Goal: Information Seeking & Learning: Learn about a topic

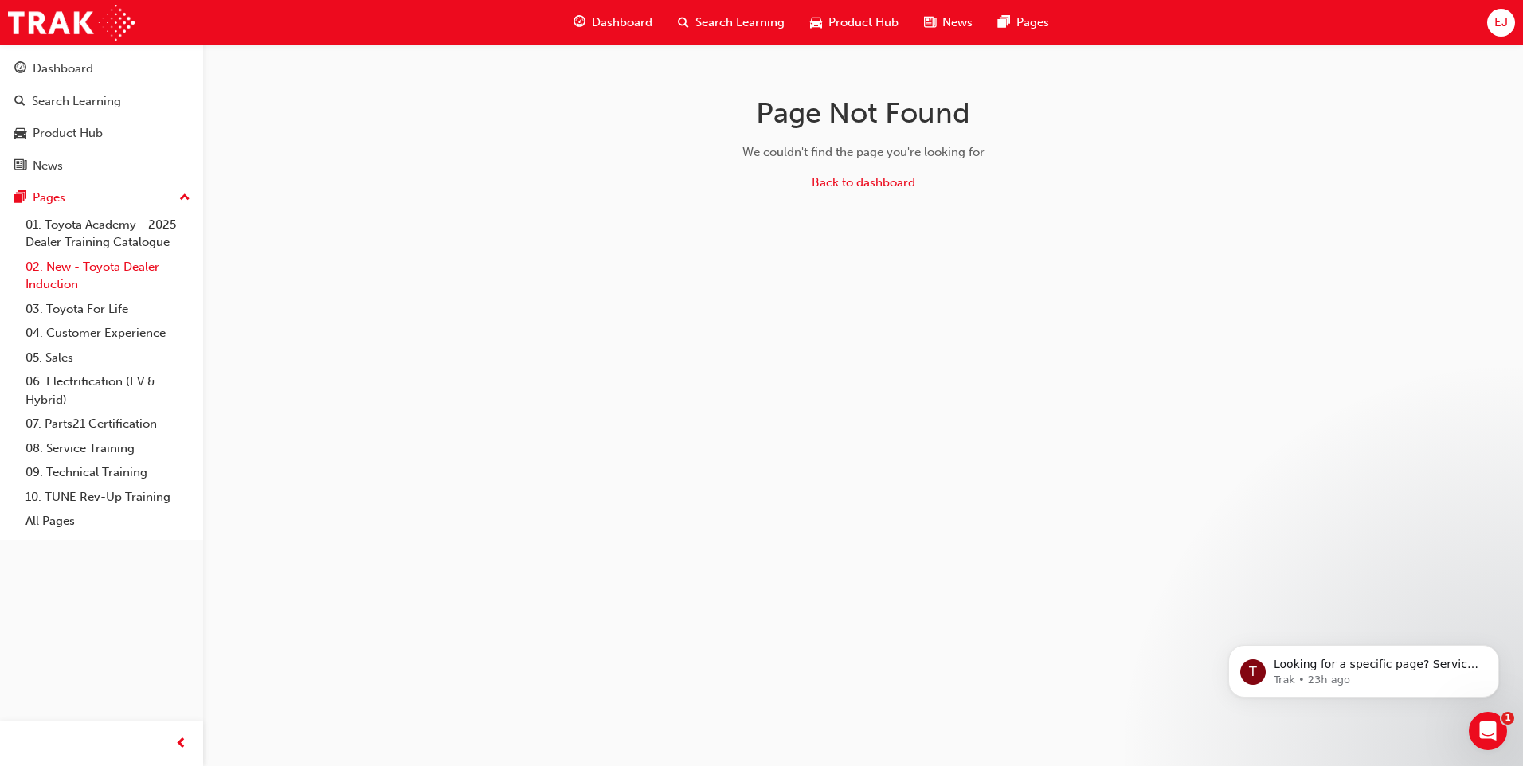
click at [92, 262] on link "02. New - Toyota Dealer Induction" at bounding box center [108, 276] width 178 height 42
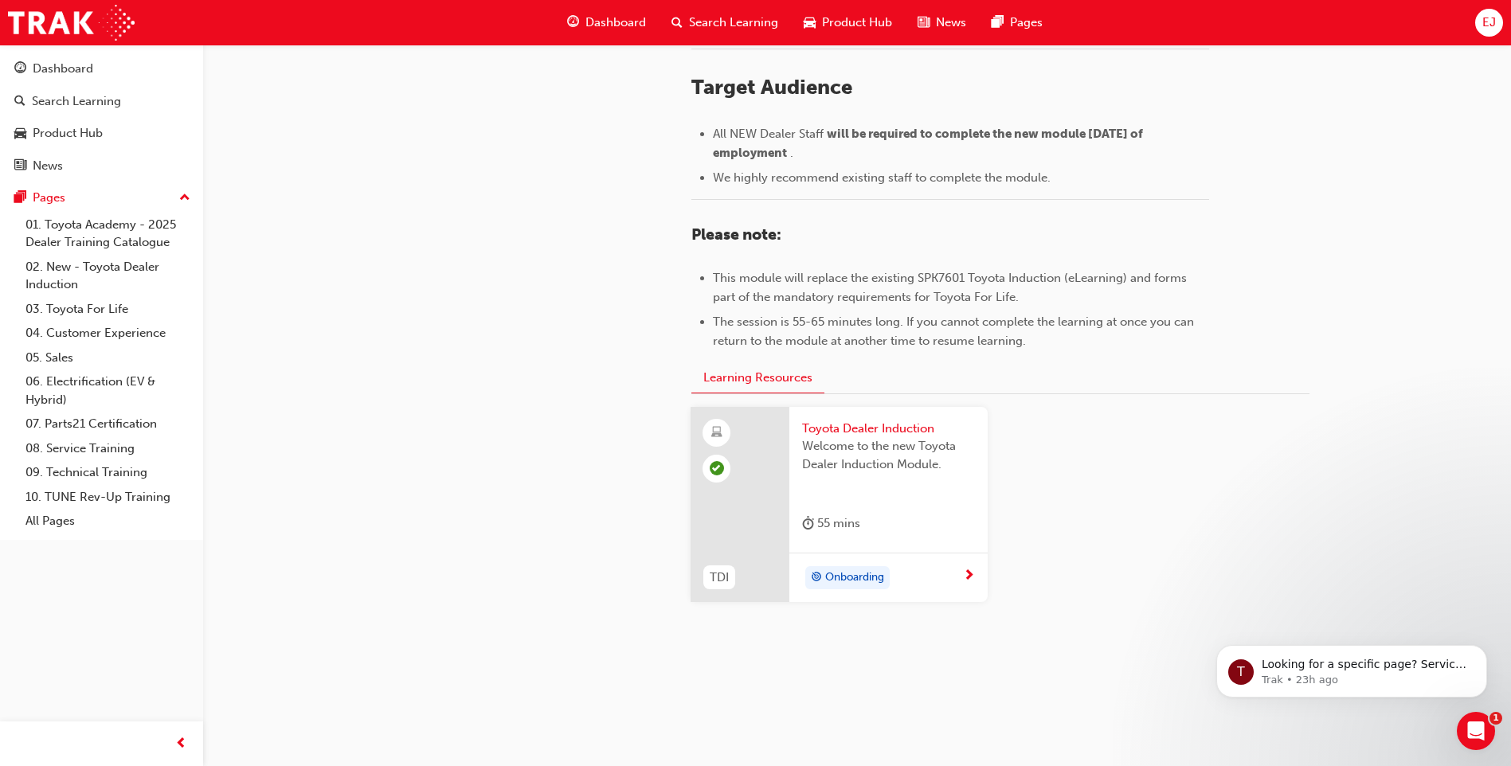
scroll to position [660, 0]
click at [92, 305] on link "03. Toyota For Life" at bounding box center [108, 309] width 178 height 25
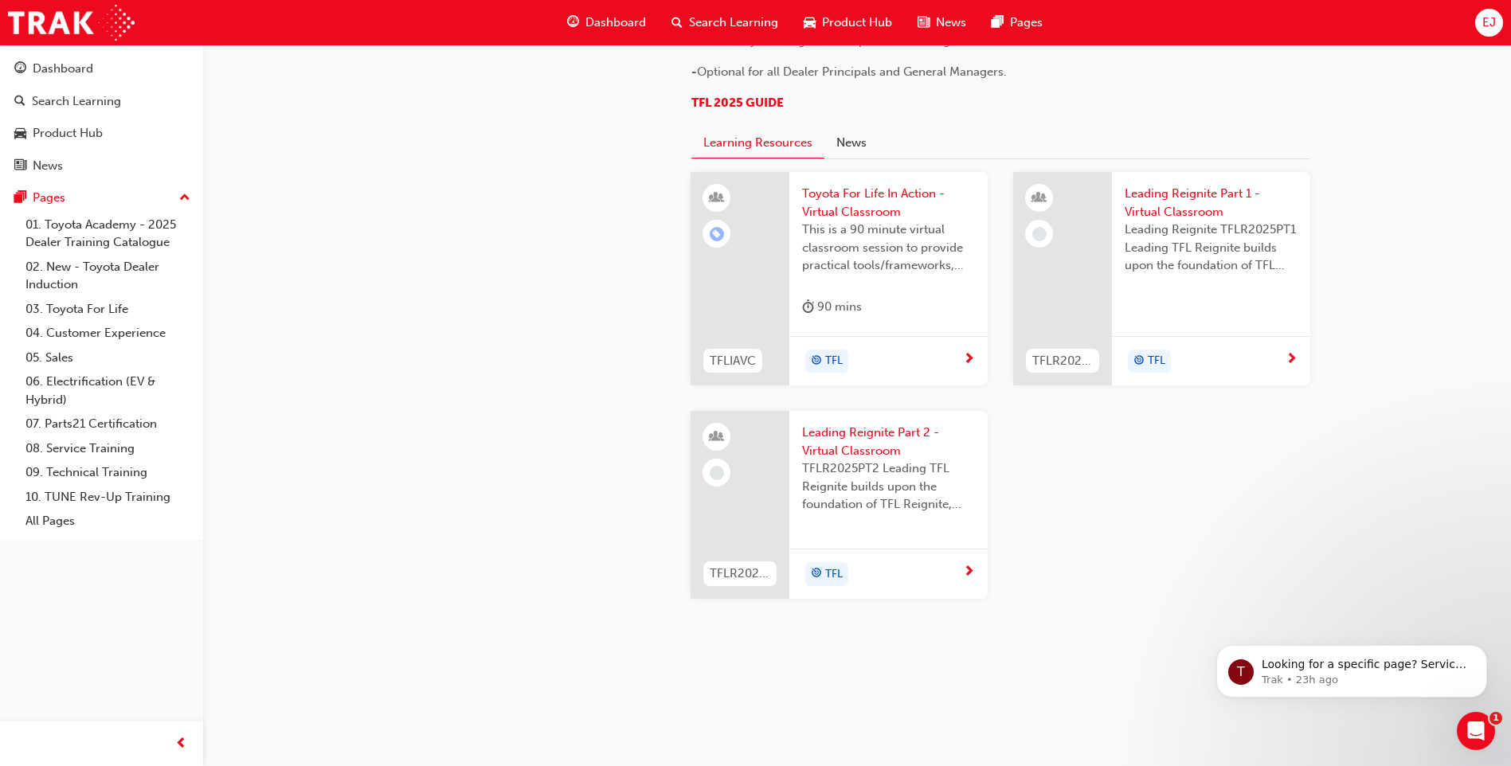
scroll to position [1633, 0]
click at [80, 442] on link "08. Service Training" at bounding box center [108, 449] width 178 height 25
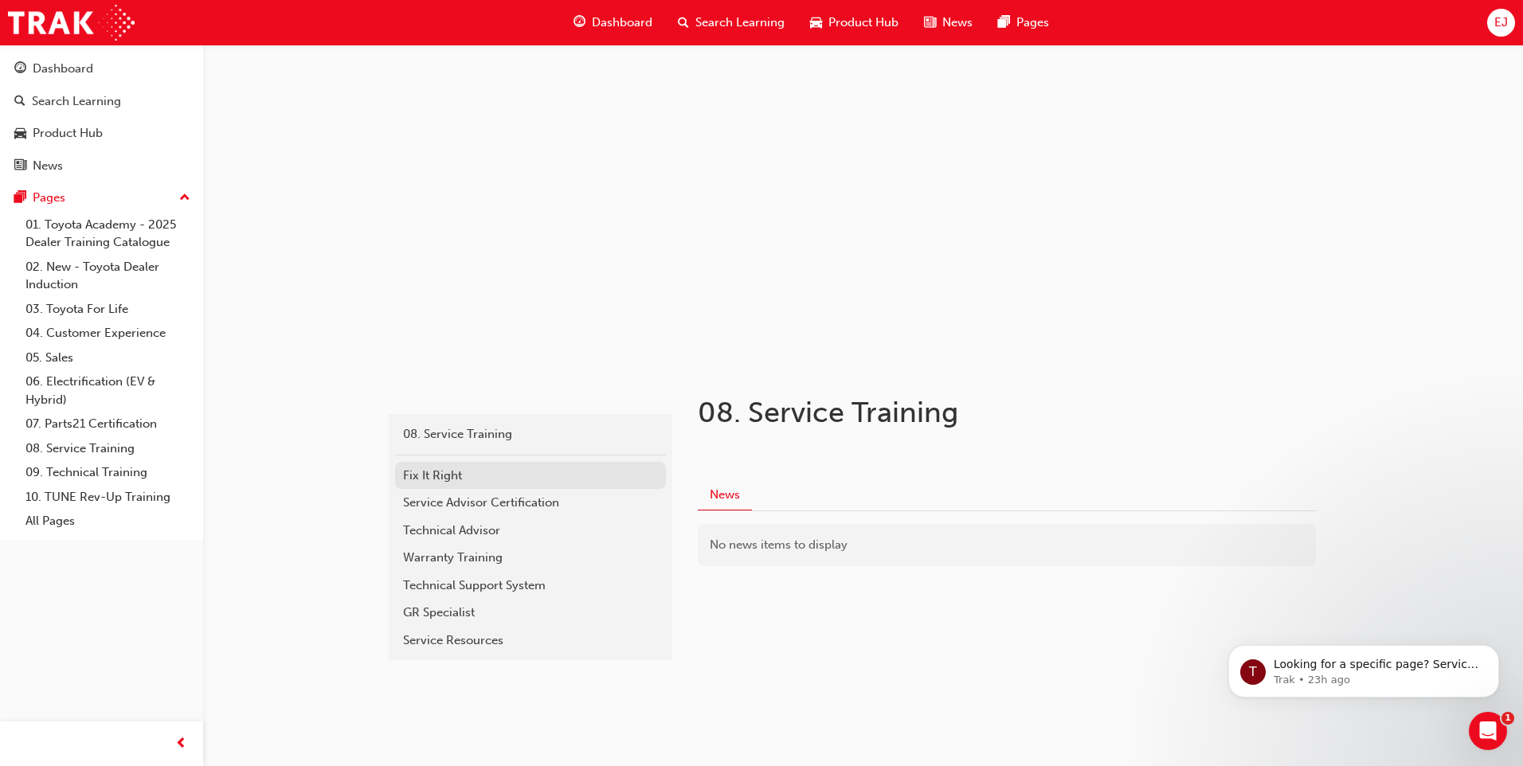
click at [413, 477] on div "Fix It Right" at bounding box center [530, 476] width 255 height 18
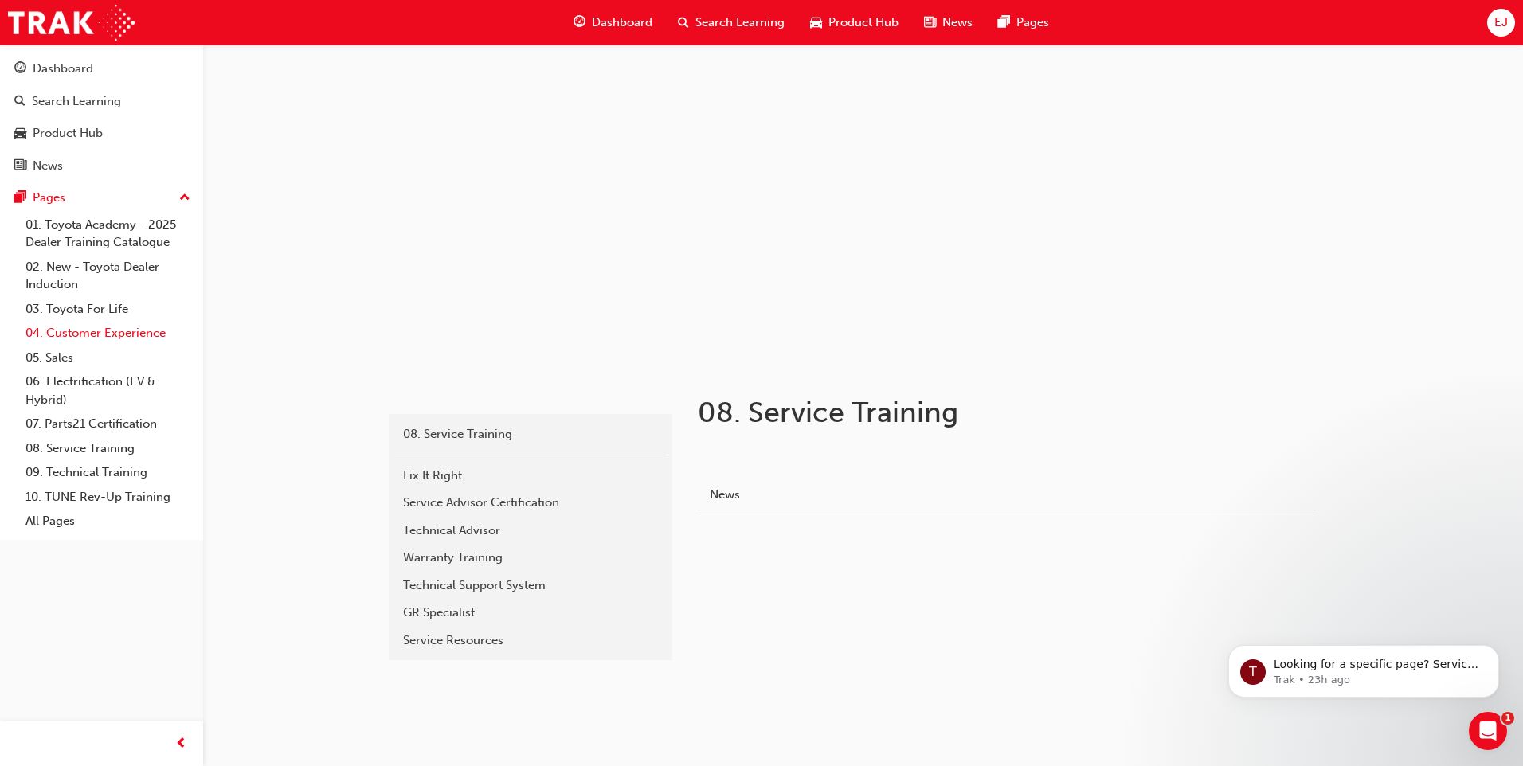
click at [136, 335] on link "04. Customer Experience" at bounding box center [108, 333] width 178 height 25
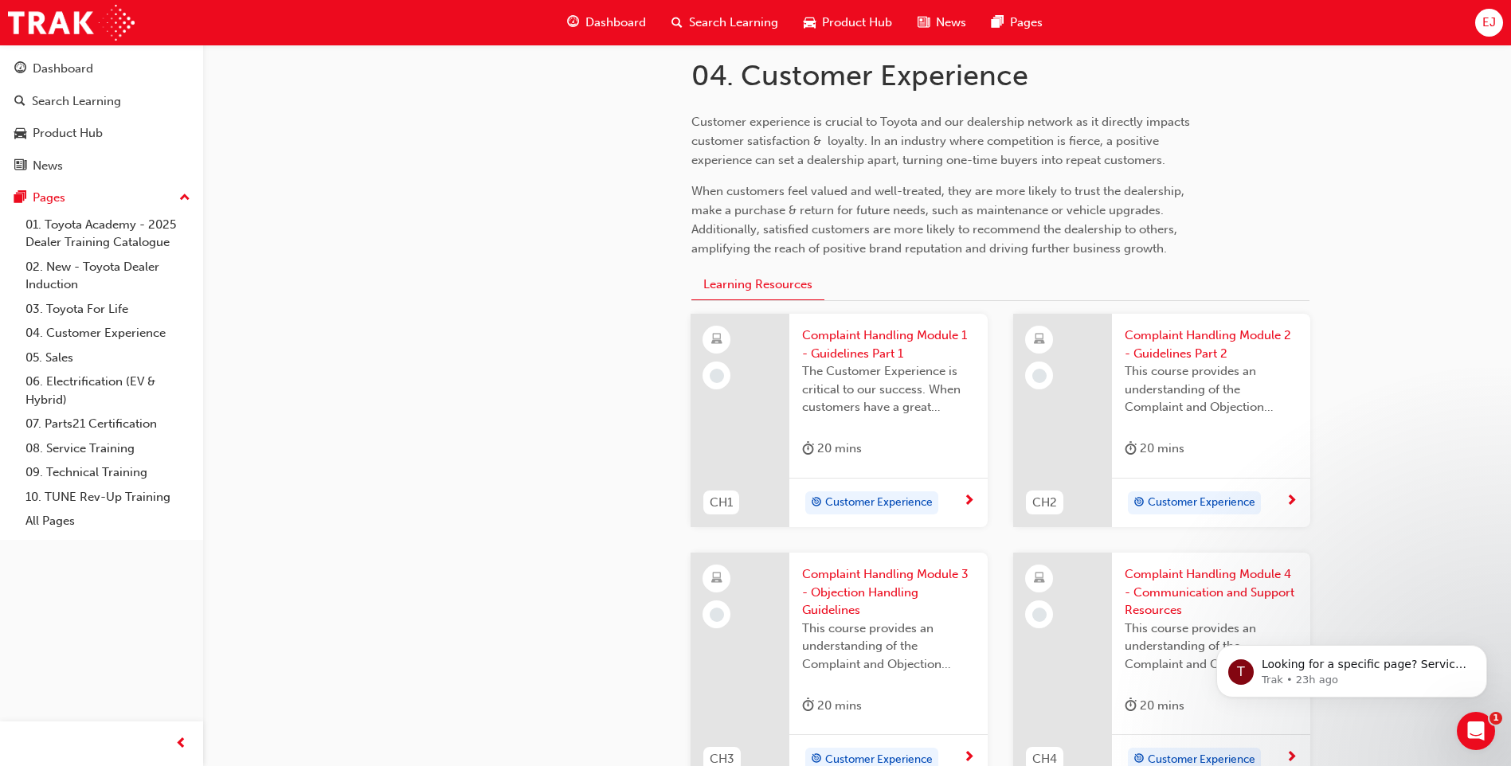
scroll to position [358, 0]
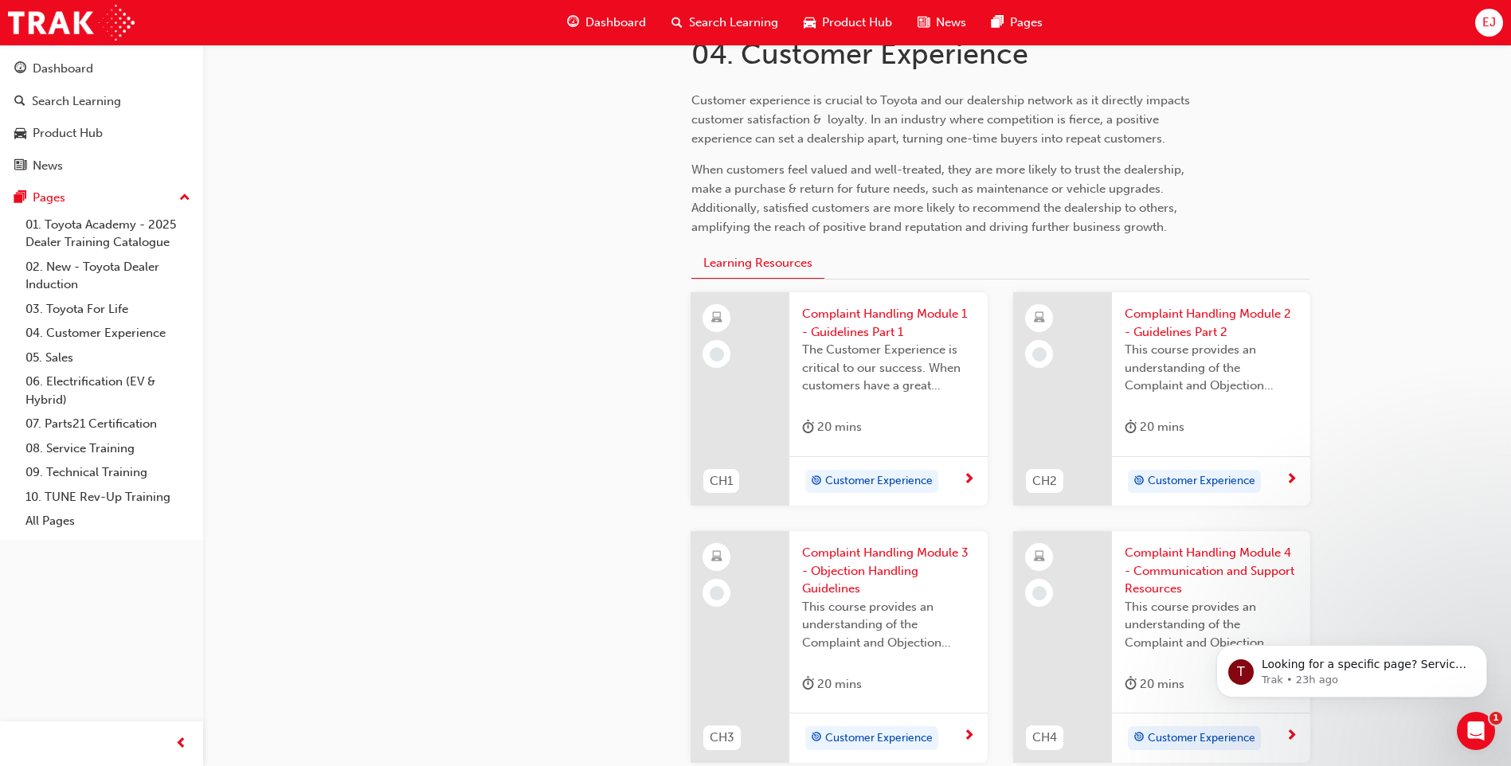
click at [878, 483] on span "Customer Experience" at bounding box center [879, 481] width 108 height 18
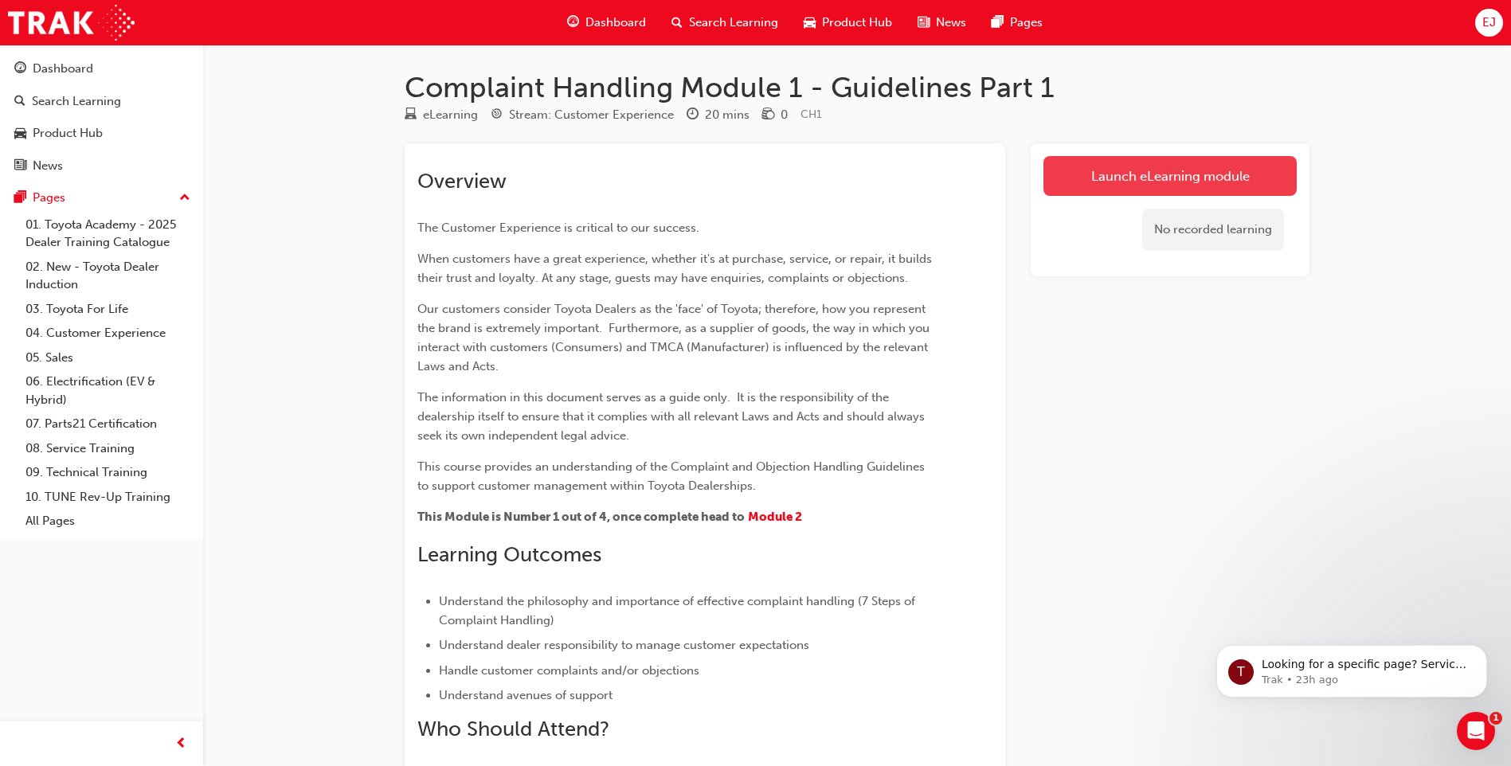
click at [1097, 165] on link "Launch eLearning module" at bounding box center [1169, 176] width 253 height 40
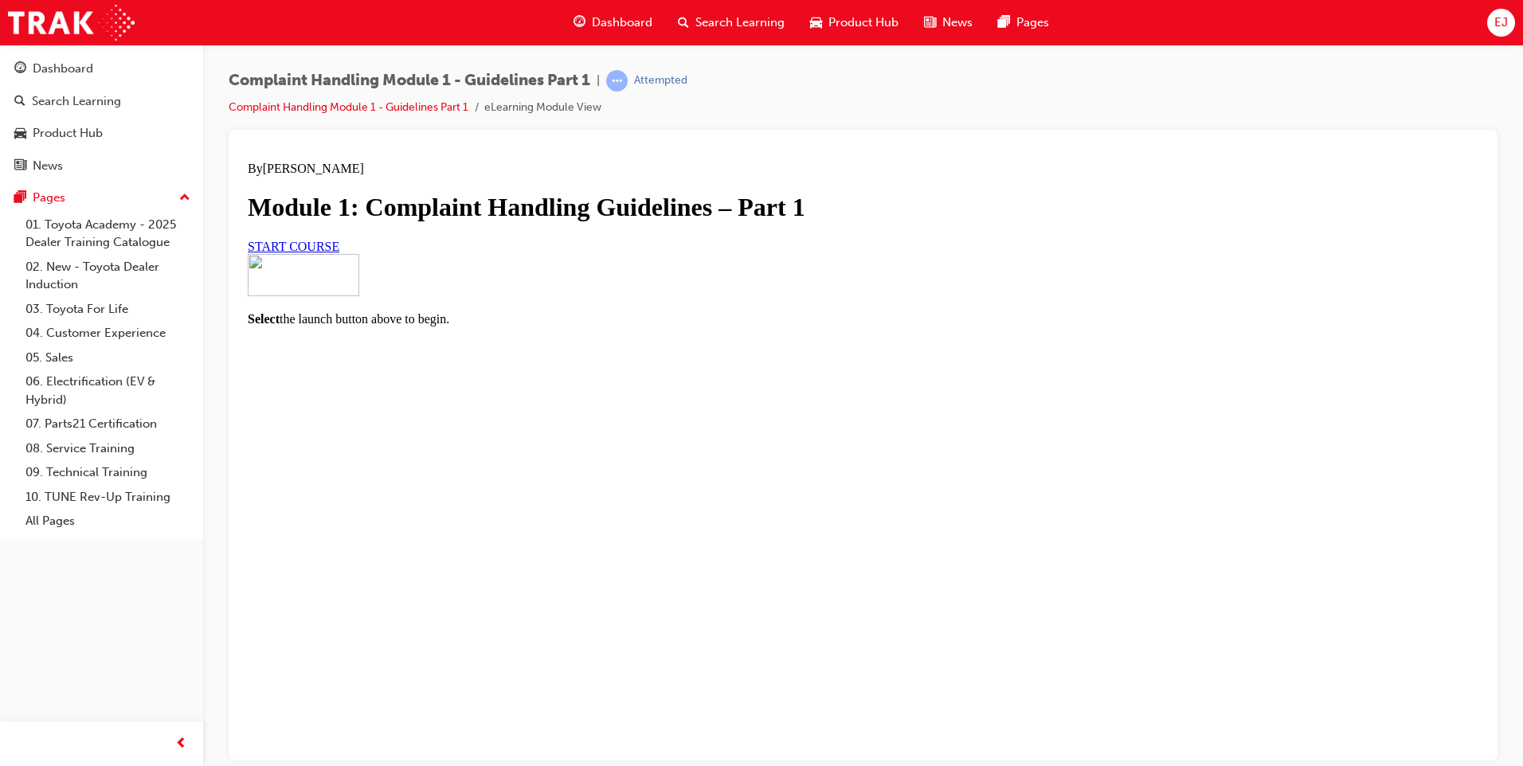
scroll to position [64, 0]
click at [339, 253] on span "START COURSE" at bounding box center [294, 246] width 92 height 14
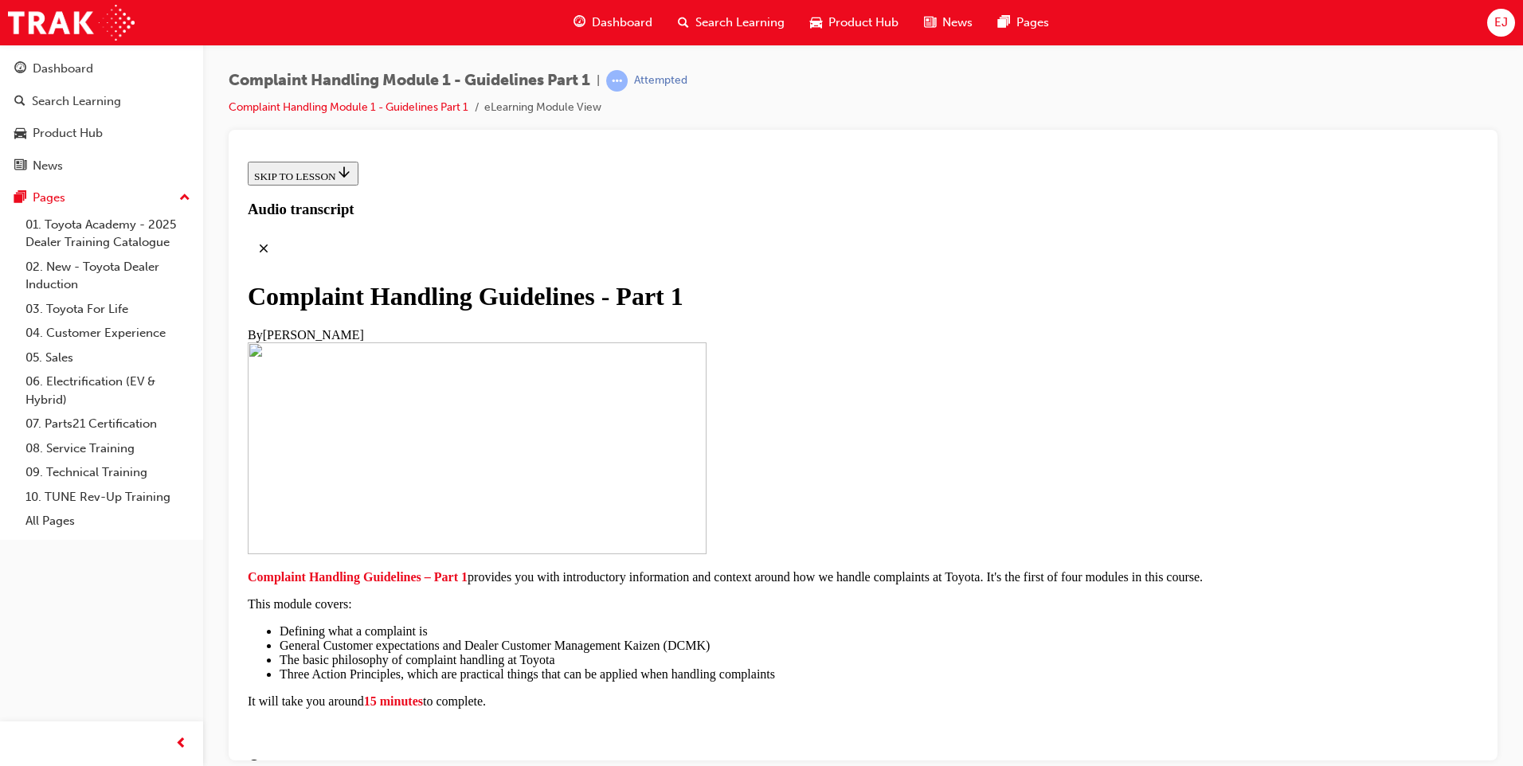
scroll to position [308, 0]
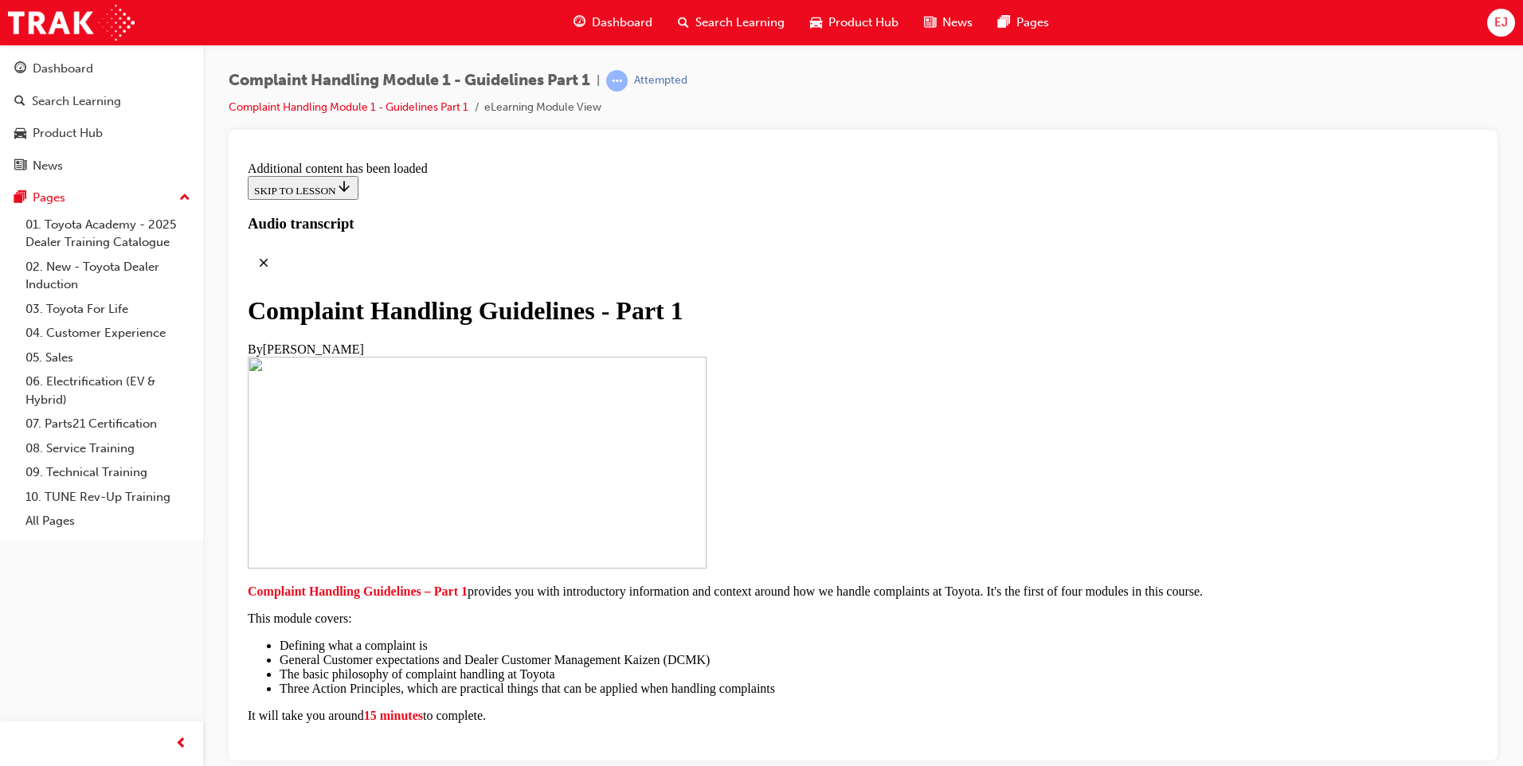
scroll to position [1094, 0]
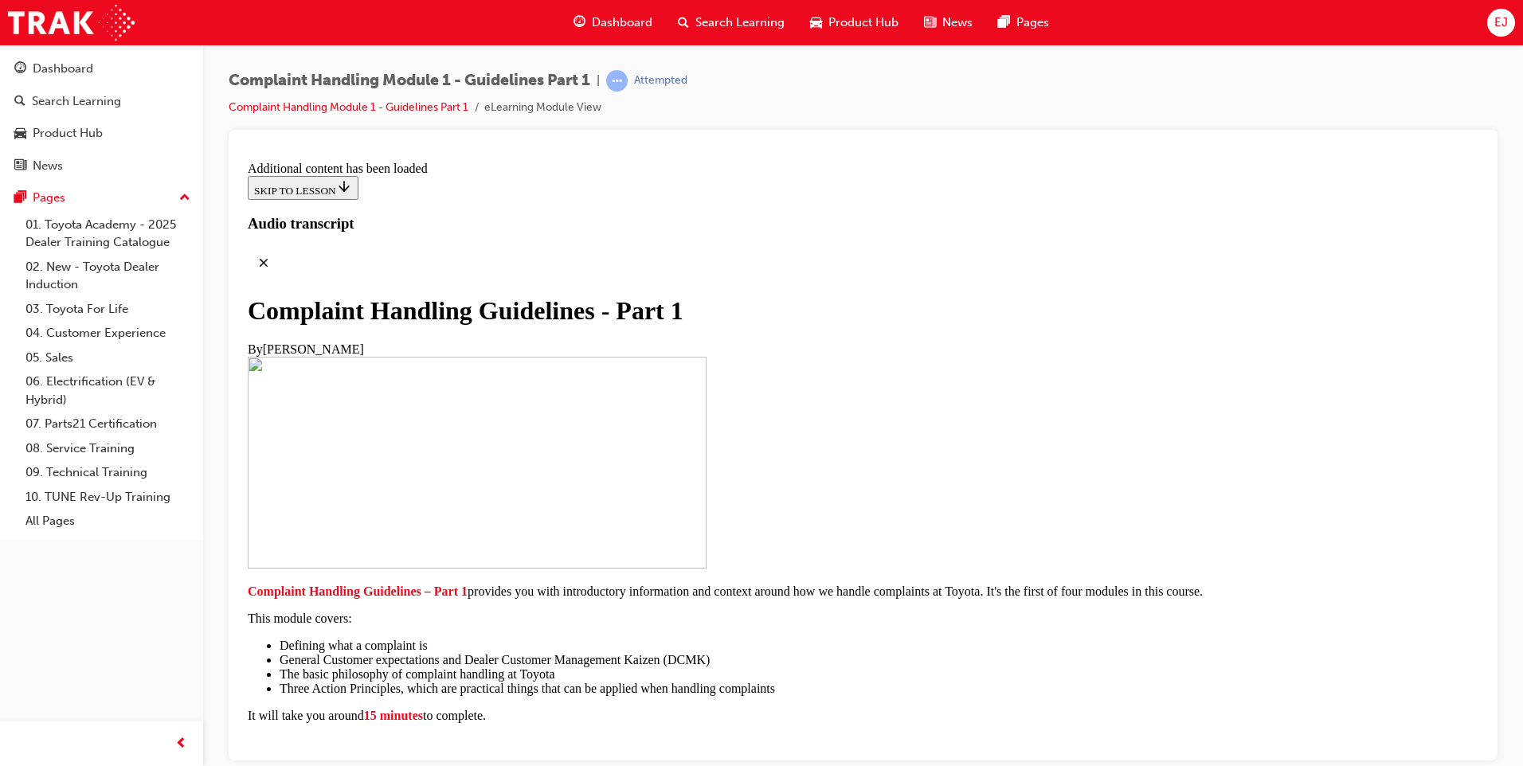
scroll to position [4407, 0]
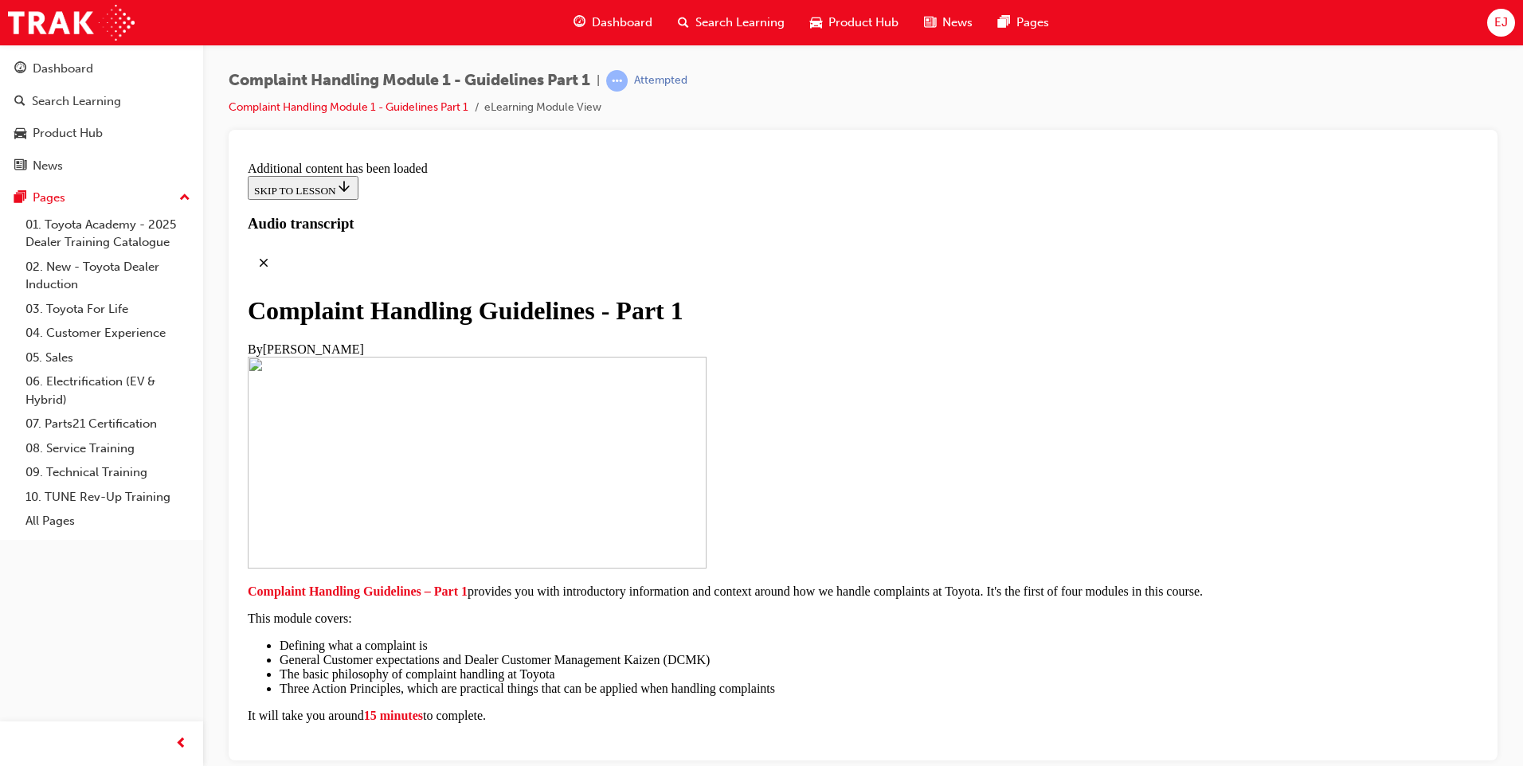
scroll to position [9595, 0]
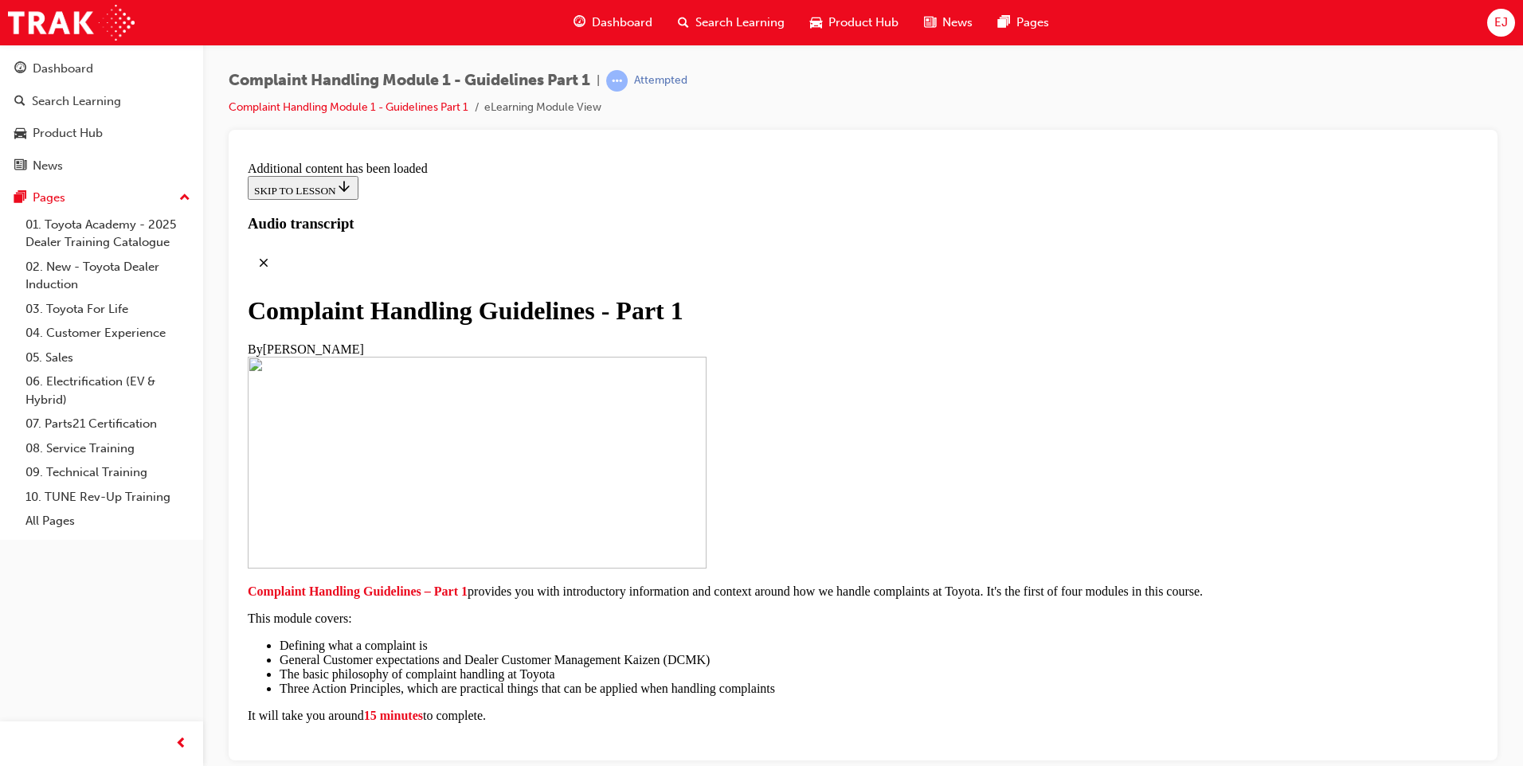
radio input "true"
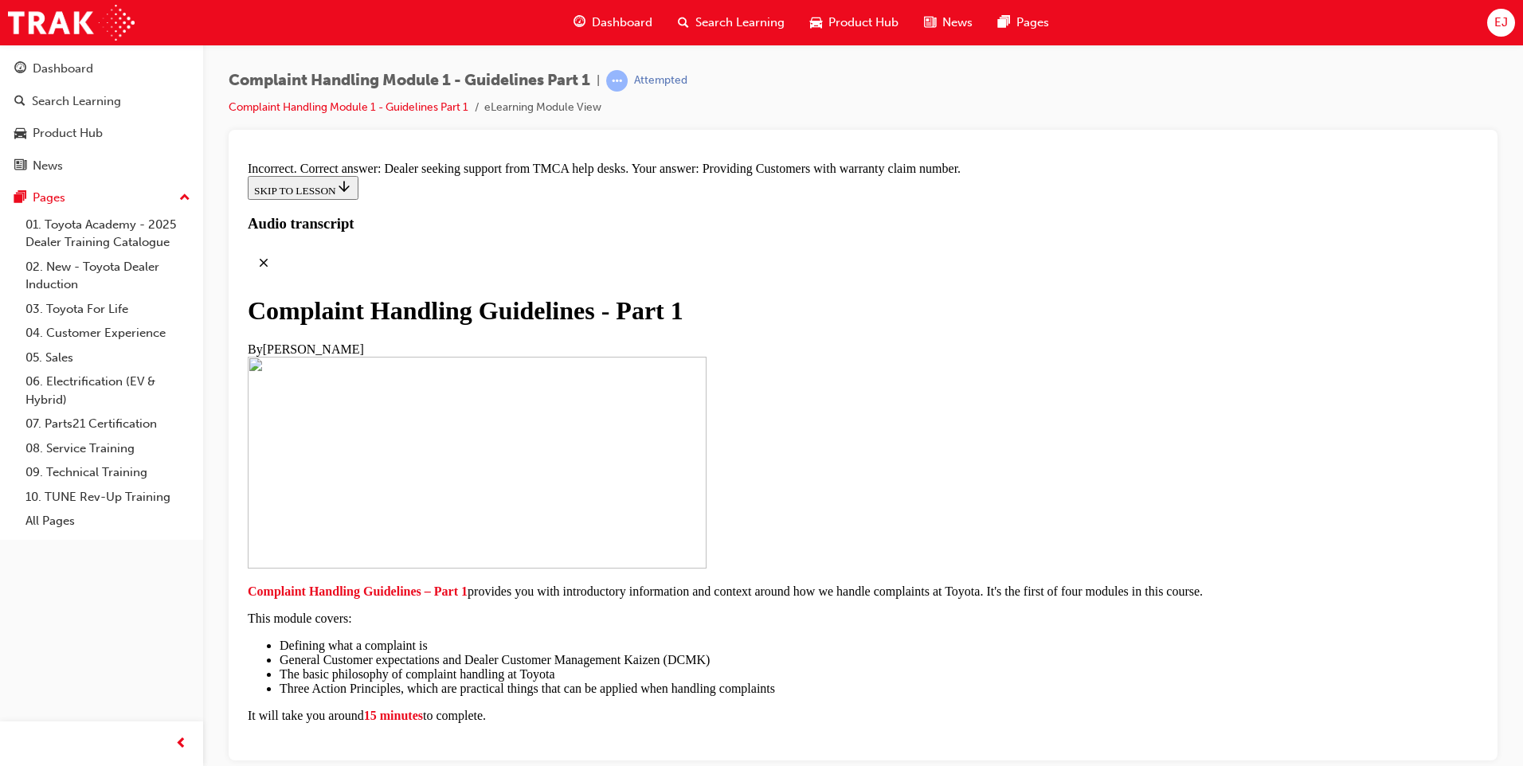
radio input "true"
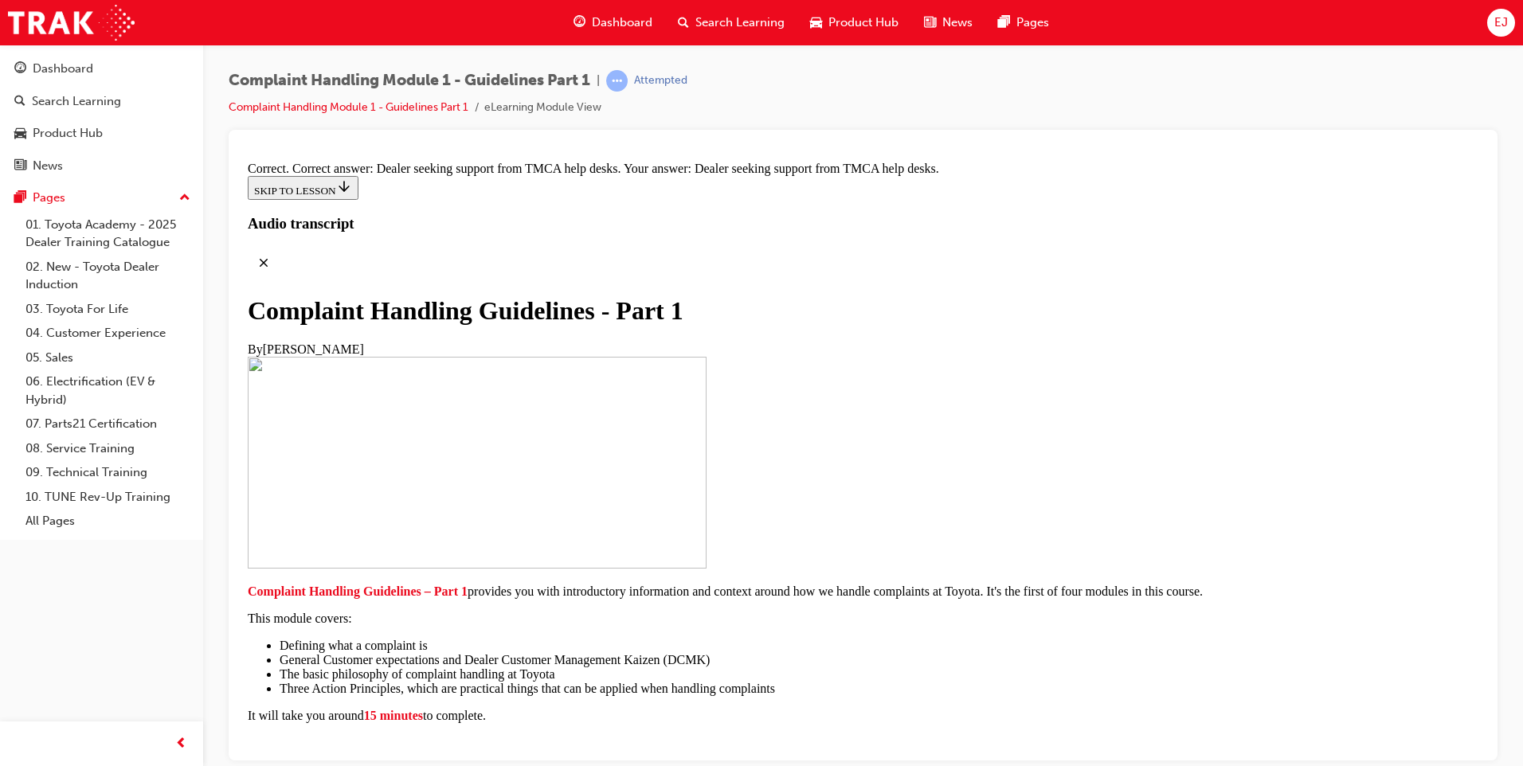
scroll to position [10961, 0]
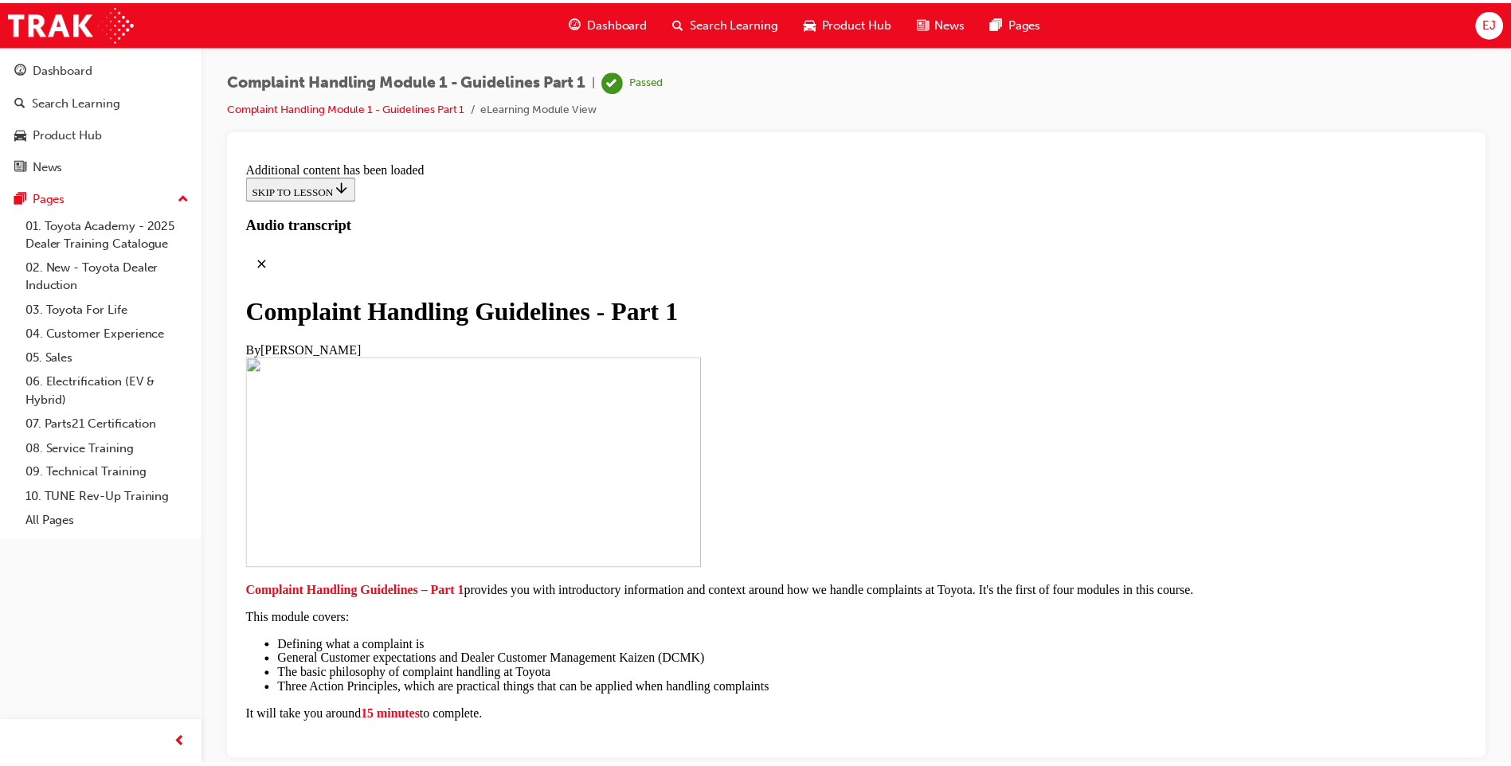
scroll to position [10373, 0]
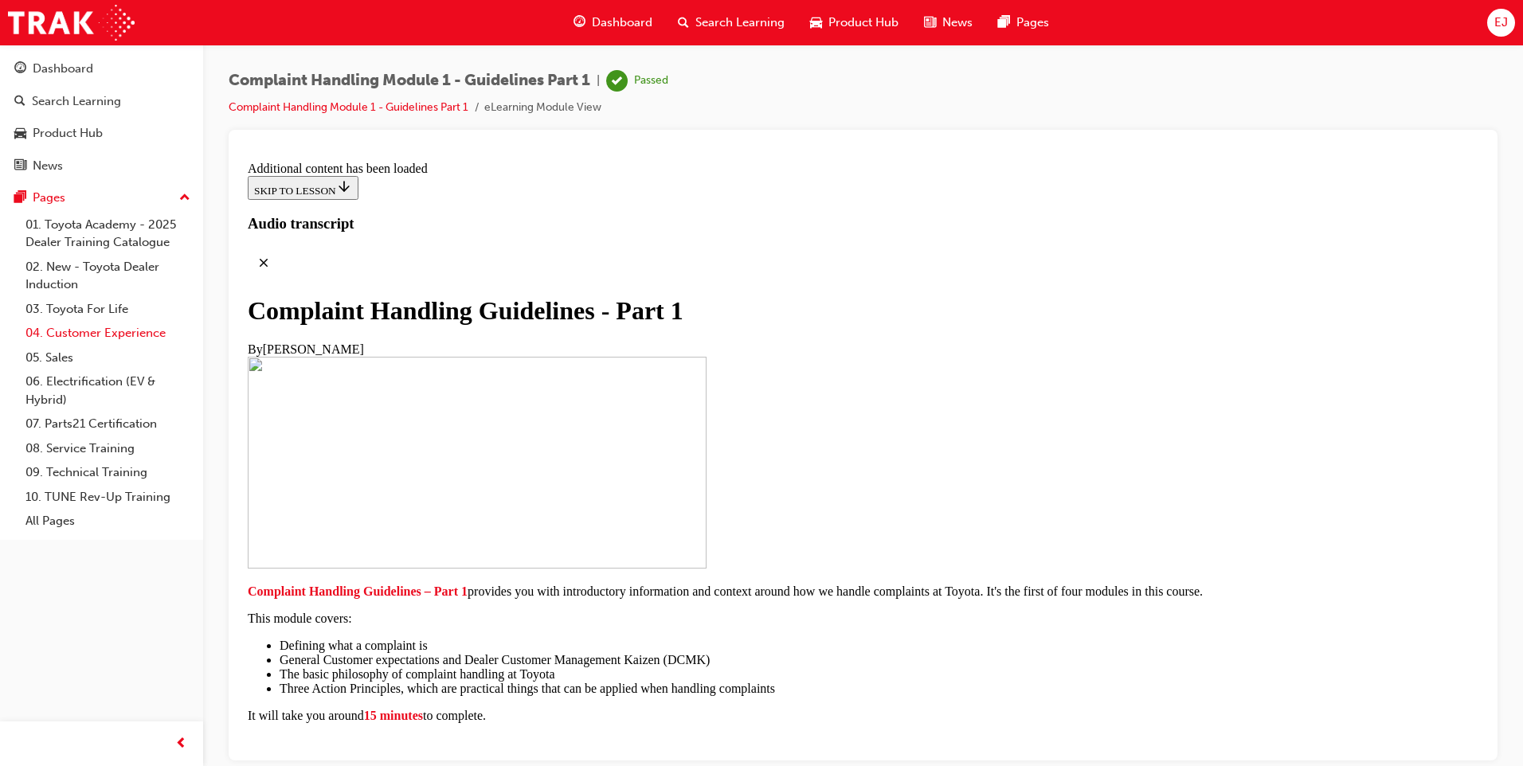
click at [98, 330] on link "04. Customer Experience" at bounding box center [108, 333] width 178 height 25
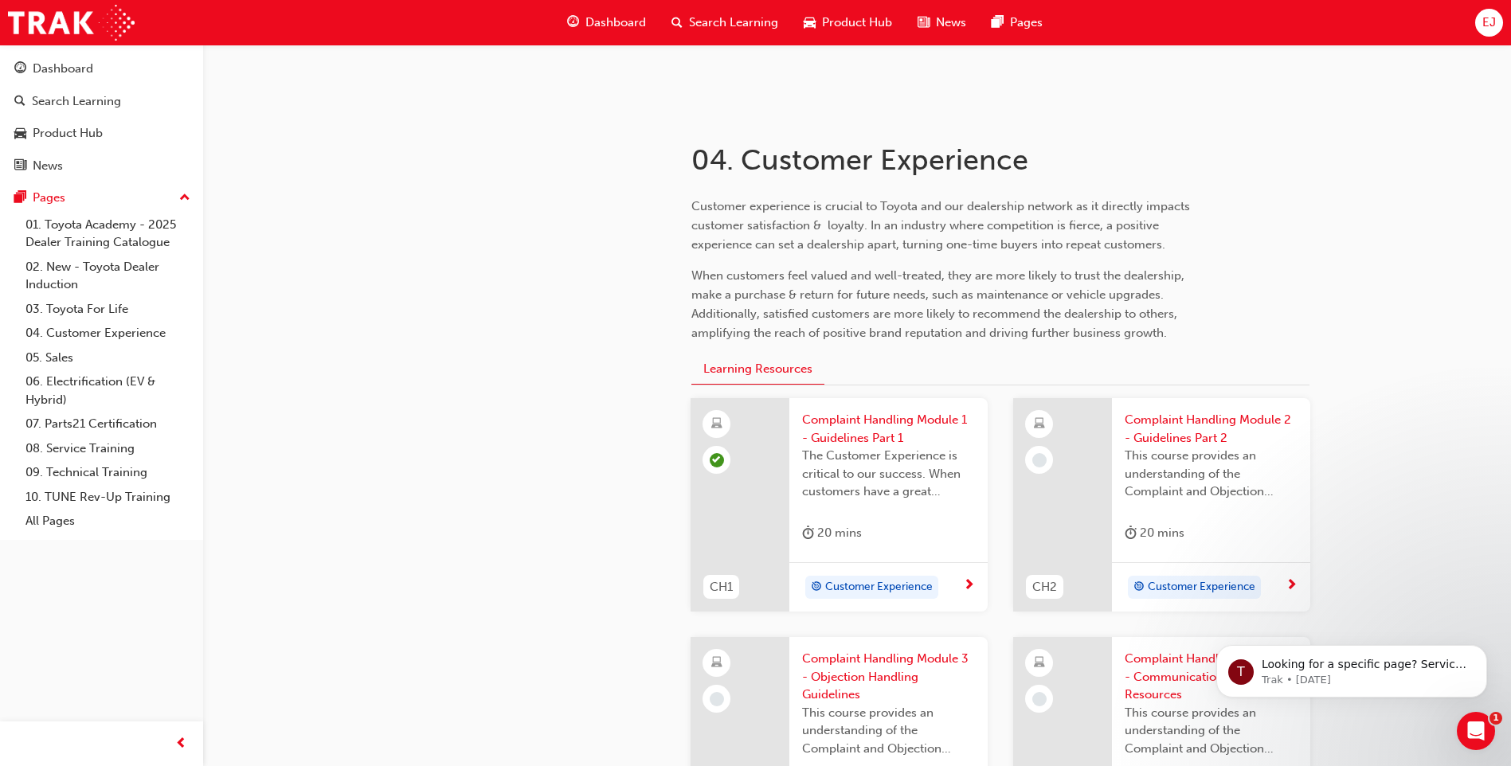
scroll to position [259, 0]
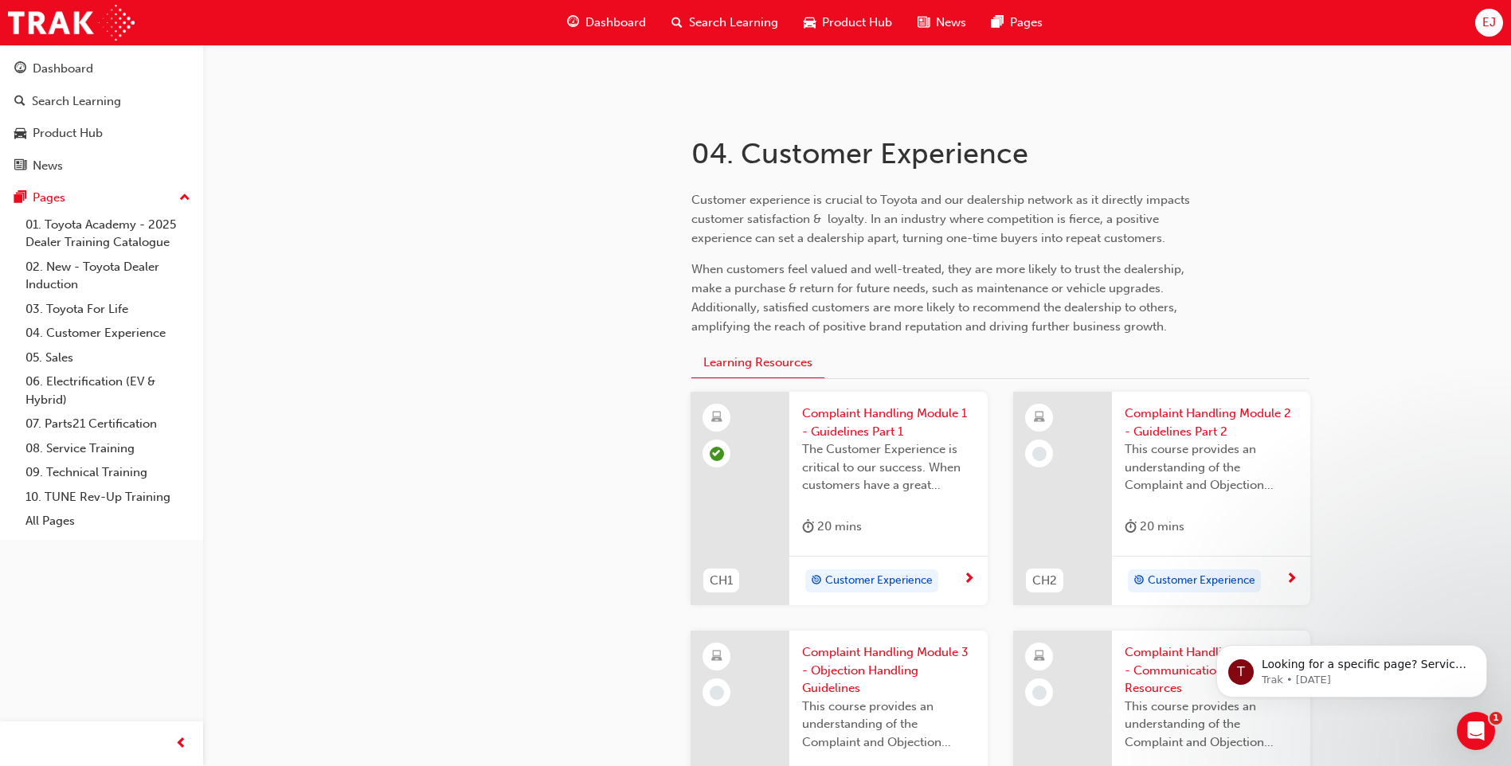
click at [1196, 573] on span "Customer Experience" at bounding box center [1202, 581] width 108 height 18
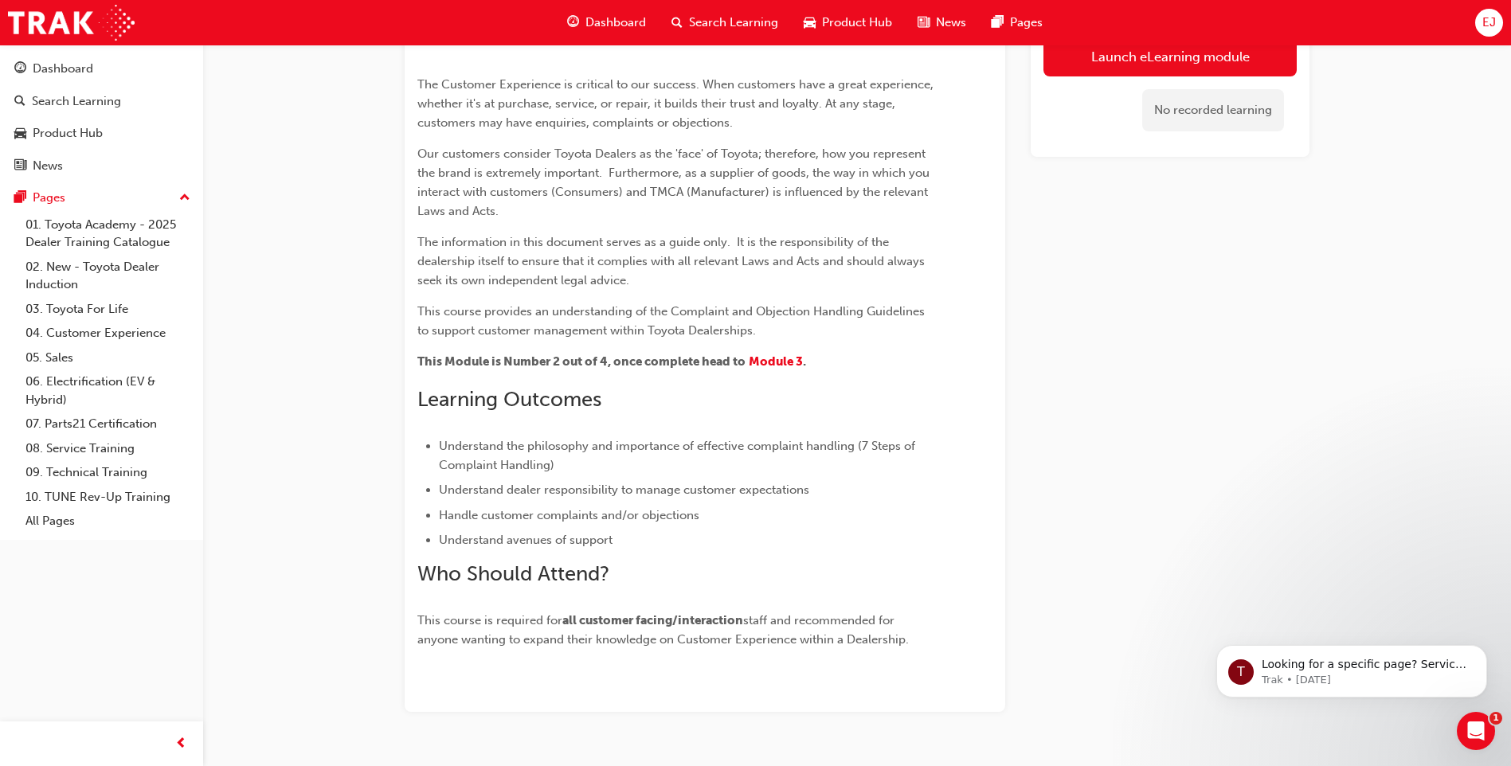
scroll to position [80, 0]
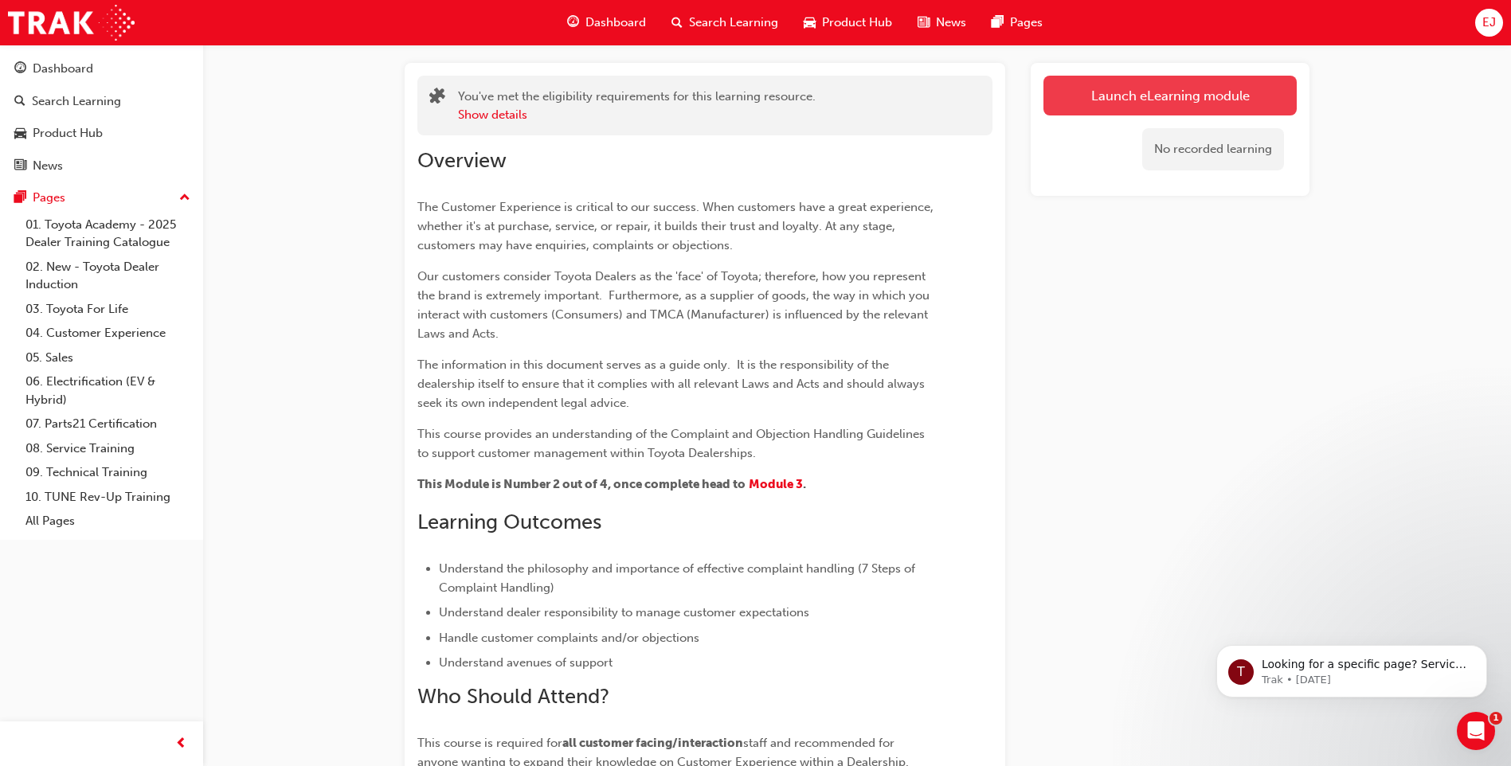
click at [1110, 84] on link "Launch eLearning module" at bounding box center [1169, 96] width 253 height 40
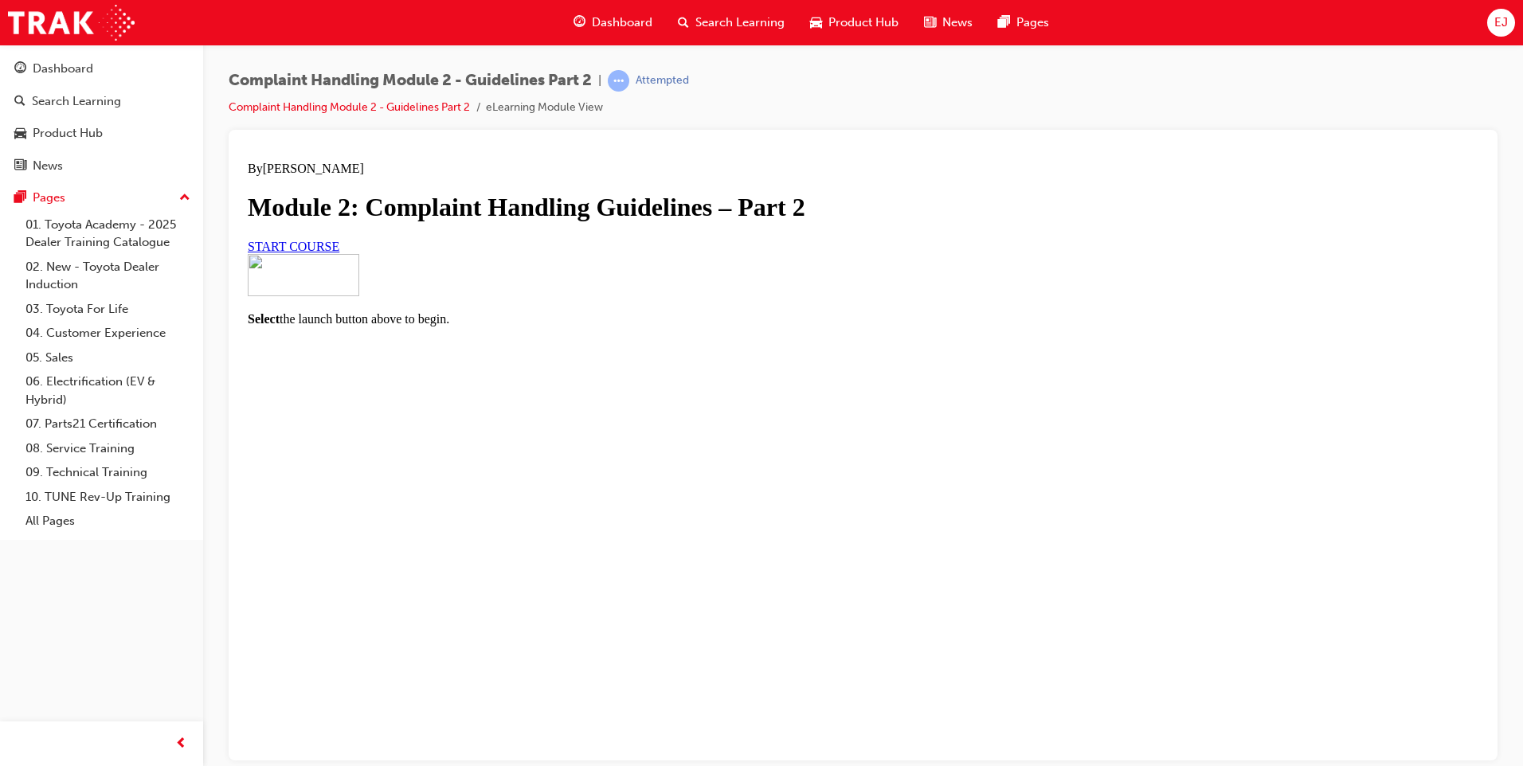
click at [339, 253] on span "START COURSE" at bounding box center [294, 246] width 92 height 14
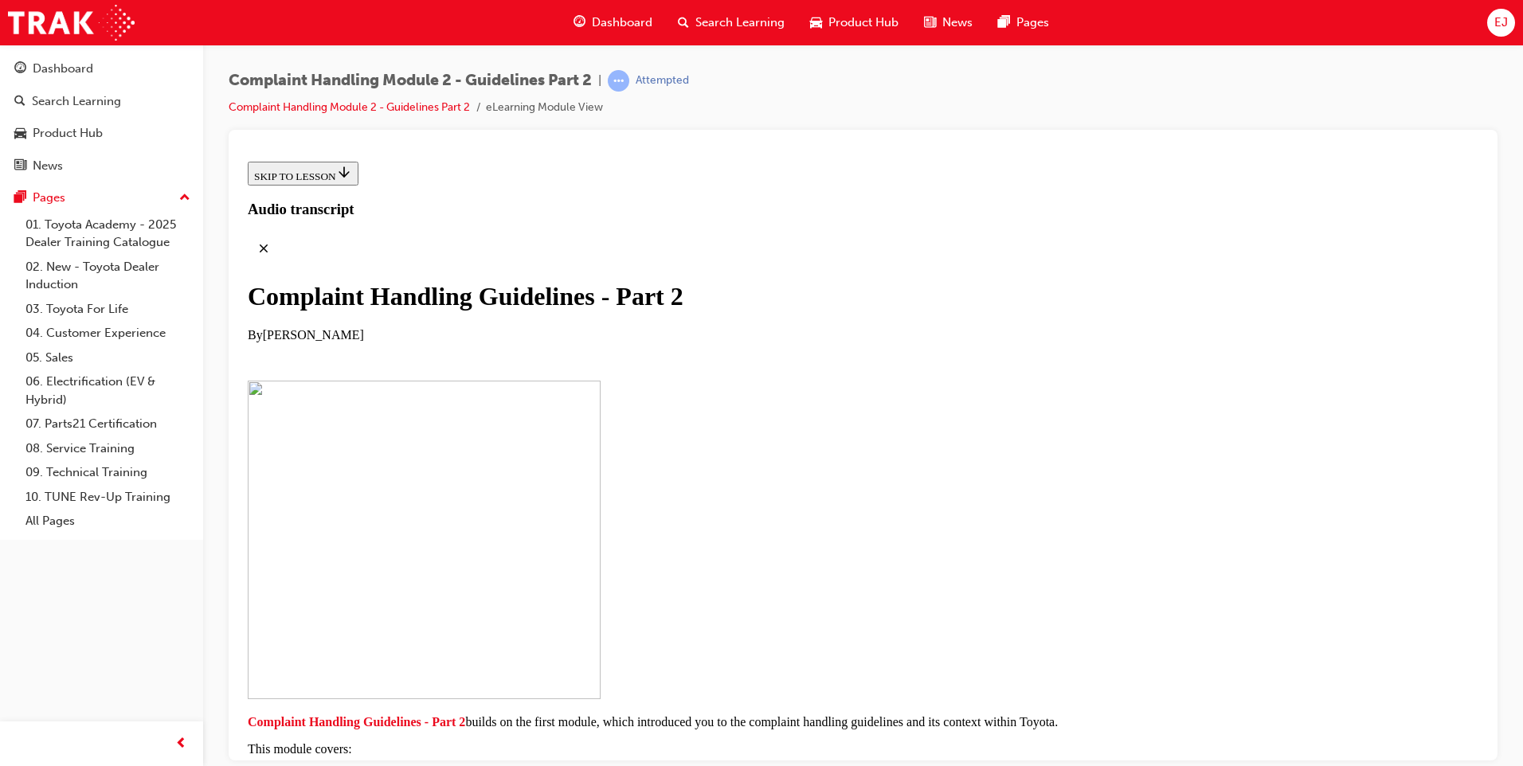
scroll to position [259, 0]
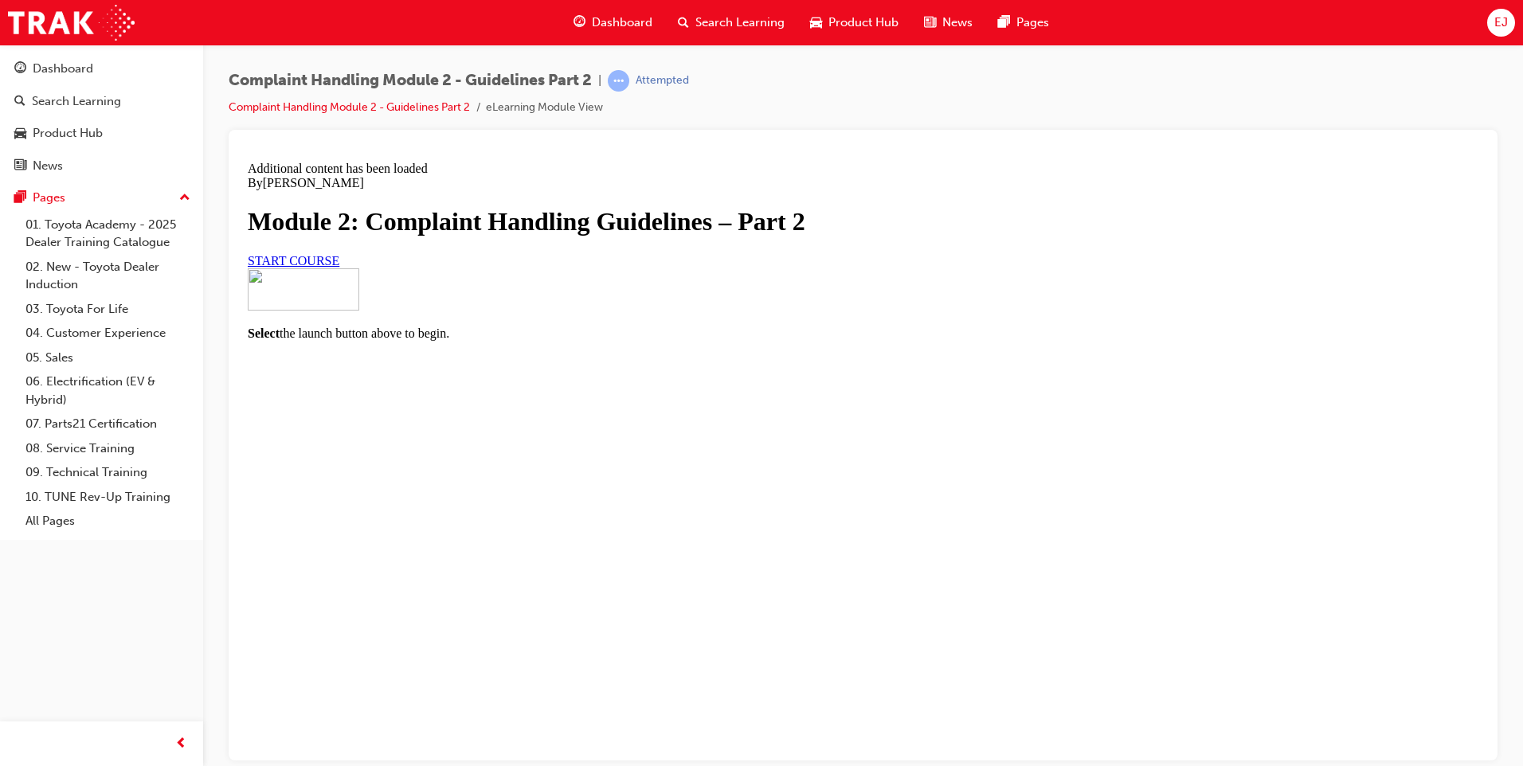
scroll to position [64, 0]
click at [339, 267] on link "START COURSE" at bounding box center [294, 260] width 92 height 14
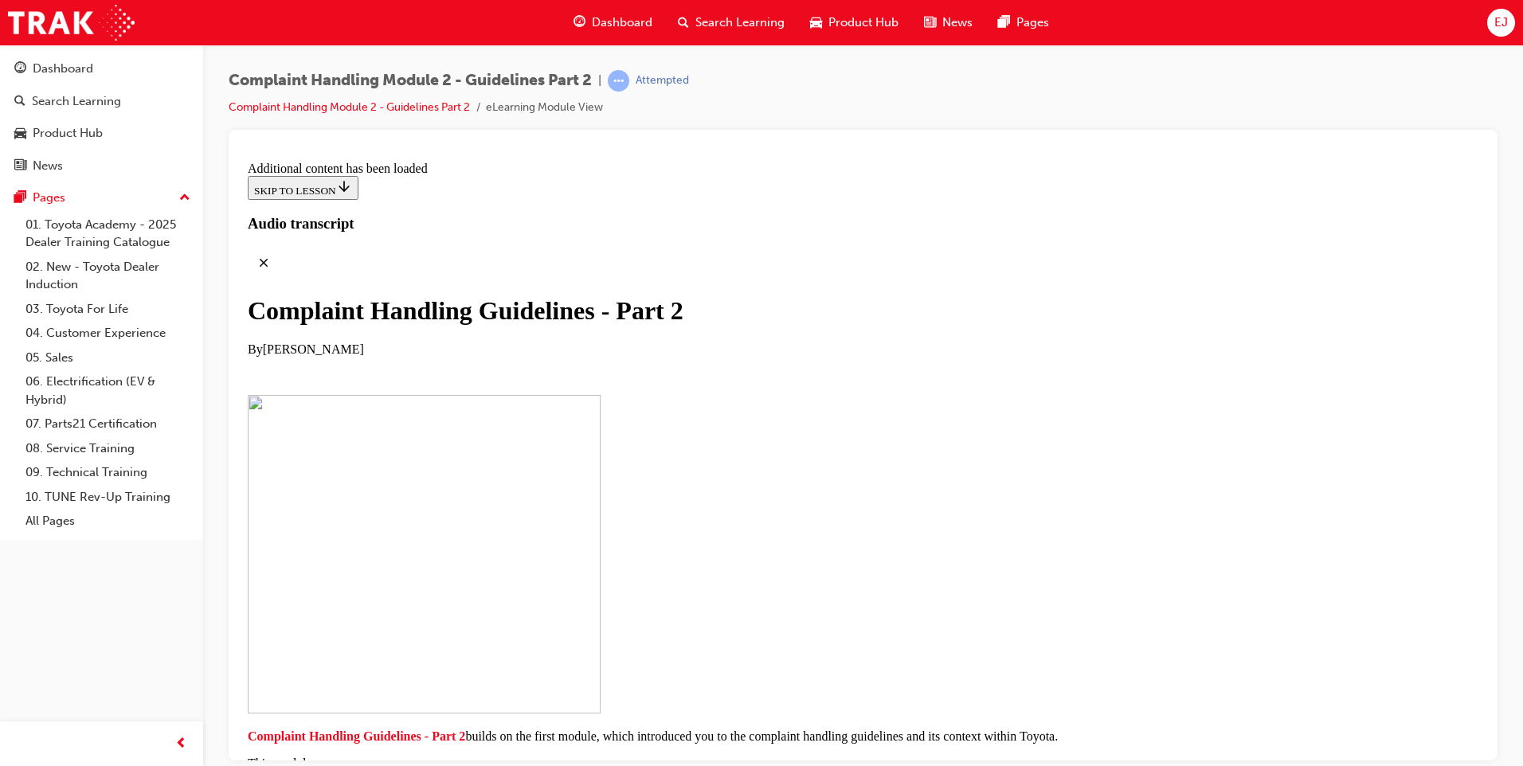
scroll to position [1204, 0]
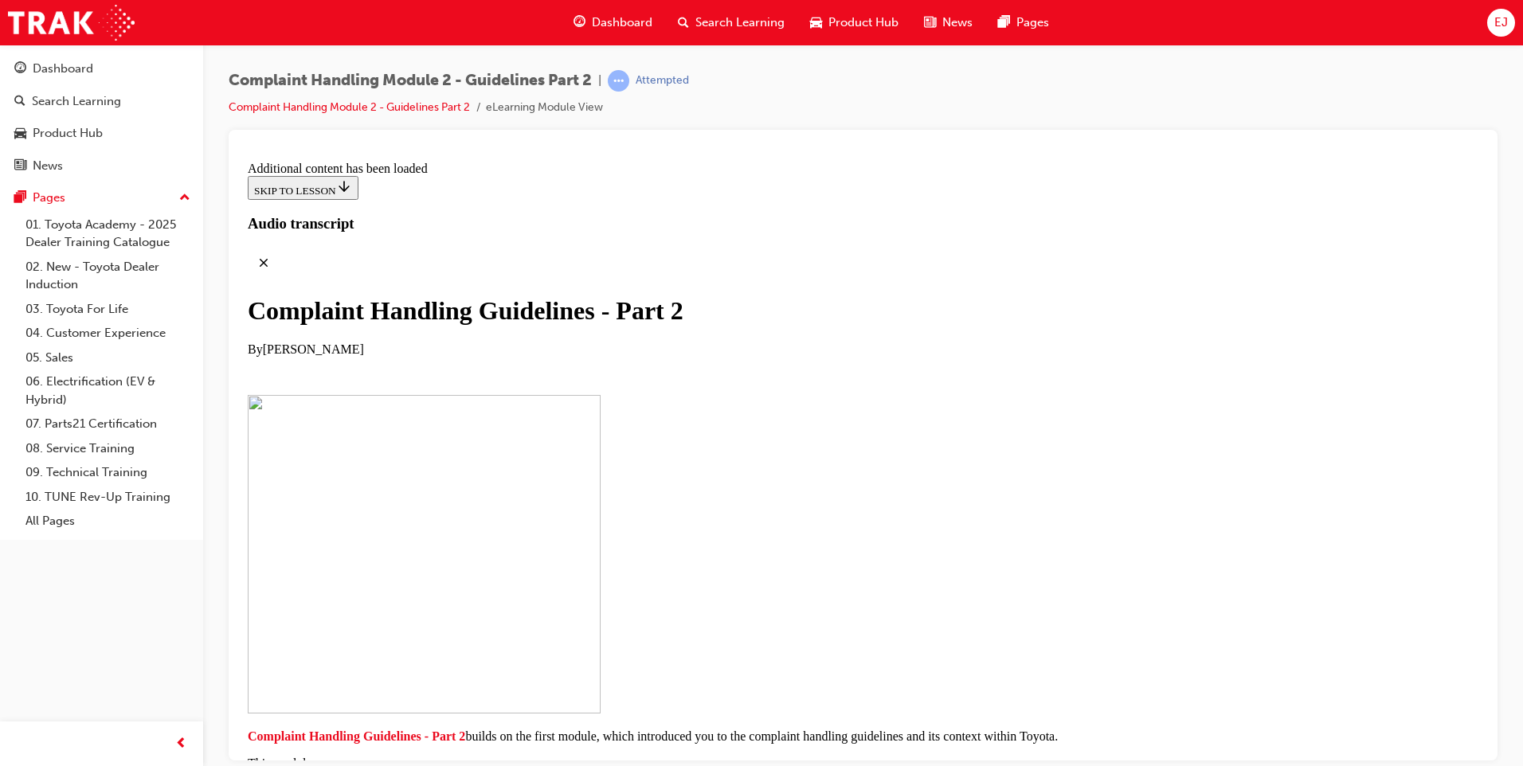
scroll to position [3291, 0]
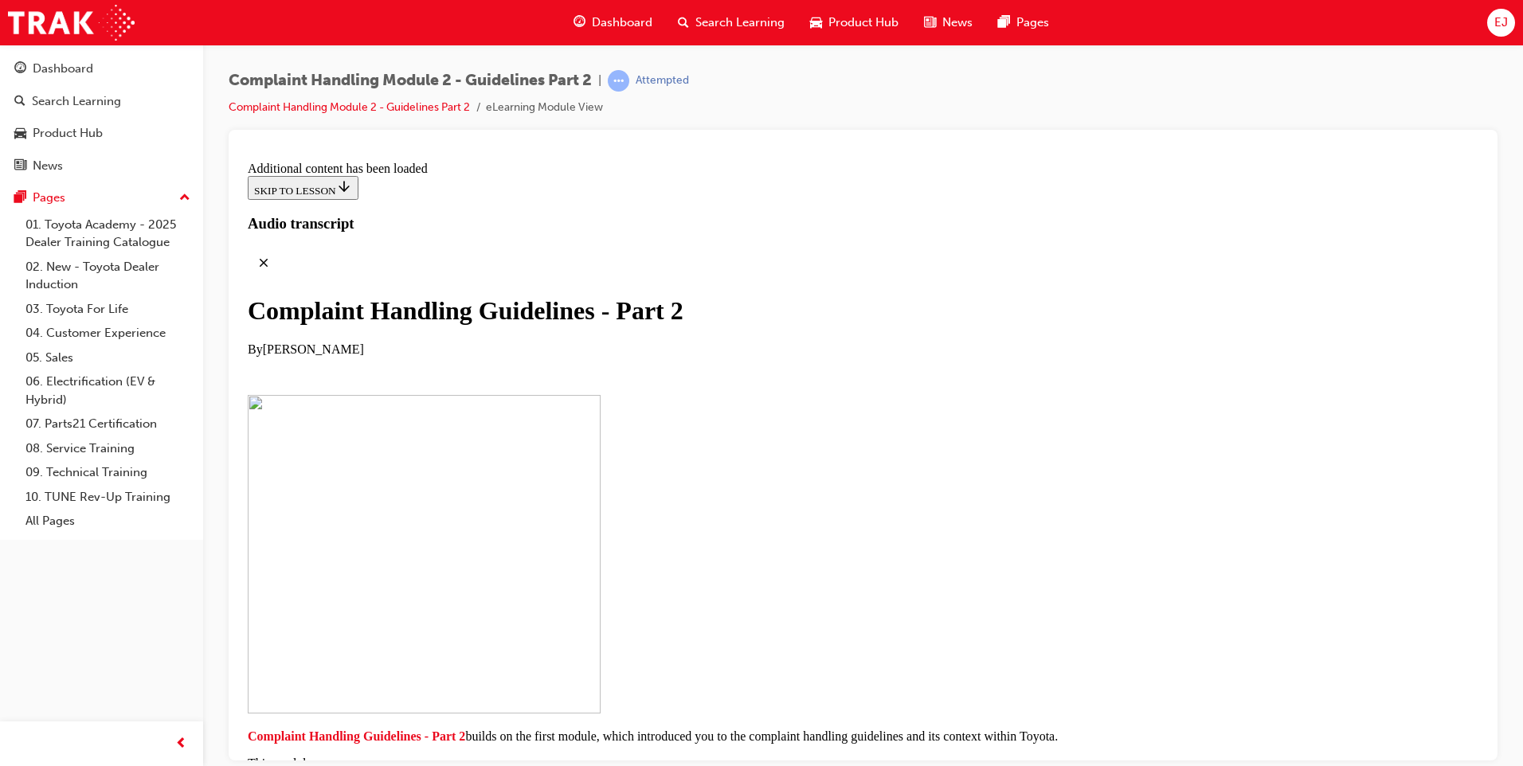
scroll to position [6905, 0]
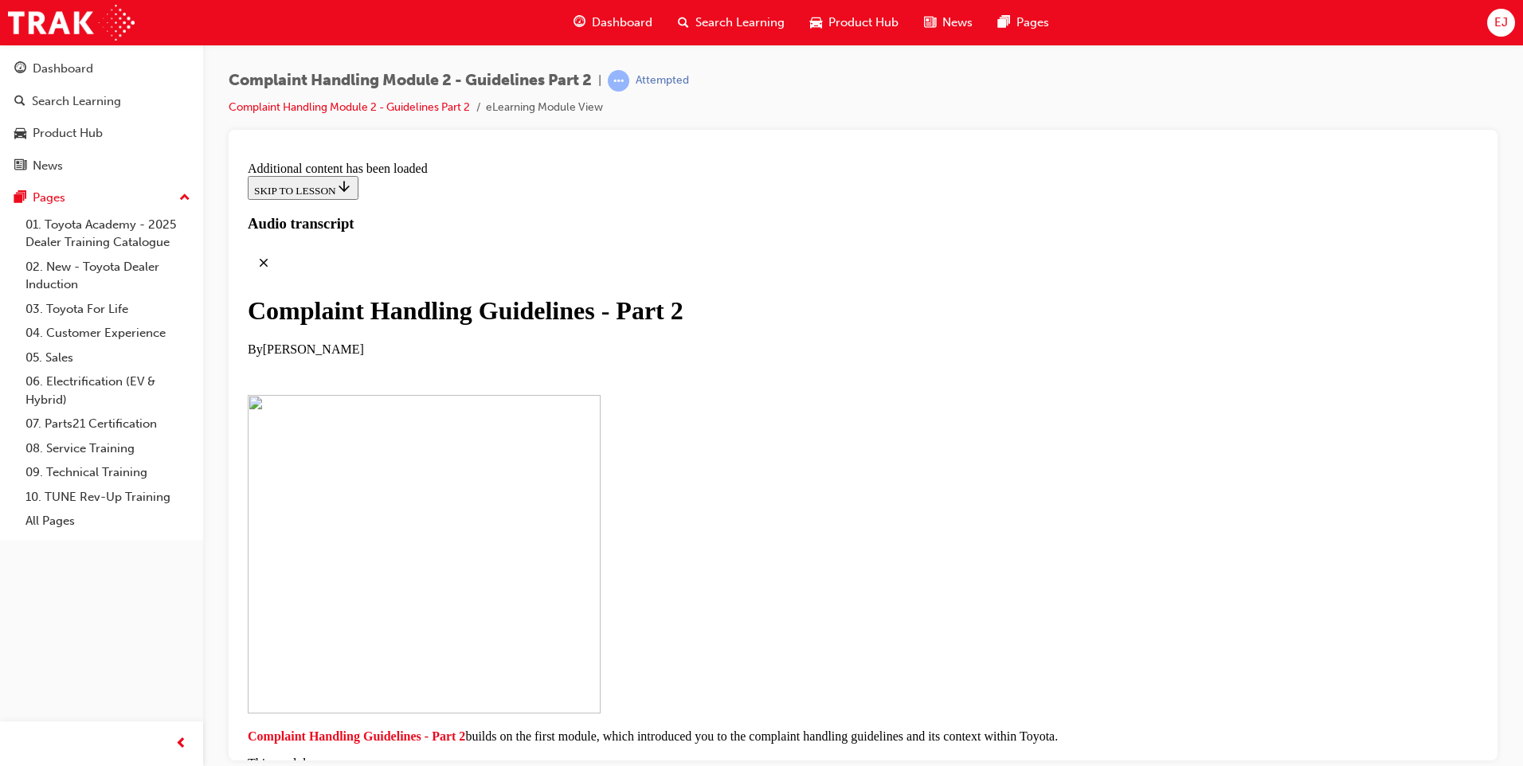
scroll to position [8188, 0]
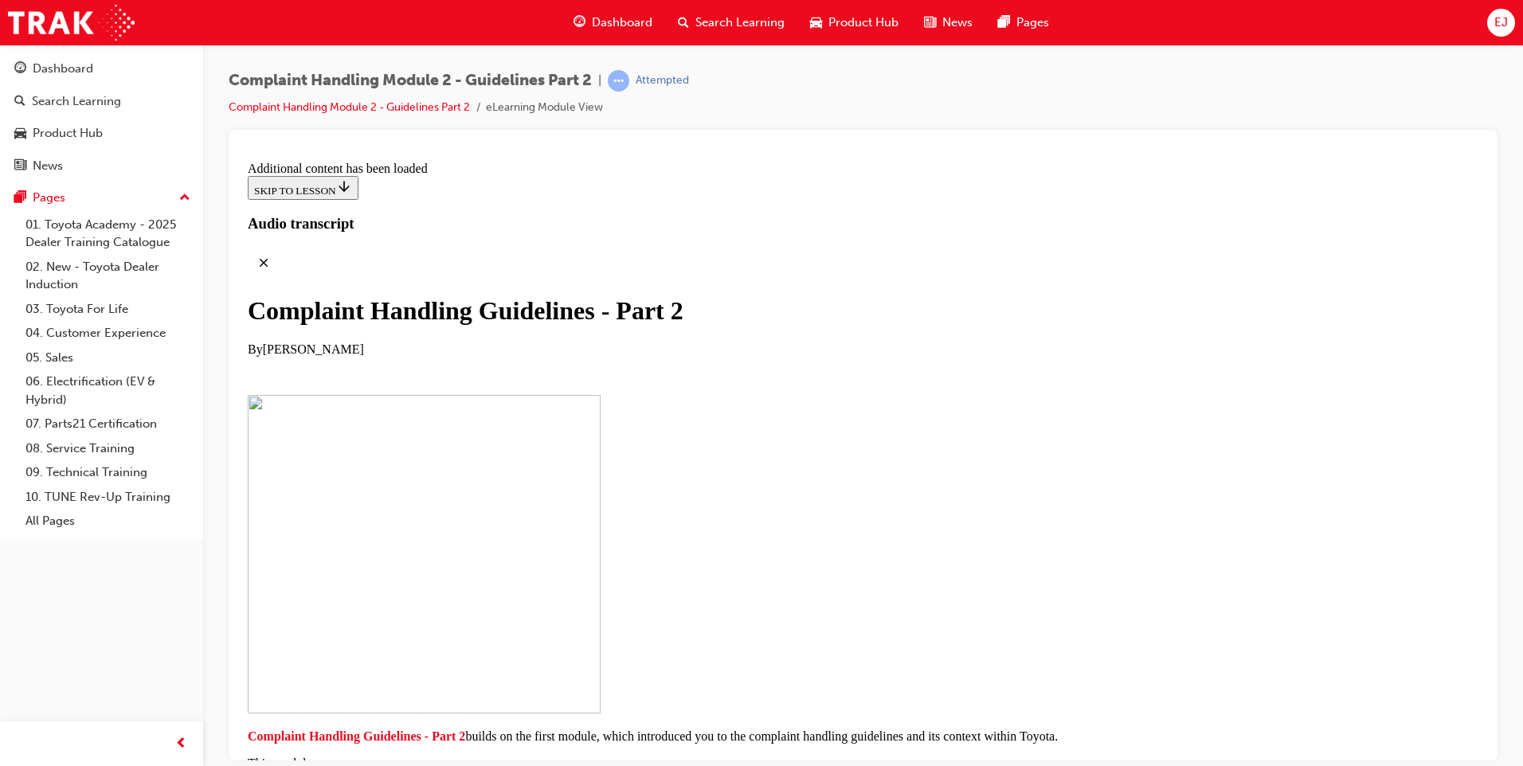
scroll to position [9323, 0]
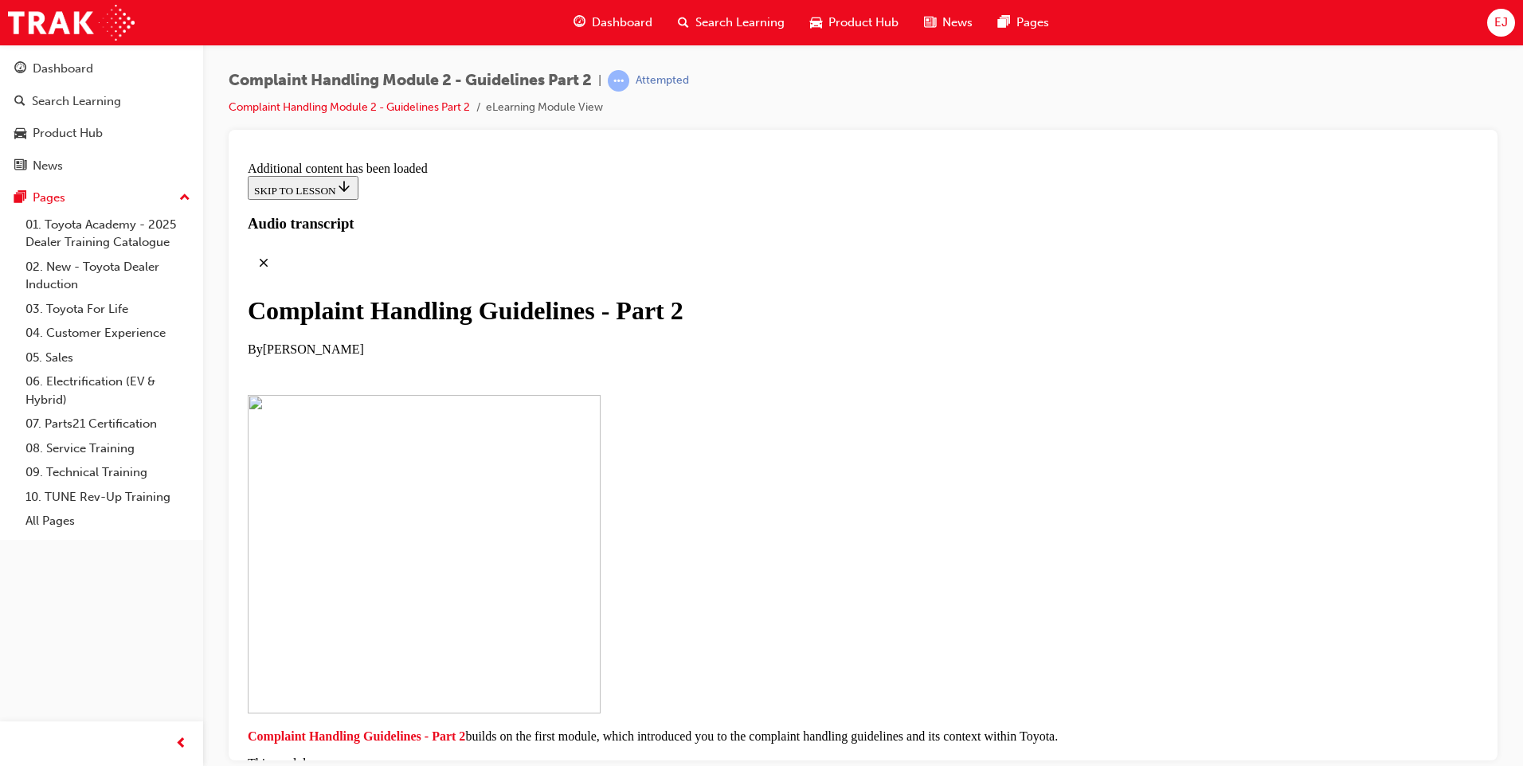
checkbox input "true"
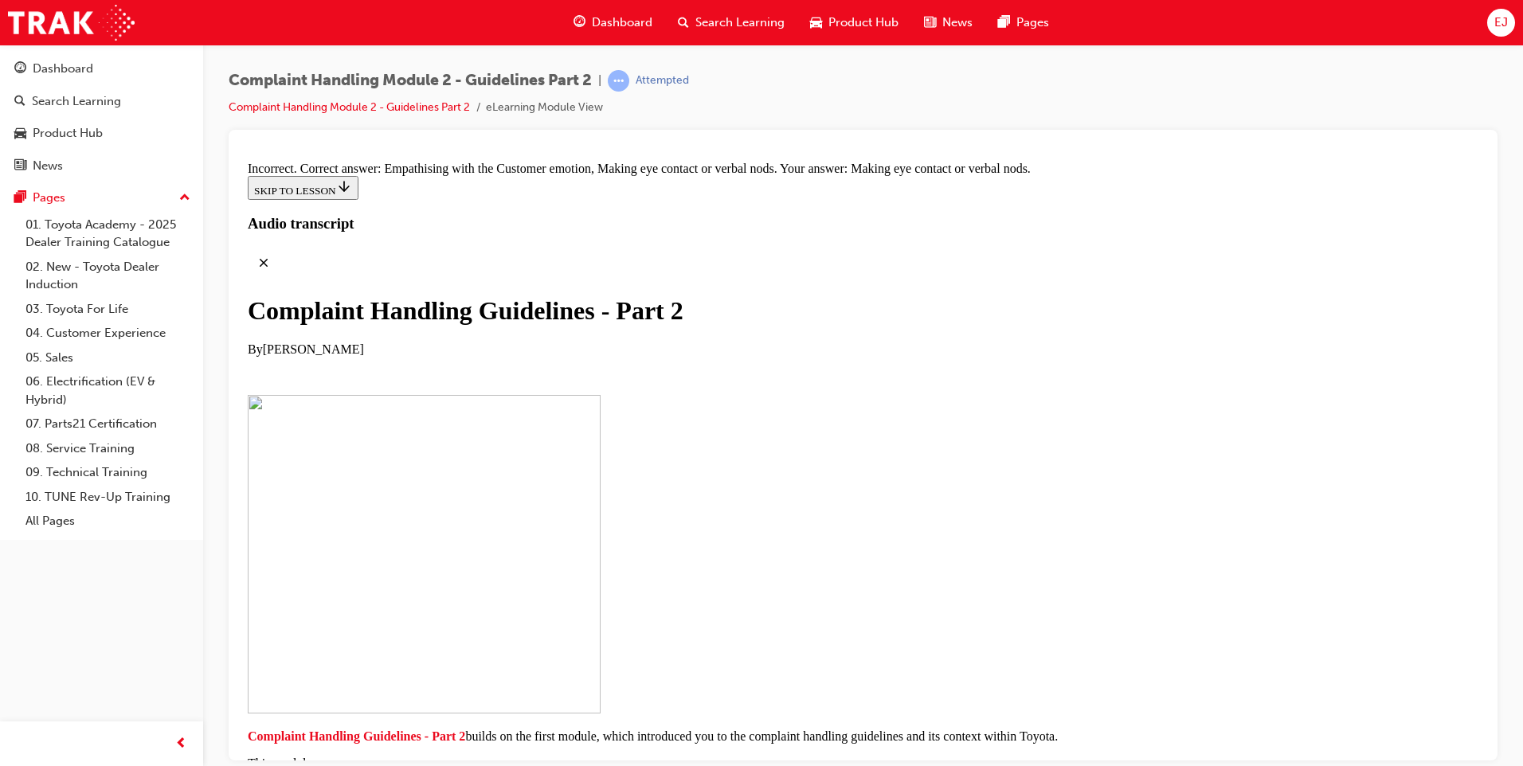
checkbox input "true"
checkbox input "false"
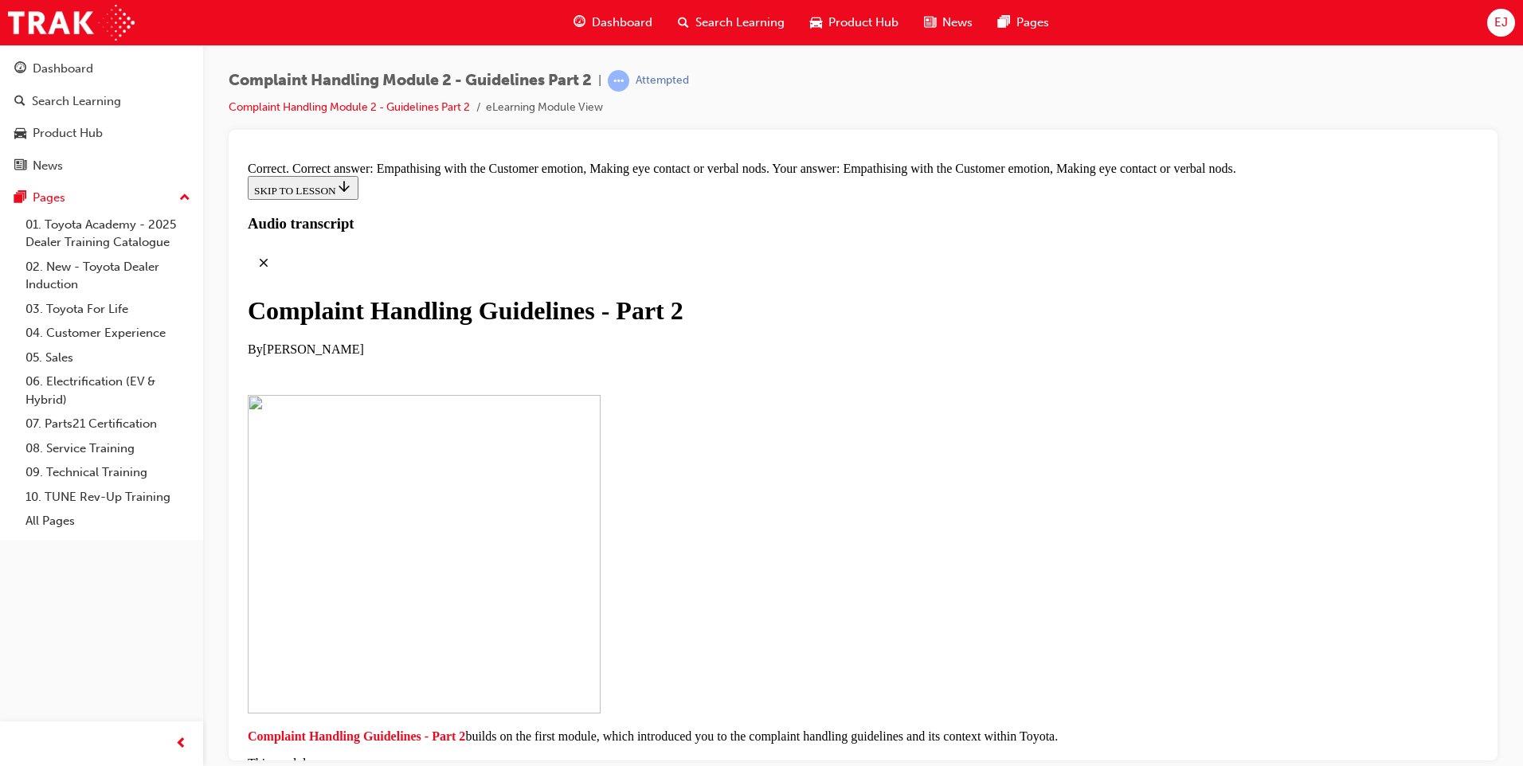
drag, startPoint x: 750, startPoint y: 478, endPoint x: 1032, endPoint y: 317, distance: 325.4
drag, startPoint x: 740, startPoint y: 358, endPoint x: 699, endPoint y: 354, distance: 41.7
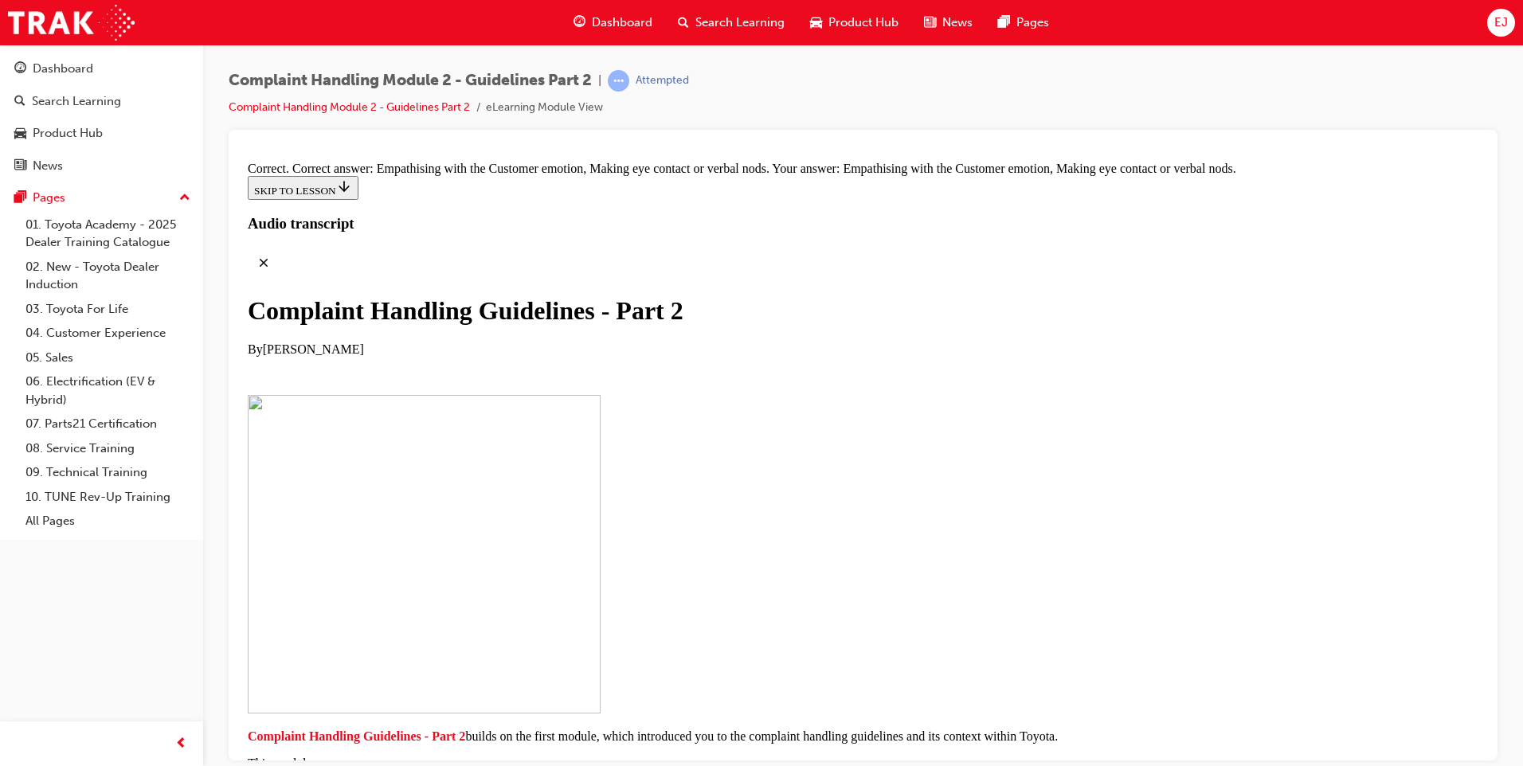
scroll to position [11076, 0]
drag, startPoint x: 692, startPoint y: 398, endPoint x: 951, endPoint y: 317, distance: 271.3
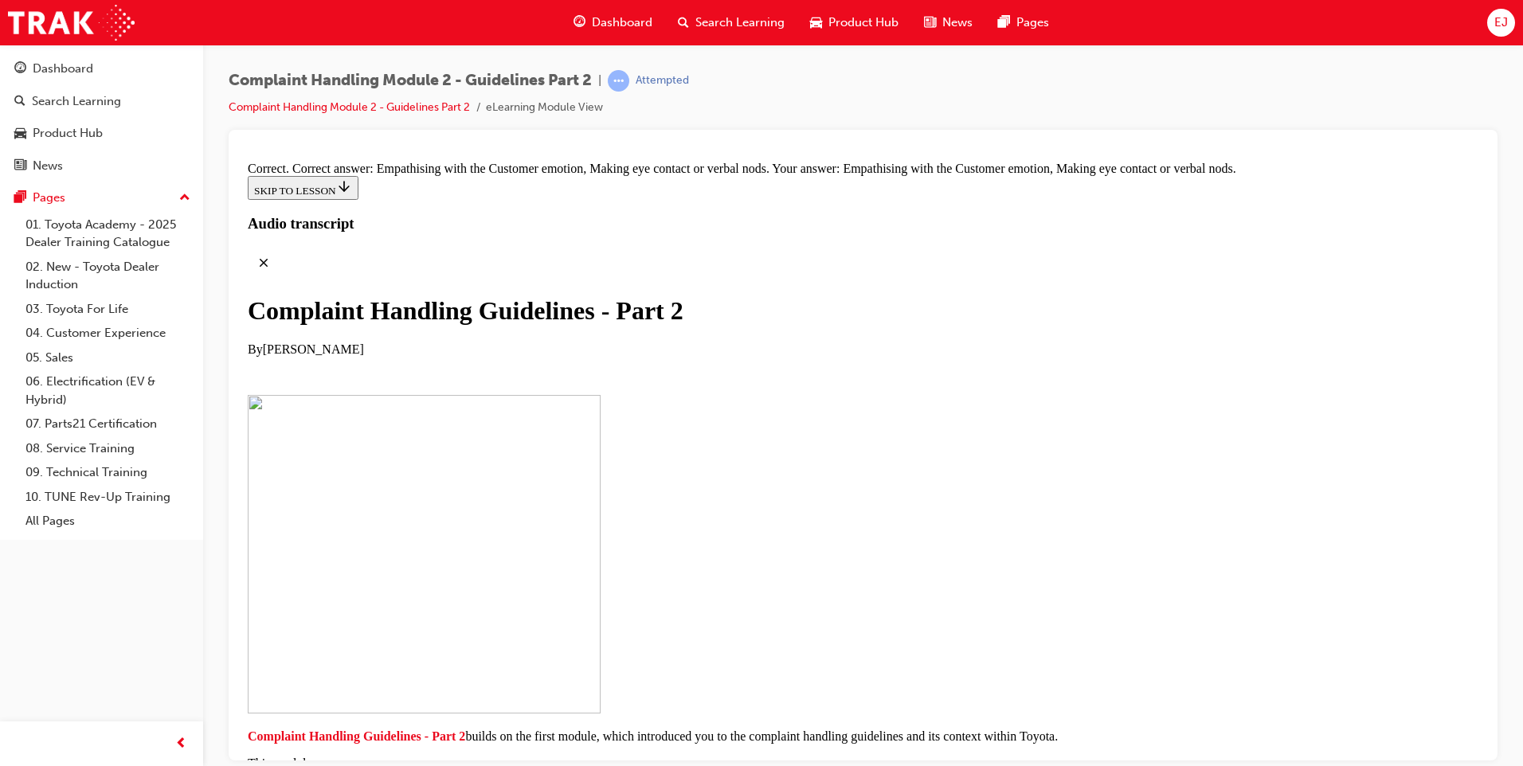
drag, startPoint x: 732, startPoint y: 475, endPoint x: 739, endPoint y: 380, distance: 95.1
drag, startPoint x: 745, startPoint y: 473, endPoint x: 953, endPoint y: 405, distance: 219.7
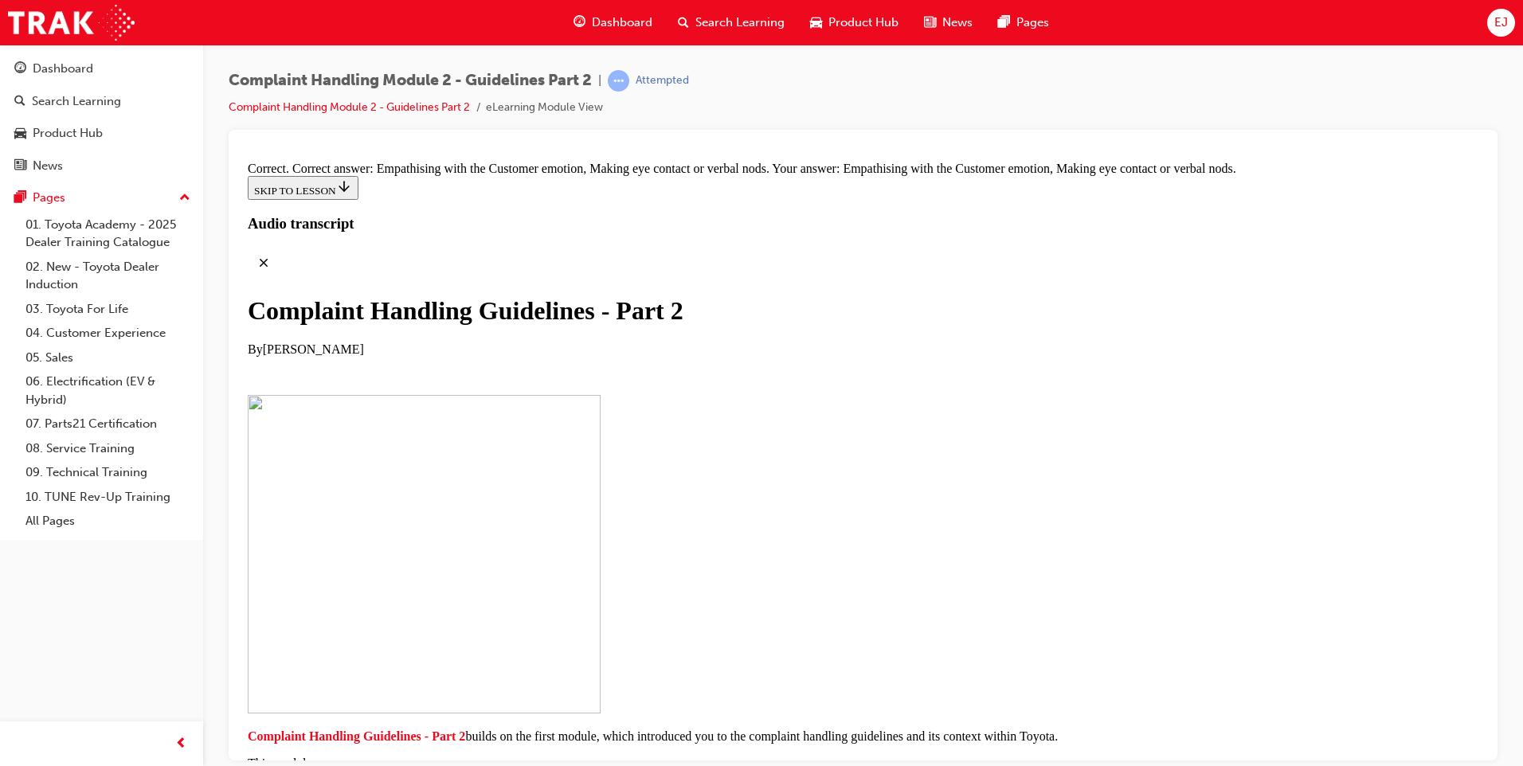
drag, startPoint x: 748, startPoint y: 467, endPoint x: 976, endPoint y: 378, distance: 244.4
drag, startPoint x: 697, startPoint y: 585, endPoint x: 961, endPoint y: 344, distance: 357.5
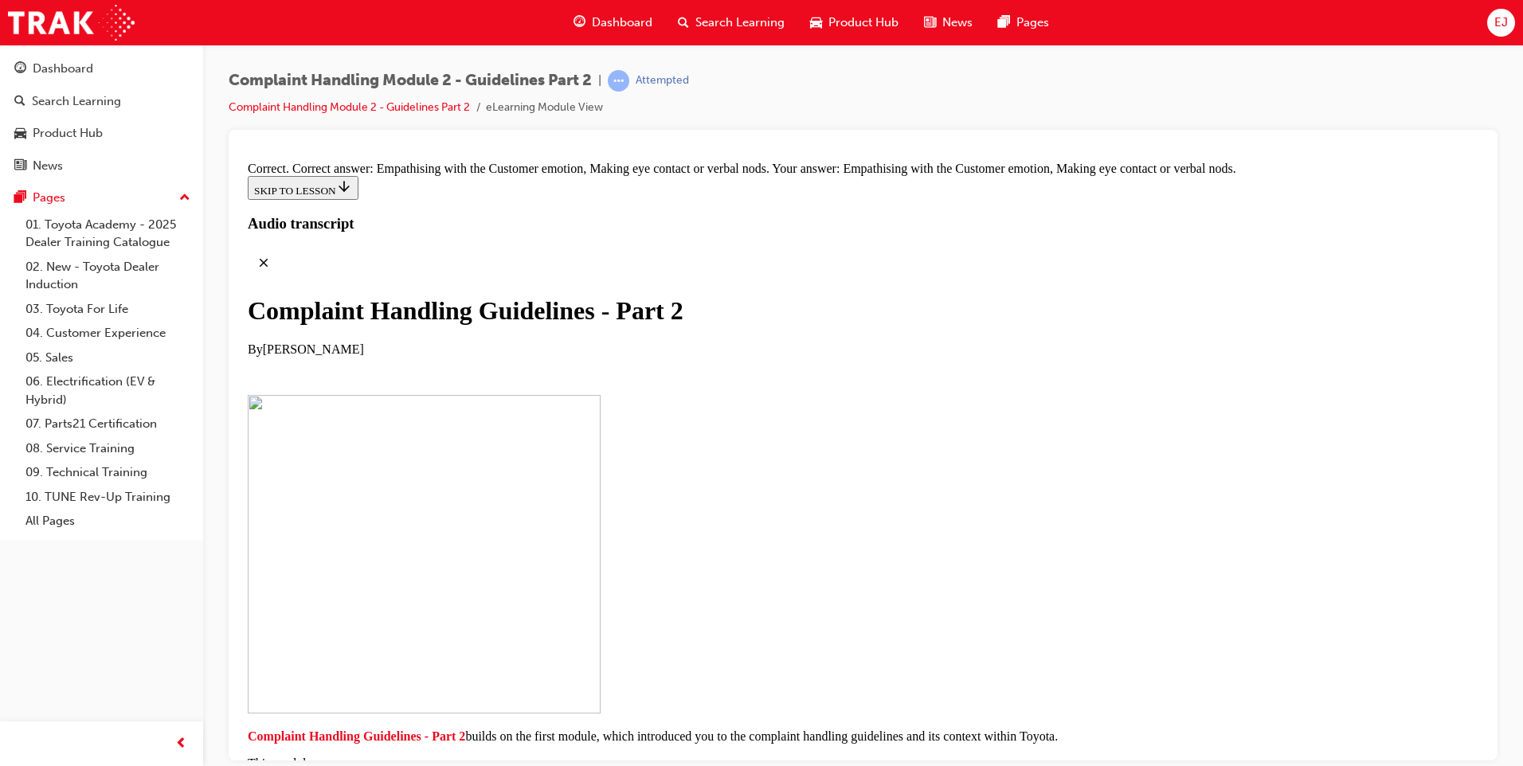
scroll to position [11275, 0]
drag, startPoint x: 779, startPoint y: 440, endPoint x: 1065, endPoint y: 434, distance: 286.0
drag, startPoint x: 770, startPoint y: 501, endPoint x: 1051, endPoint y: 509, distance: 281.3
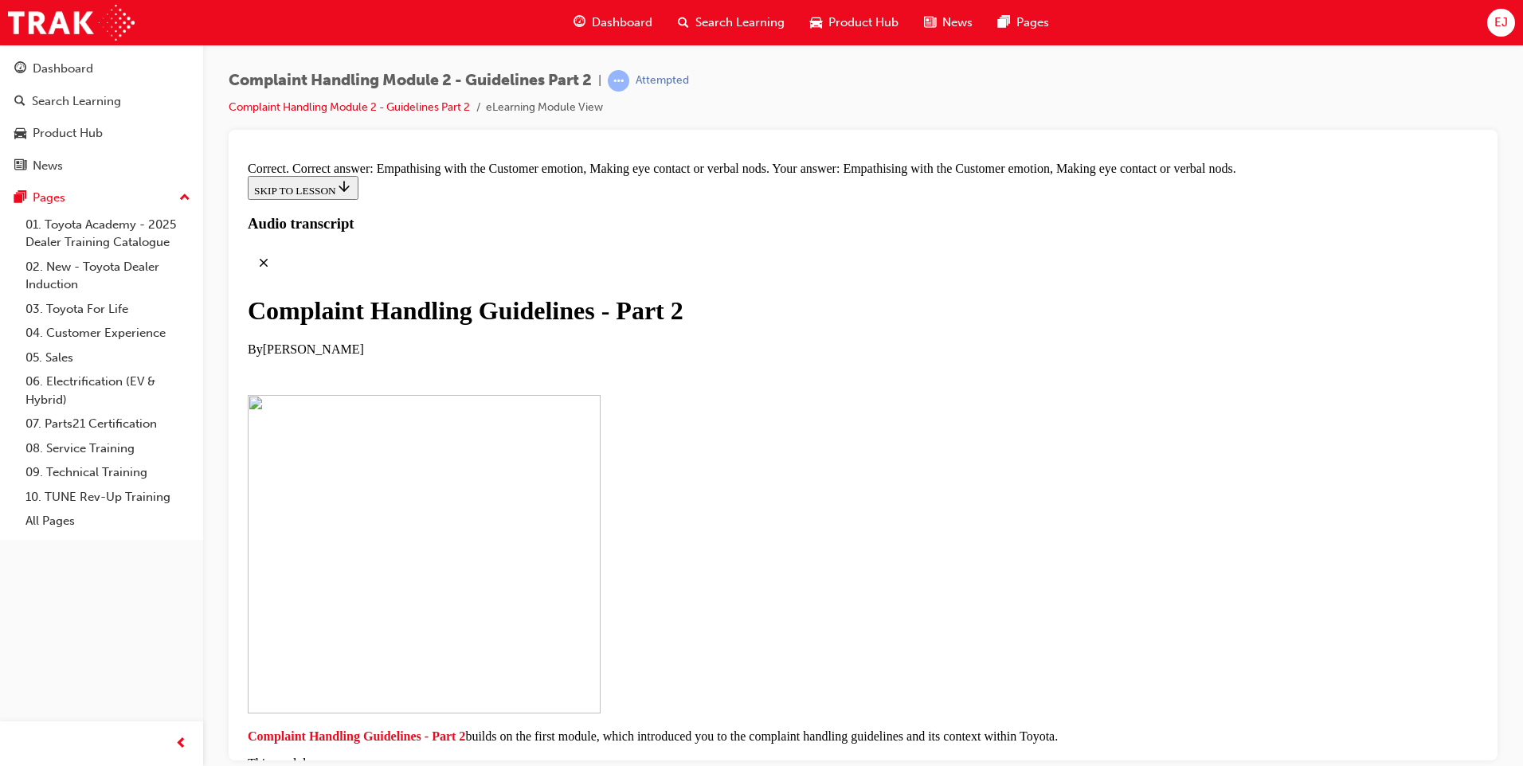
drag, startPoint x: 762, startPoint y: 606, endPoint x: 1049, endPoint y: 601, distance: 287.6
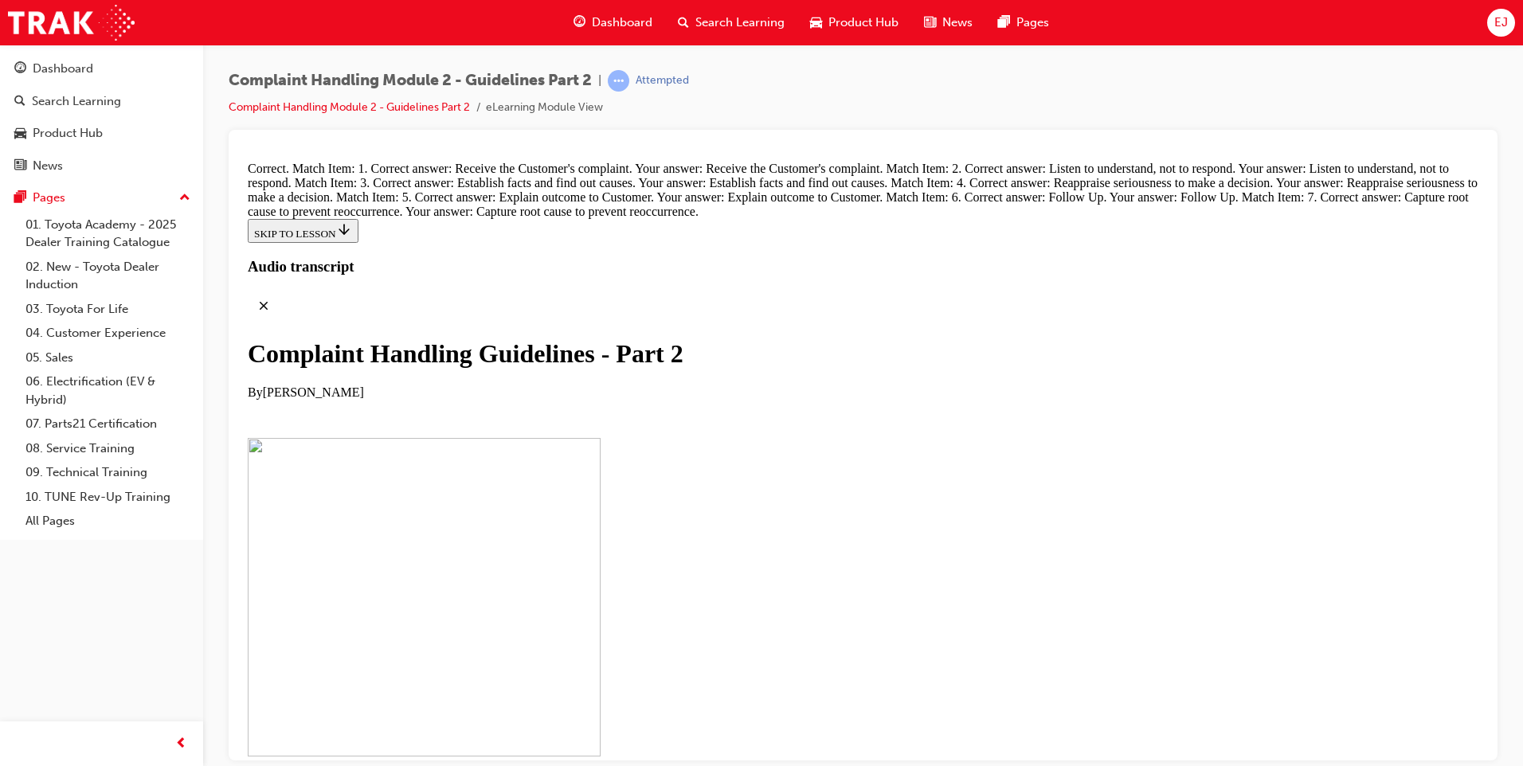
scroll to position [11933, 0]
radio input "true"
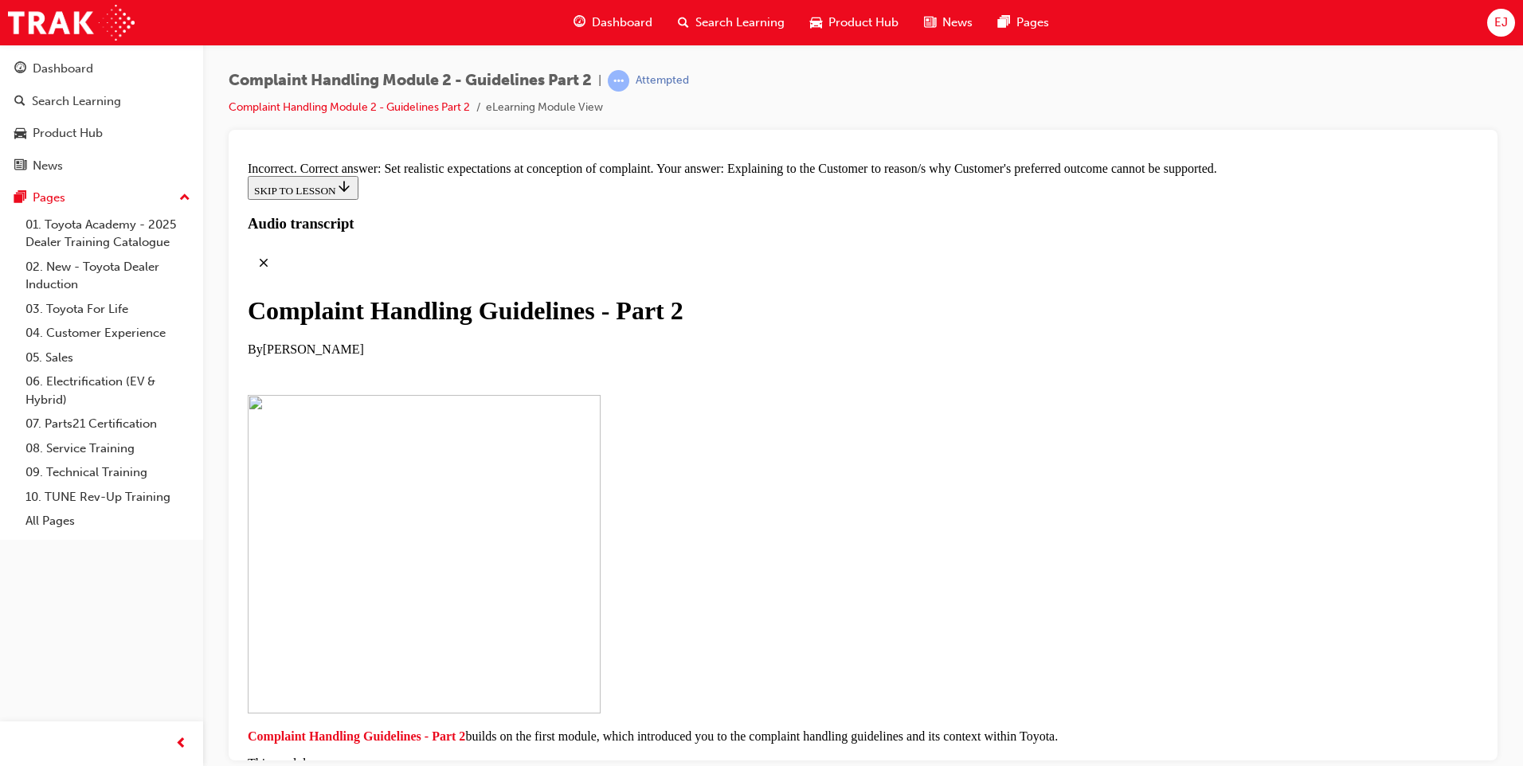
scroll to position [12085, 0]
radio input "true"
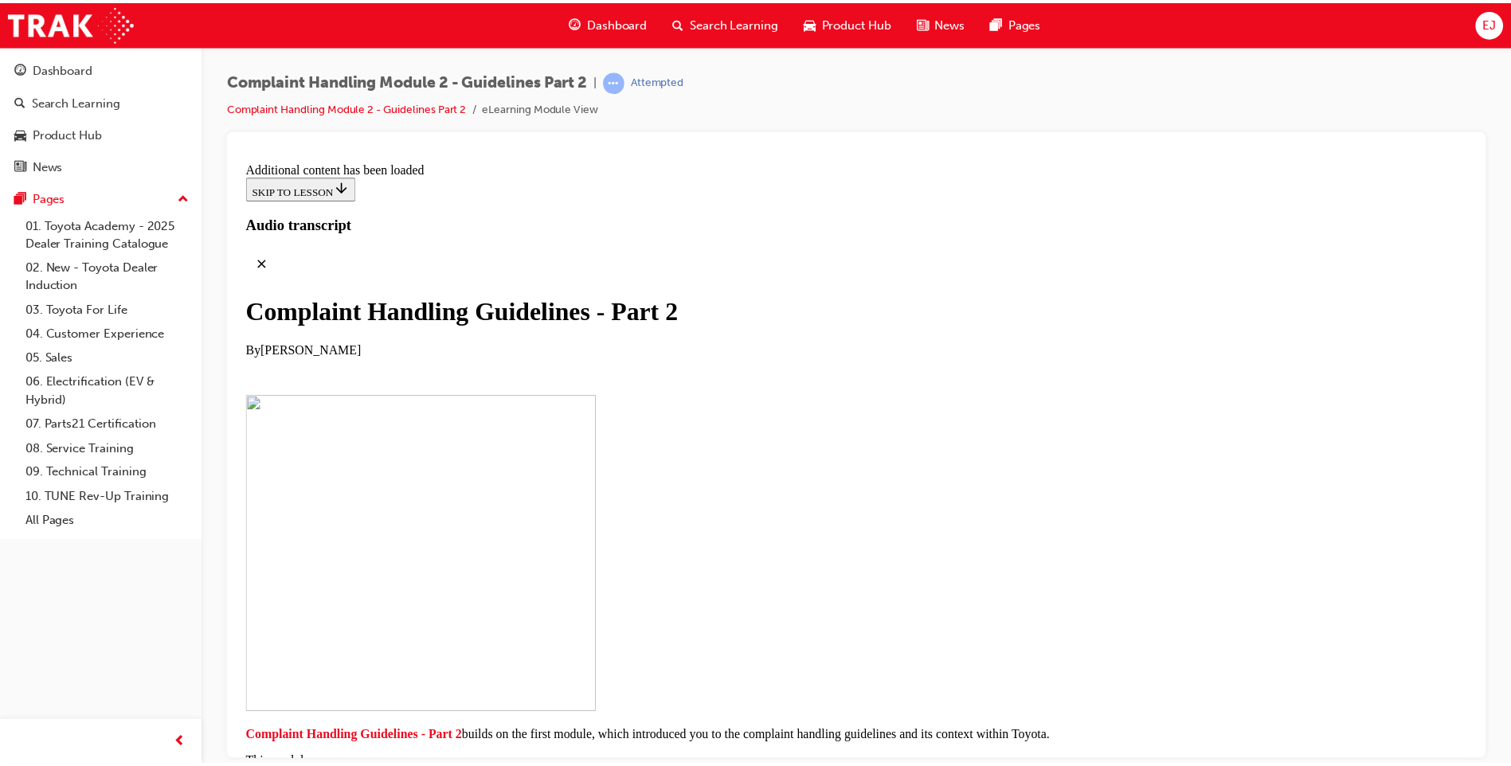
scroll to position [12871, 0]
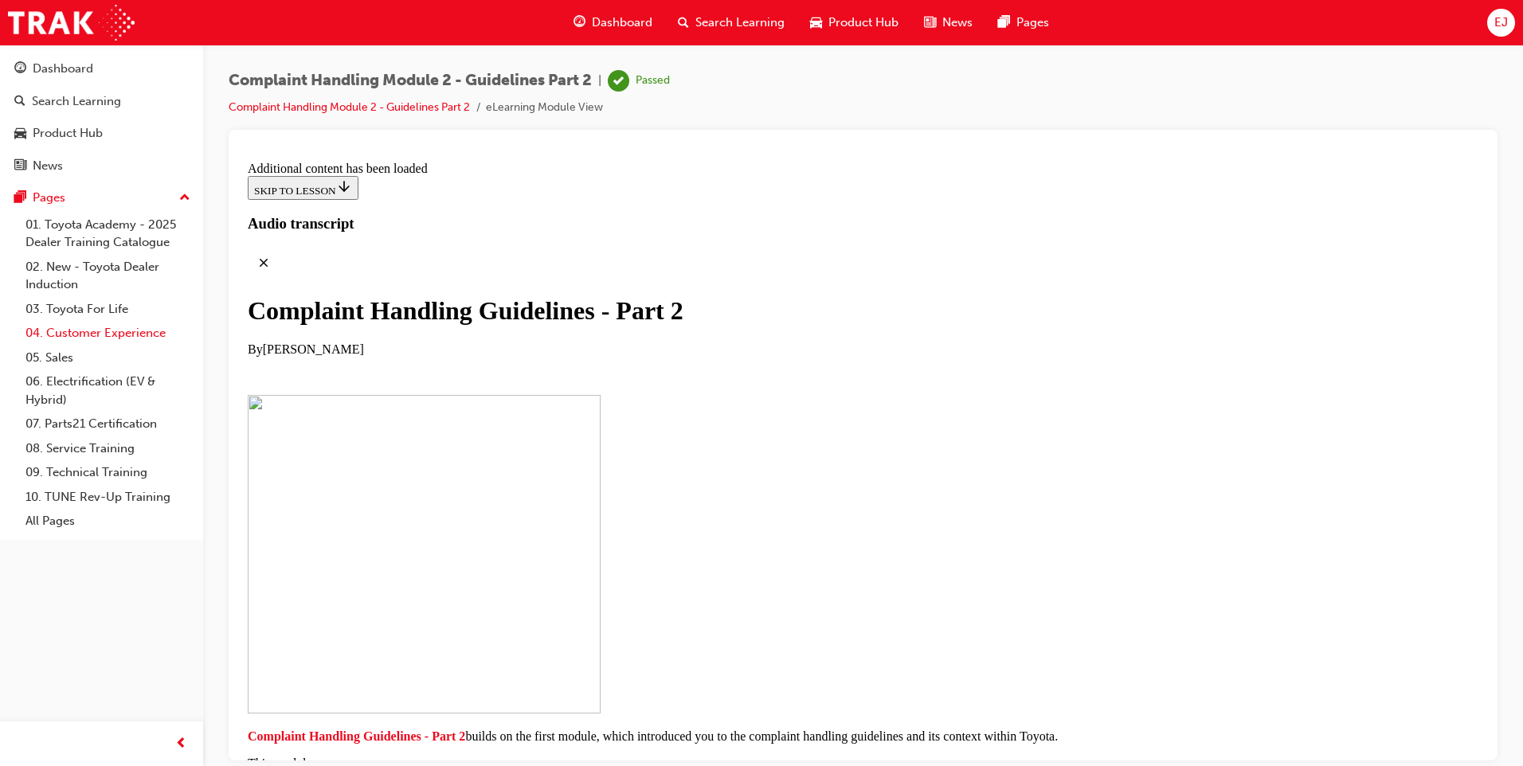
click at [113, 333] on link "04. Customer Experience" at bounding box center [108, 333] width 178 height 25
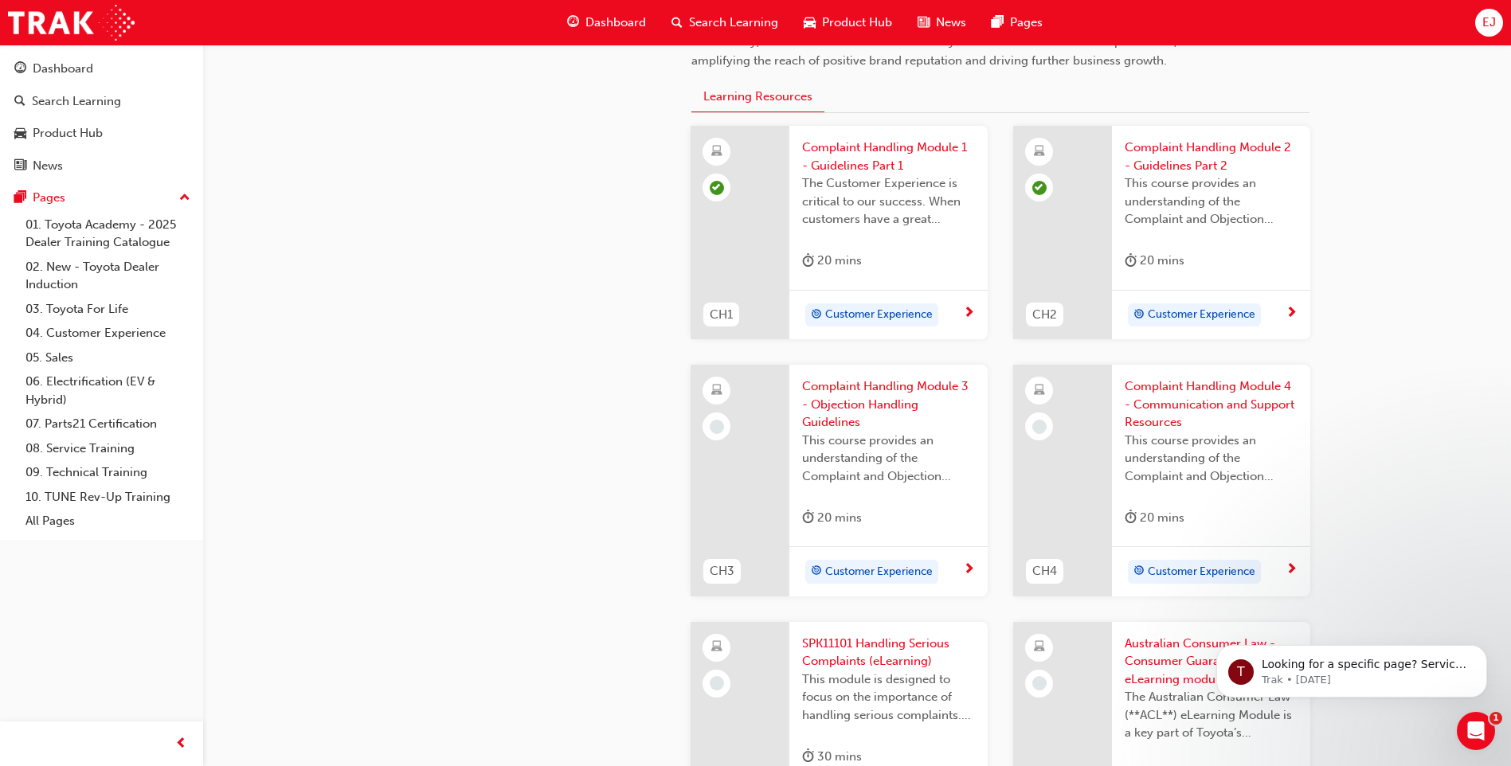
scroll to position [538, 0]
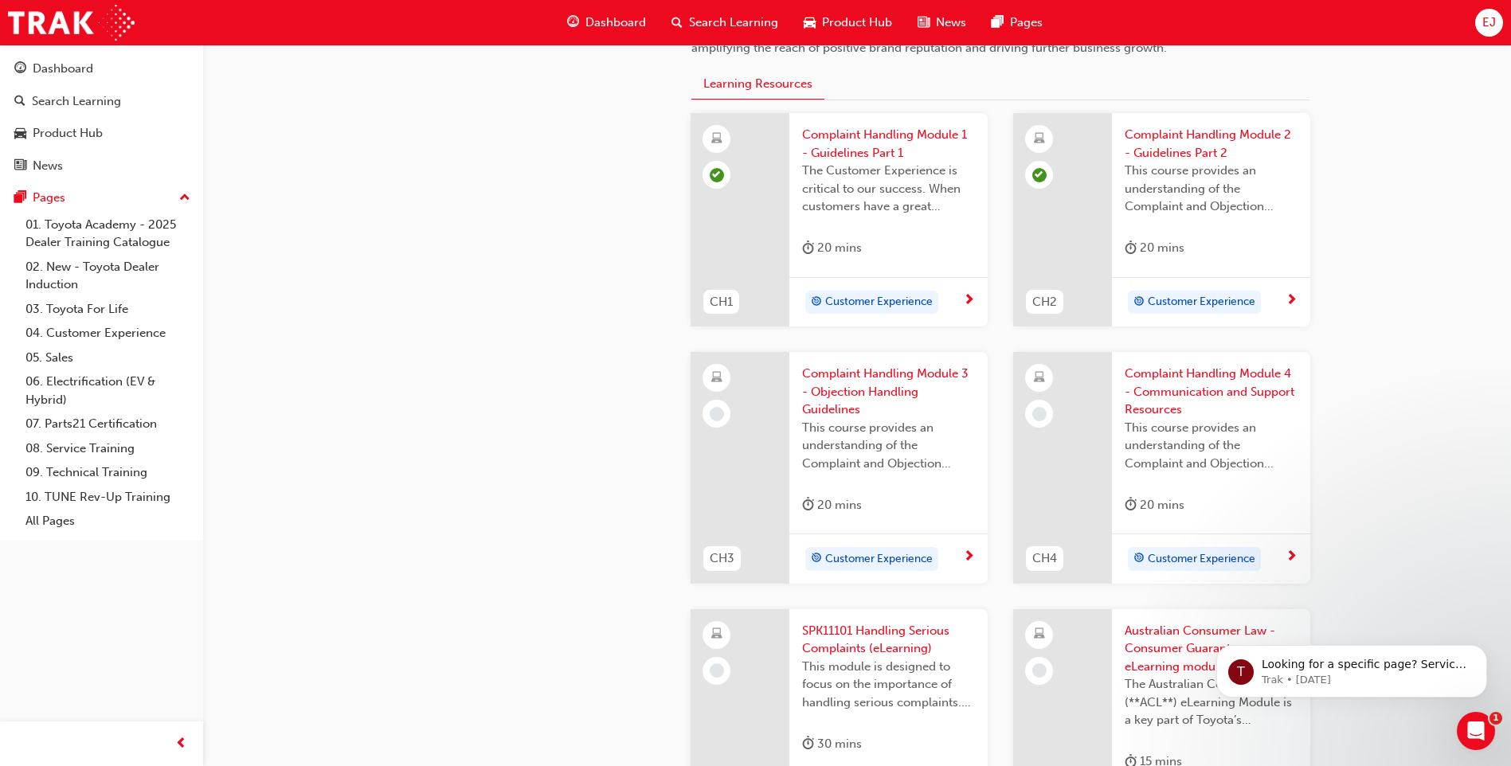
click at [840, 552] on span "Customer Experience" at bounding box center [879, 559] width 108 height 18
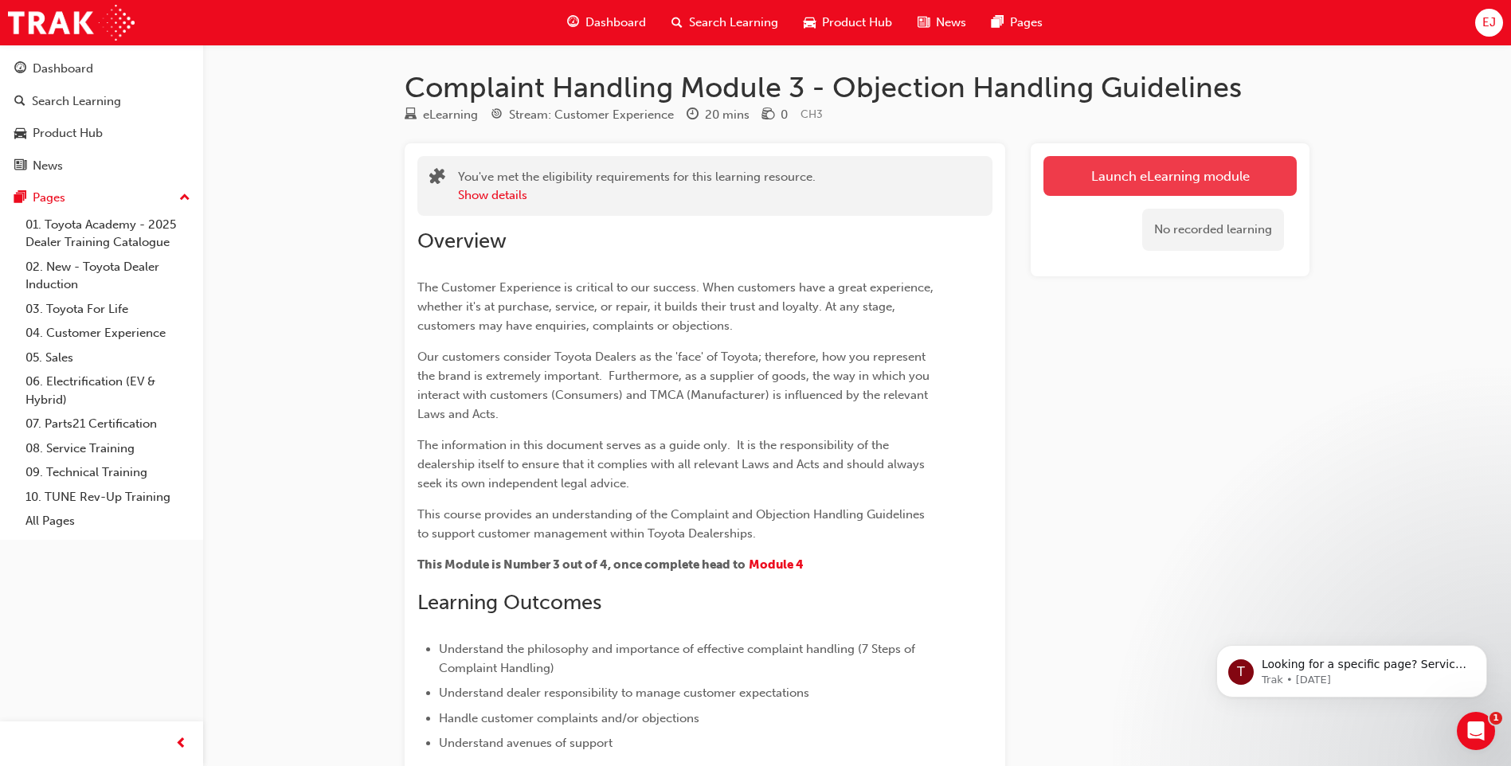
click at [1251, 177] on link "Launch eLearning module" at bounding box center [1169, 176] width 253 height 40
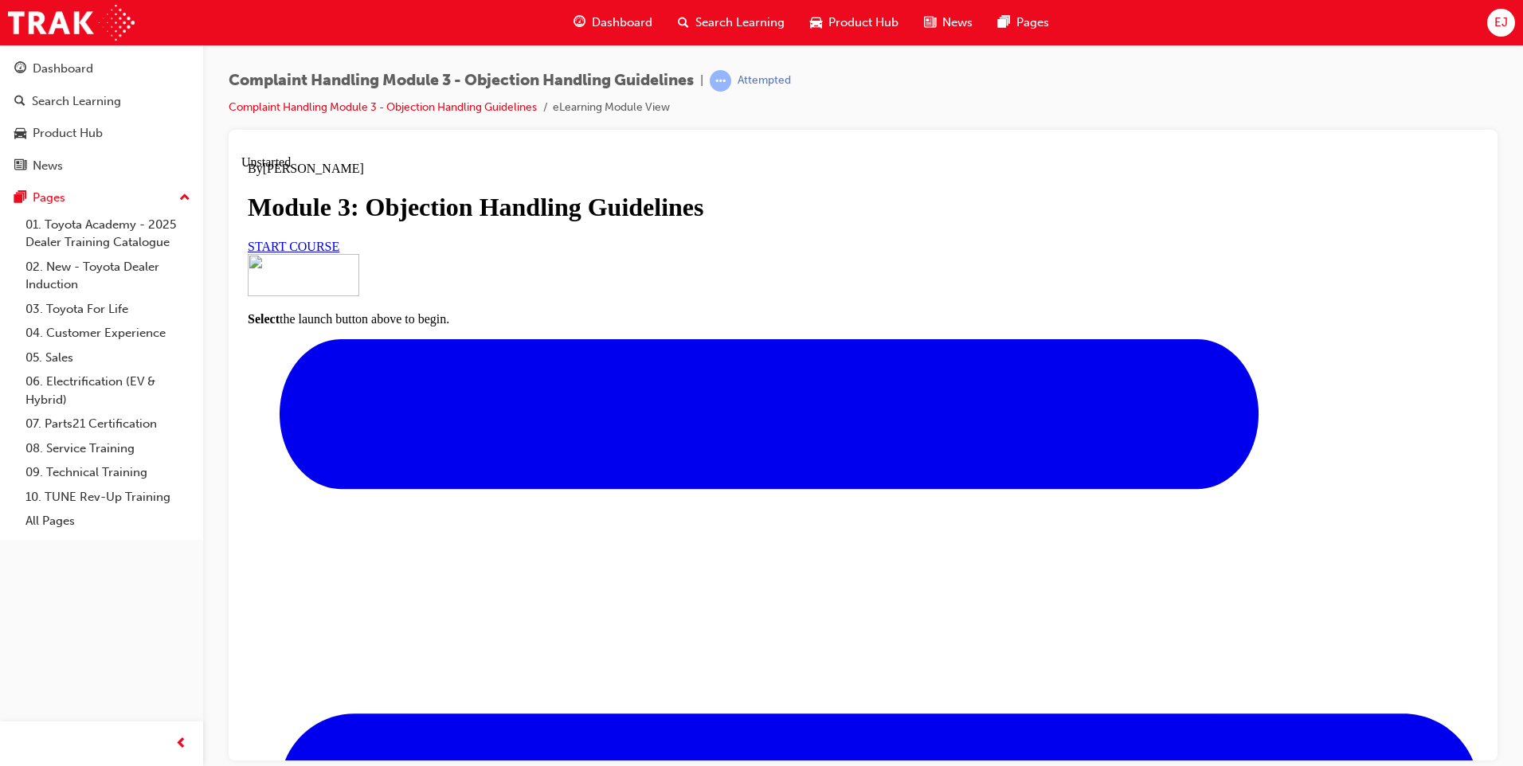
scroll to position [103, 0]
click at [339, 253] on link "START COURSE" at bounding box center [294, 246] width 92 height 14
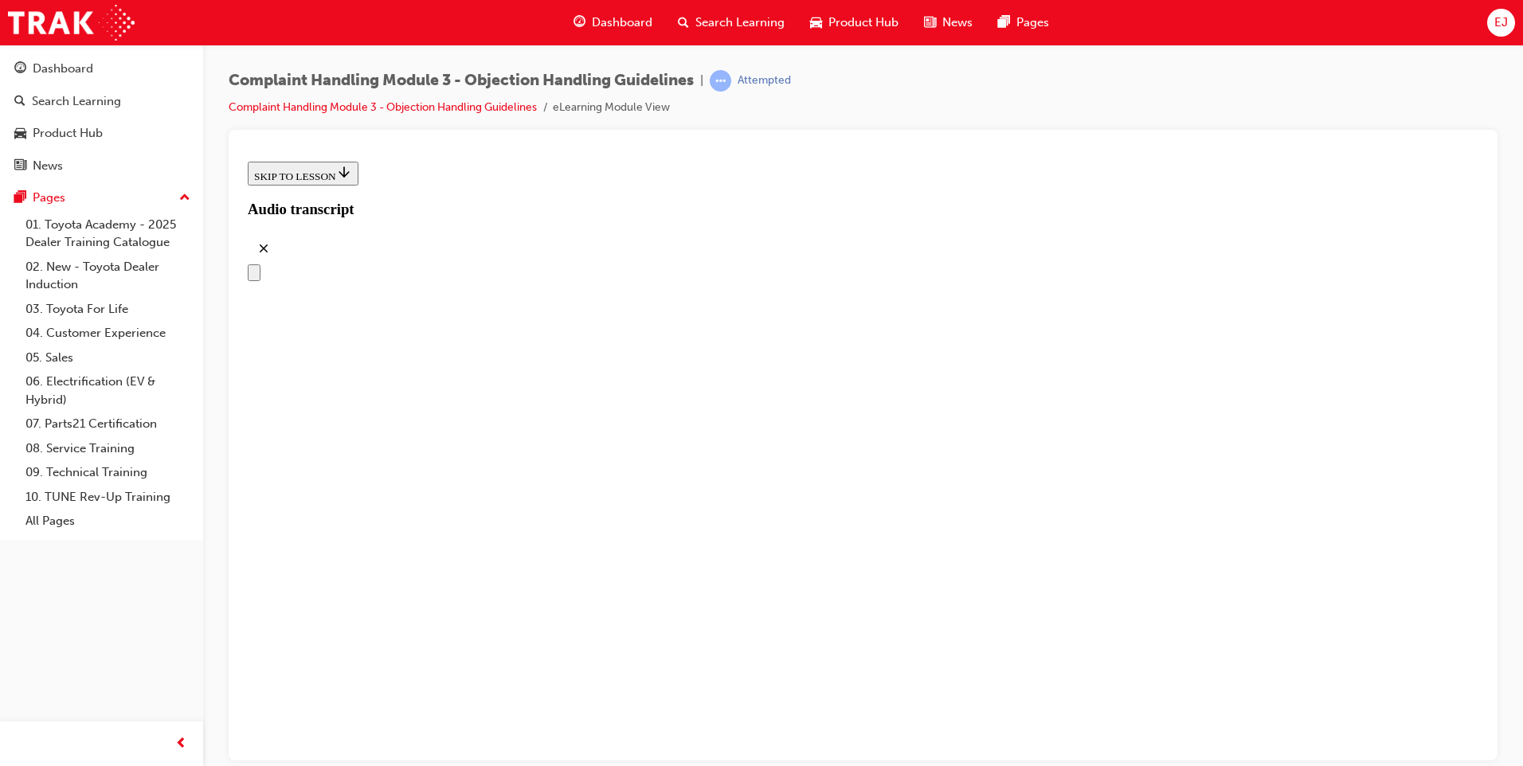
scroll to position [139, 0]
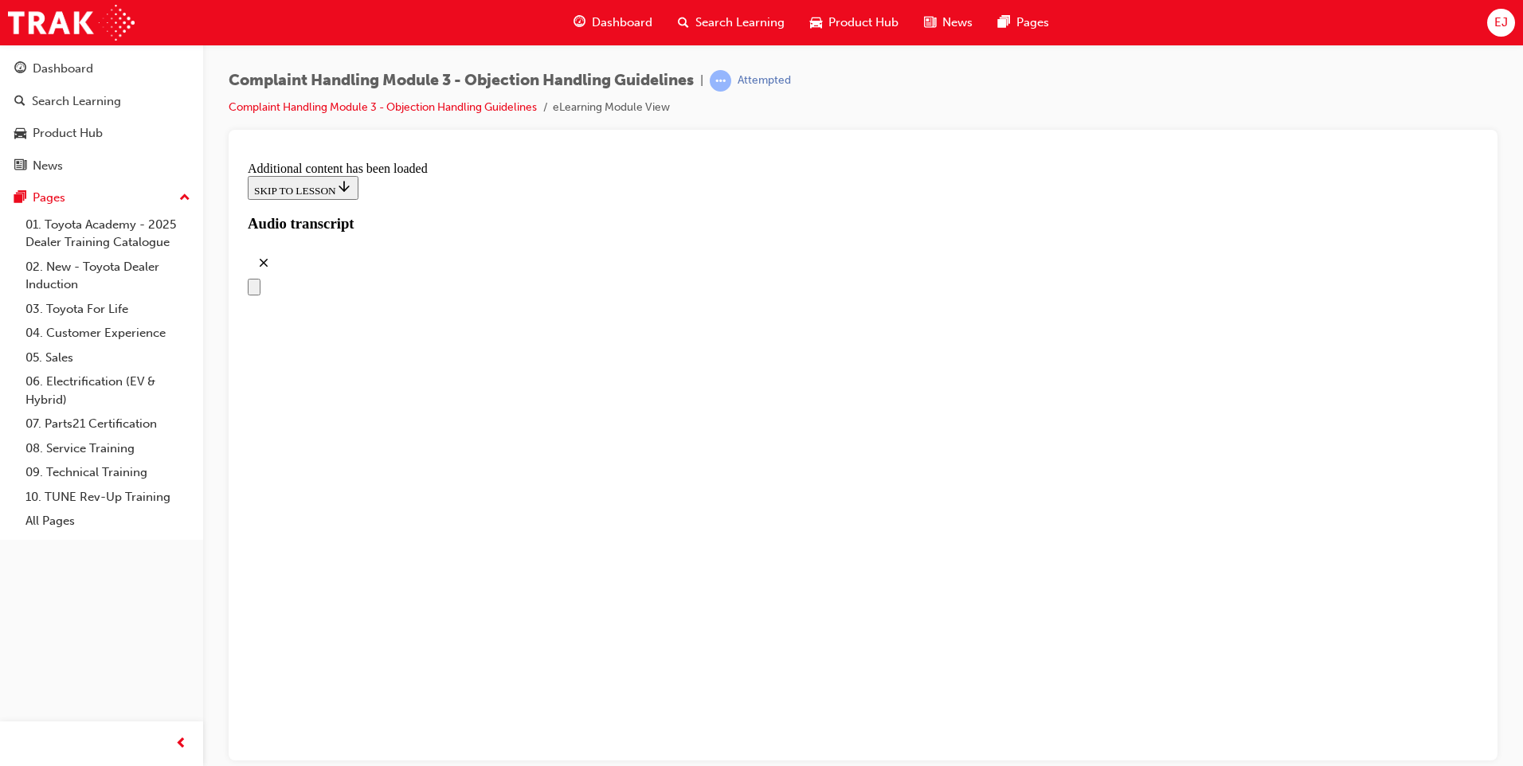
scroll to position [3994, 0]
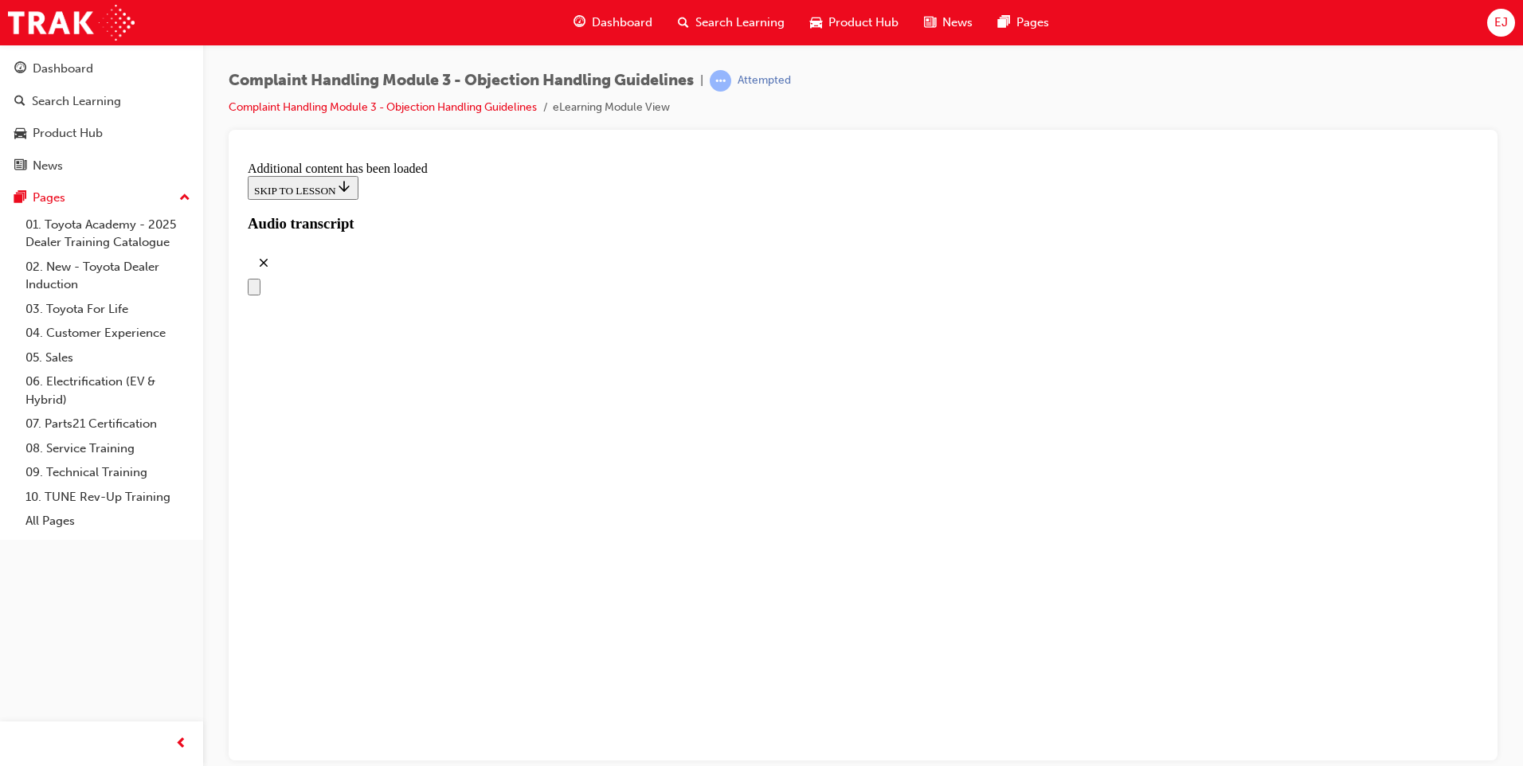
drag, startPoint x: 696, startPoint y: 378, endPoint x: 960, endPoint y: 302, distance: 274.5
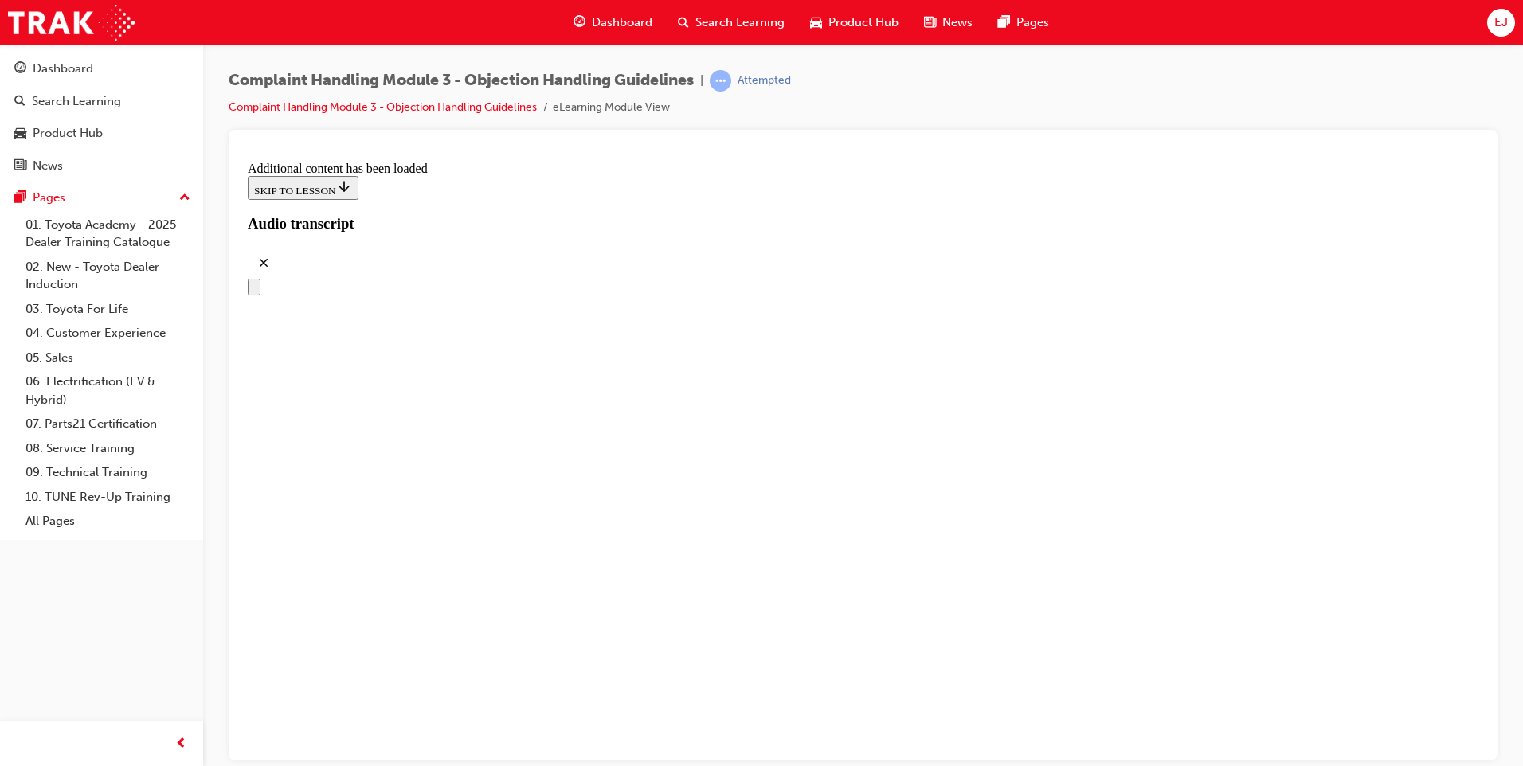
drag, startPoint x: 742, startPoint y: 492, endPoint x: 1012, endPoint y: 234, distance: 373.0
drag, startPoint x: 746, startPoint y: 505, endPoint x: 1001, endPoint y: 421, distance: 268.3
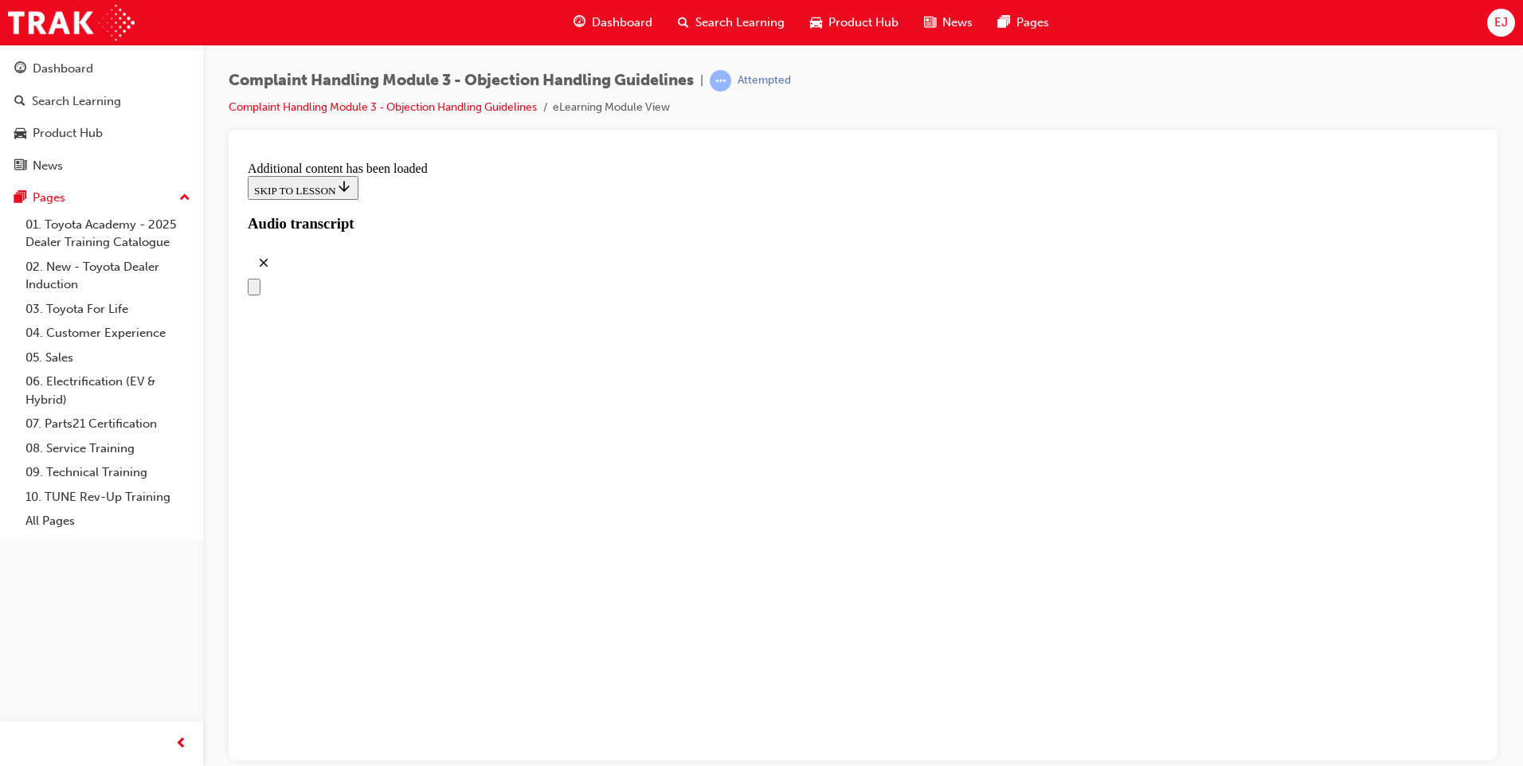
scroll to position [6282, 0]
drag, startPoint x: 707, startPoint y: 409, endPoint x: 969, endPoint y: 405, distance: 261.3
drag, startPoint x: 767, startPoint y: 486, endPoint x: 1046, endPoint y: 487, distance: 278.8
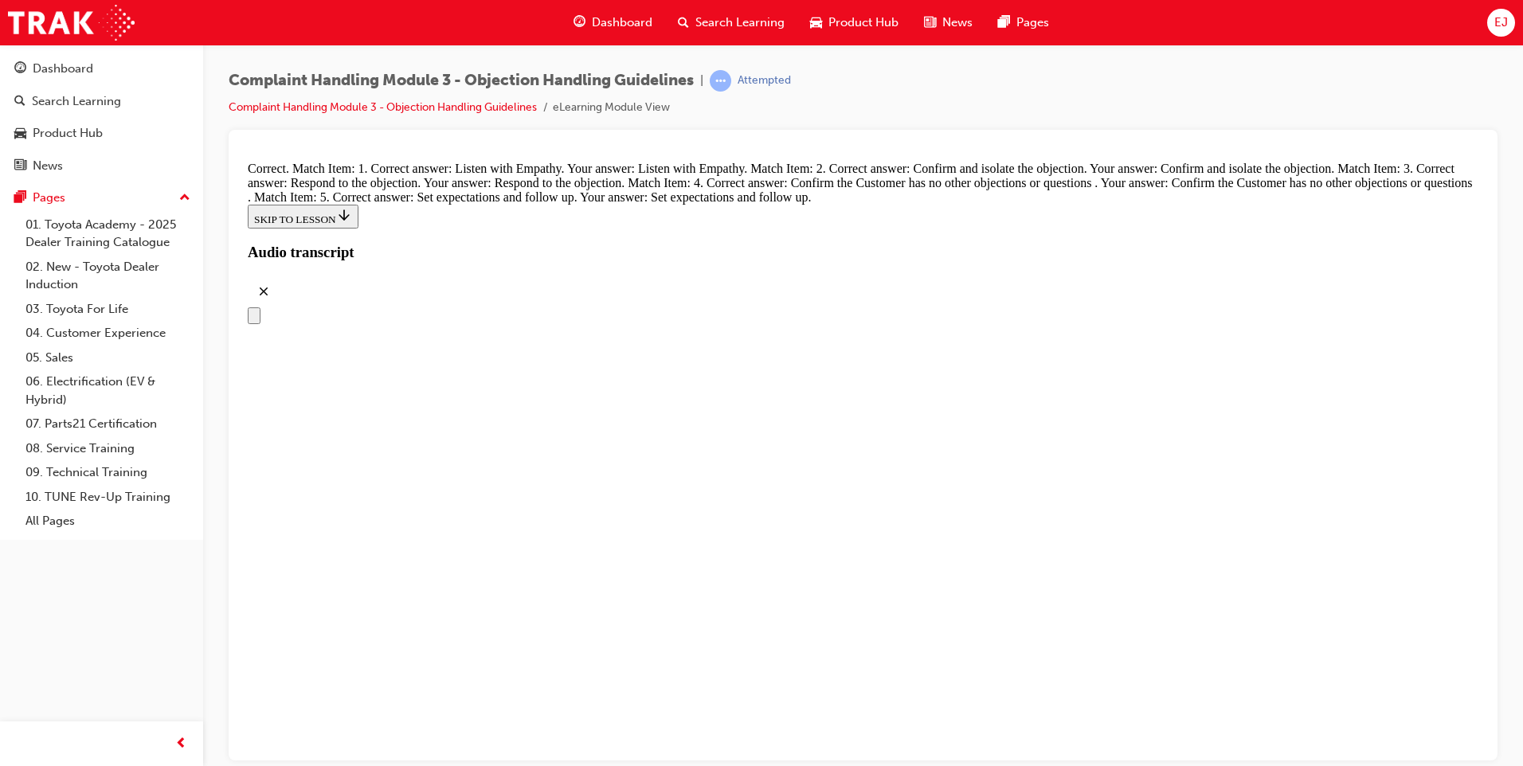
scroll to position [6880, 0]
radio input "true"
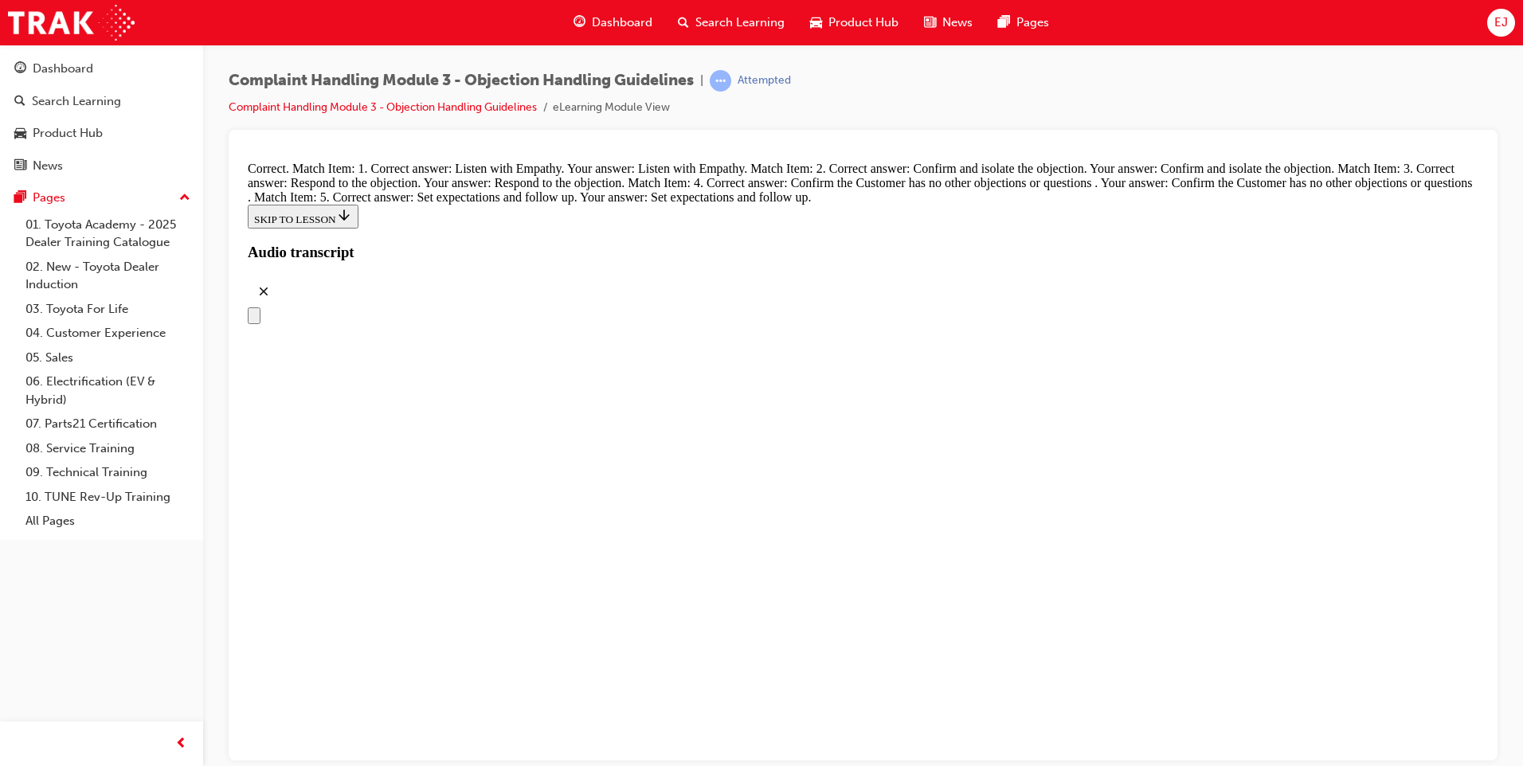
radio input "true"
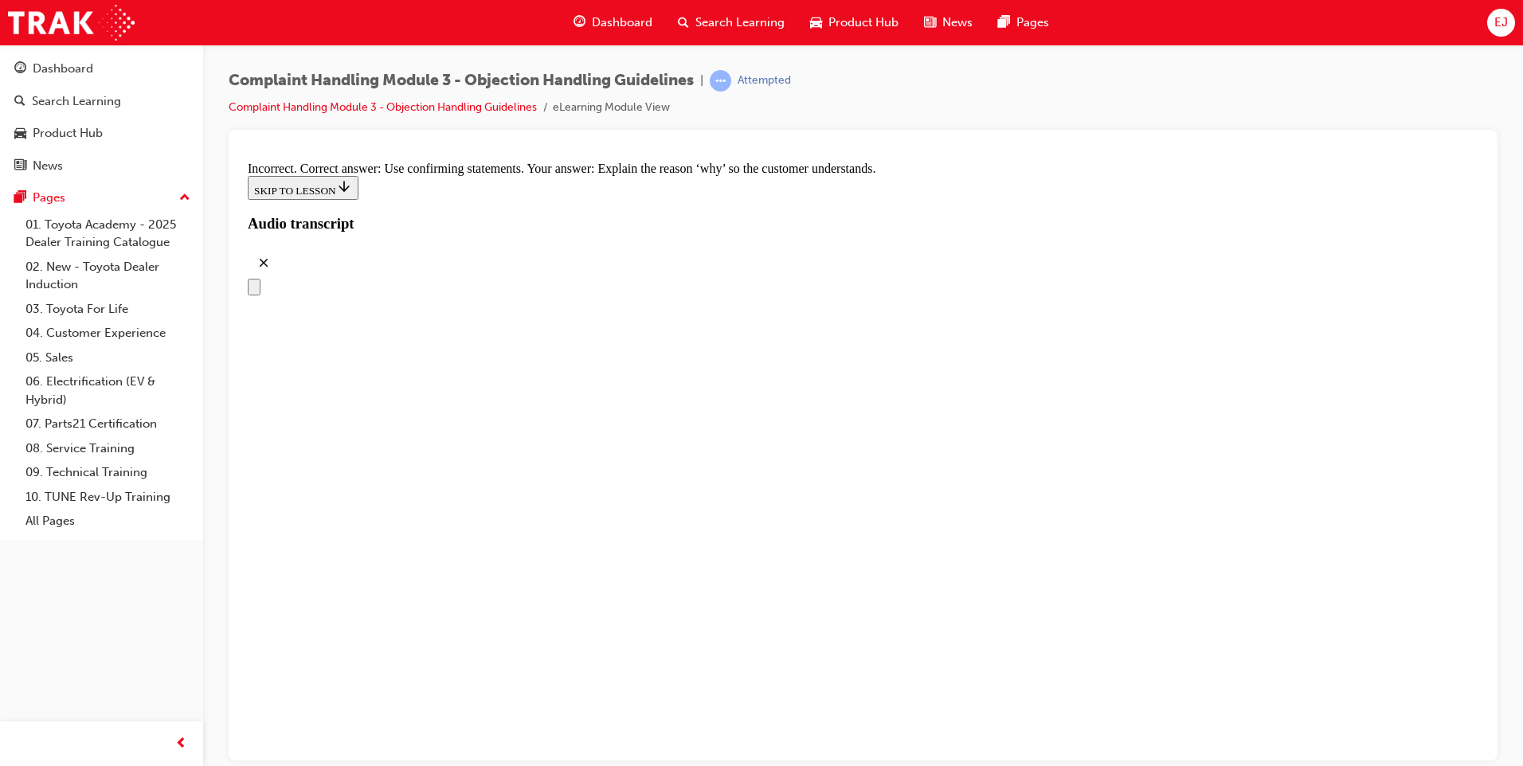
scroll to position [6999, 0]
radio input "true"
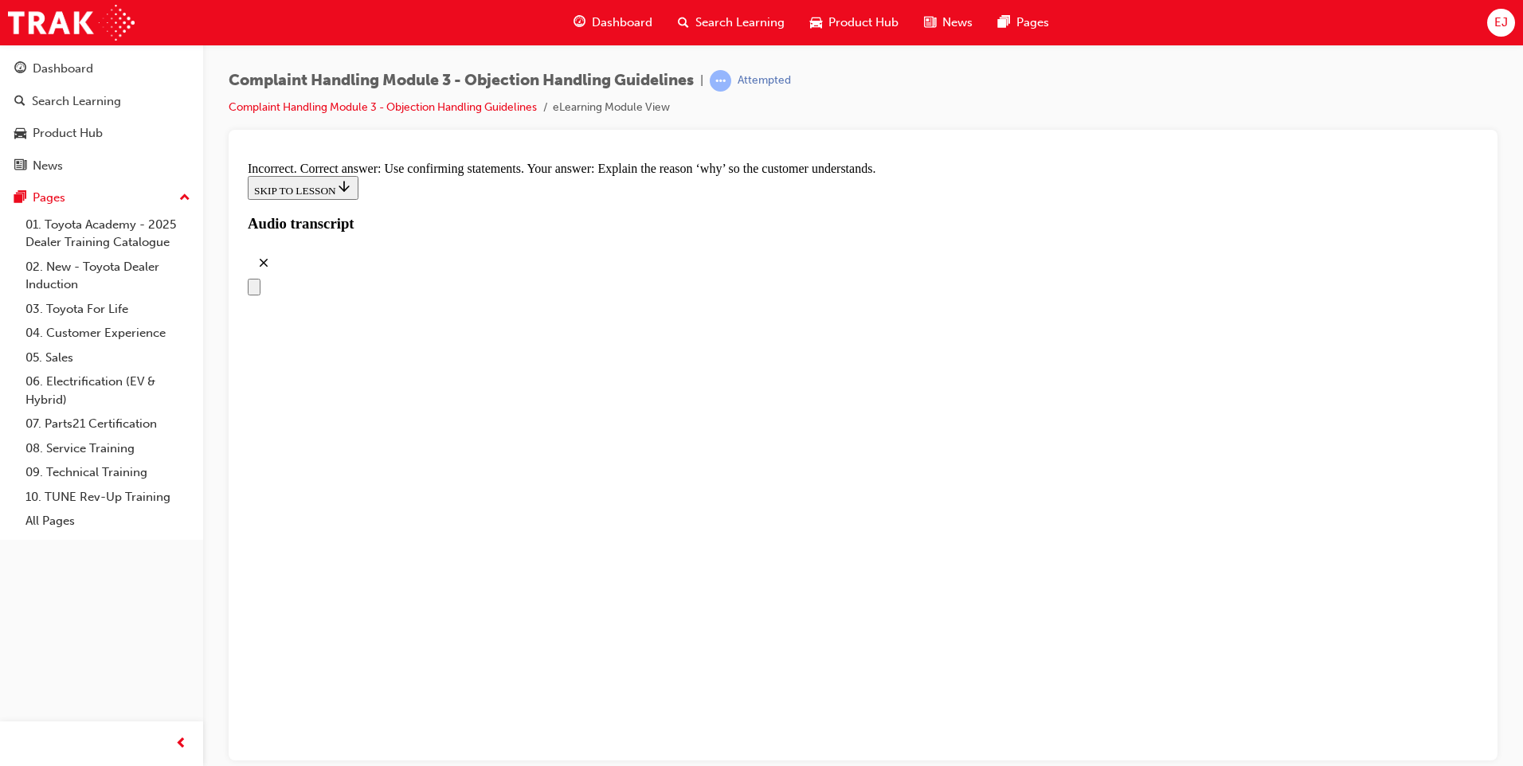
radio input "true"
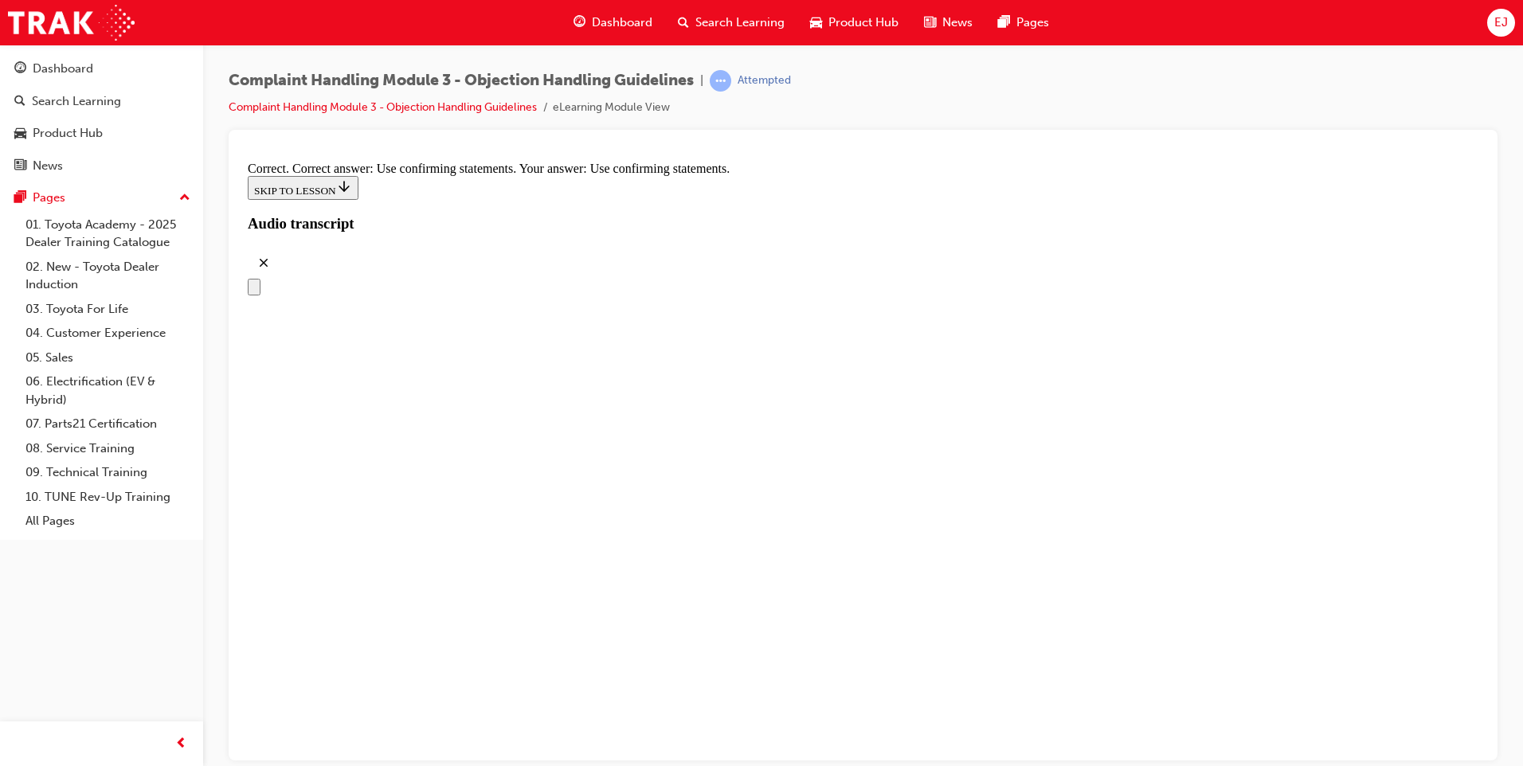
checkbox input "true"
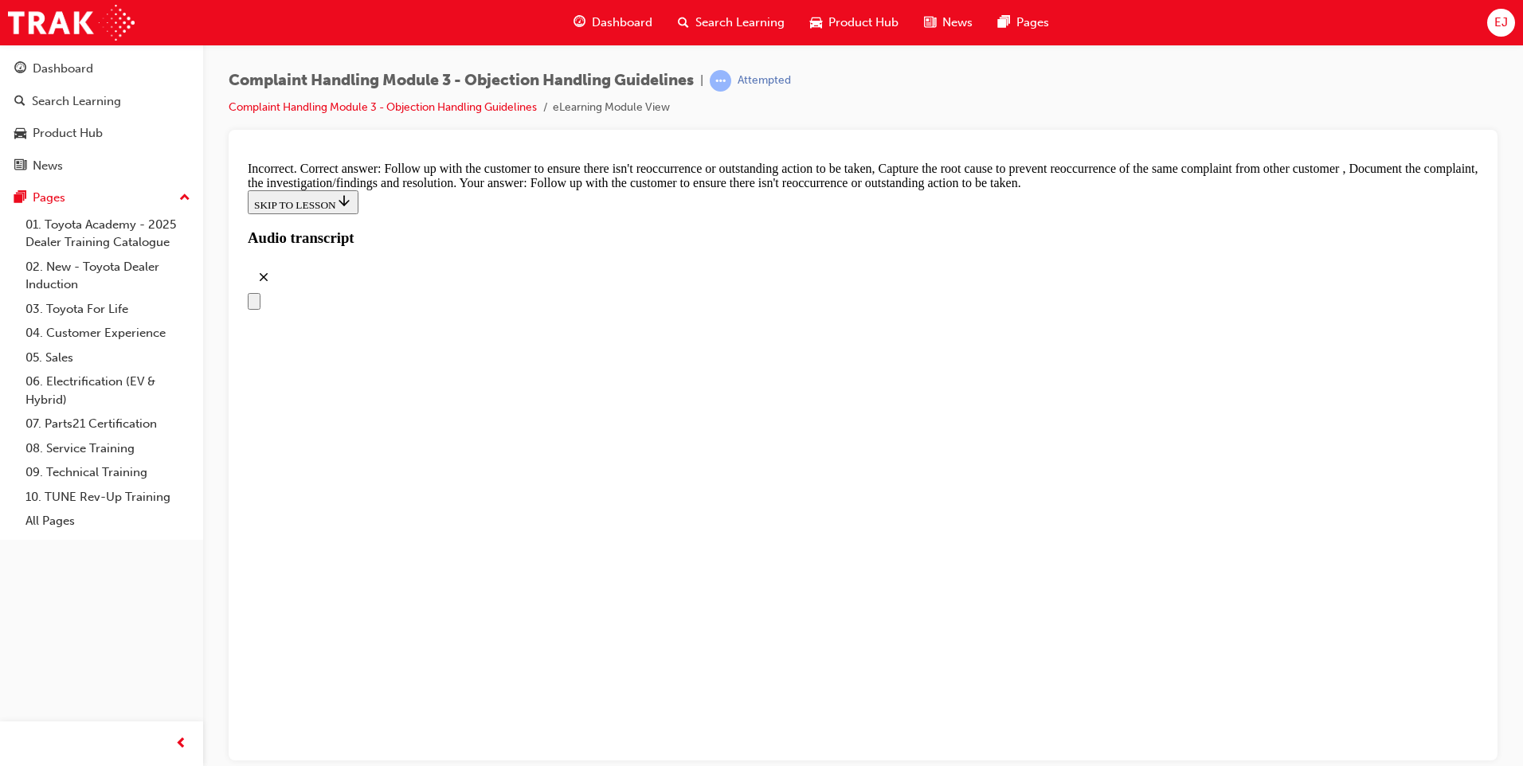
scroll to position [8214, 0]
checkbox input "true"
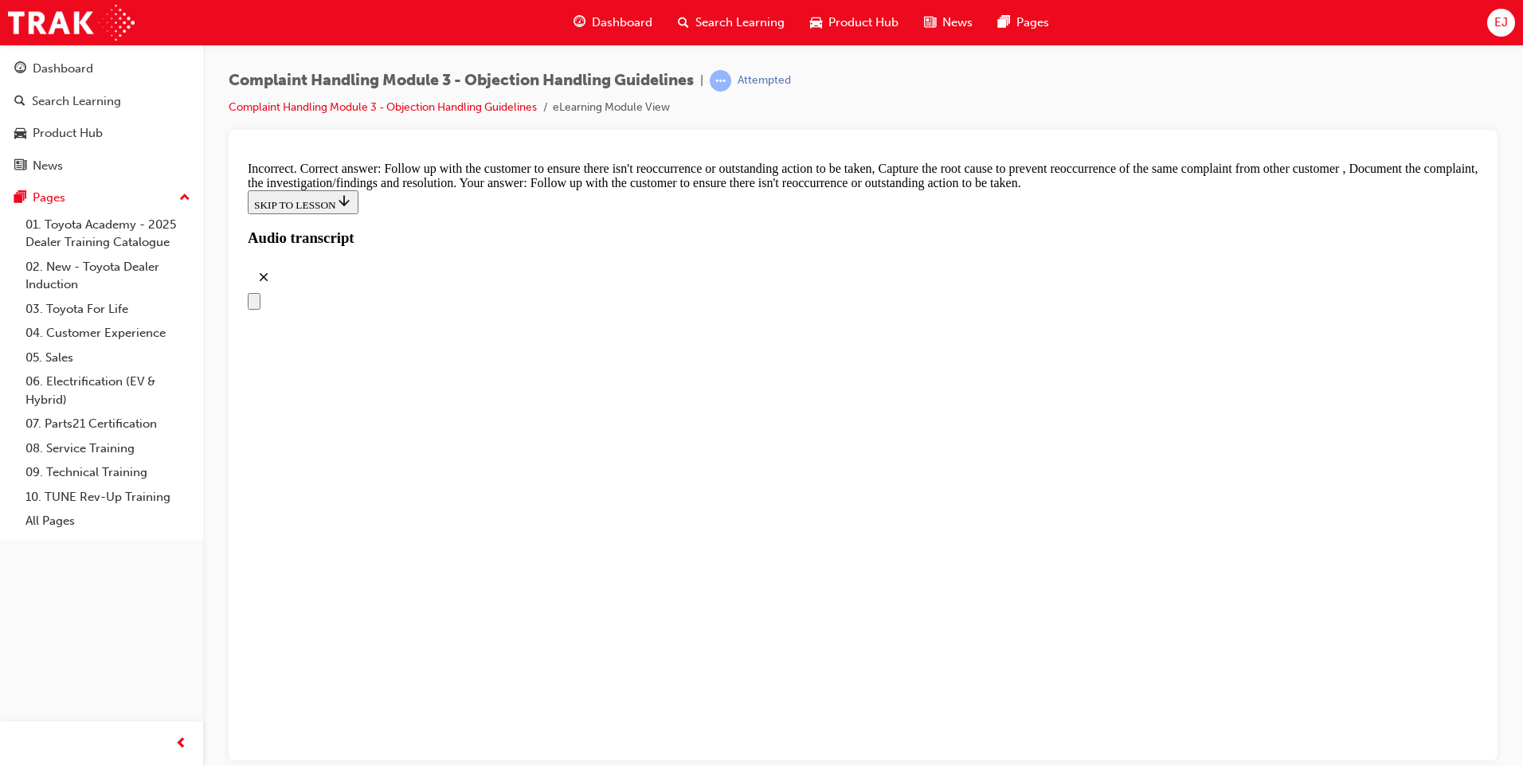
checkbox input "true"
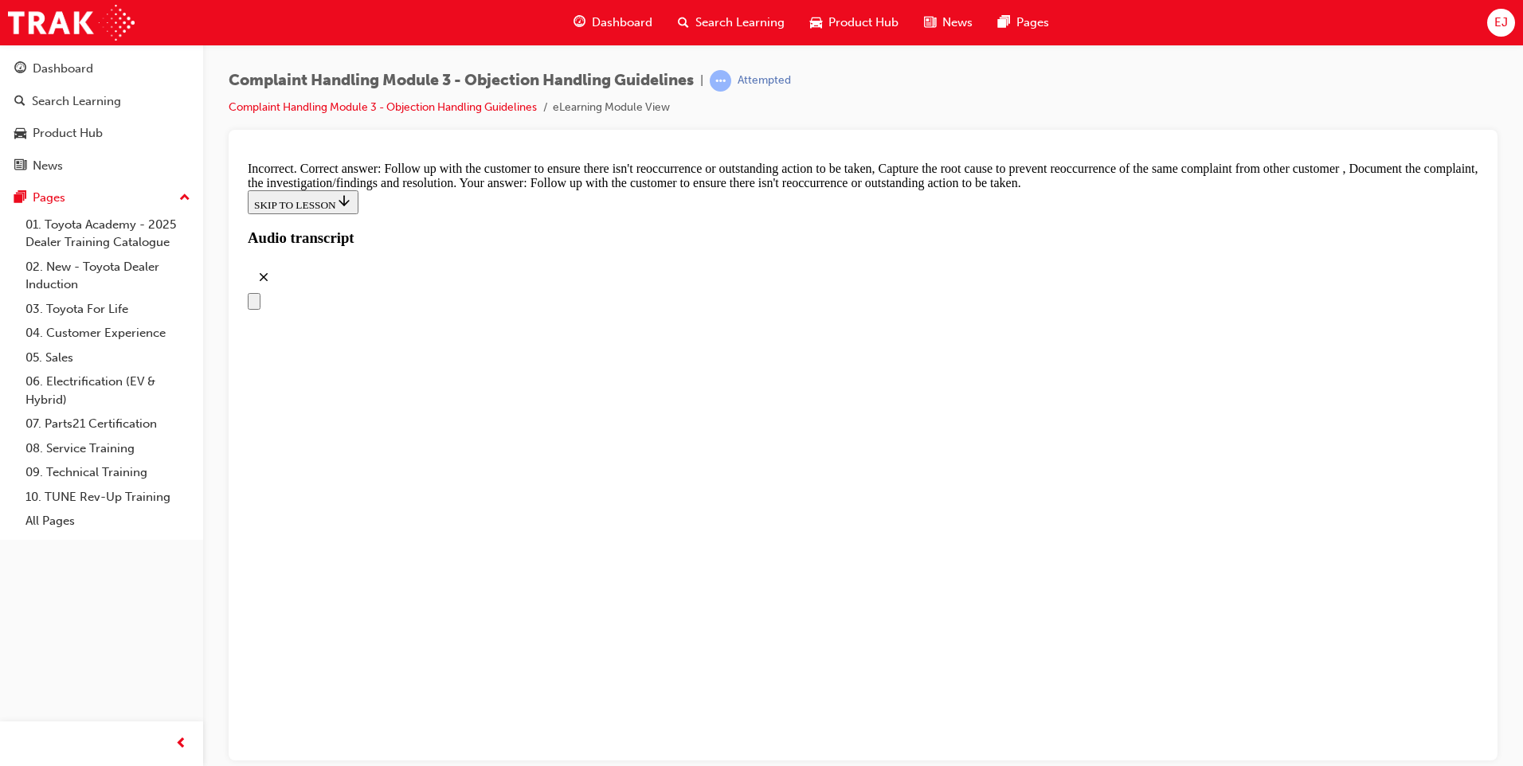
checkbox input "false"
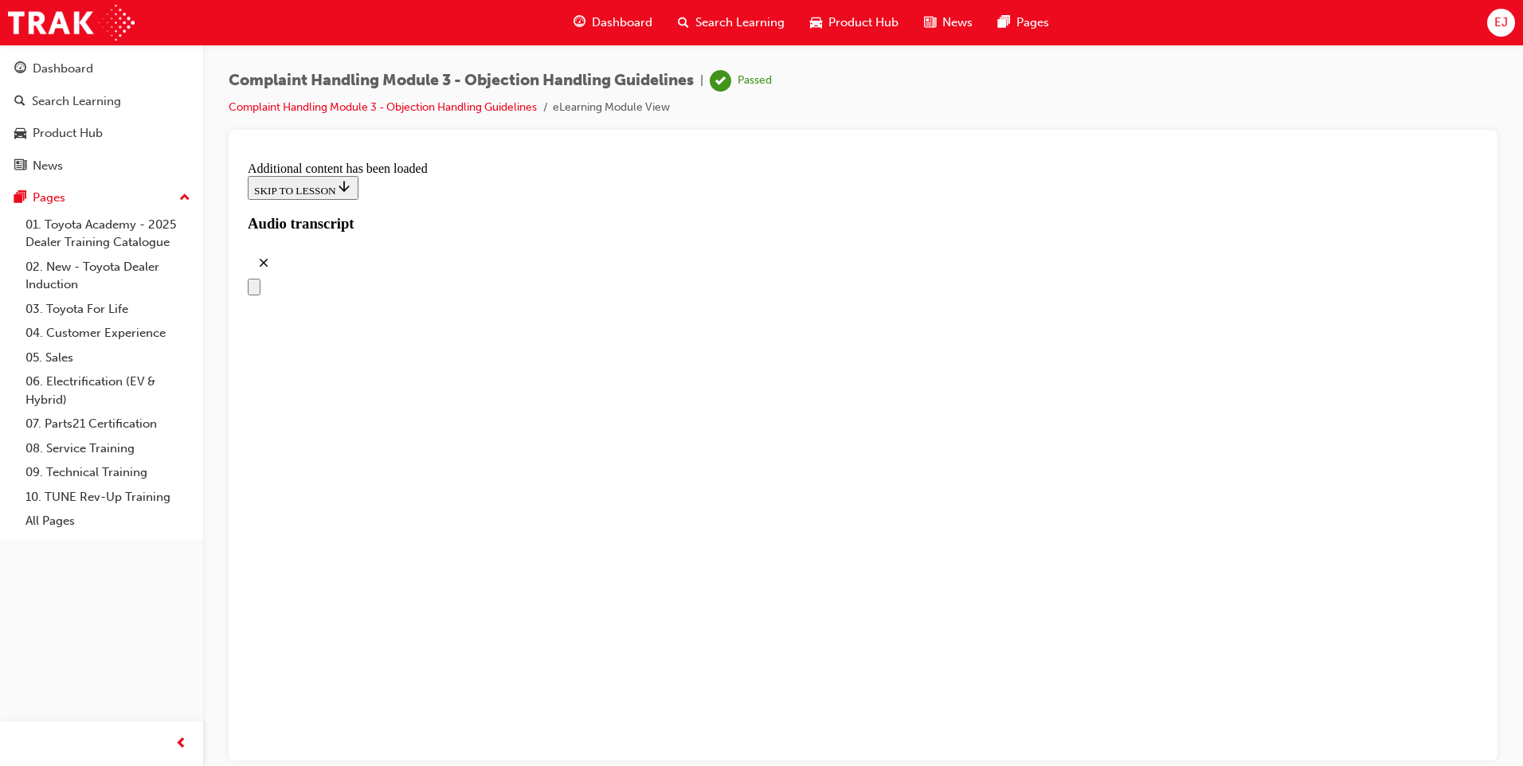
scroll to position [8737, 0]
click at [260, 278] on button "Open navigation menu" at bounding box center [254, 286] width 13 height 17
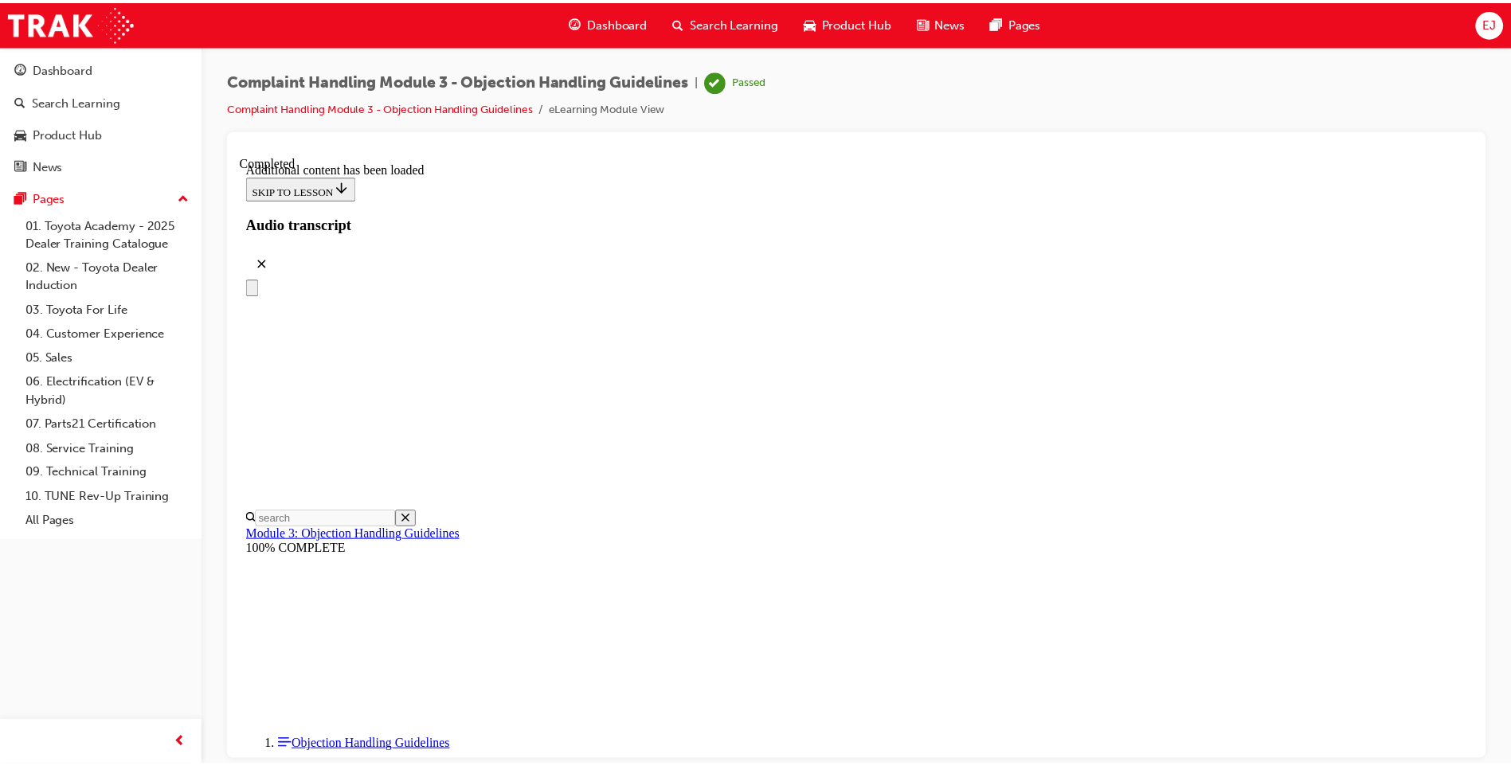
scroll to position [8638, 0]
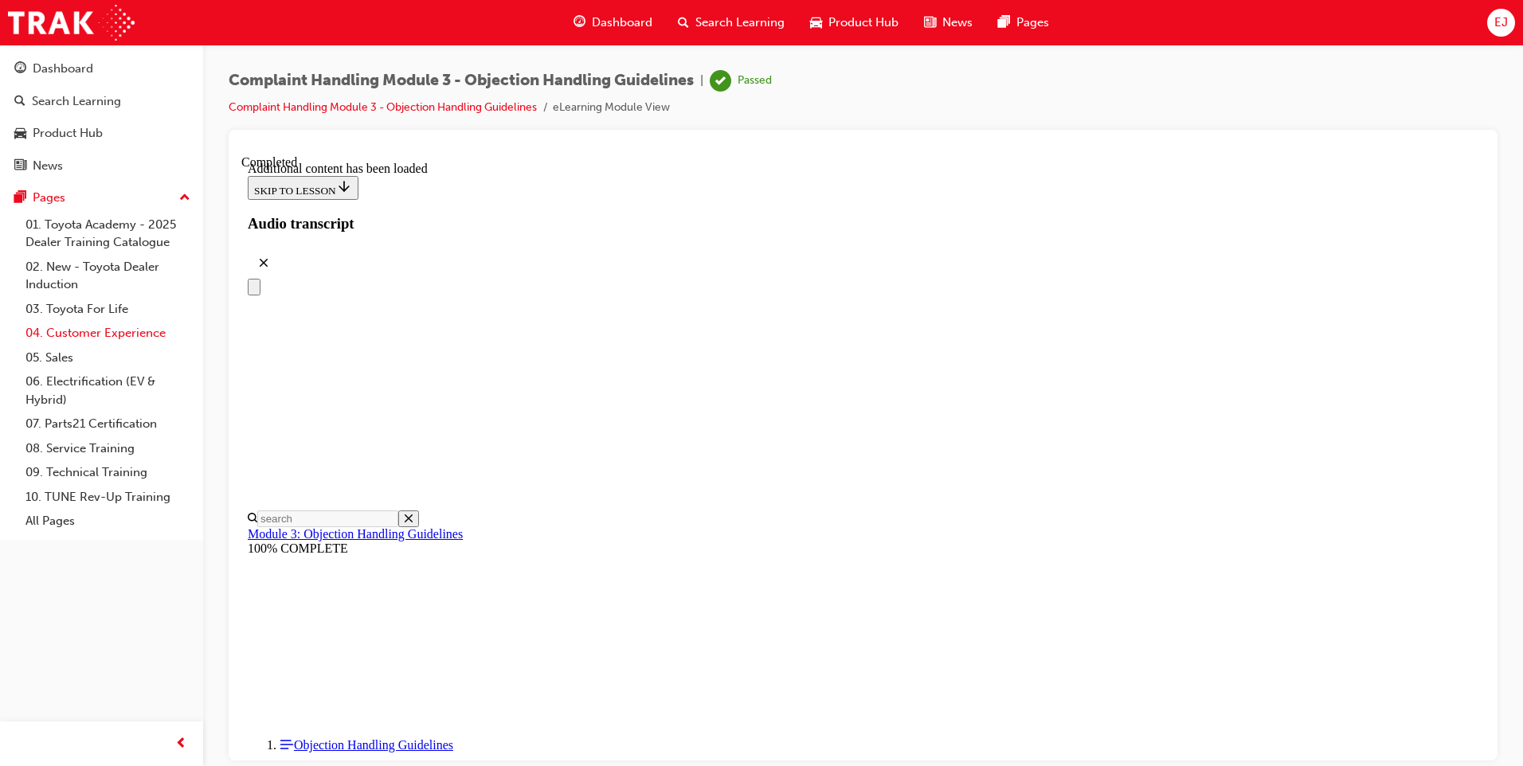
click at [101, 331] on link "04. Customer Experience" at bounding box center [108, 333] width 178 height 25
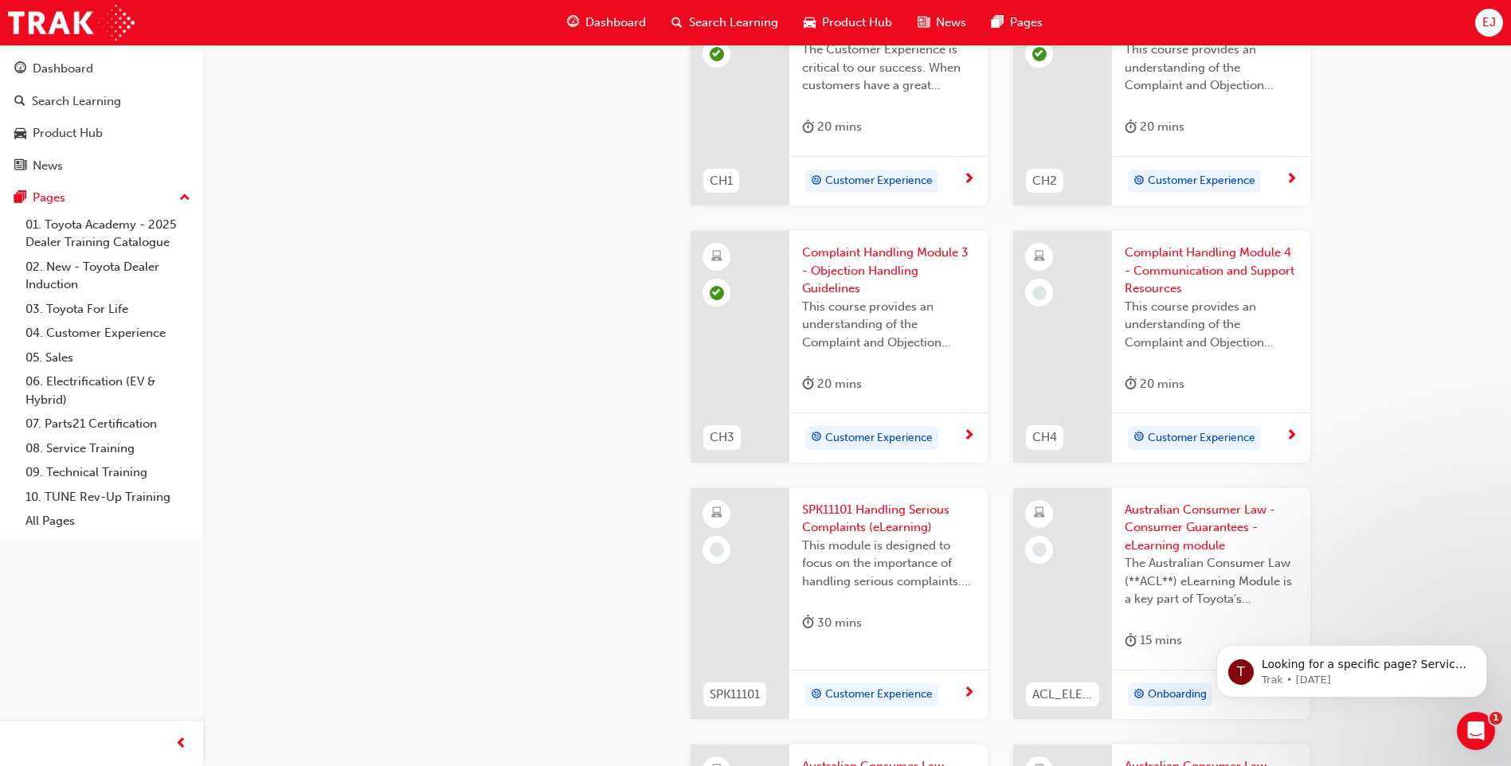
scroll to position [717, 0]
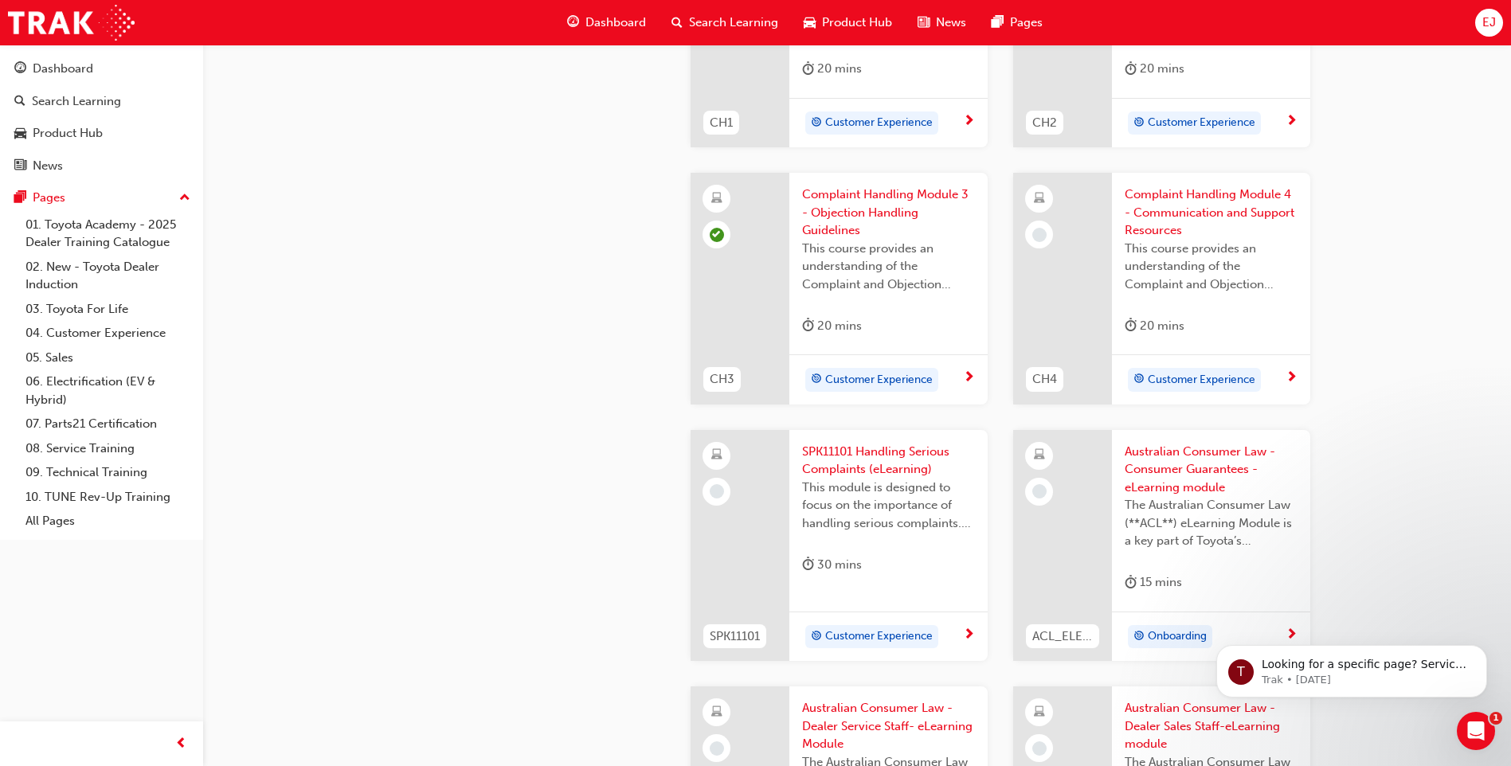
click at [1189, 370] on div "Customer Experience" at bounding box center [1195, 380] width 122 height 21
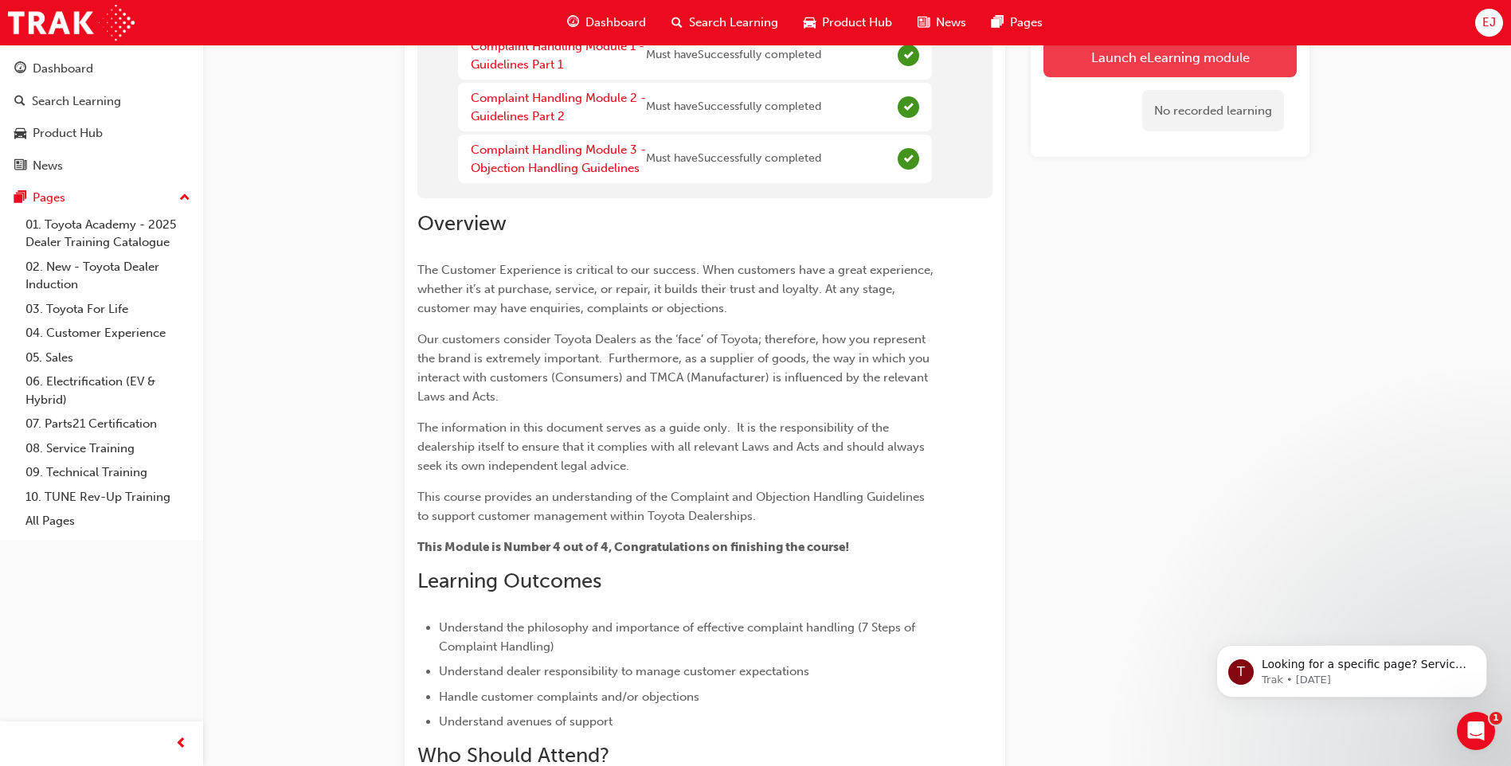
scroll to position [152, 0]
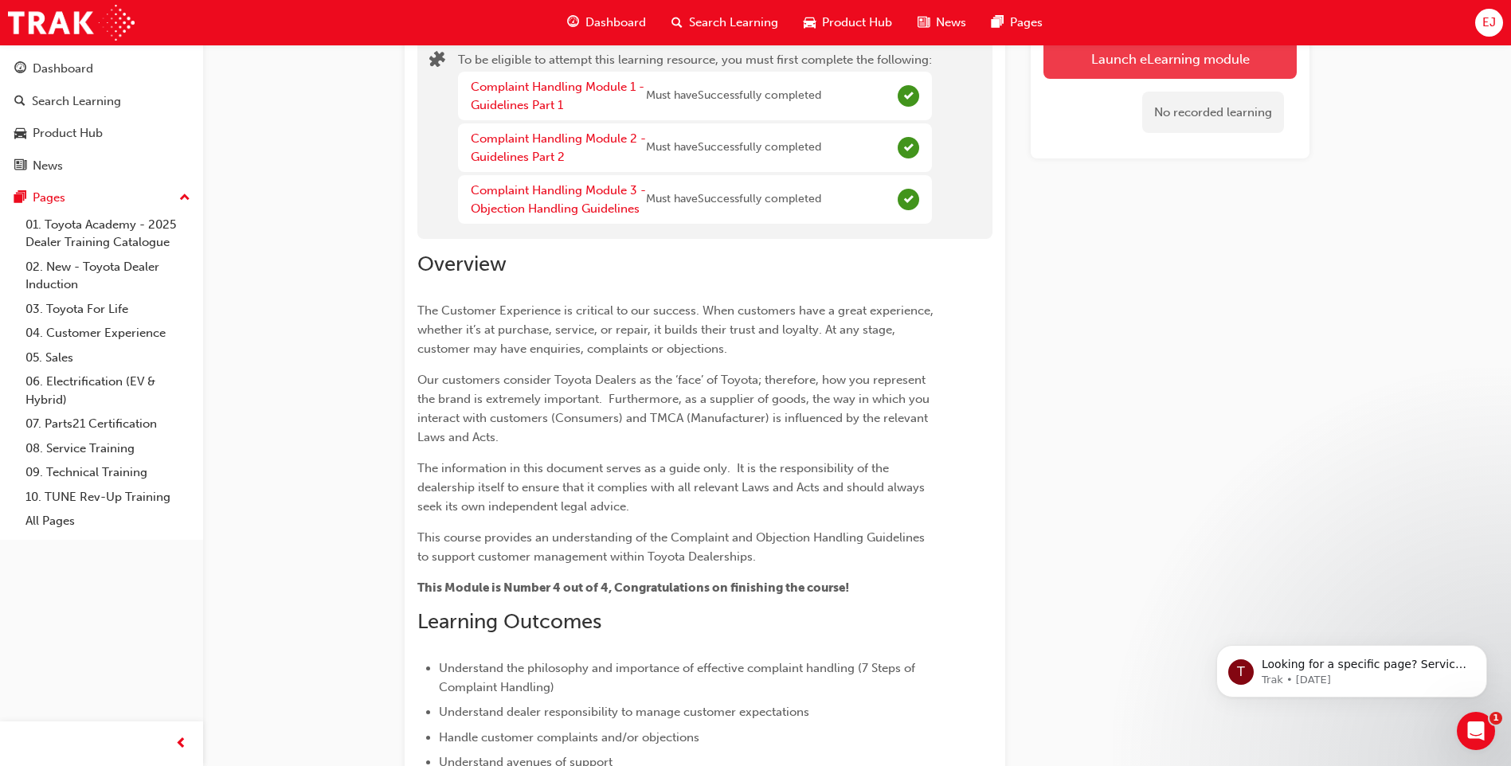
click at [1118, 61] on button "Launch eLearning module" at bounding box center [1169, 59] width 253 height 40
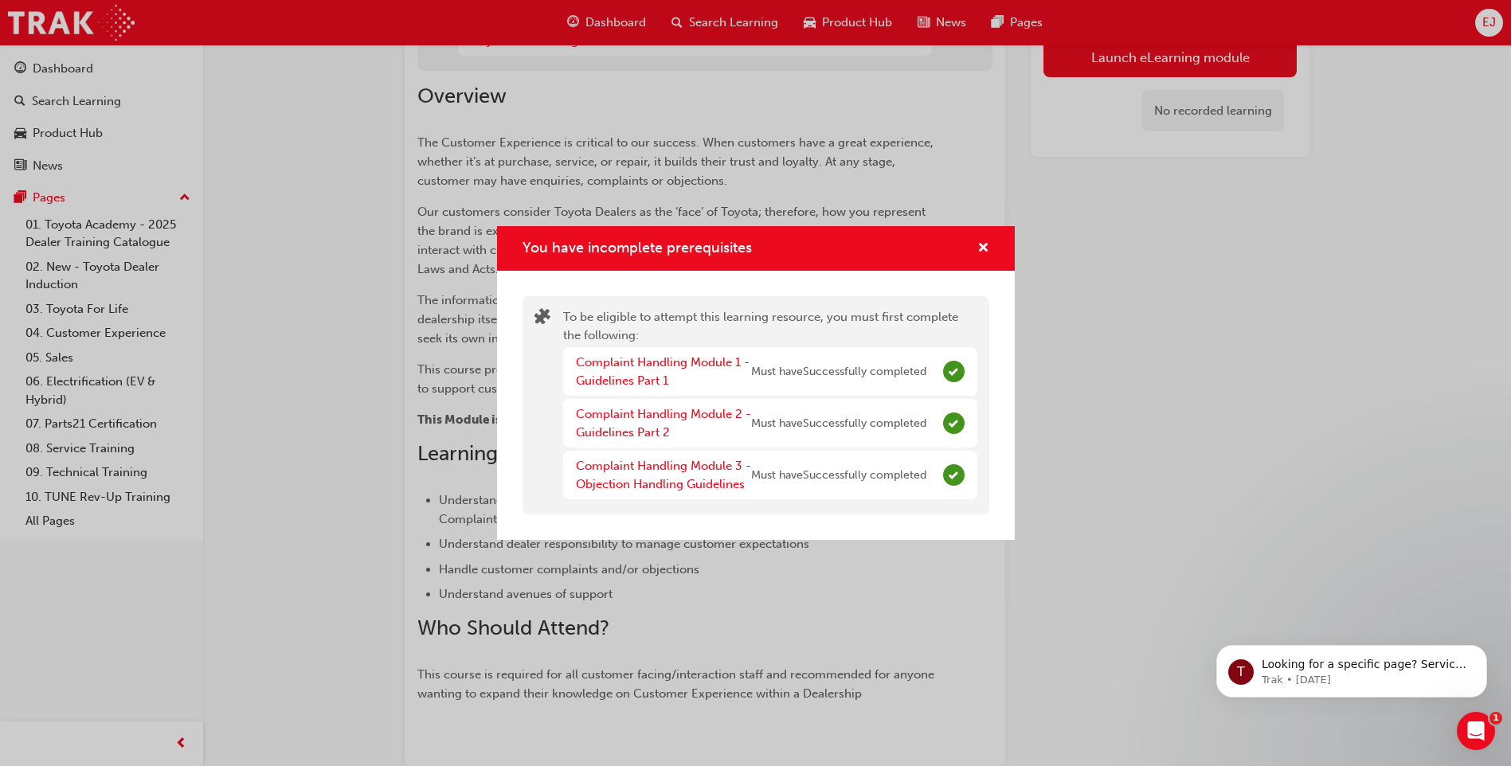
scroll to position [351, 0]
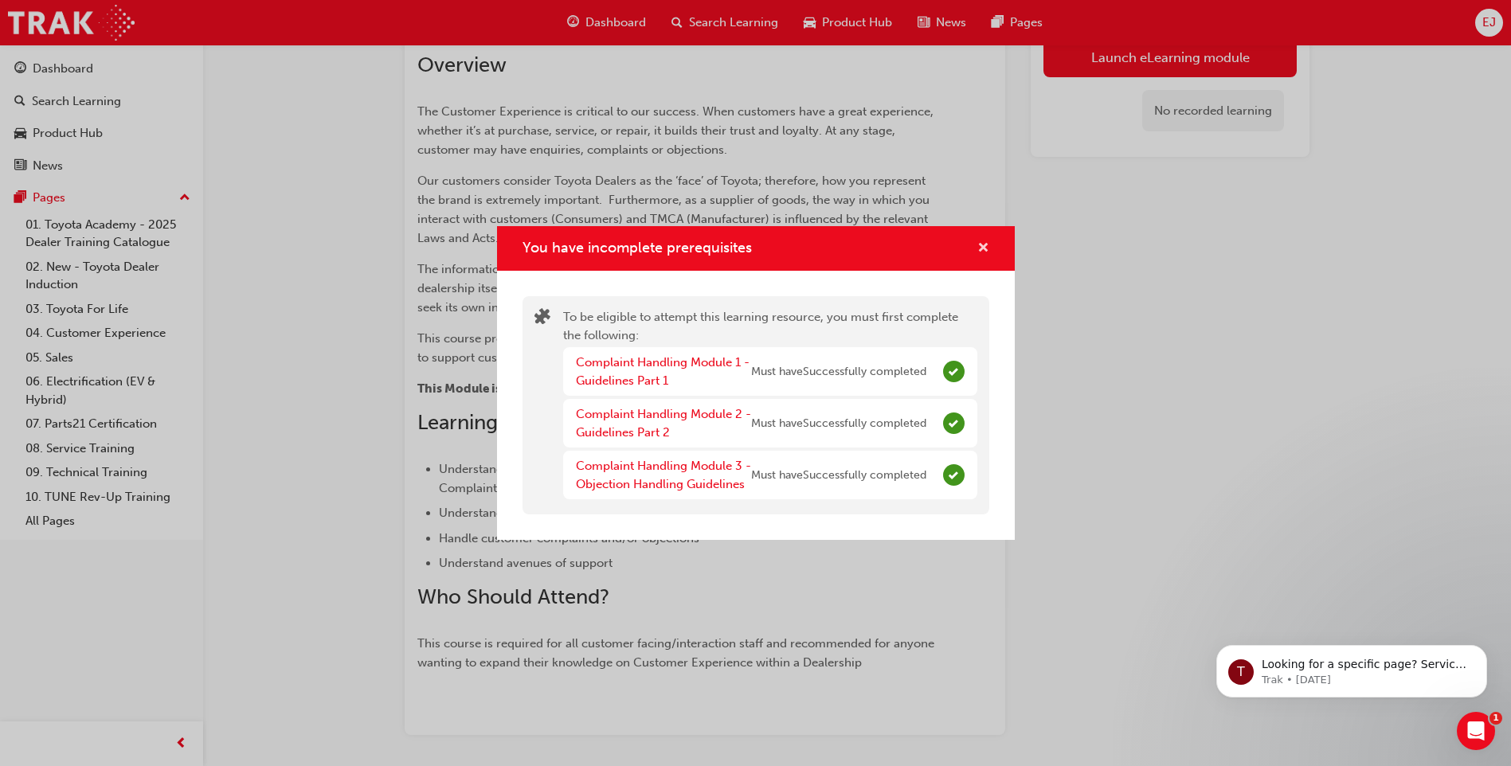
click at [985, 243] on span "cross-icon" at bounding box center [983, 249] width 12 height 14
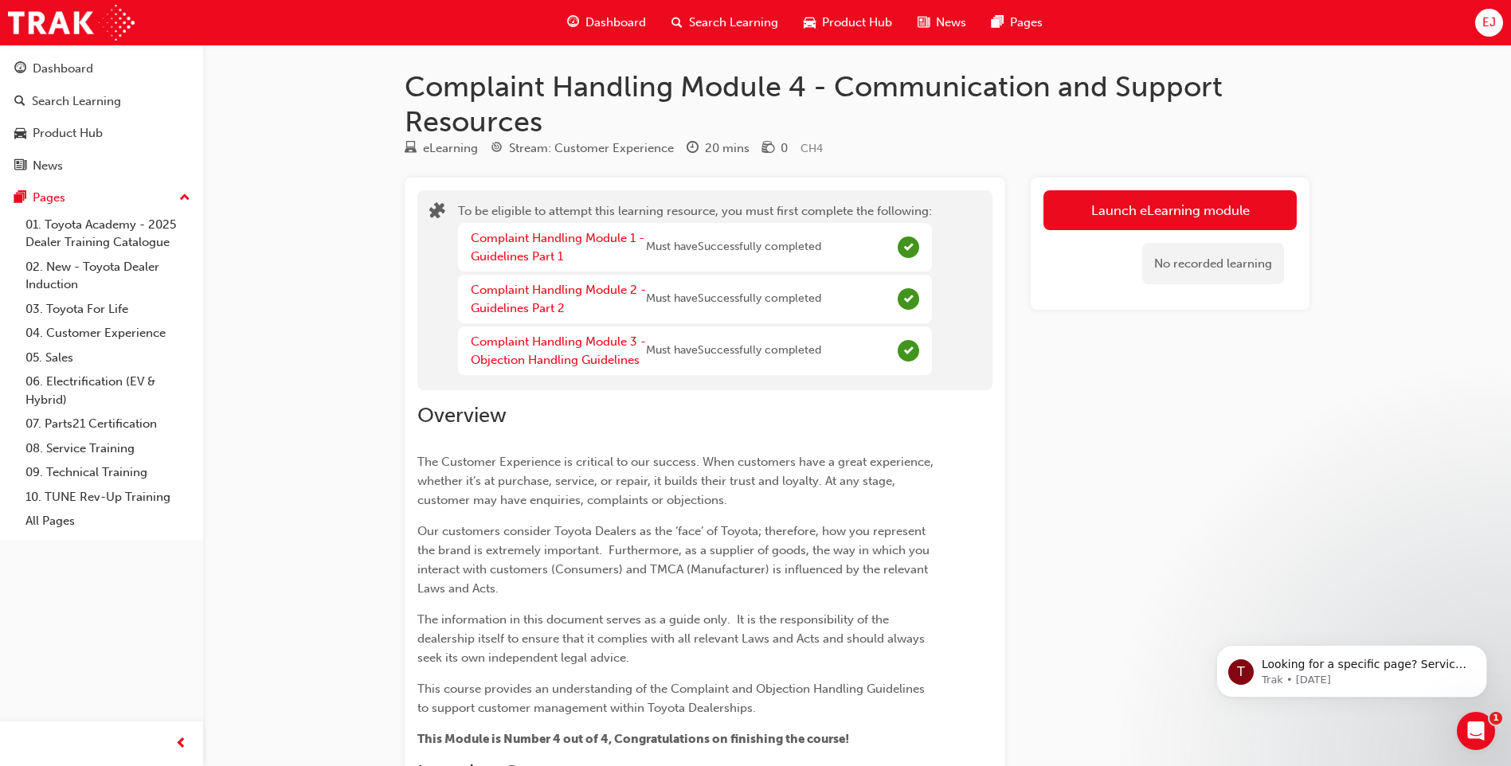
scroll to position [0, 0]
click at [1134, 212] on button "Launch eLearning module" at bounding box center [1169, 211] width 253 height 40
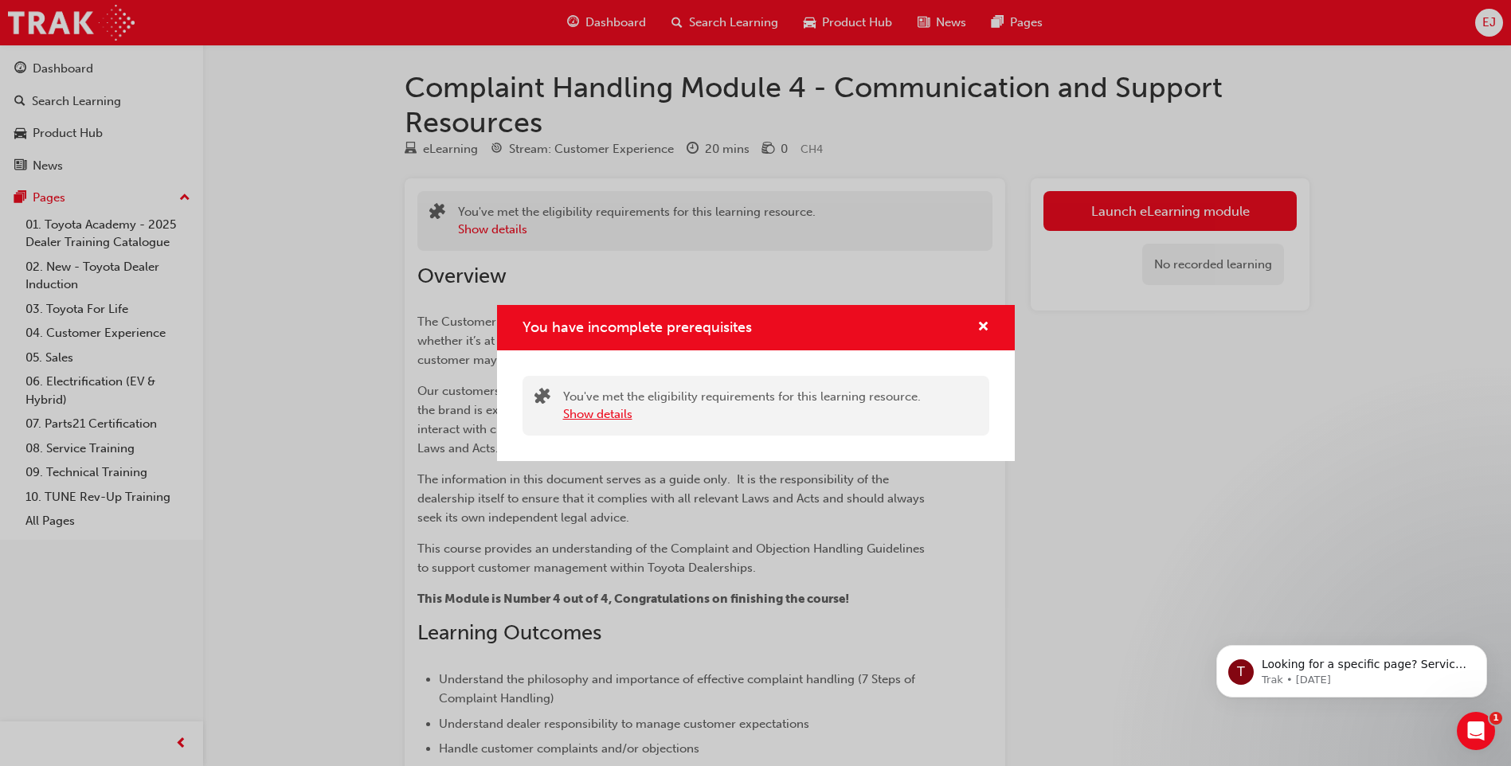
click at [608, 420] on button "Show details" at bounding box center [597, 414] width 69 height 18
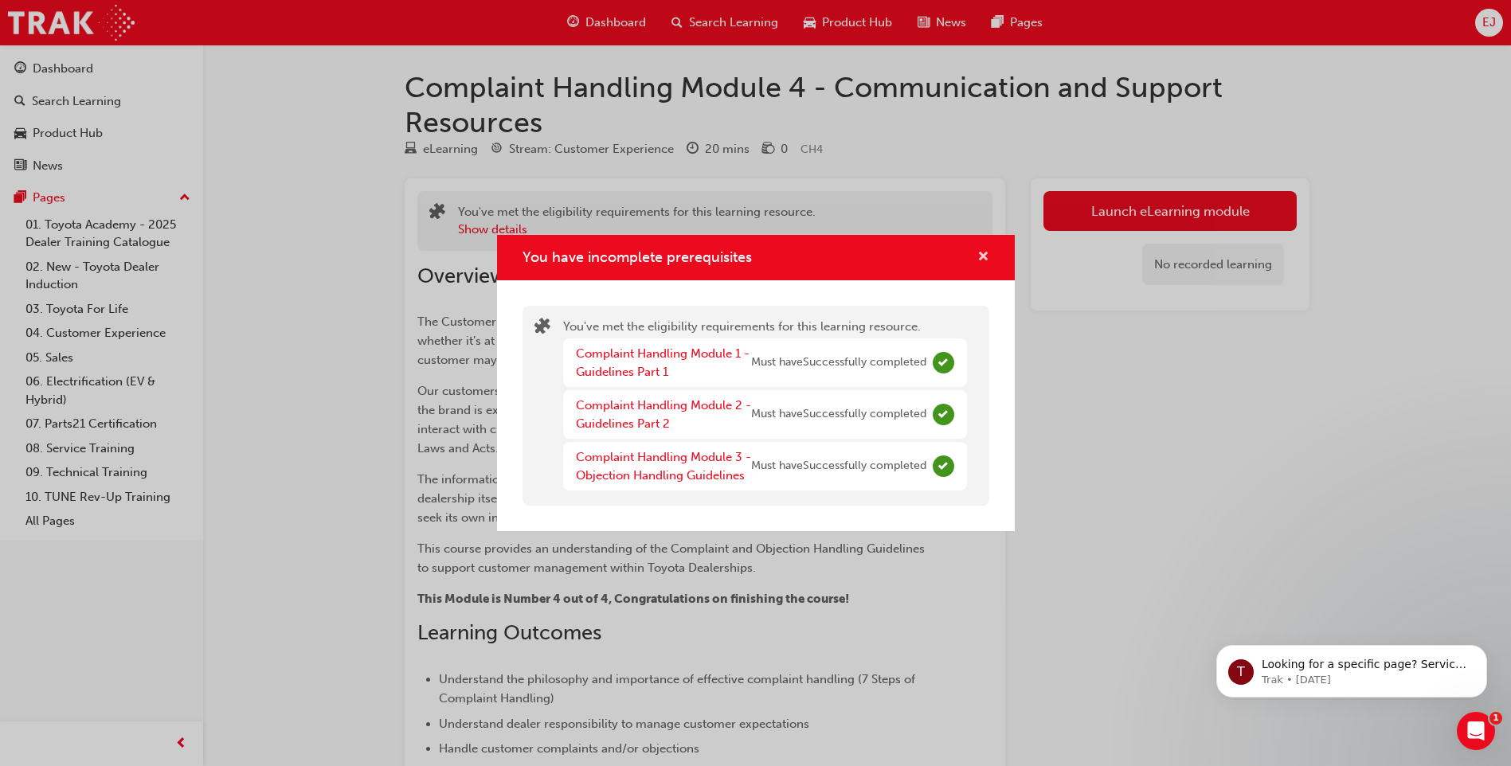
click at [979, 259] on span "cross-icon" at bounding box center [983, 258] width 12 height 14
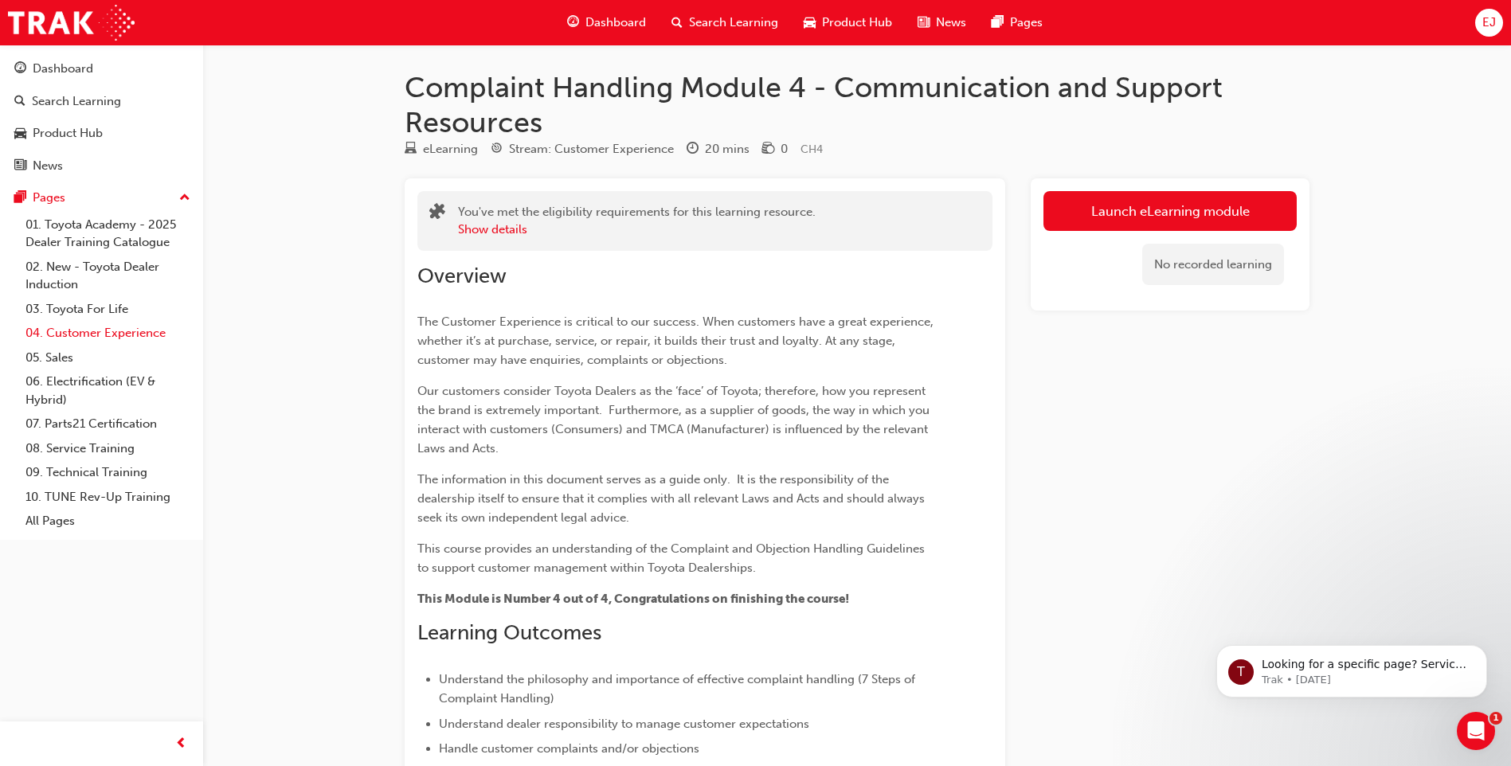
click at [111, 331] on link "04. Customer Experience" at bounding box center [108, 333] width 178 height 25
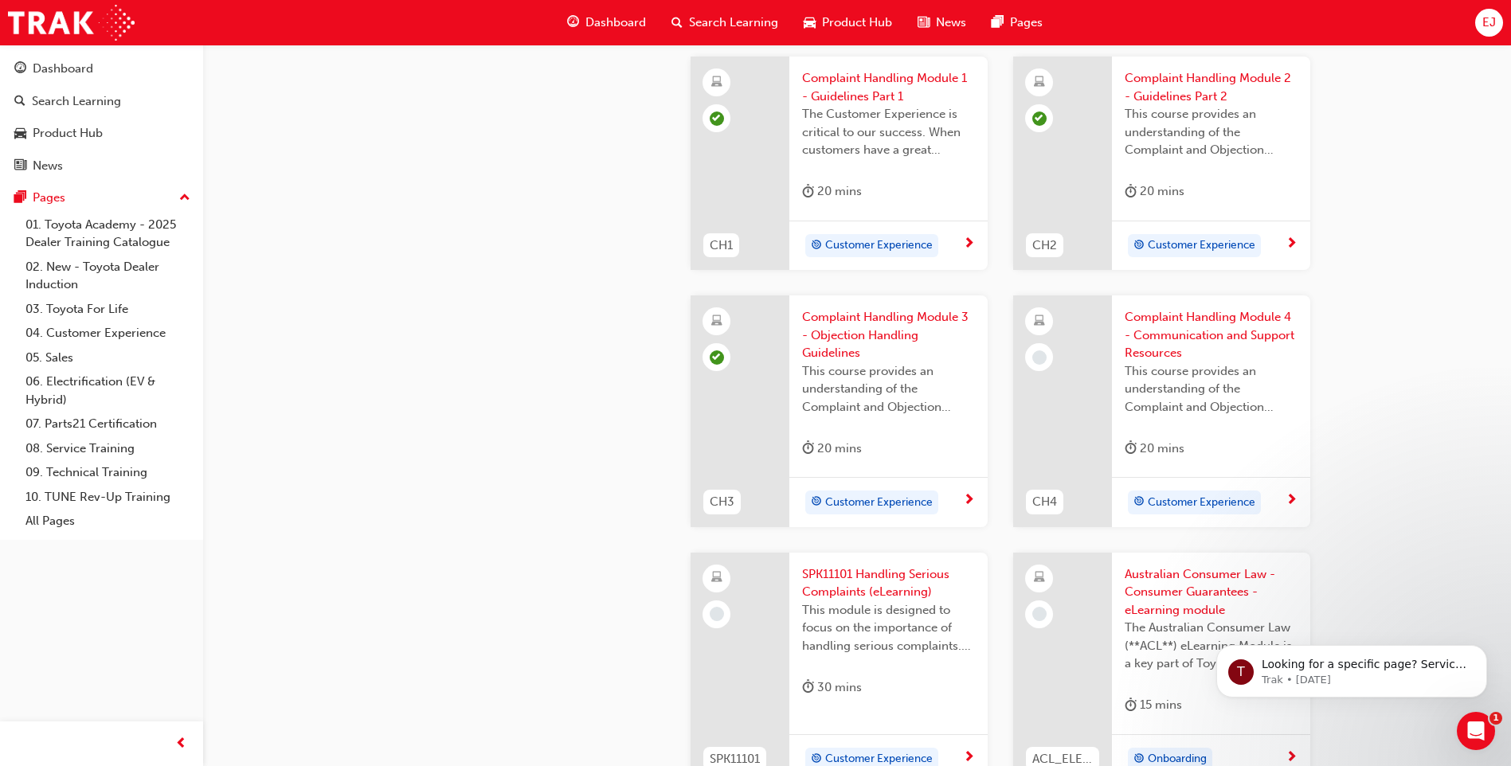
scroll to position [597, 0]
click at [1177, 495] on span "Customer Experience" at bounding box center [1202, 500] width 108 height 18
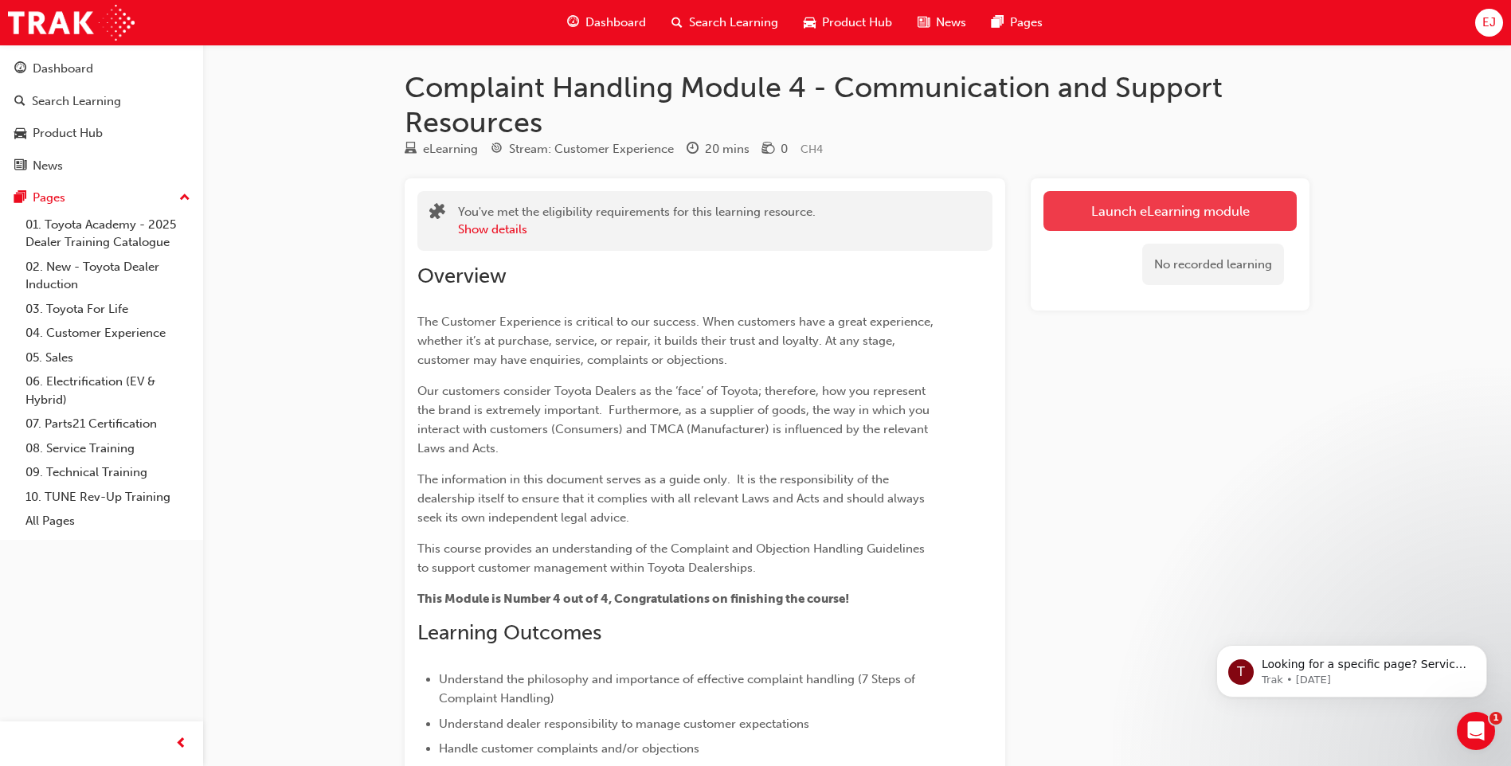
click at [1213, 218] on link "Launch eLearning module" at bounding box center [1169, 211] width 253 height 40
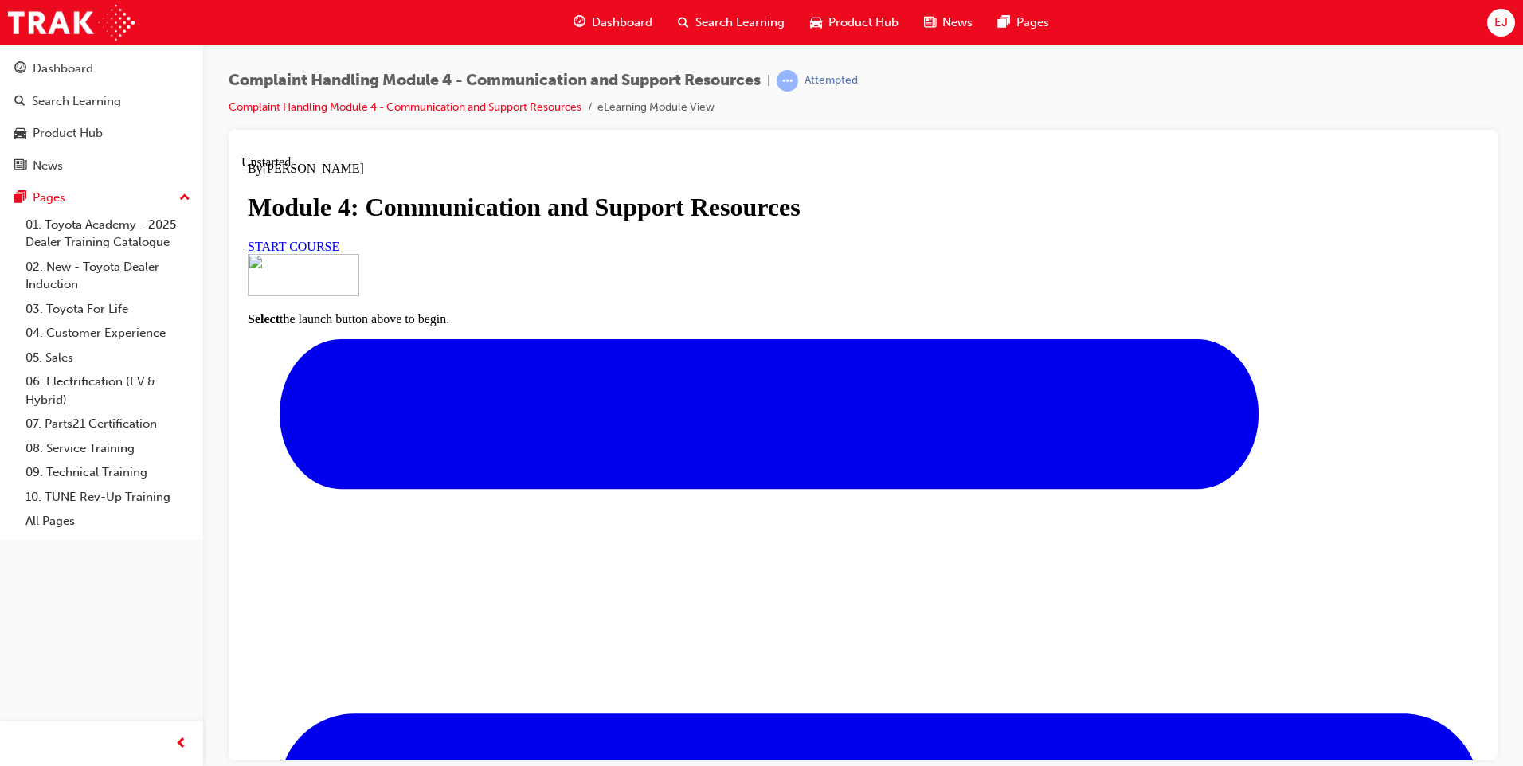
scroll to position [148, 0]
click at [339, 253] on span "START COURSE" at bounding box center [294, 246] width 92 height 14
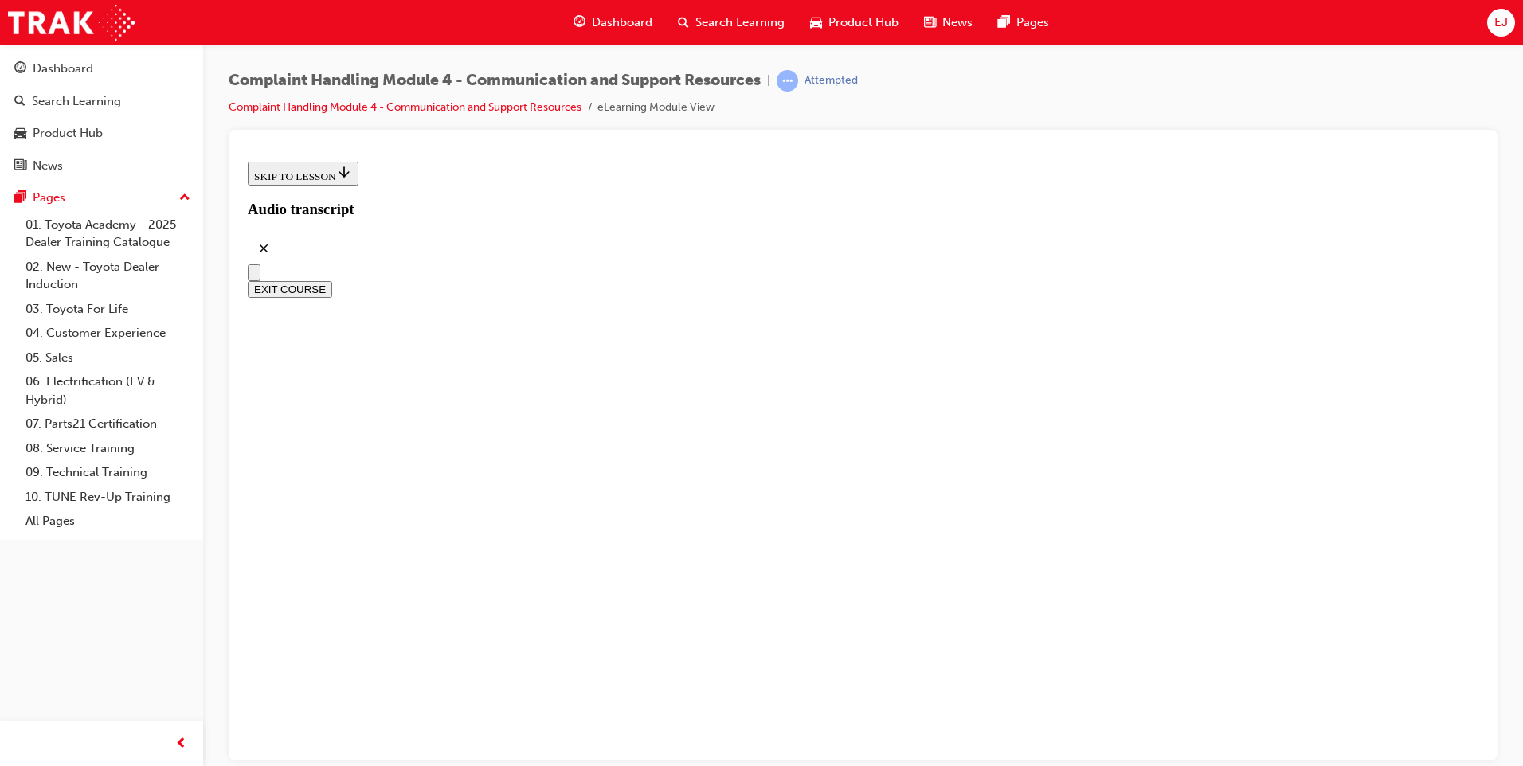
scroll to position [425, 0]
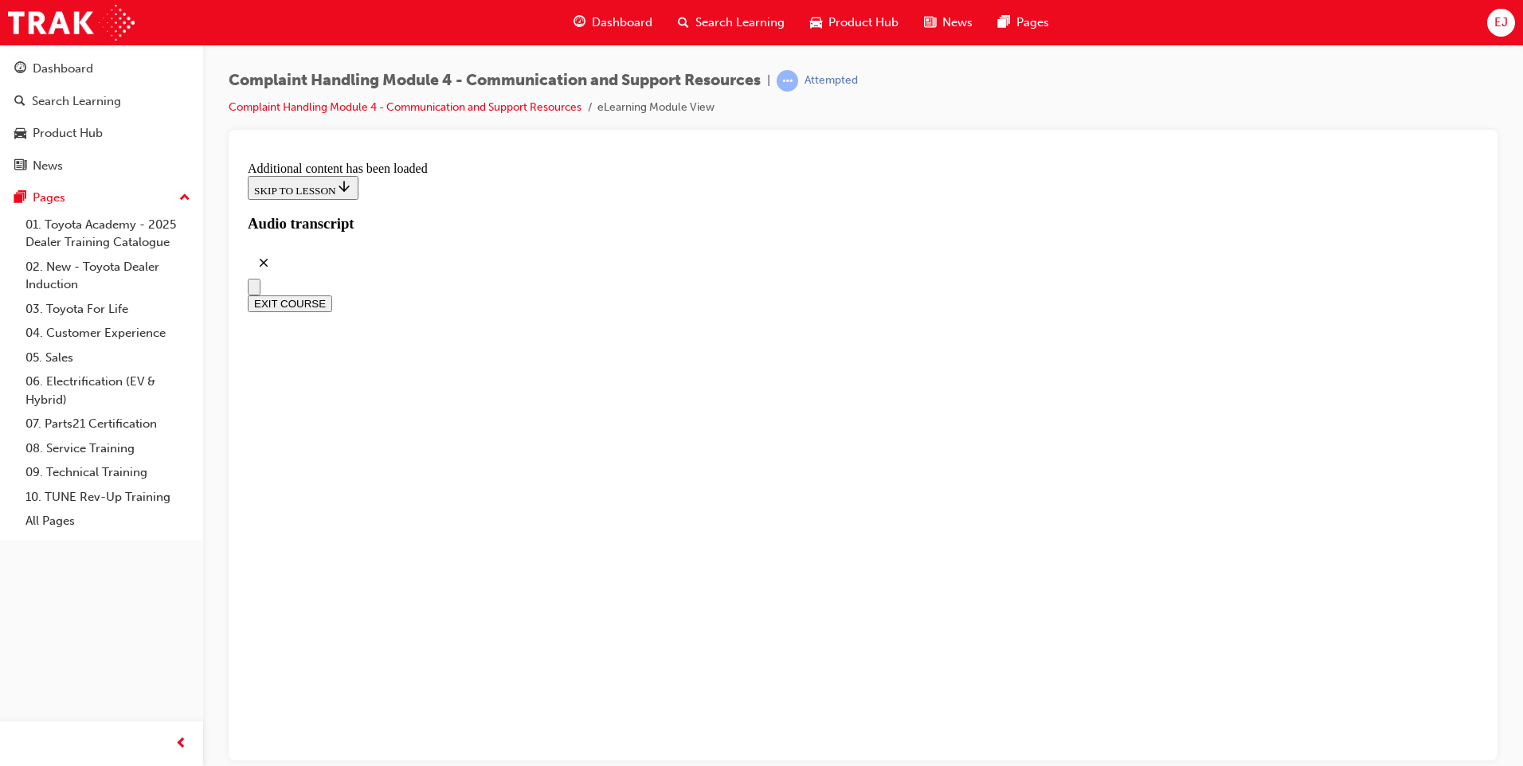
scroll to position [5022, 0]
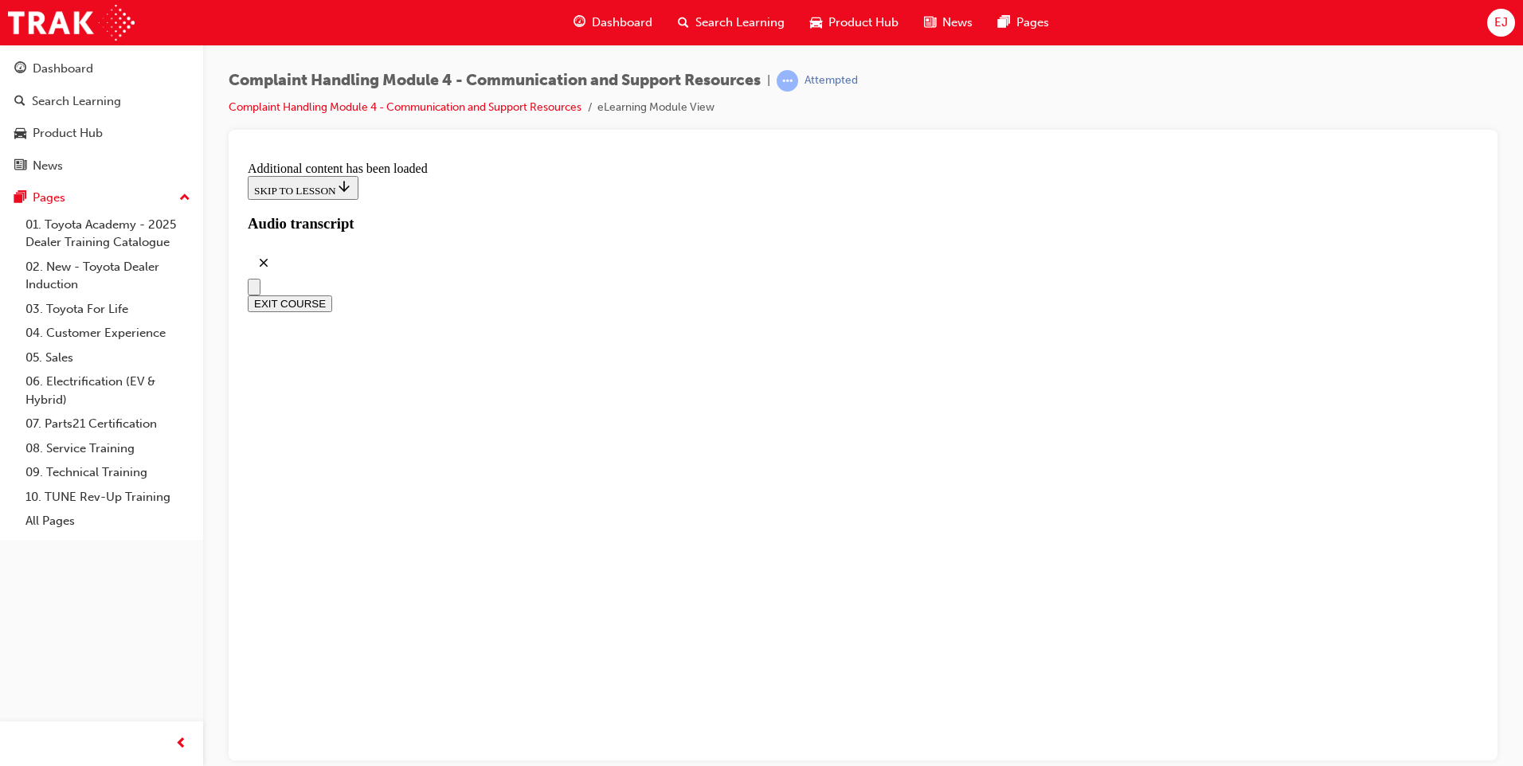
radio input "true"
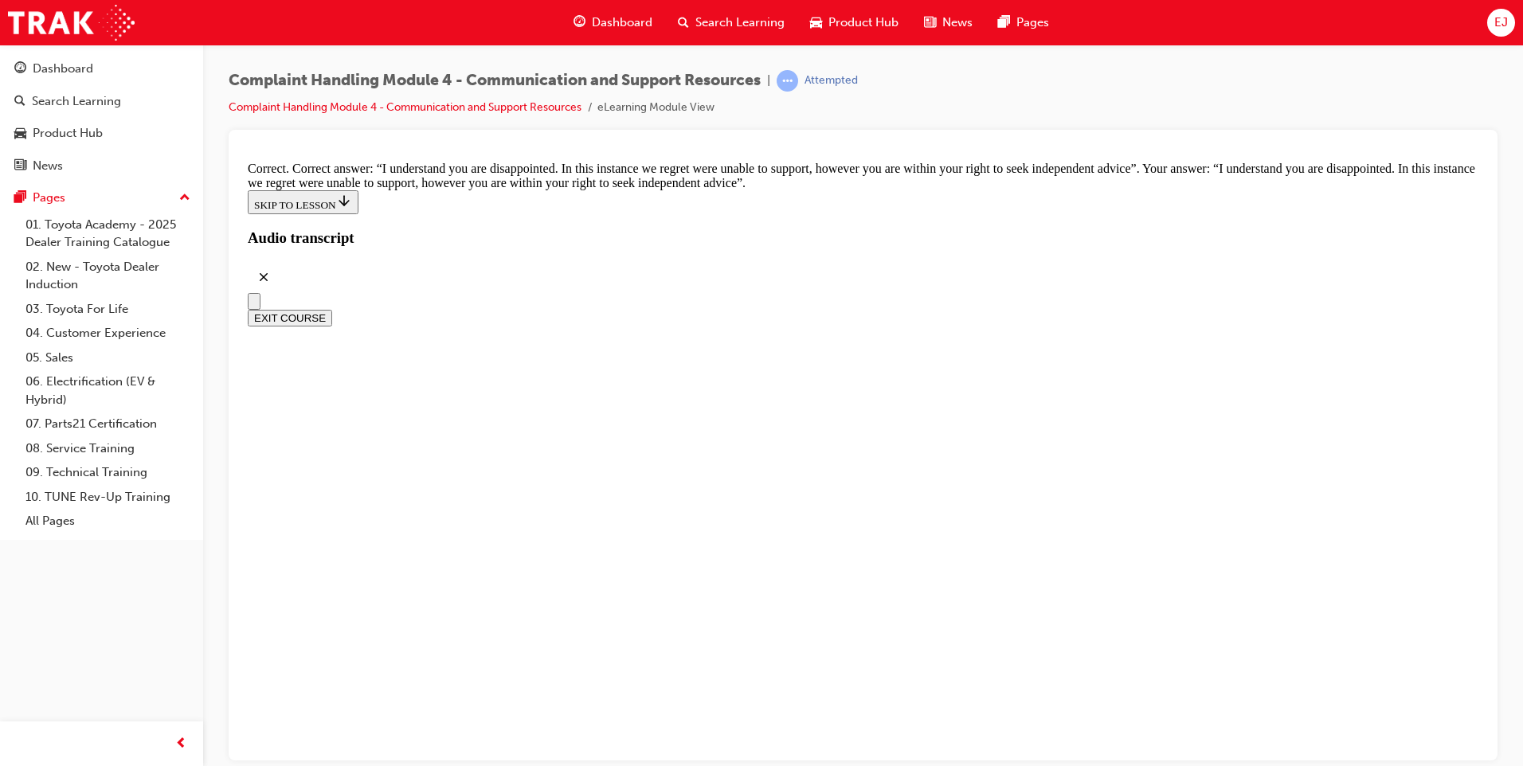
scroll to position [10355, 0]
checkbox input "true"
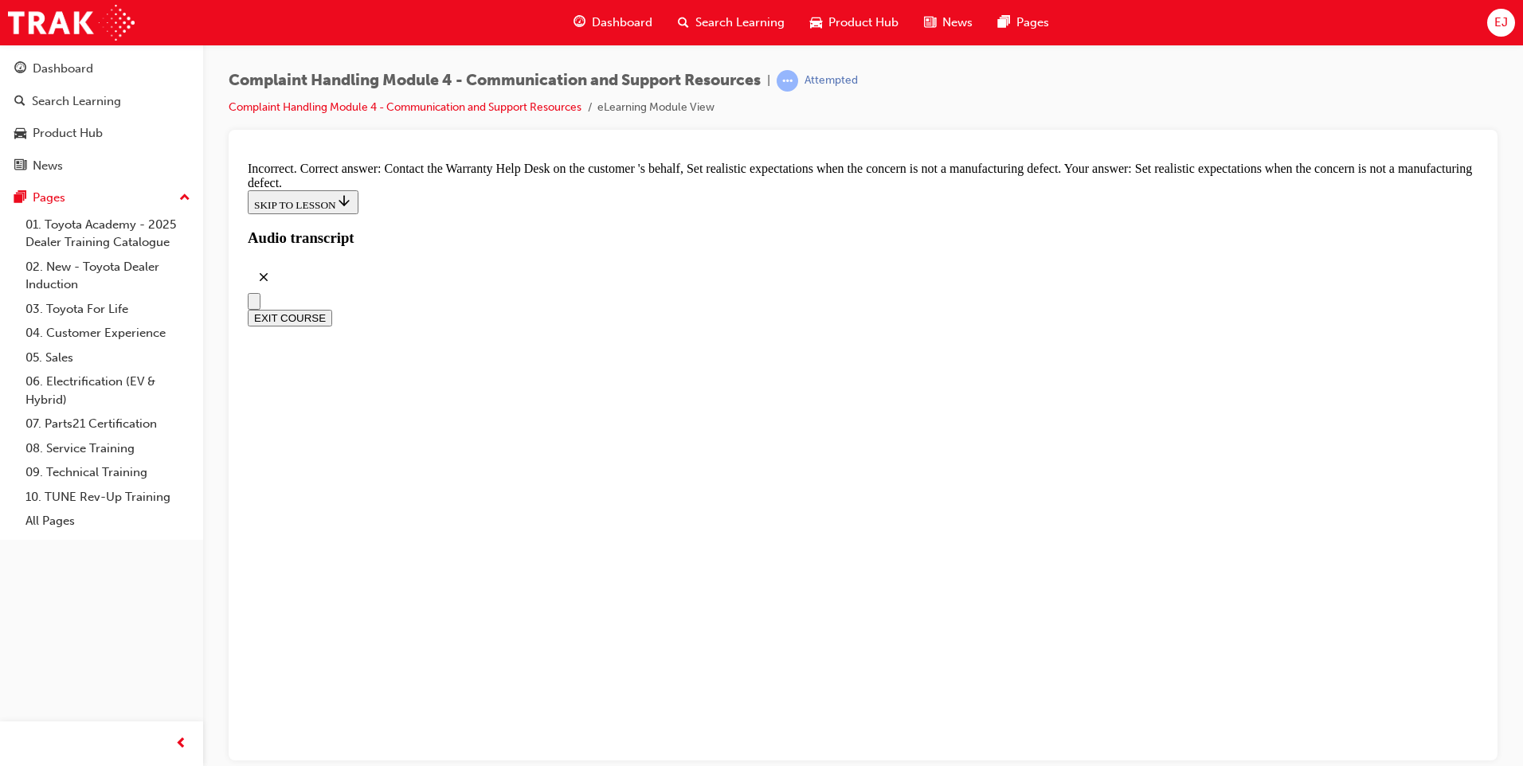
scroll to position [10455, 0]
checkbox input "true"
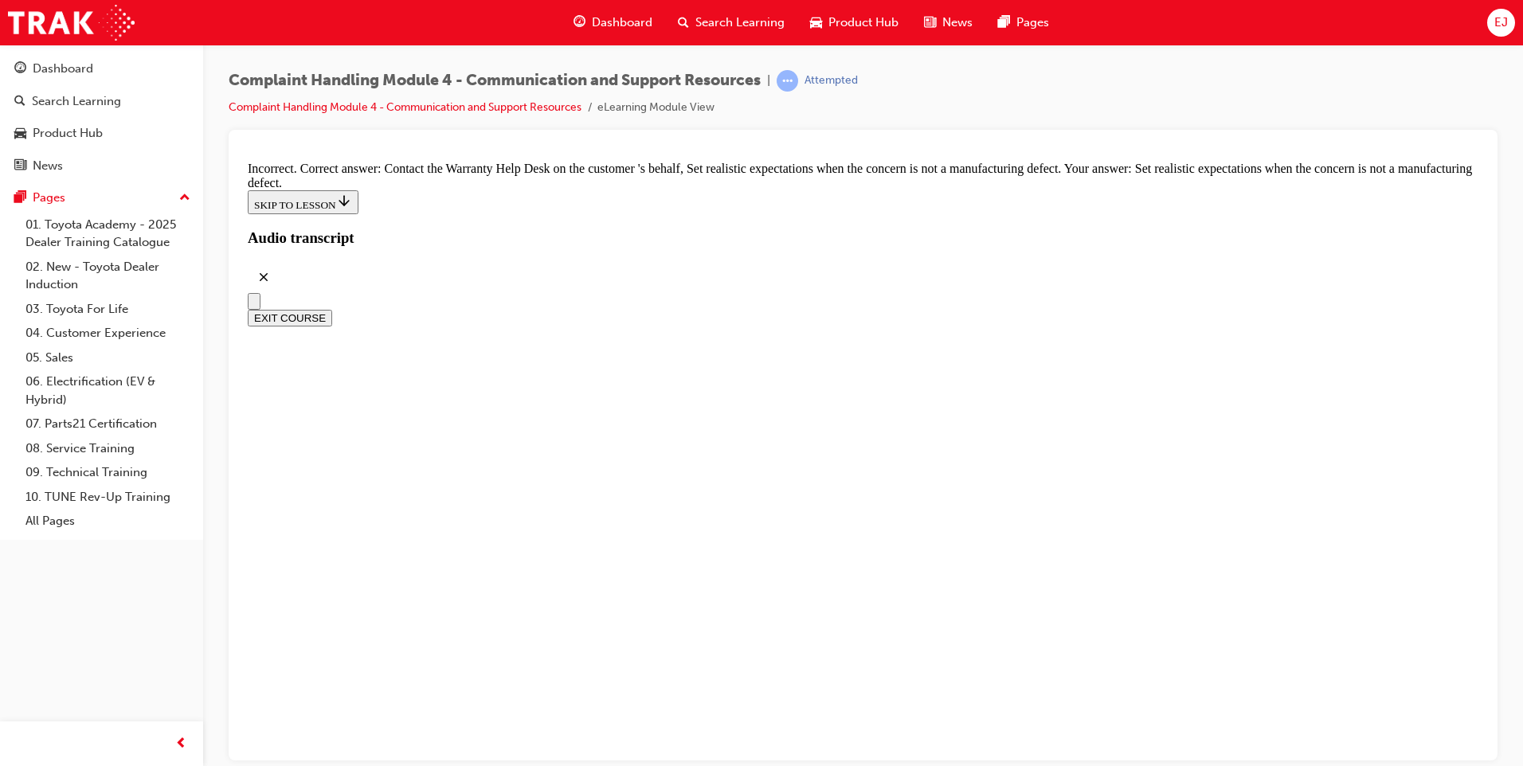
checkbox input "false"
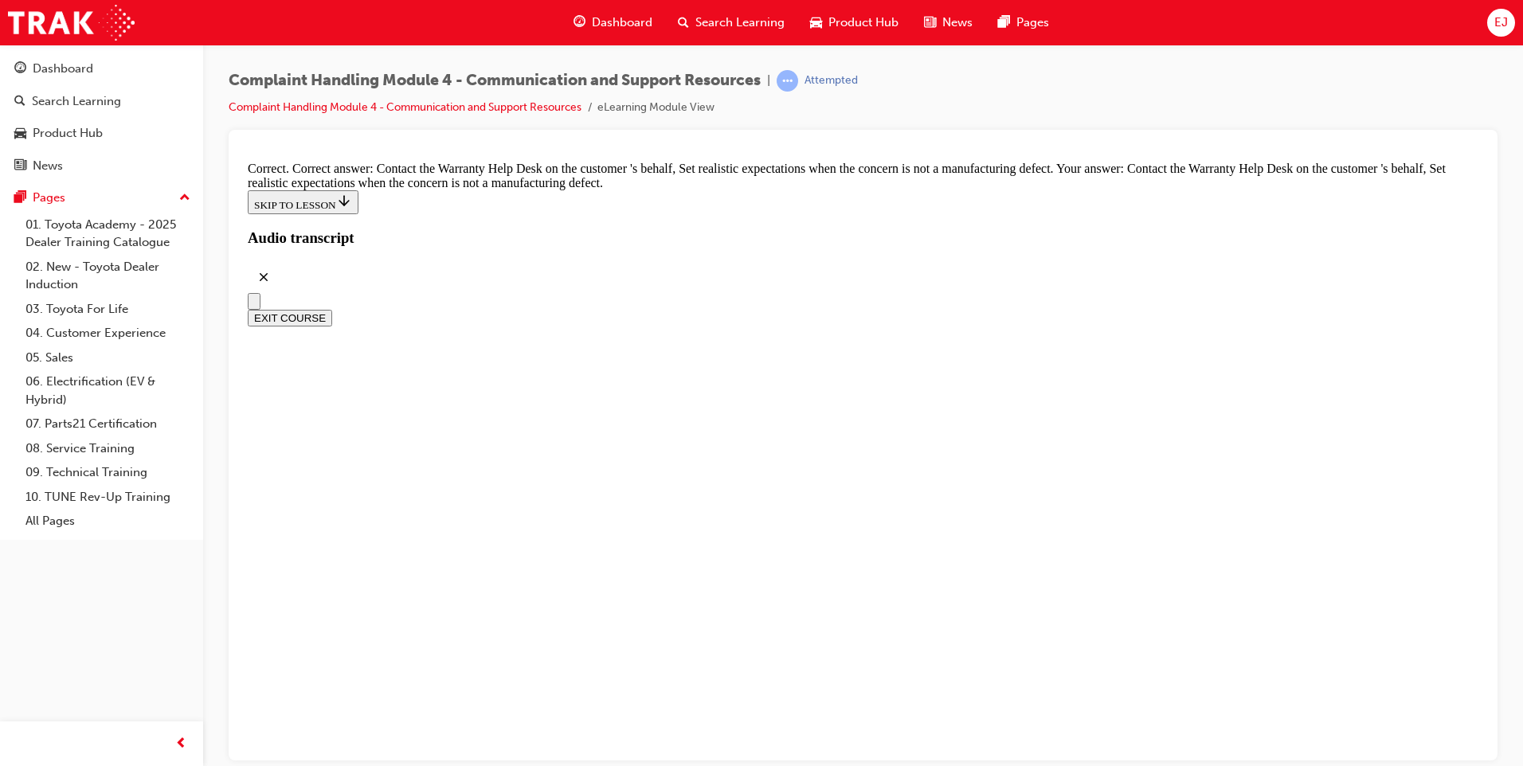
checkbox input "true"
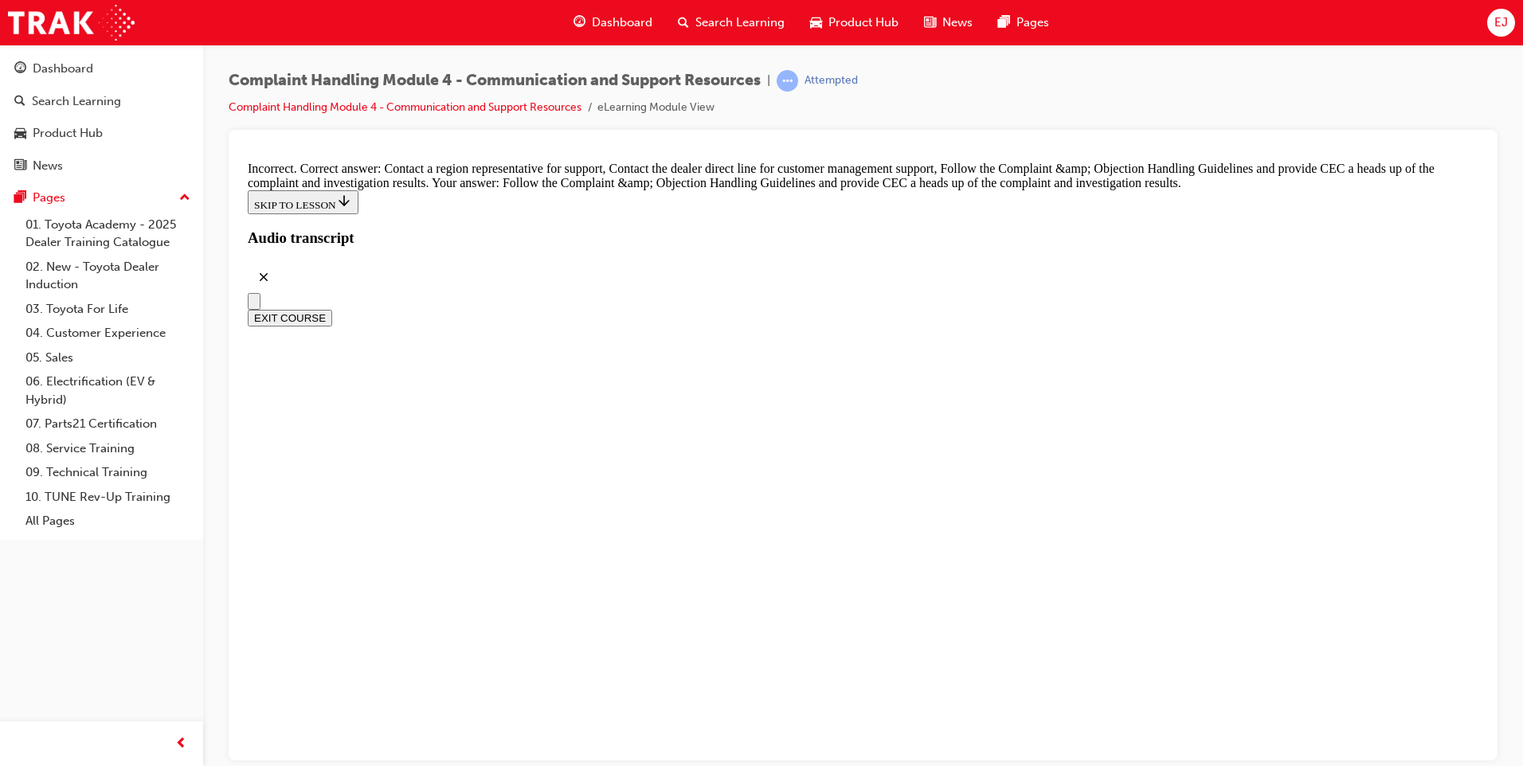
checkbox input "true"
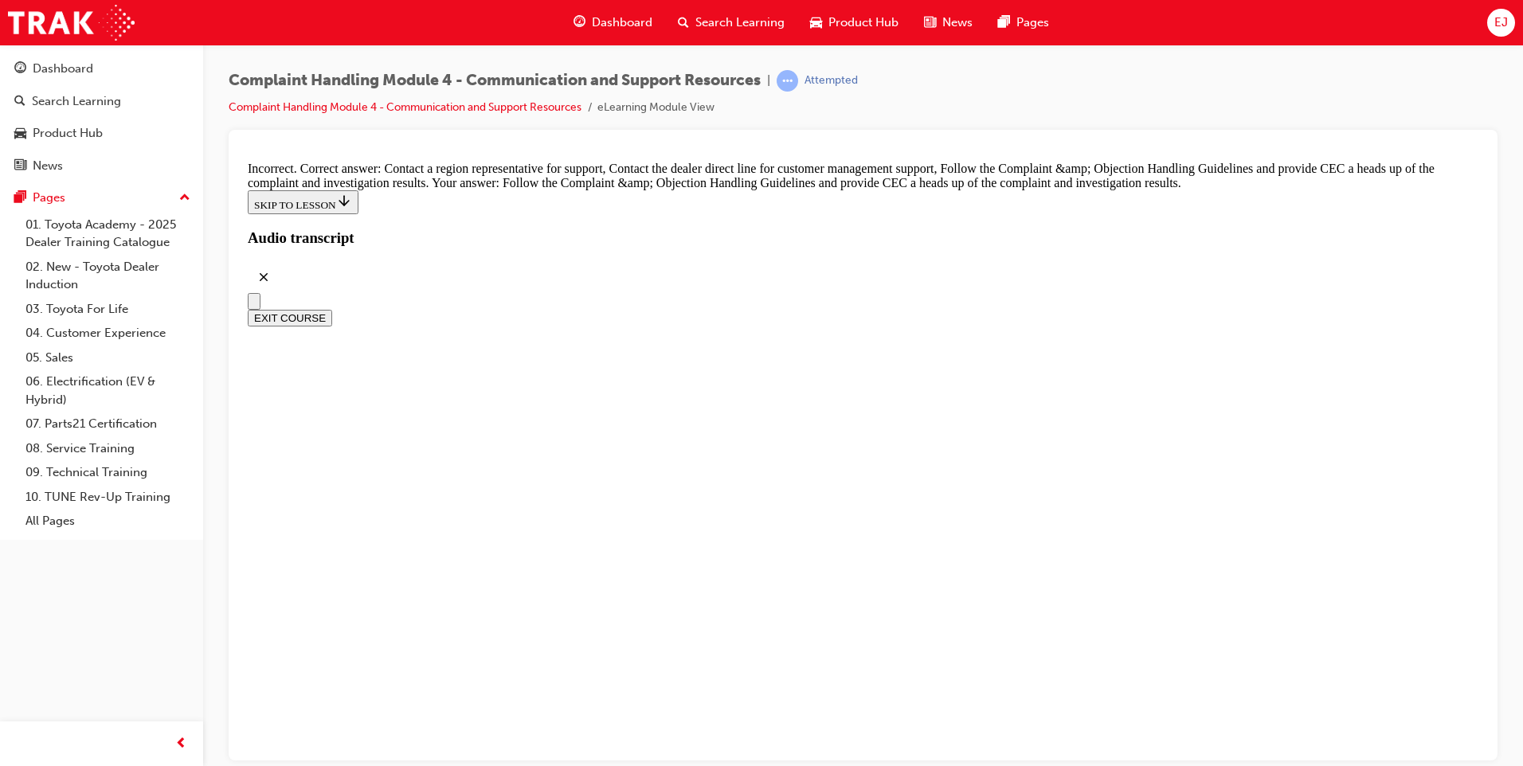
checkbox input "true"
checkbox input "false"
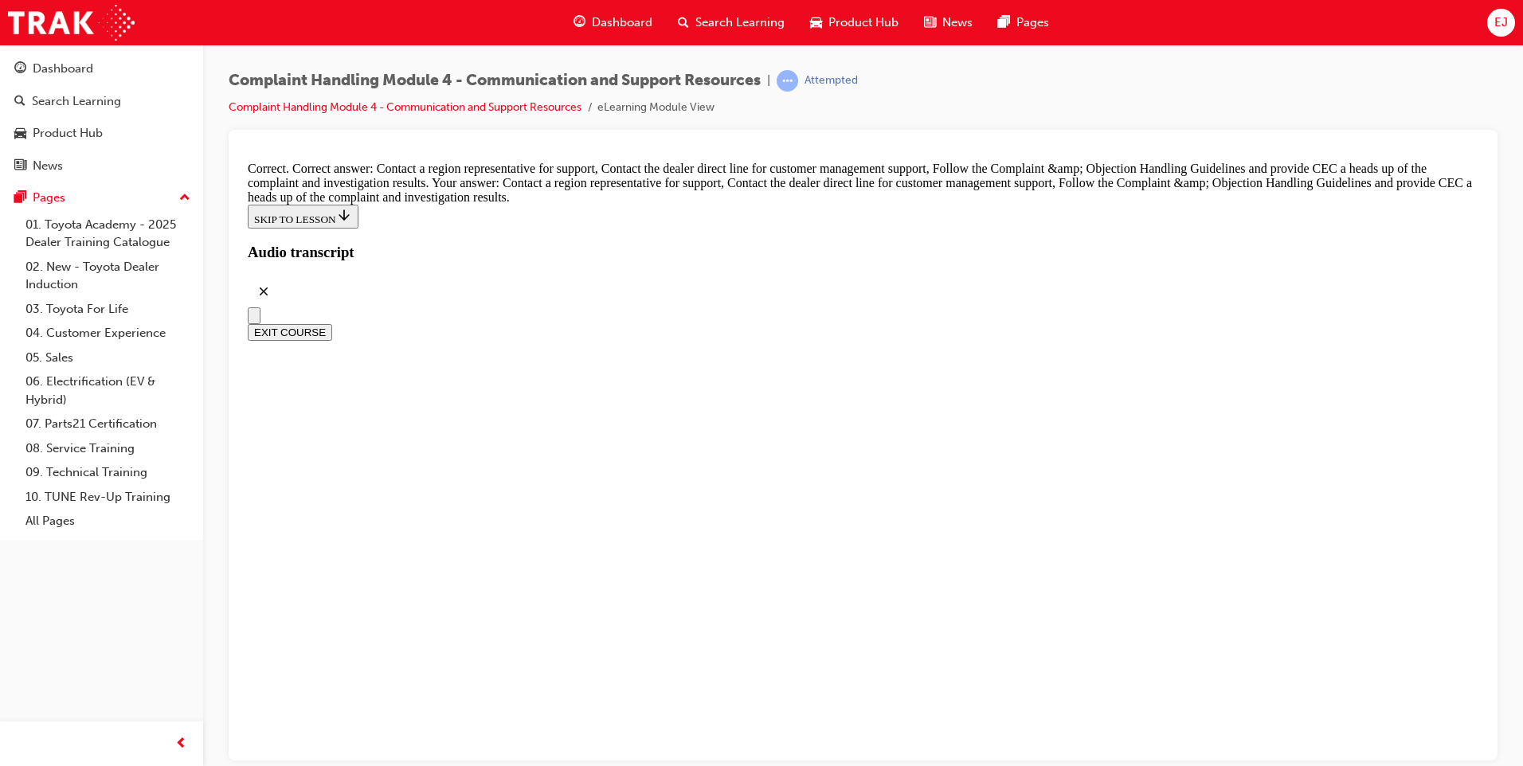
scroll to position [11729, 0]
radio input "true"
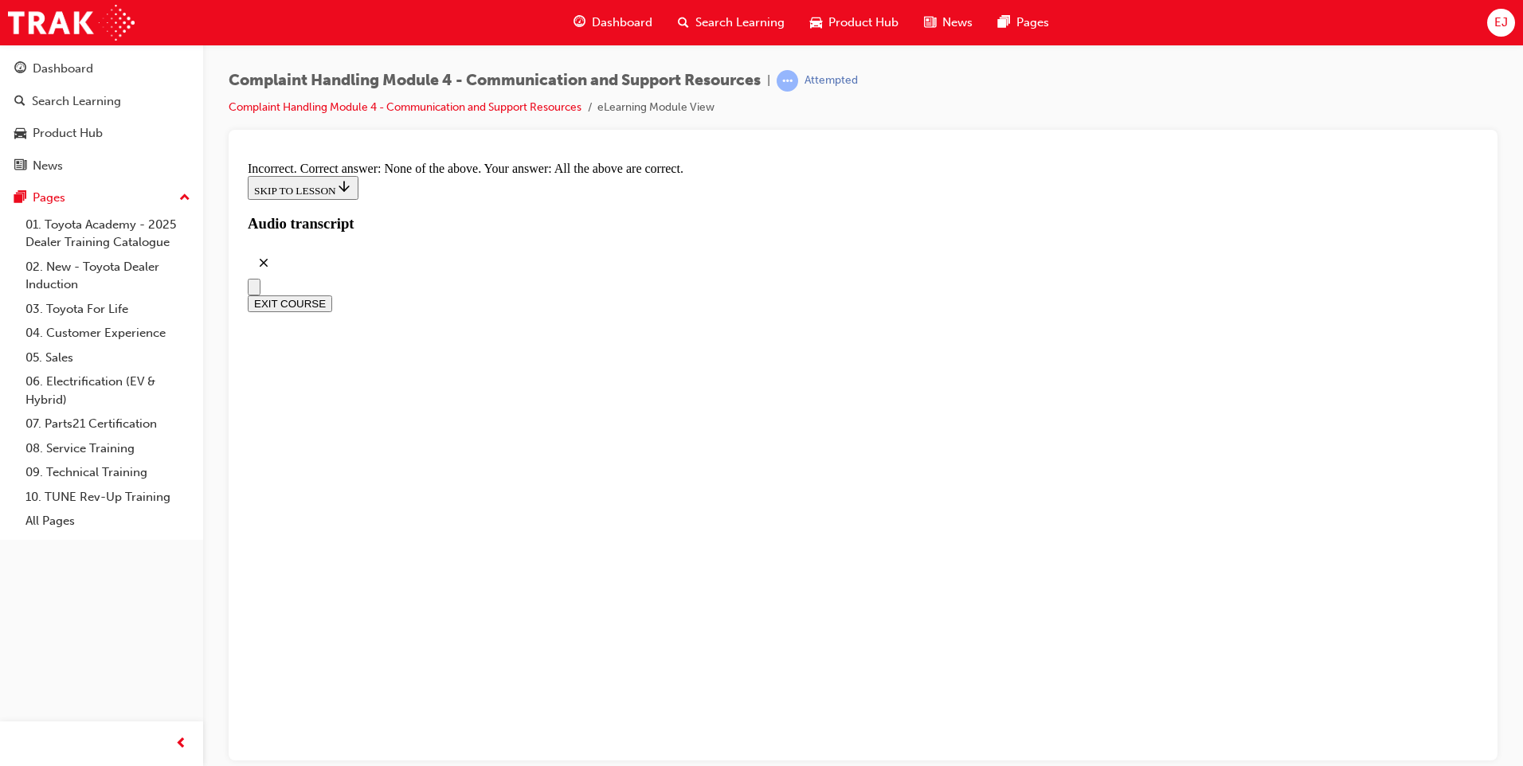
scroll to position [11869, 0]
radio input "true"
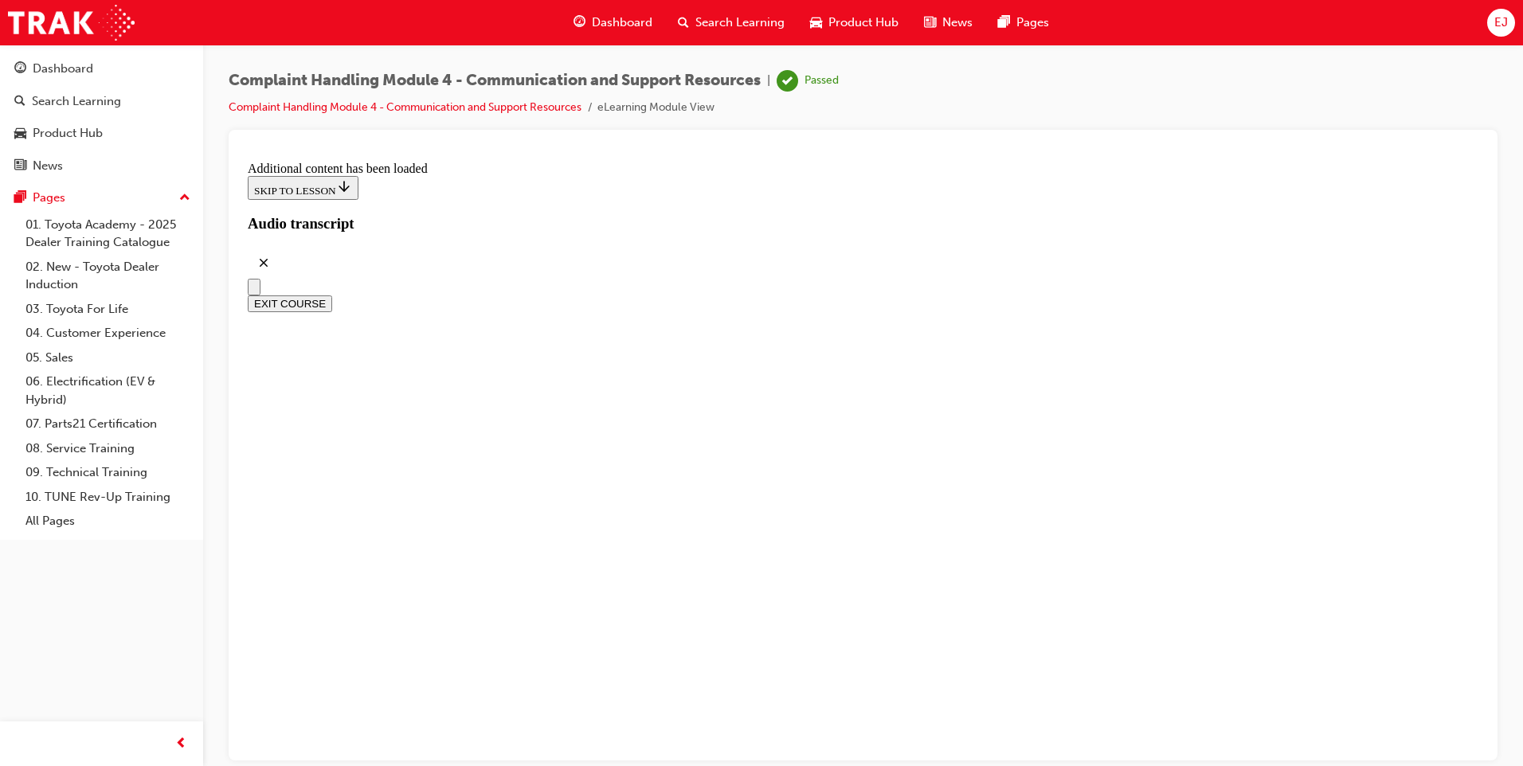
click at [332, 295] on button "EXIT COURSE" at bounding box center [290, 303] width 84 height 17
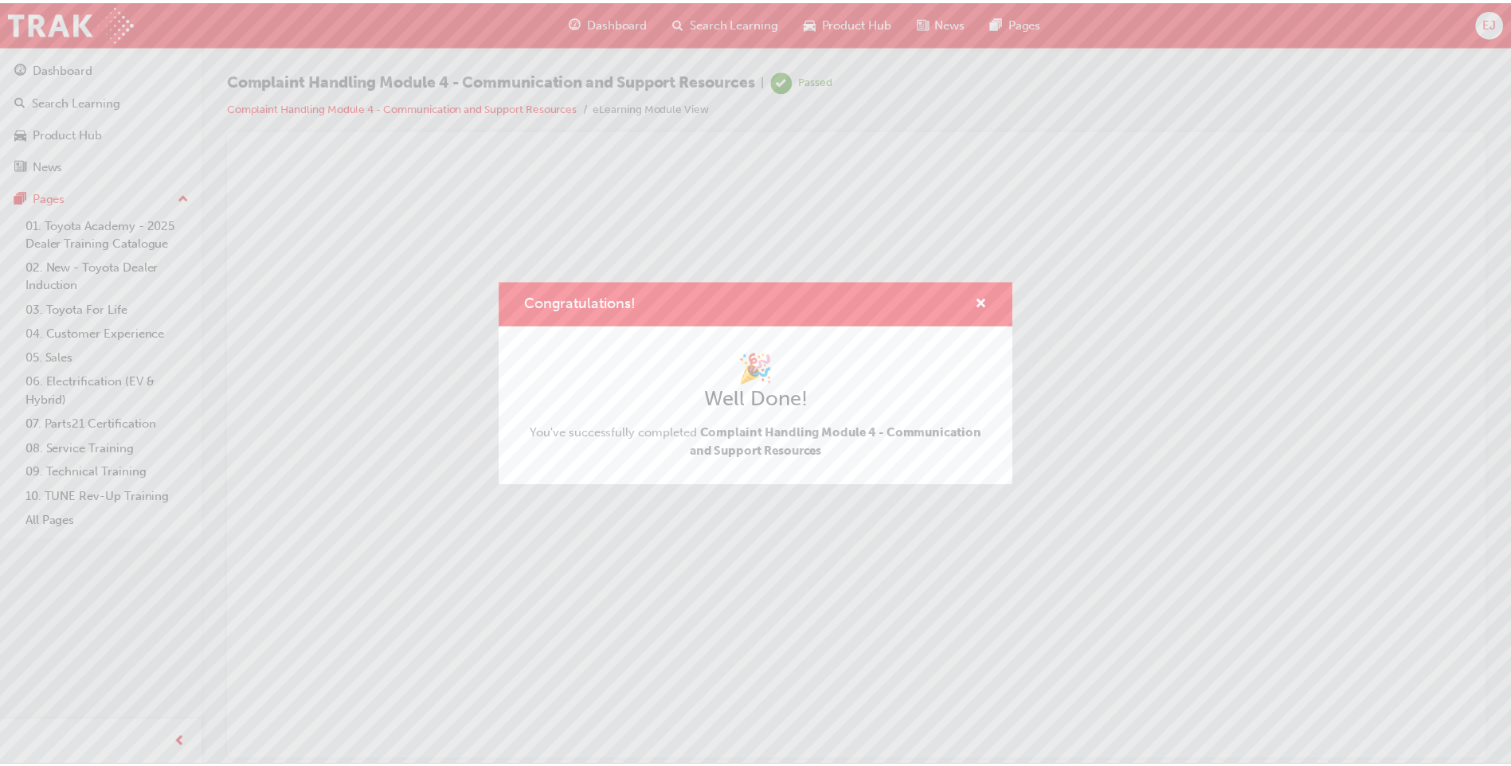
scroll to position [0, 0]
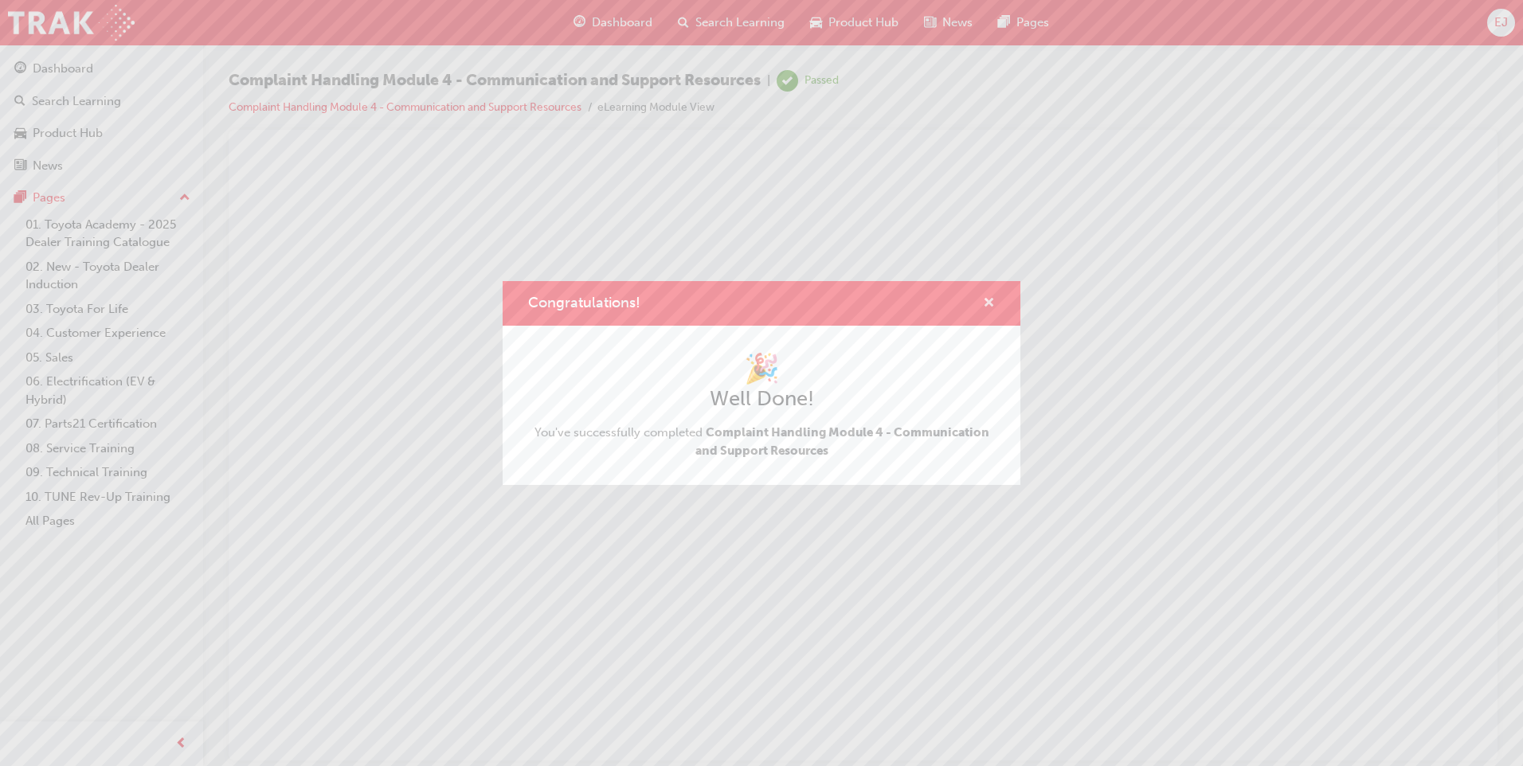
click at [985, 298] on span "cross-icon" at bounding box center [989, 304] width 12 height 14
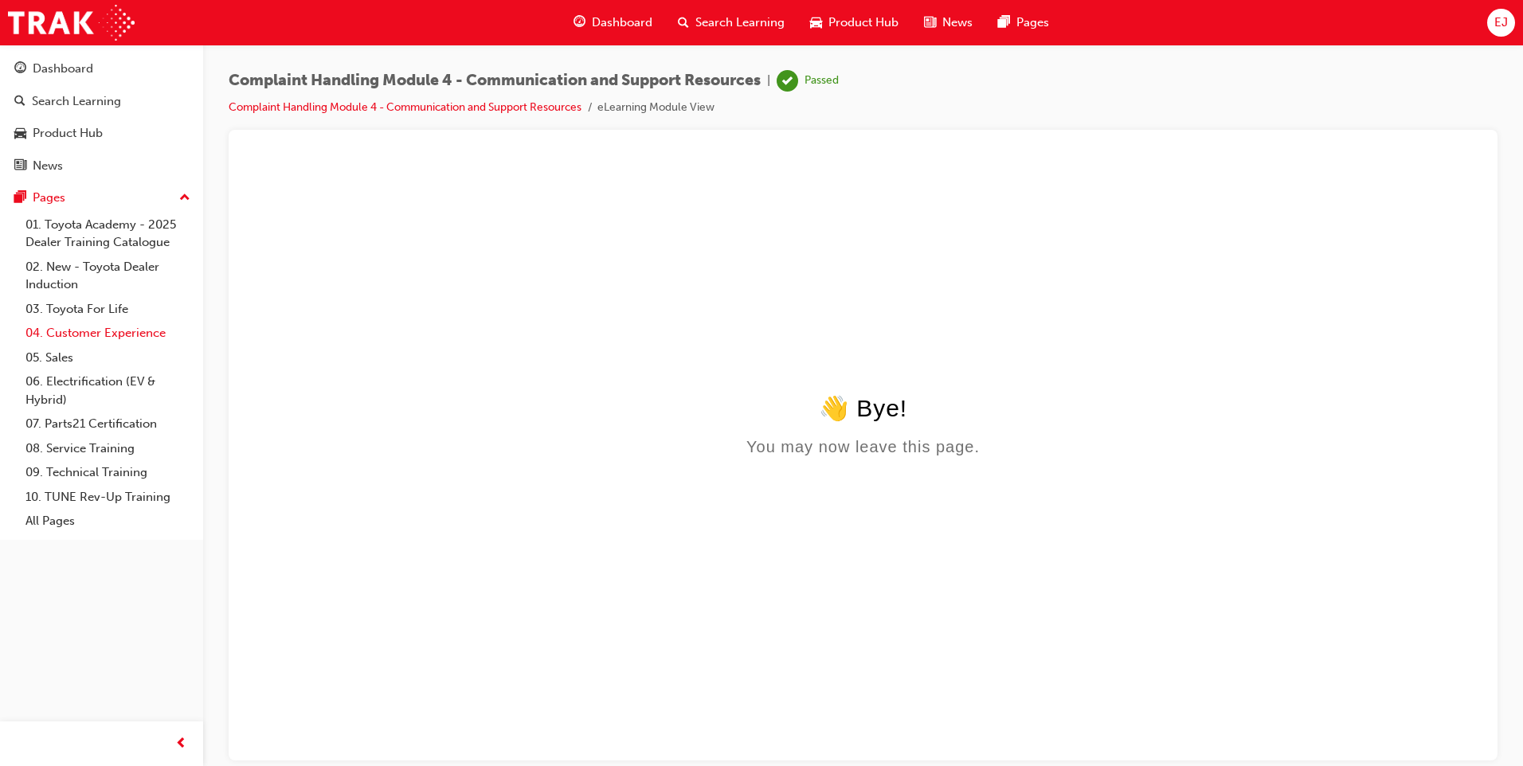
click at [65, 337] on link "04. Customer Experience" at bounding box center [108, 333] width 178 height 25
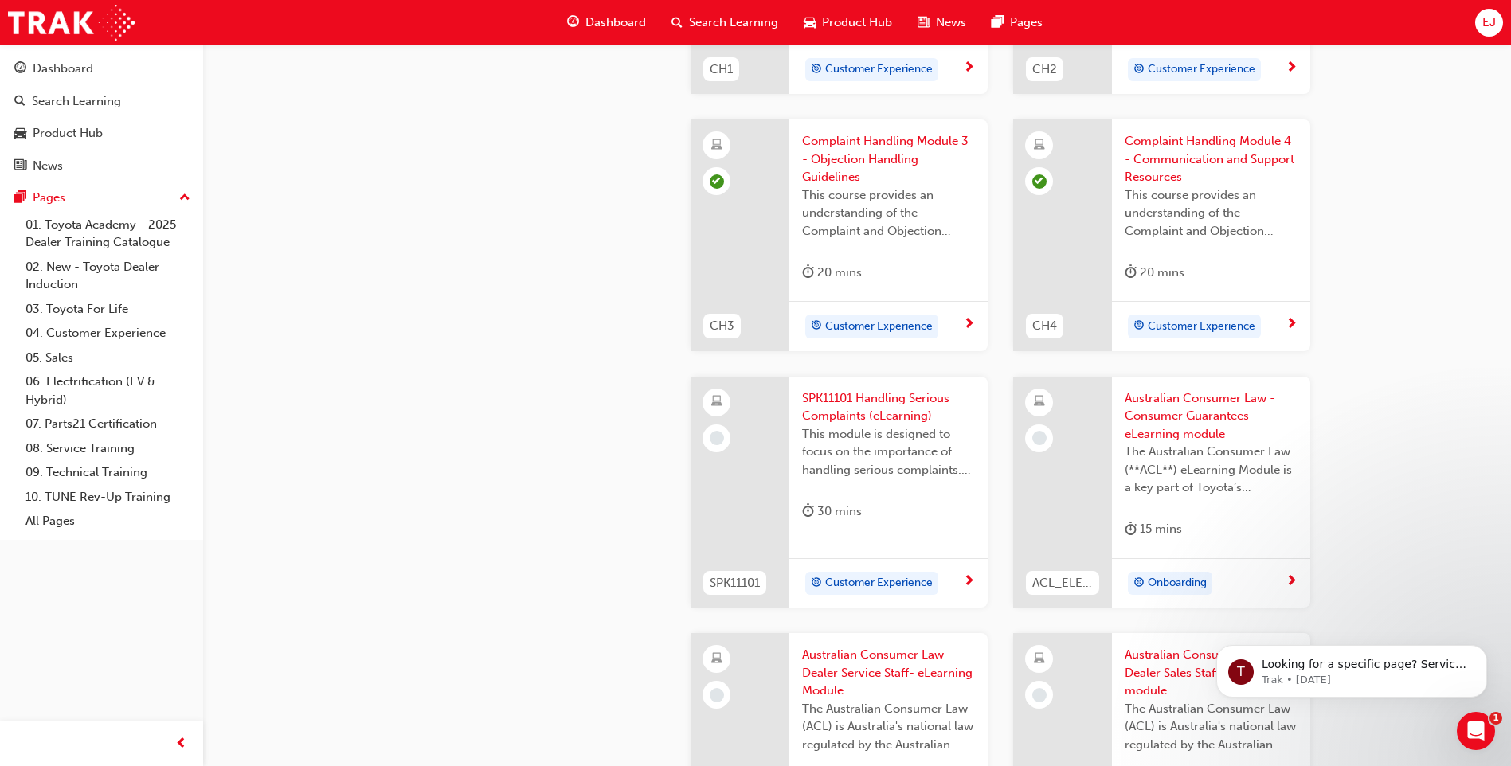
scroll to position [771, 0]
click at [917, 582] on span "Customer Experience" at bounding box center [879, 583] width 108 height 18
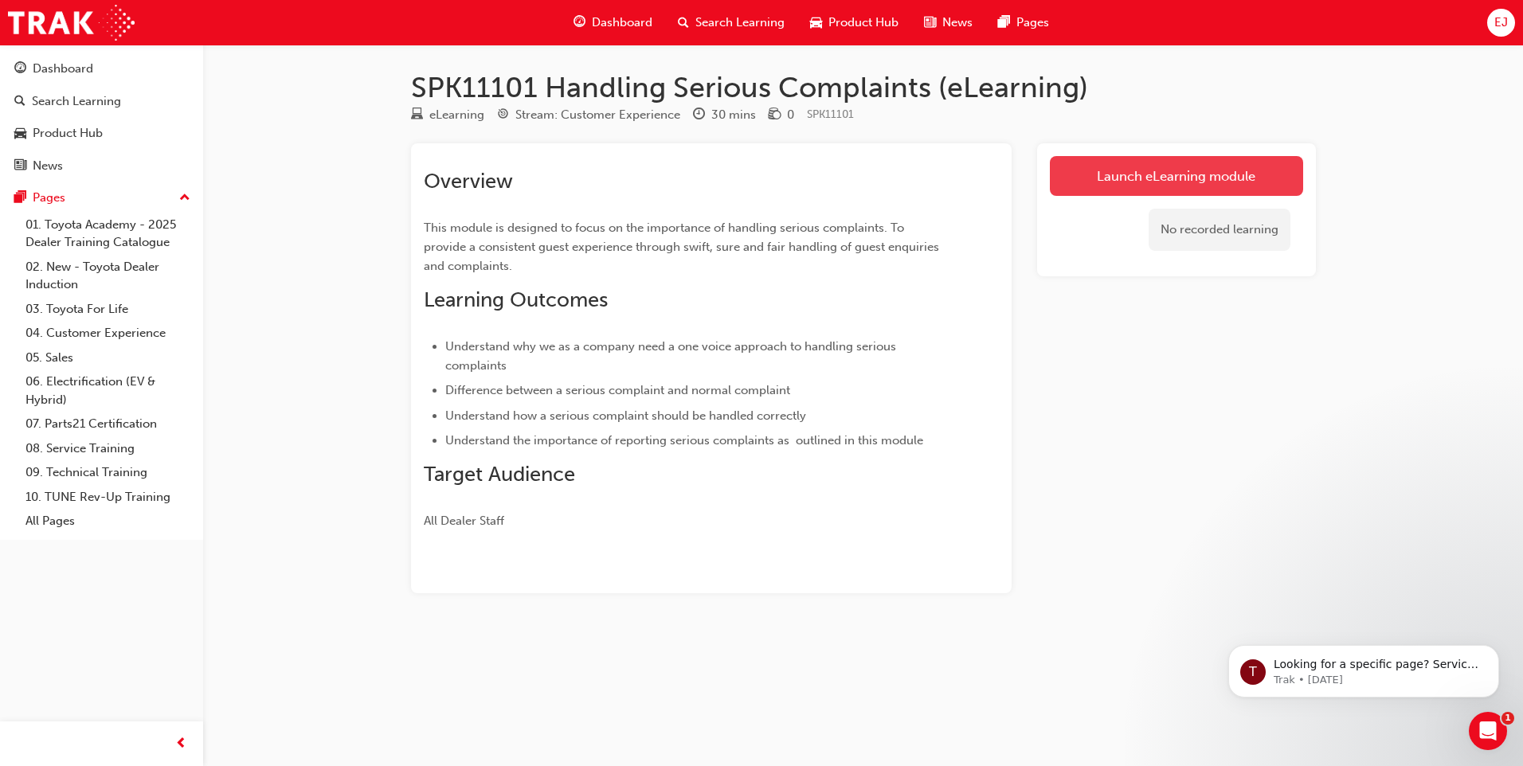
click at [1145, 179] on link "Launch eLearning module" at bounding box center [1176, 176] width 253 height 40
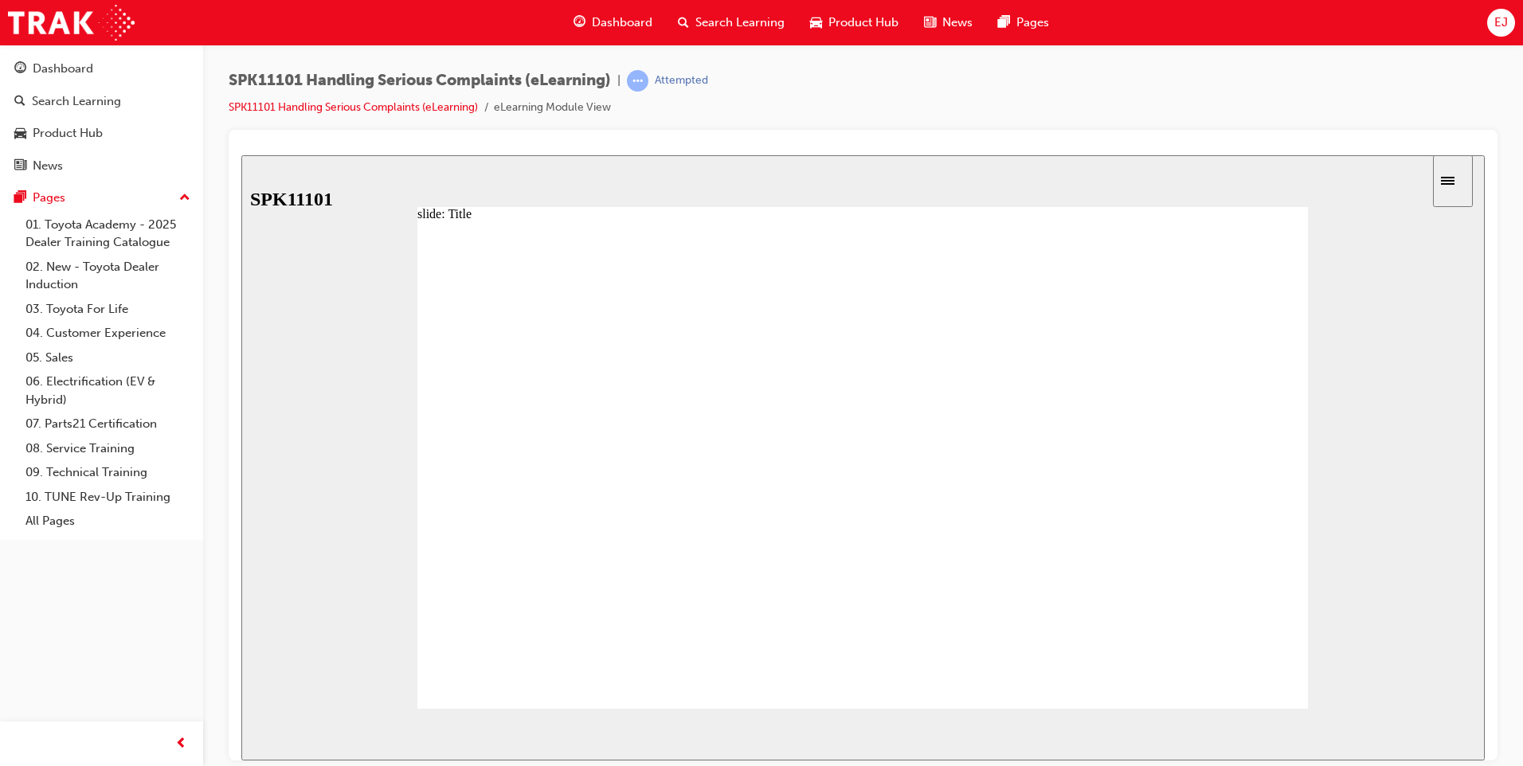
click at [1433, 734] on span "NEXT" at bounding box center [1433, 737] width 28 height 12
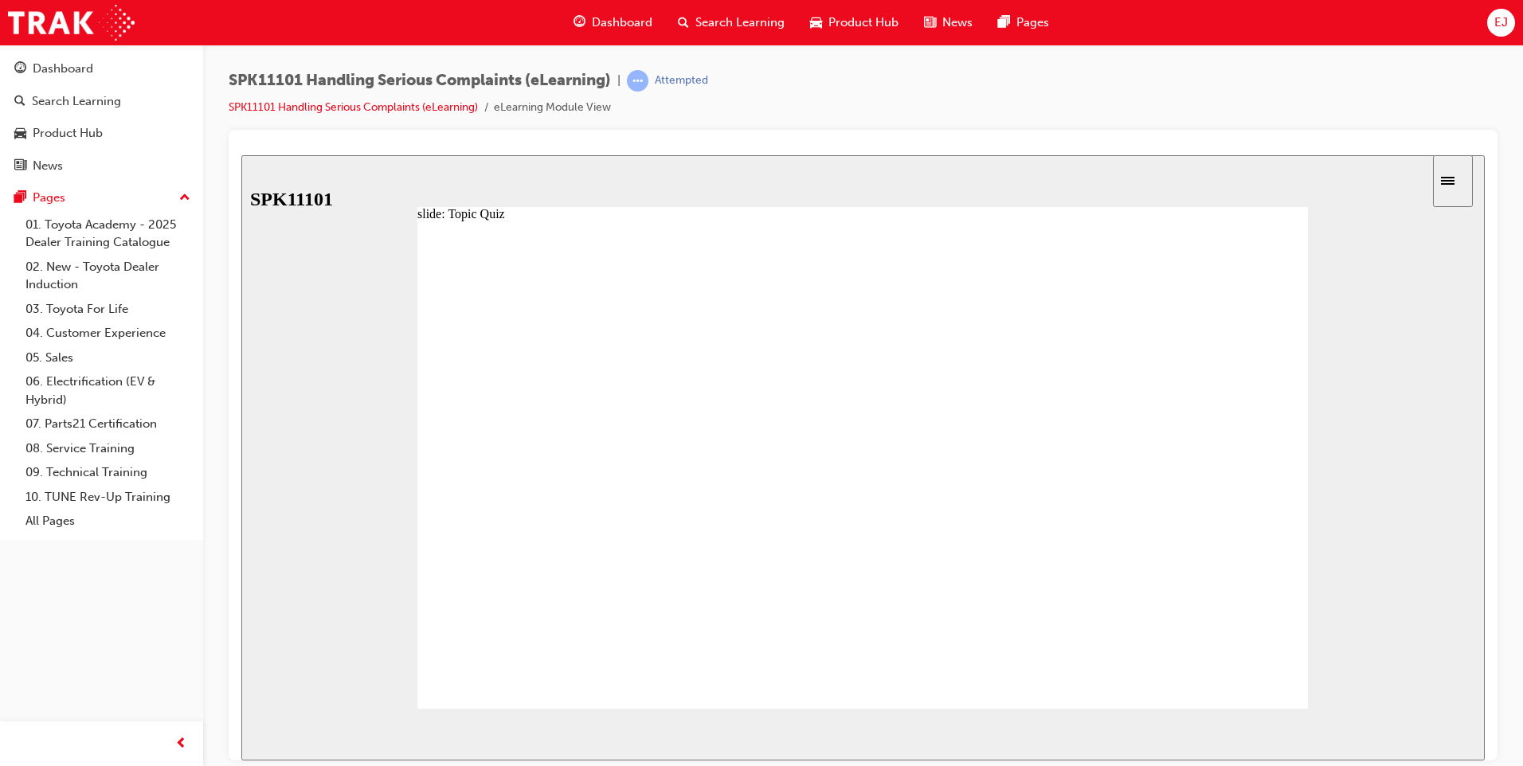
radio input "true"
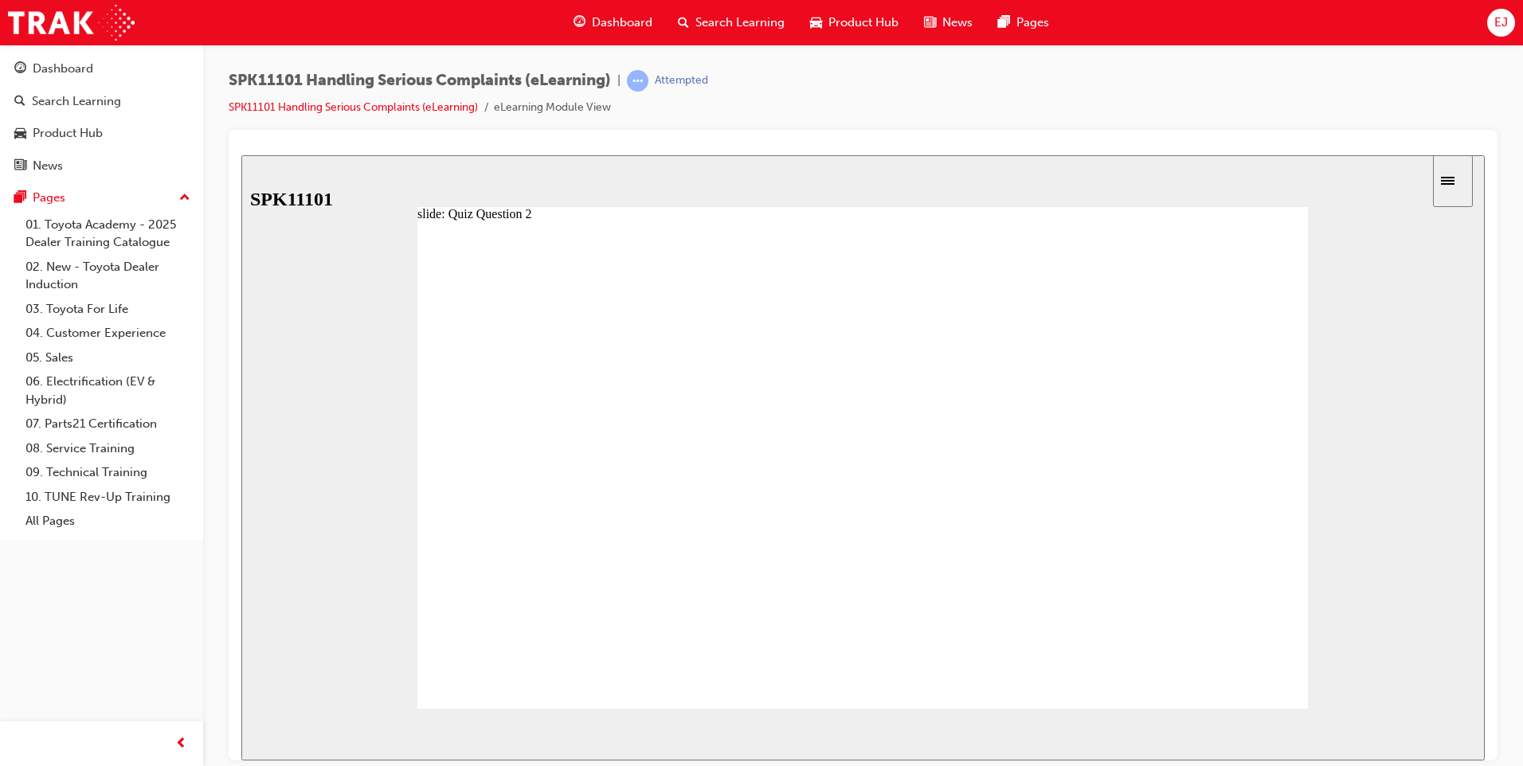
radio input "true"
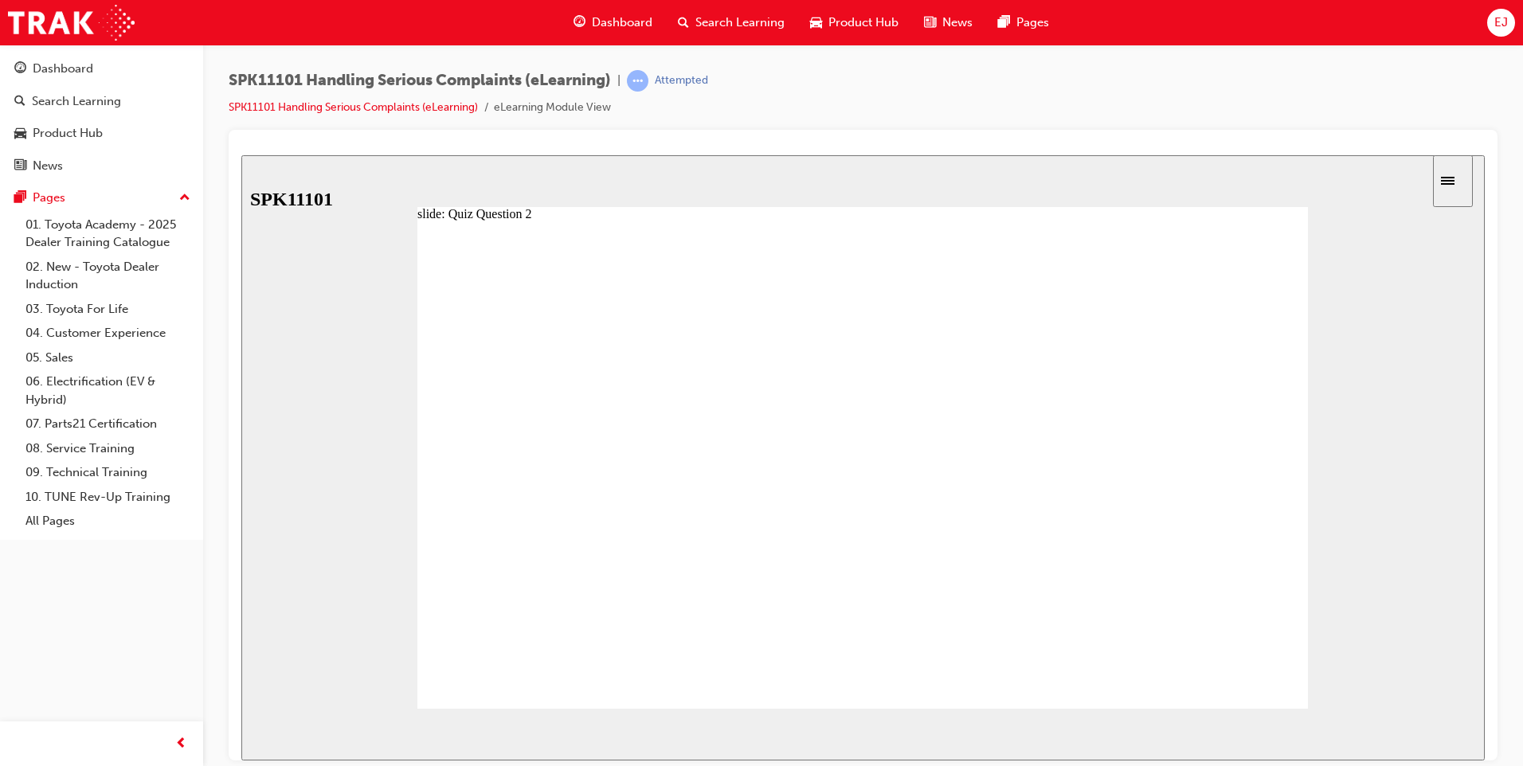
radio input "true"
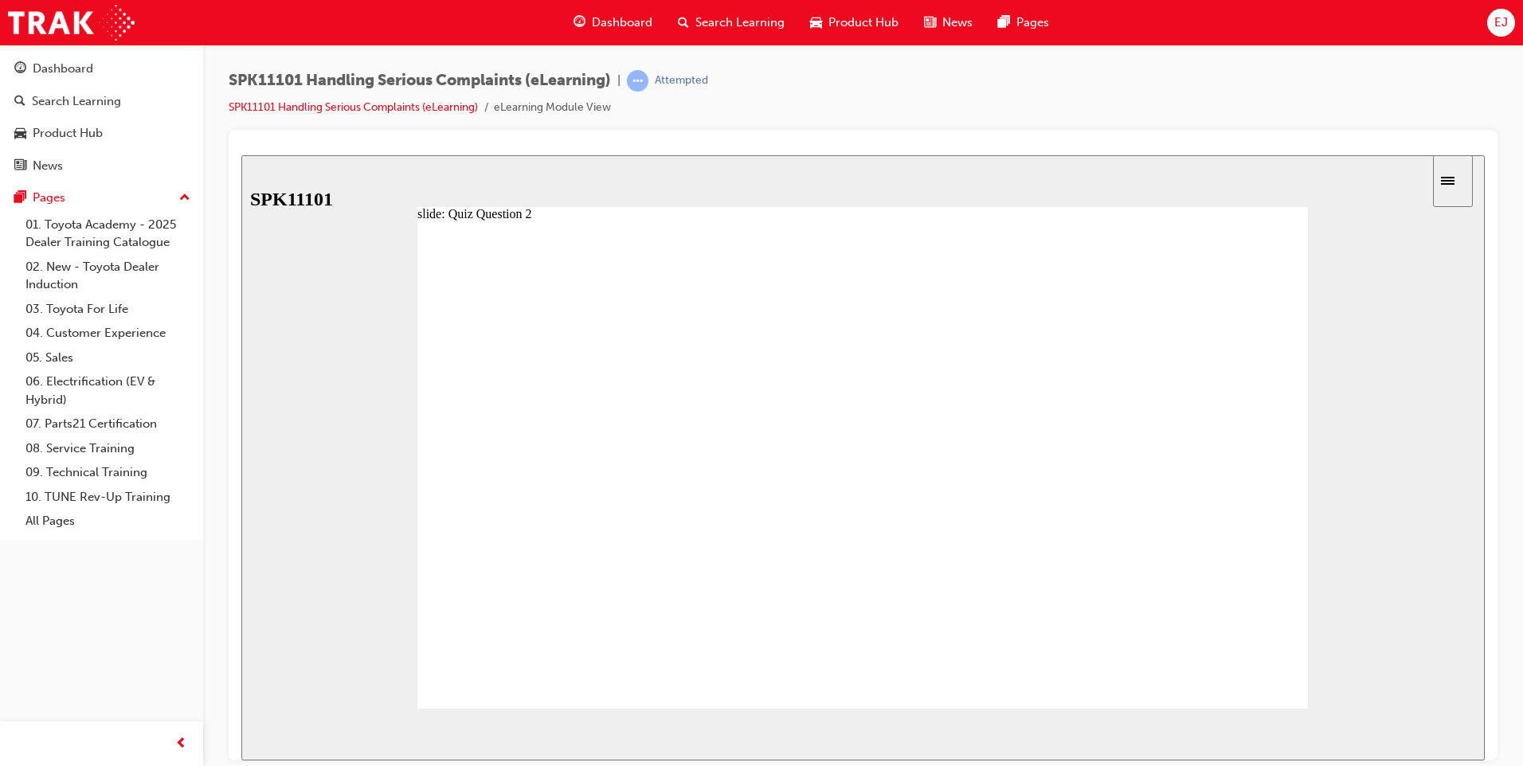
radio input "true"
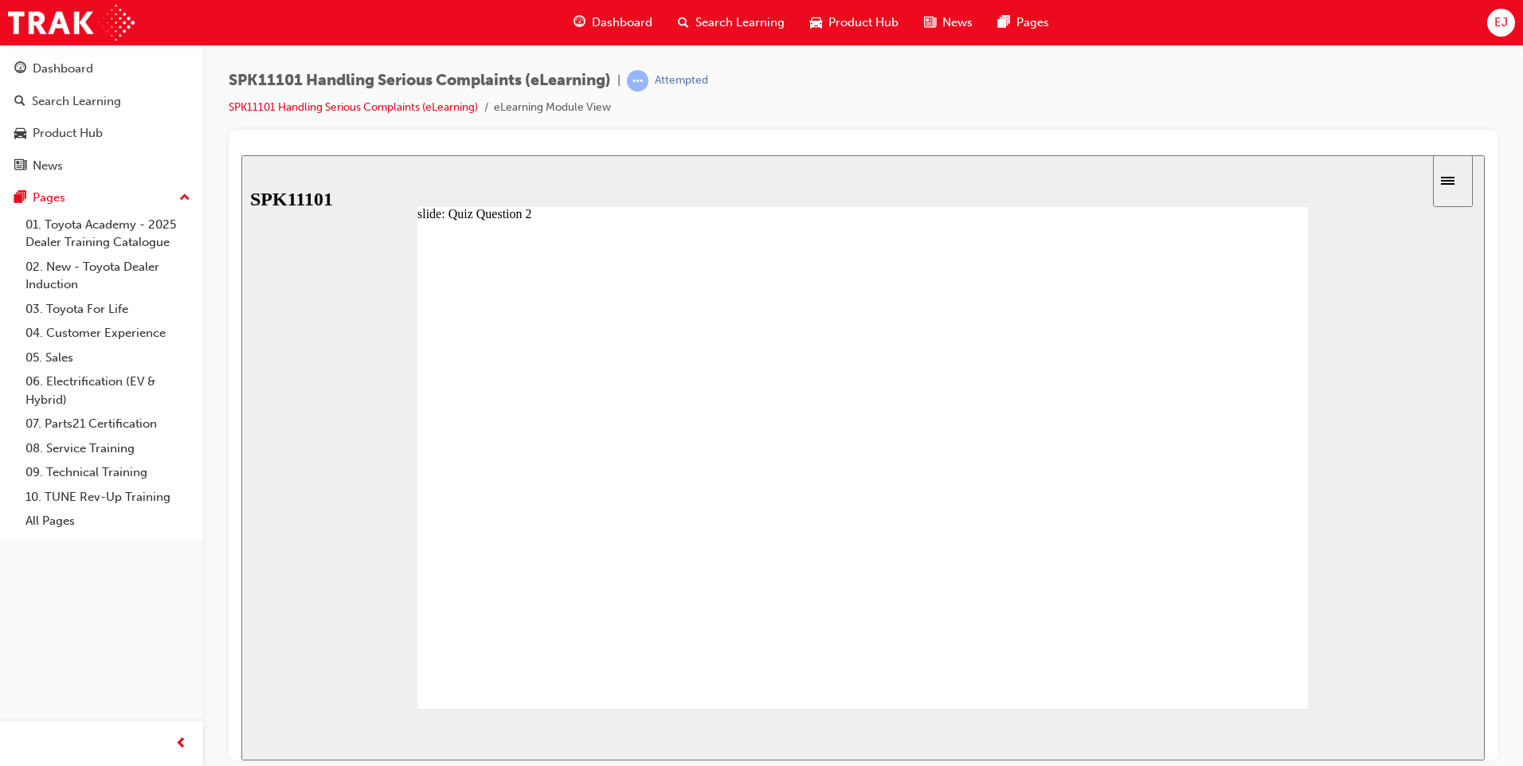
click at [1427, 732] on span "NEXT" at bounding box center [1433, 737] width 28 height 12
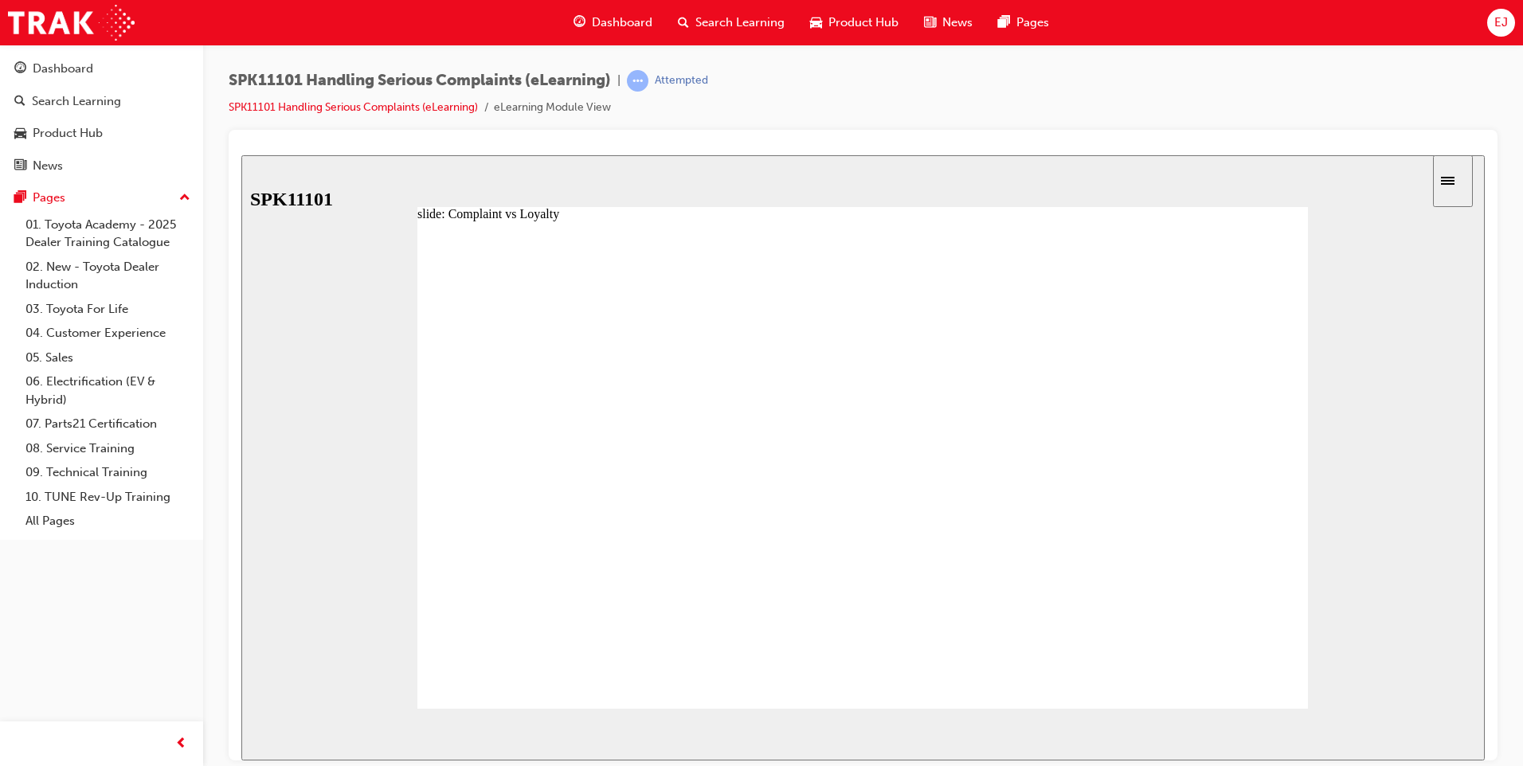
radio input "true"
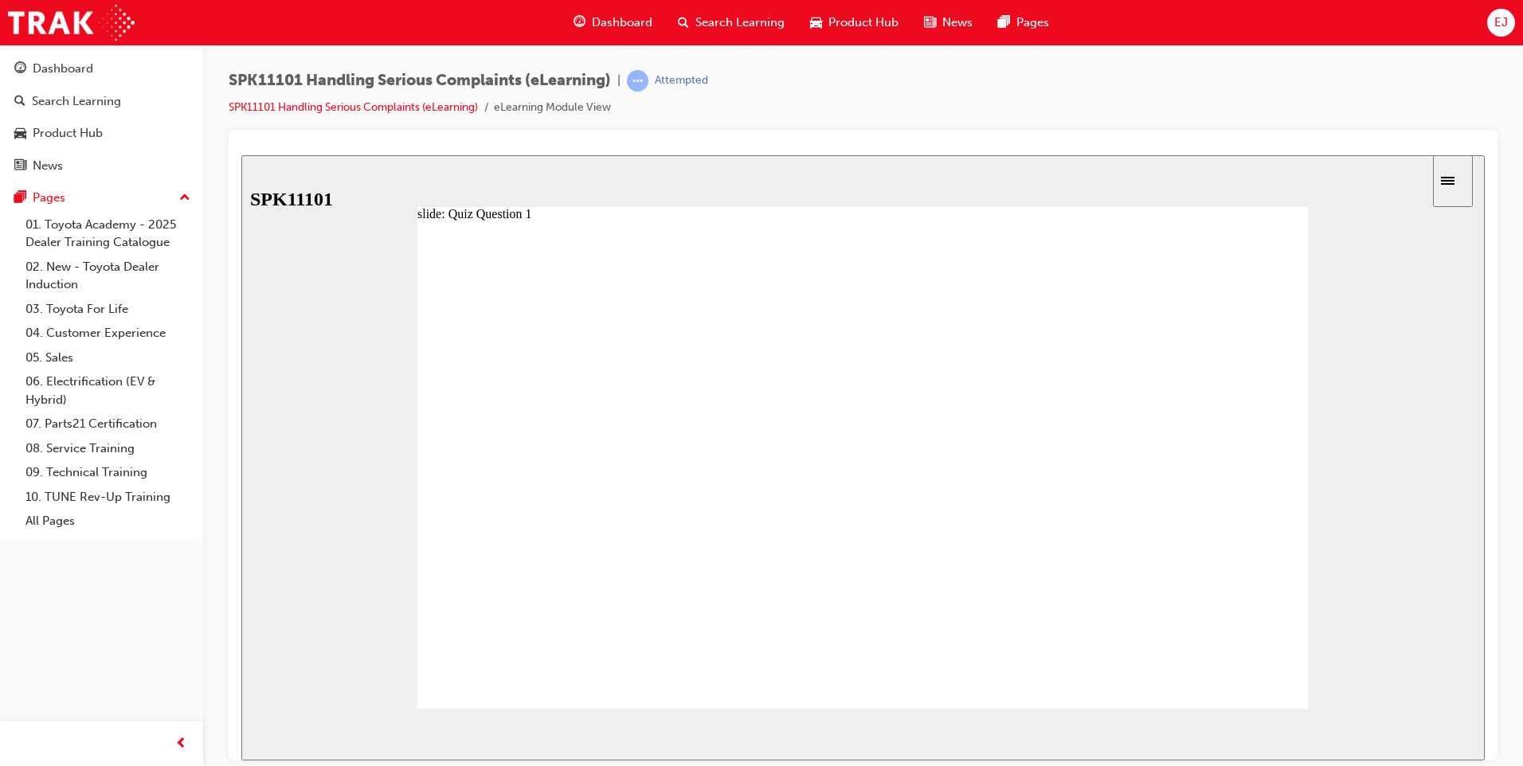
radio input "true"
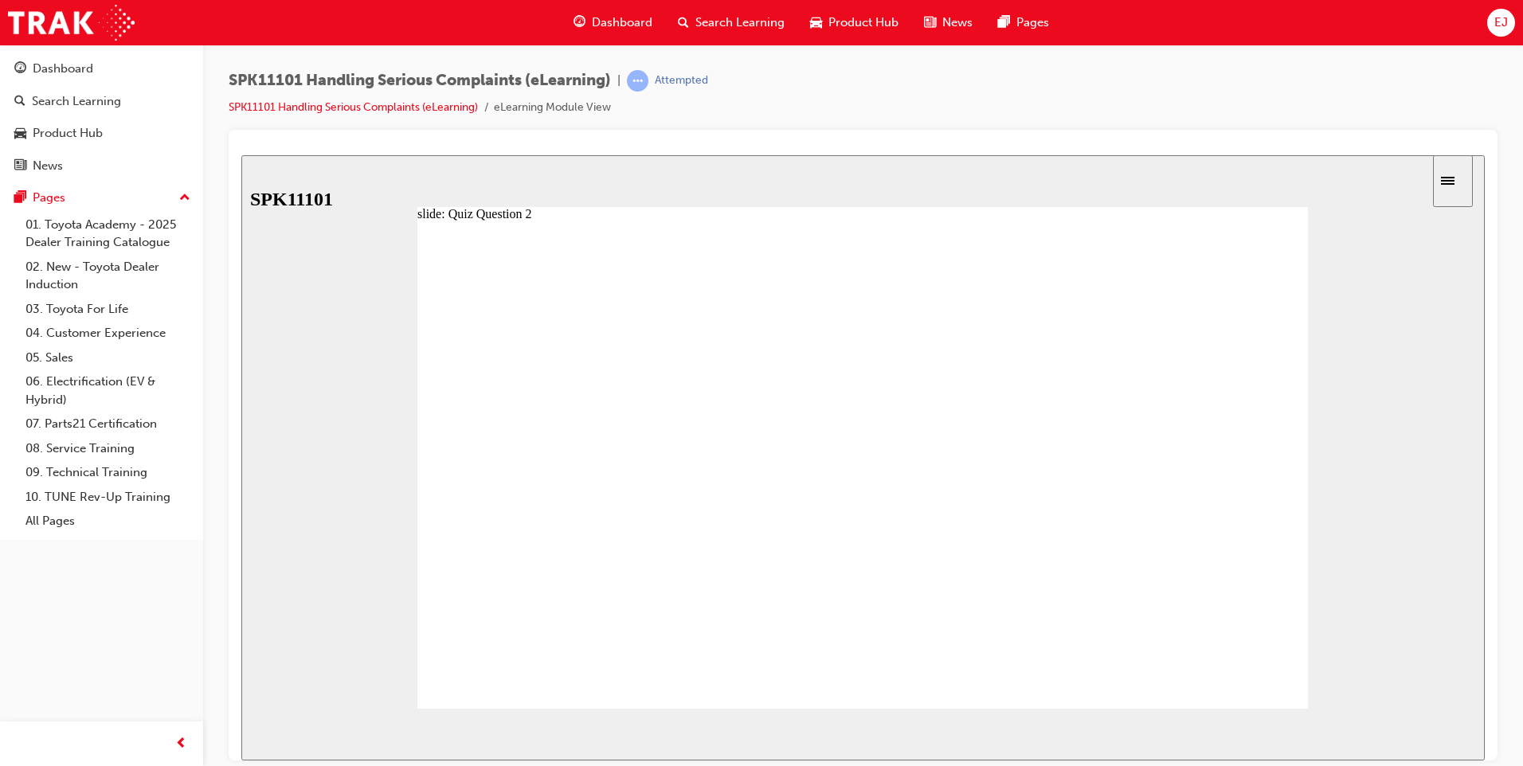
click at [1439, 731] on span "NEXT" at bounding box center [1433, 737] width 28 height 12
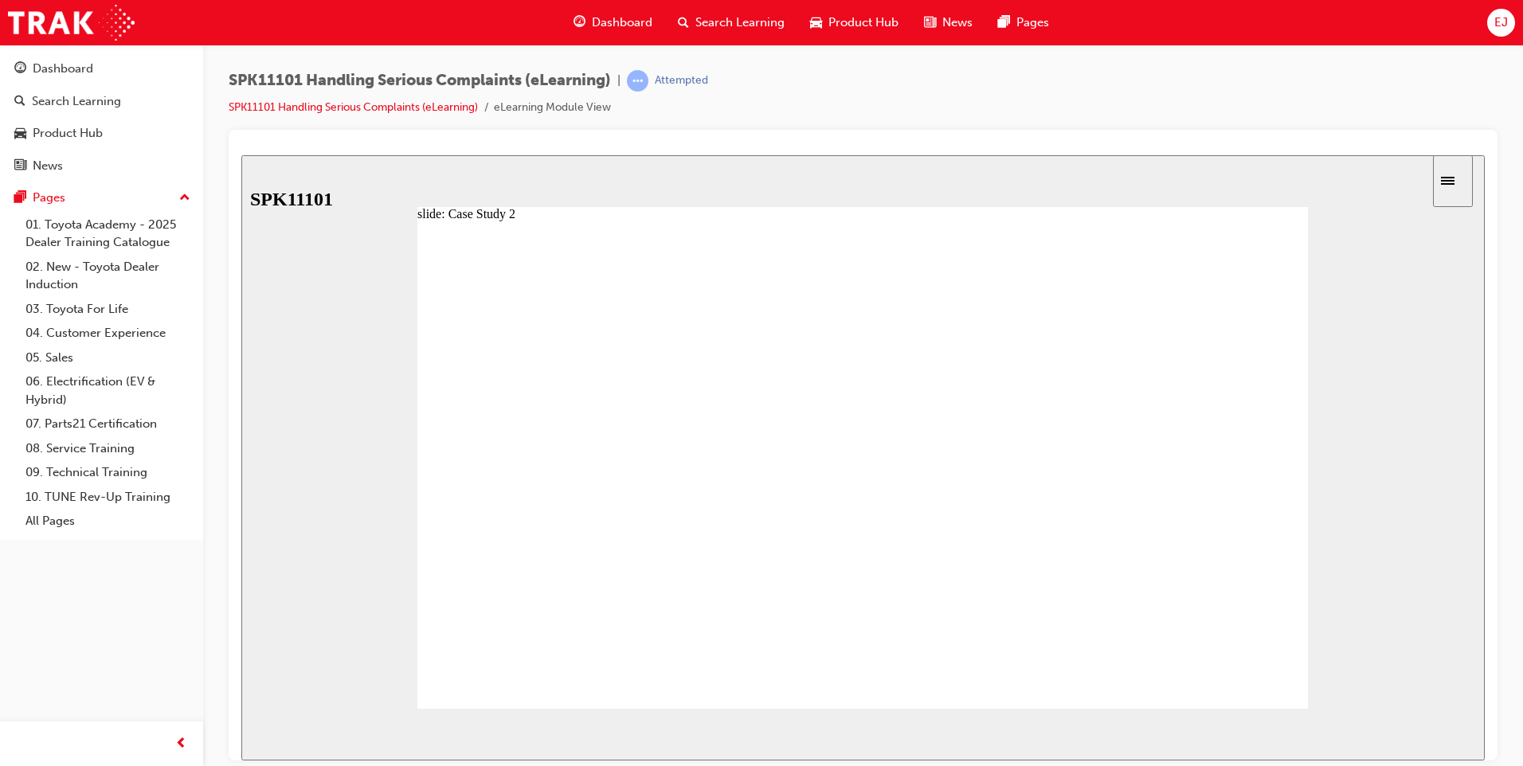
drag, startPoint x: 985, startPoint y: 440, endPoint x: 981, endPoint y: 452, distance: 13.4
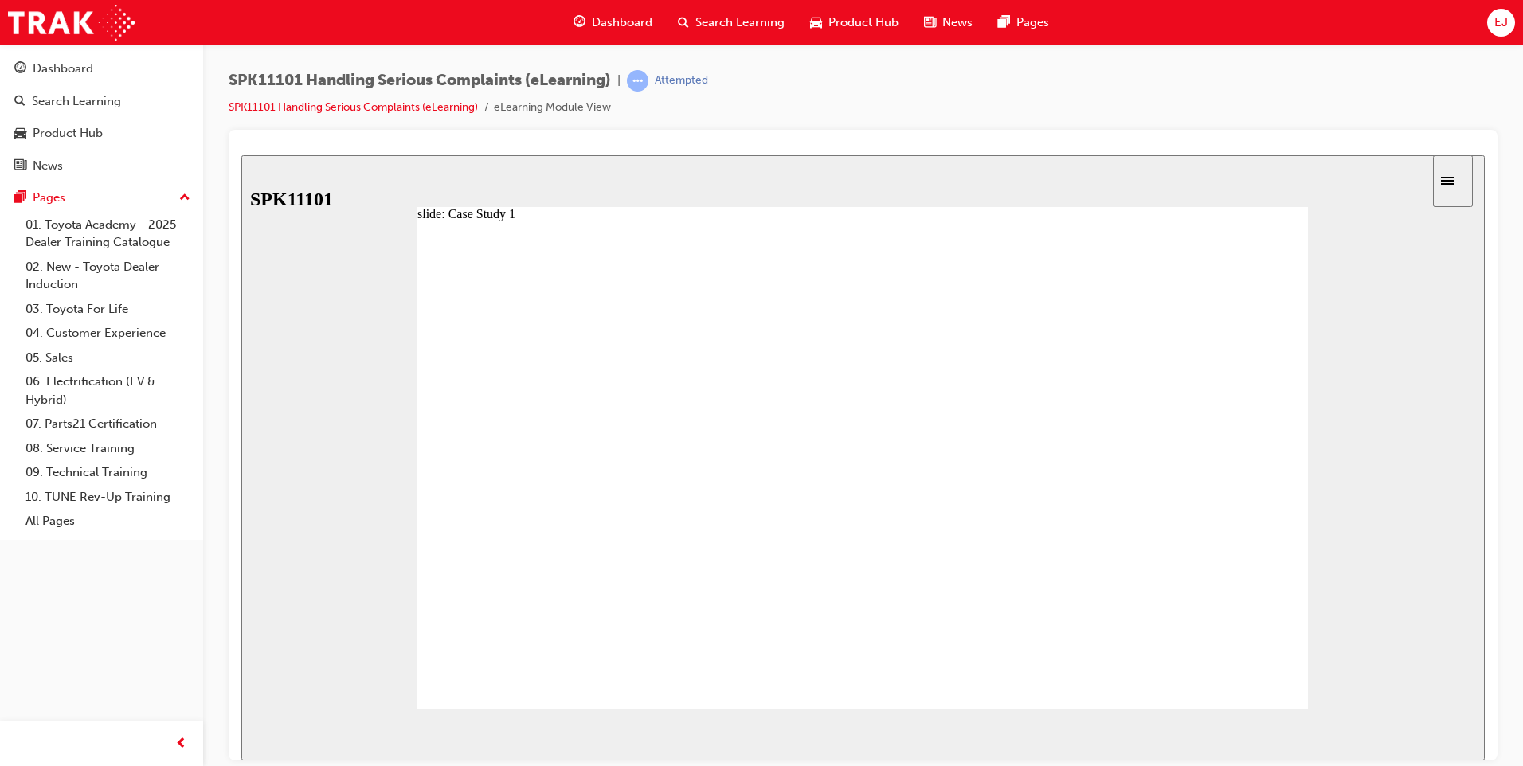
radio input "true"
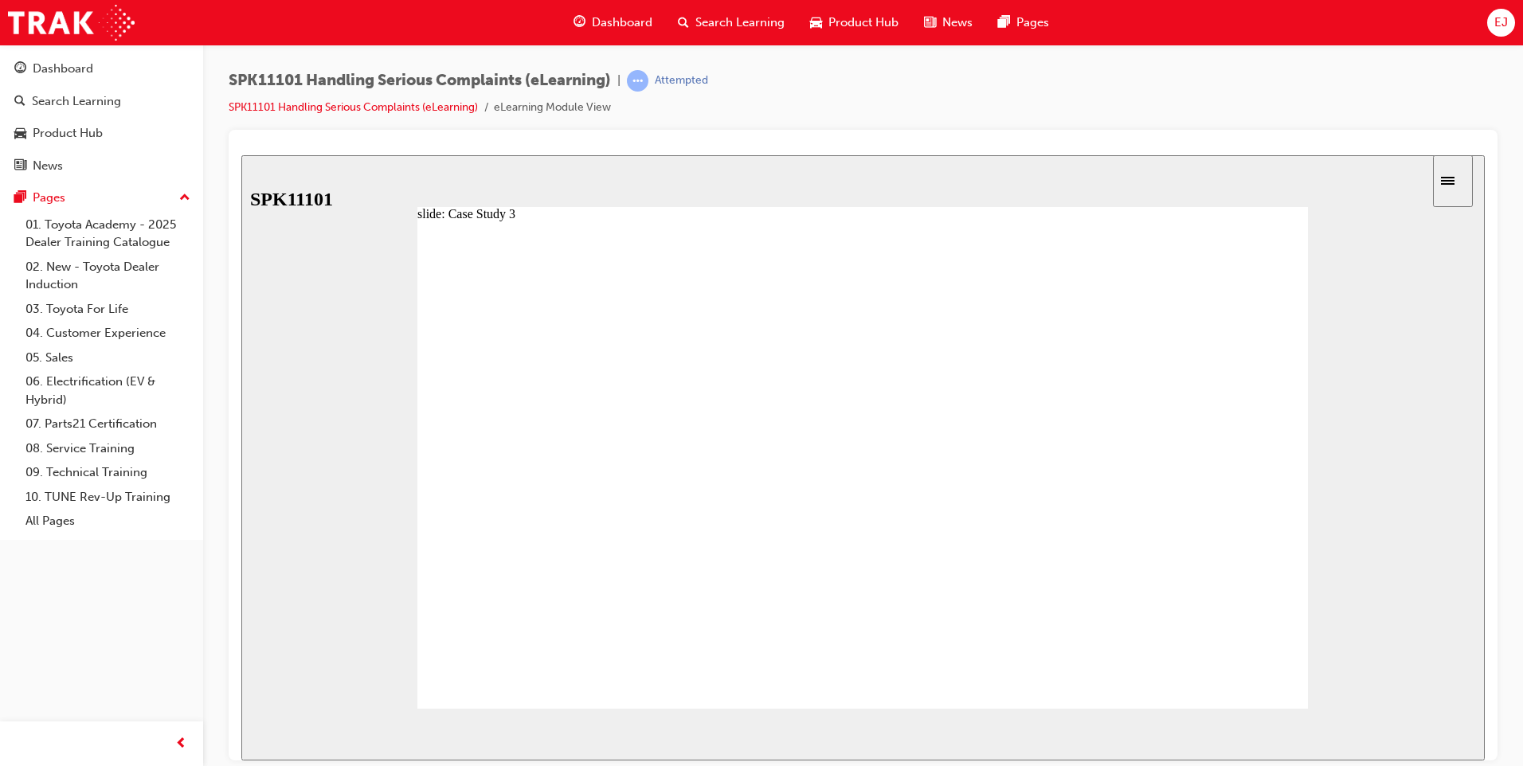
radio input "true"
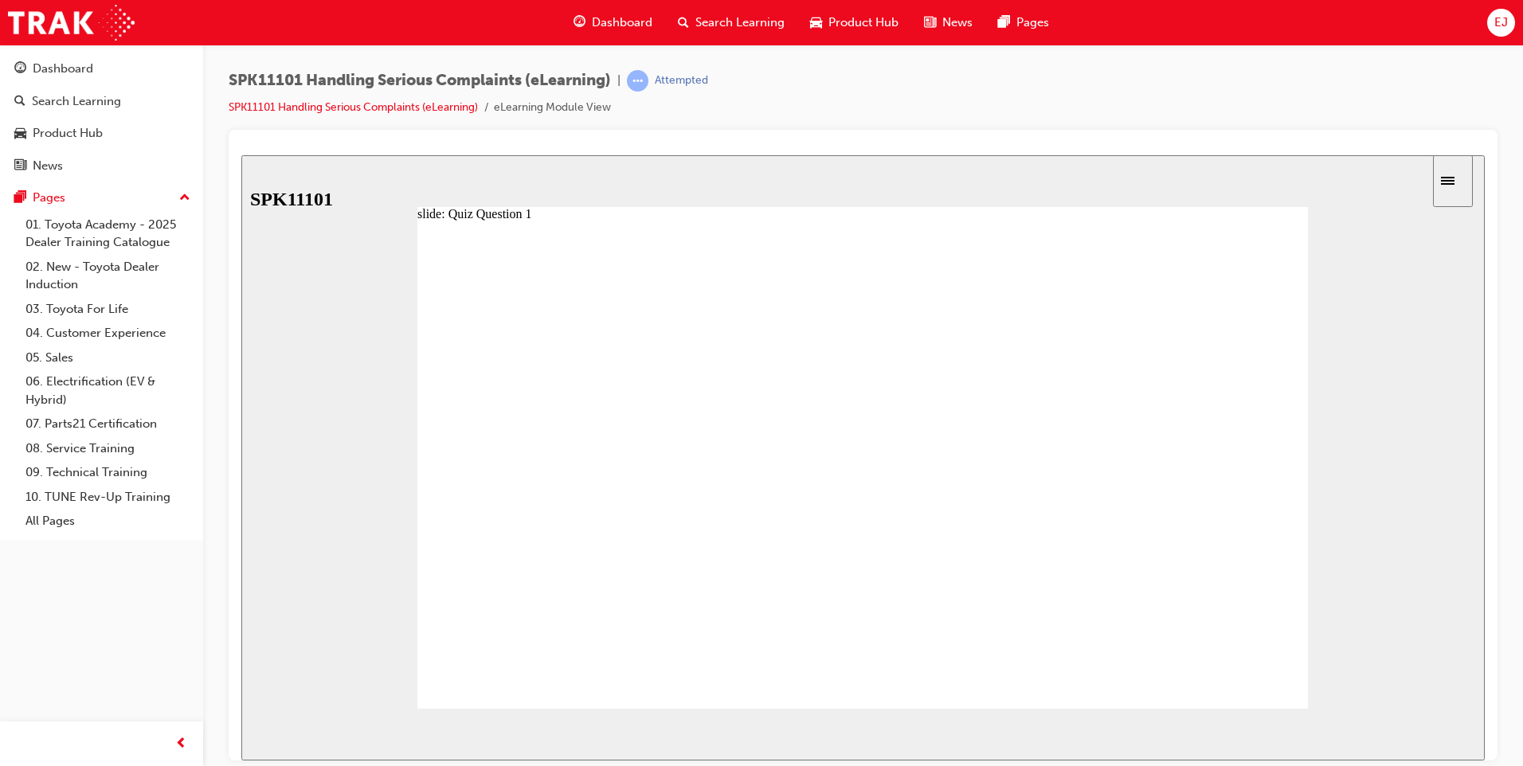
radio input "true"
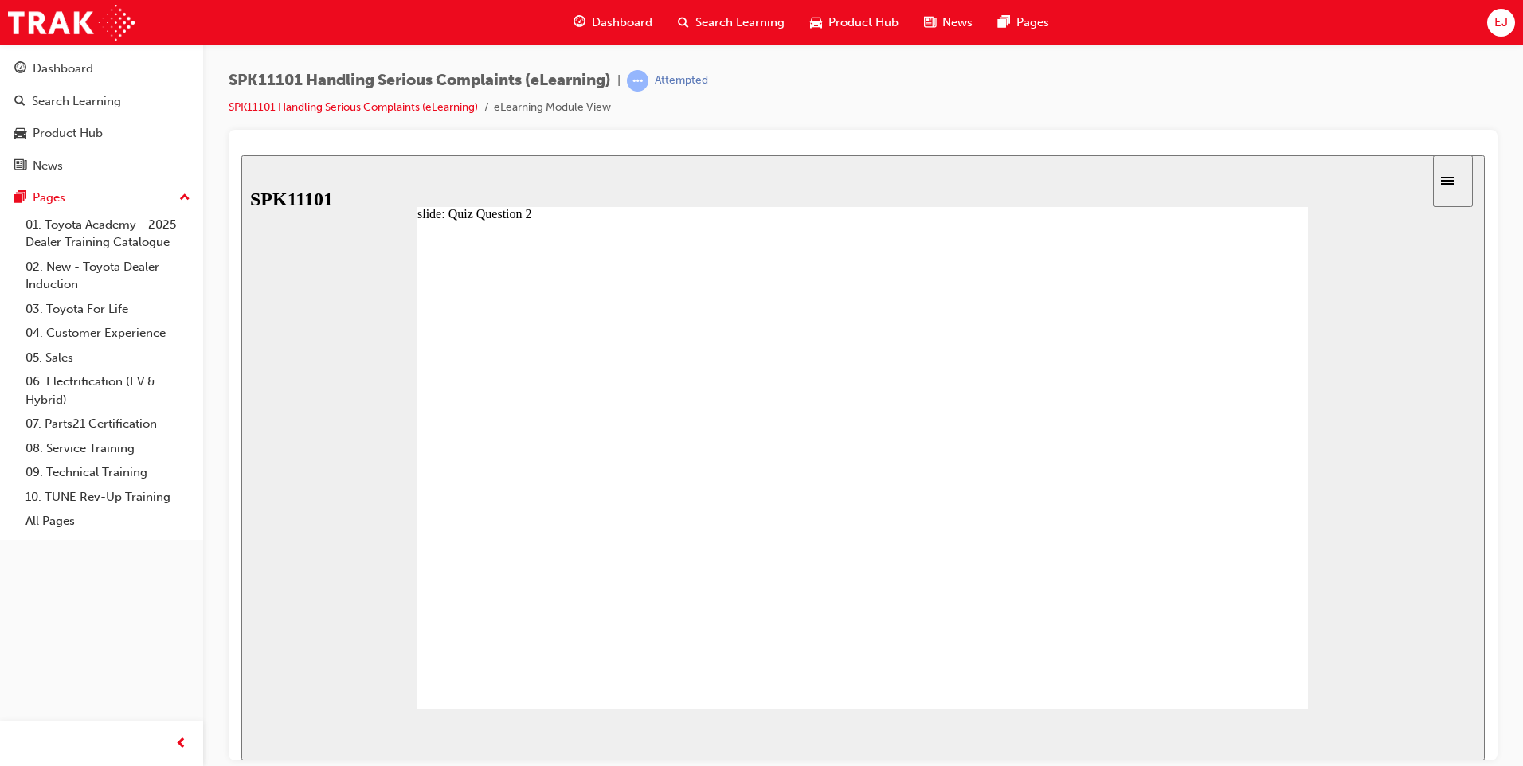
click at [1436, 724] on button "NEXT" at bounding box center [1439, 734] width 62 height 24
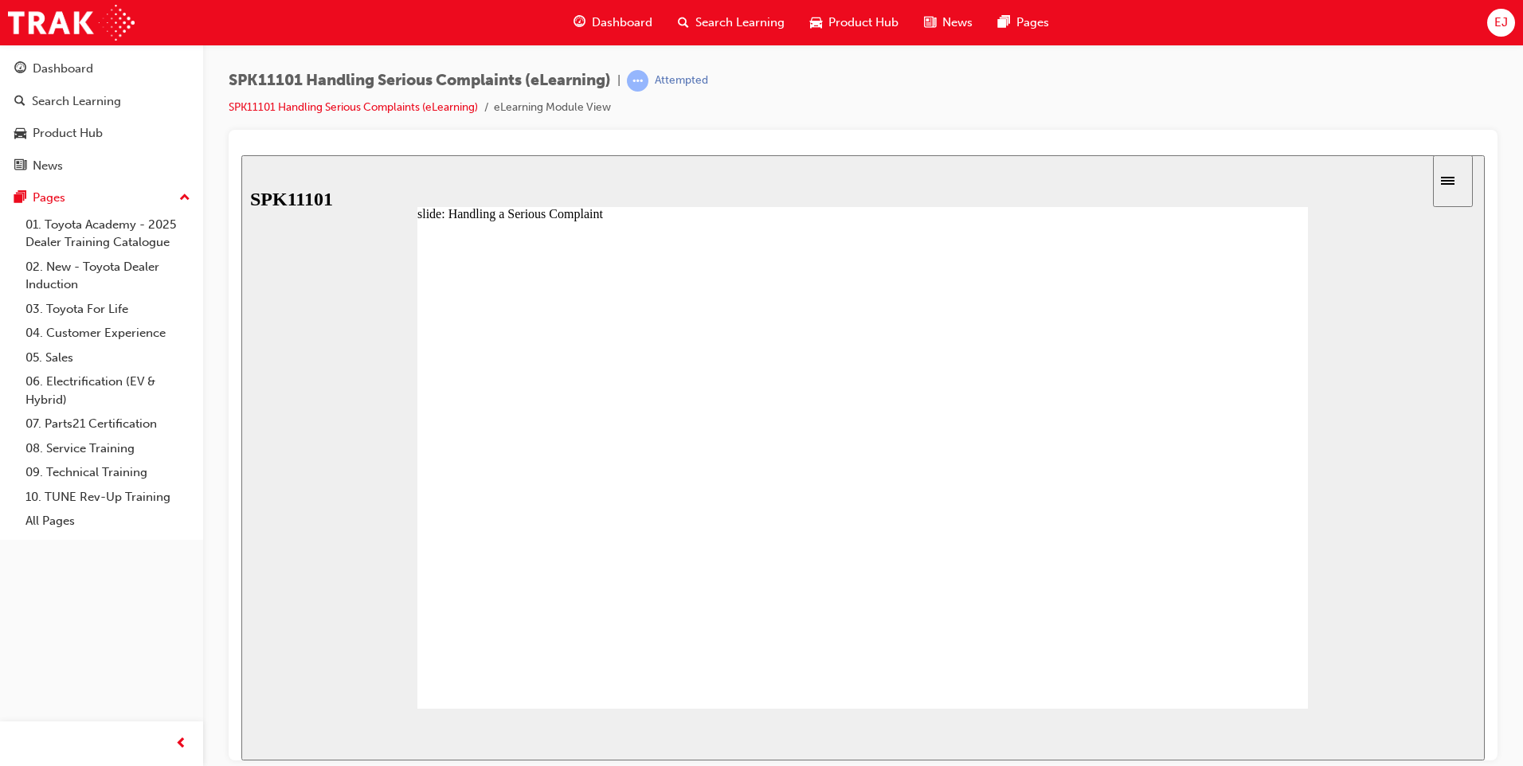
drag, startPoint x: 533, startPoint y: 399, endPoint x: 612, endPoint y: 397, distance: 78.9
drag, startPoint x: 534, startPoint y: 404, endPoint x: 638, endPoint y: 410, distance: 104.5
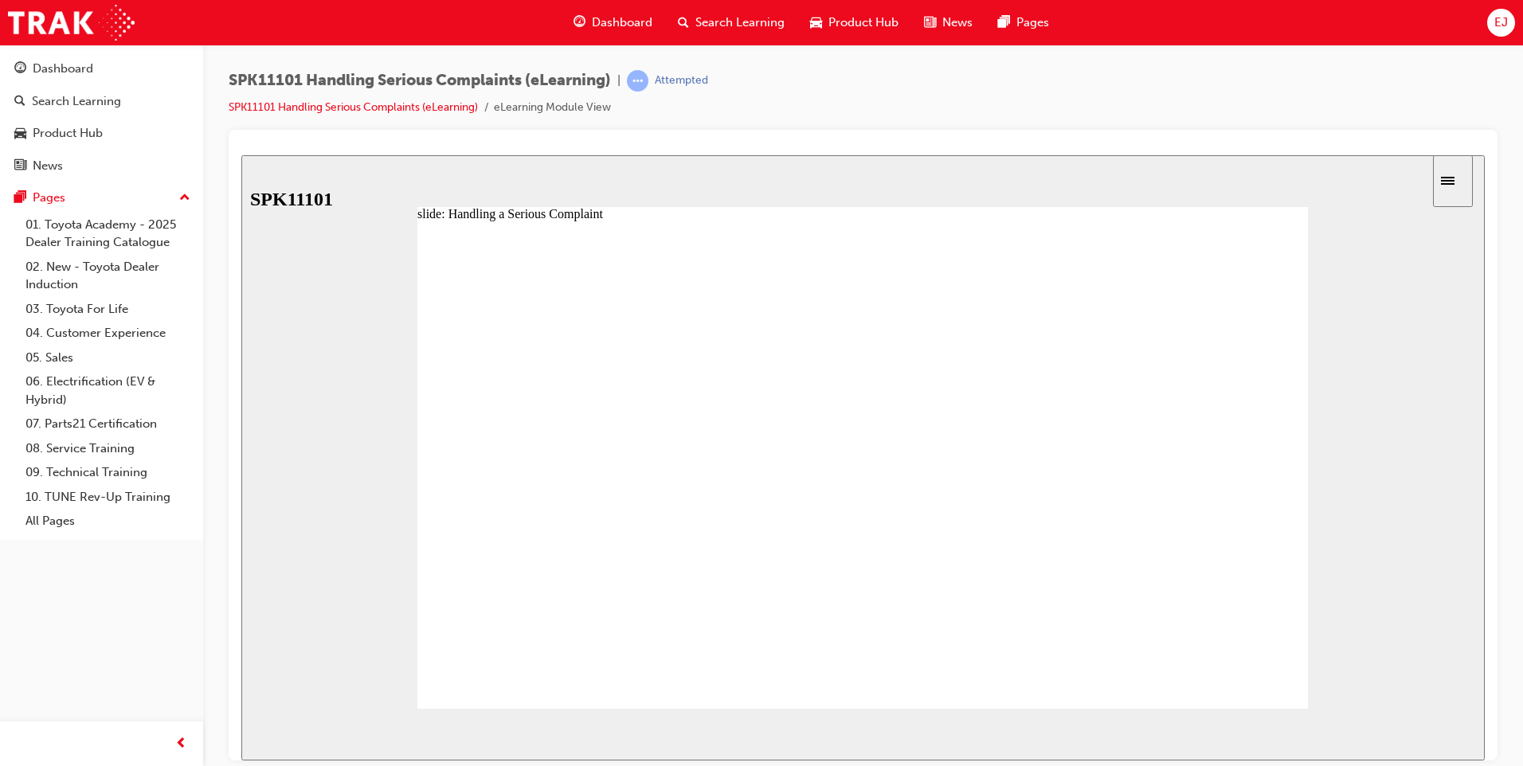
drag, startPoint x: 622, startPoint y: 398, endPoint x: 703, endPoint y: 399, distance: 81.3
drag, startPoint x: 712, startPoint y: 397, endPoint x: 775, endPoint y: 395, distance: 63.0
drag, startPoint x: 799, startPoint y: 407, endPoint x: 889, endPoint y: 414, distance: 90.3
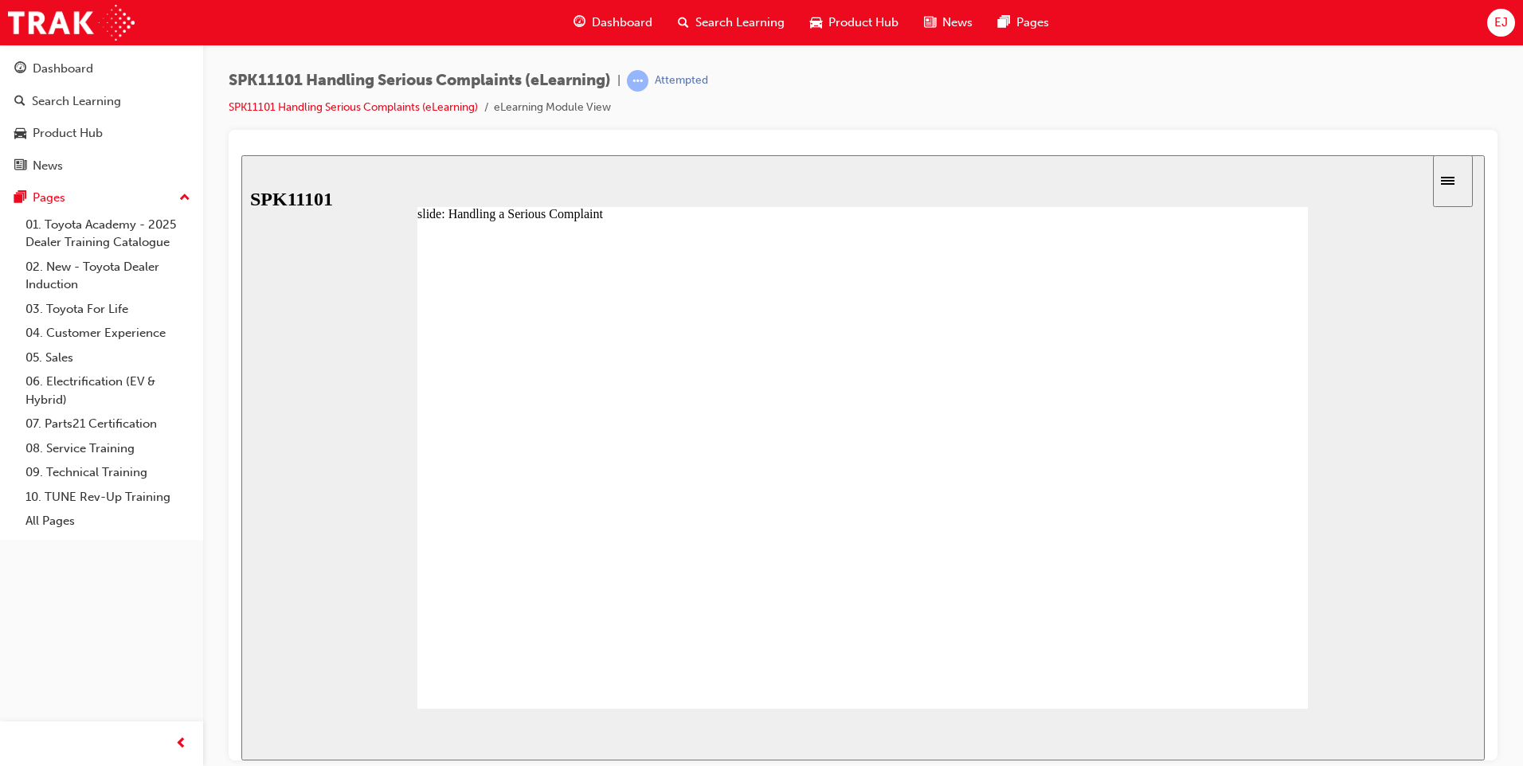
drag, startPoint x: 899, startPoint y: 399, endPoint x: 960, endPoint y: 394, distance: 61.5
drag, startPoint x: 979, startPoint y: 397, endPoint x: 1070, endPoint y: 399, distance: 90.8
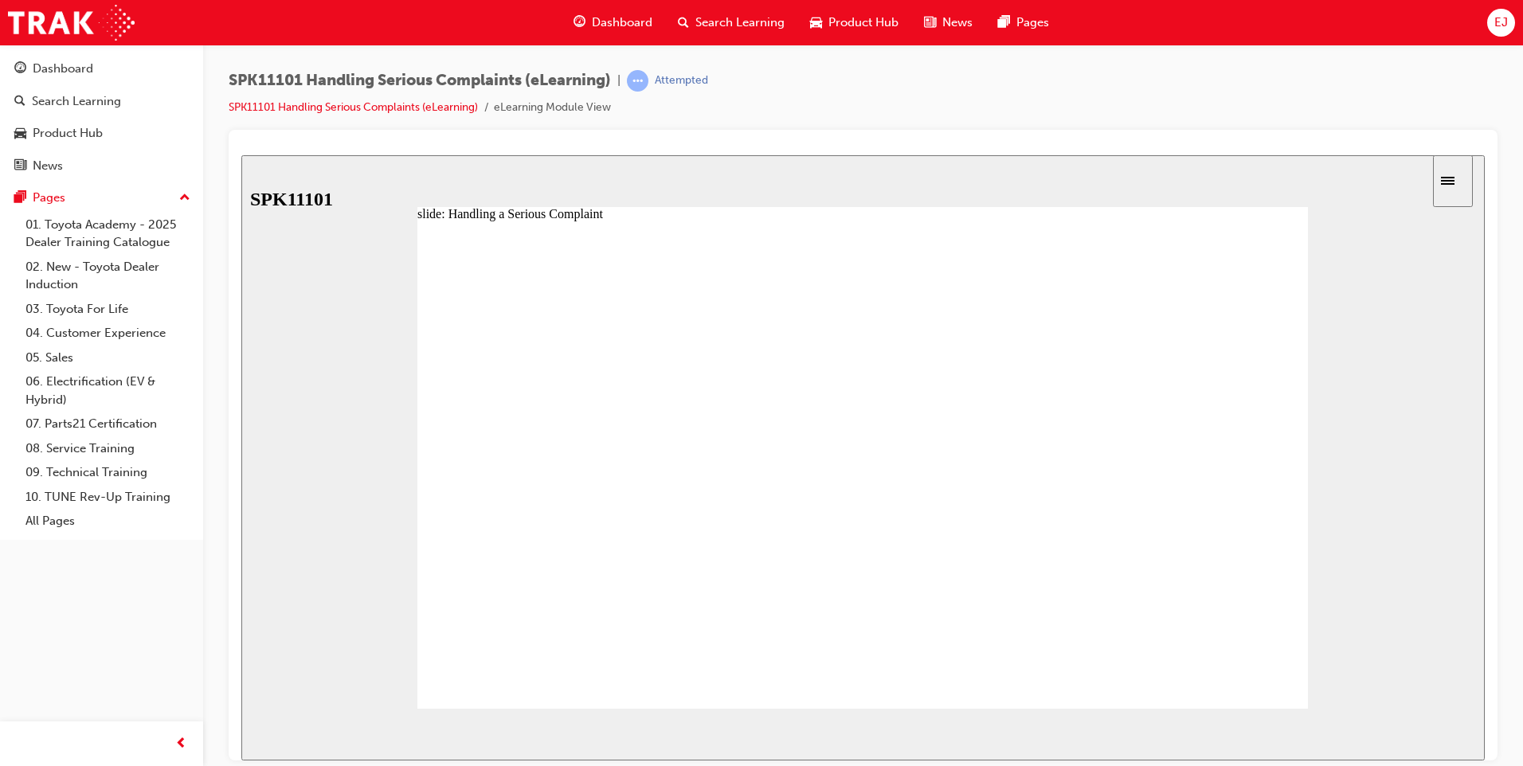
type input "7"
drag, startPoint x: 1073, startPoint y: 403, endPoint x: 1145, endPoint y: 407, distance: 72.6
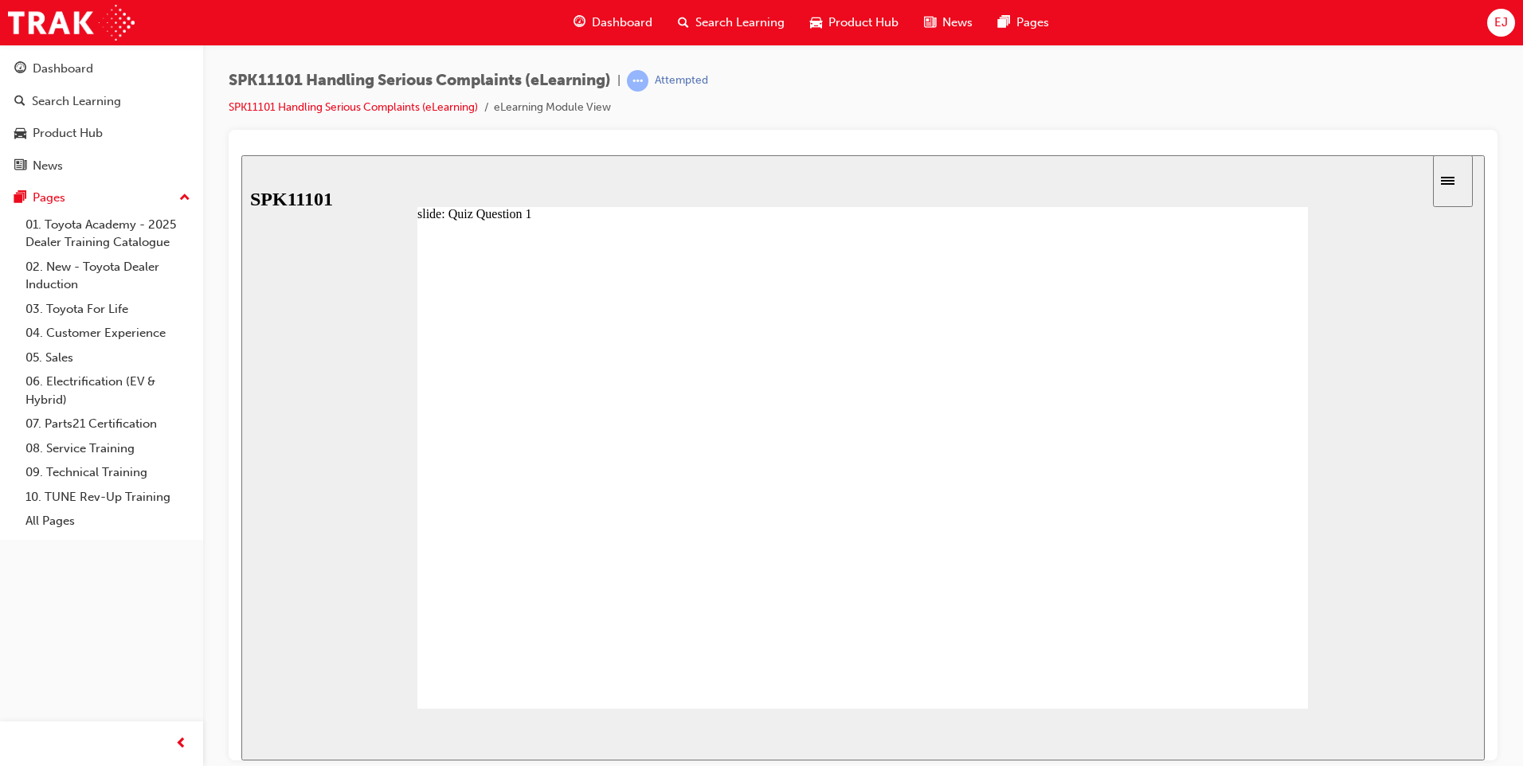
radio input "true"
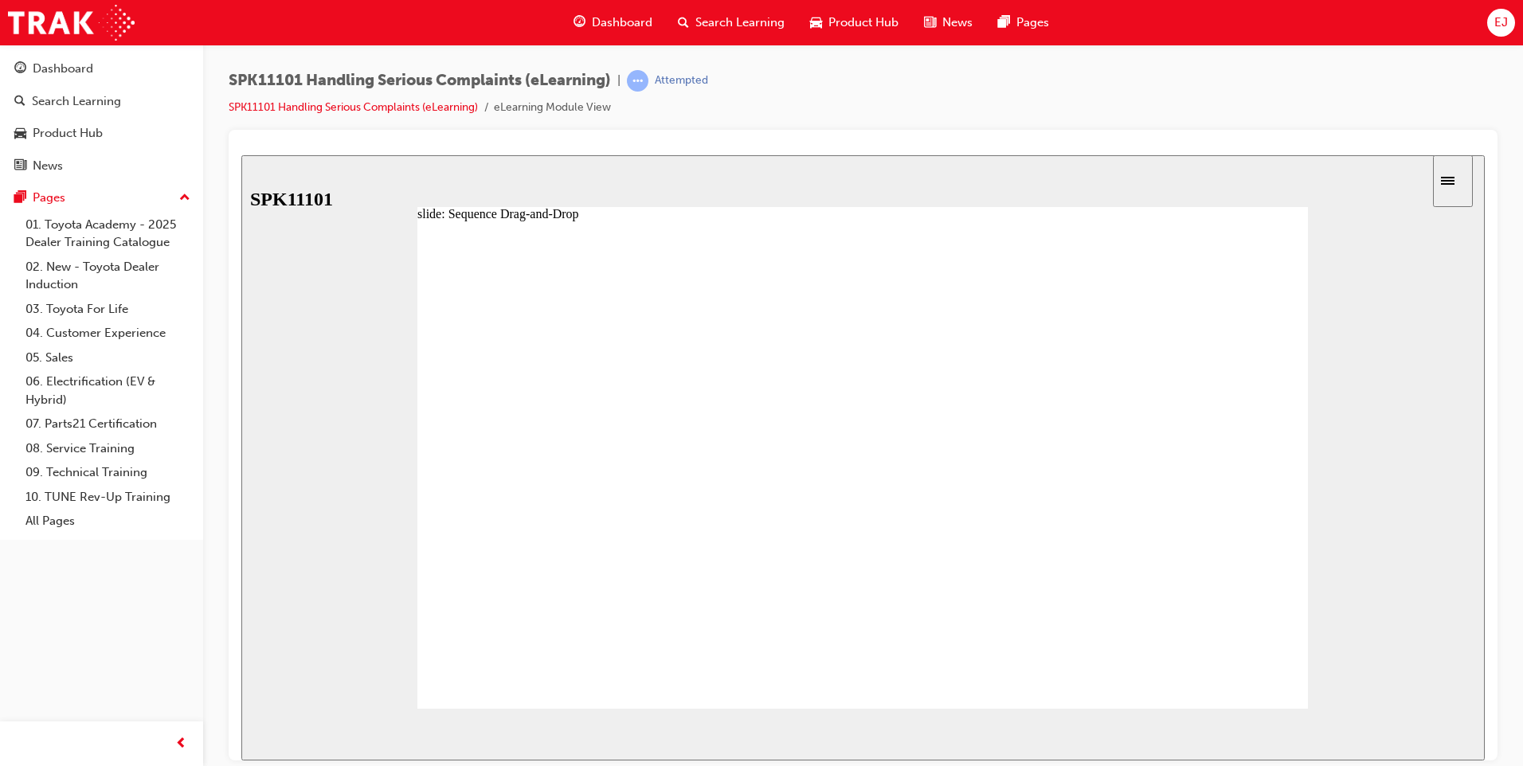
drag, startPoint x: 558, startPoint y: 476, endPoint x: 569, endPoint y: 425, distance: 52.0
drag, startPoint x: 582, startPoint y: 554, endPoint x: 575, endPoint y: 520, distance: 34.2
drag, startPoint x: 575, startPoint y: 520, endPoint x: 575, endPoint y: 549, distance: 28.7
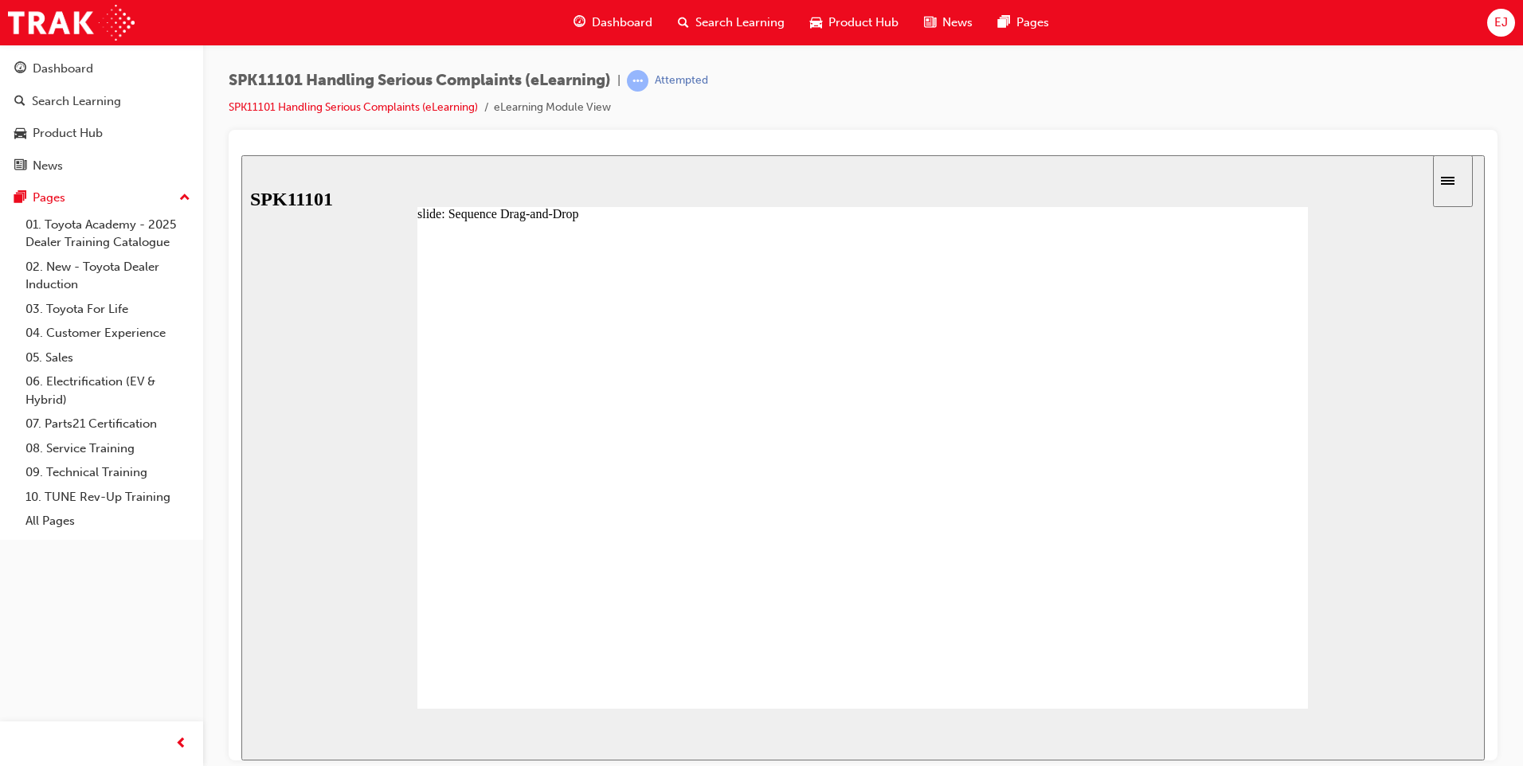
drag, startPoint x: 574, startPoint y: 550, endPoint x: 573, endPoint y: 503, distance: 47.0
drag, startPoint x: 601, startPoint y: 626, endPoint x: 597, endPoint y: 563, distance: 63.1
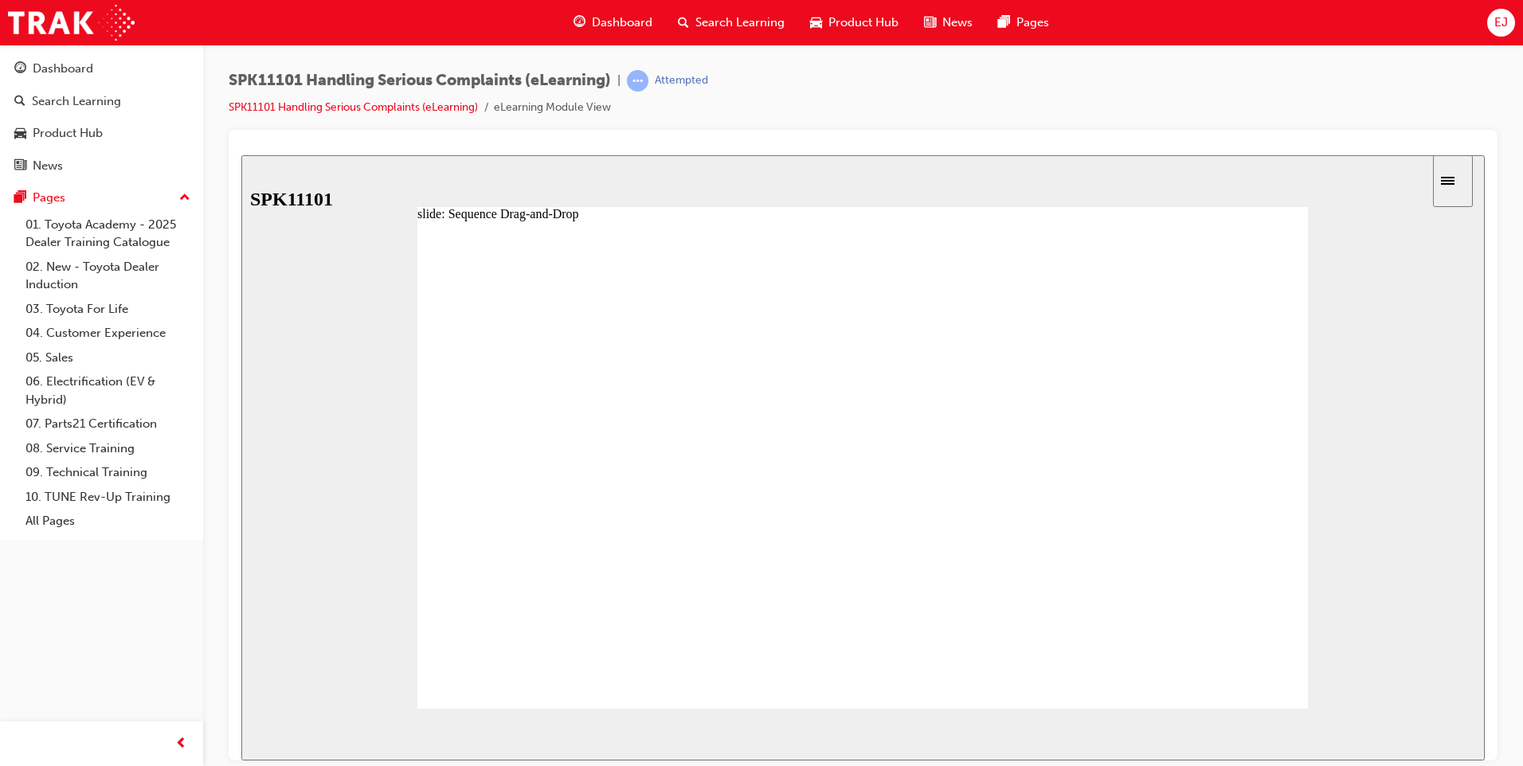
drag, startPoint x: 603, startPoint y: 561, endPoint x: 593, endPoint y: 515, distance: 47.3
drag, startPoint x: 613, startPoint y: 590, endPoint x: 604, endPoint y: 538, distance: 52.5
drag, startPoint x: 608, startPoint y: 632, endPoint x: 598, endPoint y: 584, distance: 49.5
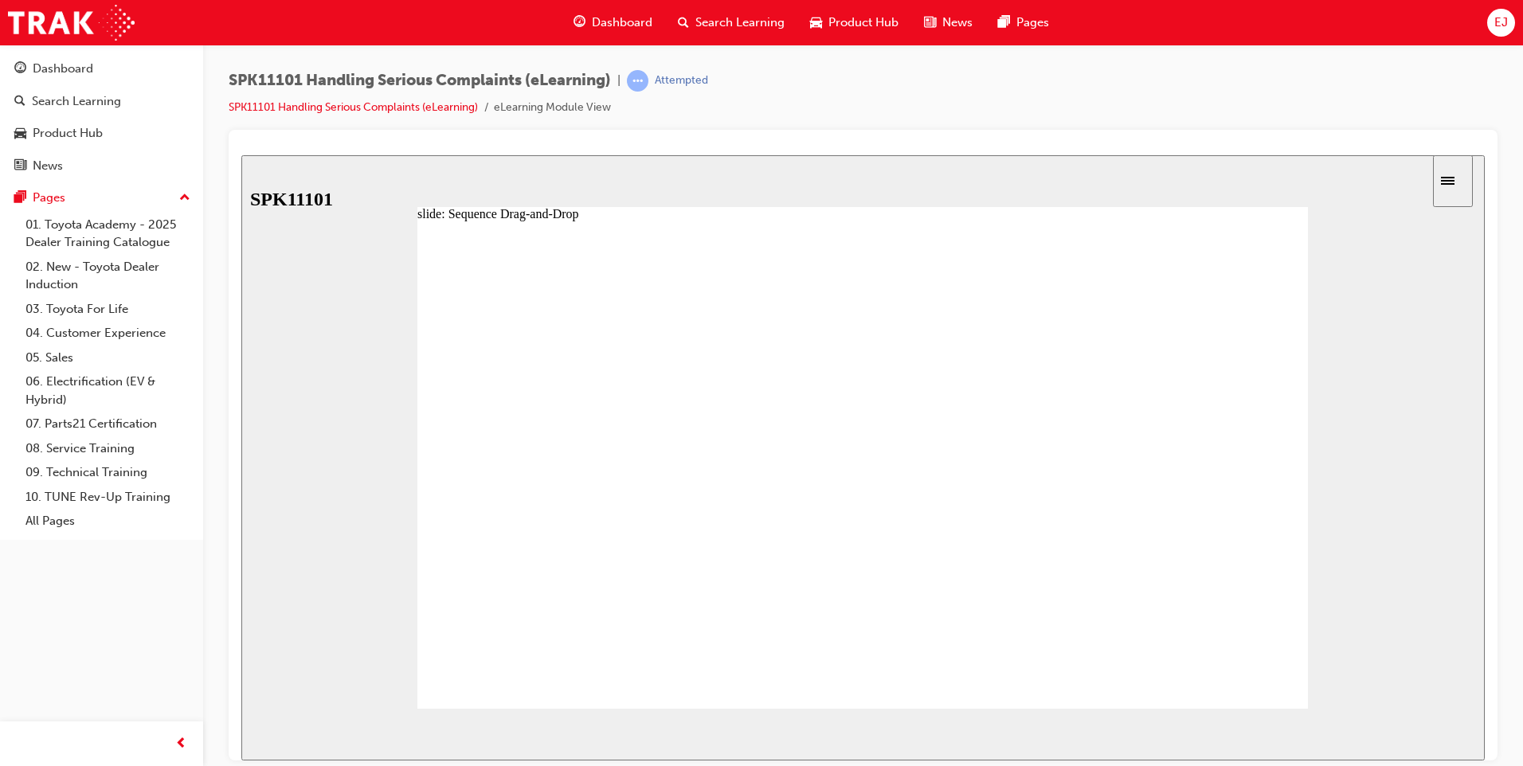
drag, startPoint x: 597, startPoint y: 627, endPoint x: 596, endPoint y: 608, distance: 19.2
drag, startPoint x: 587, startPoint y: 636, endPoint x: 588, endPoint y: 578, distance: 57.4
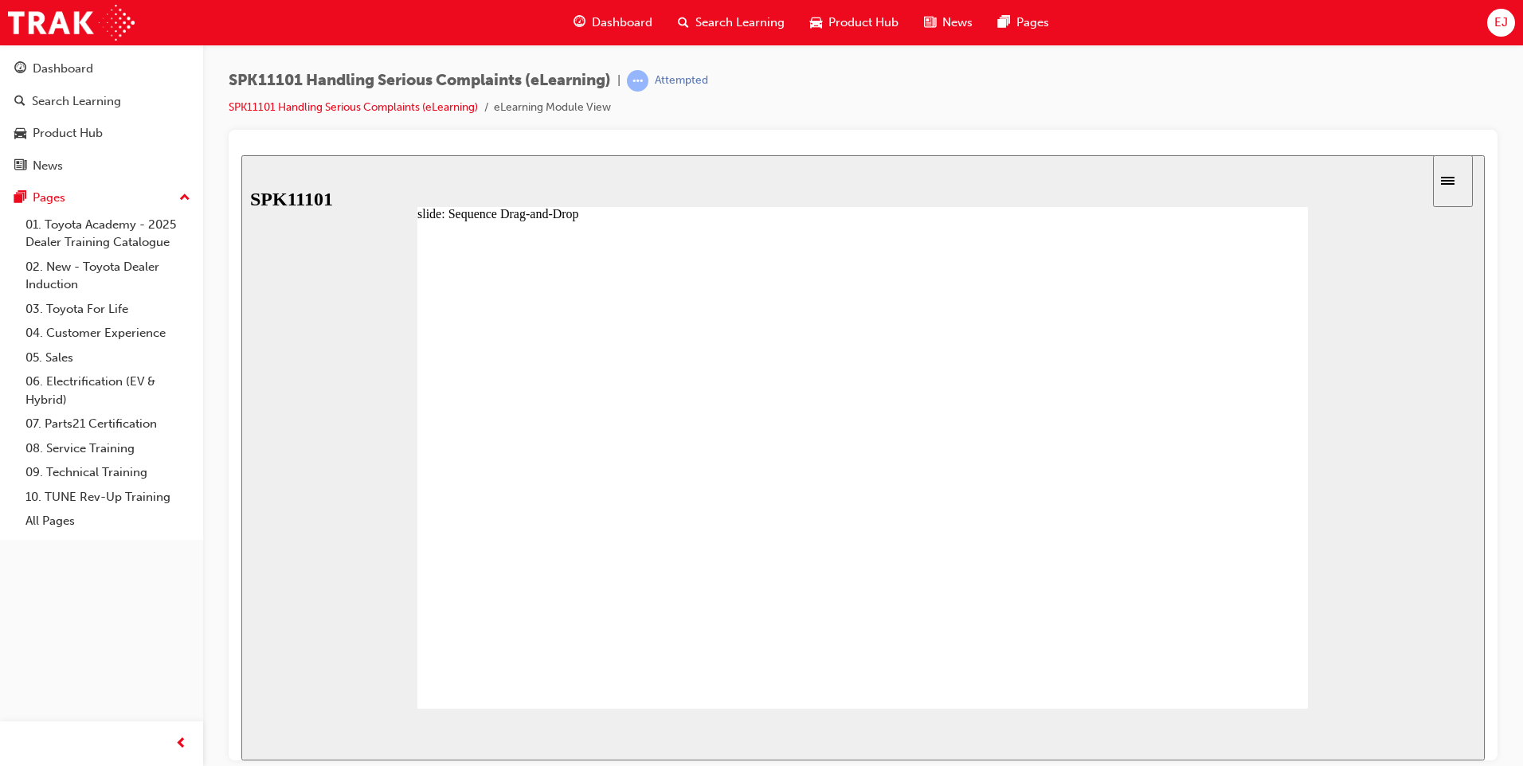
drag, startPoint x: 595, startPoint y: 593, endPoint x: 599, endPoint y: 542, distance: 51.1
drag, startPoint x: 591, startPoint y: 512, endPoint x: 589, endPoint y: 463, distance: 49.4
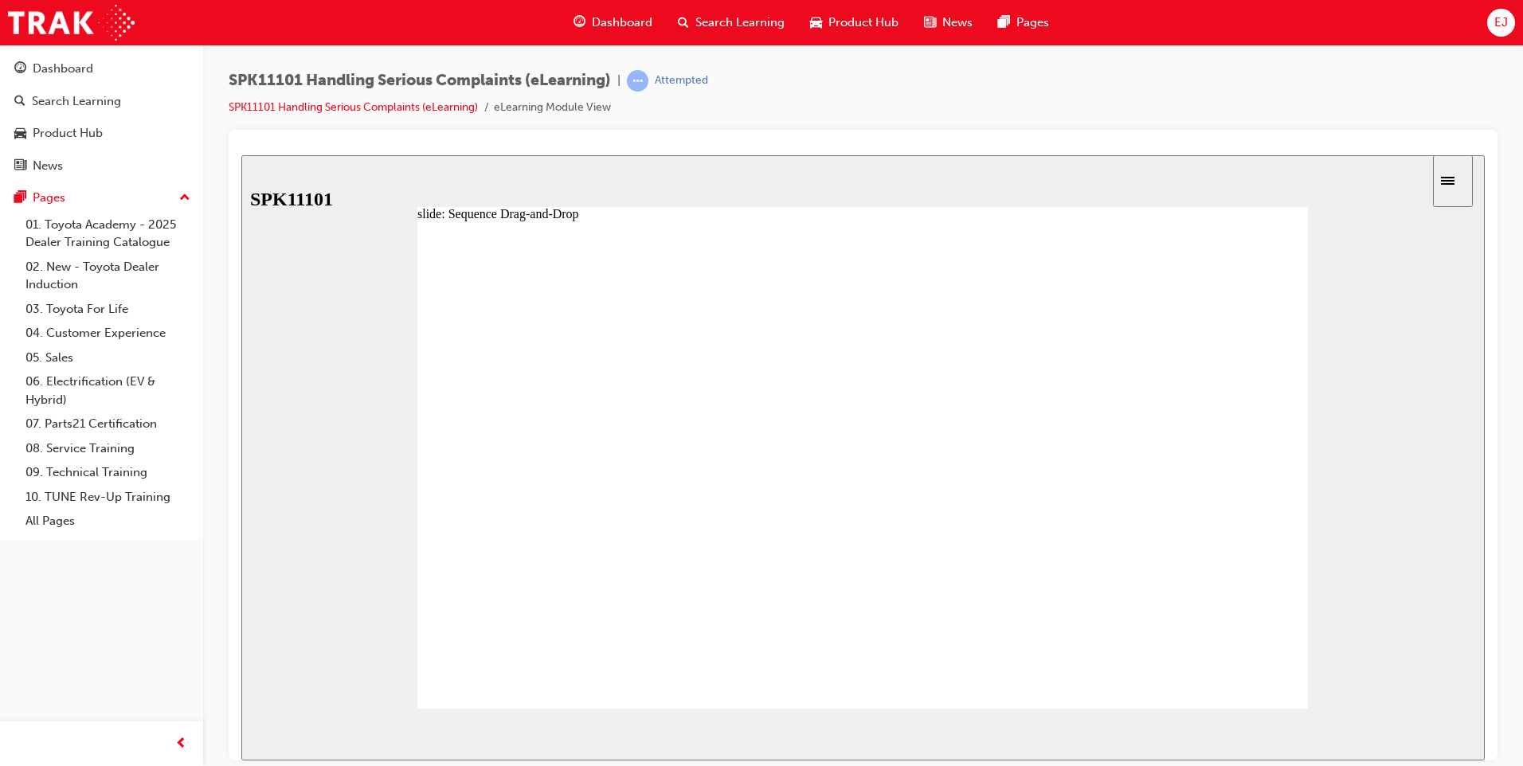
click at [1455, 178] on icon "Sidebar Toggle" at bounding box center [1453, 179] width 24 height 10
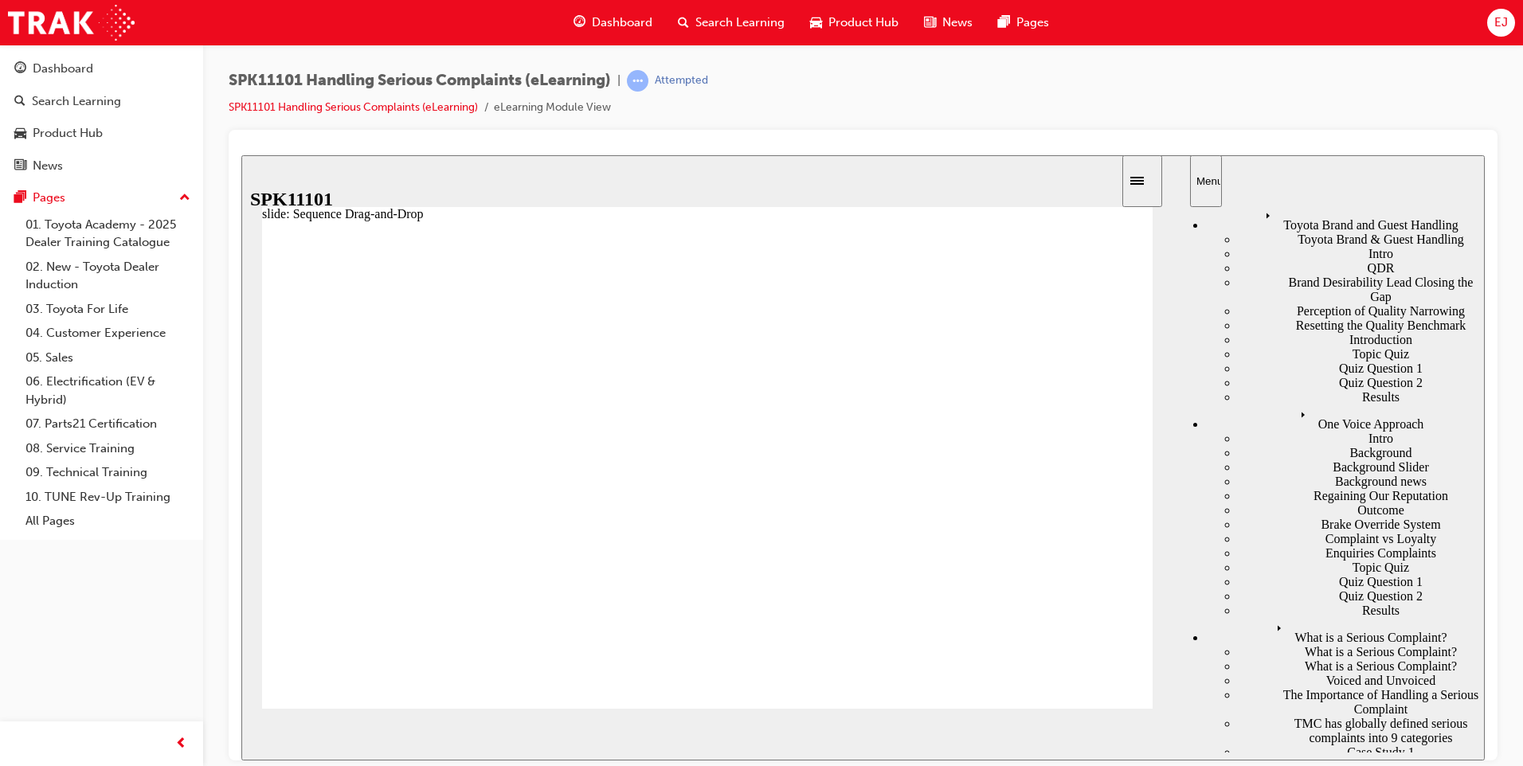
scroll to position [80, 0]
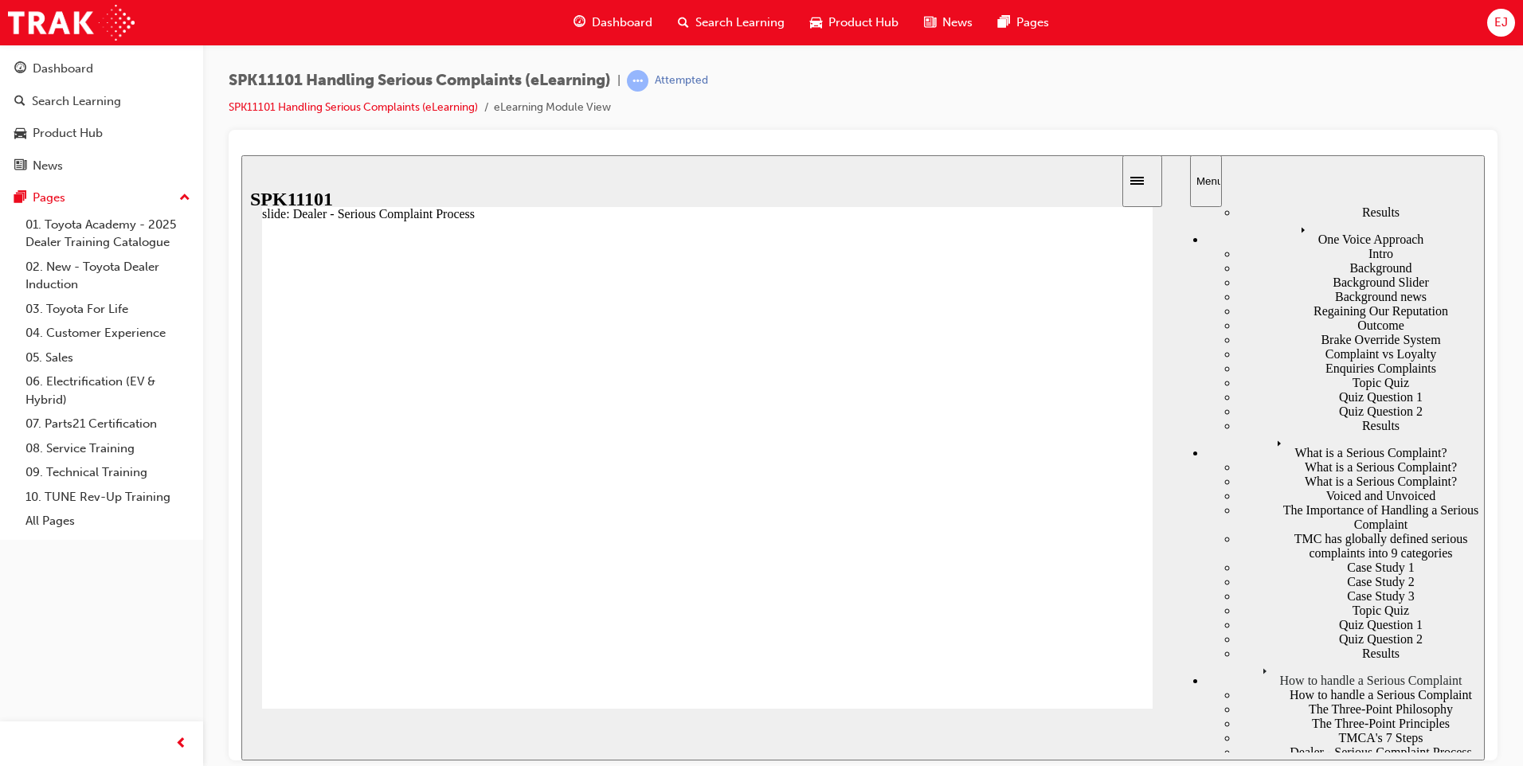
scroll to position [279, 0]
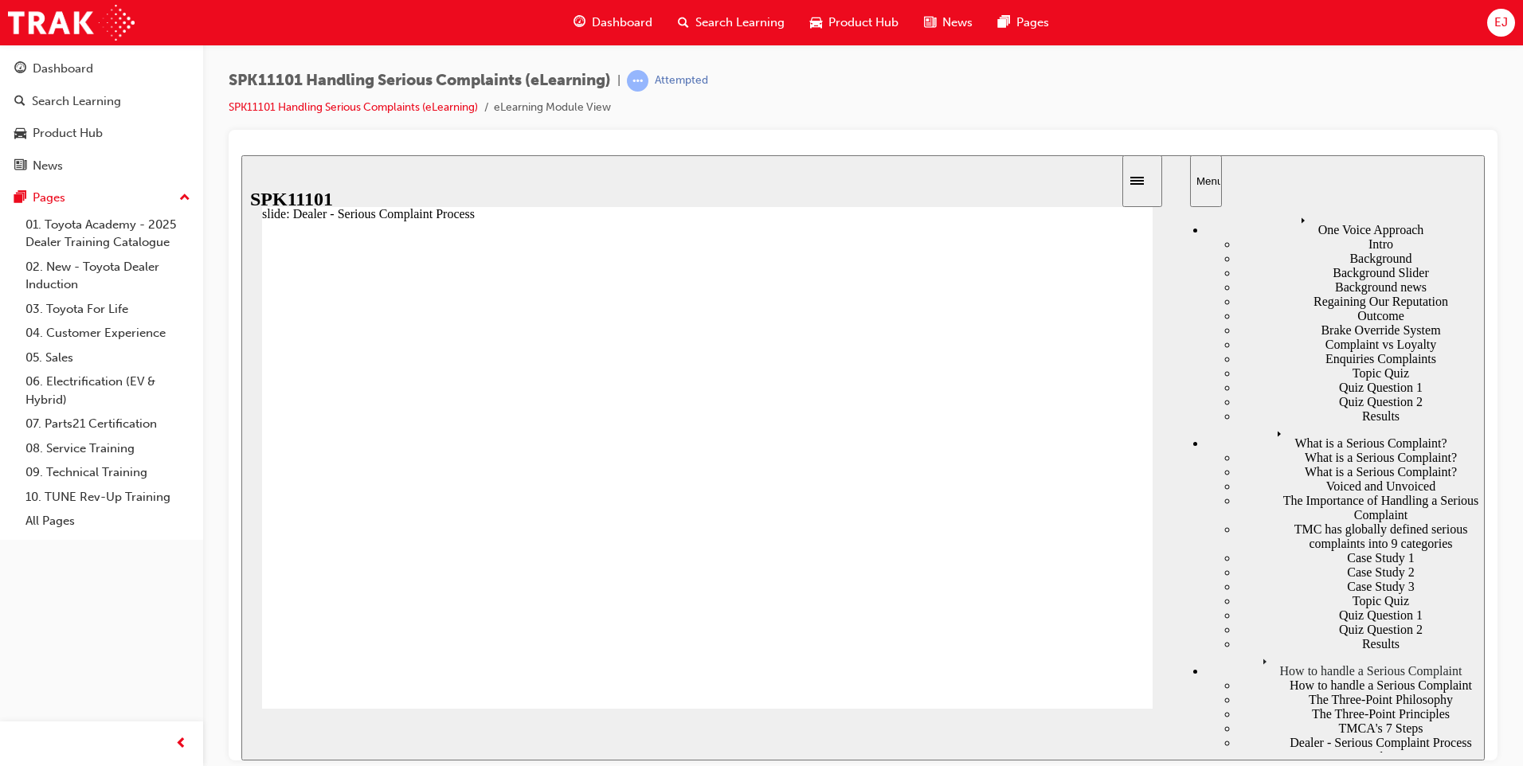
drag, startPoint x: 437, startPoint y: 515, endPoint x: 438, endPoint y: 464, distance: 50.2
drag, startPoint x: 428, startPoint y: 512, endPoint x: 413, endPoint y: 523, distance: 18.8
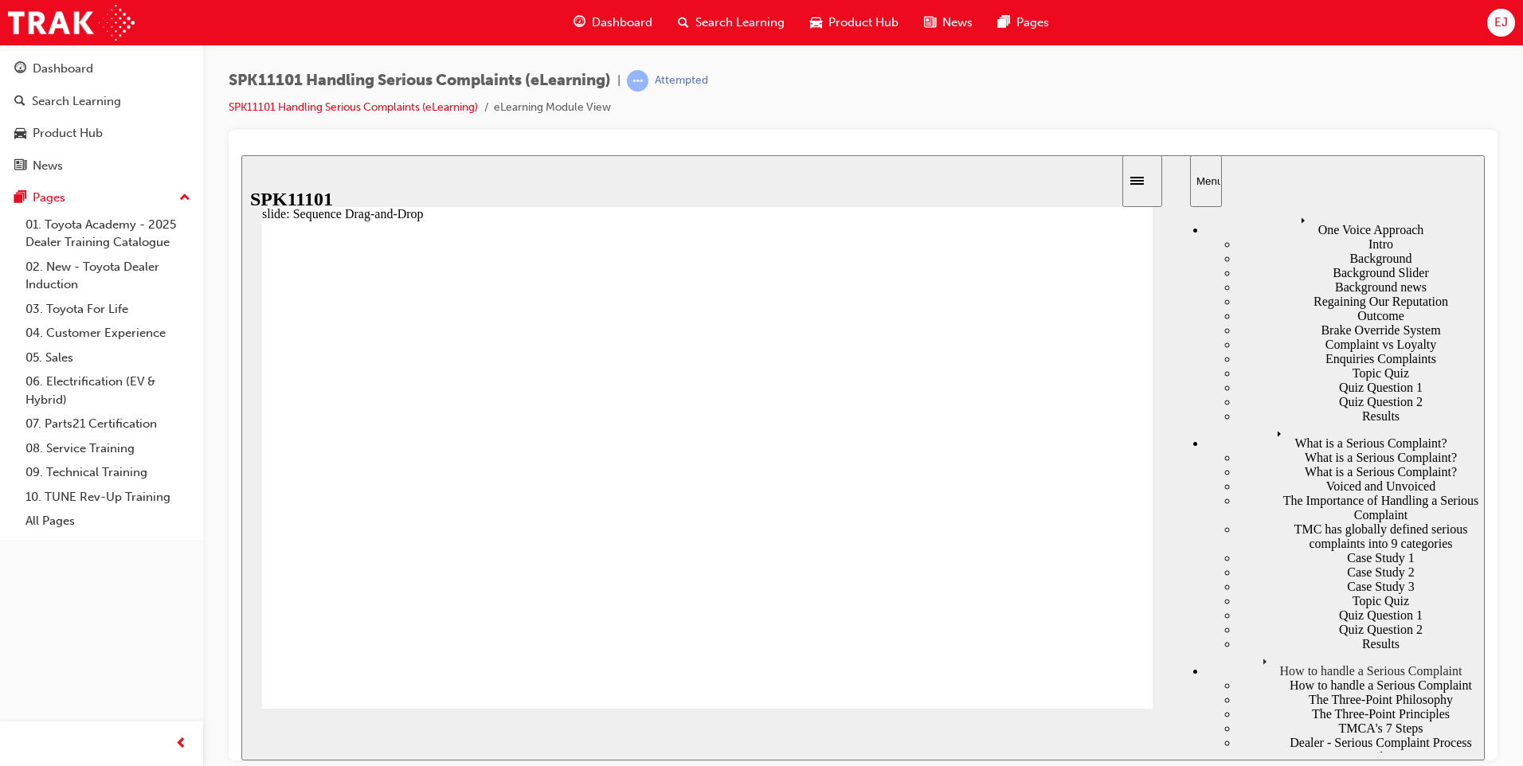
drag, startPoint x: 432, startPoint y: 510, endPoint x: 421, endPoint y: 461, distance: 49.9
drag, startPoint x: 446, startPoint y: 630, endPoint x: 446, endPoint y: 597, distance: 33.5
drag, startPoint x: 436, startPoint y: 629, endPoint x: 431, endPoint y: 574, distance: 55.2
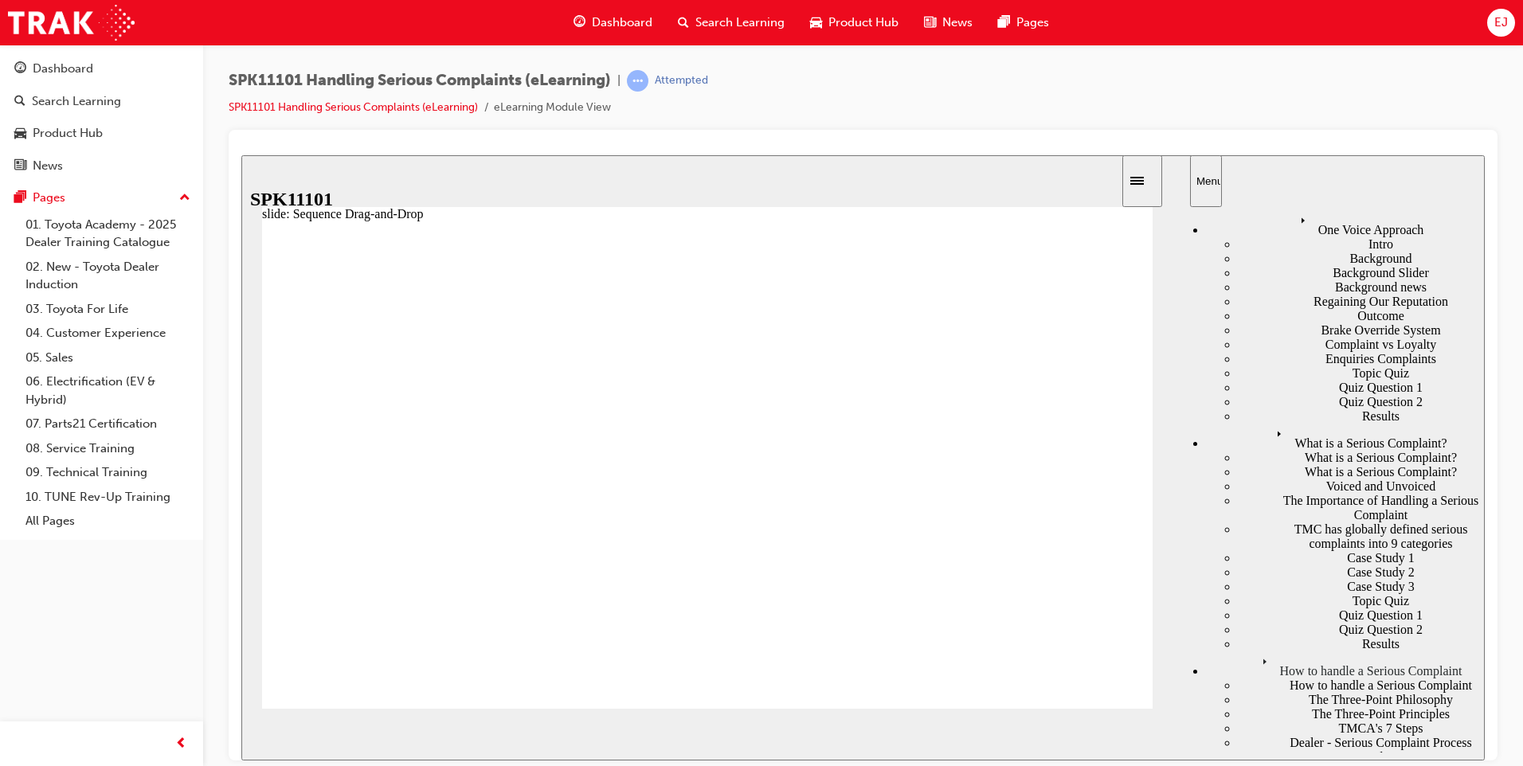
drag, startPoint x: 439, startPoint y: 624, endPoint x: 437, endPoint y: 534, distance: 89.2
drag, startPoint x: 436, startPoint y: 590, endPoint x: 451, endPoint y: 632, distance: 44.1
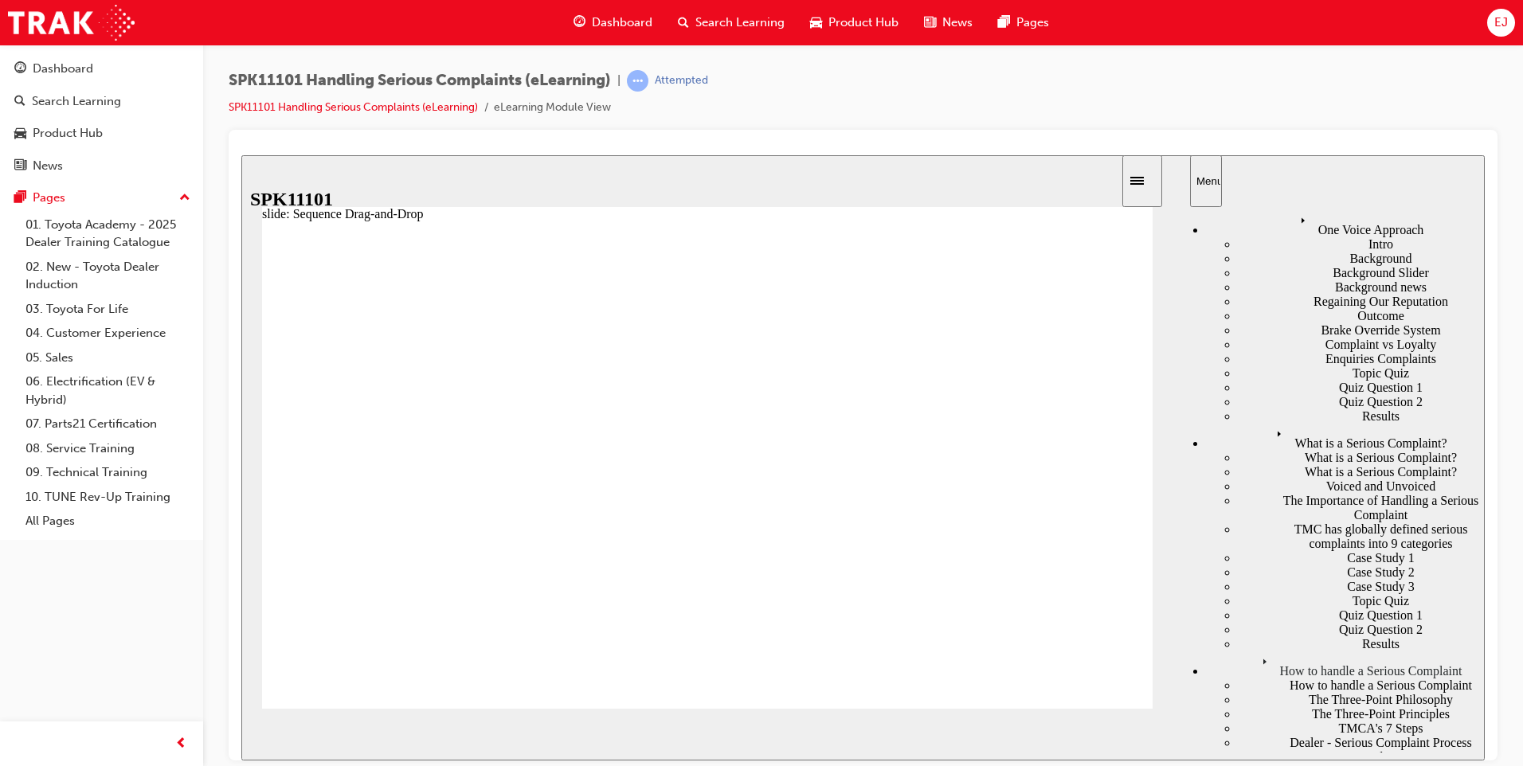
drag, startPoint x: 429, startPoint y: 584, endPoint x: 432, endPoint y: 605, distance: 20.8
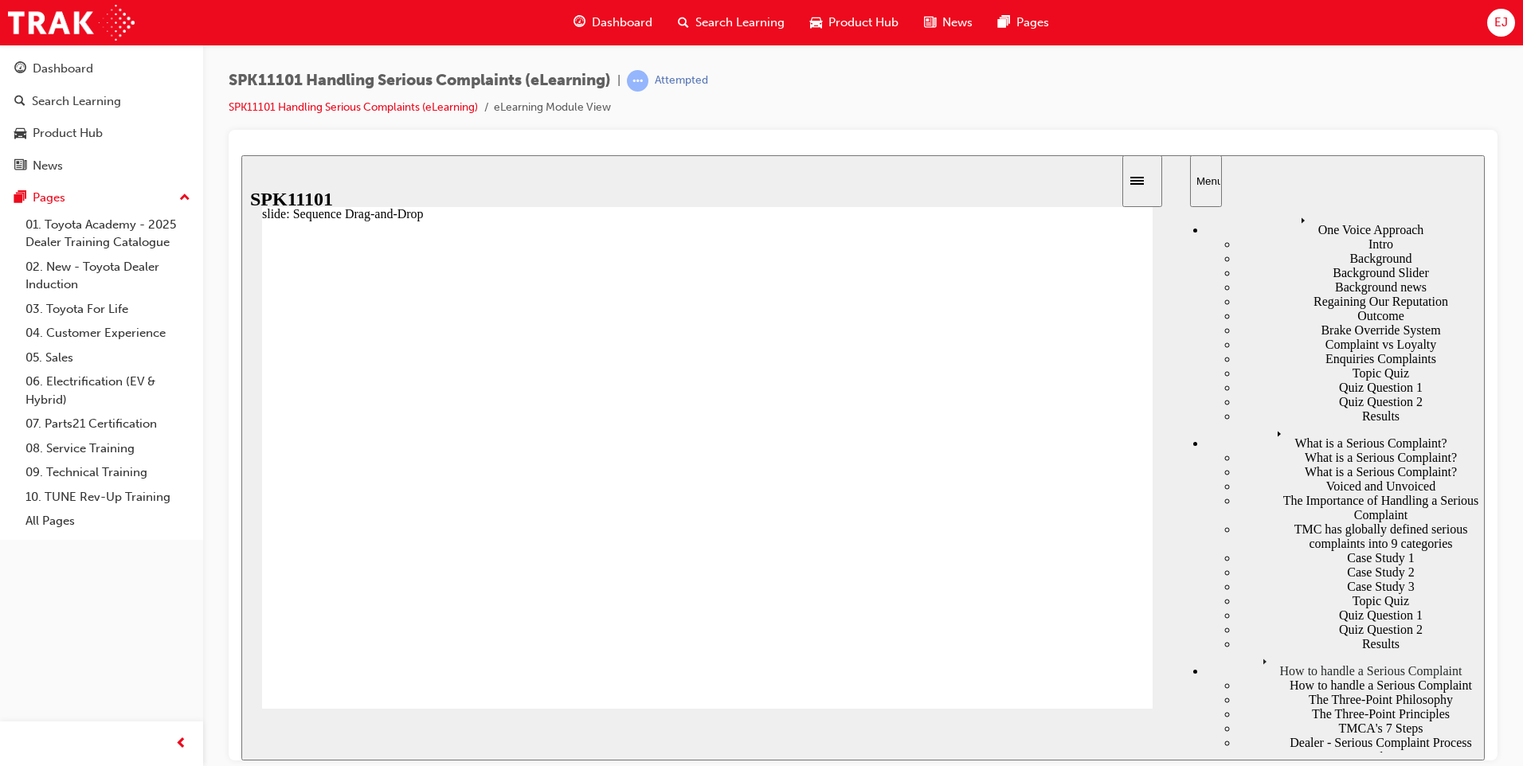
drag, startPoint x: 433, startPoint y: 636, endPoint x: 435, endPoint y: 591, distance: 45.5
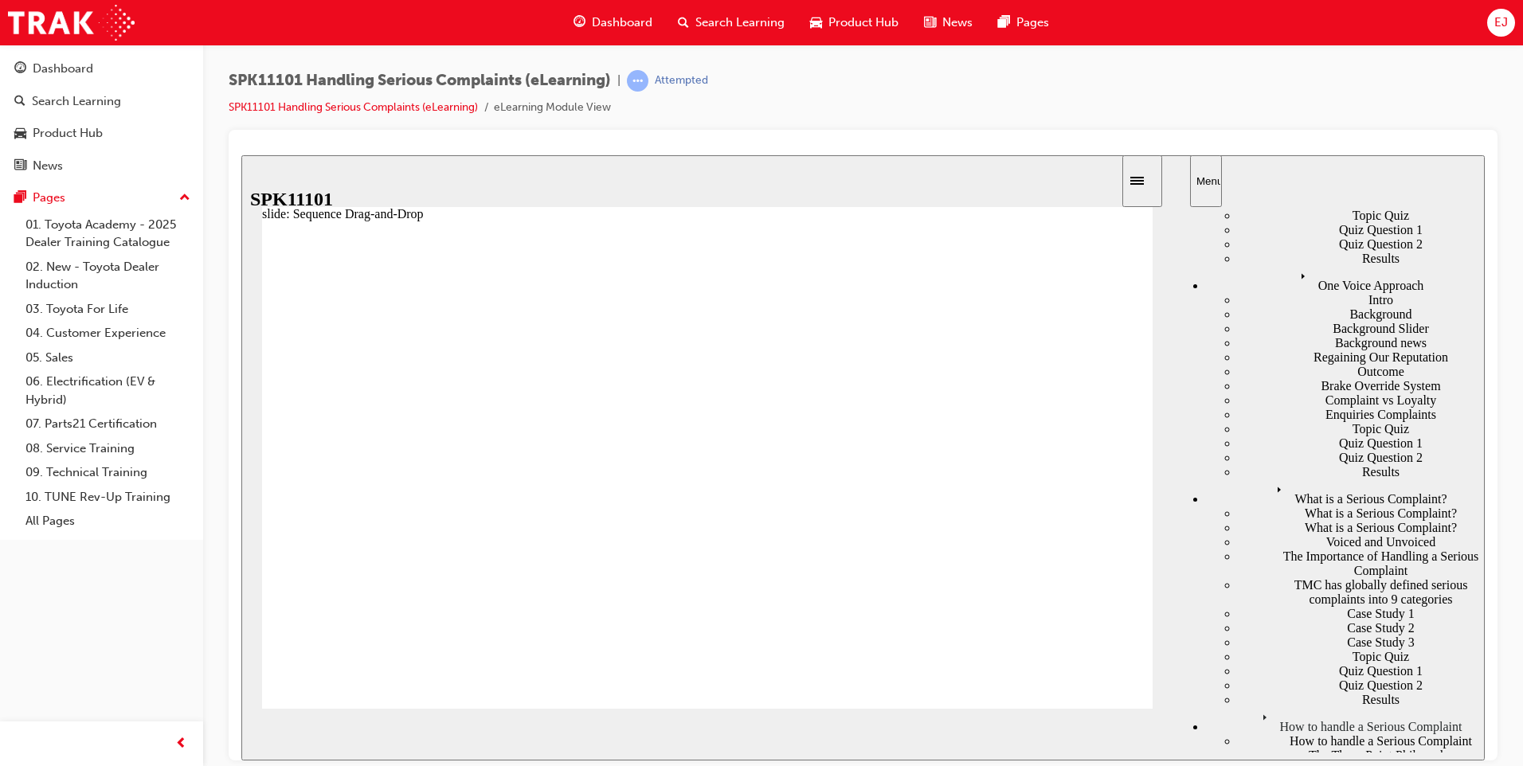
scroll to position [219, 0]
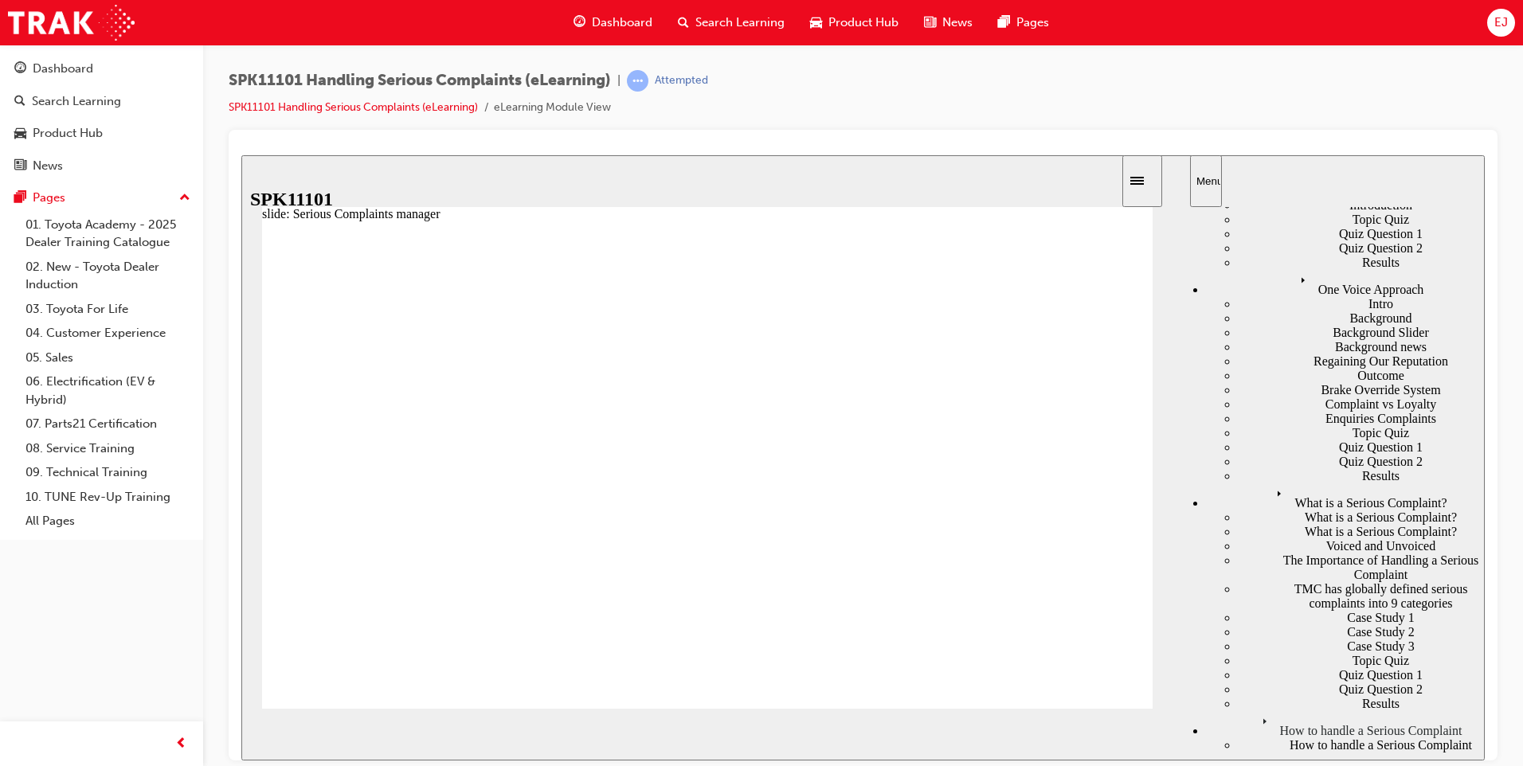
drag, startPoint x: 1012, startPoint y: 398, endPoint x: 947, endPoint y: 413, distance: 67.0
drag, startPoint x: 1010, startPoint y: 392, endPoint x: 934, endPoint y: 405, distance: 76.9
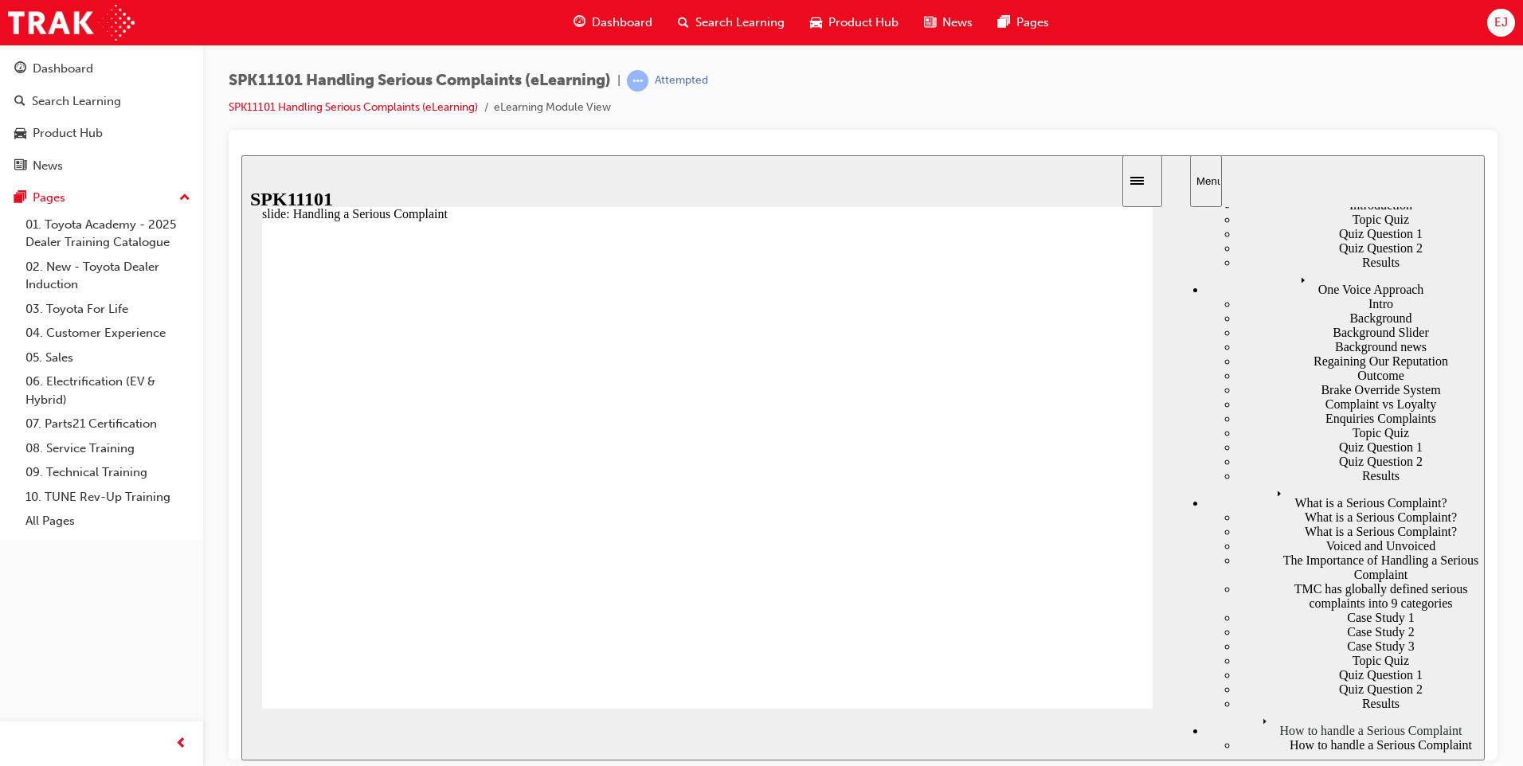
drag, startPoint x: 1013, startPoint y: 396, endPoint x: 920, endPoint y: 412, distance: 94.5
drag, startPoint x: 915, startPoint y: 402, endPoint x: 845, endPoint y: 414, distance: 71.1
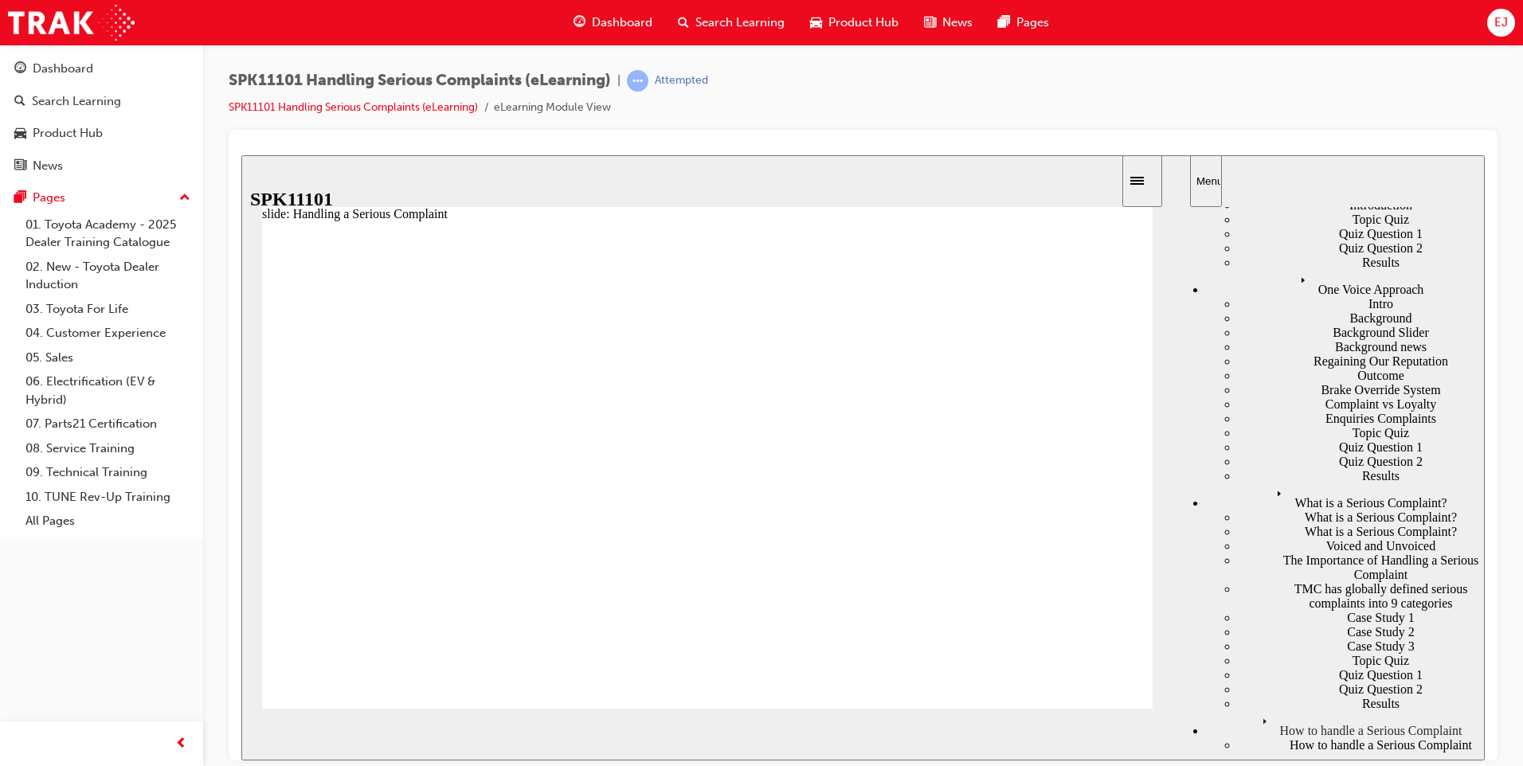
drag, startPoint x: 835, startPoint y: 407, endPoint x: 756, endPoint y: 426, distance: 81.1
drag, startPoint x: 738, startPoint y: 402, endPoint x: 665, endPoint y: 411, distance: 73.8
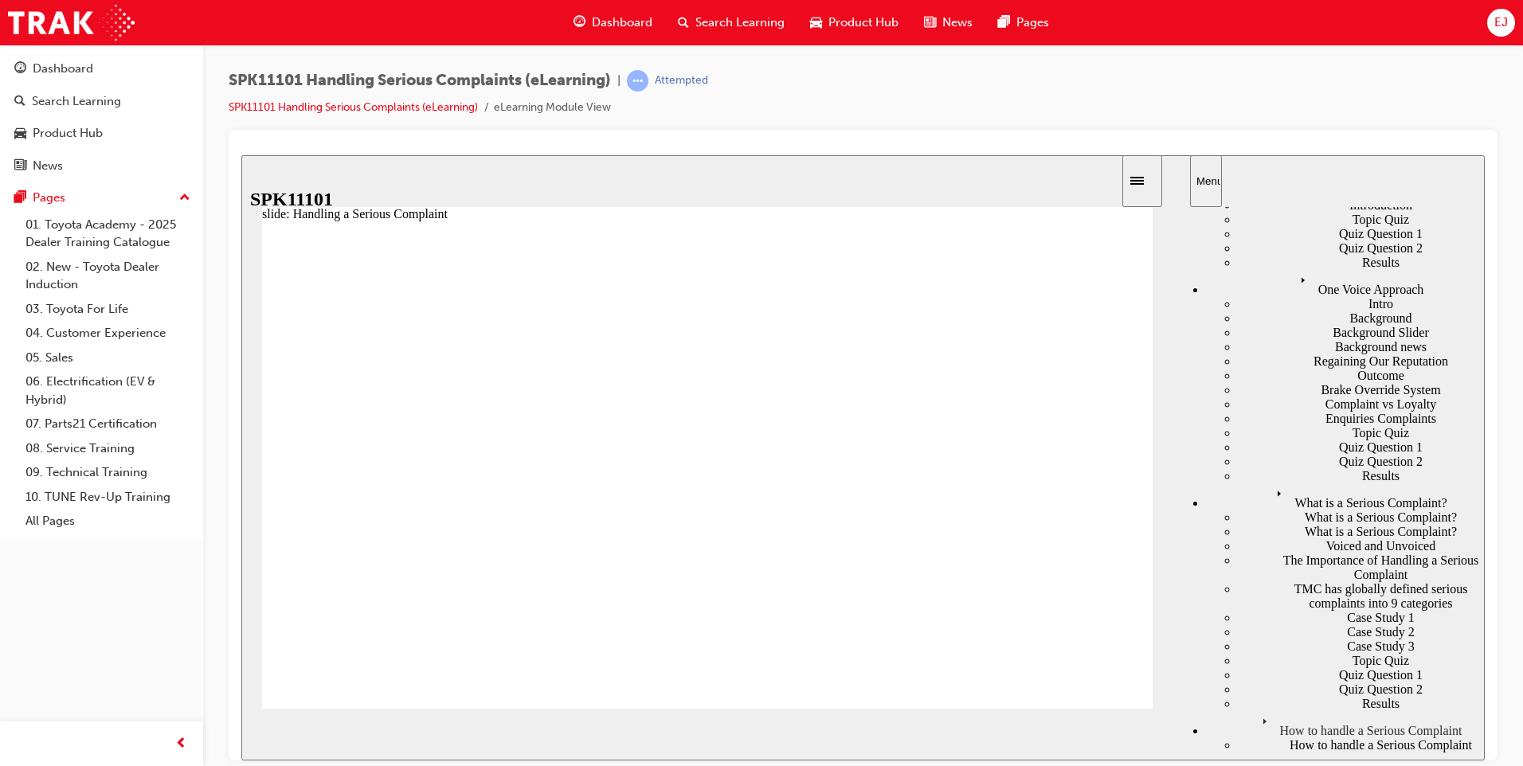
drag, startPoint x: 644, startPoint y: 405, endPoint x: 575, endPoint y: 409, distance: 69.4
type input "1"
drag, startPoint x: 554, startPoint y: 410, endPoint x: 494, endPoint y: 420, distance: 61.3
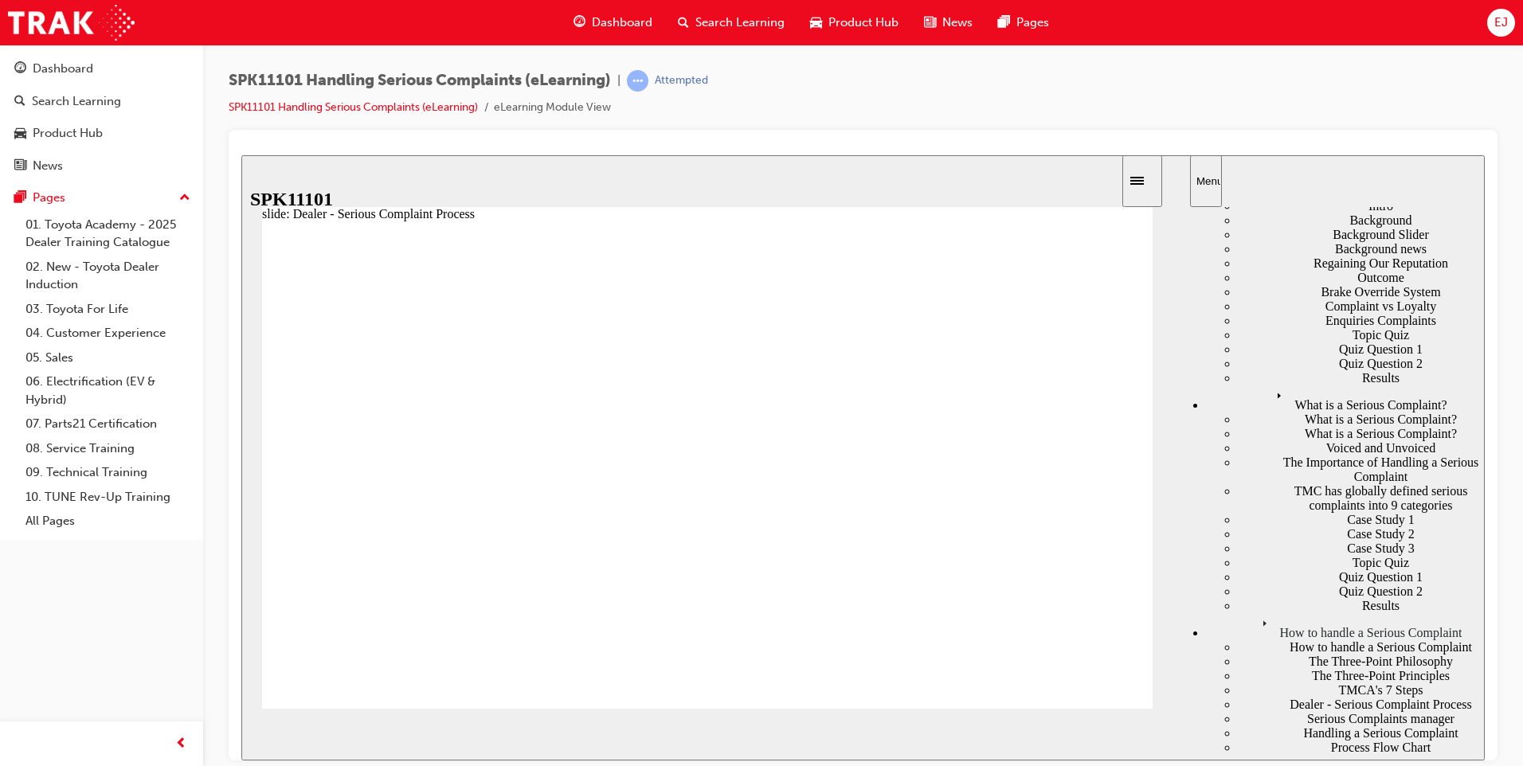
scroll to position [319, 0]
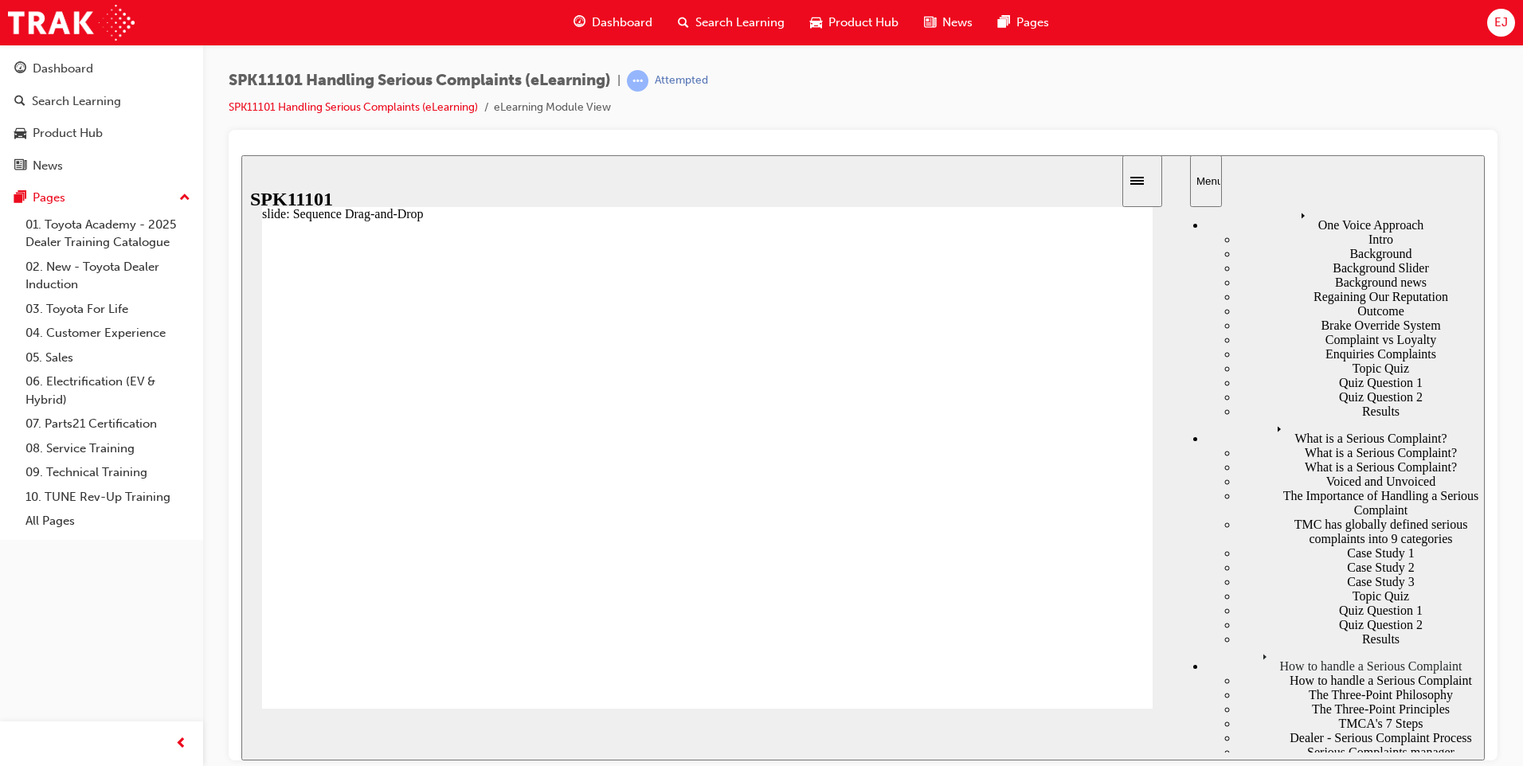
scroll to position [279, 0]
click at [1245, 735] on div "Dealer - Serious Complaint Process" at bounding box center [1361, 742] width 247 height 14
click at [1276, 735] on div "Dealer - Serious Complaint Process" at bounding box center [1361, 742] width 247 height 14
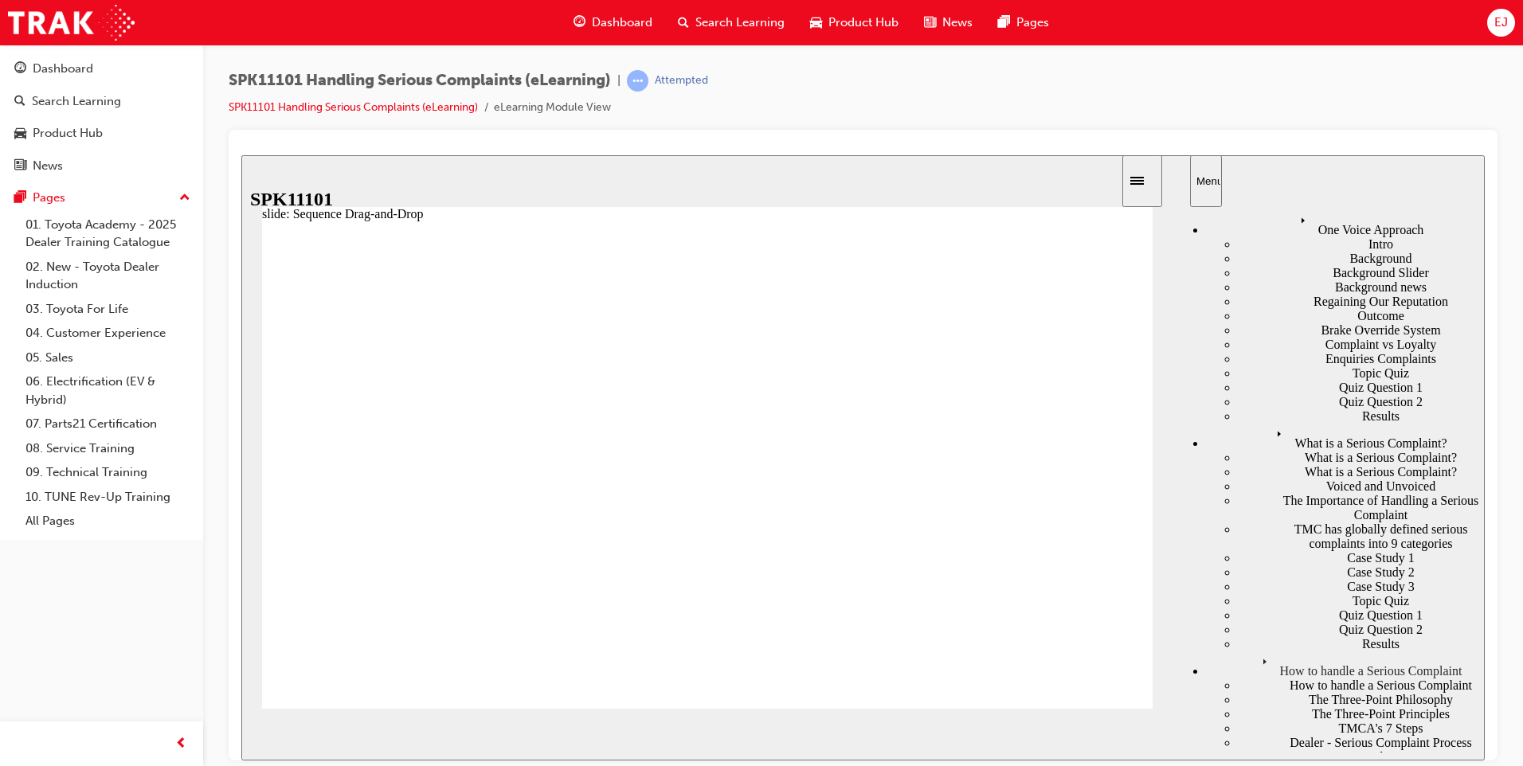
drag, startPoint x: 542, startPoint y: 542, endPoint x: 535, endPoint y: 491, distance: 50.7
click at [1247, 735] on div "Dealer - Serious Complaint Process" at bounding box center [1361, 742] width 247 height 14
click at [1242, 735] on div "Dealer - Serious Complaint Process" at bounding box center [1361, 742] width 247 height 14
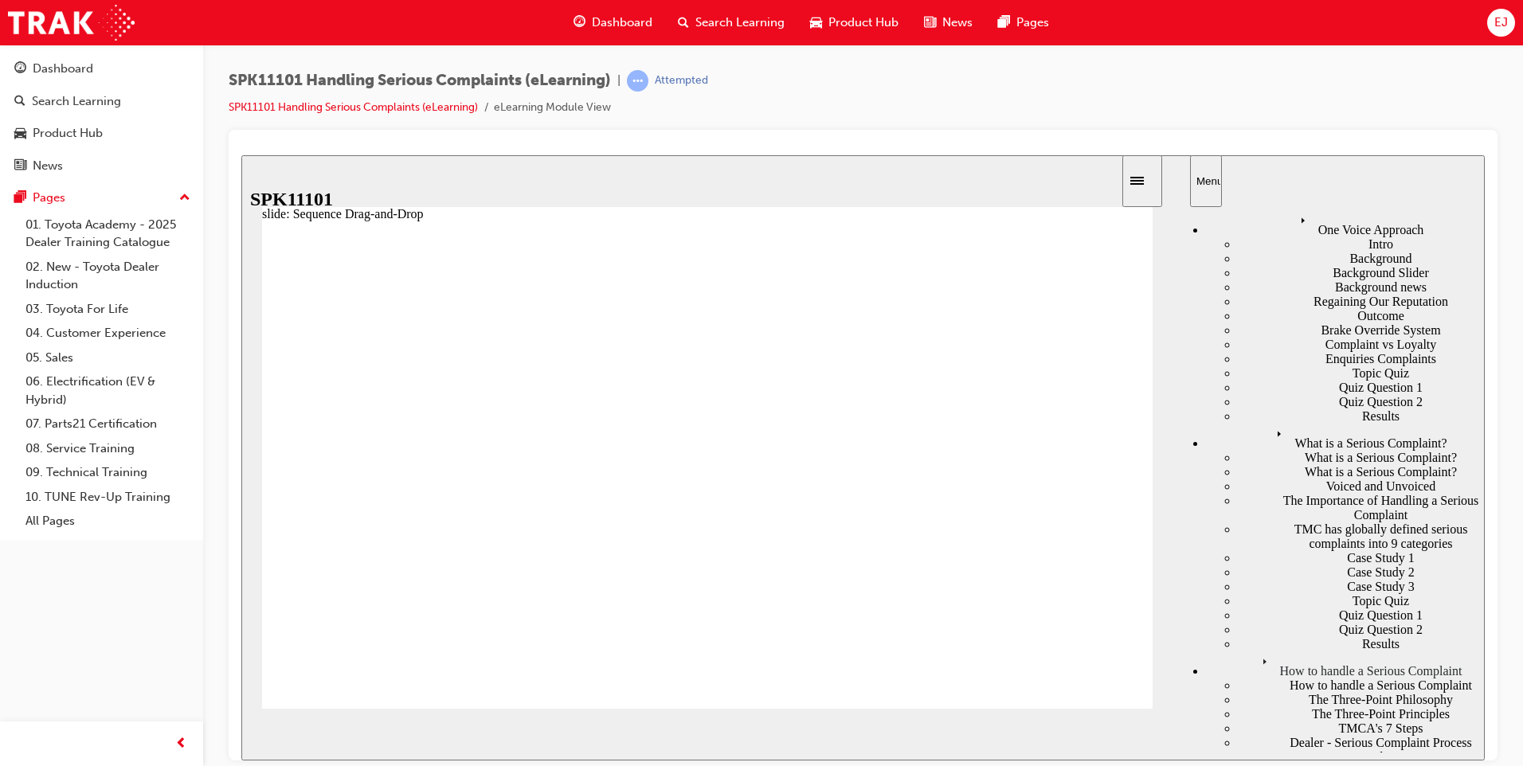
click at [1133, 742] on button "NEXT" at bounding box center [1127, 734] width 62 height 24
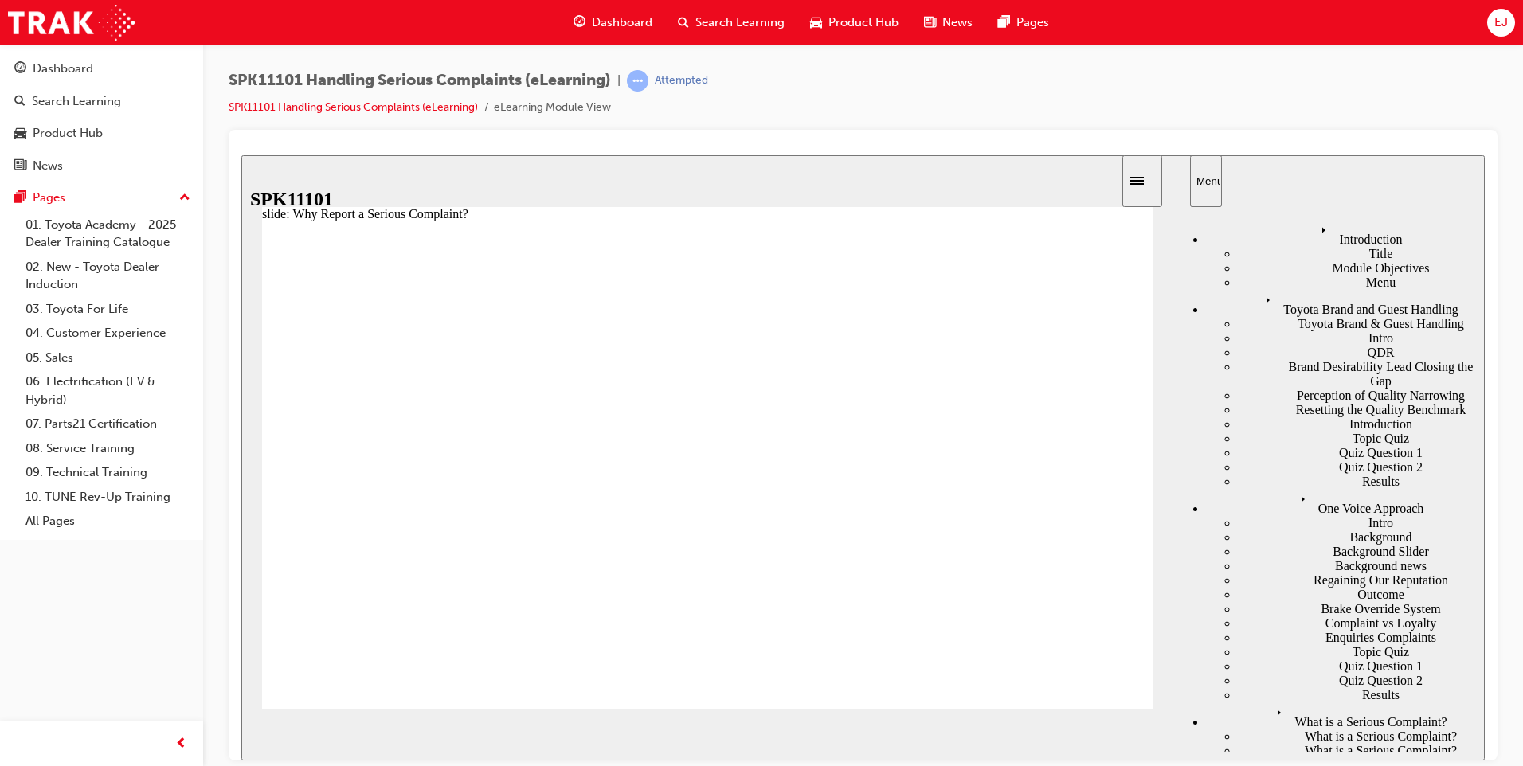
drag, startPoint x: 503, startPoint y: 409, endPoint x: 567, endPoint y: 422, distance: 65.8
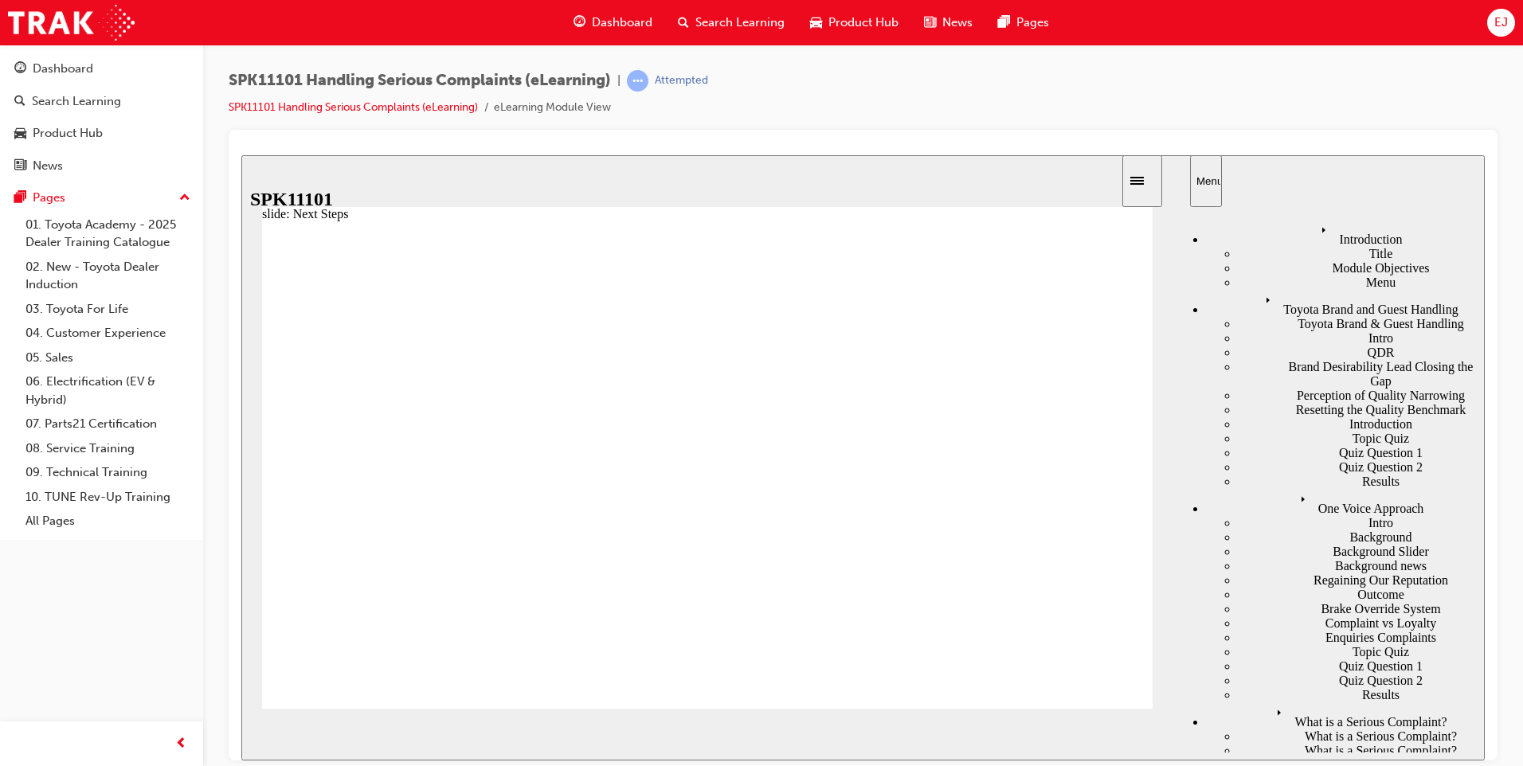
drag, startPoint x: 499, startPoint y: 409, endPoint x: 572, endPoint y: 432, distance: 76.6
click at [578, 430] on div at bounding box center [707, 472] width 891 height 502
drag, startPoint x: 592, startPoint y: 405, endPoint x: 666, endPoint y: 409, distance: 74.2
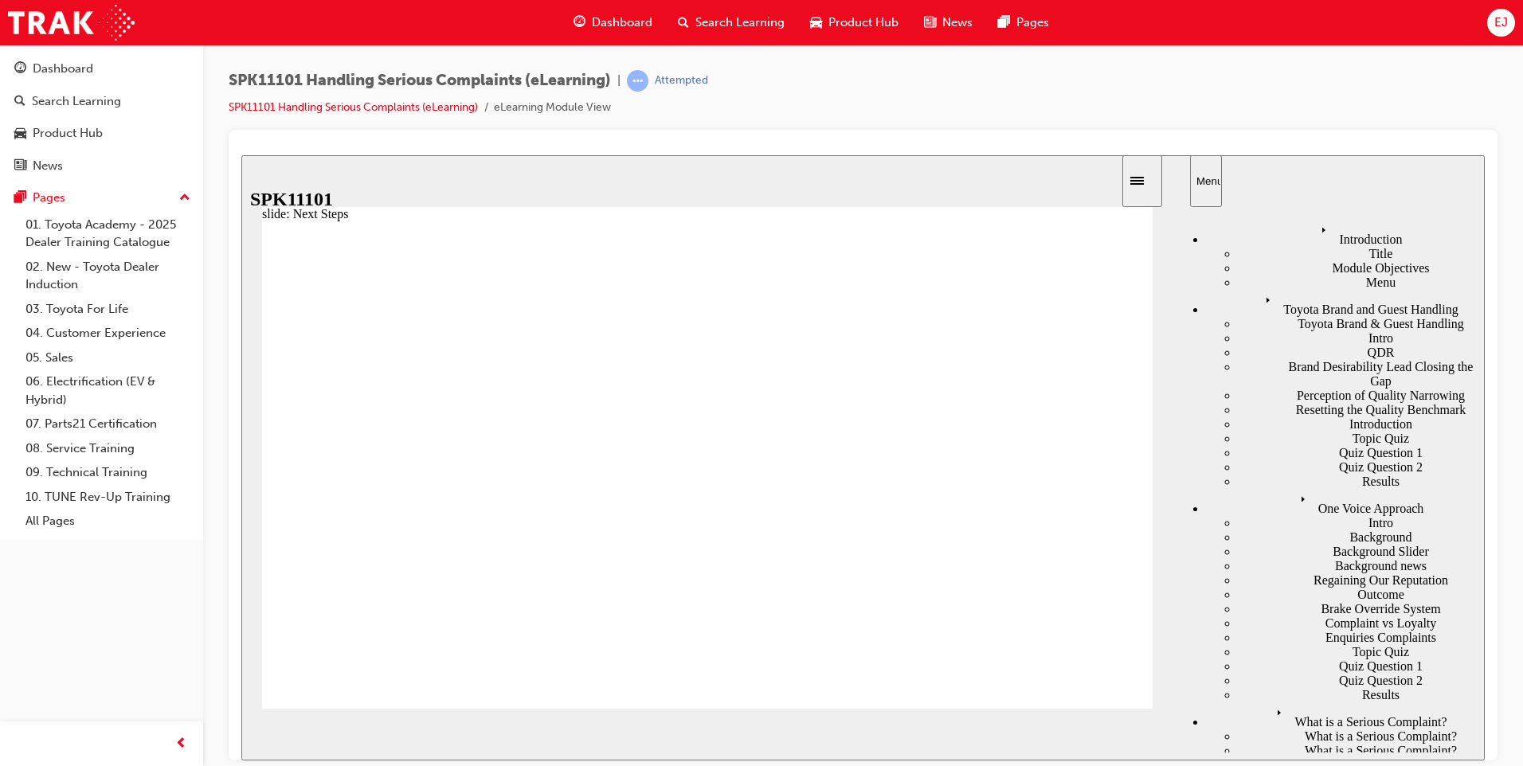
drag, startPoint x: 679, startPoint y: 407, endPoint x: 747, endPoint y: 405, distance: 68.5
type input "4"
drag, startPoint x: 764, startPoint y: 413, endPoint x: 883, endPoint y: 421, distance: 119.0
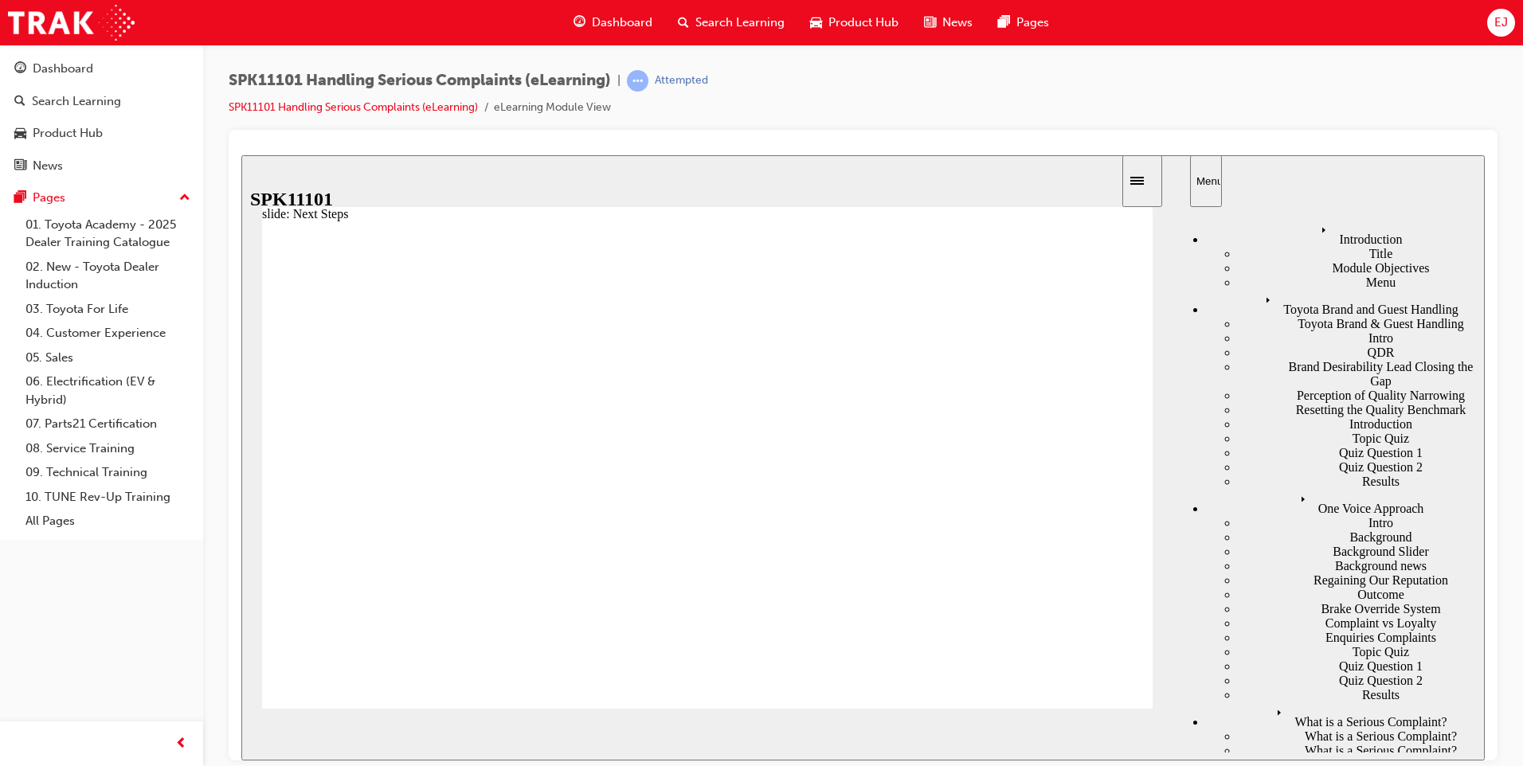
radio input "true"
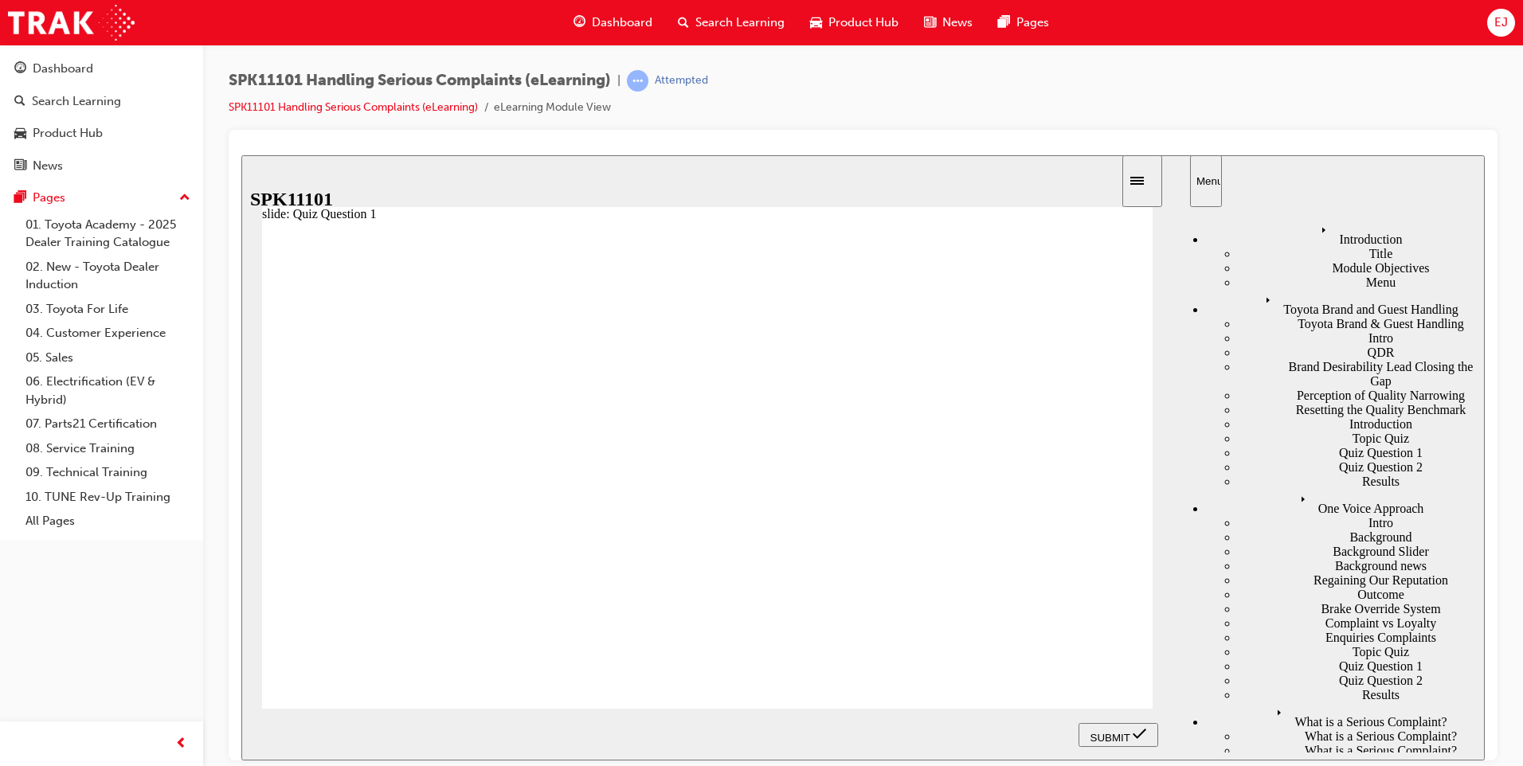
scroll to position [0, 0]
radio input "true"
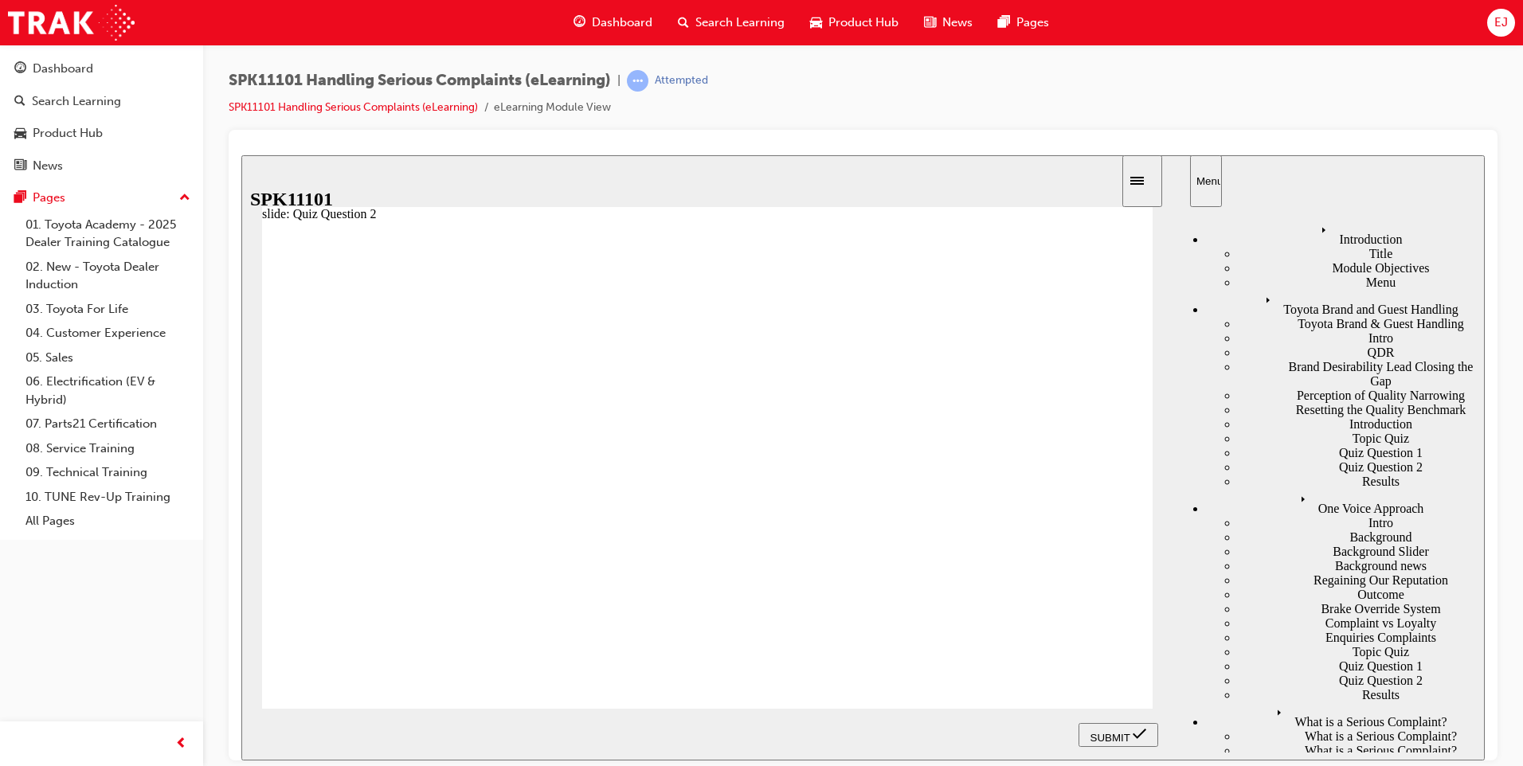
click at [1208, 179] on div "Menu" at bounding box center [1205, 180] width 19 height 12
click at [84, 329] on link "04. Customer Experience" at bounding box center [108, 333] width 178 height 25
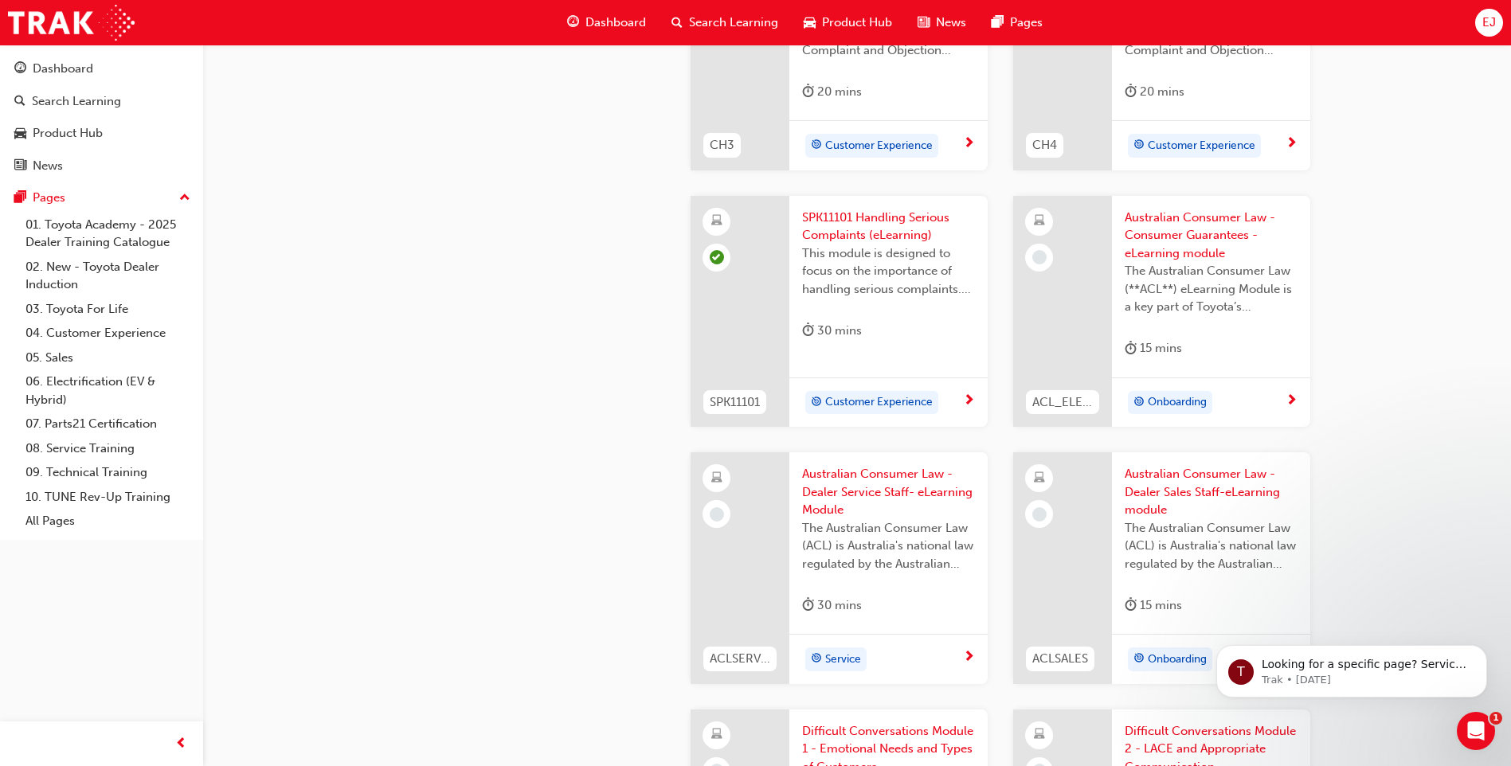
scroll to position [956, 0]
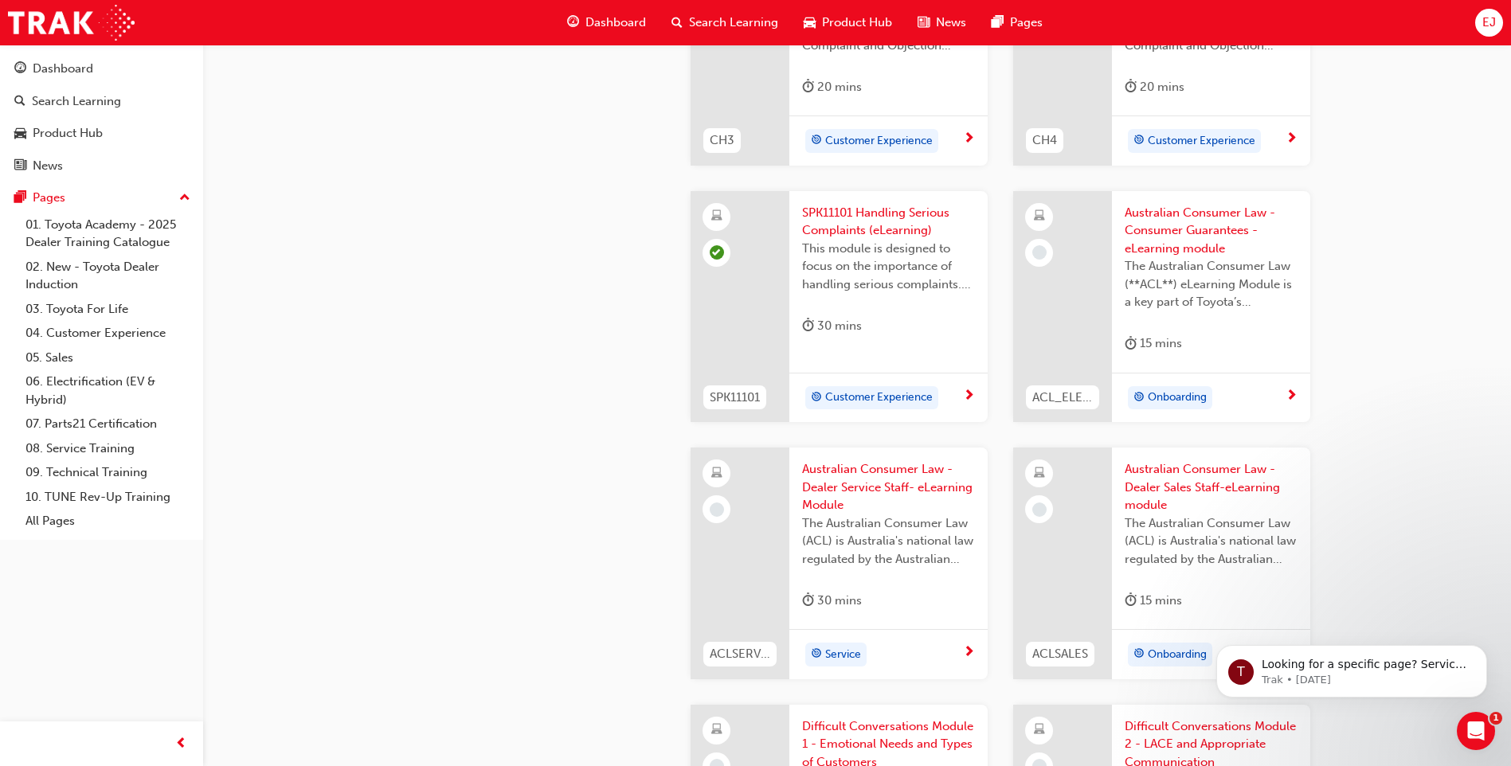
click at [1194, 393] on span "Onboarding" at bounding box center [1177, 398] width 59 height 18
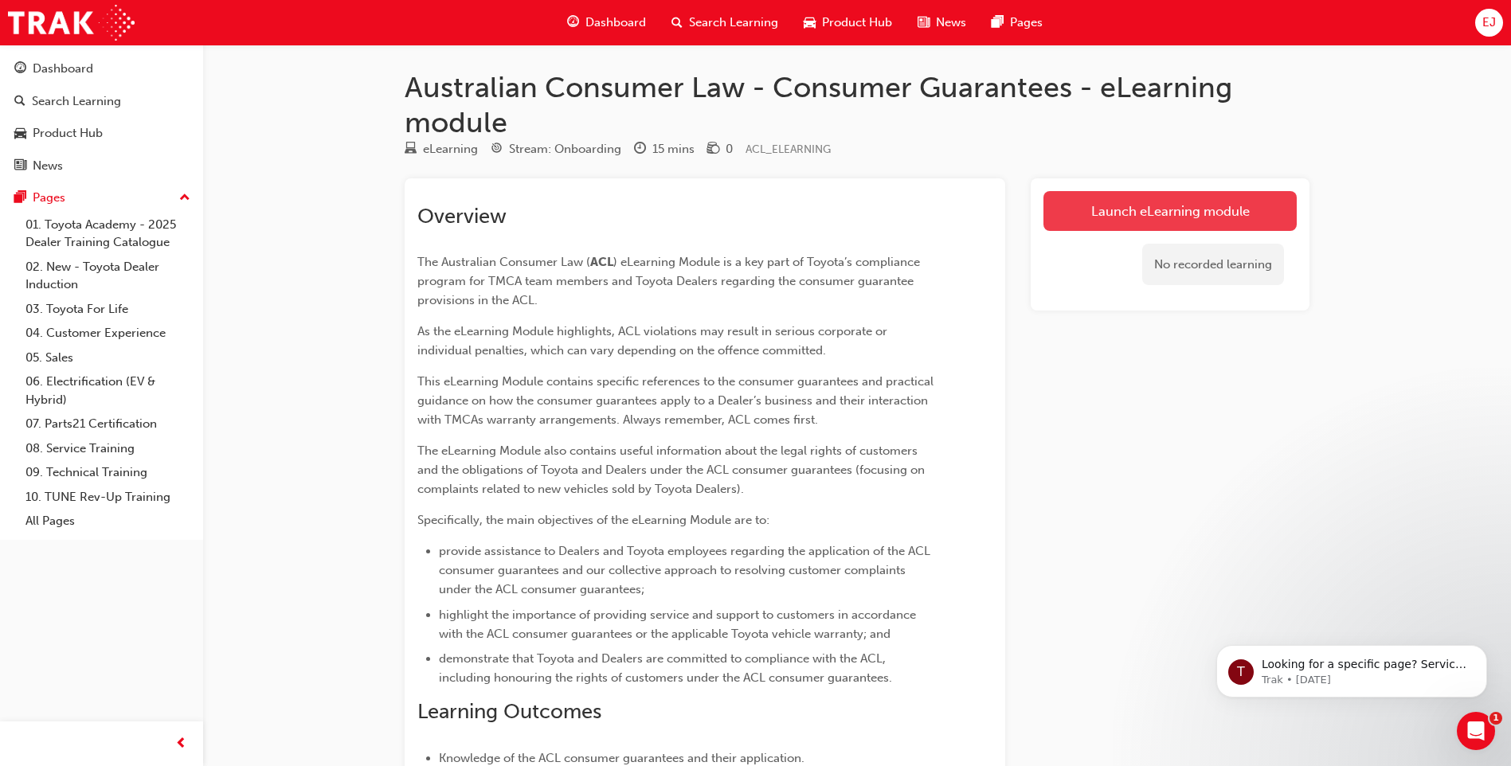
click at [1096, 205] on link "Launch eLearning module" at bounding box center [1169, 211] width 253 height 40
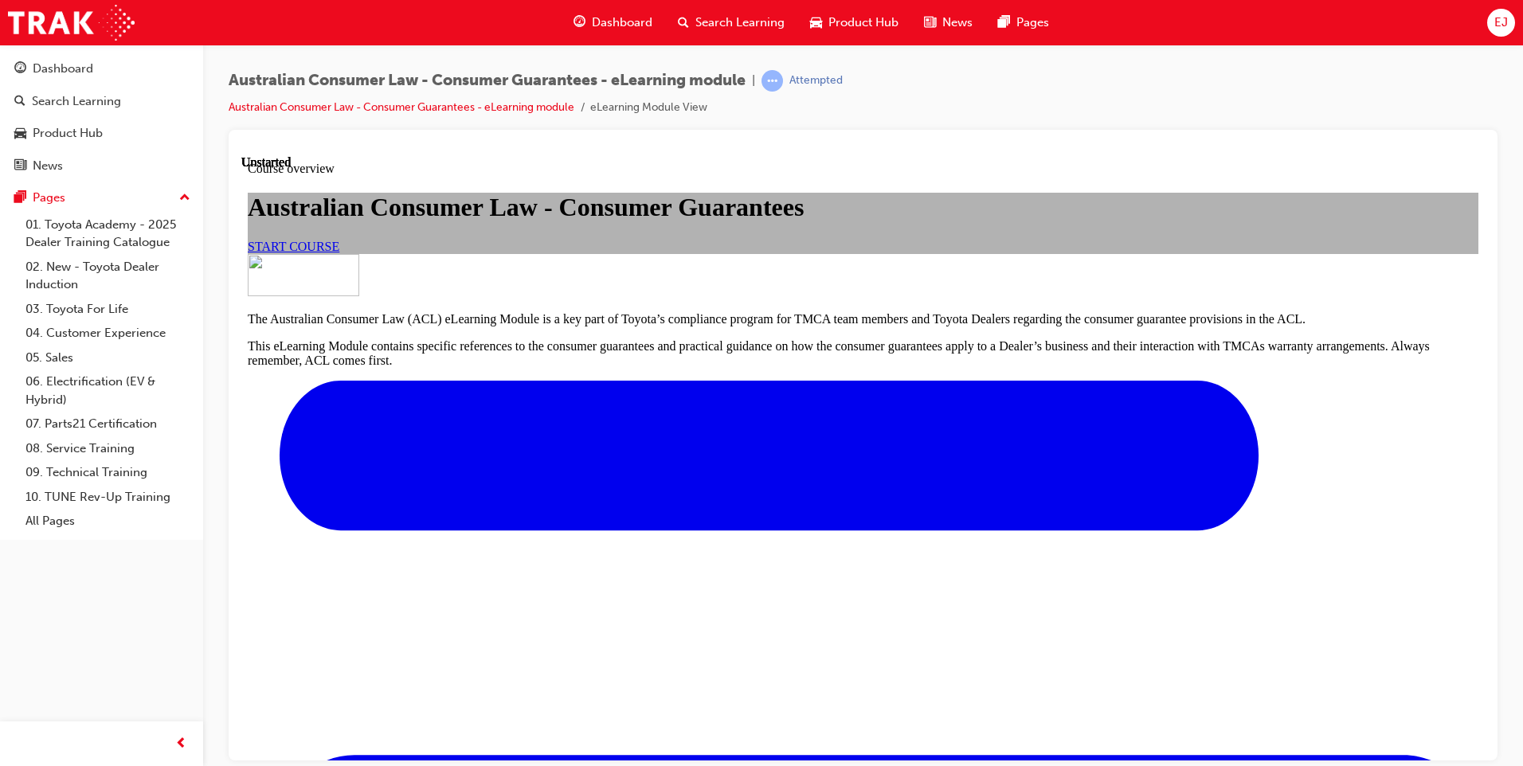
click at [339, 253] on span "START COURSE" at bounding box center [294, 246] width 92 height 14
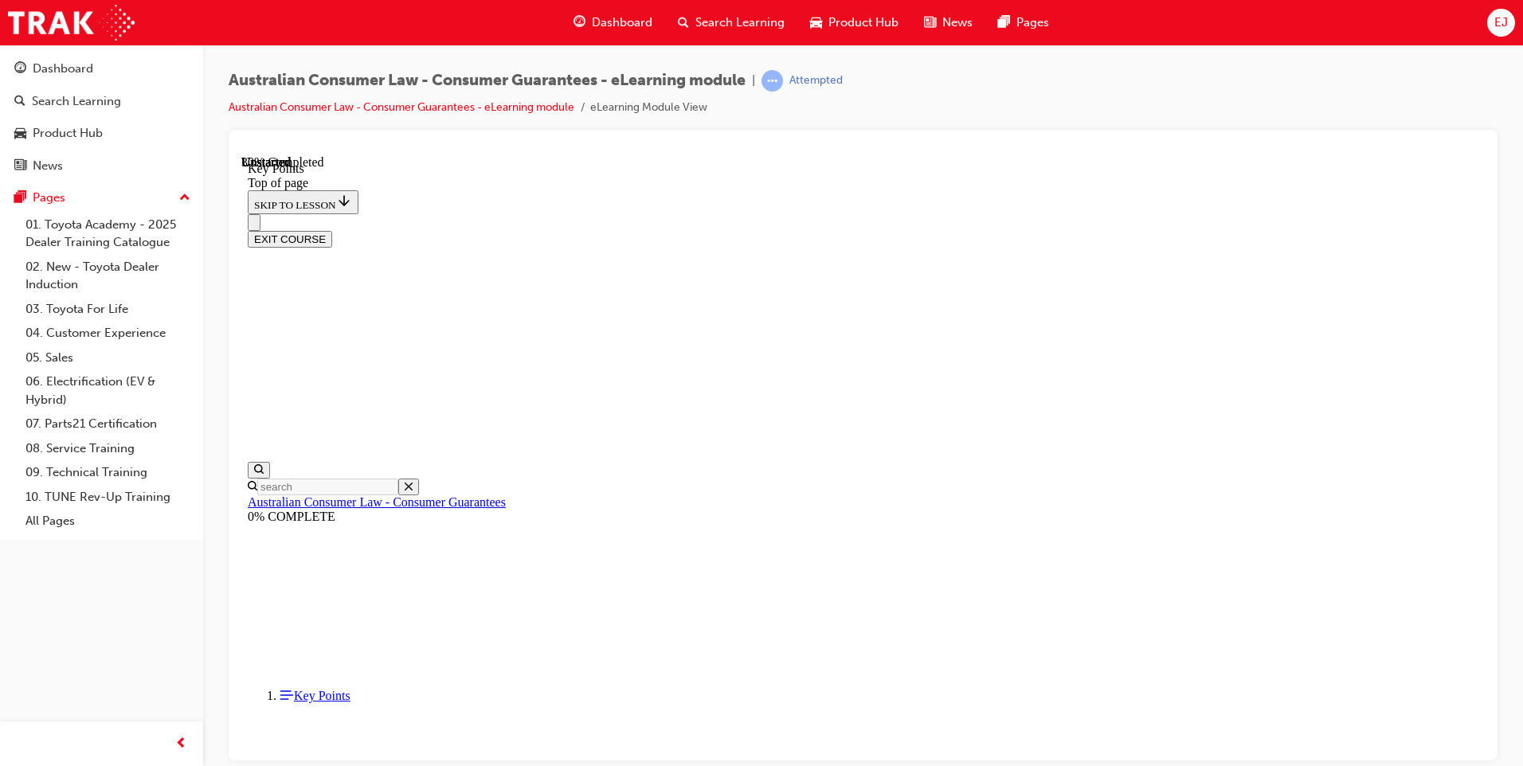
scroll to position [664, 0]
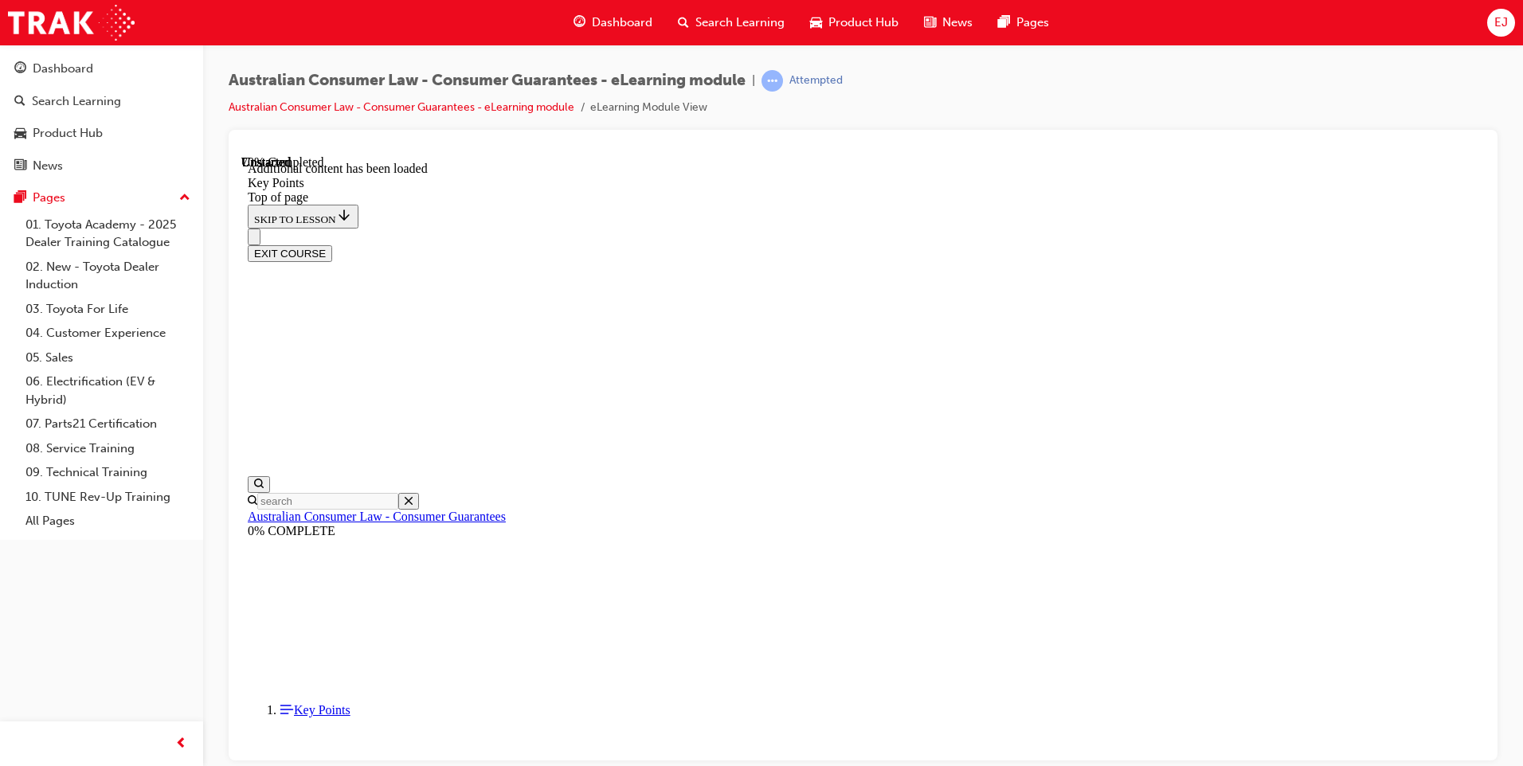
scroll to position [2036, 0]
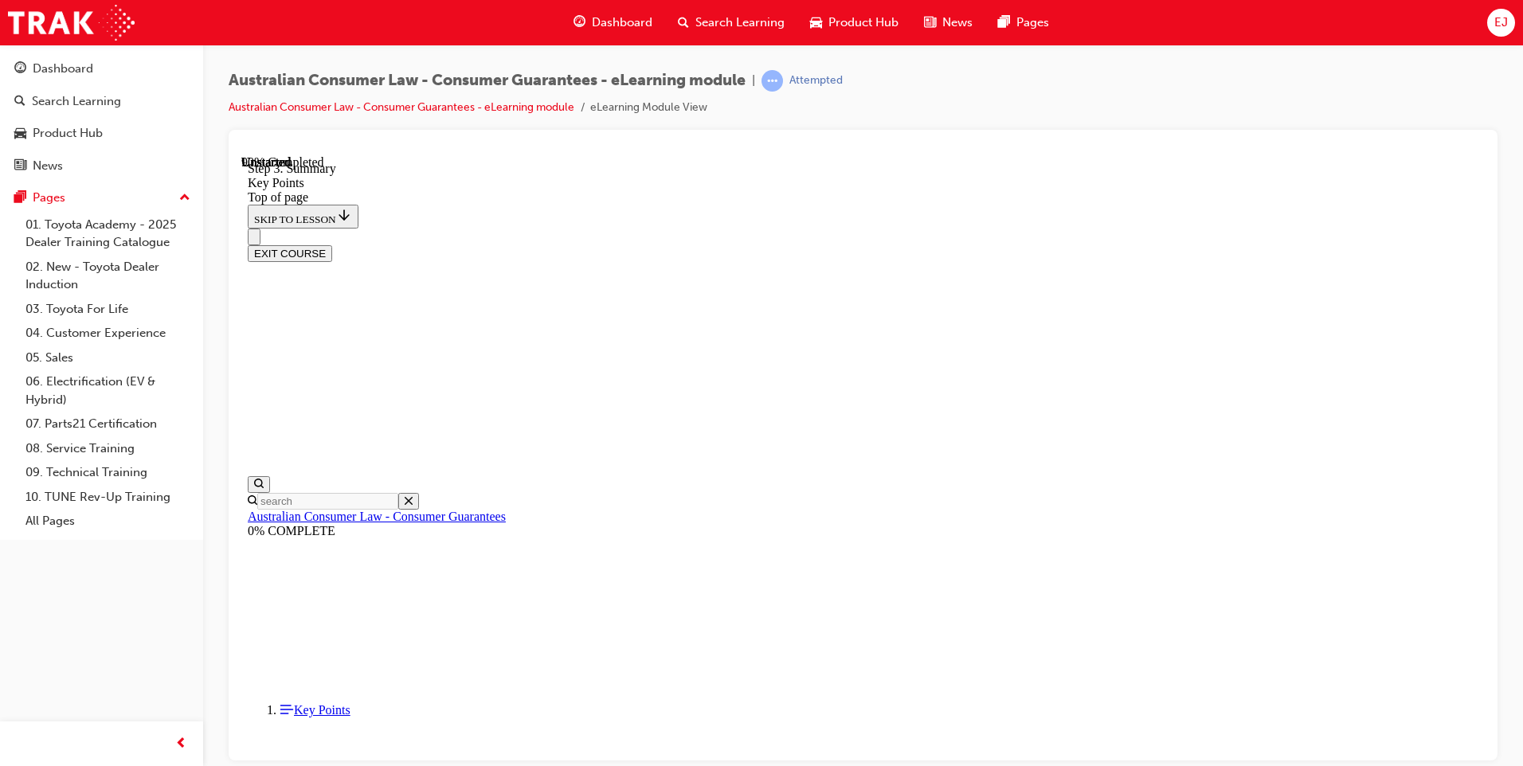
scroll to position [2499, 0]
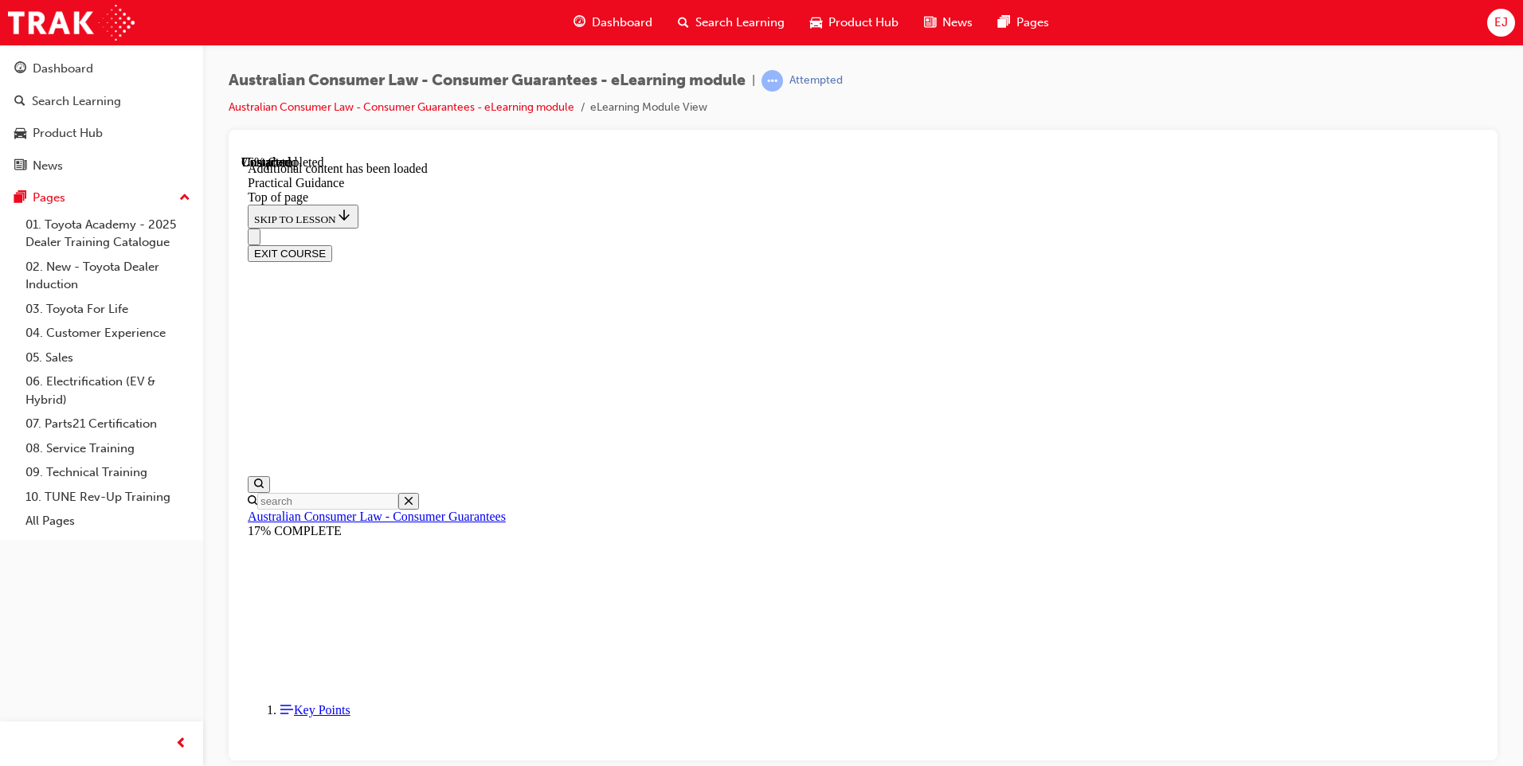
scroll to position [2876, 0]
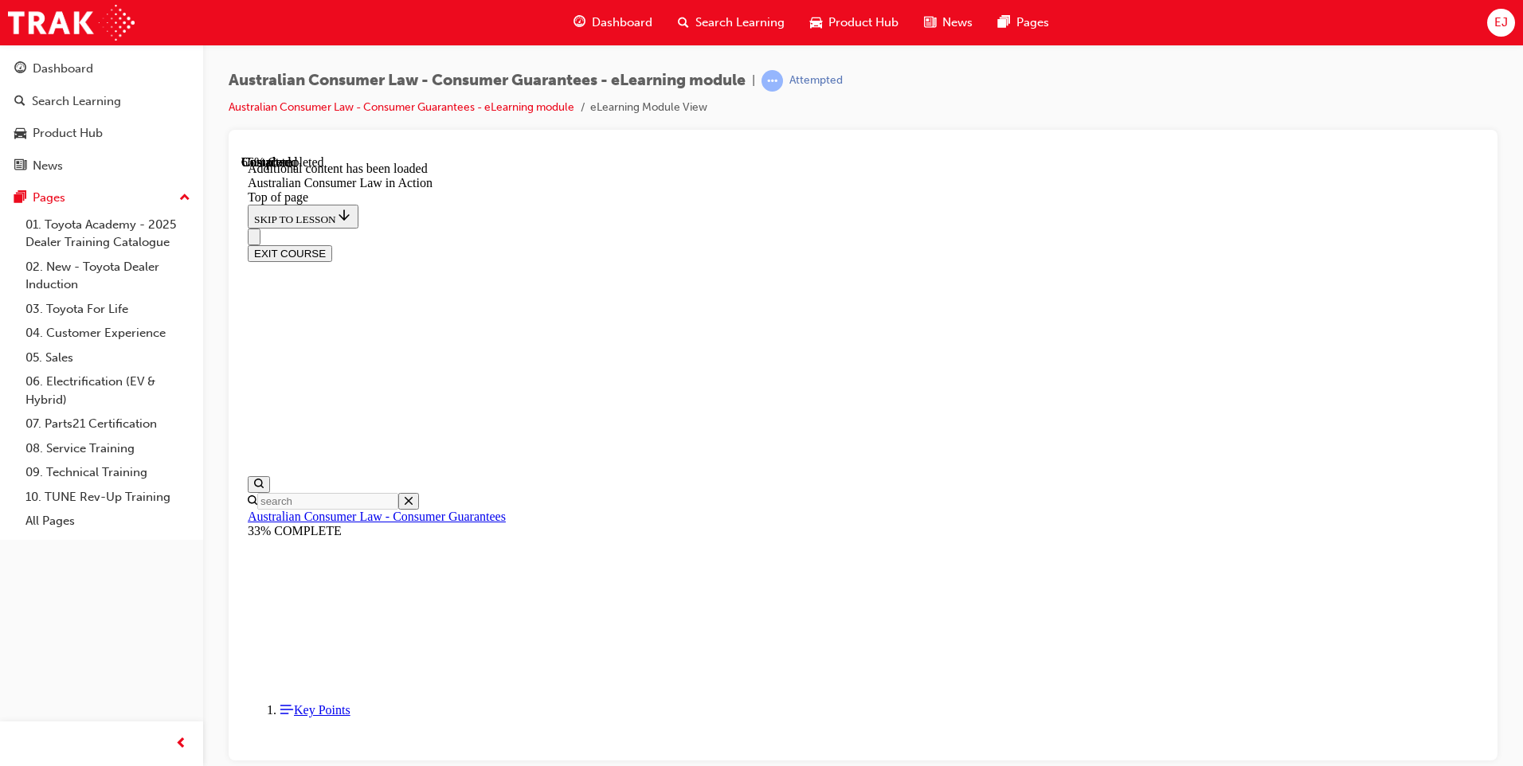
scroll to position [2297, 0]
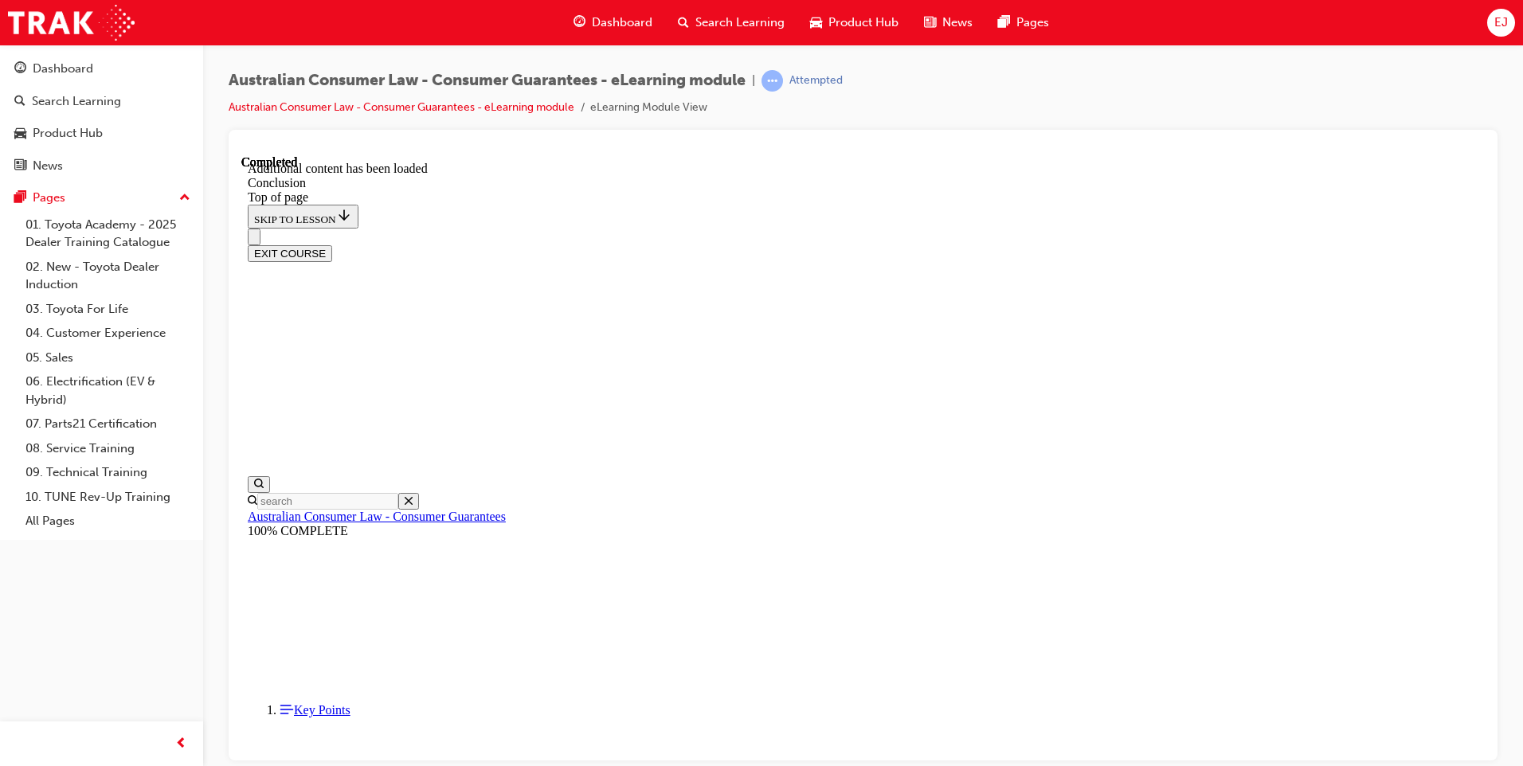
scroll to position [87, 0]
click at [332, 245] on button "EXIT COURSE" at bounding box center [290, 253] width 84 height 17
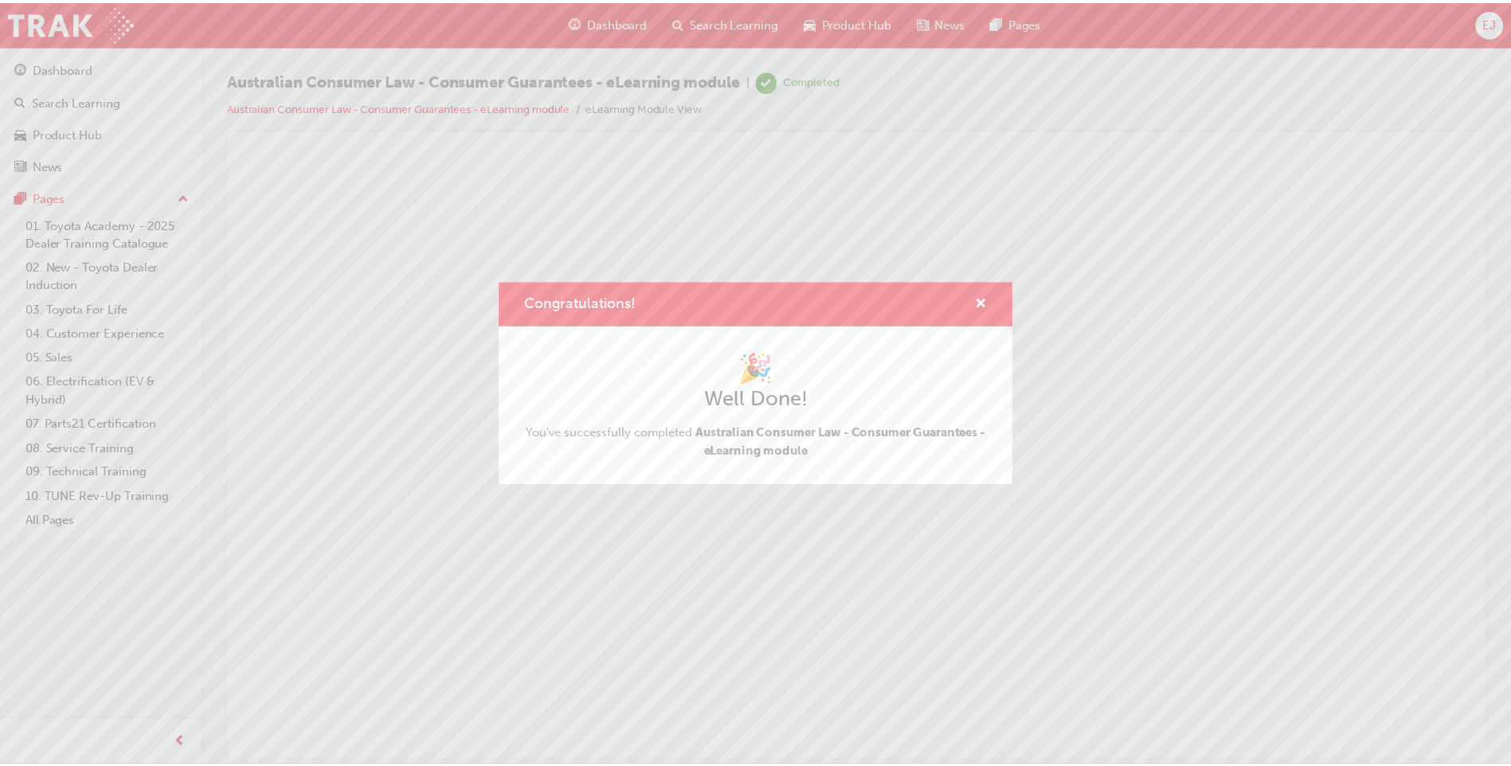
scroll to position [0, 0]
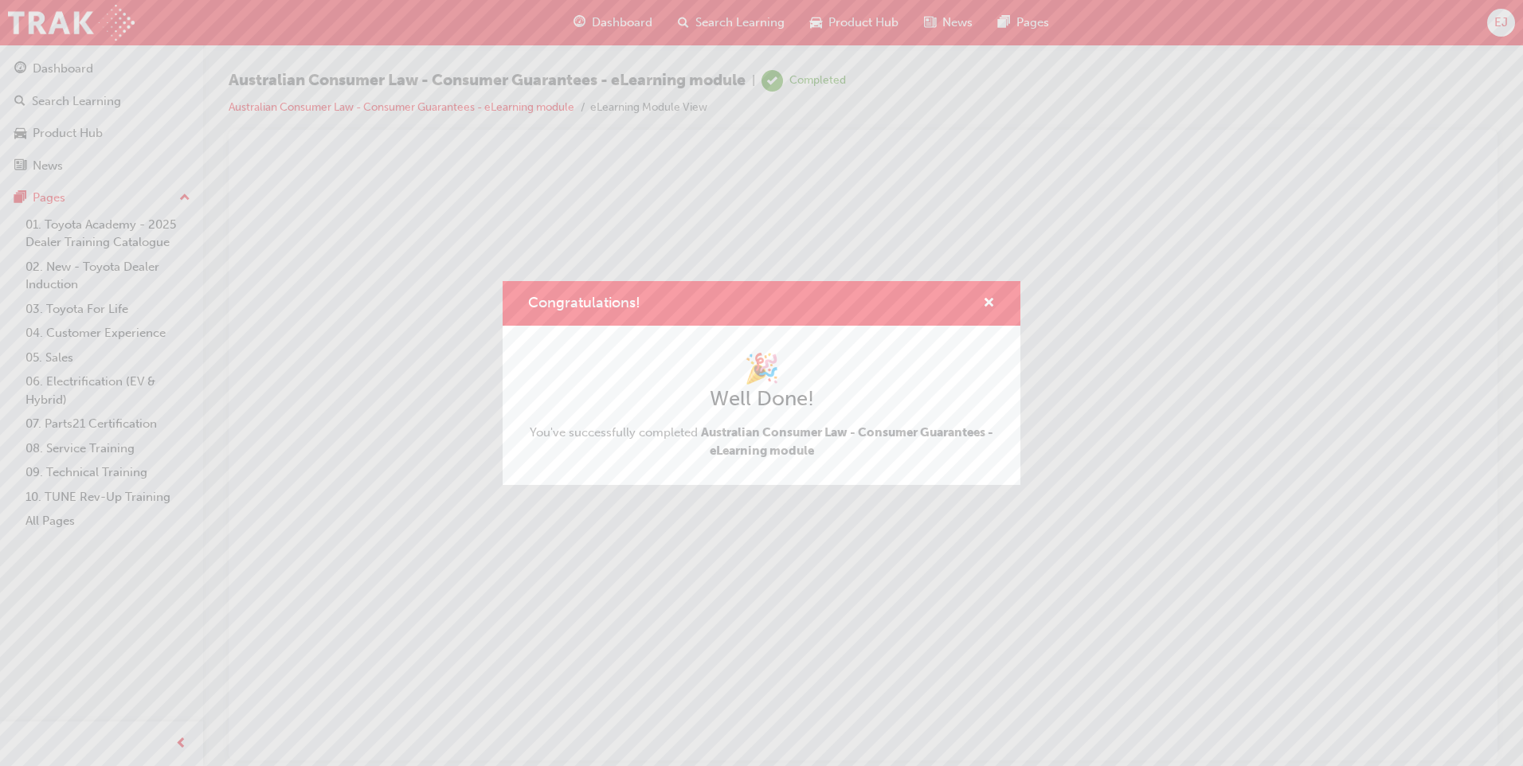
click at [995, 300] on div "Congratulations!" at bounding box center [762, 303] width 518 height 45
click at [985, 307] on span "cross-icon" at bounding box center [989, 304] width 12 height 14
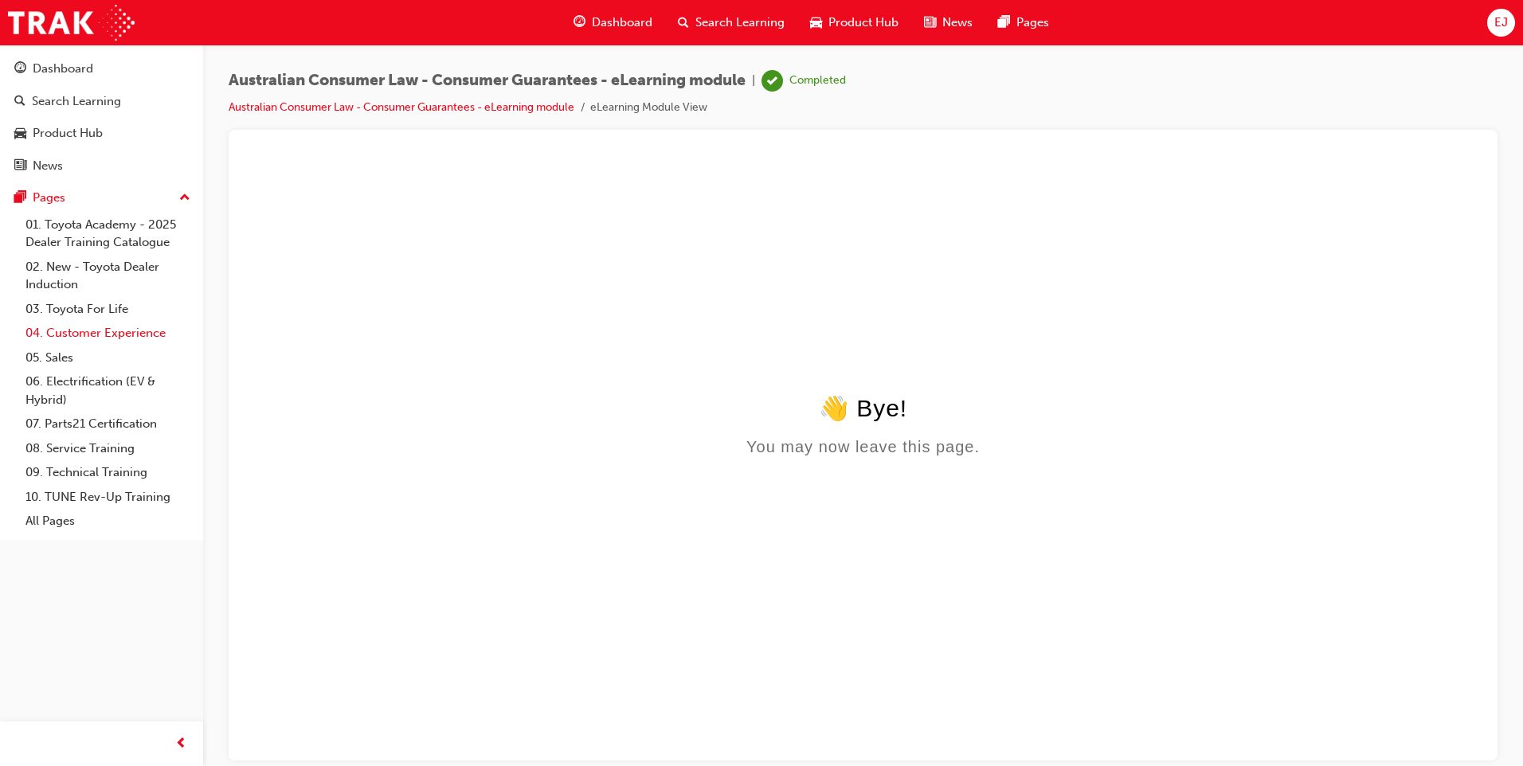
click at [118, 336] on link "04. Customer Experience" at bounding box center [108, 333] width 178 height 25
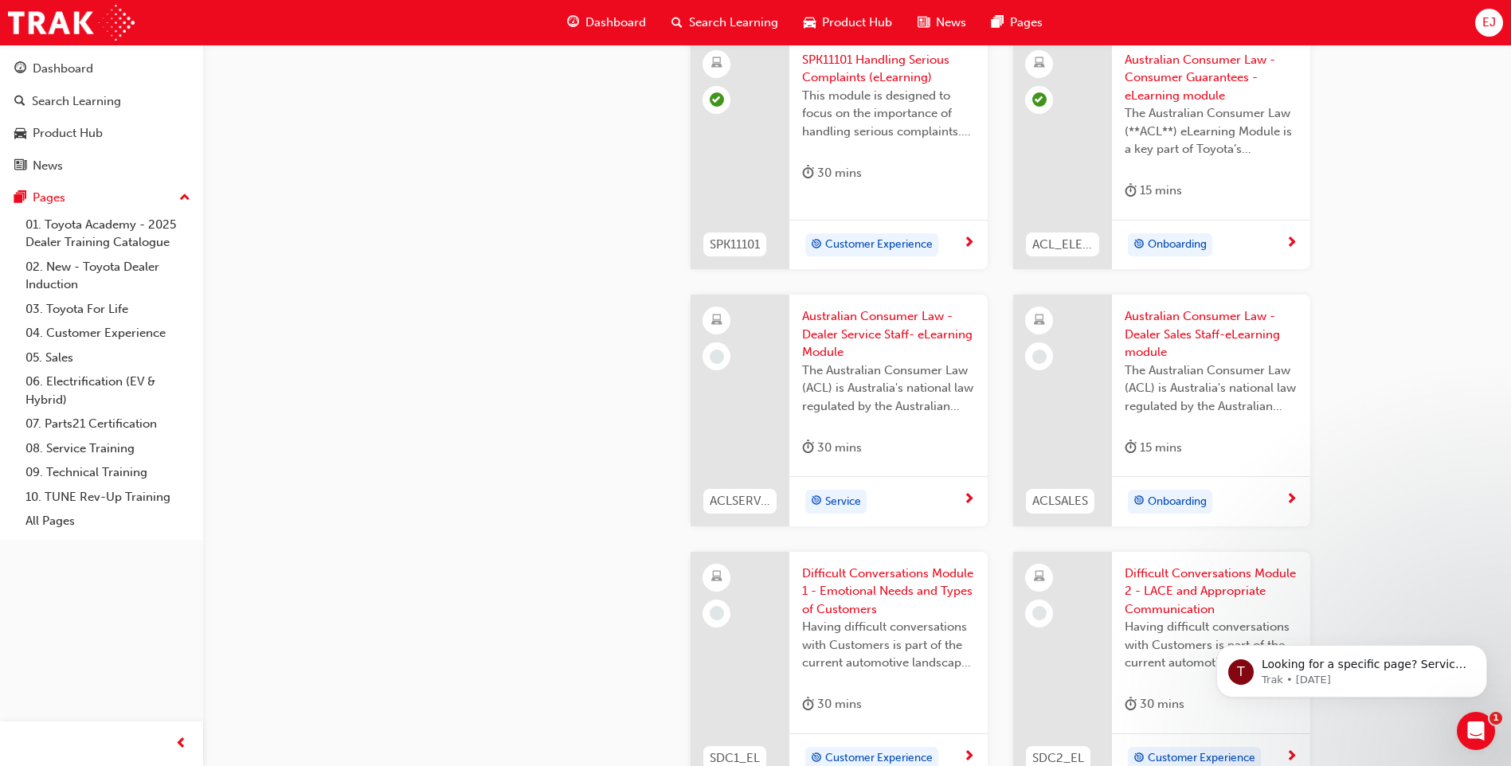
scroll to position [1095, 0]
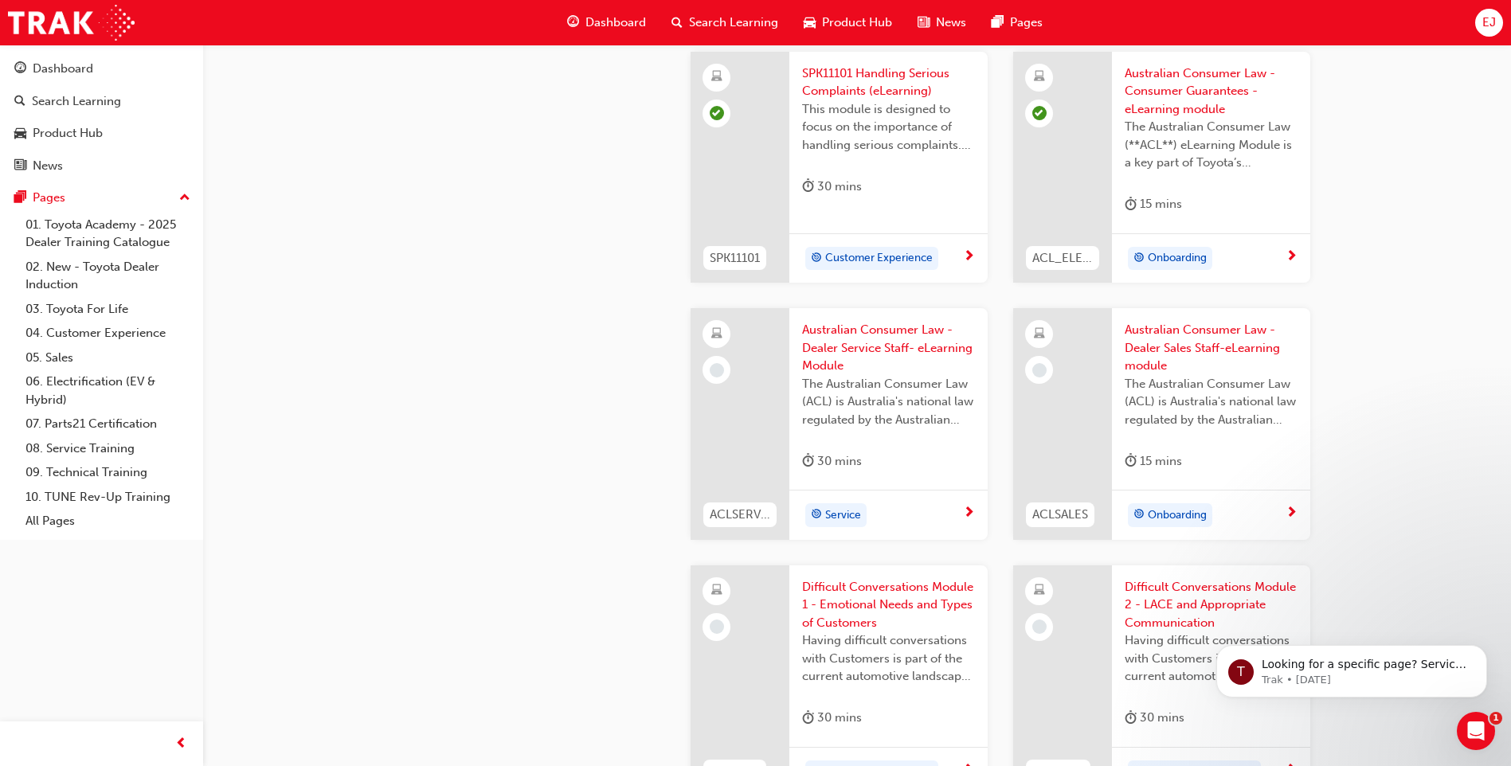
click at [871, 503] on div "Service" at bounding box center [882, 515] width 161 height 24
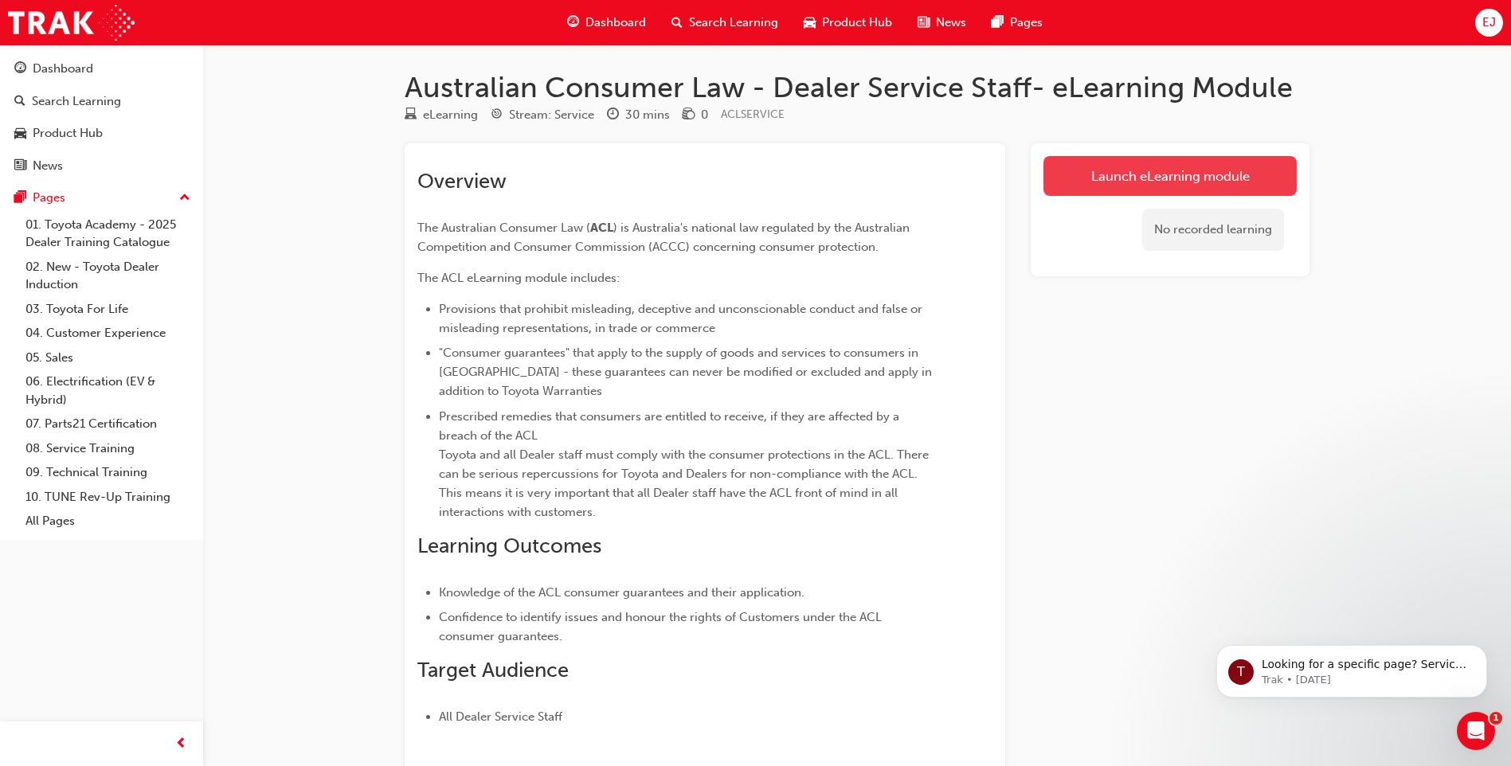
click at [1153, 169] on link "Launch eLearning module" at bounding box center [1169, 176] width 253 height 40
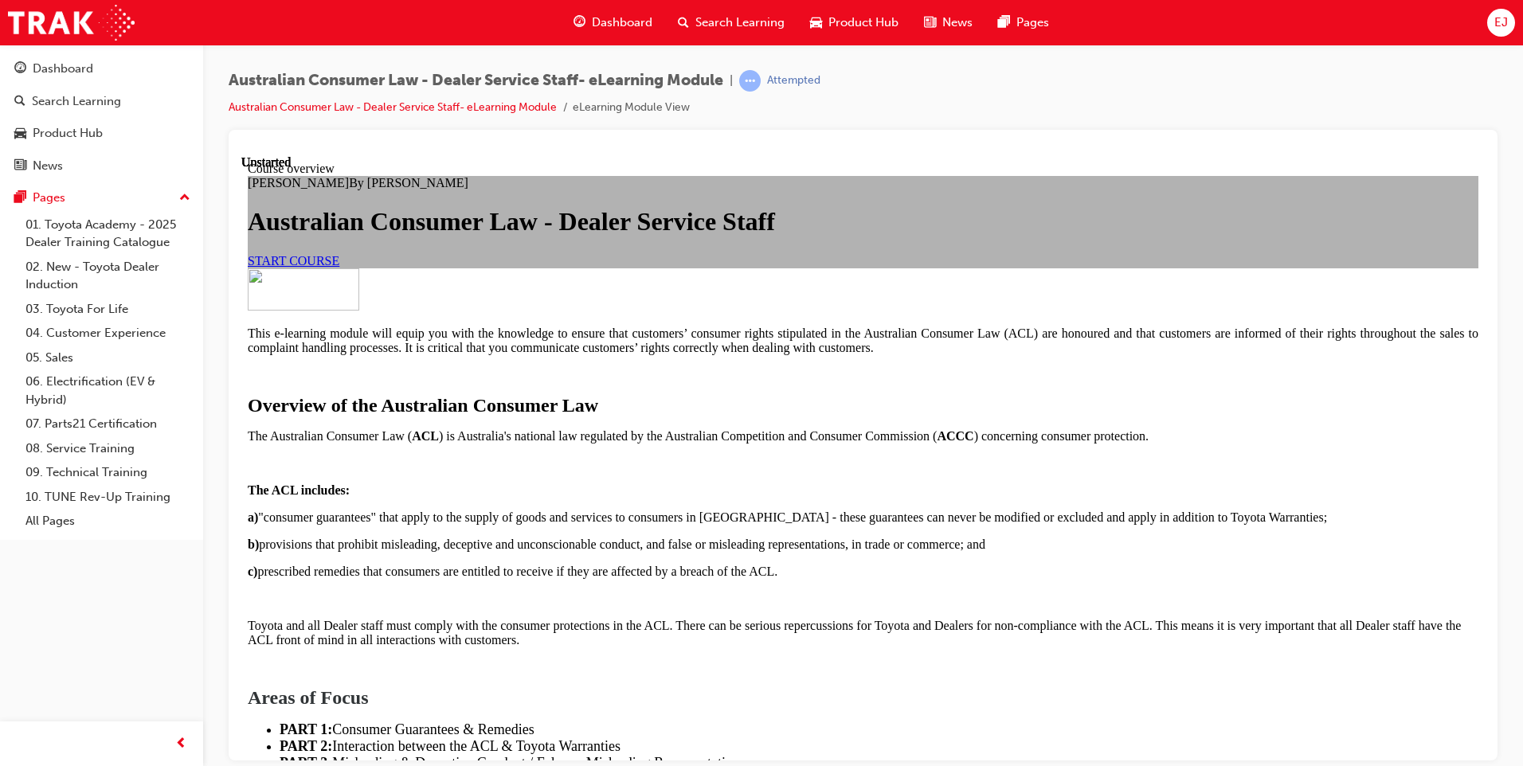
scroll to position [179, 0]
click at [339, 267] on span "START COURSE" at bounding box center [294, 260] width 92 height 14
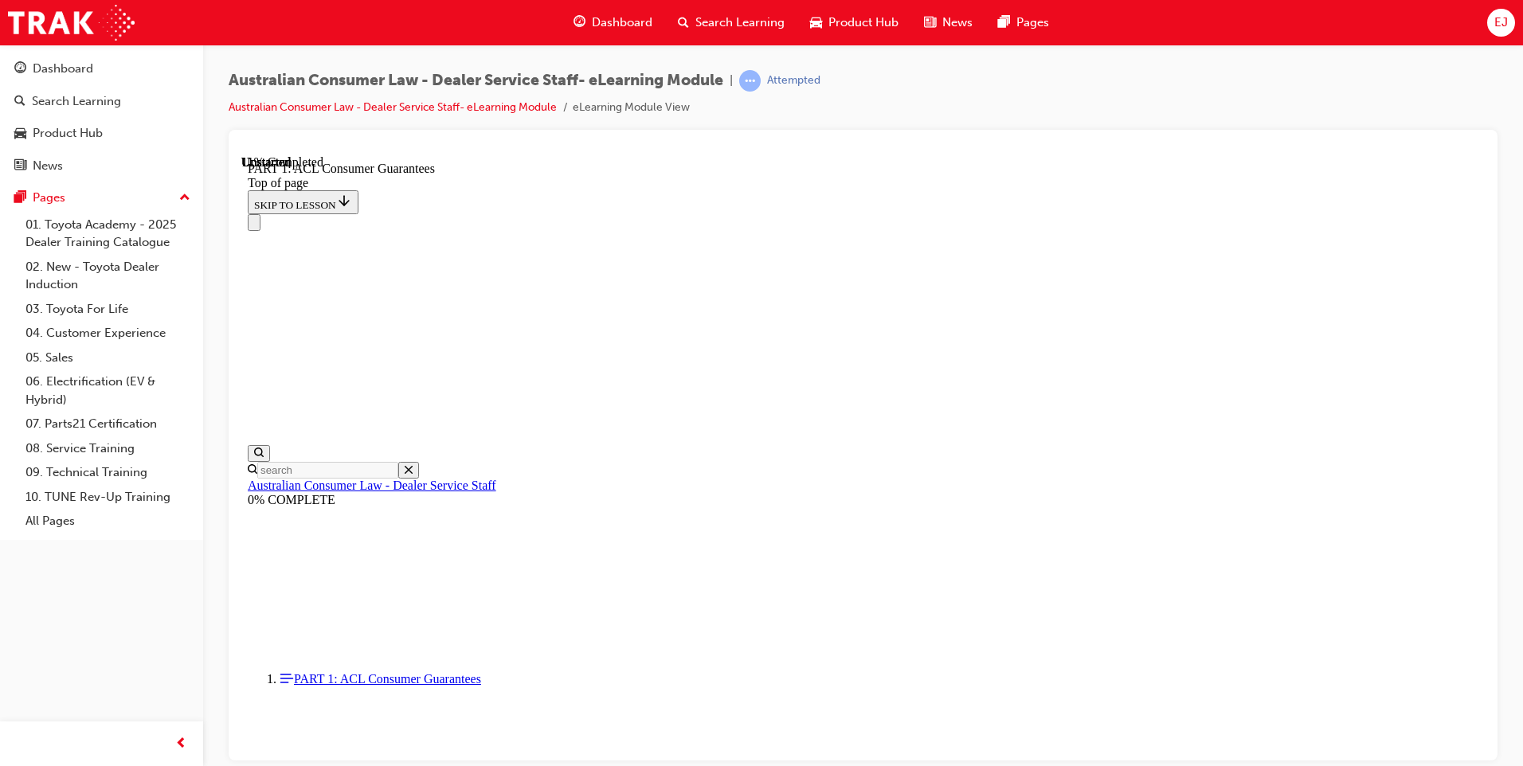
scroll to position [2489, 0]
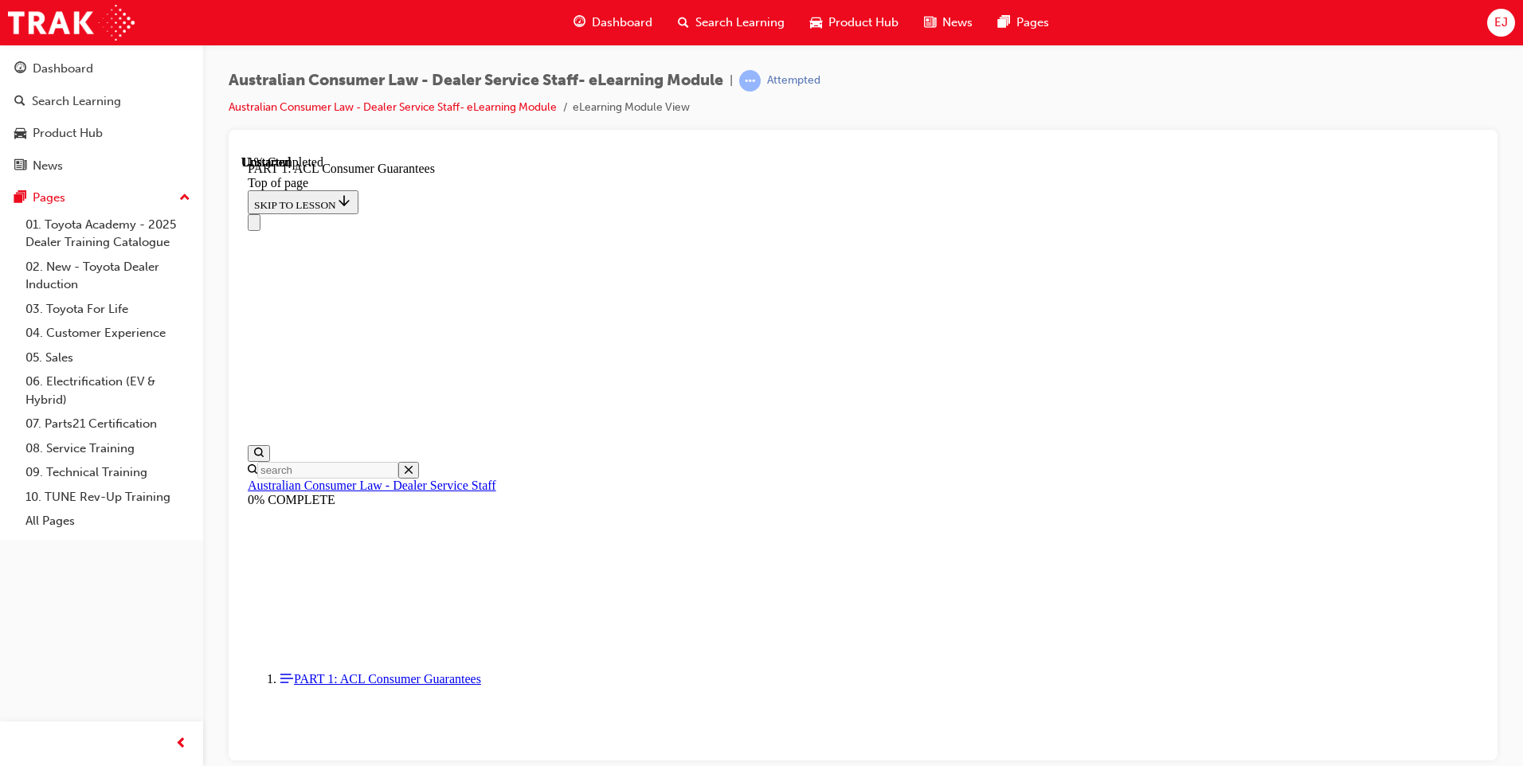
scroll to position [2513, 0]
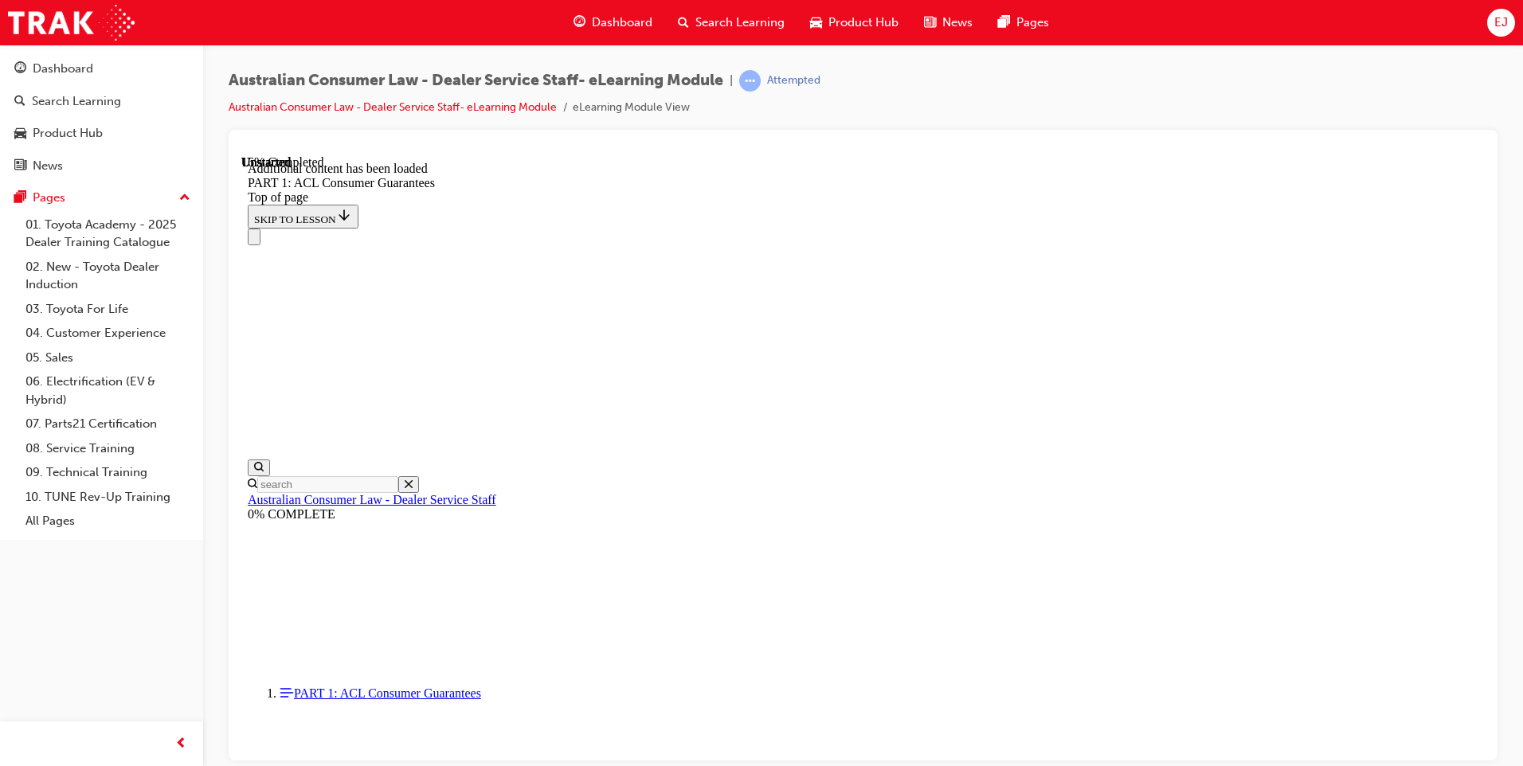
scroll to position [3043, 0]
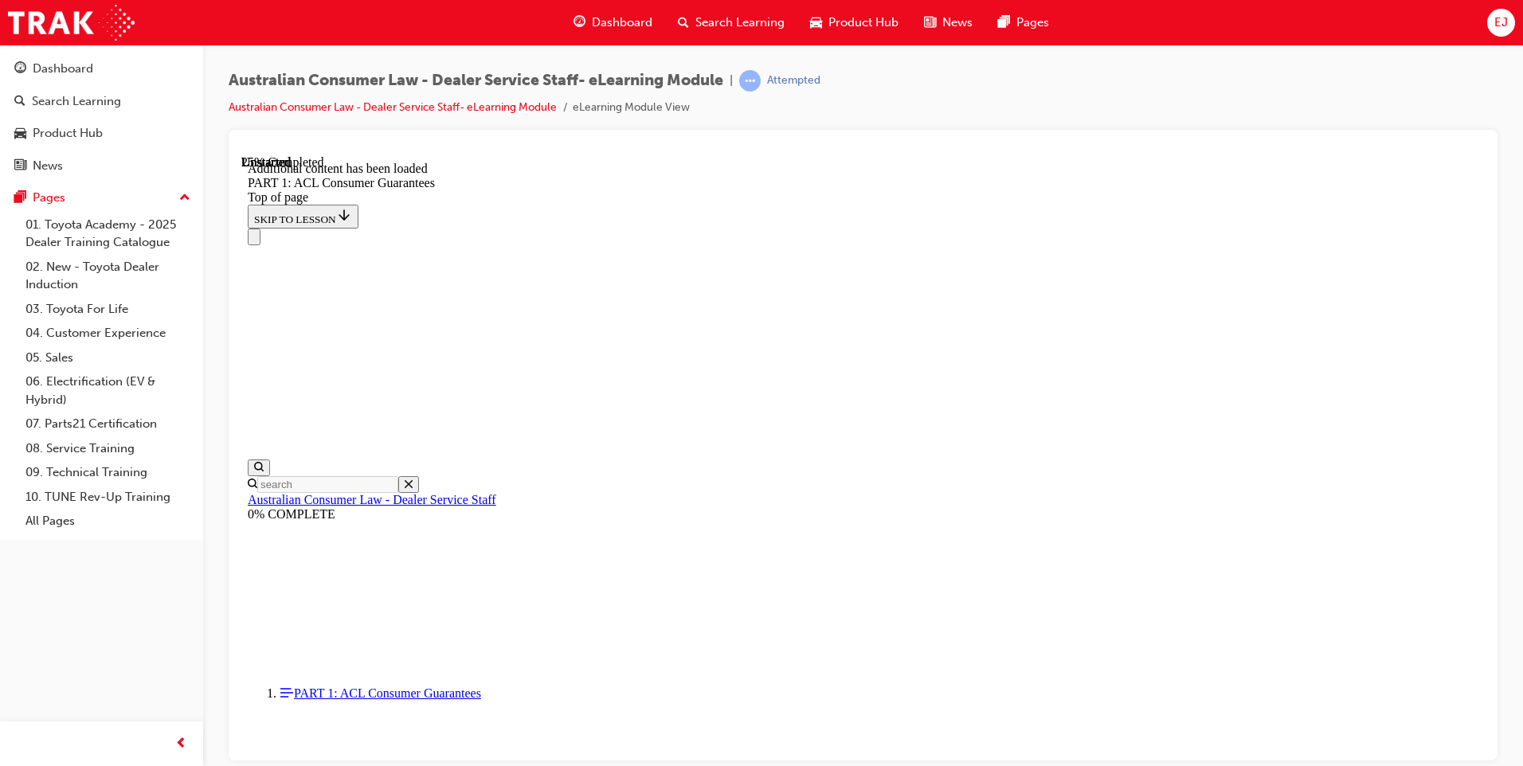
scroll to position [4135, 0]
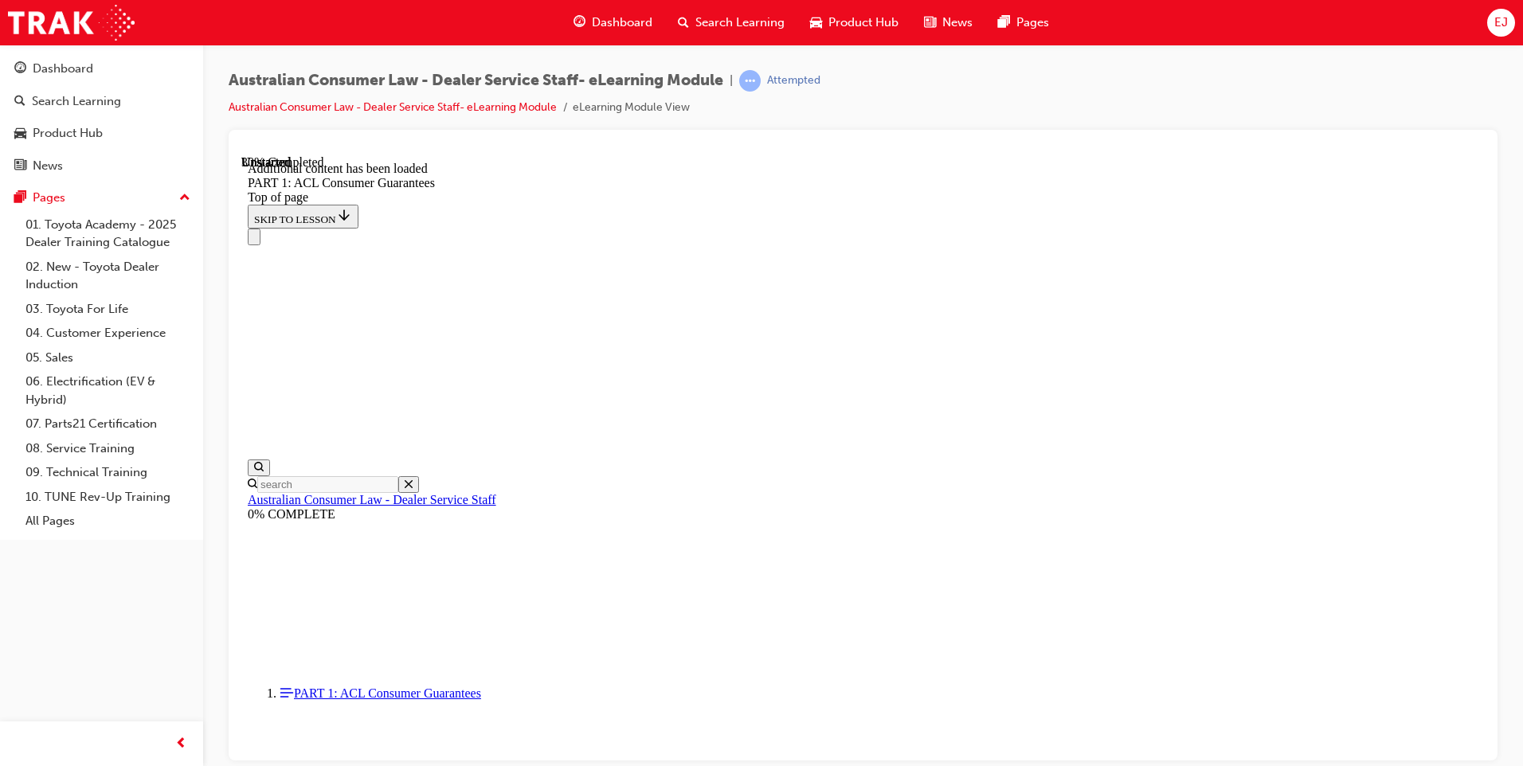
scroll to position [4042, 0]
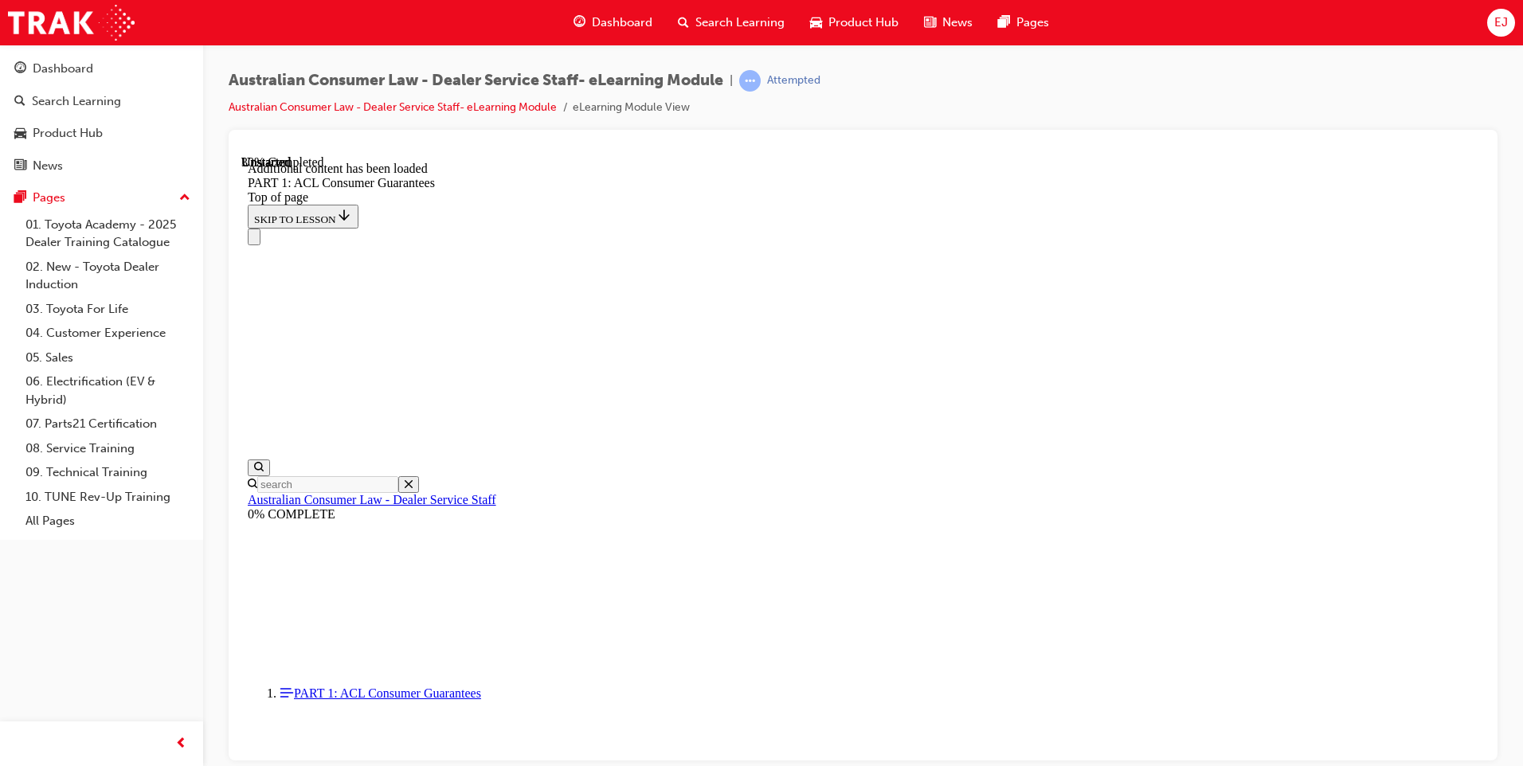
scroll to position [4351, 0]
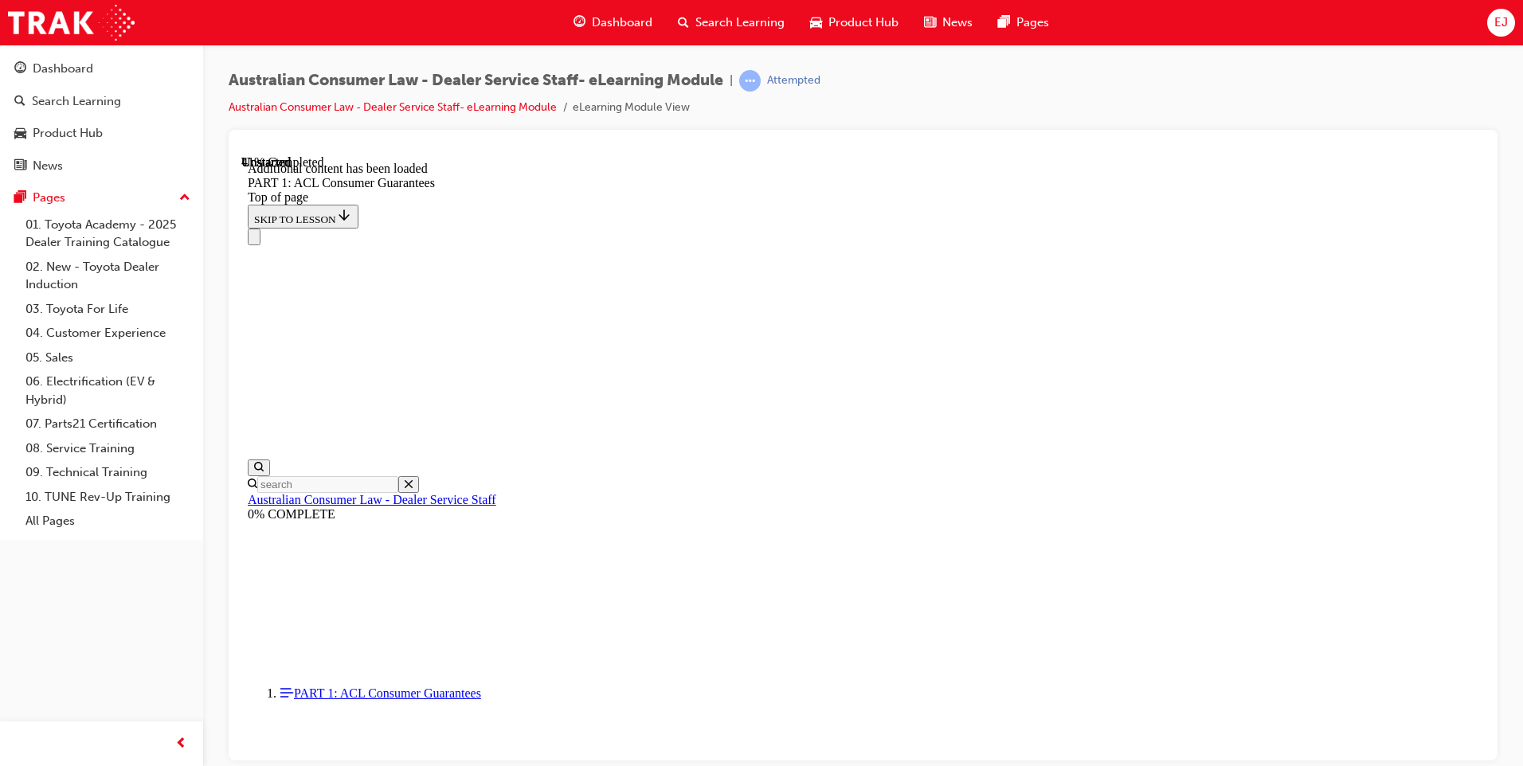
drag, startPoint x: 1345, startPoint y: 580, endPoint x: 1347, endPoint y: 595, distance: 15.2
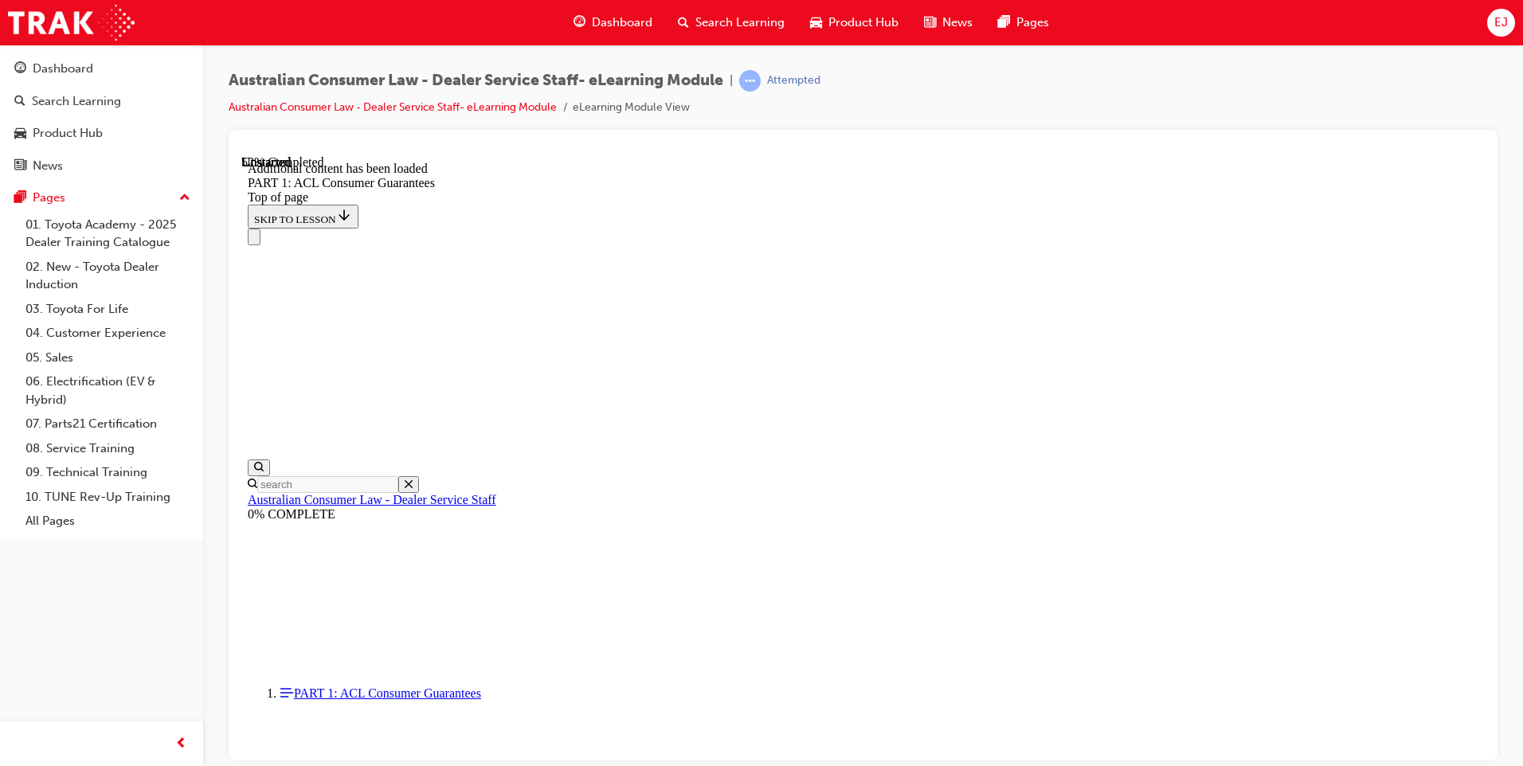
scroll to position [7049, 0]
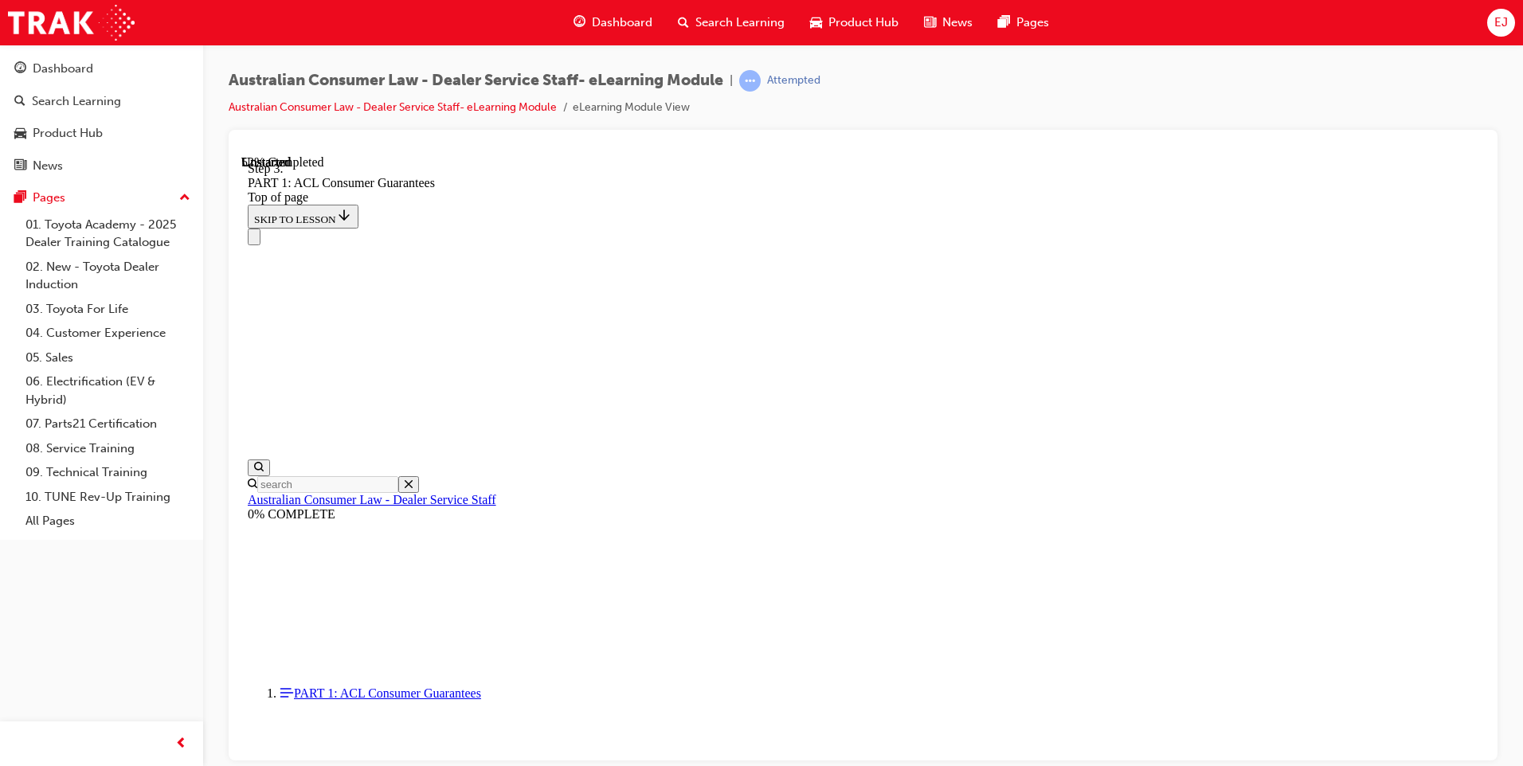
drag, startPoint x: 981, startPoint y: 478, endPoint x: 978, endPoint y: 490, distance: 12.4
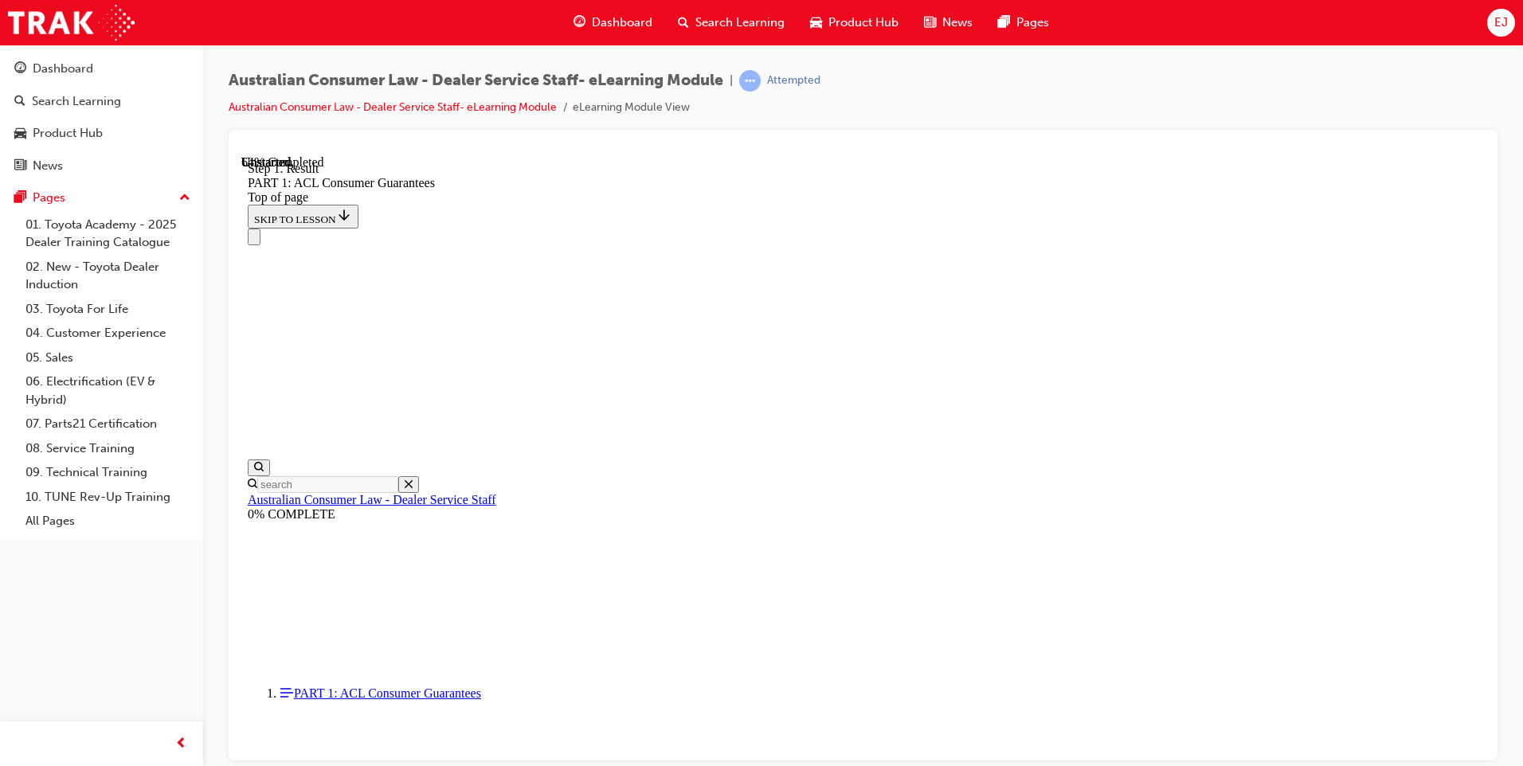
scroll to position [9020, 0]
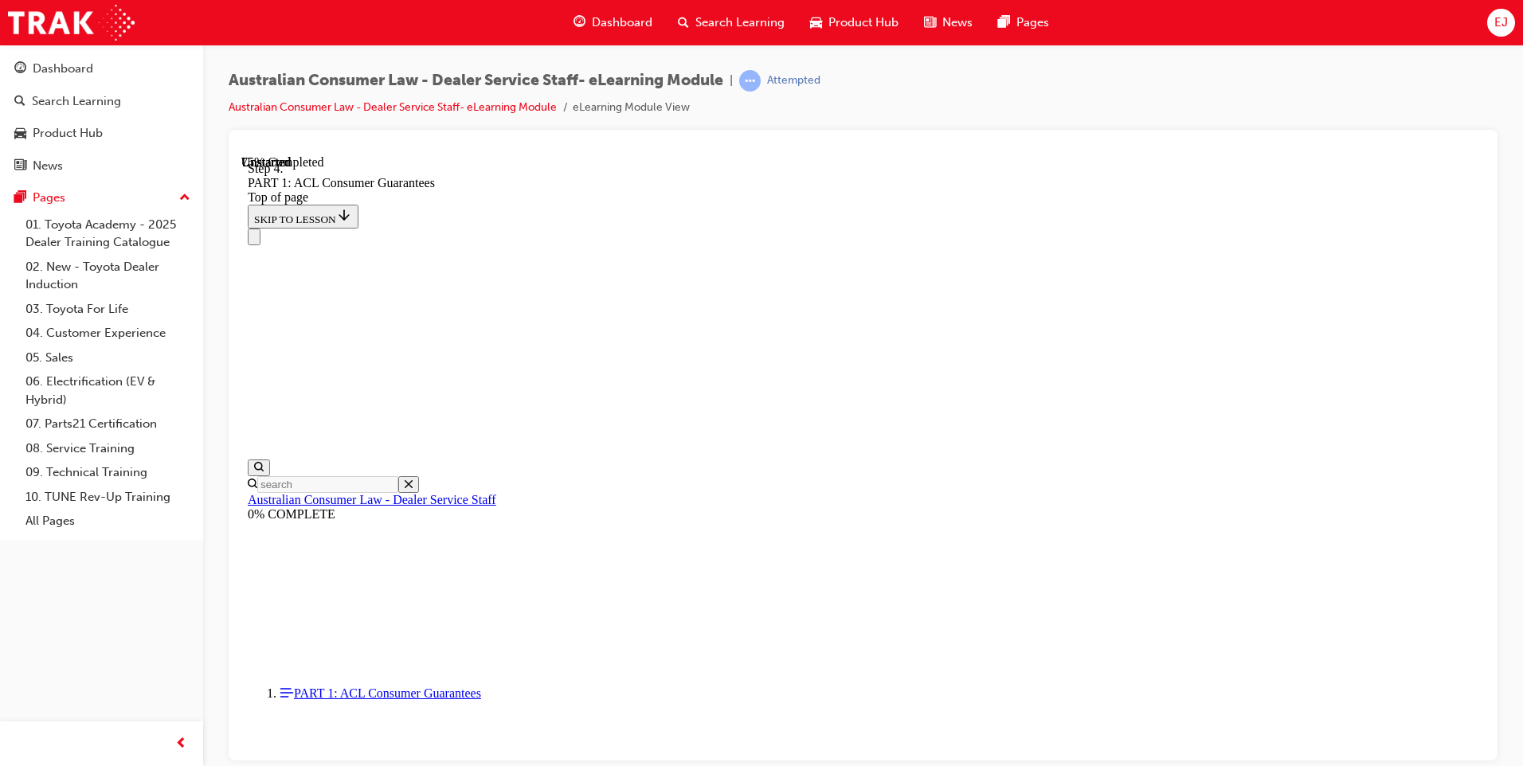
scroll to position [12173, 0]
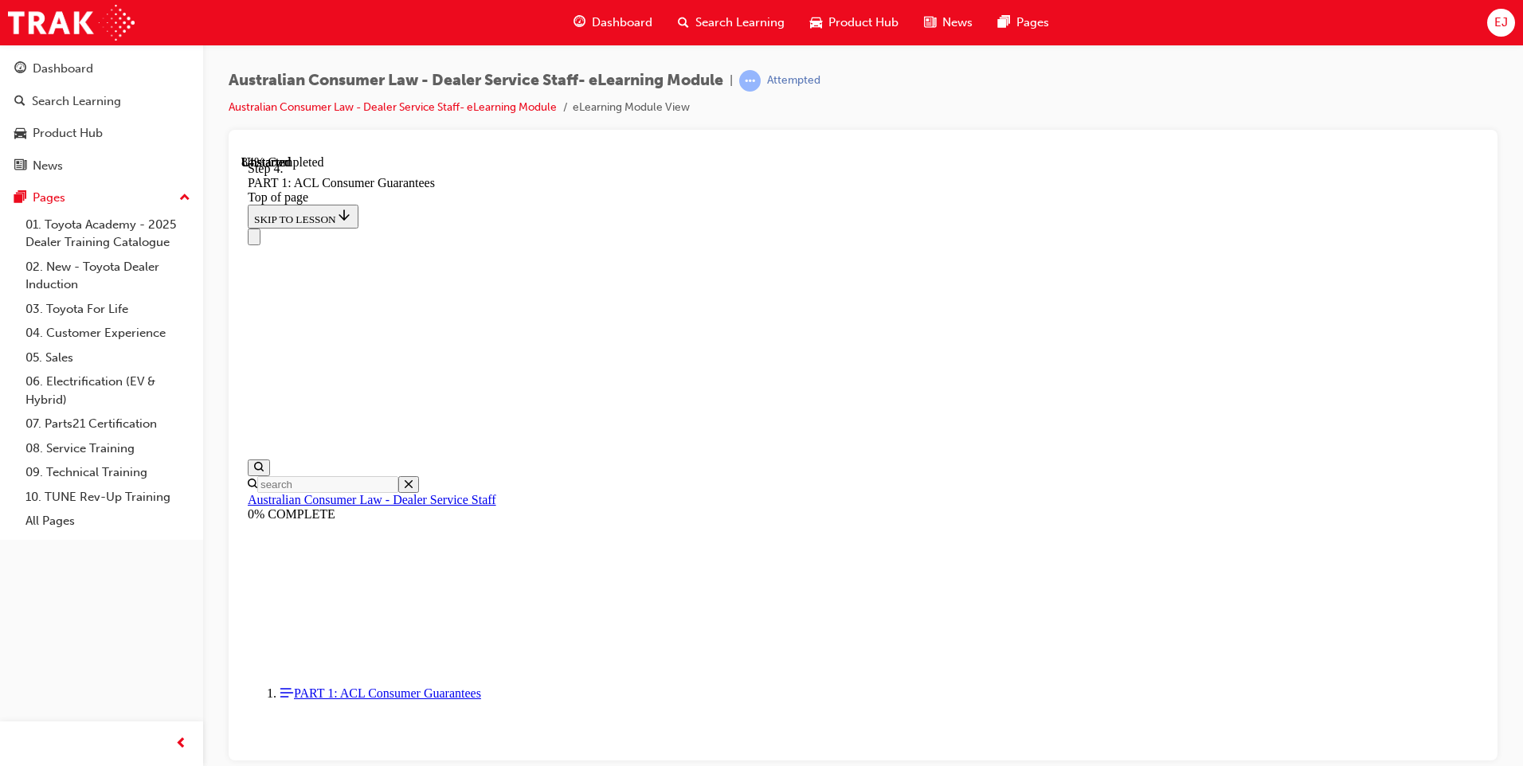
scroll to position [13887, 0]
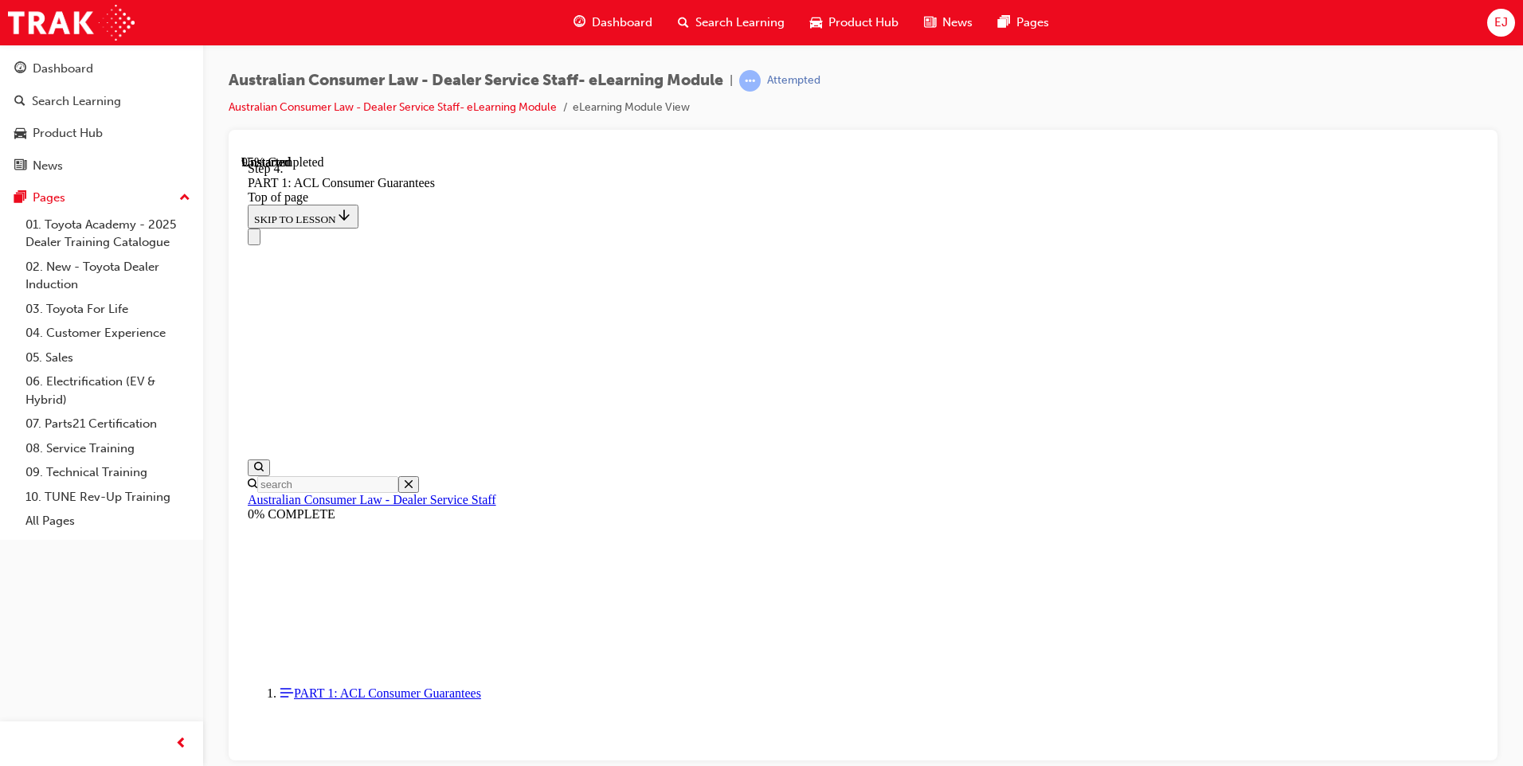
drag, startPoint x: 879, startPoint y: 499, endPoint x: 1159, endPoint y: 217, distance: 397.1
drag, startPoint x: 841, startPoint y: 472, endPoint x: 856, endPoint y: 366, distance: 107.0
drag, startPoint x: 859, startPoint y: 472, endPoint x: 1120, endPoint y: 378, distance: 277.7
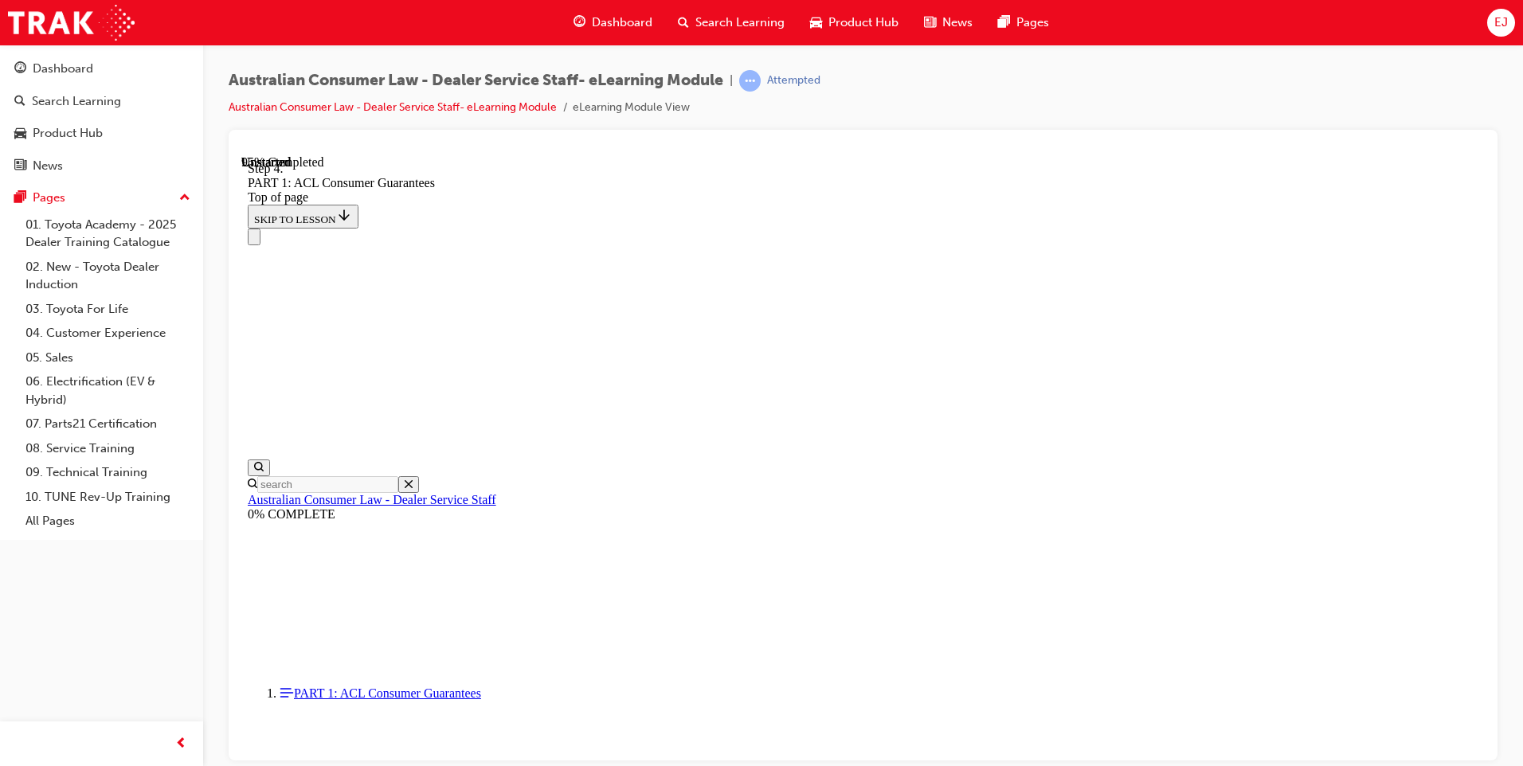
drag, startPoint x: 881, startPoint y: 654, endPoint x: 905, endPoint y: 465, distance: 190.3
drag, startPoint x: 856, startPoint y: 679, endPoint x: 1130, endPoint y: 505, distance: 323.7
drag, startPoint x: 882, startPoint y: 663, endPoint x: 1111, endPoint y: 671, distance: 229.5
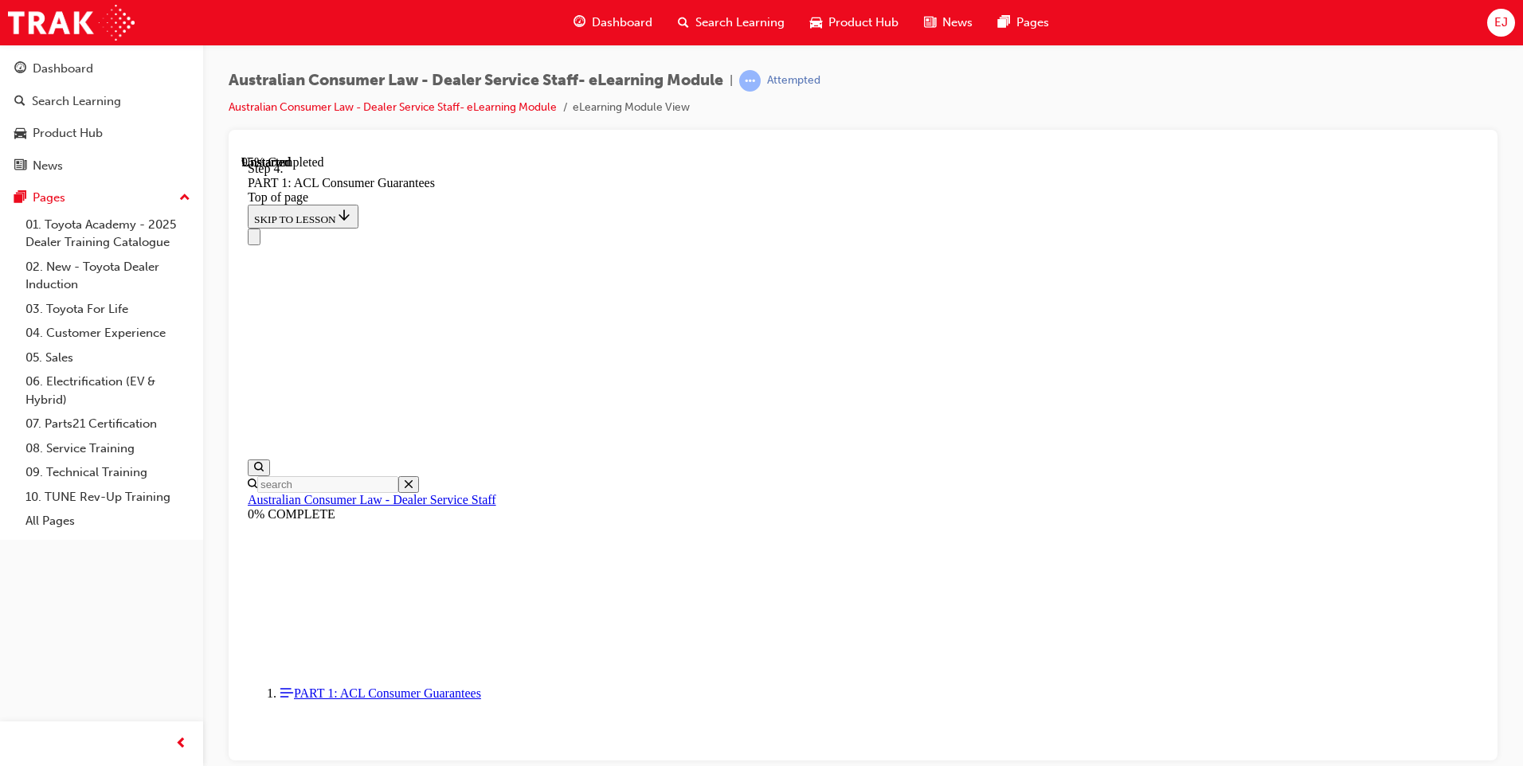
drag, startPoint x: 853, startPoint y: 546, endPoint x: 1141, endPoint y: 542, distance: 288.4
drag, startPoint x: 901, startPoint y: 539, endPoint x: 1146, endPoint y: 529, distance: 245.6
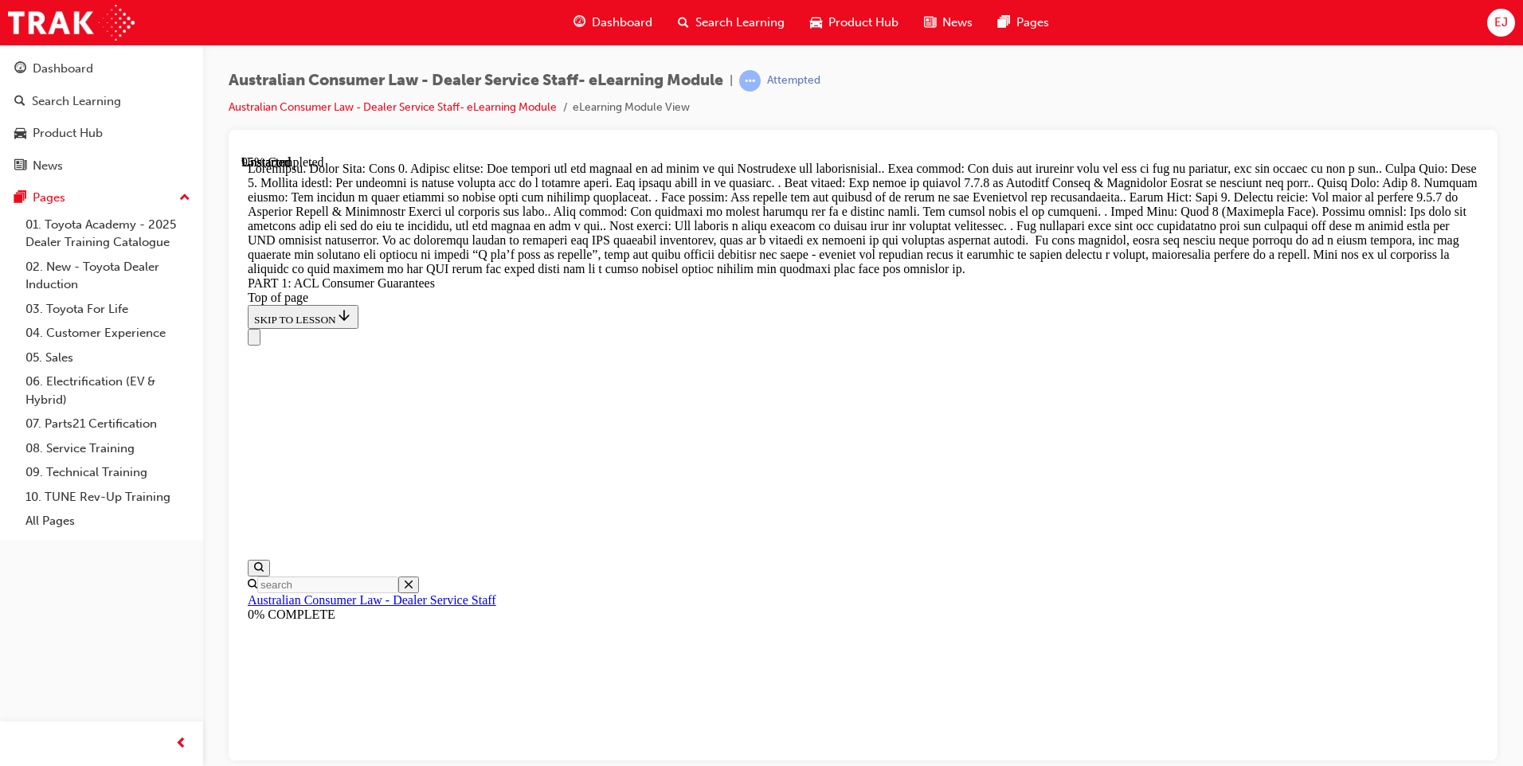
scroll to position [17391, 0]
drag, startPoint x: 866, startPoint y: 316, endPoint x: 1132, endPoint y: 315, distance: 266.1
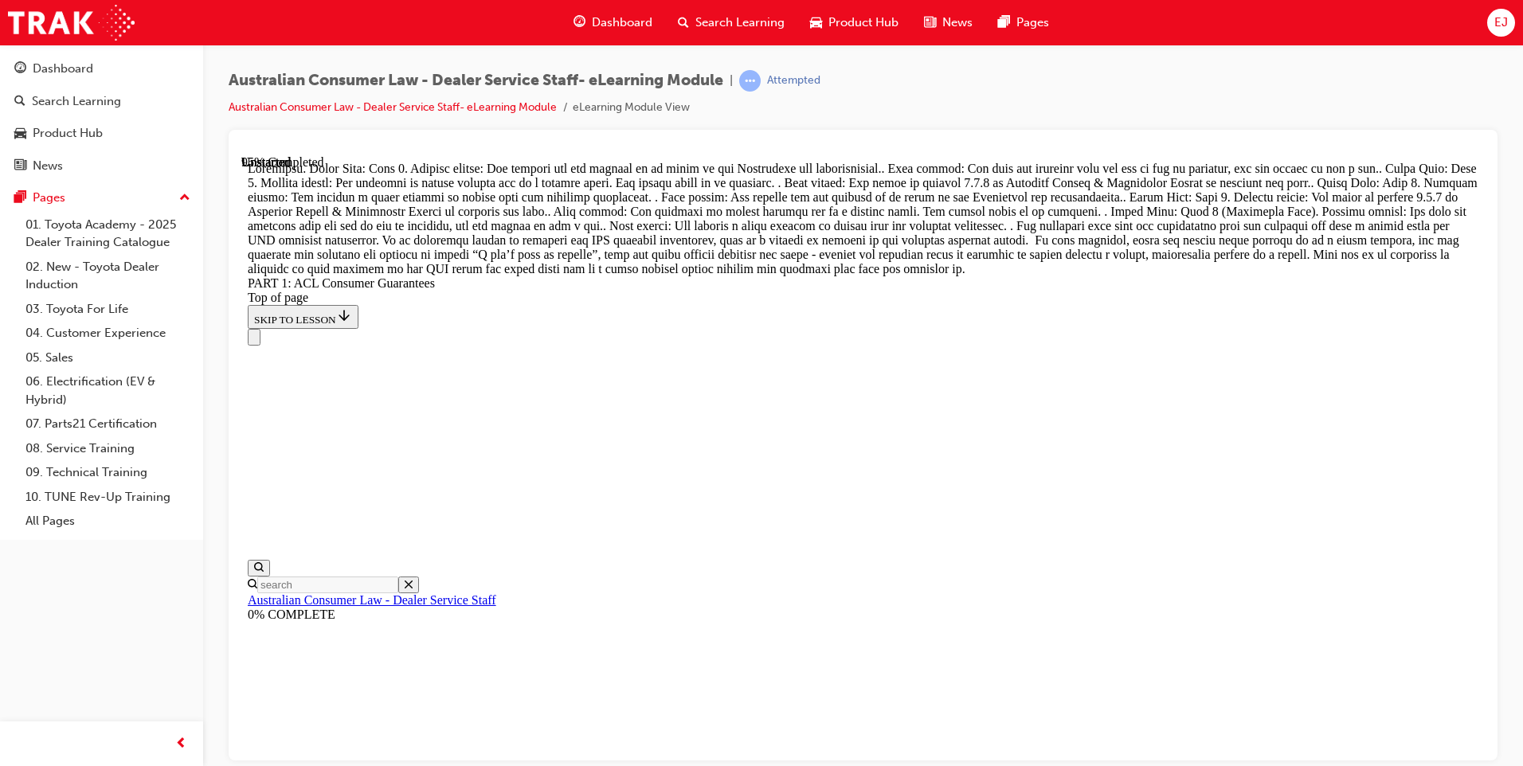
drag, startPoint x: 902, startPoint y: 585, endPoint x: 1149, endPoint y: 396, distance: 311.9
drag, startPoint x: 832, startPoint y: 495, endPoint x: 1114, endPoint y: 487, distance: 281.3
drag, startPoint x: 867, startPoint y: 590, endPoint x: 1153, endPoint y: 593, distance: 286.8
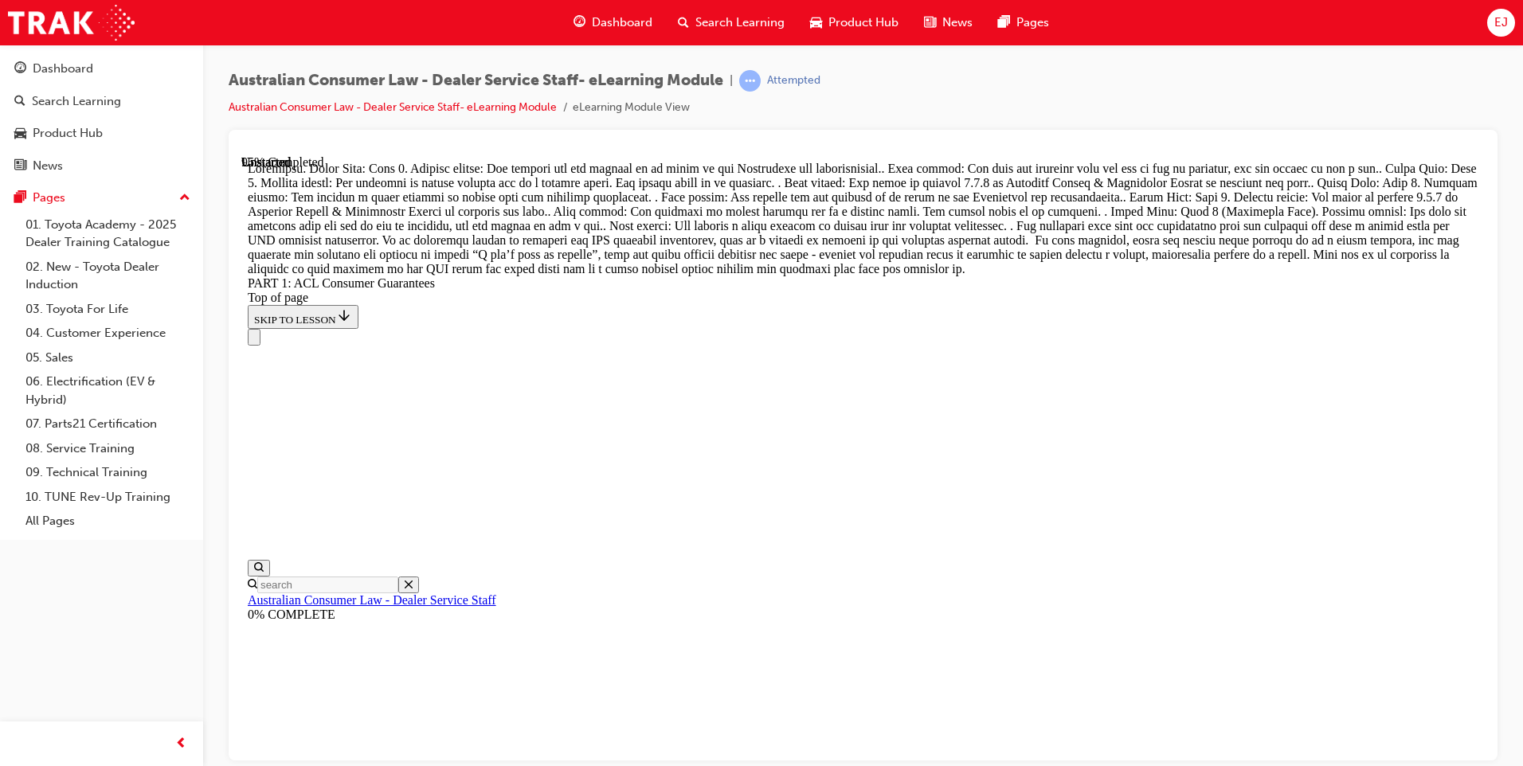
drag, startPoint x: 848, startPoint y: 671, endPoint x: 1126, endPoint y: 678, distance: 278.9
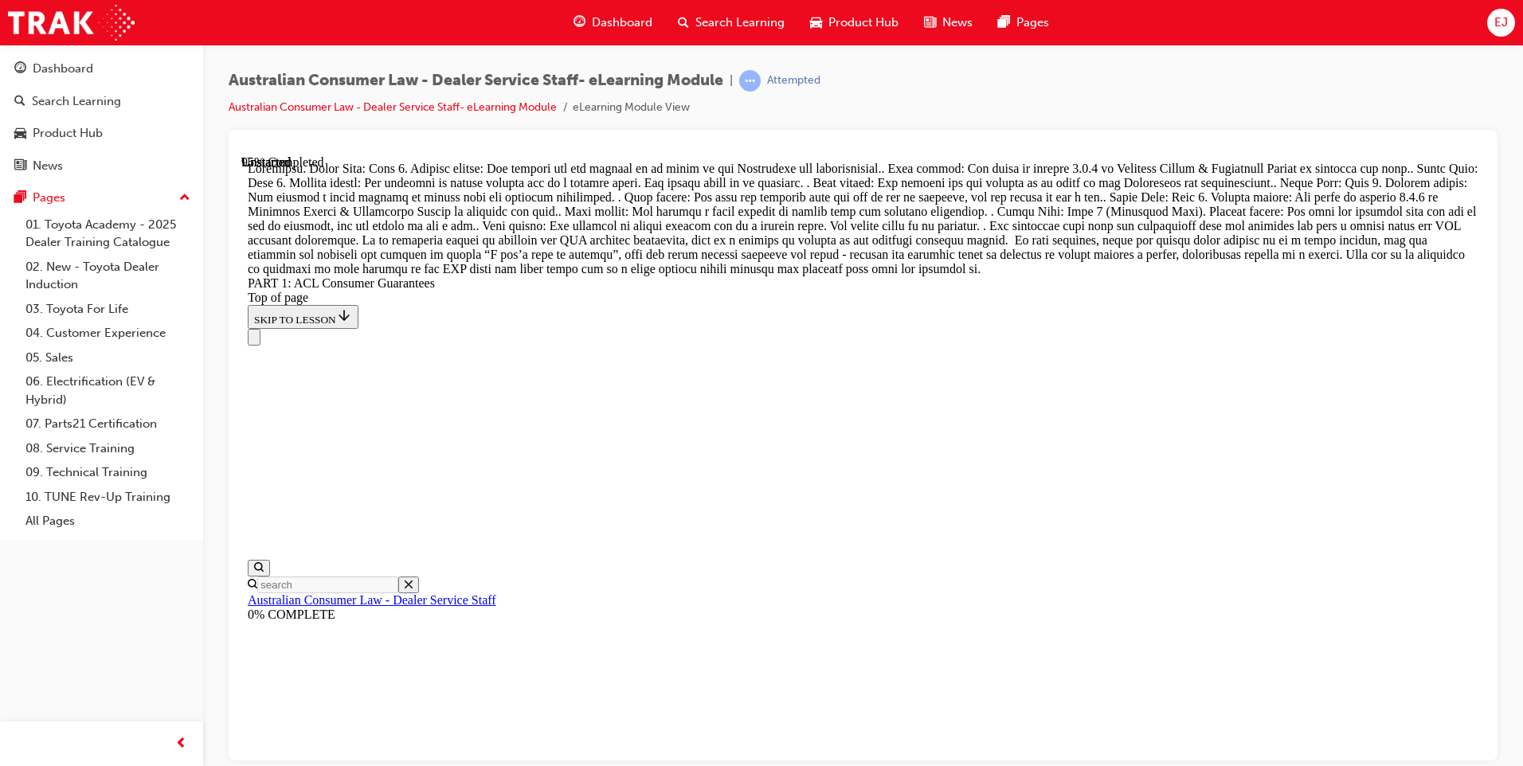
scroll to position [17351, 0]
drag, startPoint x: 841, startPoint y: 345, endPoint x: 1102, endPoint y: 247, distance: 279.0
drag, startPoint x: 899, startPoint y: 432, endPoint x: 1147, endPoint y: 602, distance: 301.4
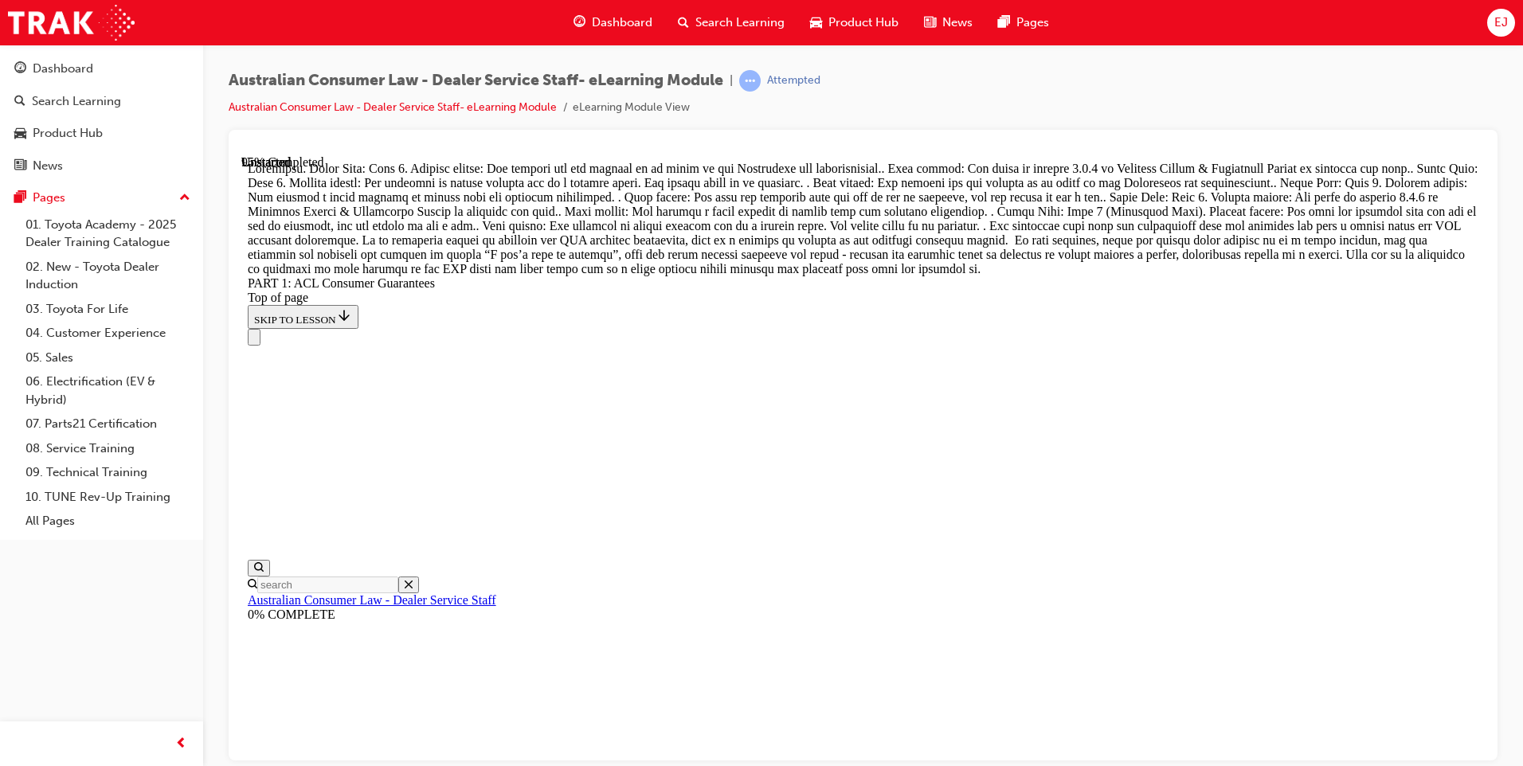
drag, startPoint x: 864, startPoint y: 538, endPoint x: 895, endPoint y: 544, distance: 31.7
drag, startPoint x: 873, startPoint y: 516, endPoint x: 1133, endPoint y: 324, distance: 322.9
drag, startPoint x: 905, startPoint y: 530, endPoint x: 1178, endPoint y: 447, distance: 285.5
drag, startPoint x: 891, startPoint y: 520, endPoint x: 1161, endPoint y: 523, distance: 270.0
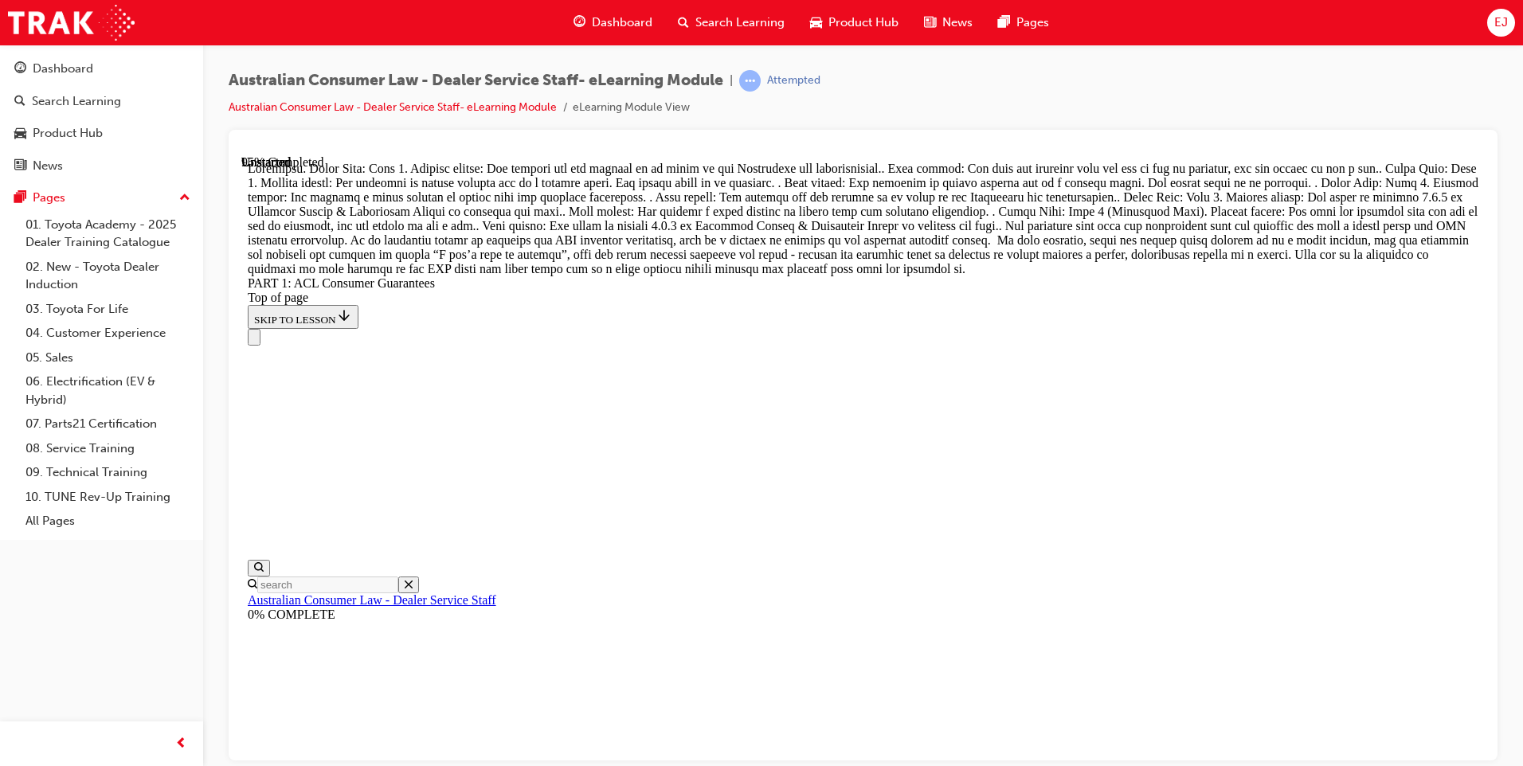
drag, startPoint x: 859, startPoint y: 634, endPoint x: 1138, endPoint y: 355, distance: 394.3
drag, startPoint x: 826, startPoint y: 255, endPoint x: 1093, endPoint y: 246, distance: 267.0
drag, startPoint x: 859, startPoint y: 464, endPoint x: 1114, endPoint y: 462, distance: 254.9
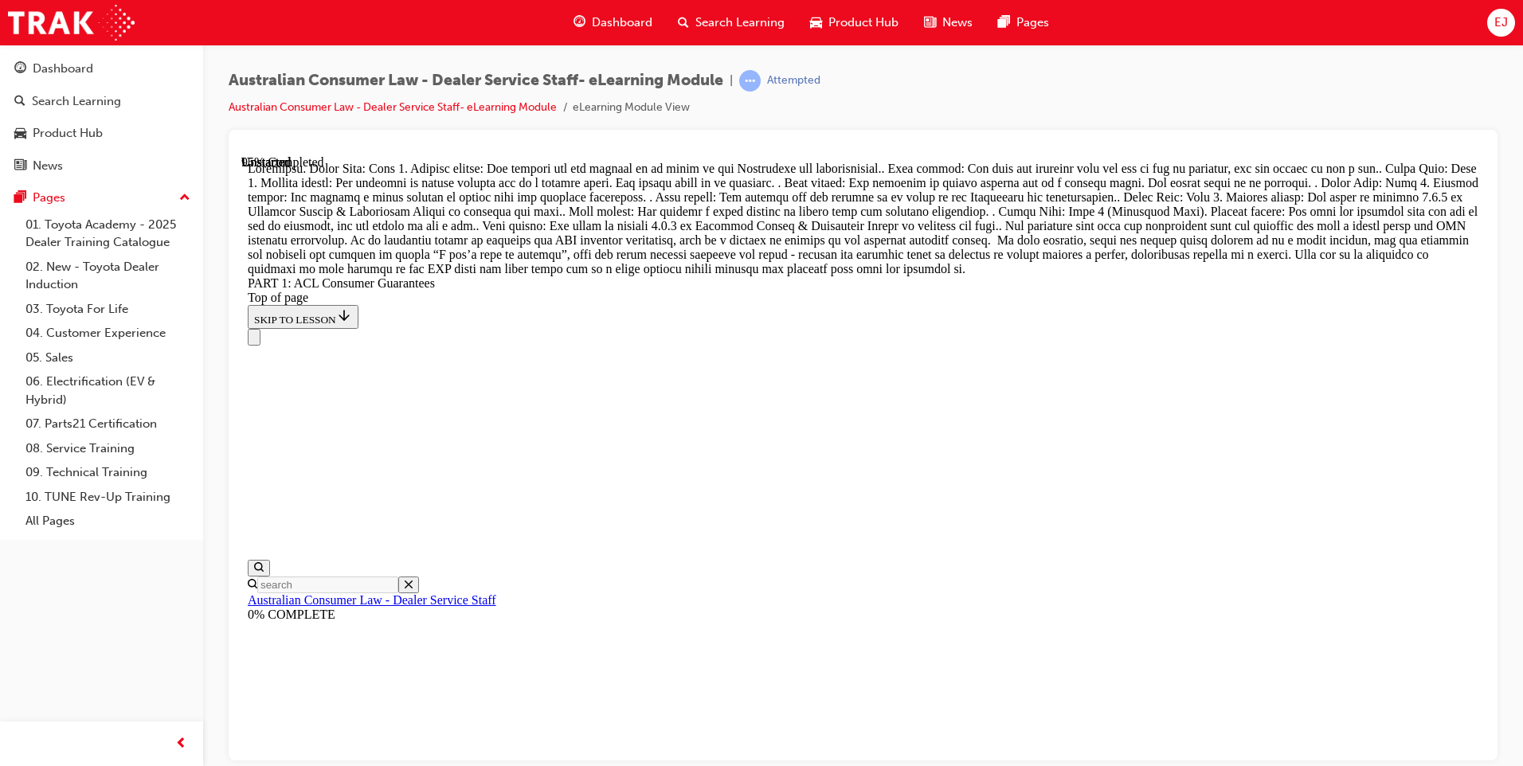
drag, startPoint x: 881, startPoint y: 570, endPoint x: 1141, endPoint y: 666, distance: 277.0
drag, startPoint x: 892, startPoint y: 646, endPoint x: 916, endPoint y: 657, distance: 26.4
drag, startPoint x: 837, startPoint y: 547, endPoint x: 913, endPoint y: 554, distance: 76.0
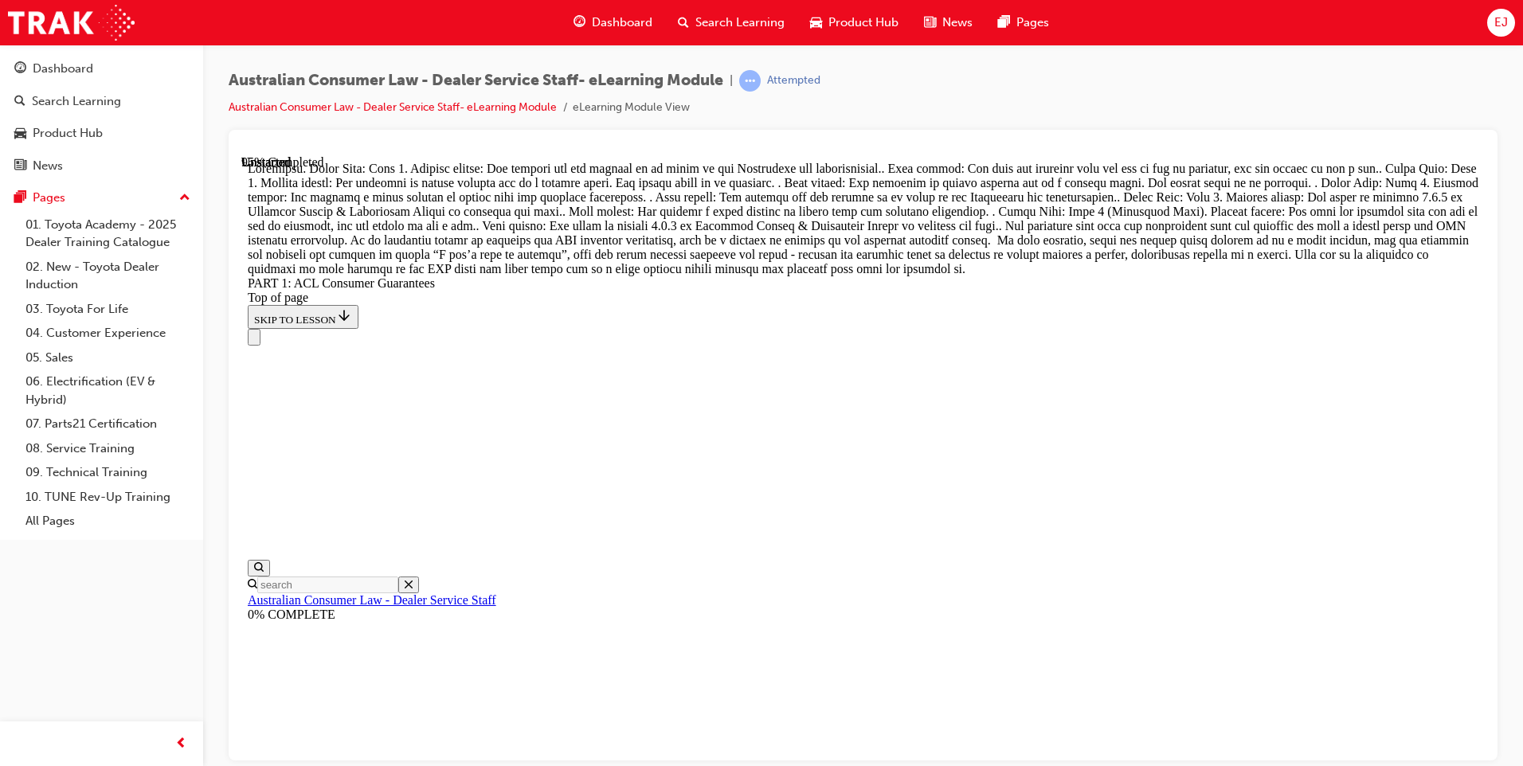
drag, startPoint x: 915, startPoint y: 636, endPoint x: 926, endPoint y: 641, distance: 12.1
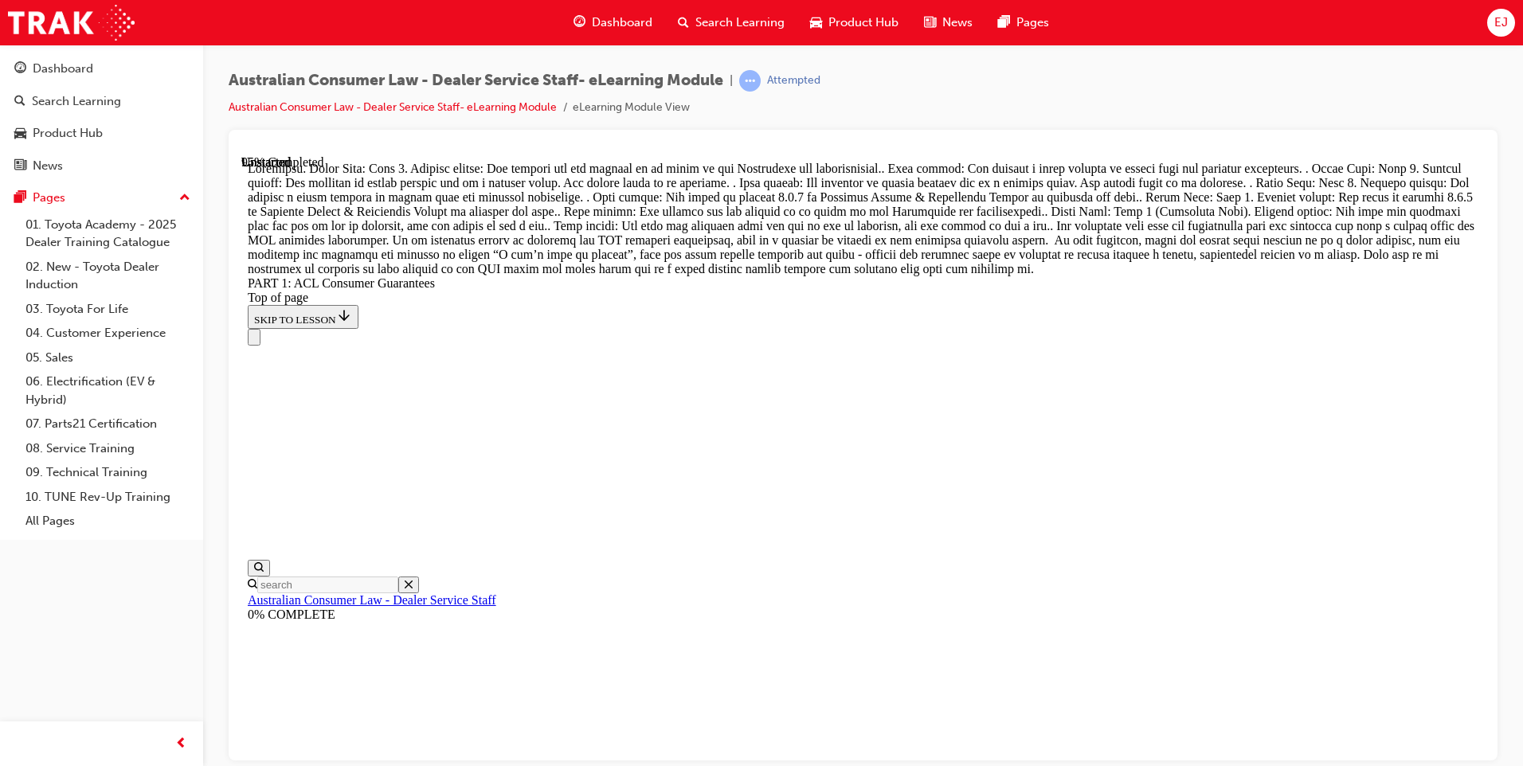
scroll to position [16950, 0]
drag, startPoint x: 805, startPoint y: 205, endPoint x: 1069, endPoint y: 584, distance: 462.3
drag, startPoint x: 811, startPoint y: 311, endPoint x: 1063, endPoint y: 404, distance: 268.9
drag, startPoint x: 893, startPoint y: 512, endPoint x: 1140, endPoint y: 318, distance: 314.2
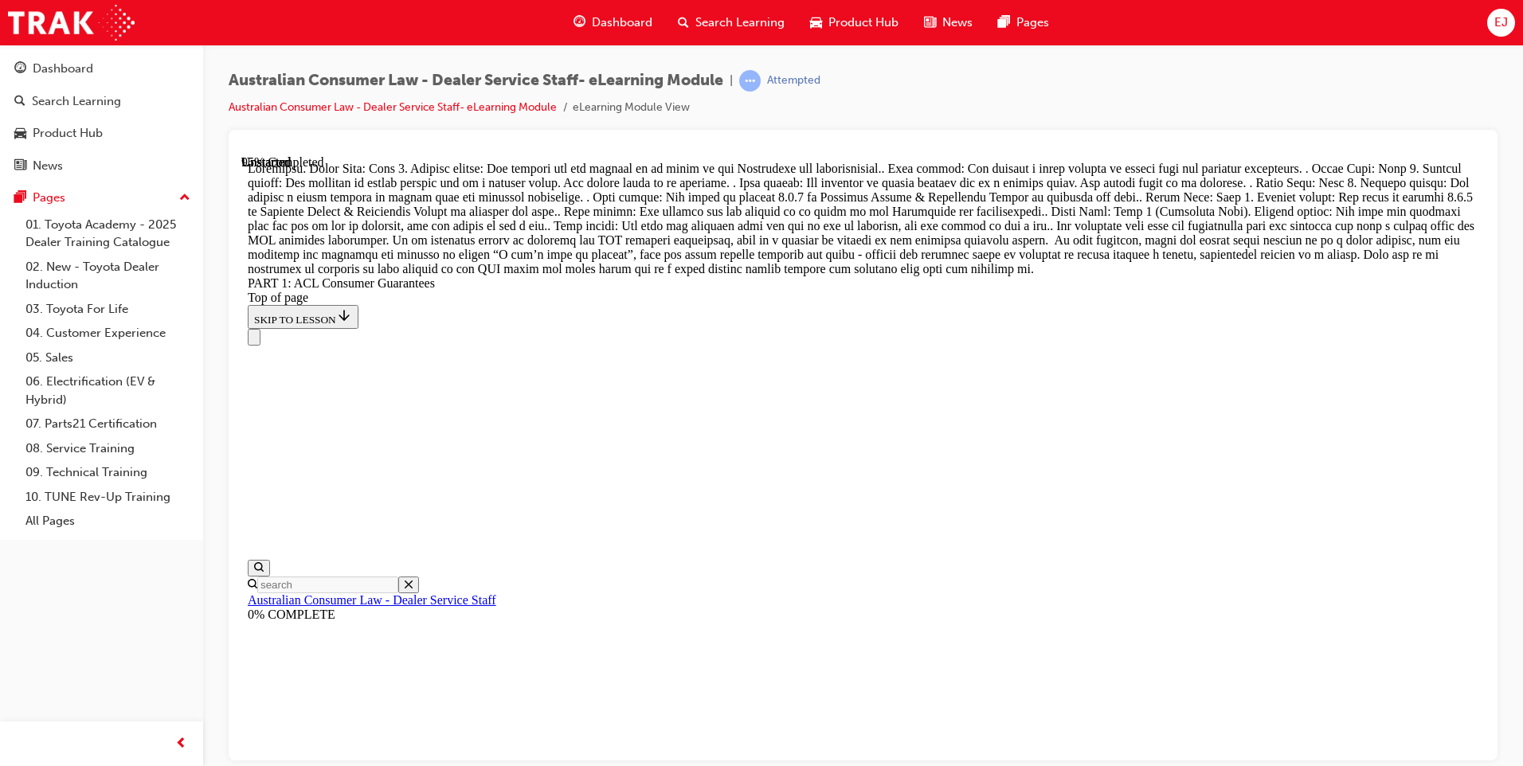
drag, startPoint x: 832, startPoint y: 515, endPoint x: 1090, endPoint y: 514, distance: 258.9
drag, startPoint x: 841, startPoint y: 608, endPoint x: 1095, endPoint y: 609, distance: 254.1
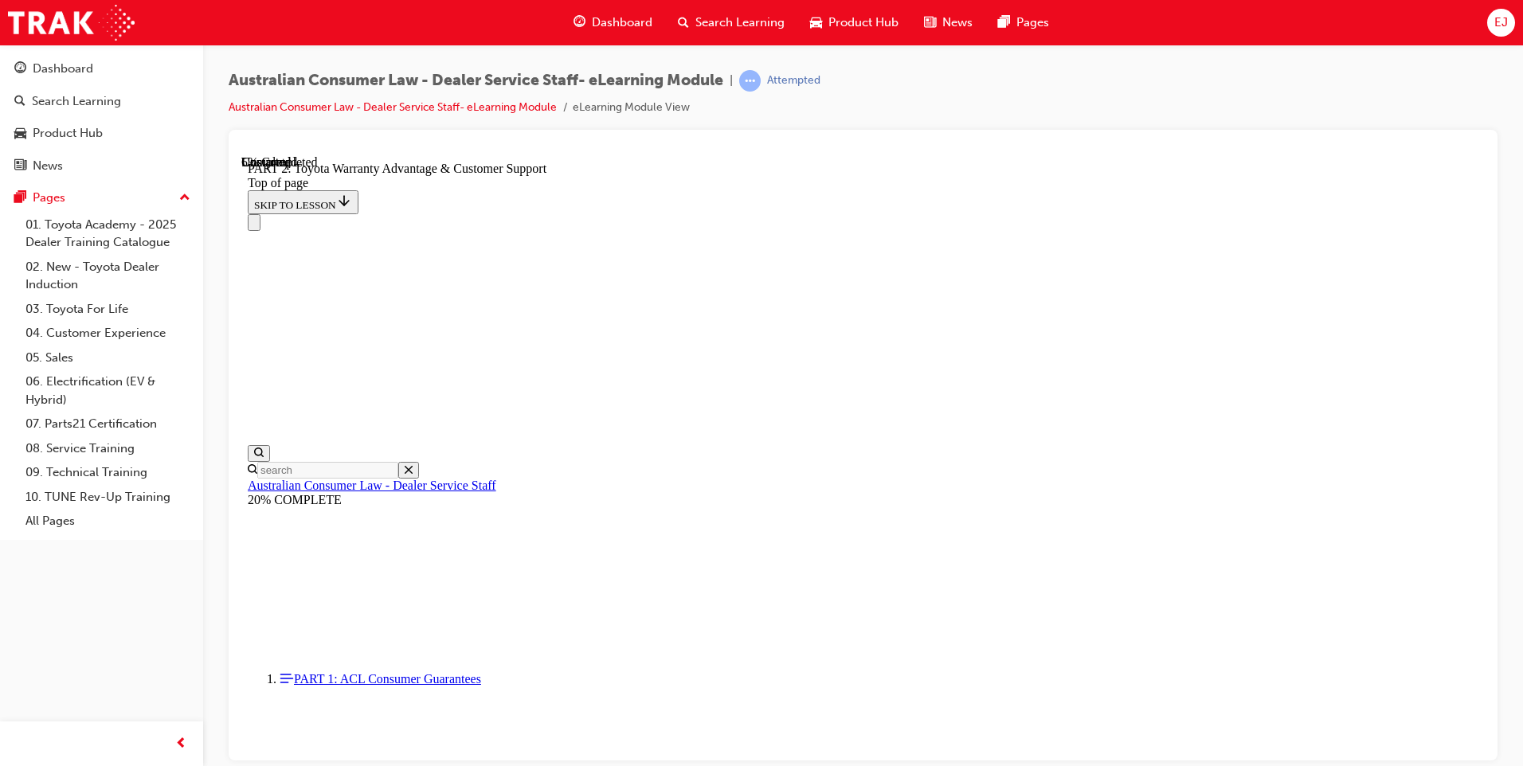
scroll to position [1085, 0]
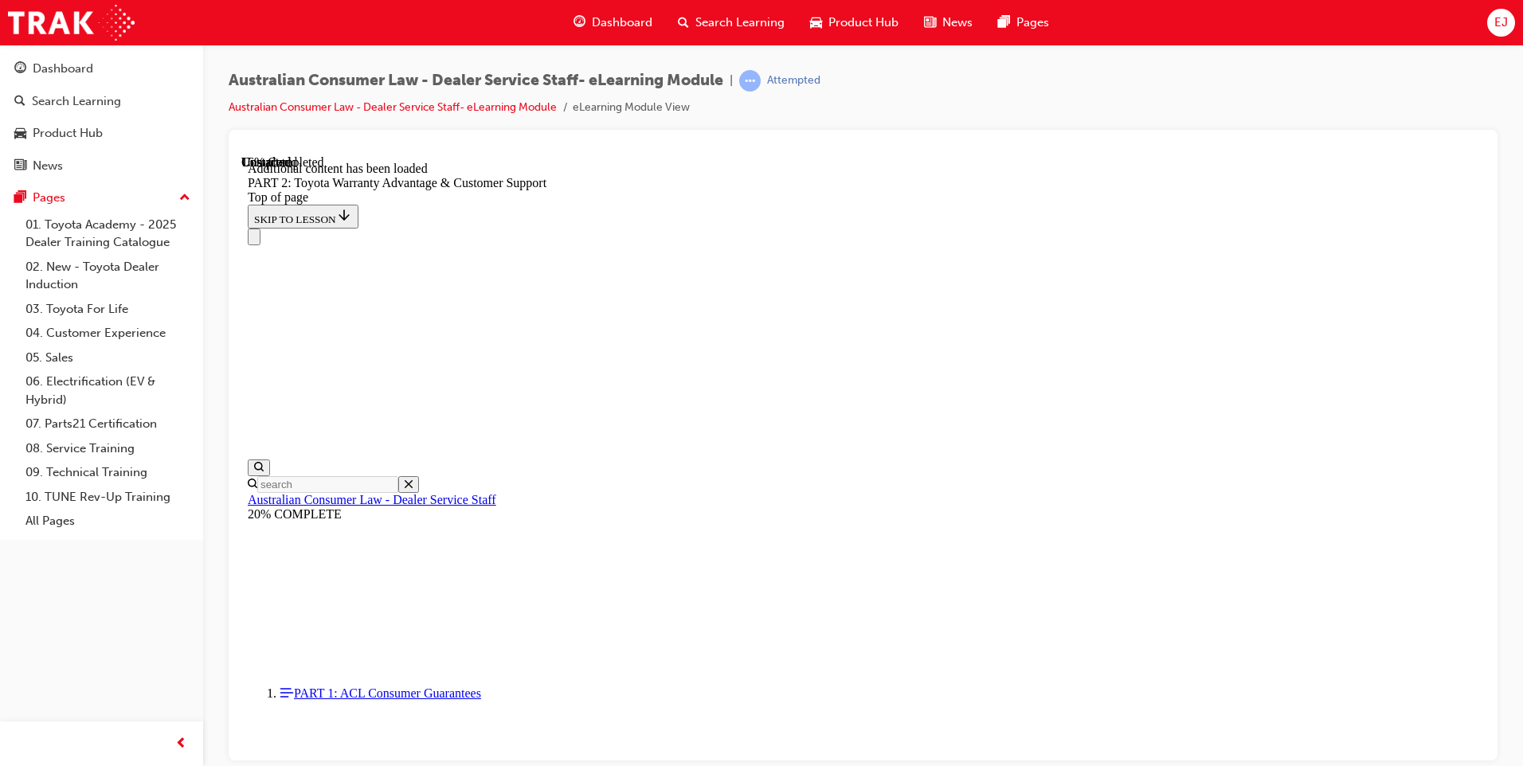
scroll to position [1601, 0]
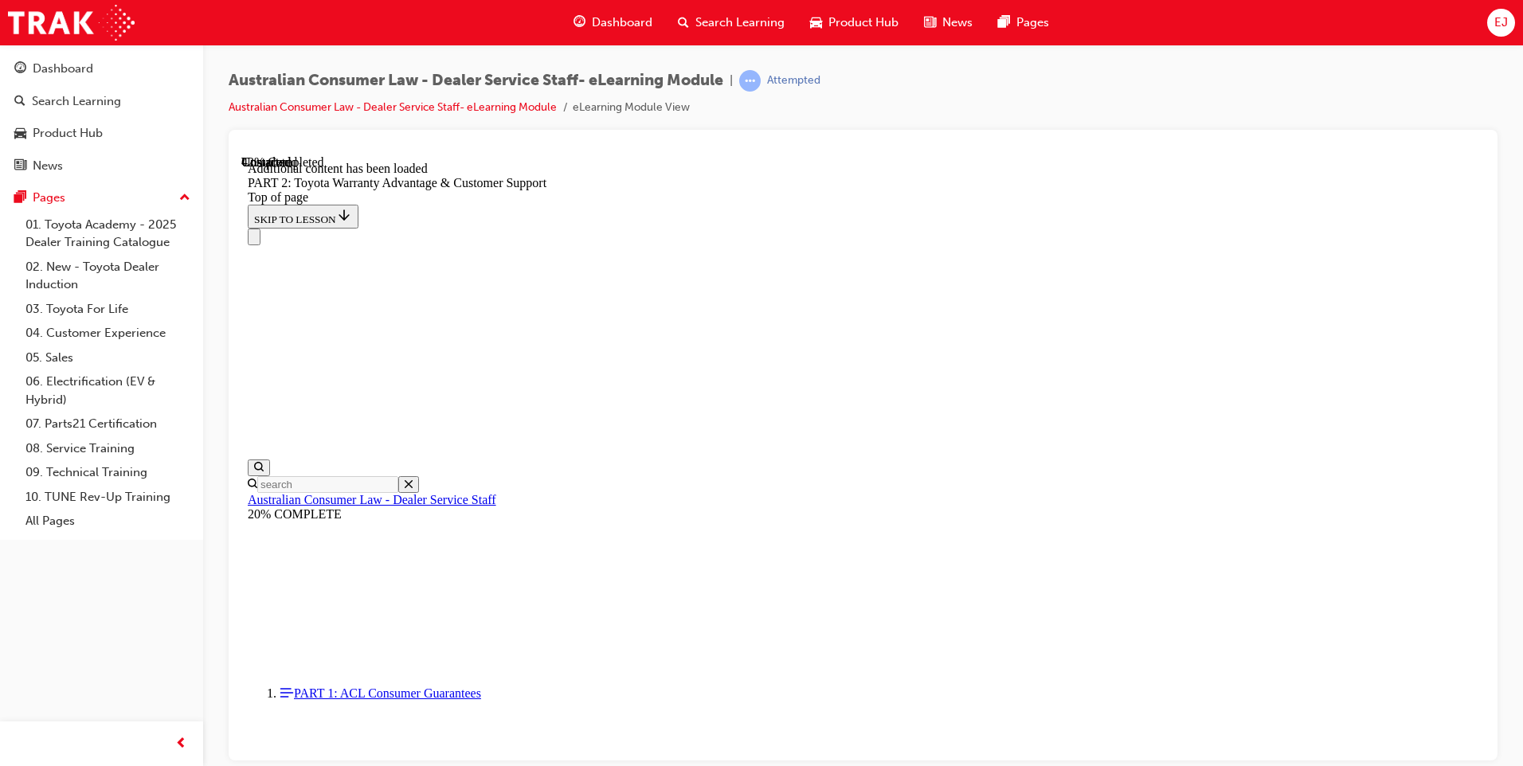
scroll to position [2813, 0]
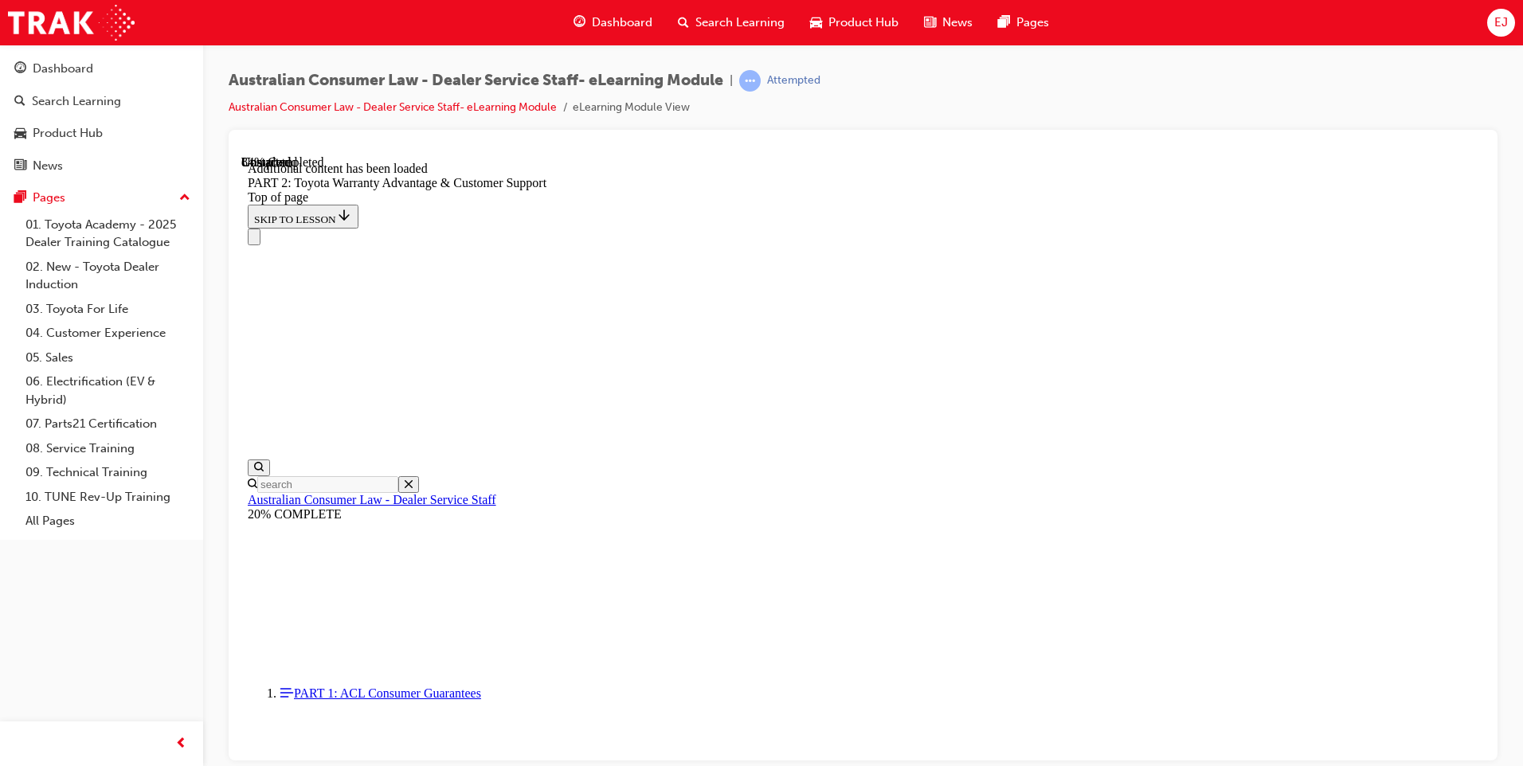
scroll to position [5742, 0]
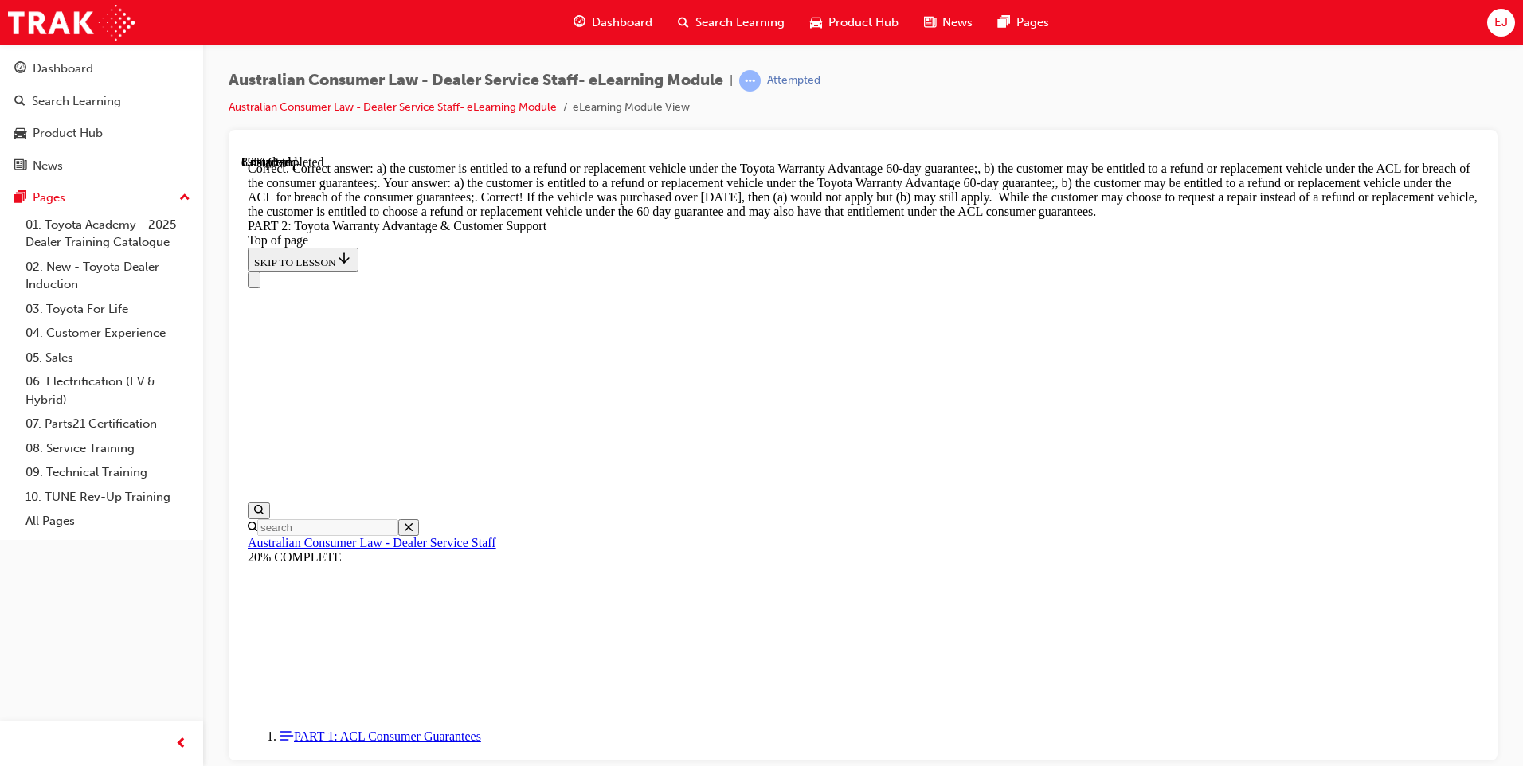
scroll to position [6229, 0]
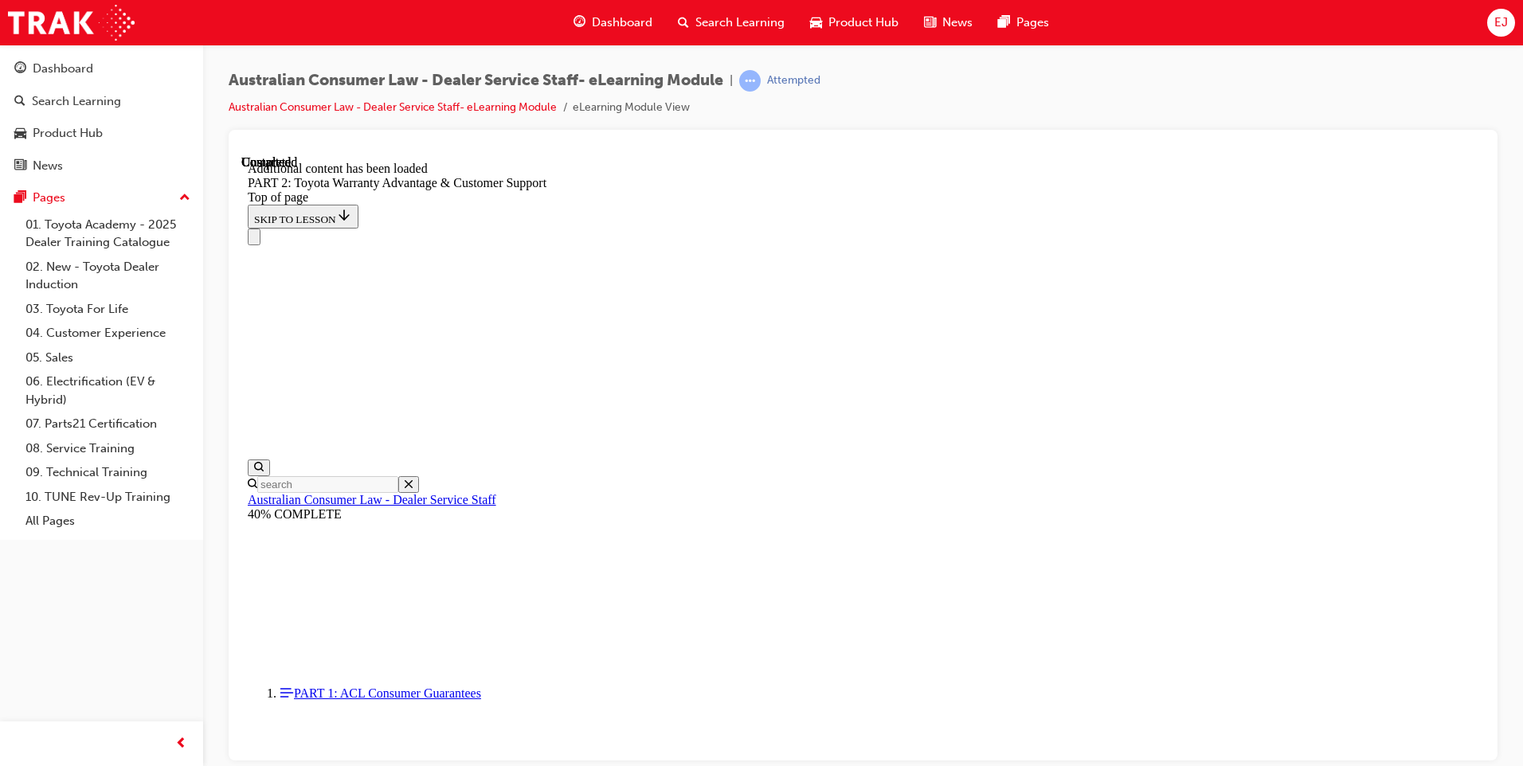
scroll to position [6600, 0]
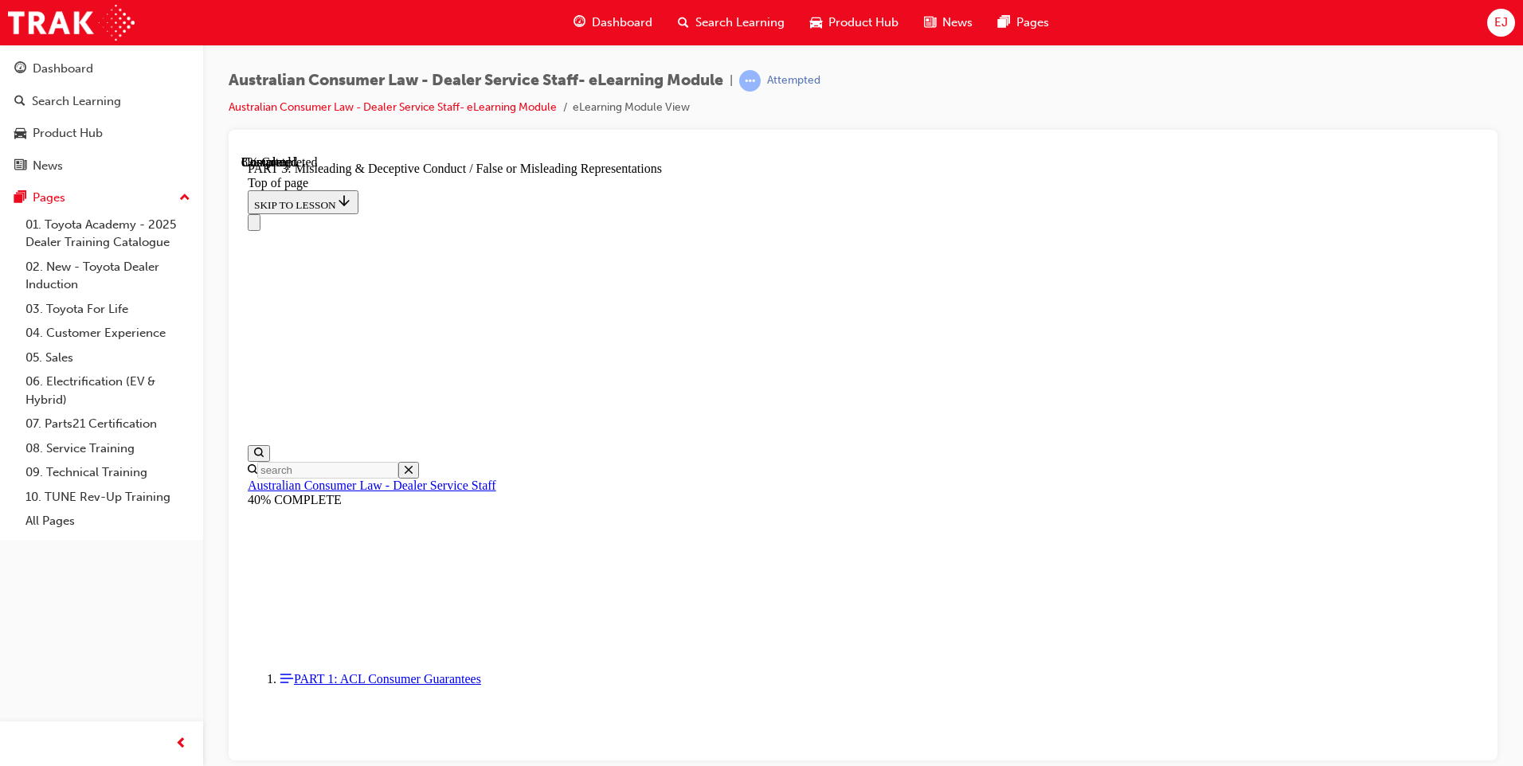
scroll to position [1025, 0]
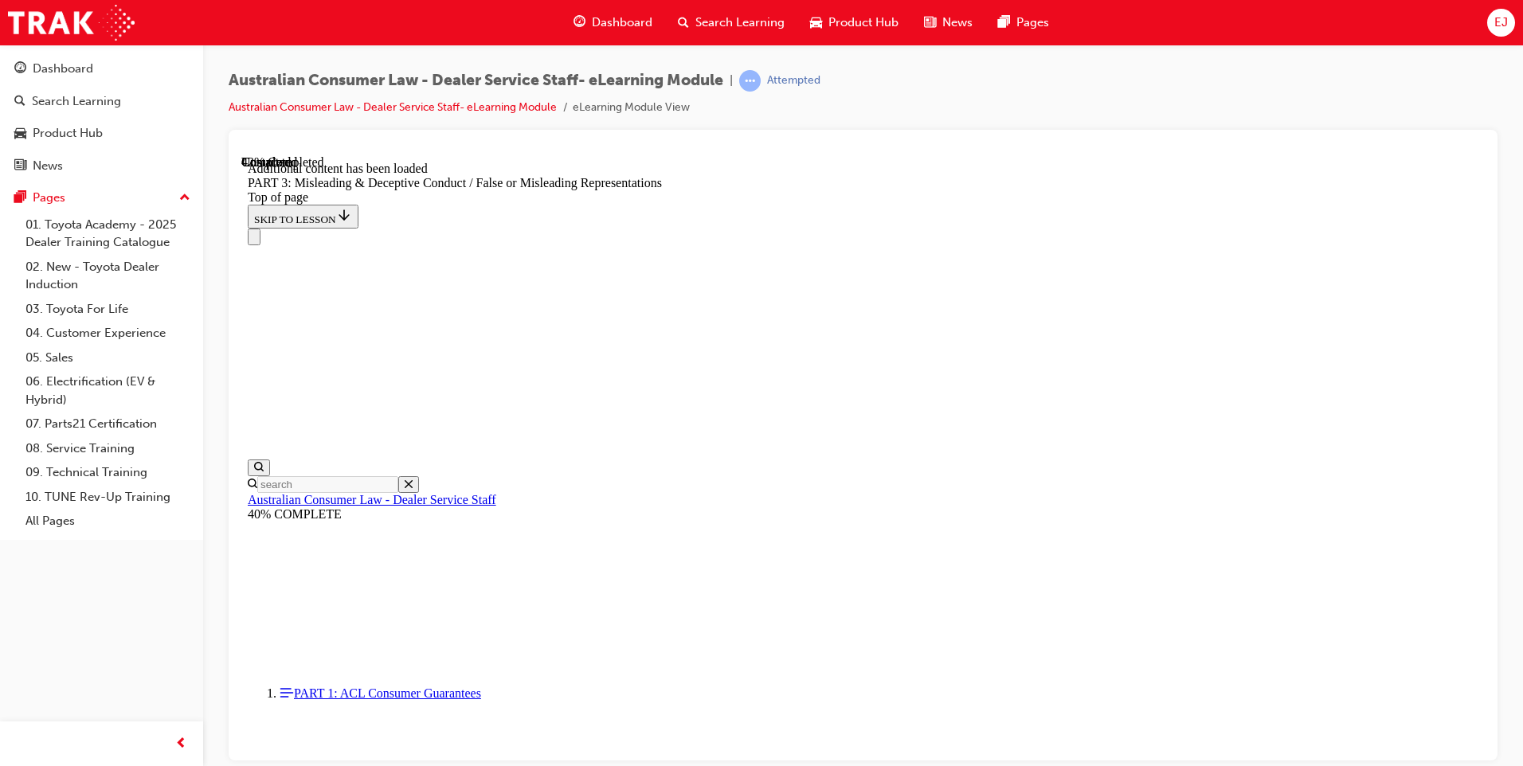
scroll to position [3731, 0]
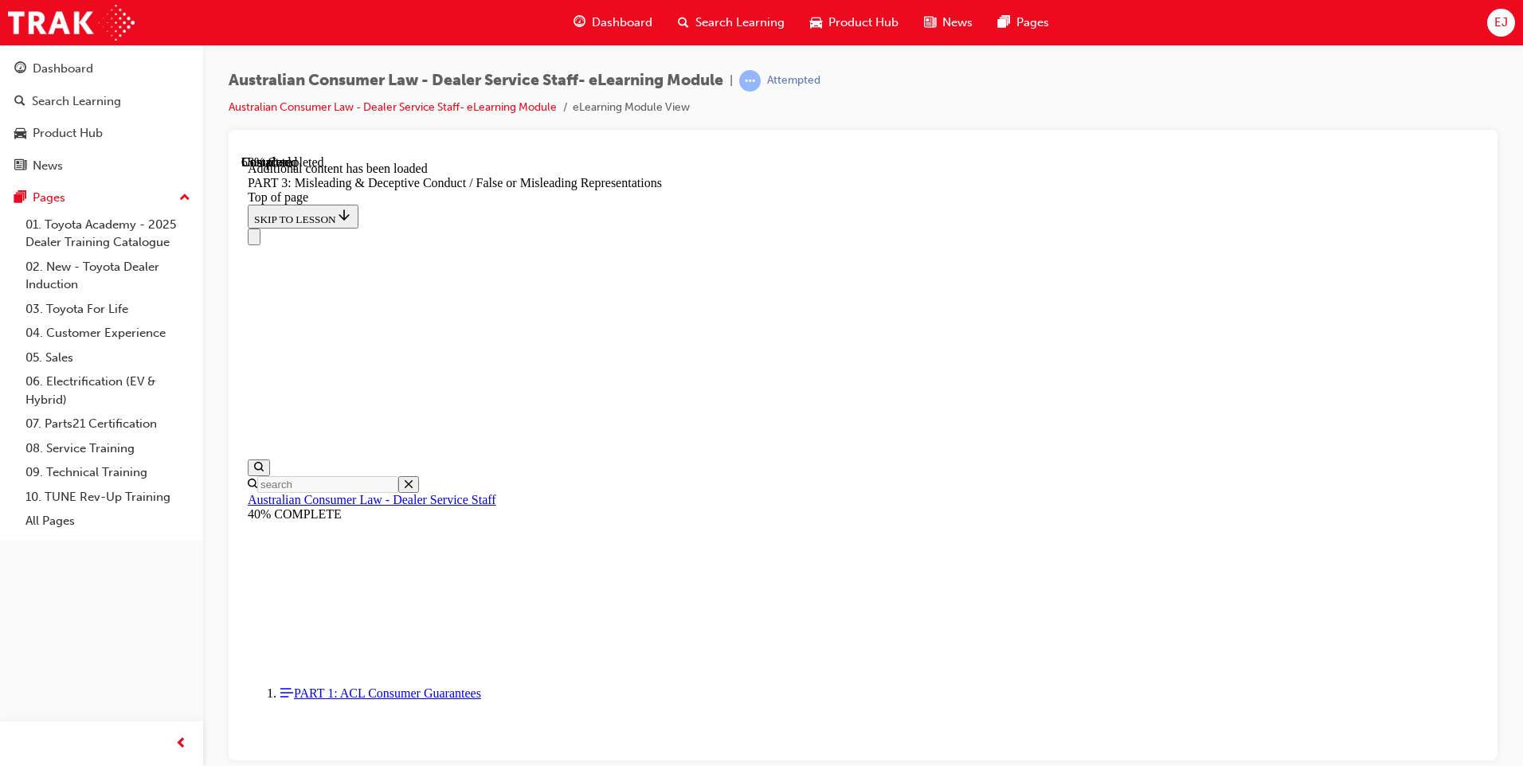
scroll to position [4618, 0]
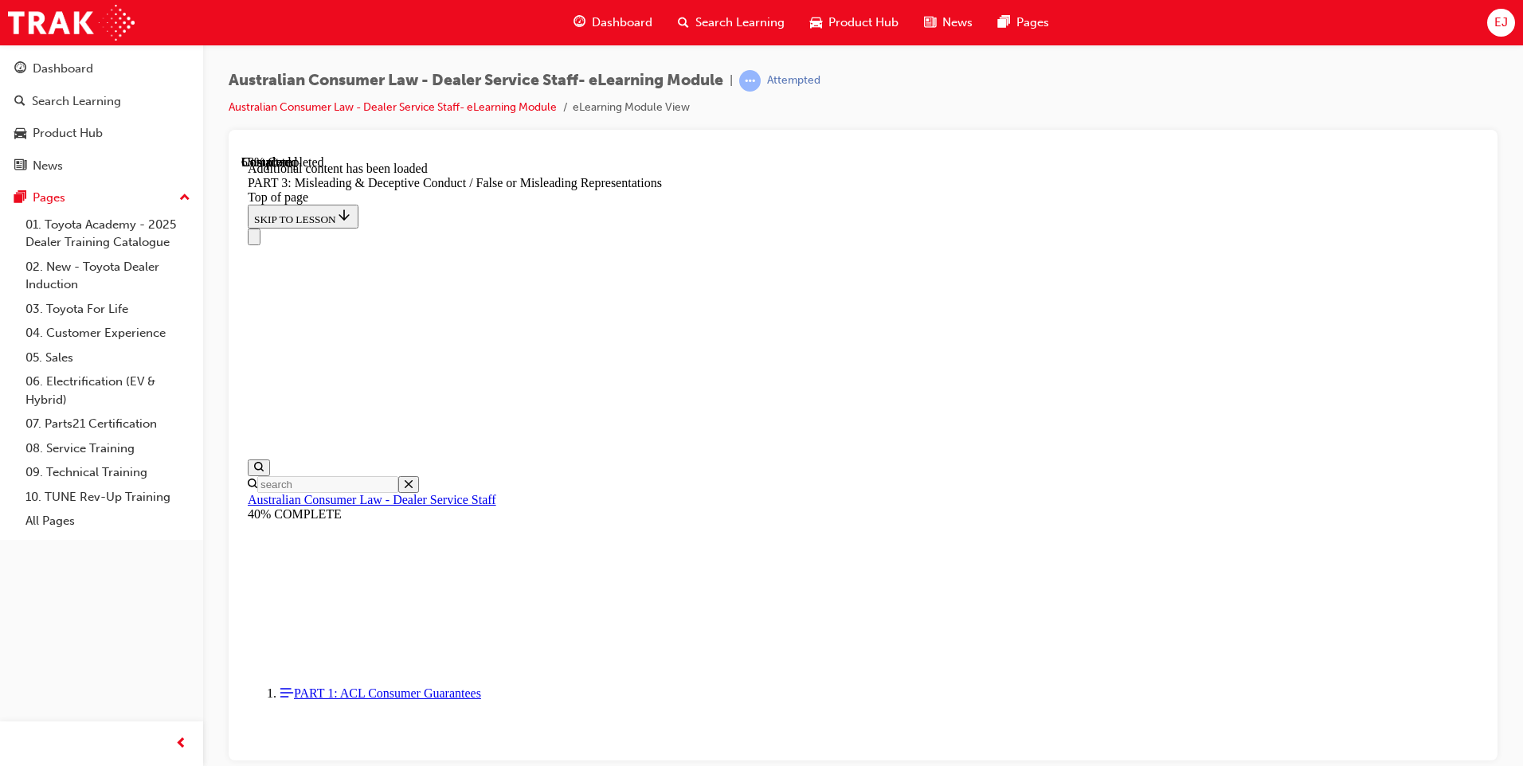
scroll to position [4638, 0]
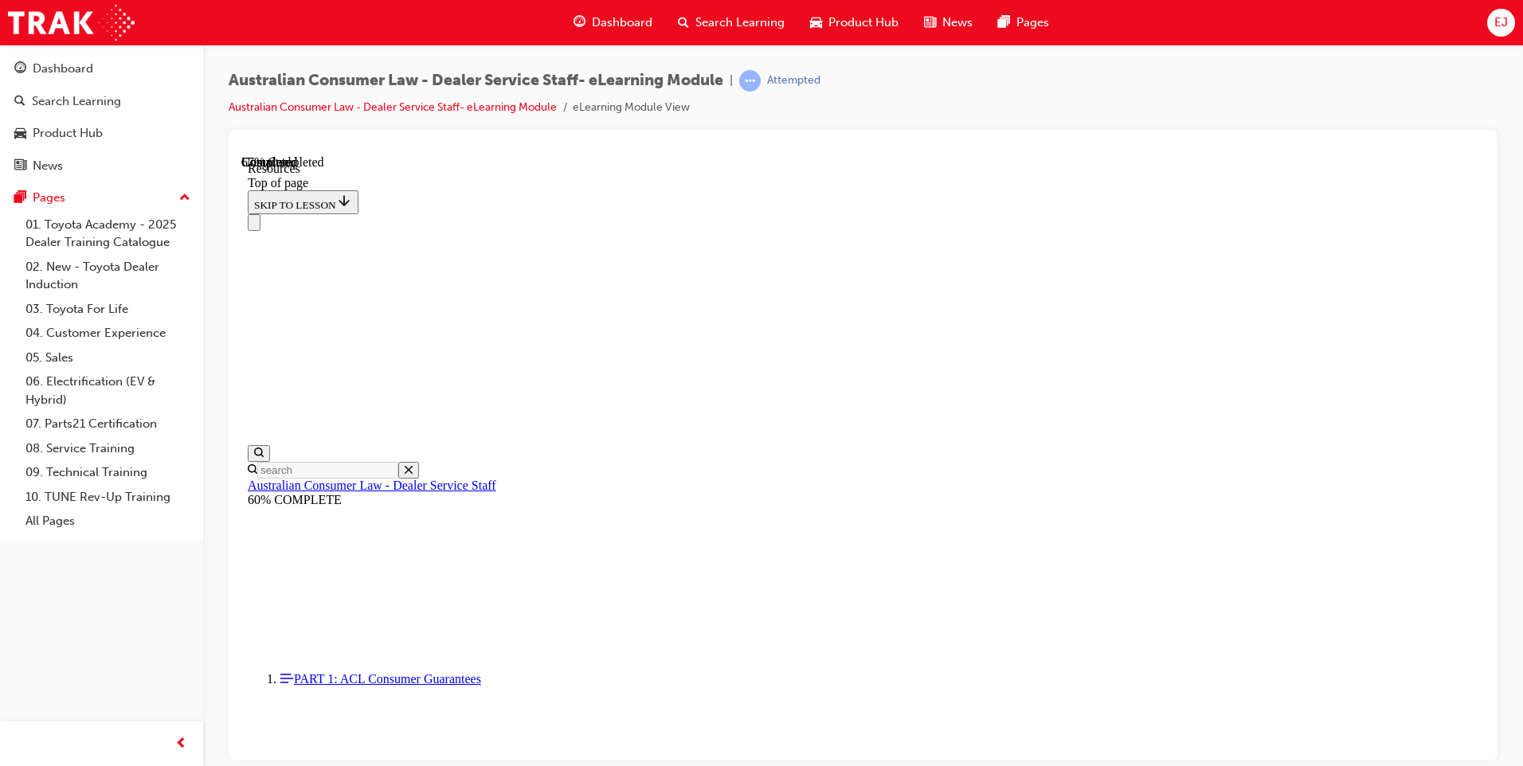
scroll to position [729, 0]
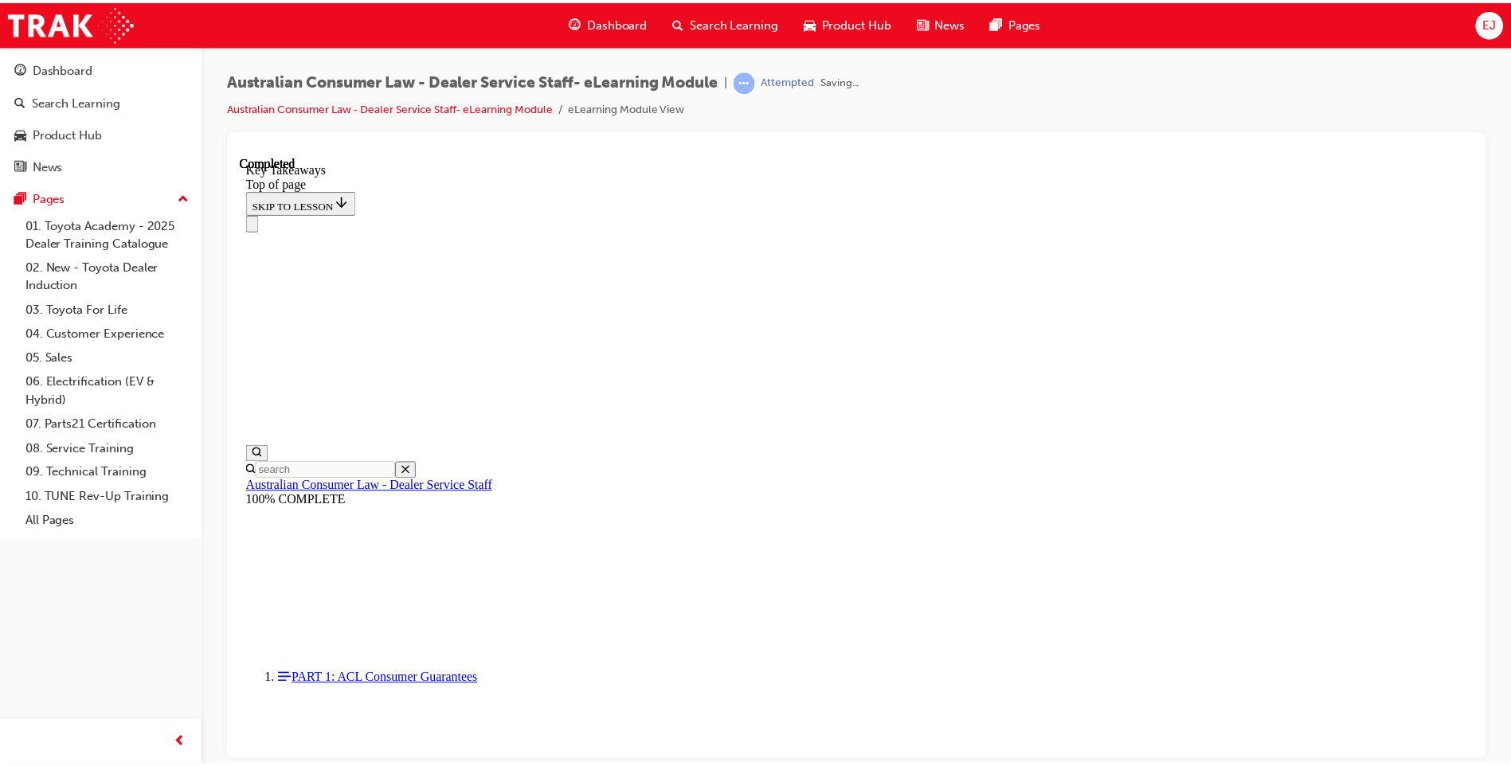
scroll to position [327, 0]
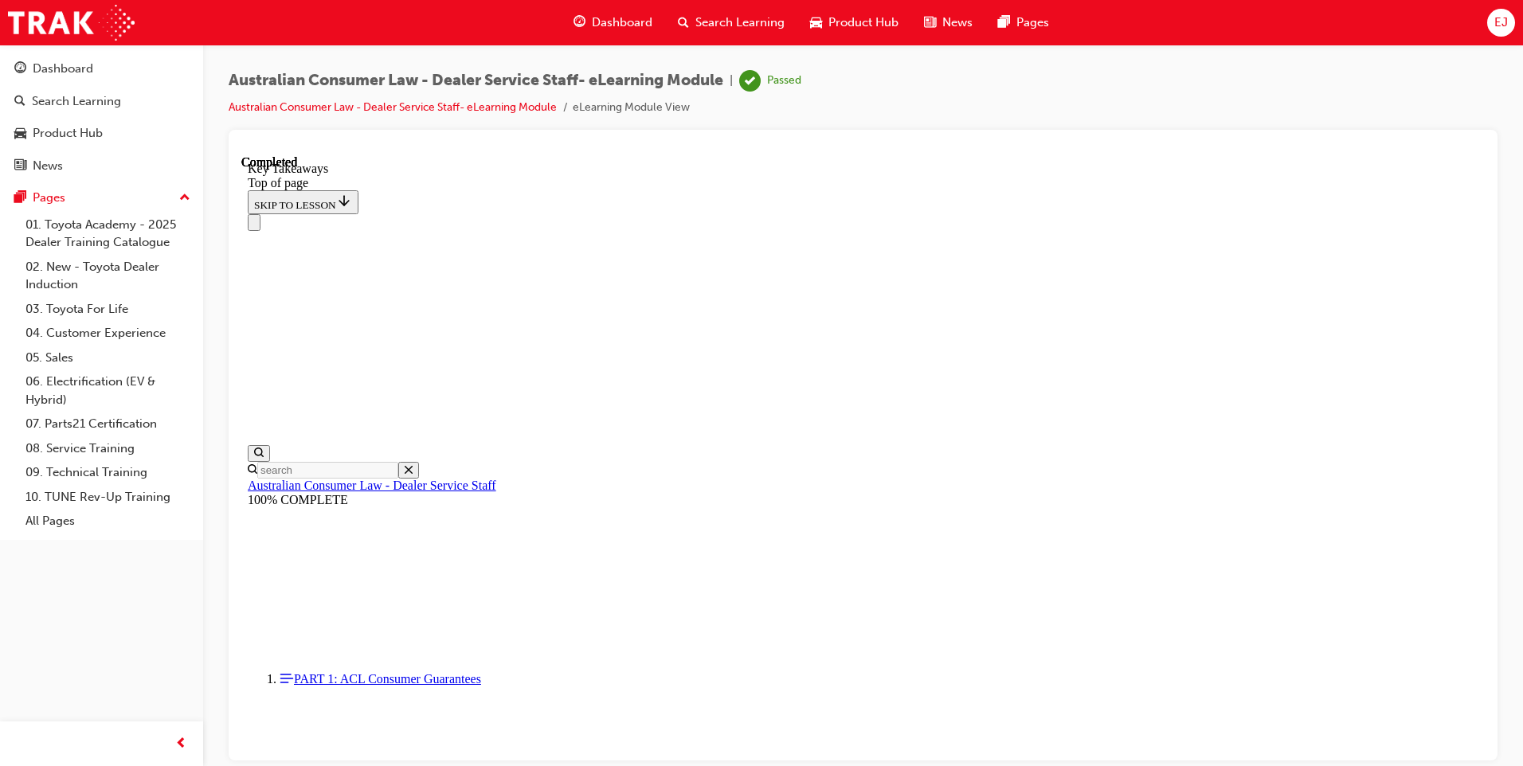
click at [254, 225] on icon "Close navigation menu" at bounding box center [254, 225] width 0 height 0
click at [254, 225] on icon "Open navigation menu" at bounding box center [254, 225] width 0 height 0
click at [125, 338] on link "04. Customer Experience" at bounding box center [108, 333] width 178 height 25
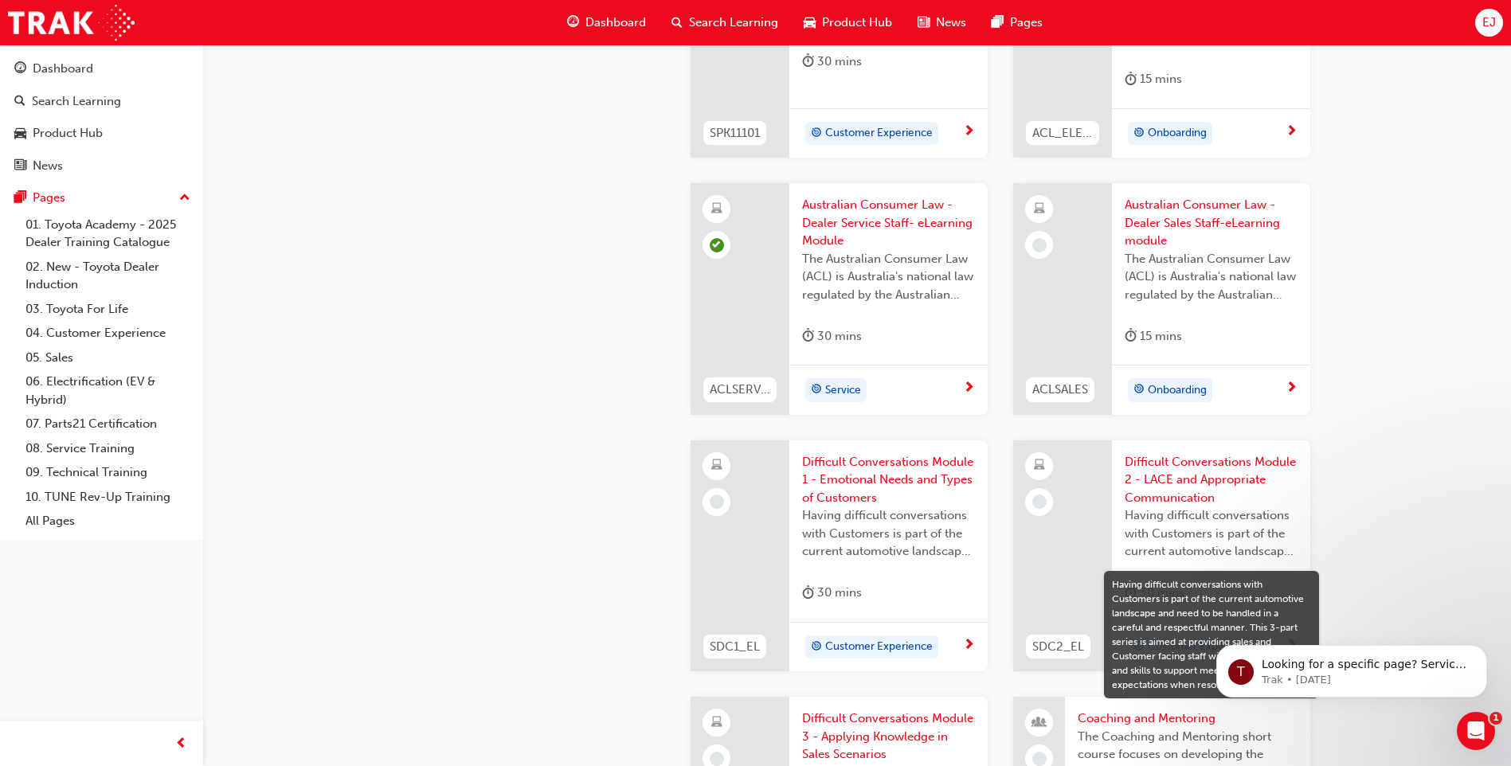
scroll to position [1229, 0]
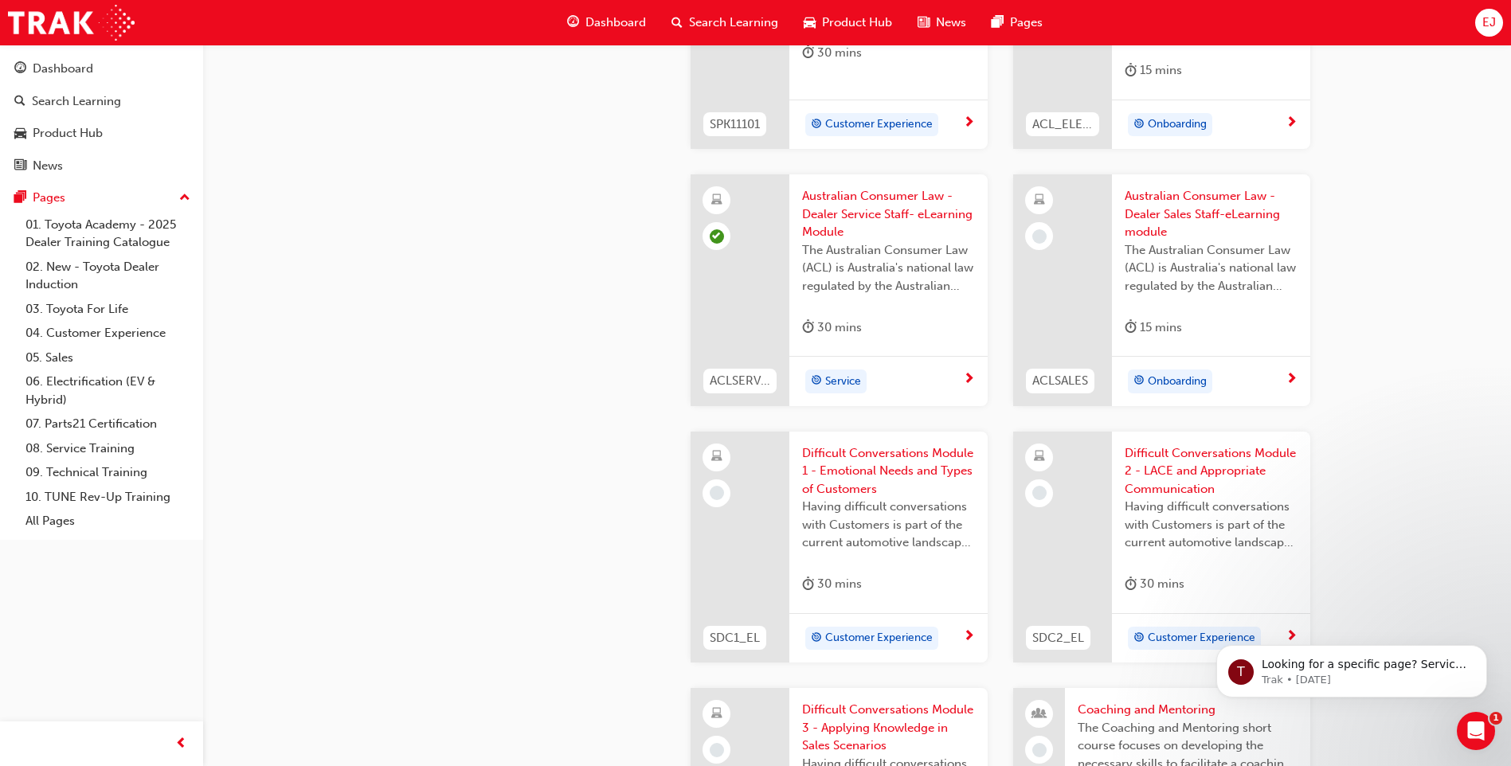
click at [1181, 378] on span "Onboarding" at bounding box center [1177, 382] width 59 height 18
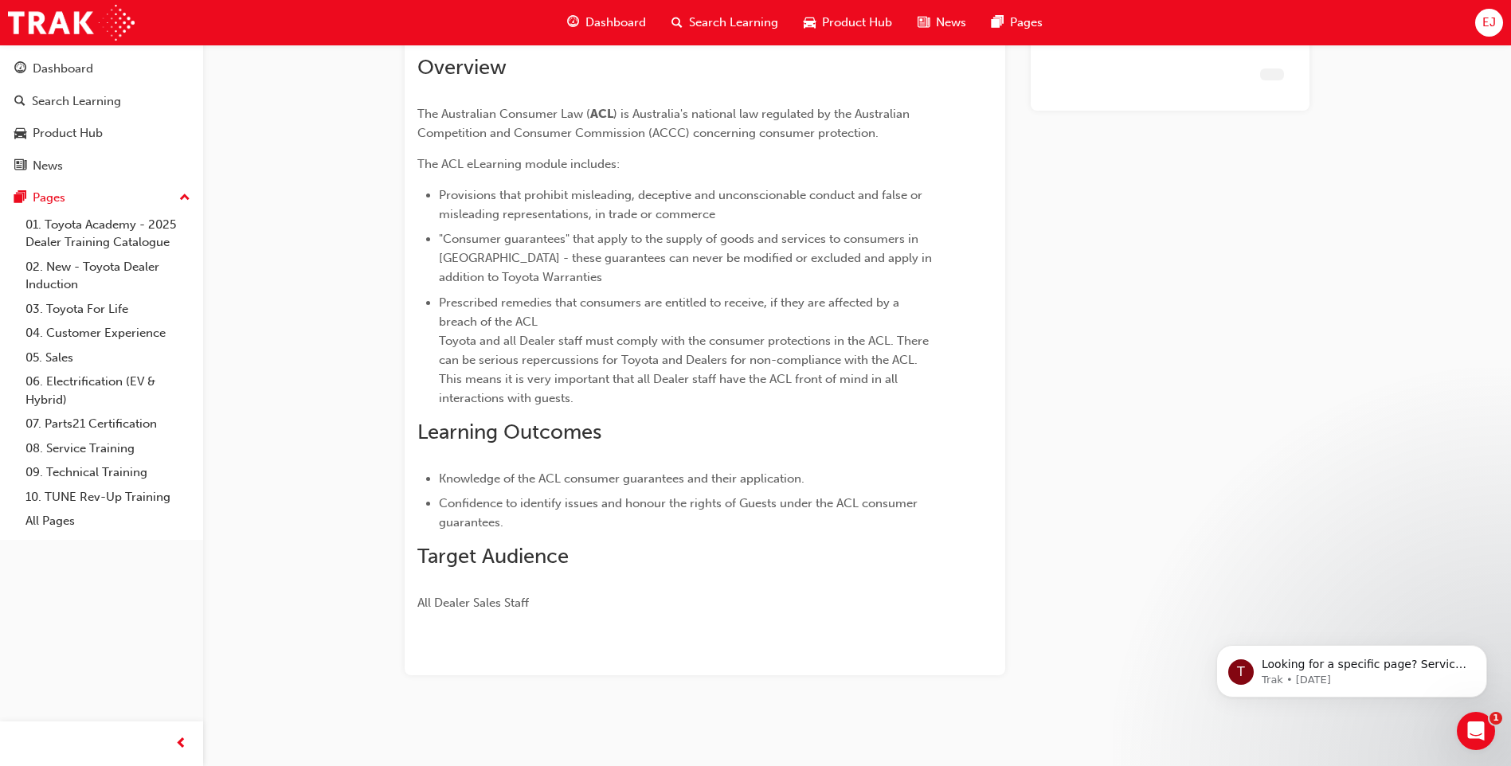
scroll to position [114, 0]
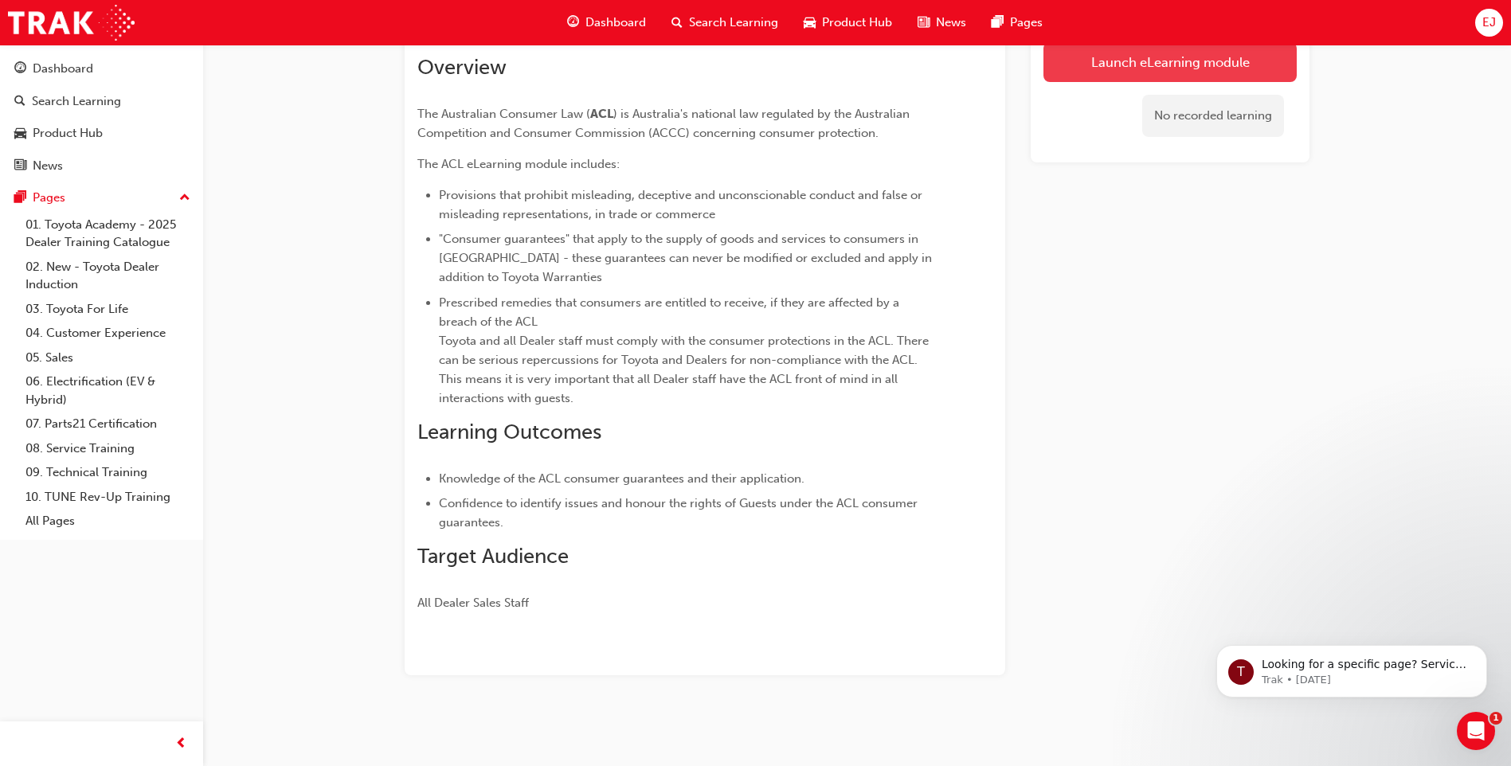
click at [1178, 65] on link "Launch eLearning module" at bounding box center [1169, 62] width 253 height 40
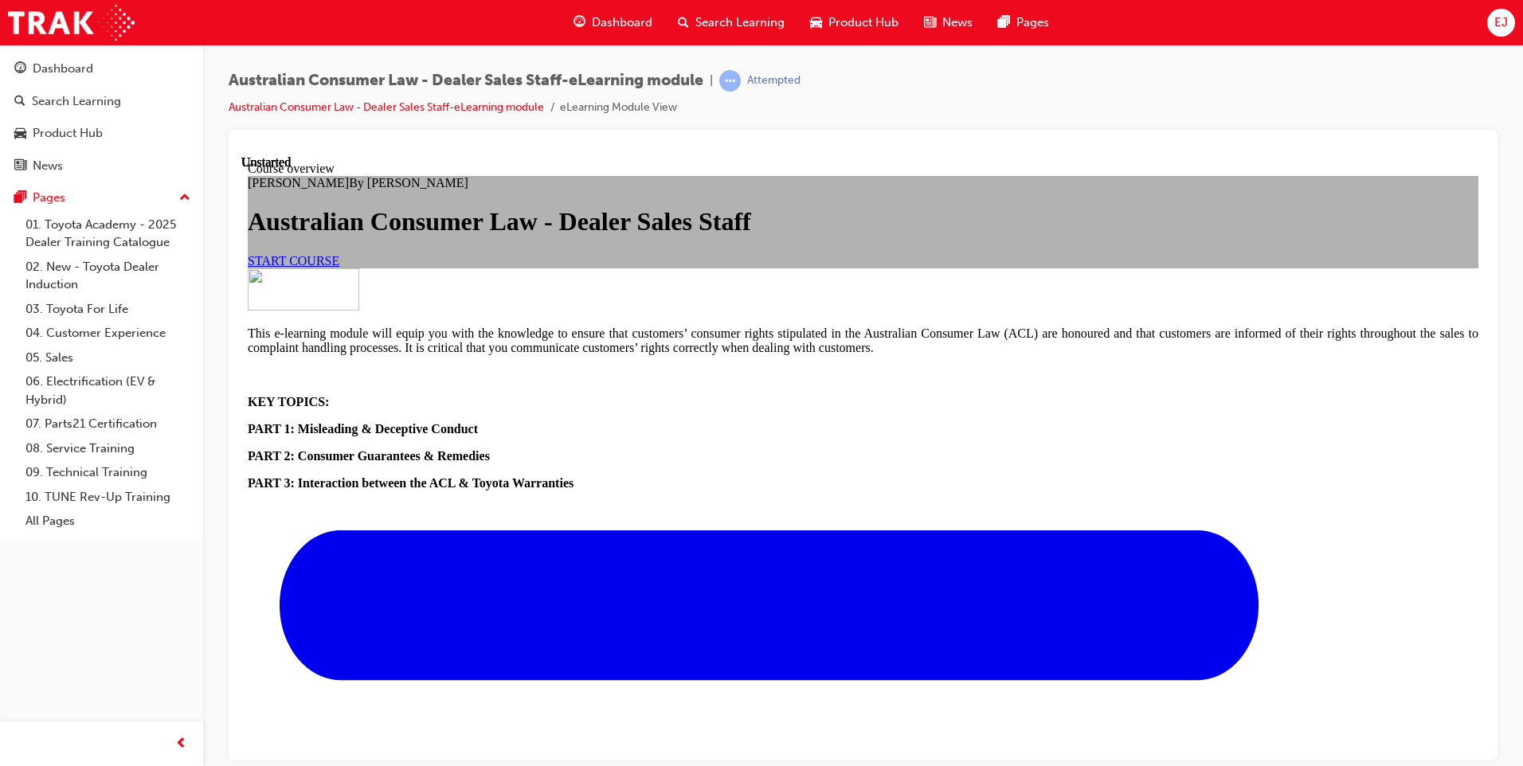
scroll to position [159, 0]
click at [675, 268] on div "START COURSE" at bounding box center [863, 260] width 1231 height 14
click at [339, 267] on span "START COURSE" at bounding box center [294, 260] width 92 height 14
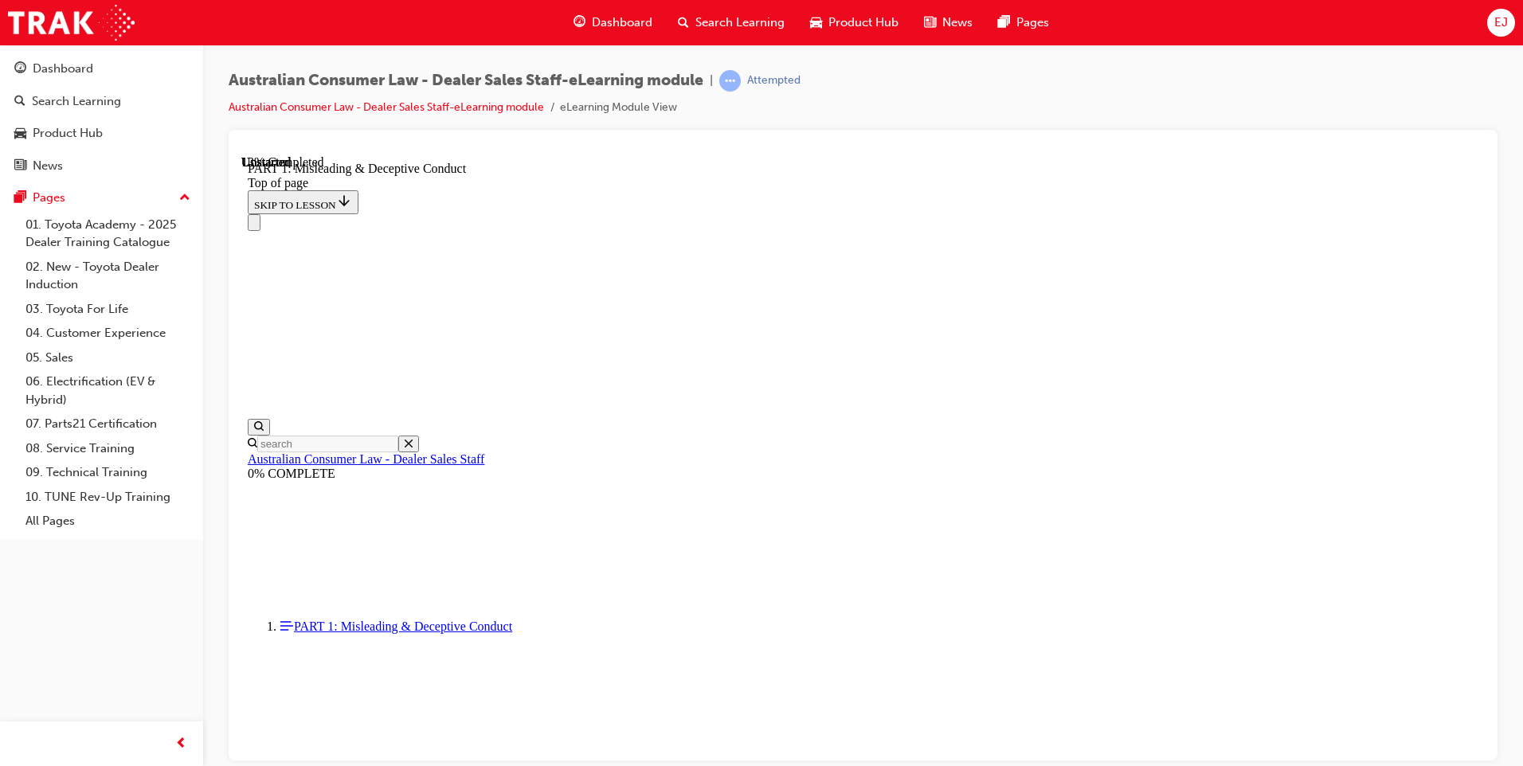
scroll to position [1065, 0]
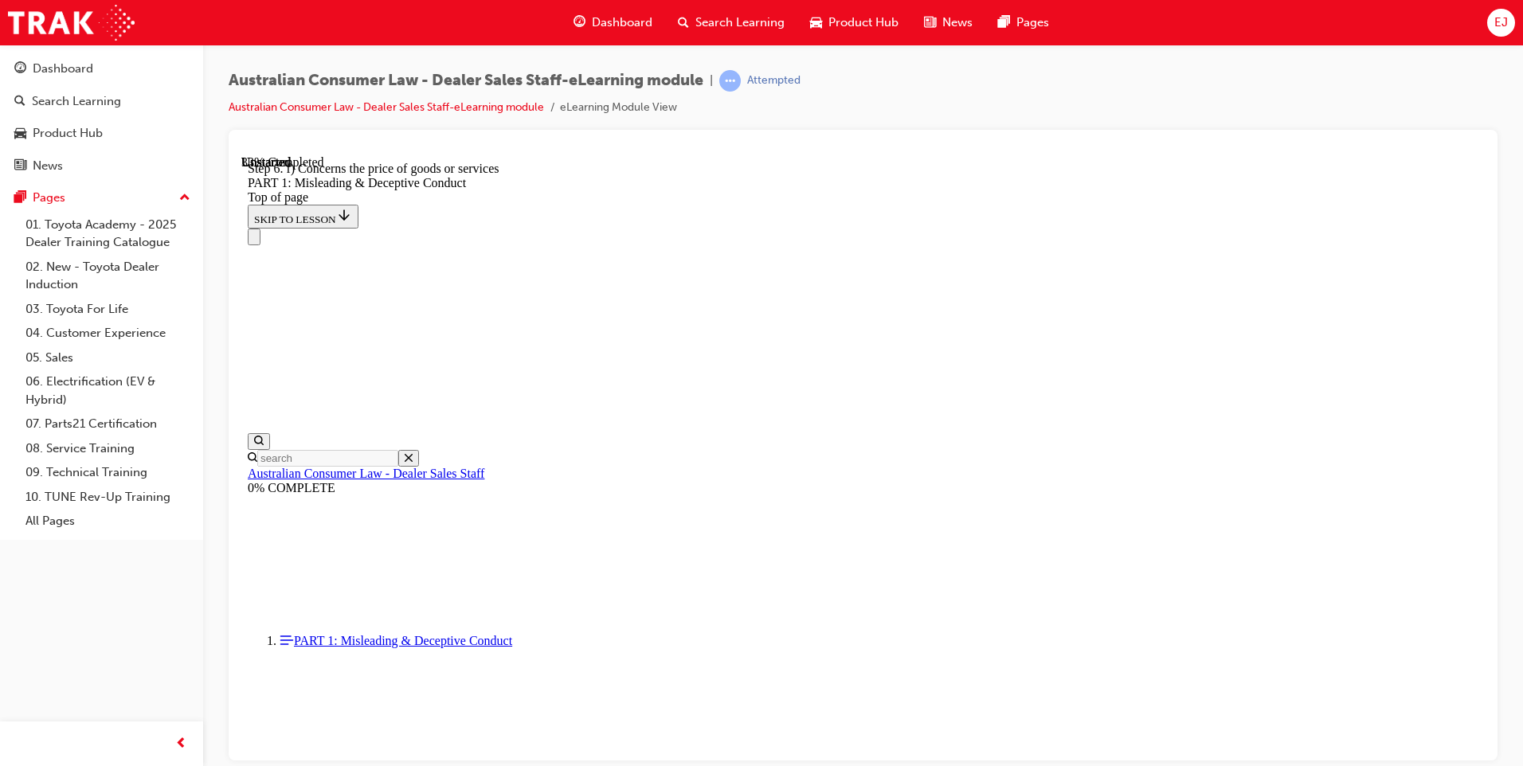
scroll to position [1828, 0]
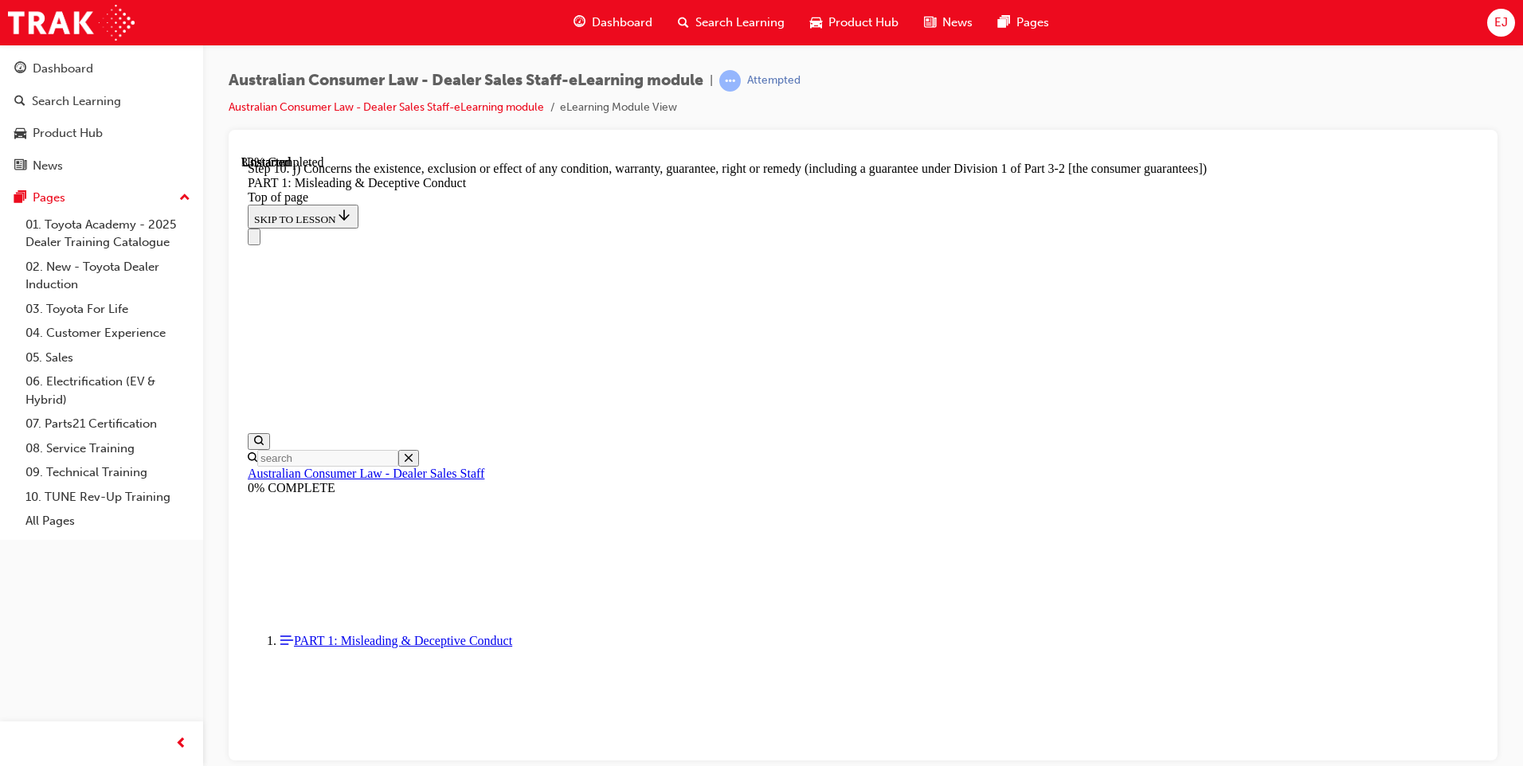
scroll to position [1832, 0]
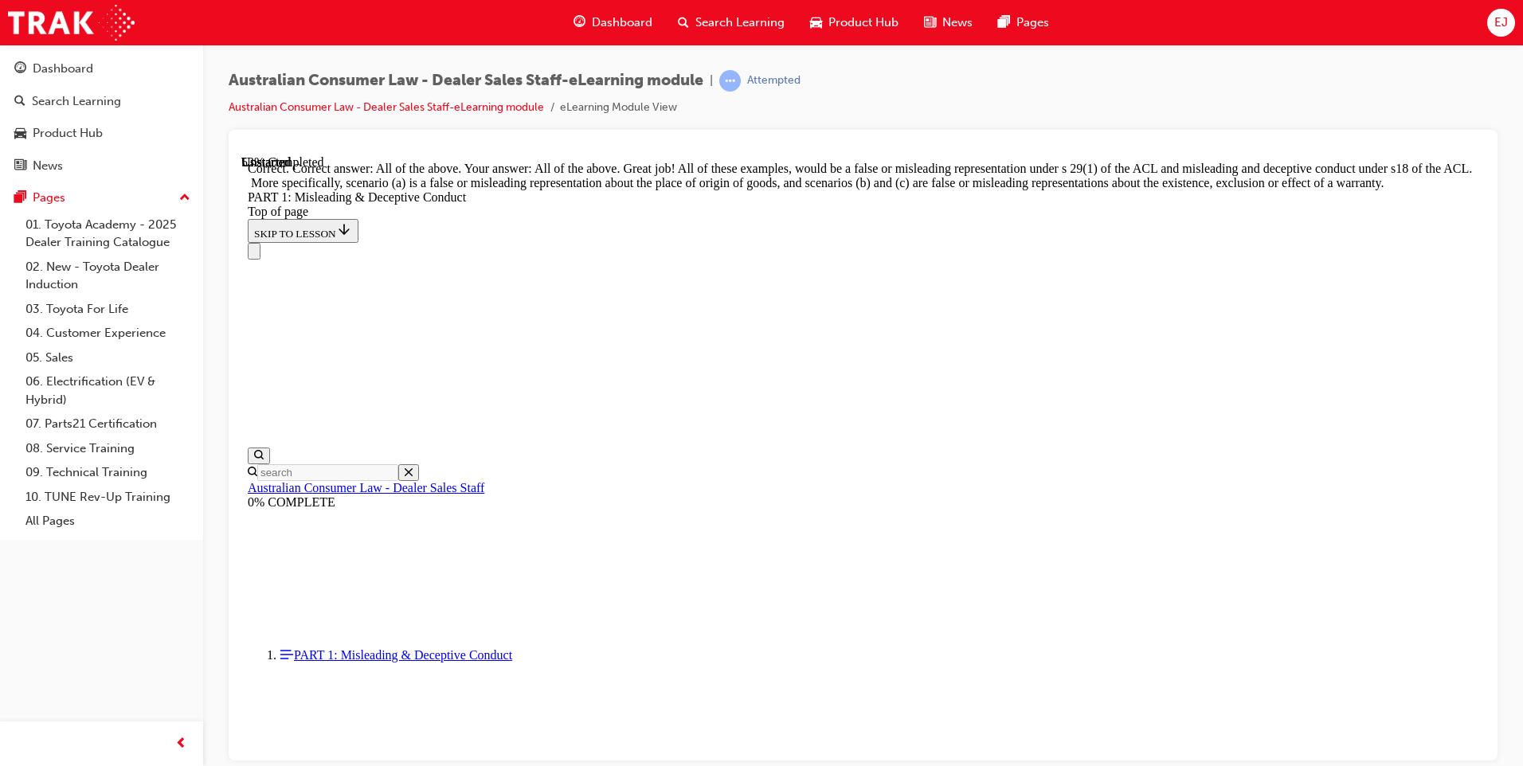
scroll to position [2707, 0]
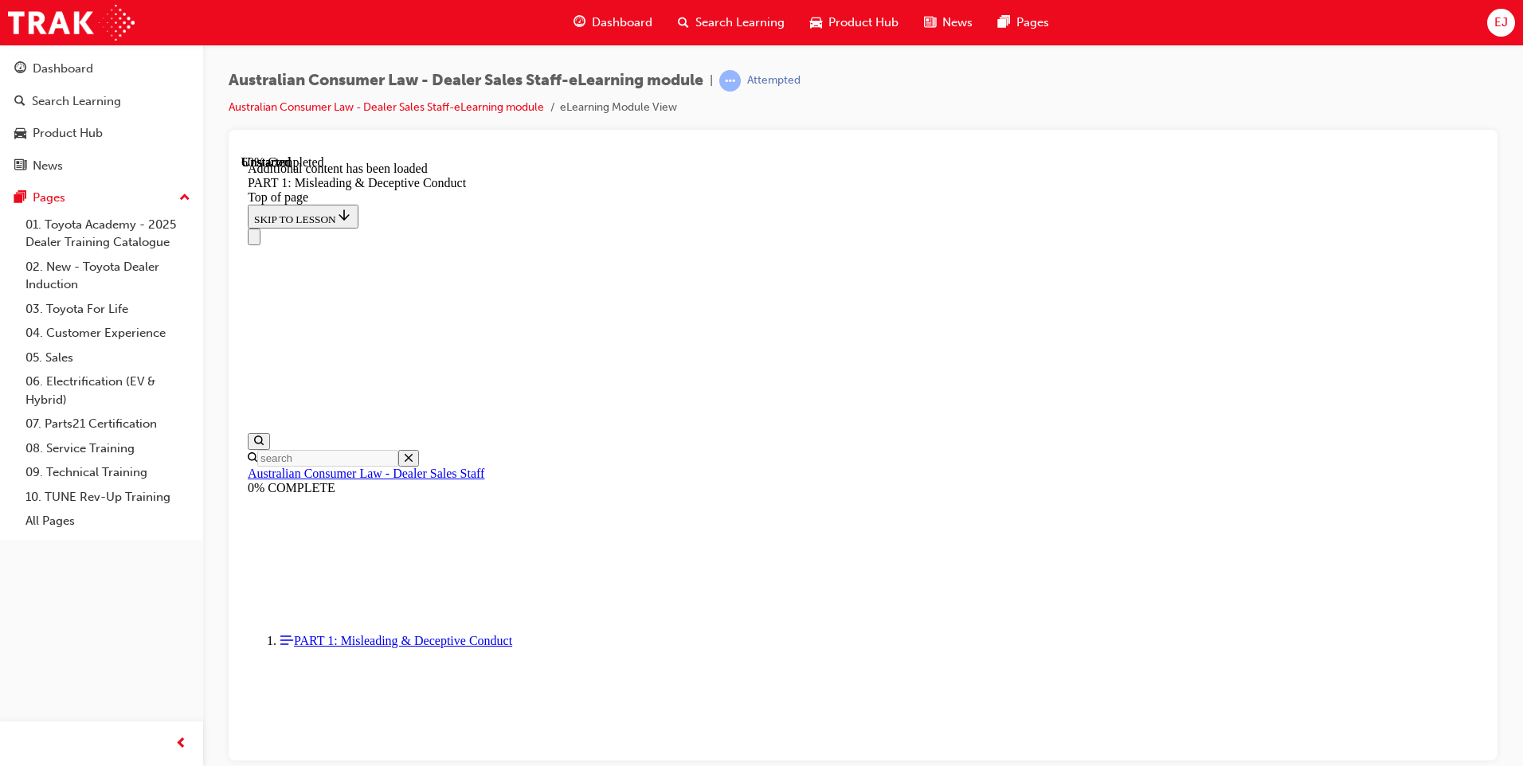
scroll to position [3143, 0]
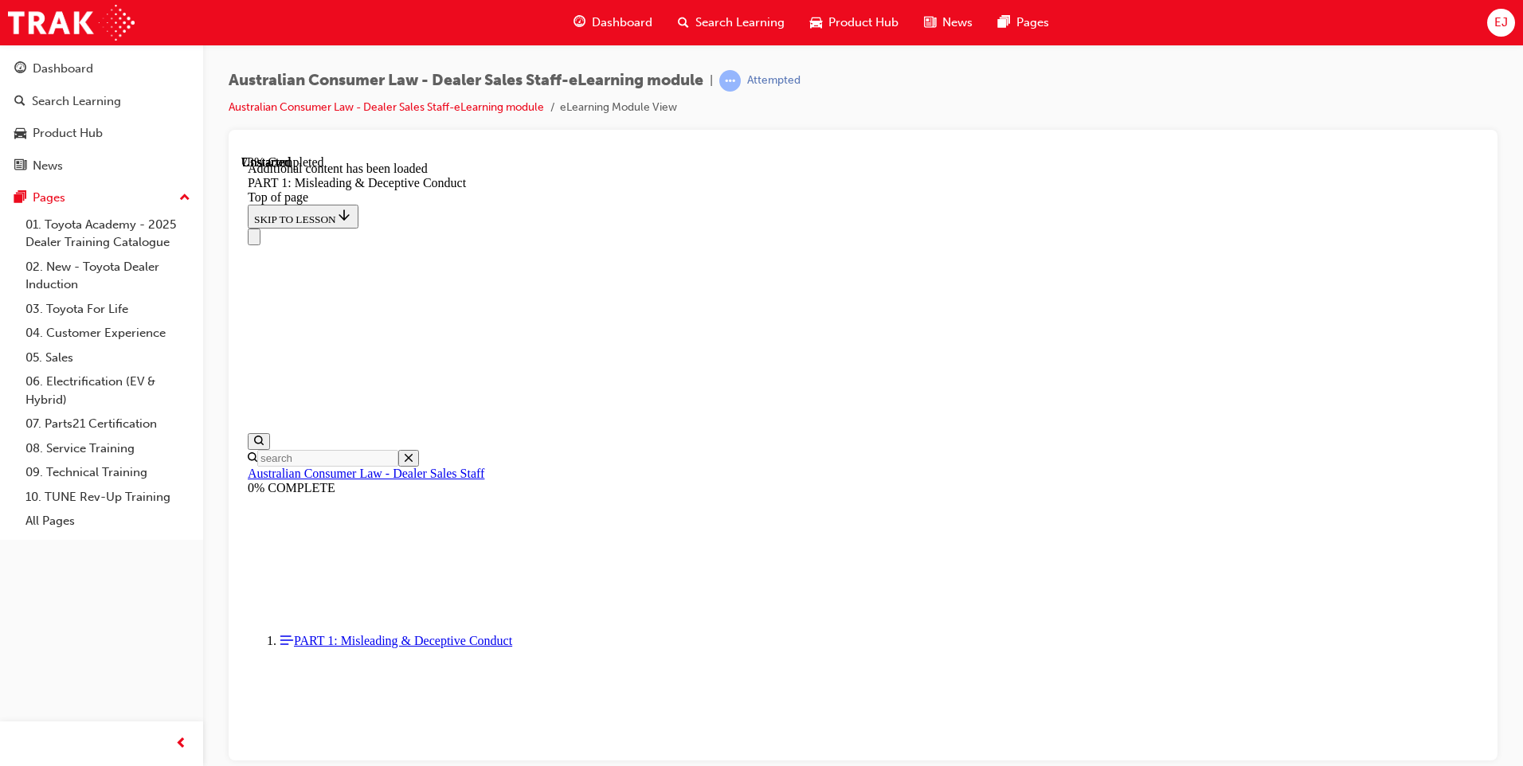
scroll to position [3888, 0]
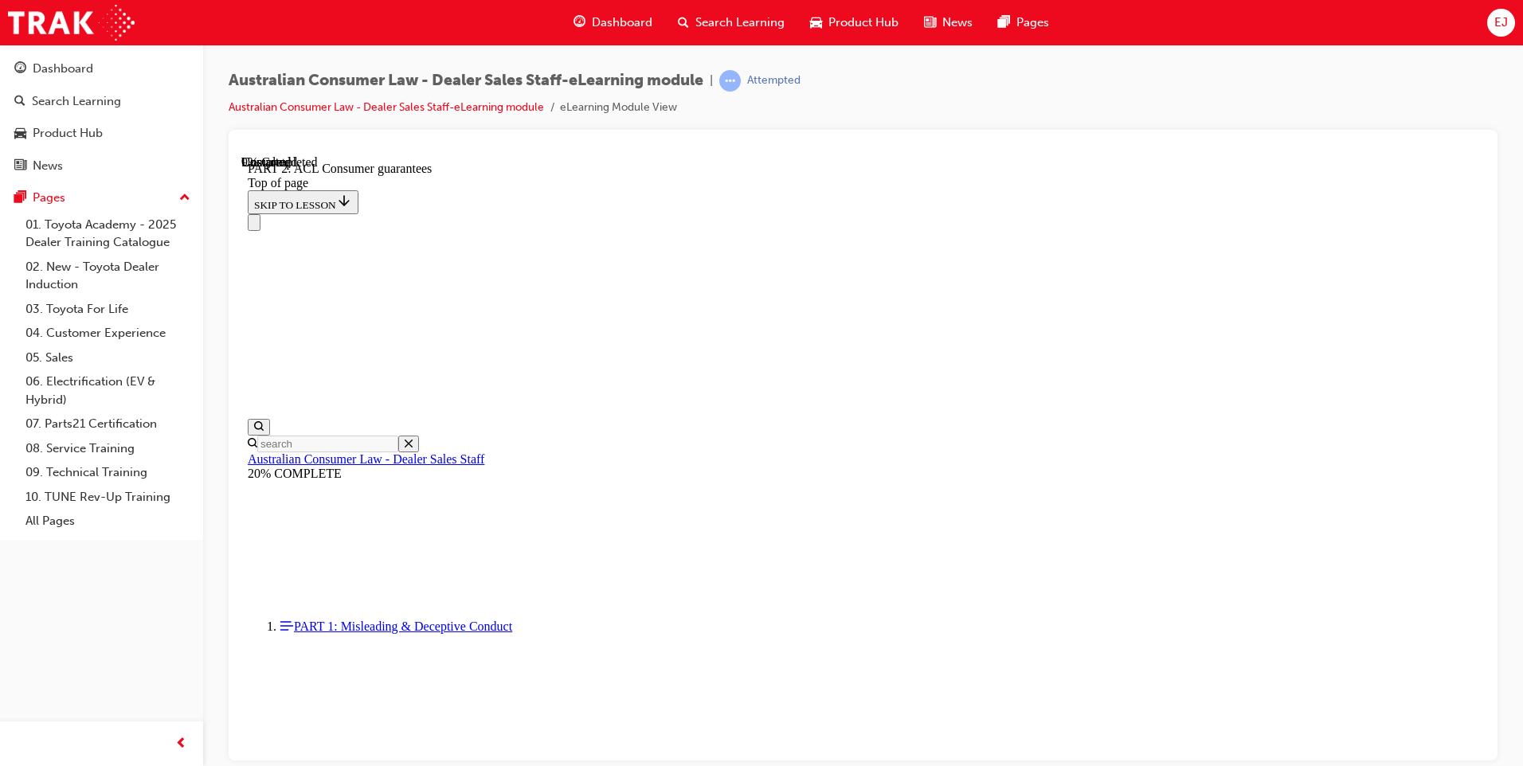
scroll to position [2588, 0]
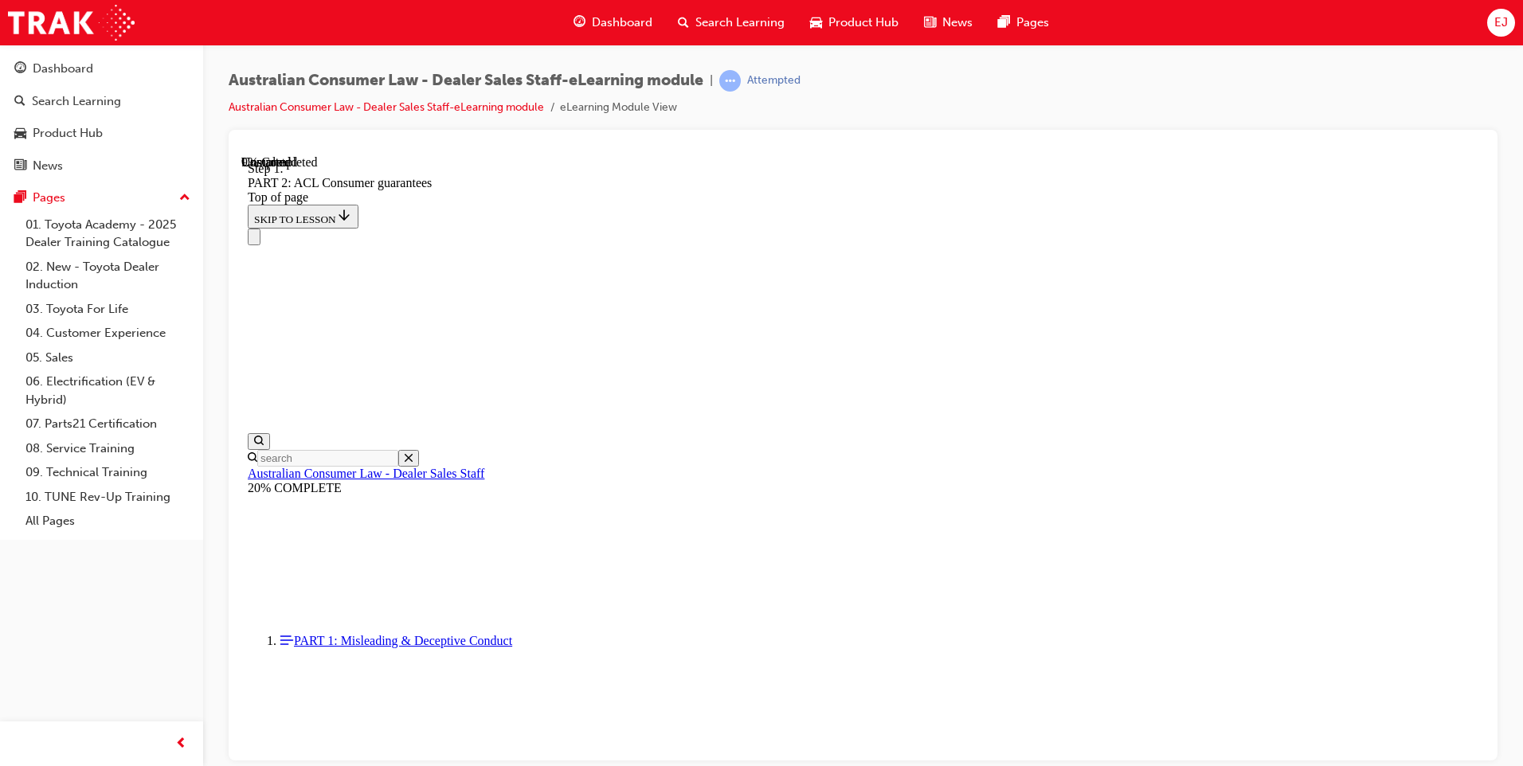
scroll to position [2578, 0]
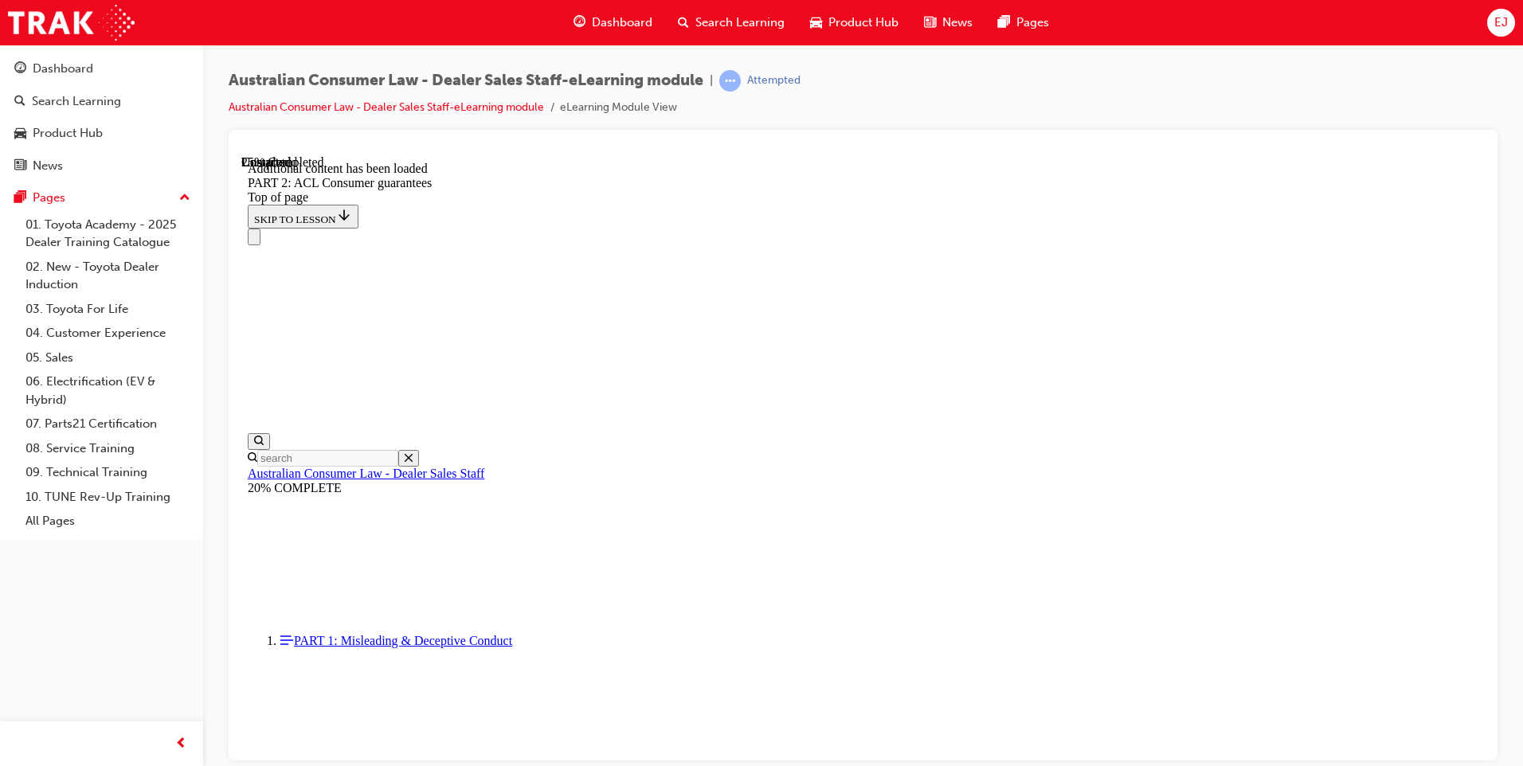
scroll to position [4759, 0]
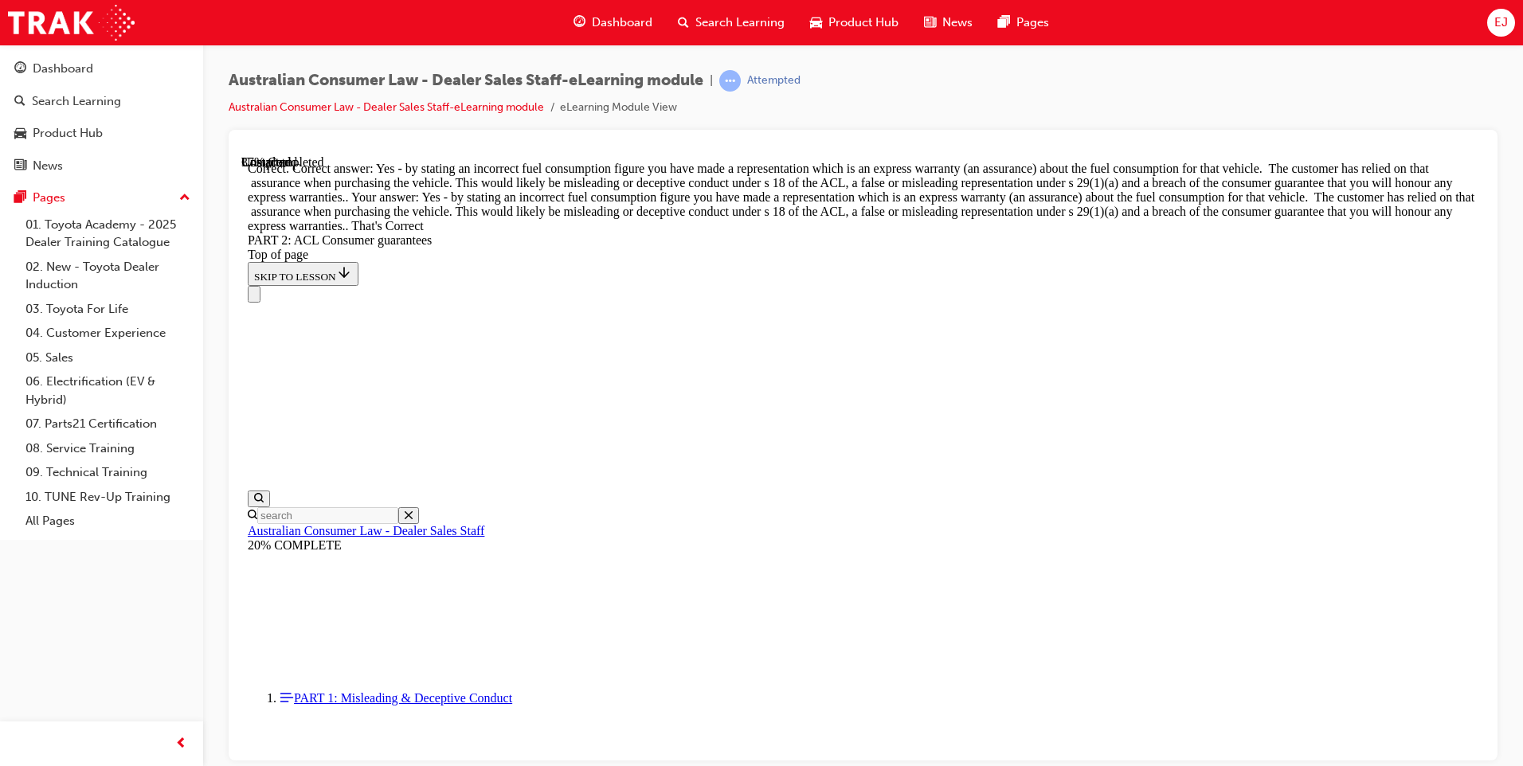
scroll to position [7115, 0]
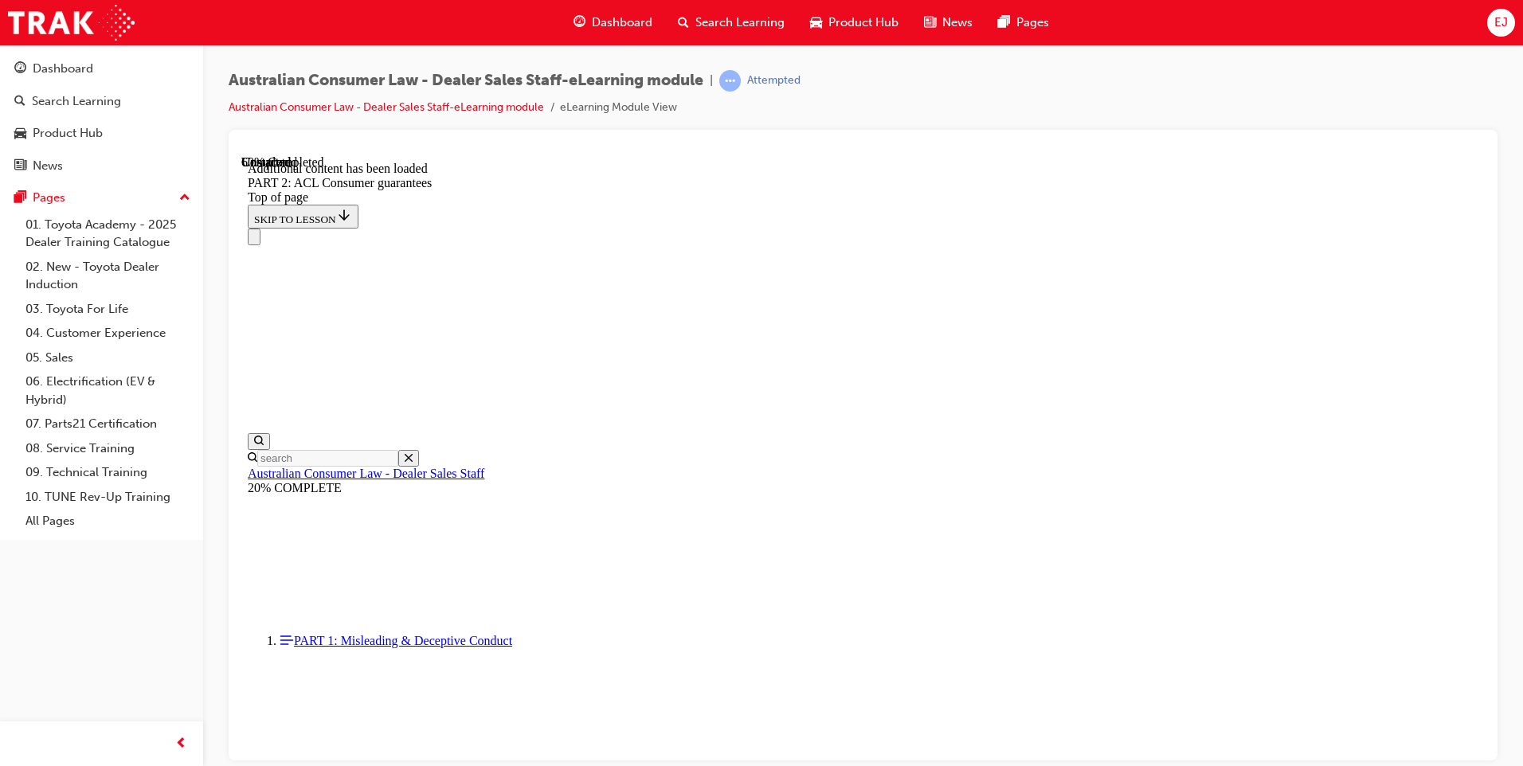
scroll to position [9864, 0]
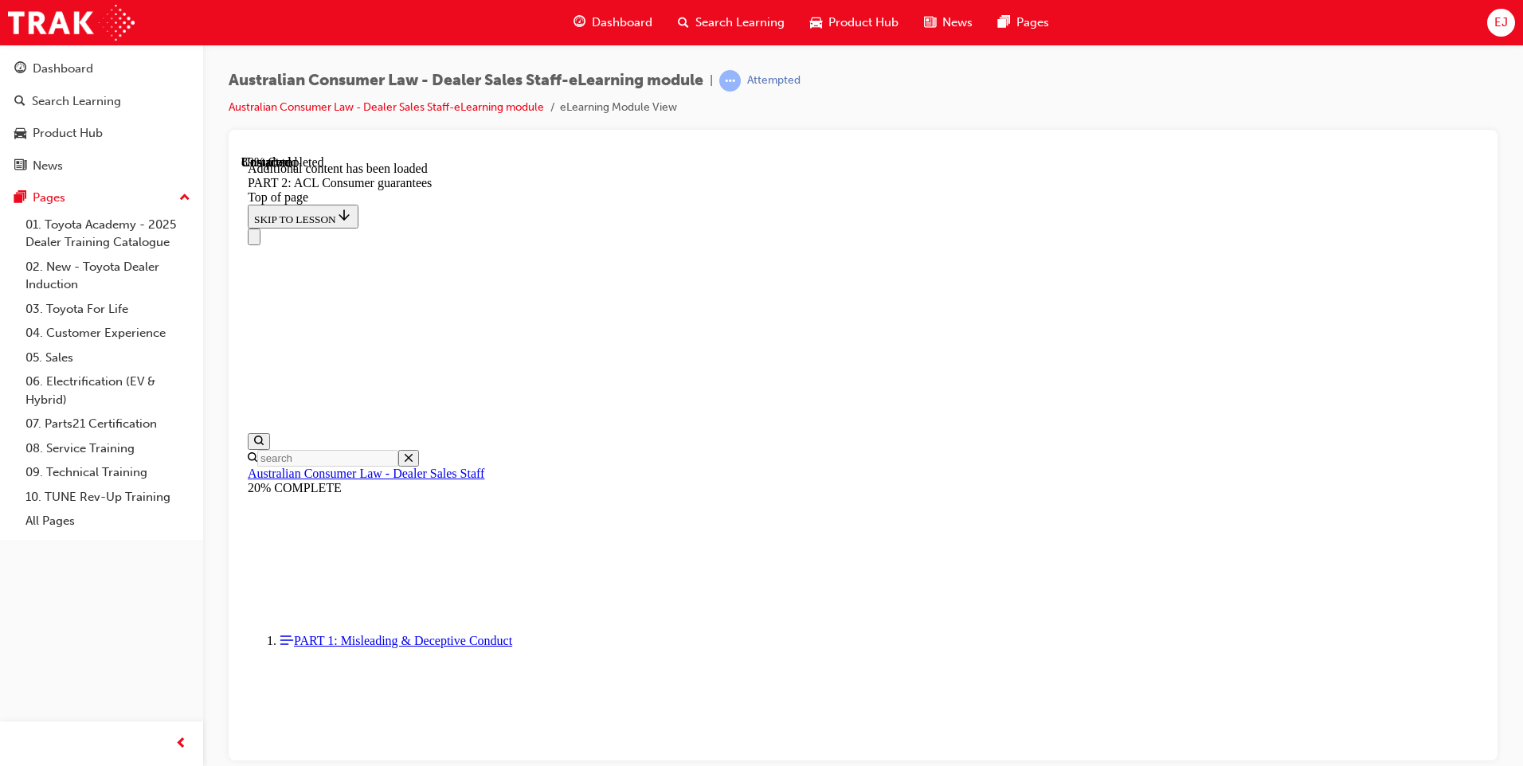
scroll to position [17265, 0]
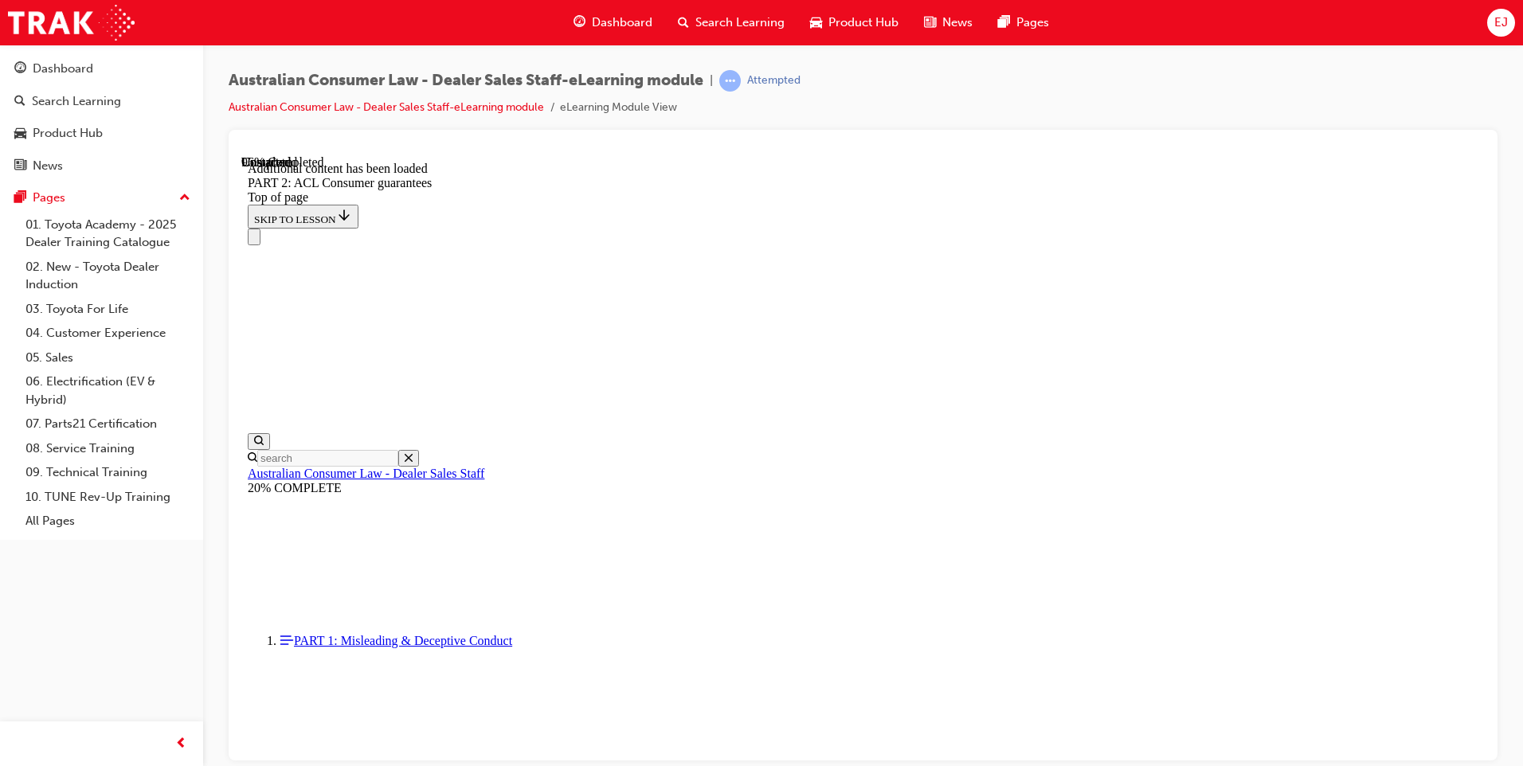
scroll to position [19023, 0]
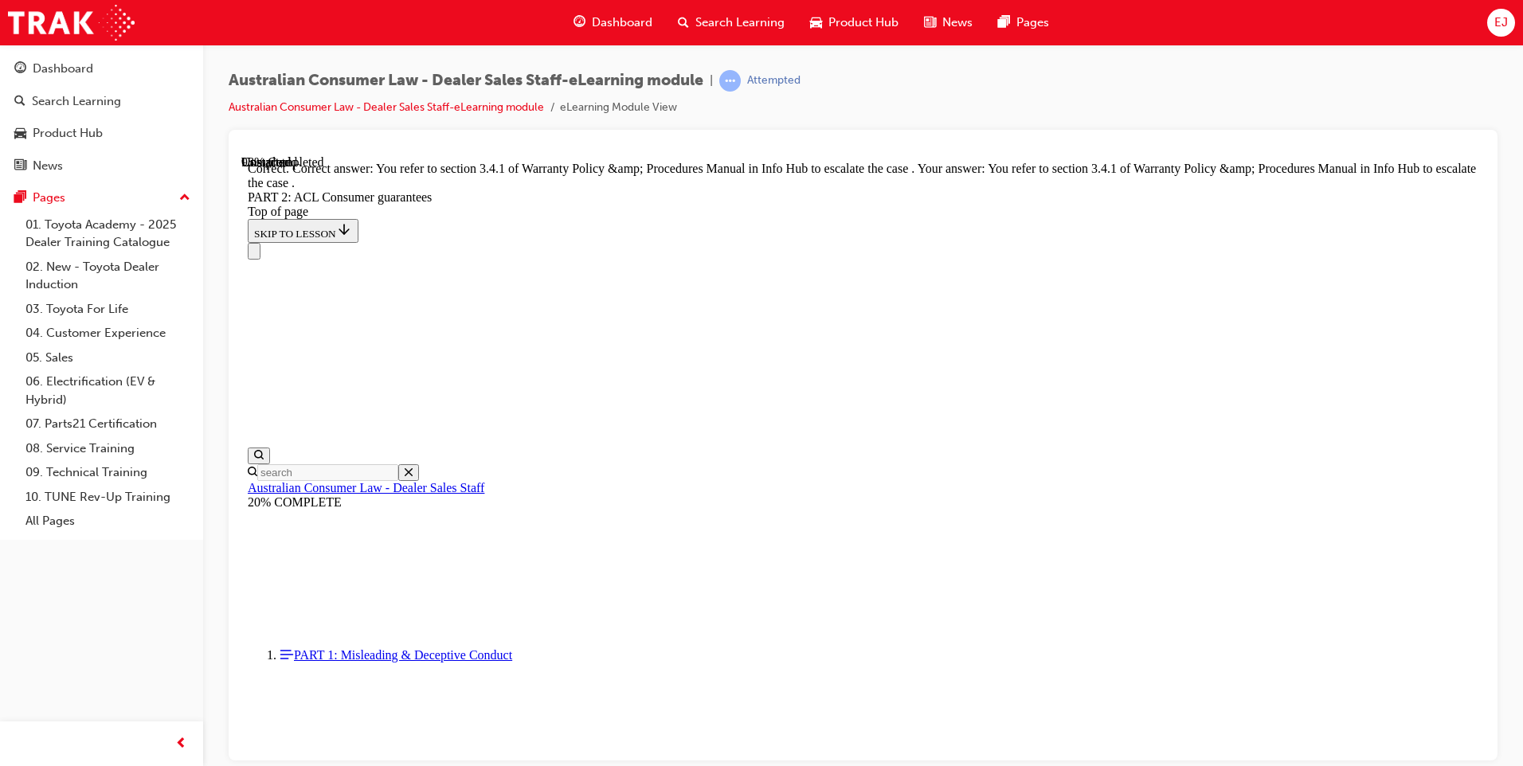
scroll to position [19976, 0]
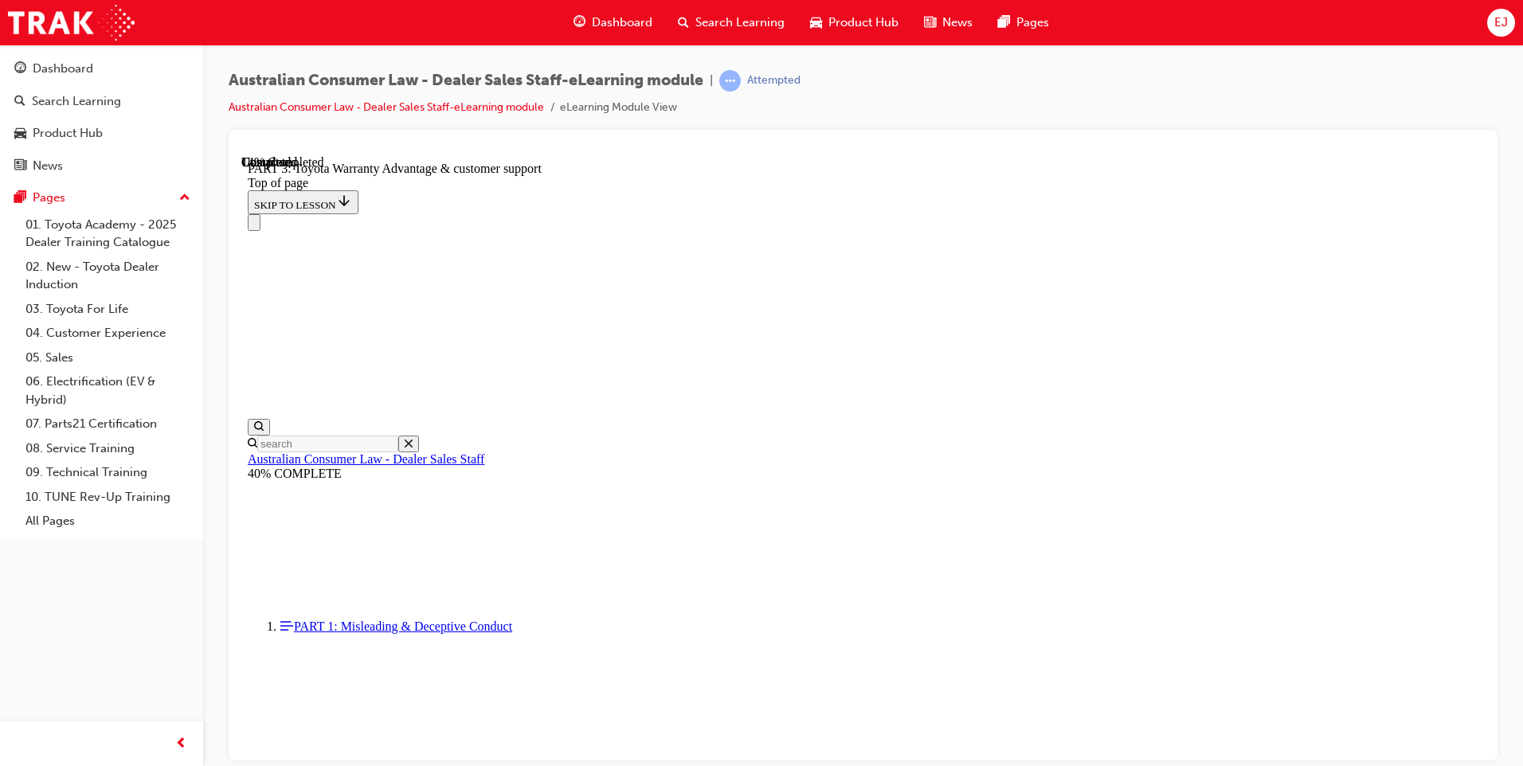
scroll to position [947, 0]
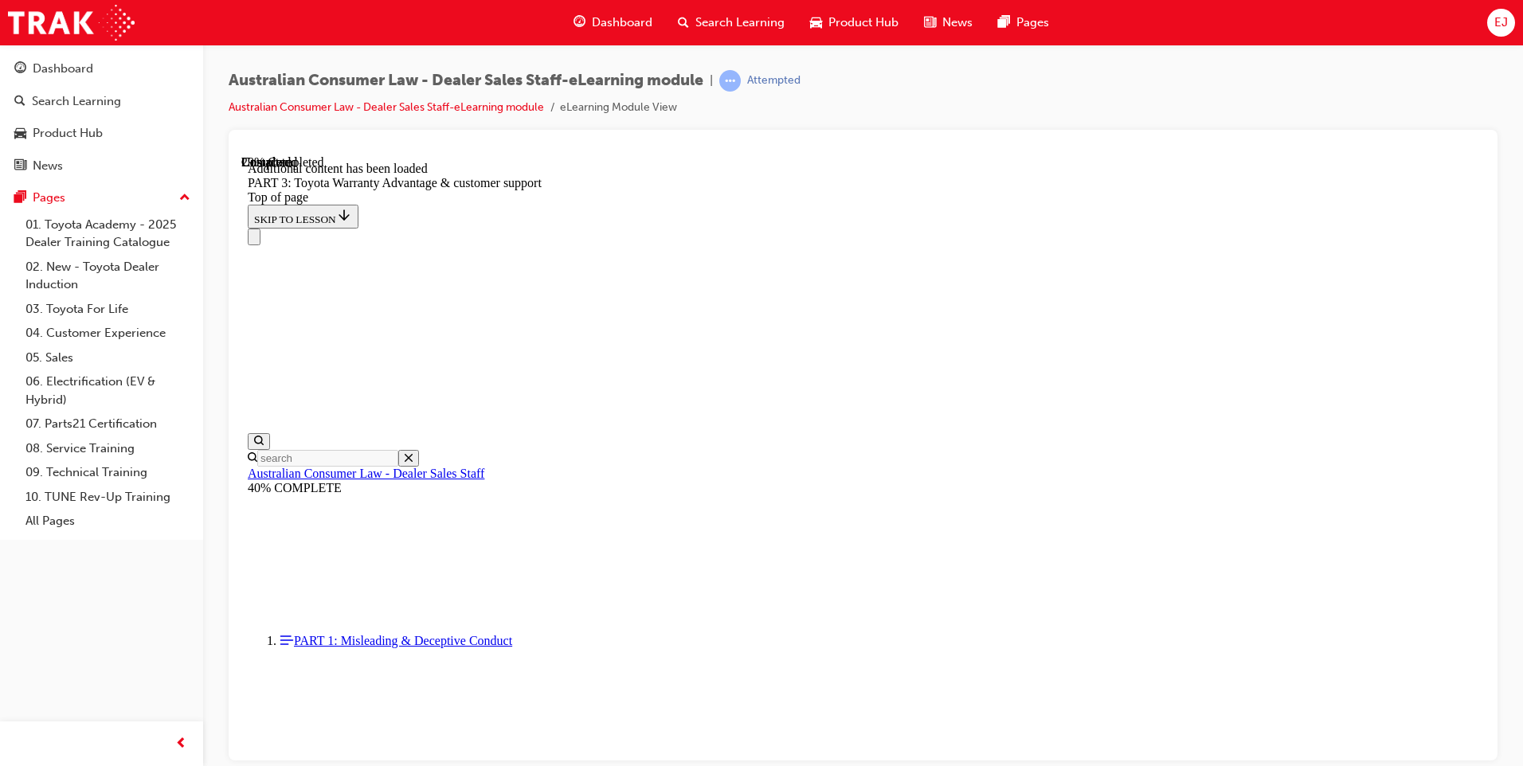
scroll to position [1859, 0]
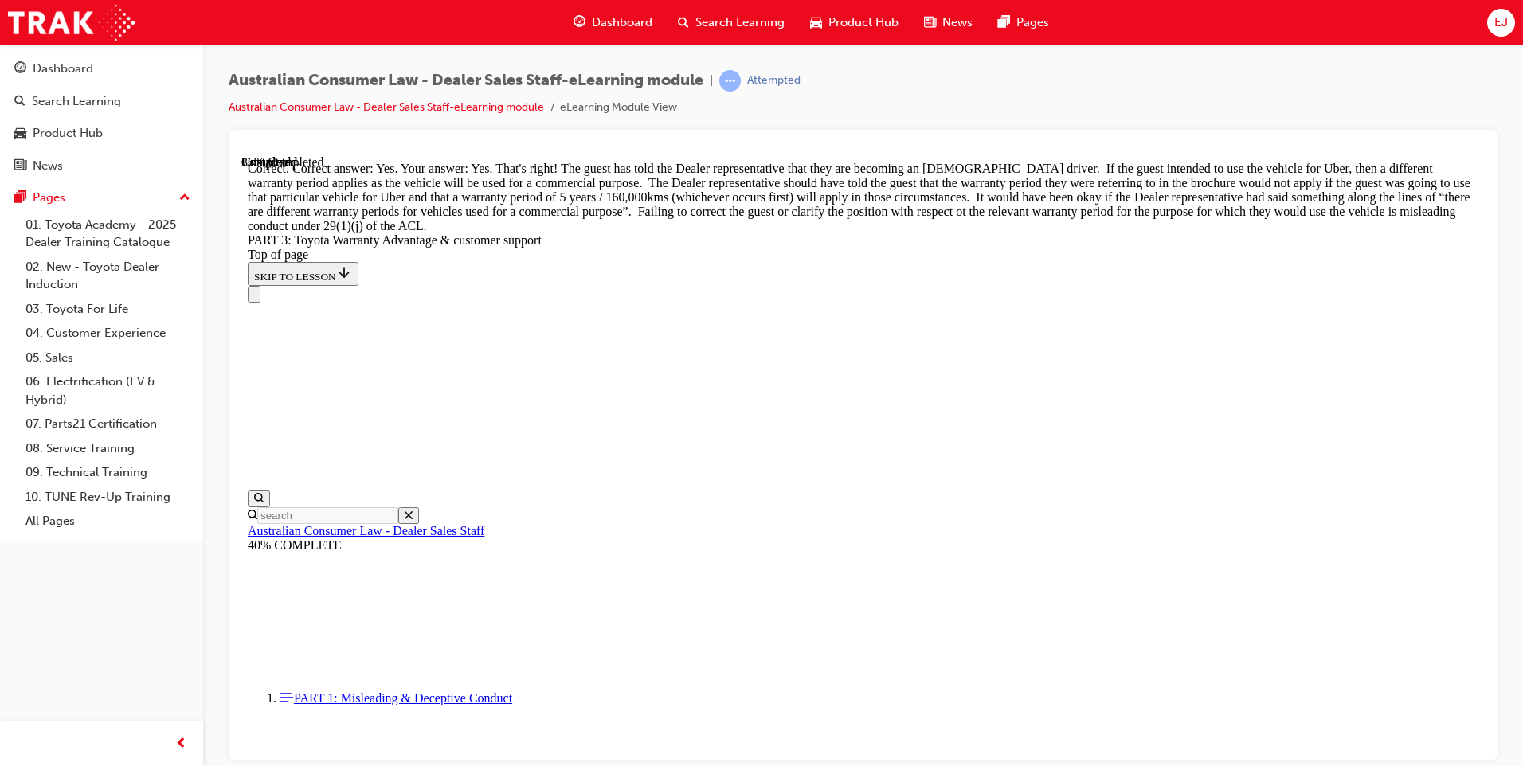
scroll to position [2369, 0]
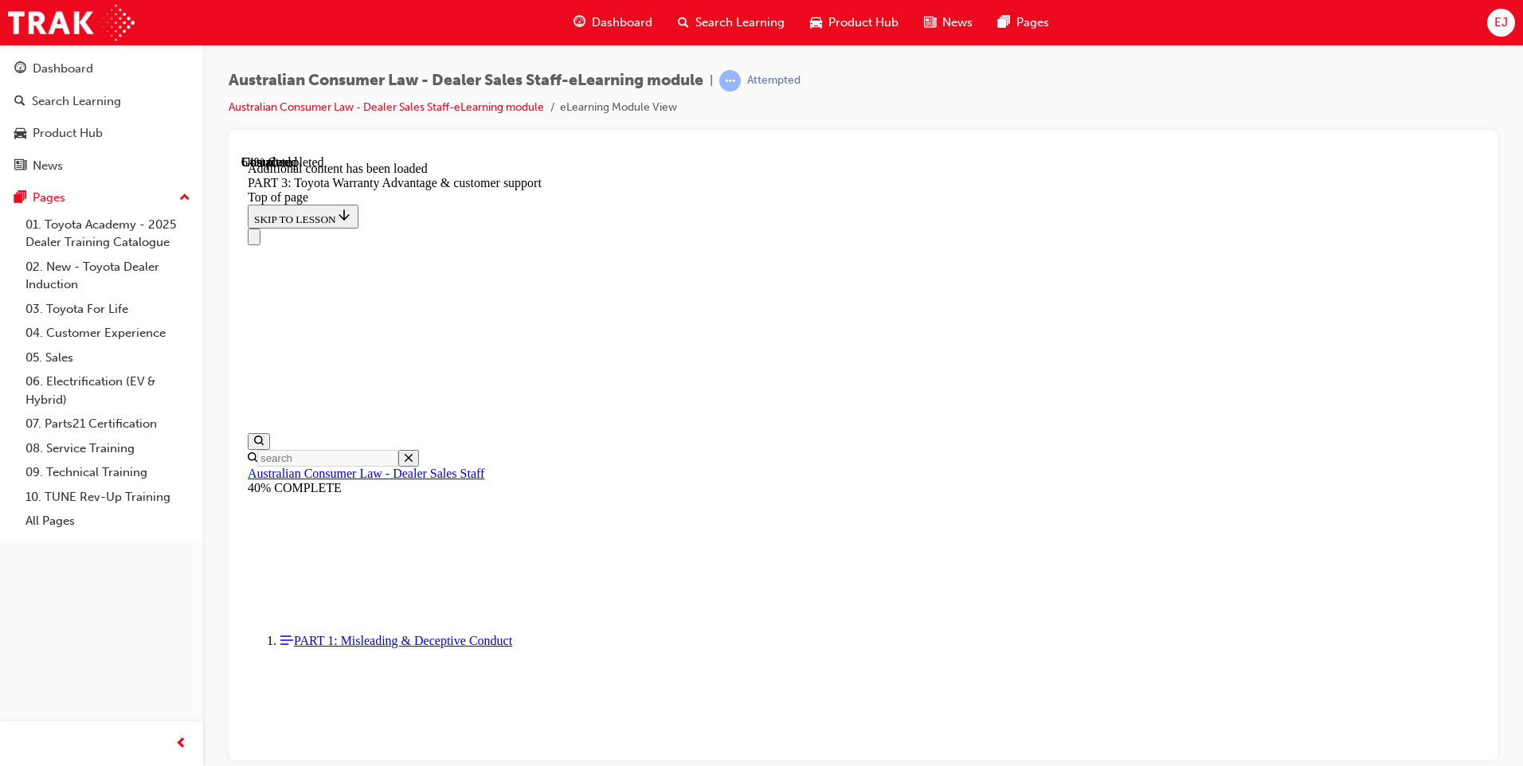
scroll to position [4160, 0]
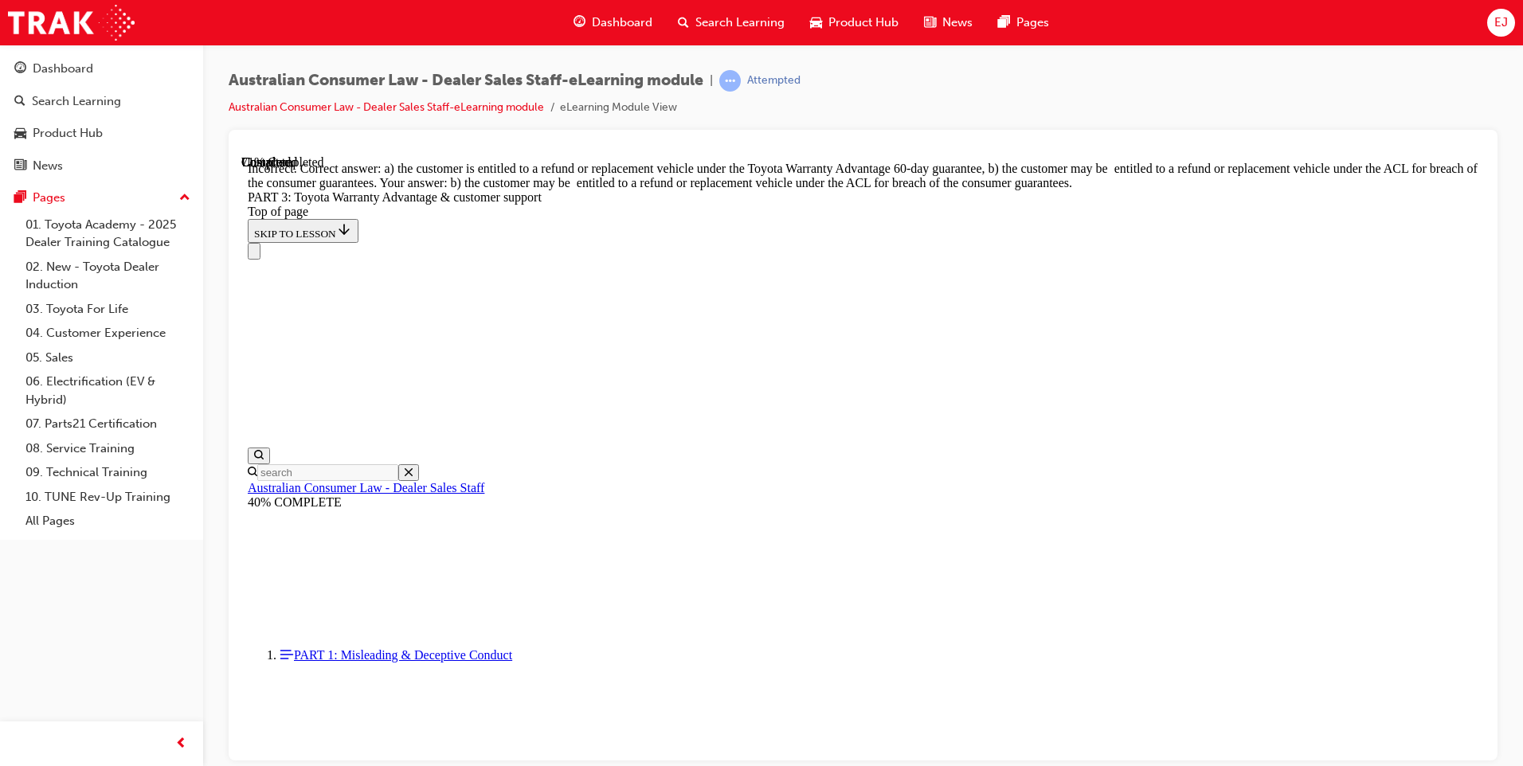
scroll to position [4458, 0]
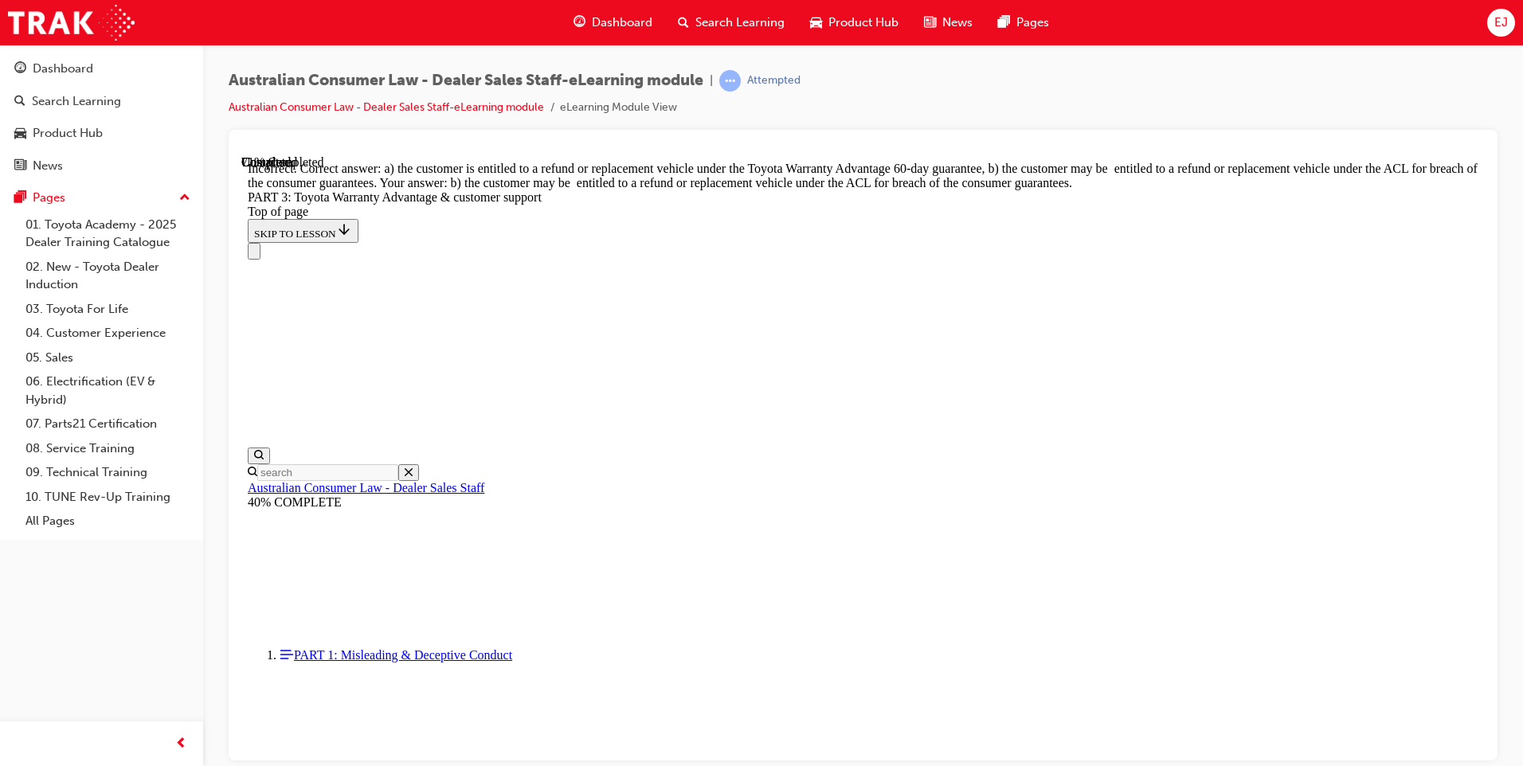
scroll to position [4321, 0]
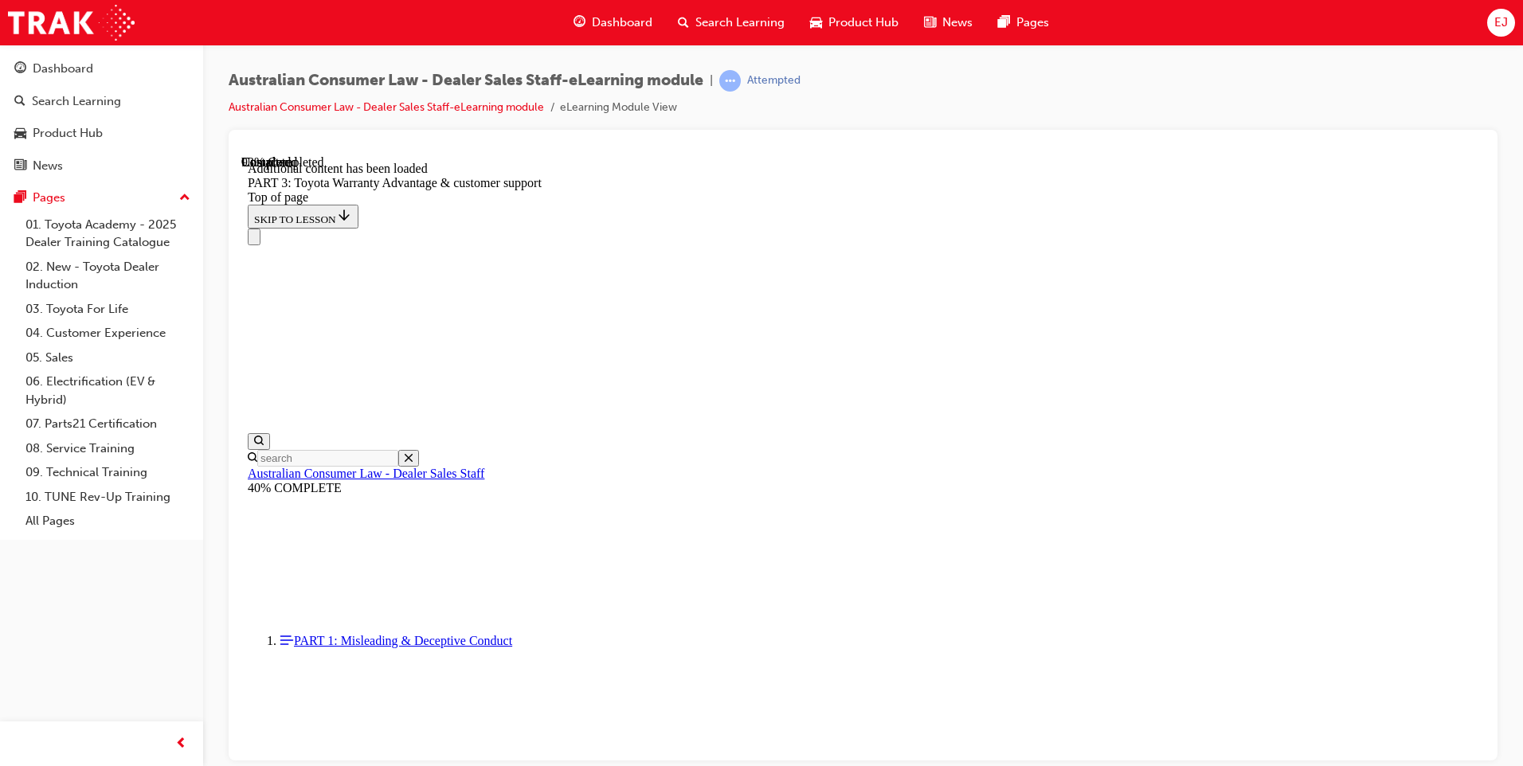
scroll to position [4749, 0]
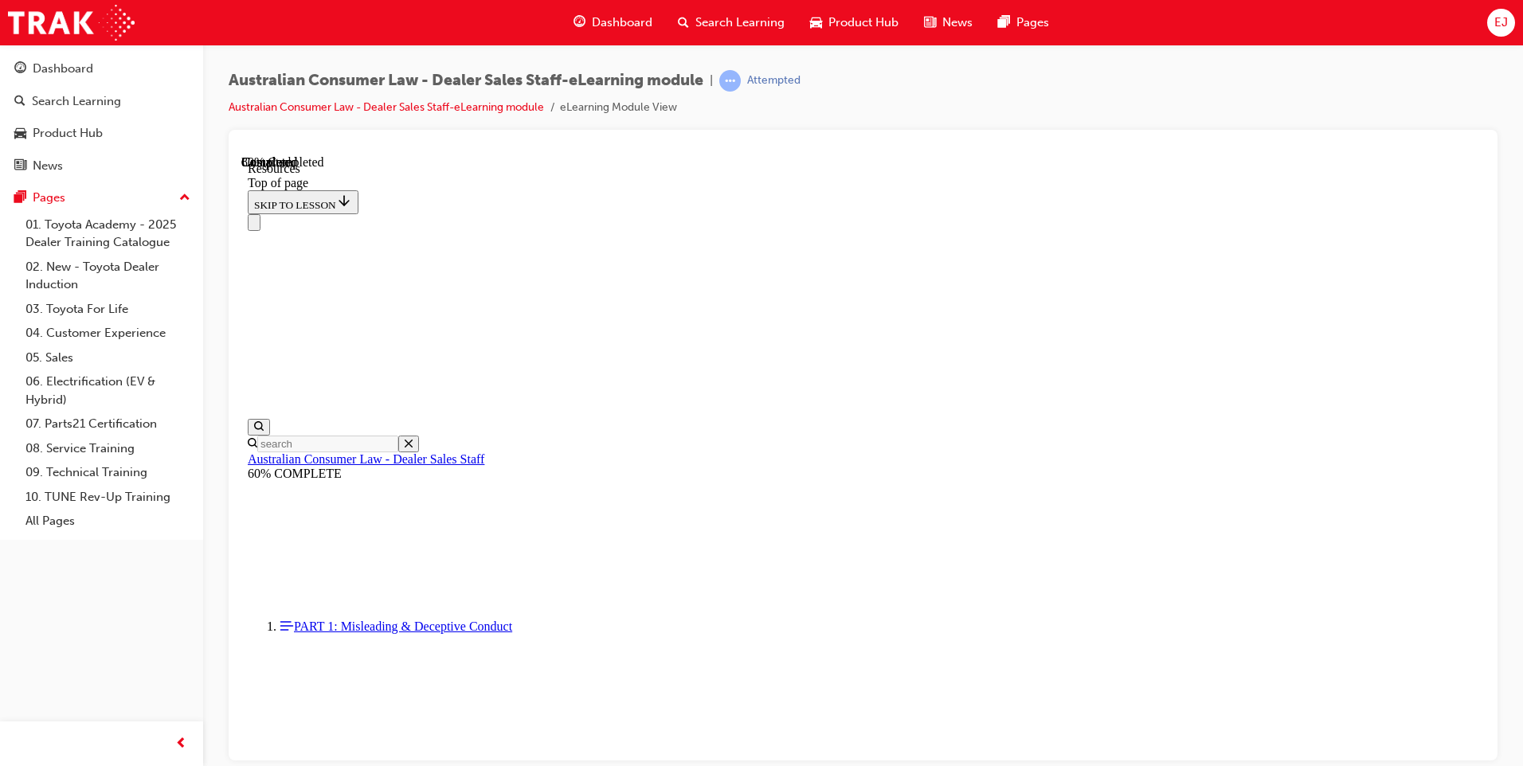
scroll to position [775, 0]
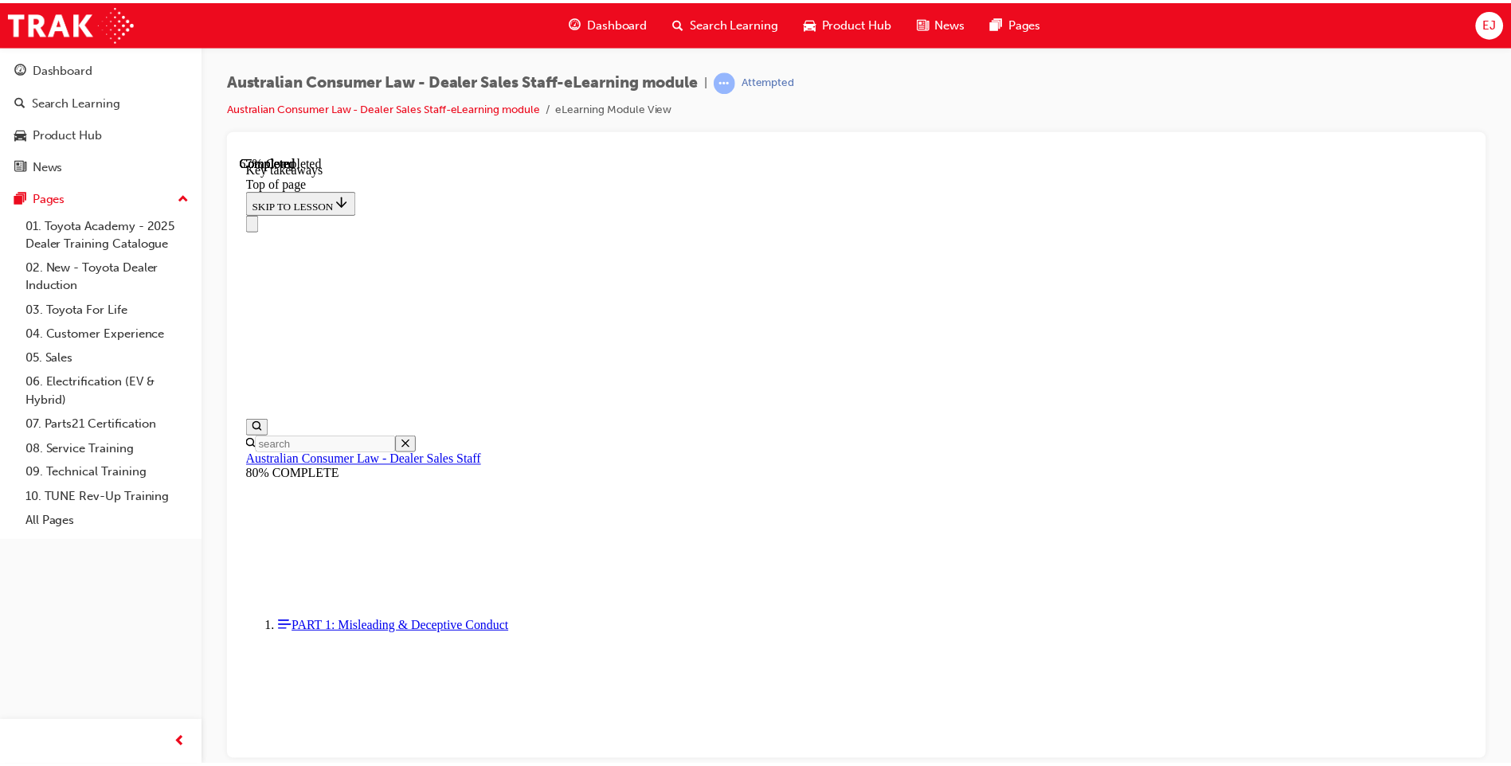
scroll to position [327, 0]
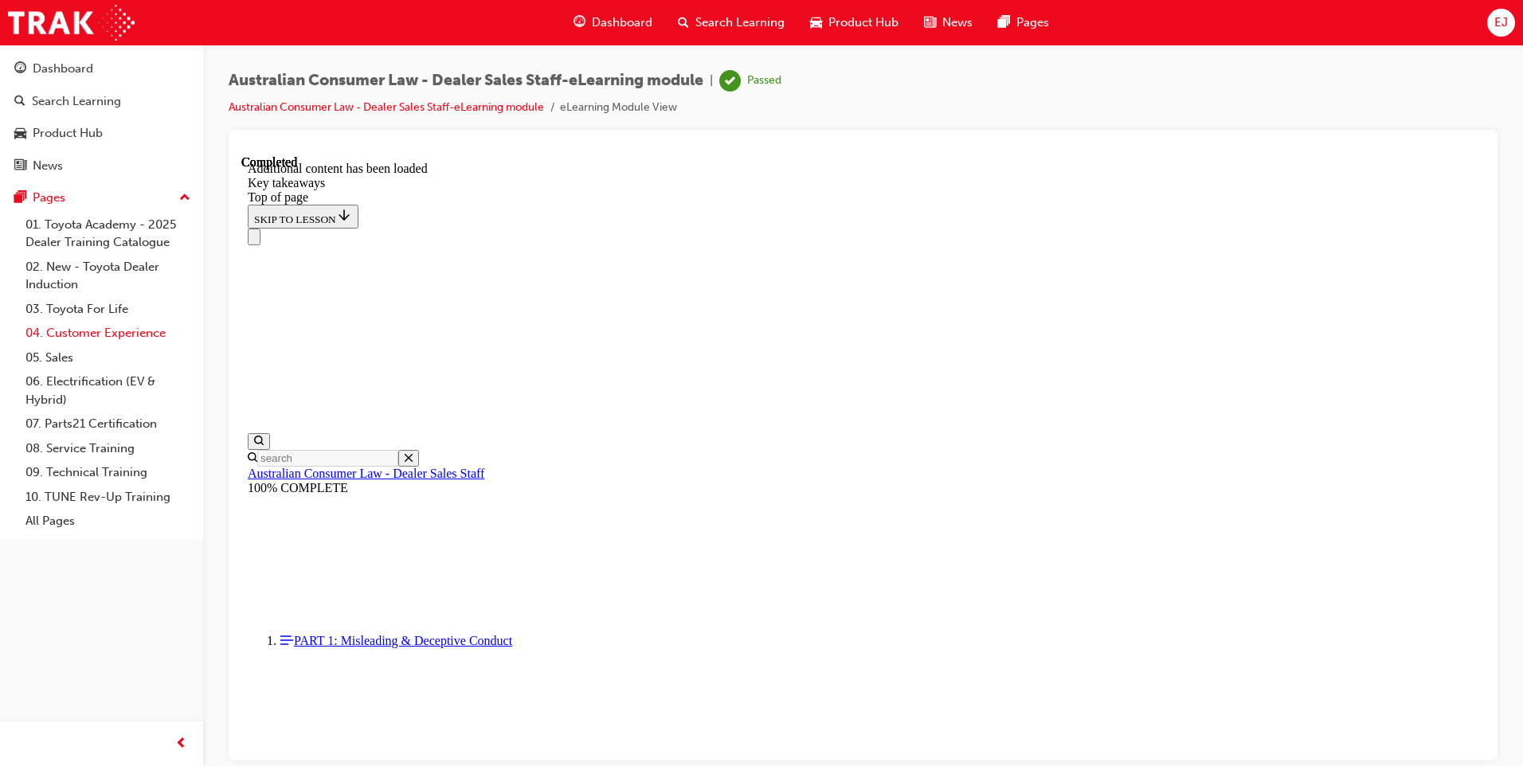
click at [107, 331] on link "04. Customer Experience" at bounding box center [108, 333] width 178 height 25
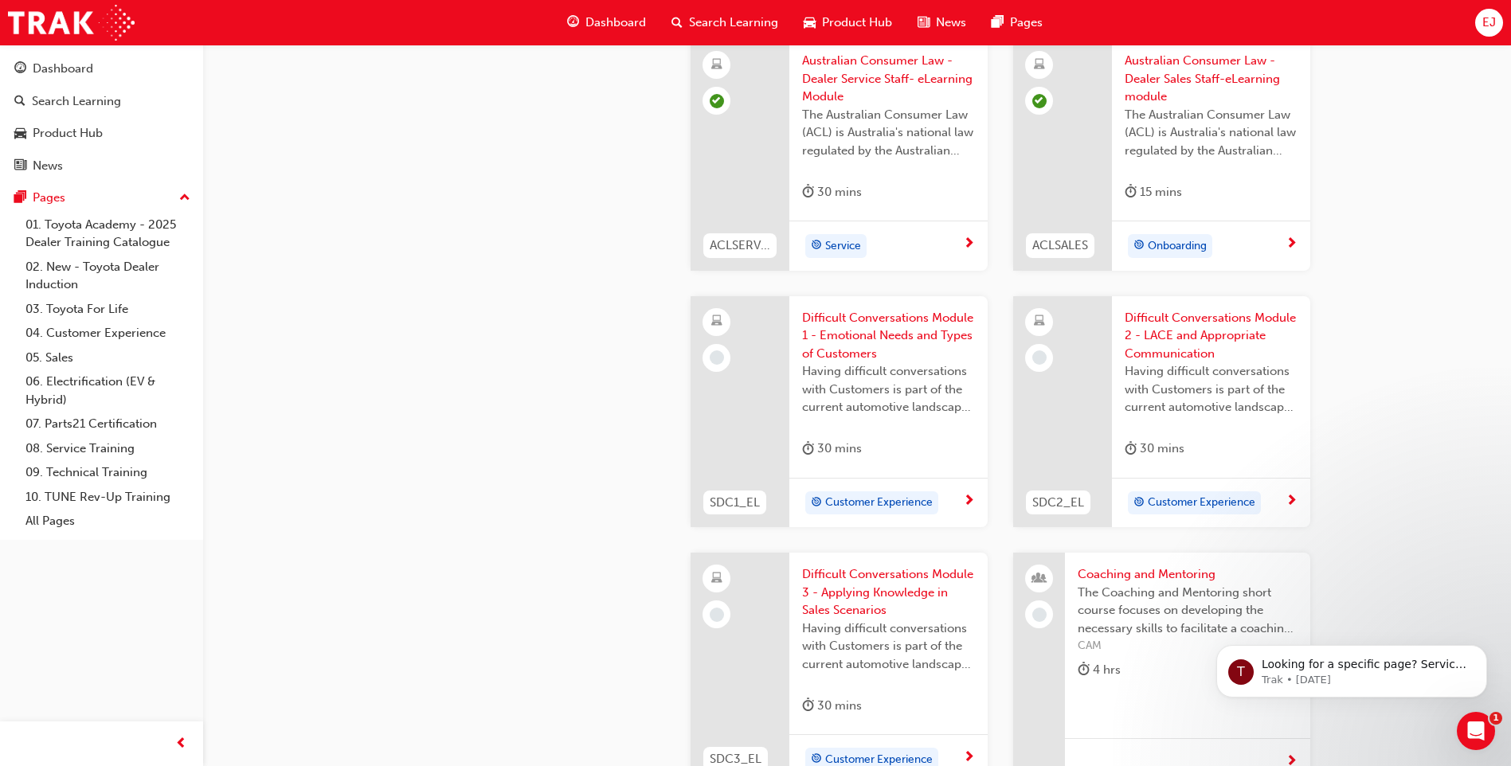
scroll to position [1374, 0]
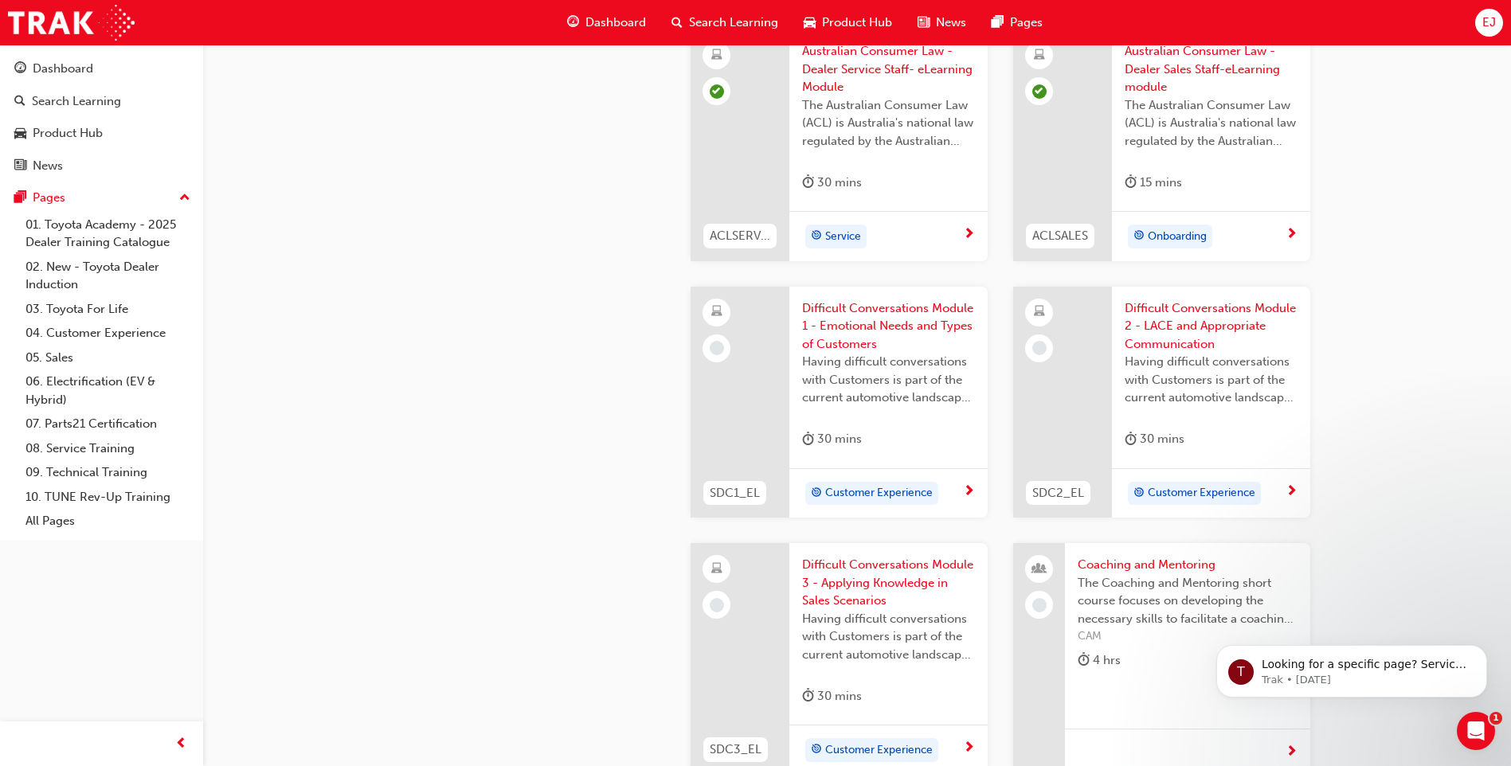
click at [878, 485] on span "Customer Experience" at bounding box center [879, 493] width 108 height 18
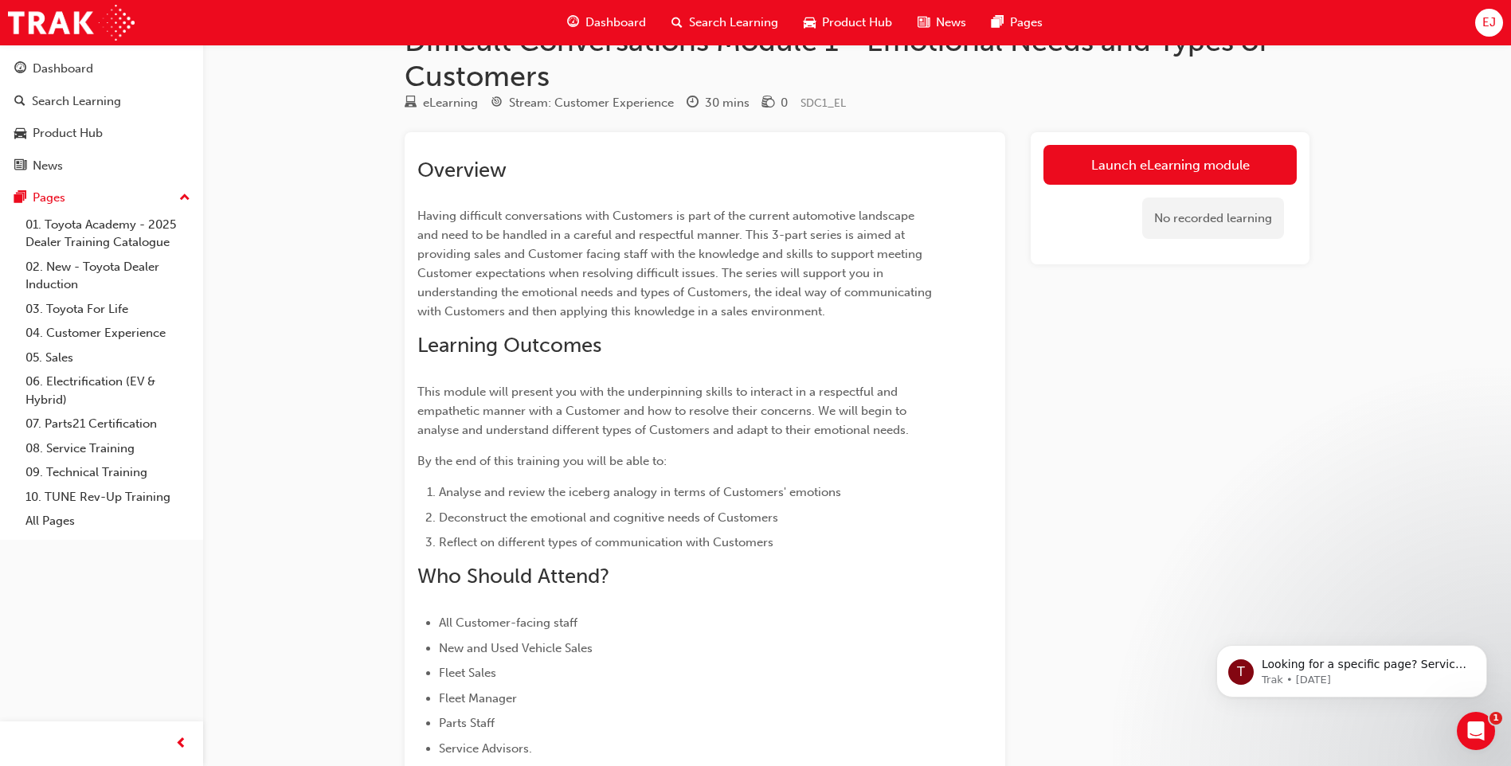
scroll to position [33, 0]
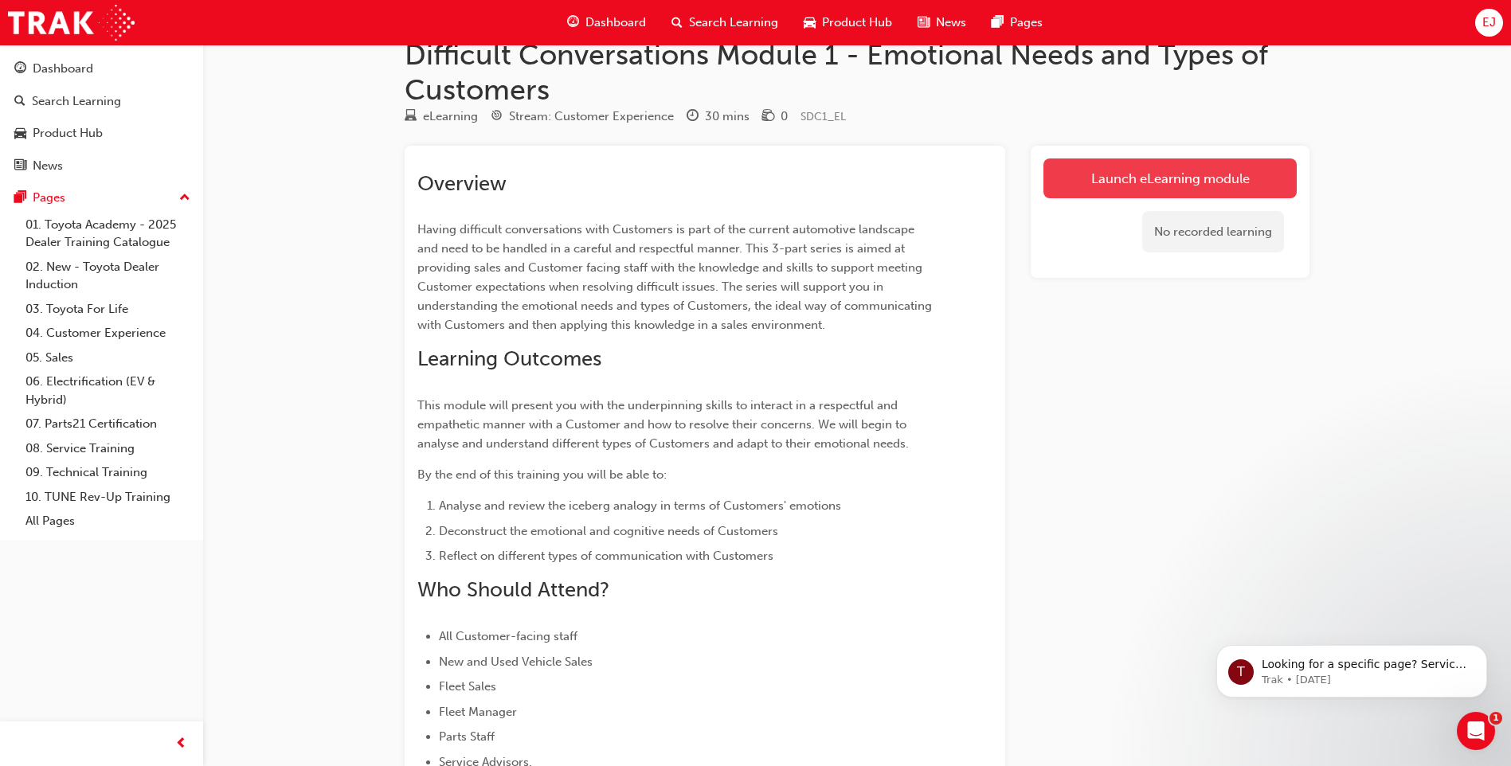
click at [1067, 174] on link "Launch eLearning module" at bounding box center [1169, 179] width 253 height 40
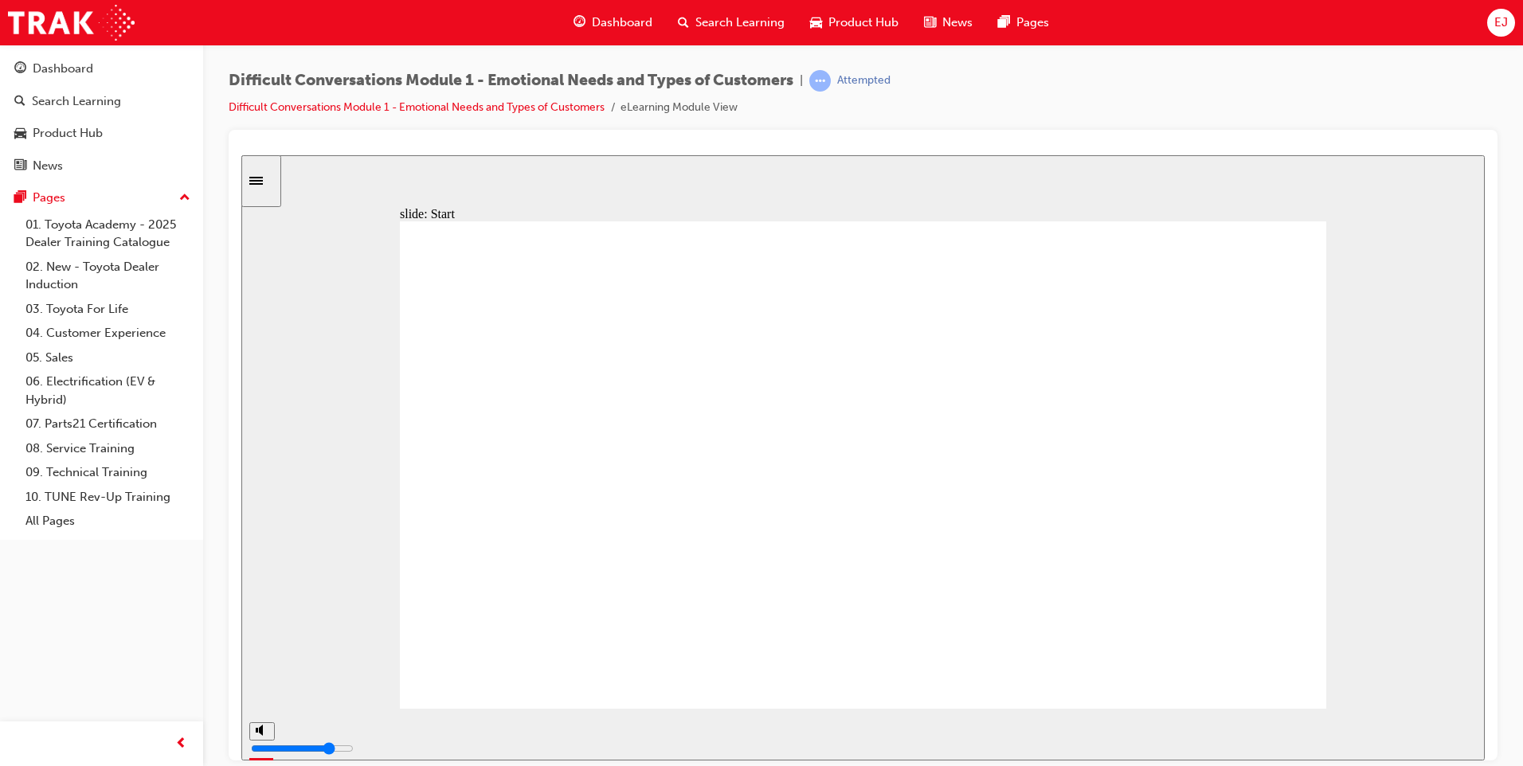
type input "3300"
click at [1365, 458] on div "slide: Difficult Conversations Series Having difficult conversations with Guest…" at bounding box center [862, 457] width 1243 height 605
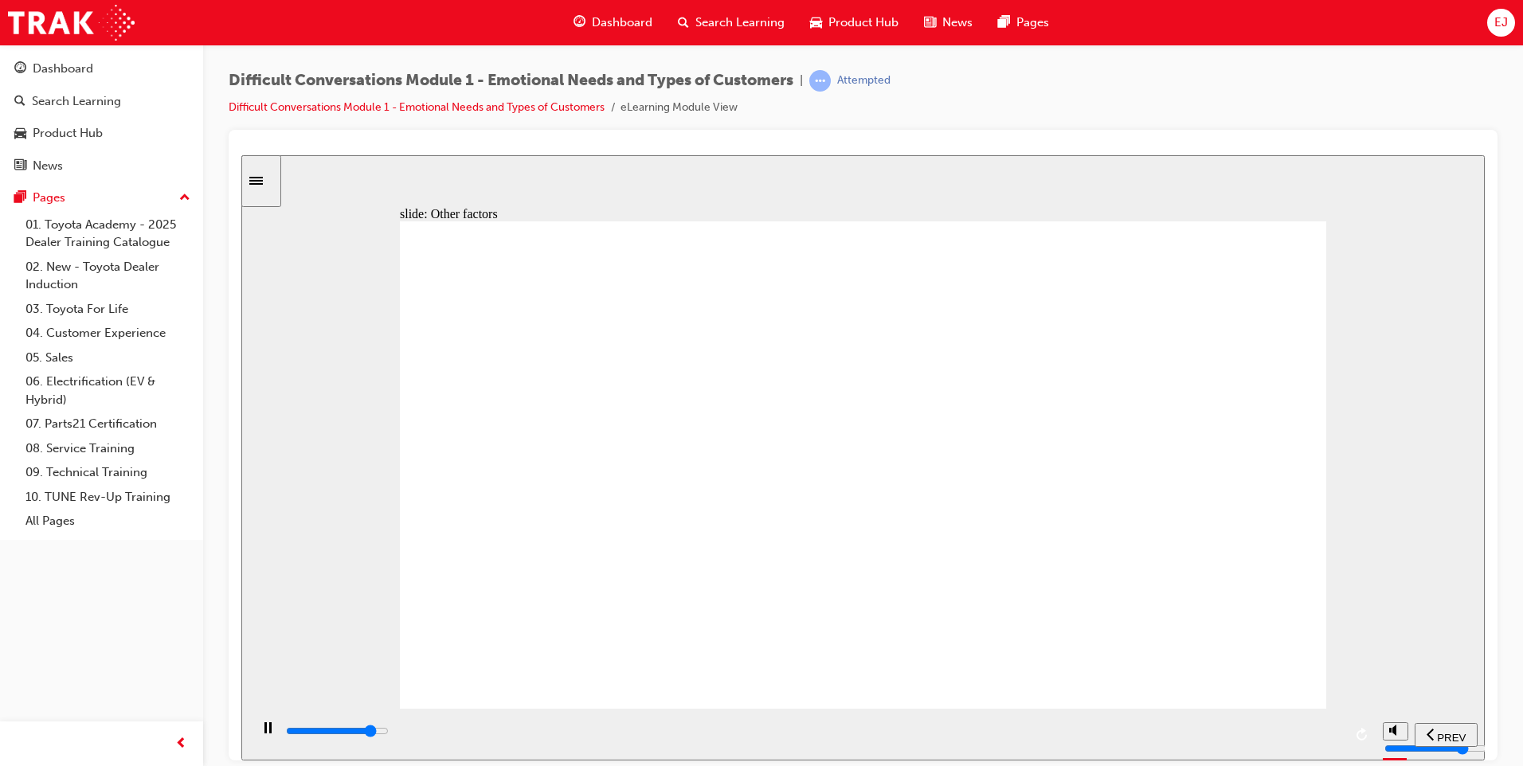
click at [269, 733] on rect "play/pause" at bounding box center [270, 727] width 2 height 11
click at [264, 731] on icon "play/pause" at bounding box center [268, 727] width 9 height 10
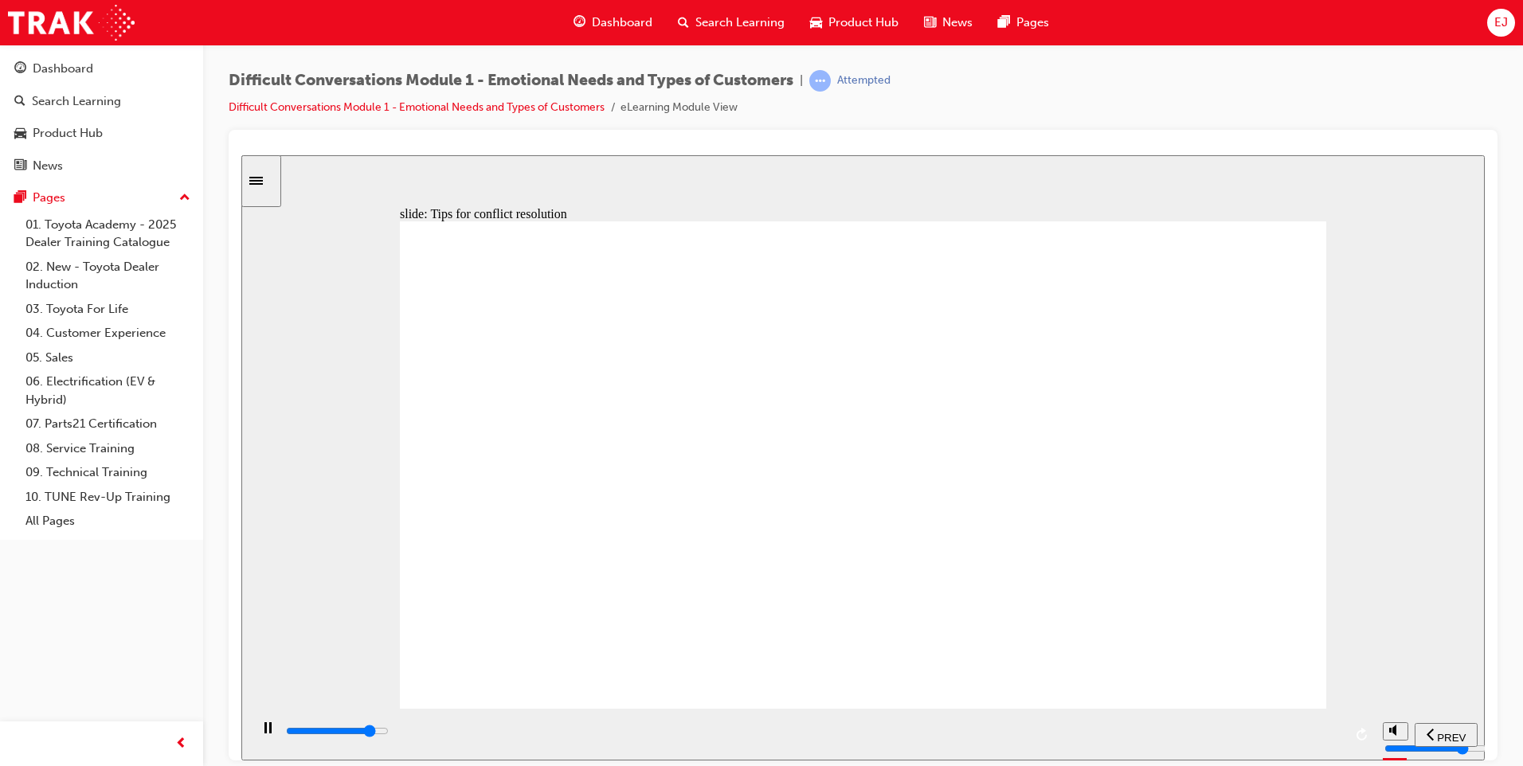
click at [256, 731] on div "play/pause" at bounding box center [267, 735] width 27 height 27
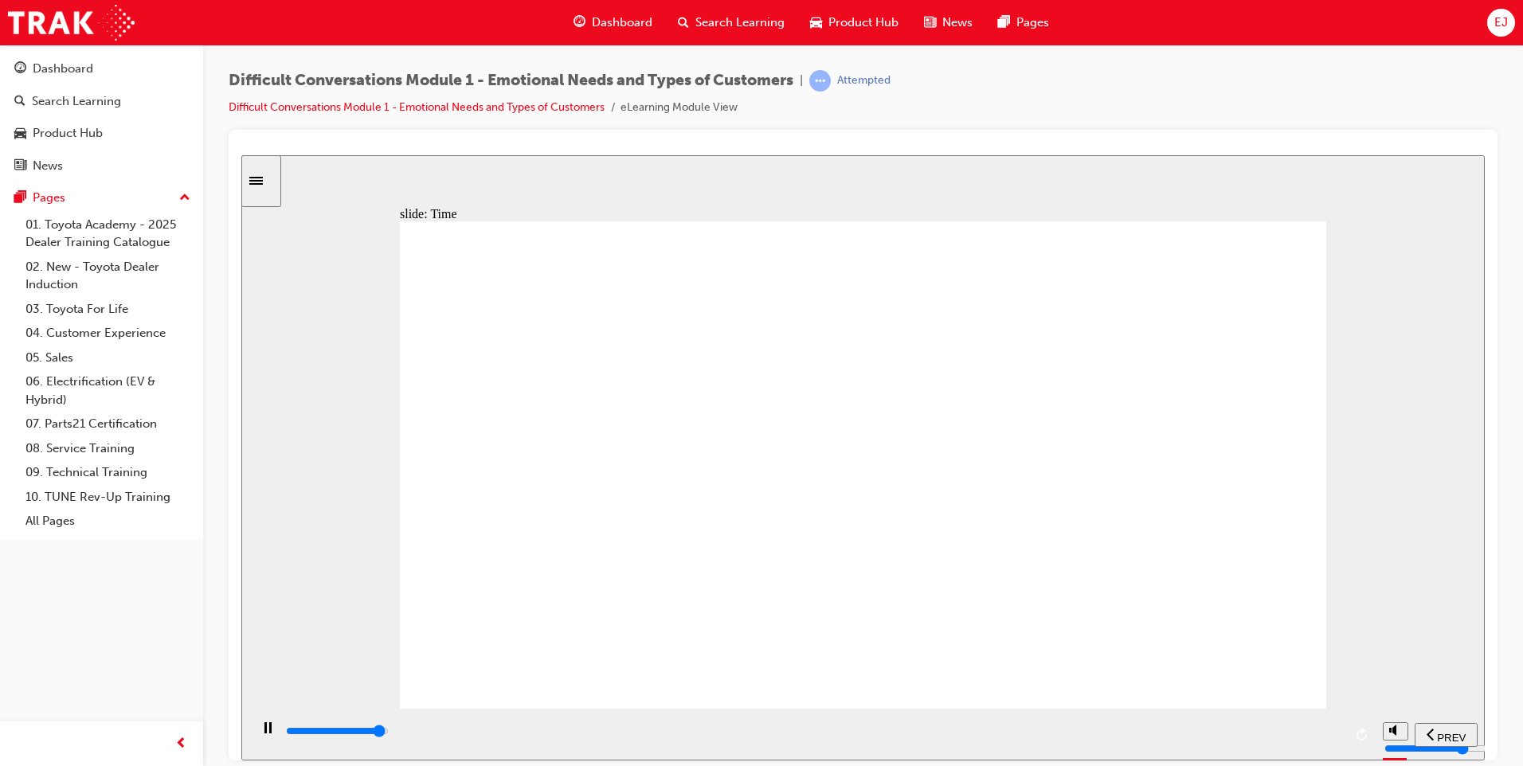
click at [264, 733] on rect "play/pause" at bounding box center [265, 727] width 2 height 11
click at [264, 732] on icon "play/pause" at bounding box center [268, 727] width 9 height 10
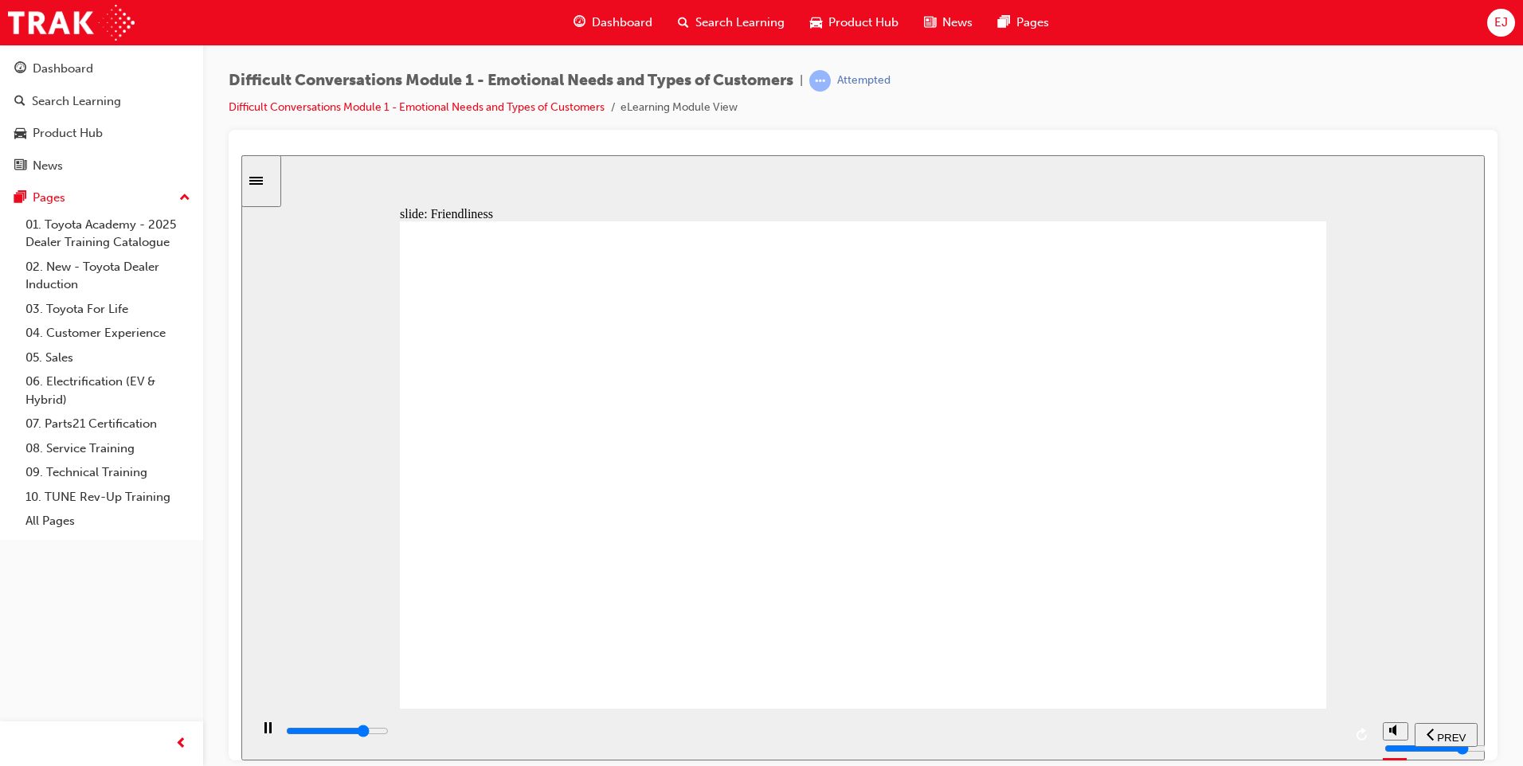
click at [264, 732] on rect "play/pause" at bounding box center [265, 727] width 2 height 11
click at [264, 730] on icon "play/pause" at bounding box center [268, 727] width 9 height 10
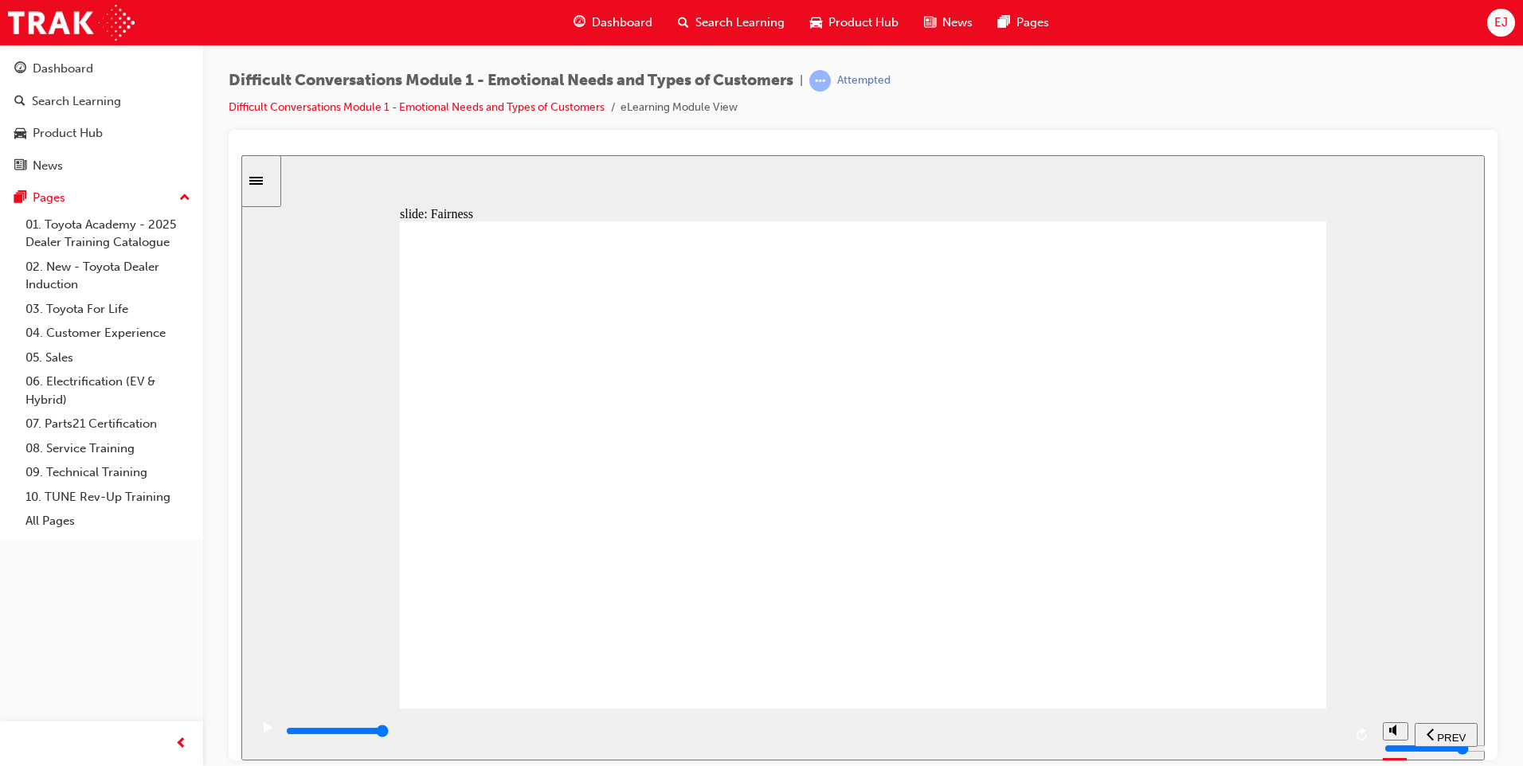
click at [268, 737] on div "play/pause" at bounding box center [267, 735] width 27 height 27
click at [264, 732] on icon "play/pause" at bounding box center [268, 727] width 9 height 10
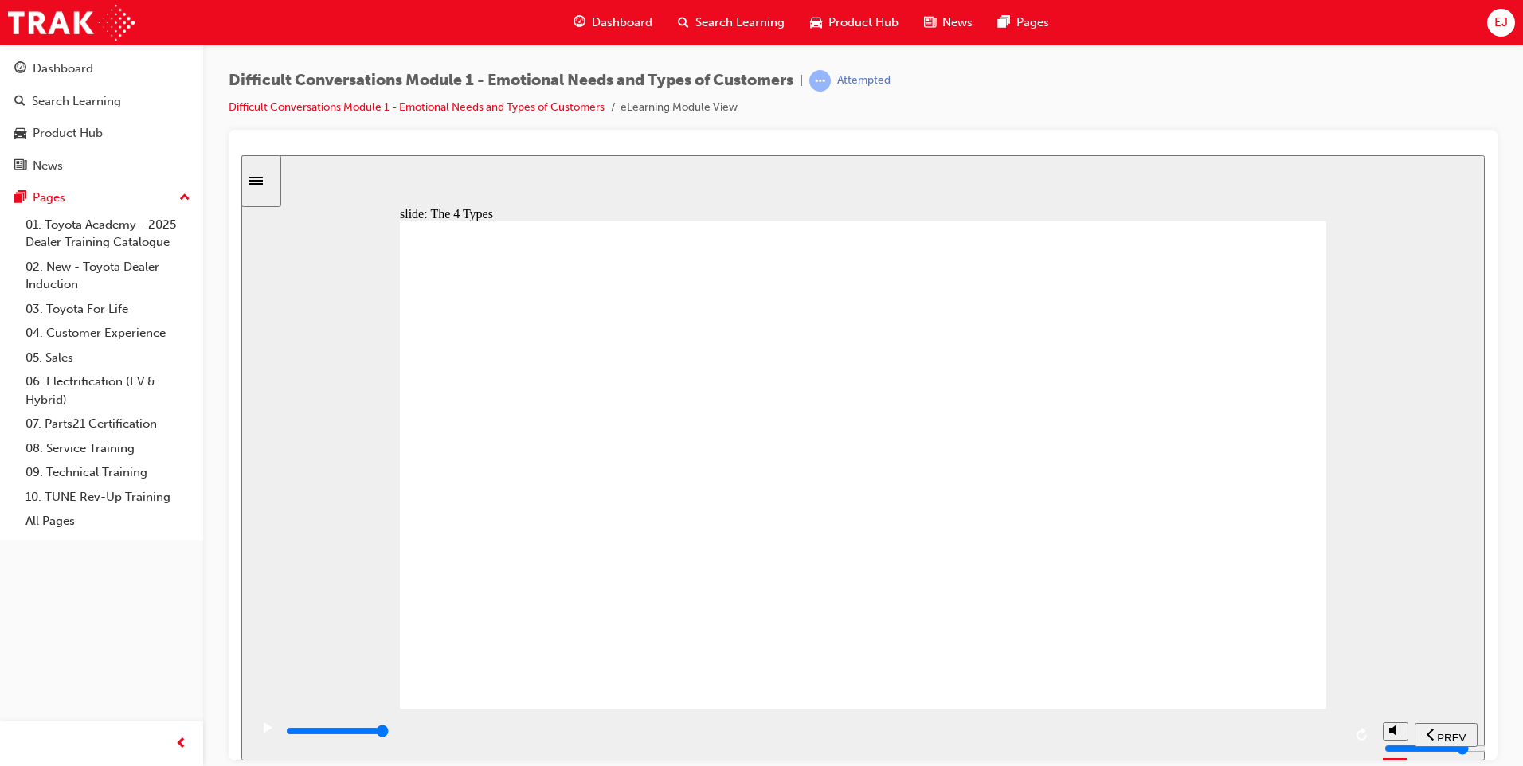
click at [264, 731] on icon "play/pause" at bounding box center [268, 727] width 9 height 10
click at [264, 732] on icon "play/pause" at bounding box center [268, 727] width 9 height 10
click at [264, 729] on icon "play/pause" at bounding box center [267, 727] width 7 height 11
click at [264, 728] on icon "play/pause" at bounding box center [268, 727] width 9 height 10
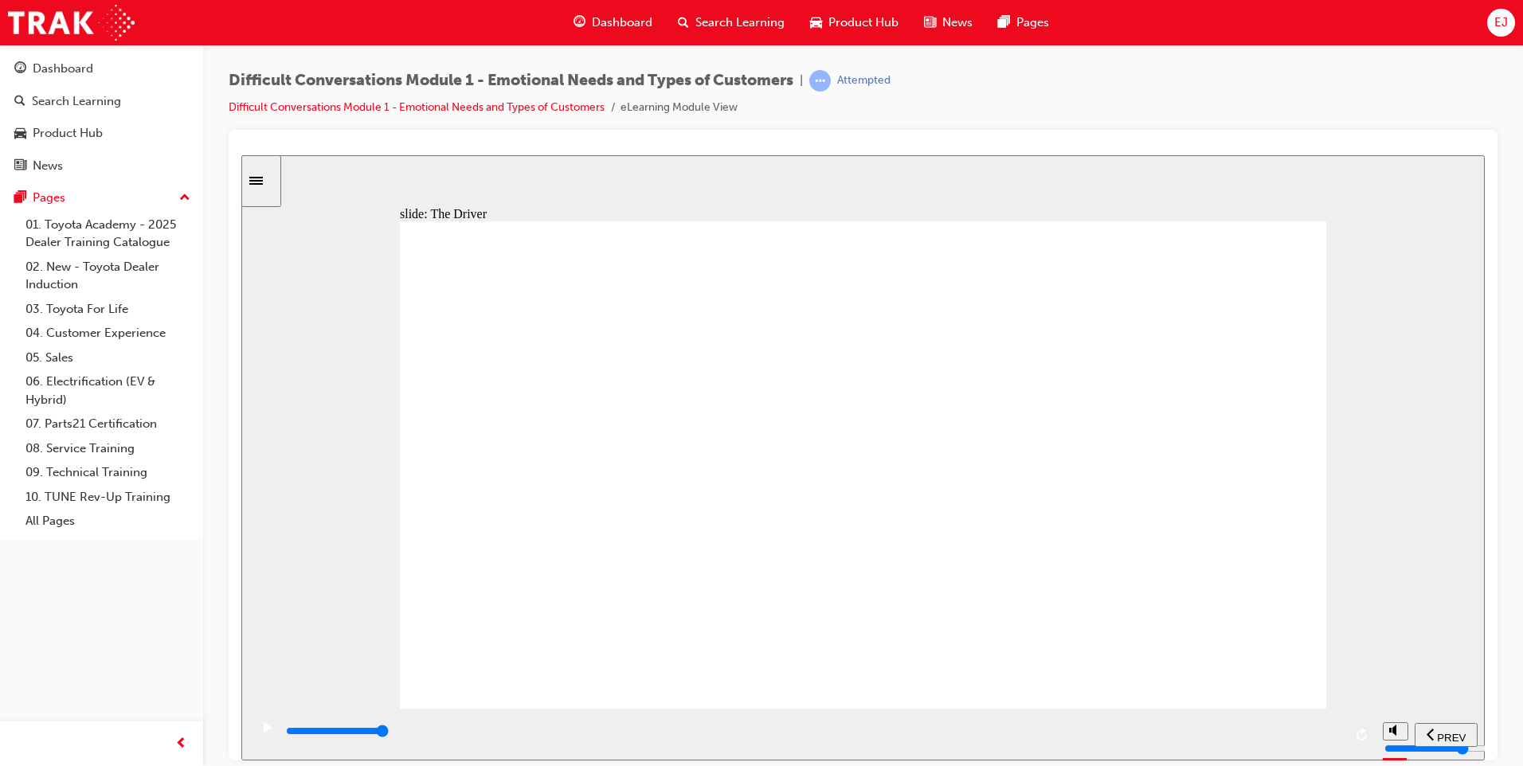
click at [264, 733] on icon "play/pause" at bounding box center [267, 727] width 7 height 11
click at [264, 732] on icon "play/pause" at bounding box center [268, 727] width 9 height 10
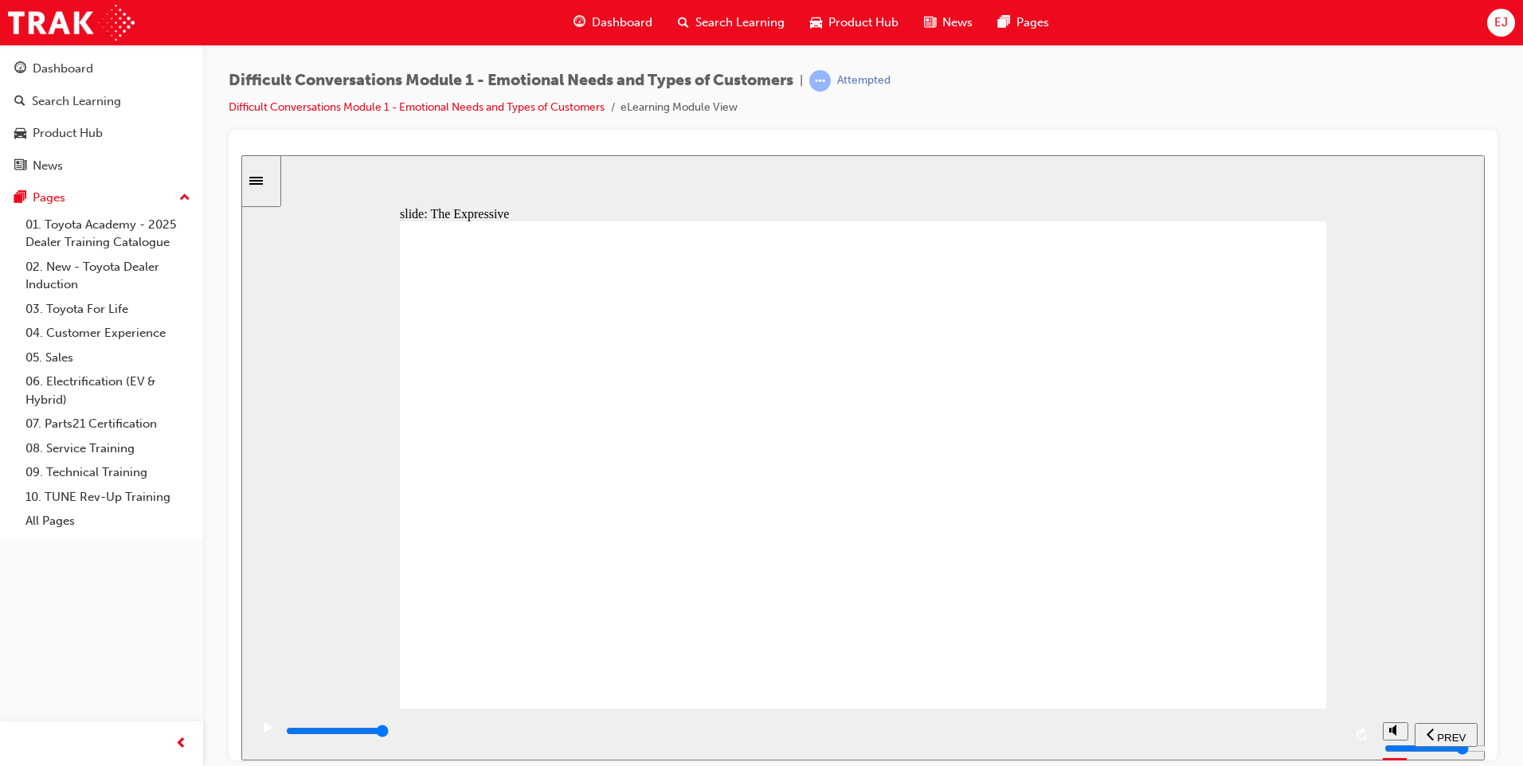
click at [269, 733] on rect "play/pause" at bounding box center [270, 727] width 2 height 11
click at [264, 732] on icon "play/pause" at bounding box center [268, 727] width 9 height 10
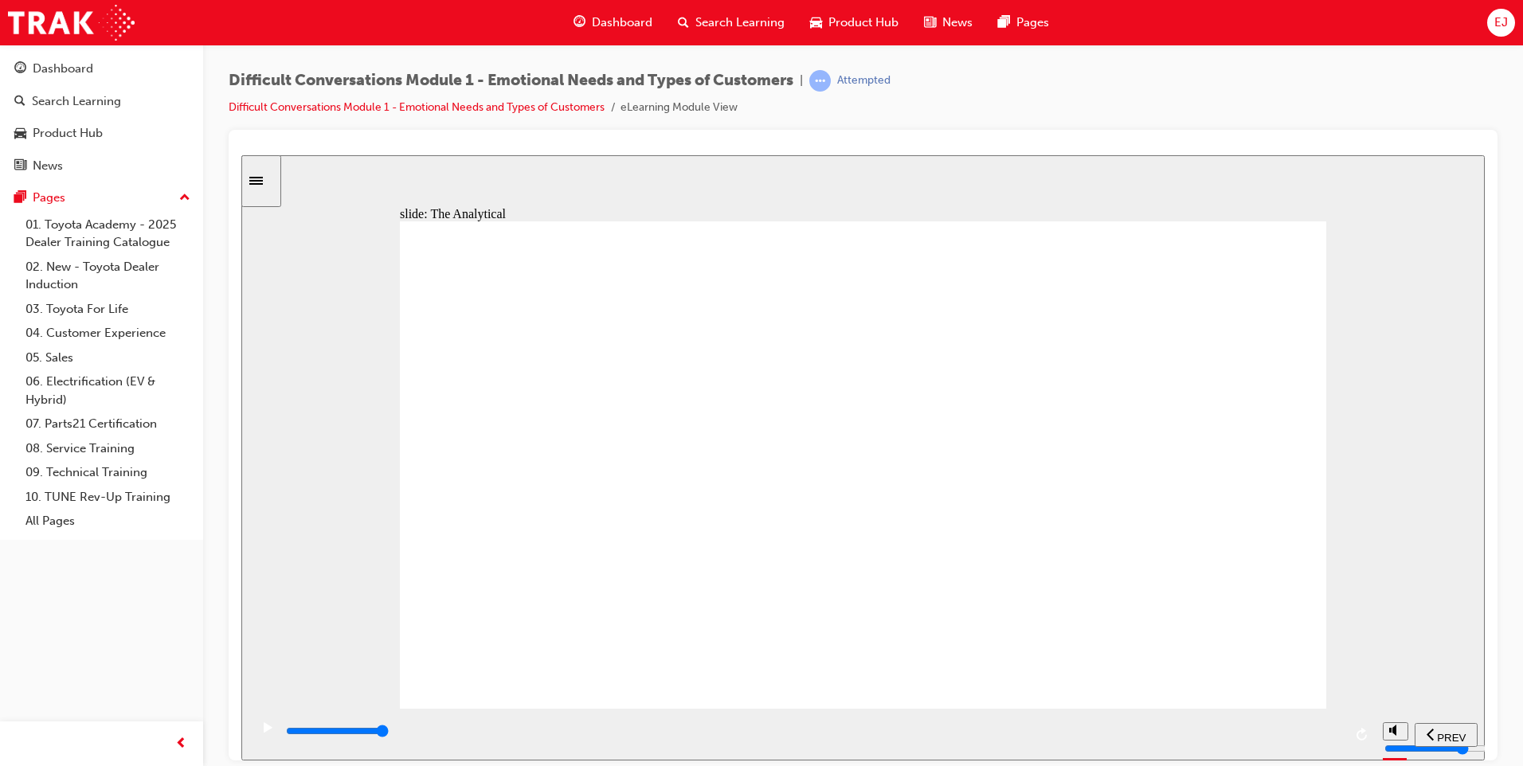
type input "19400"
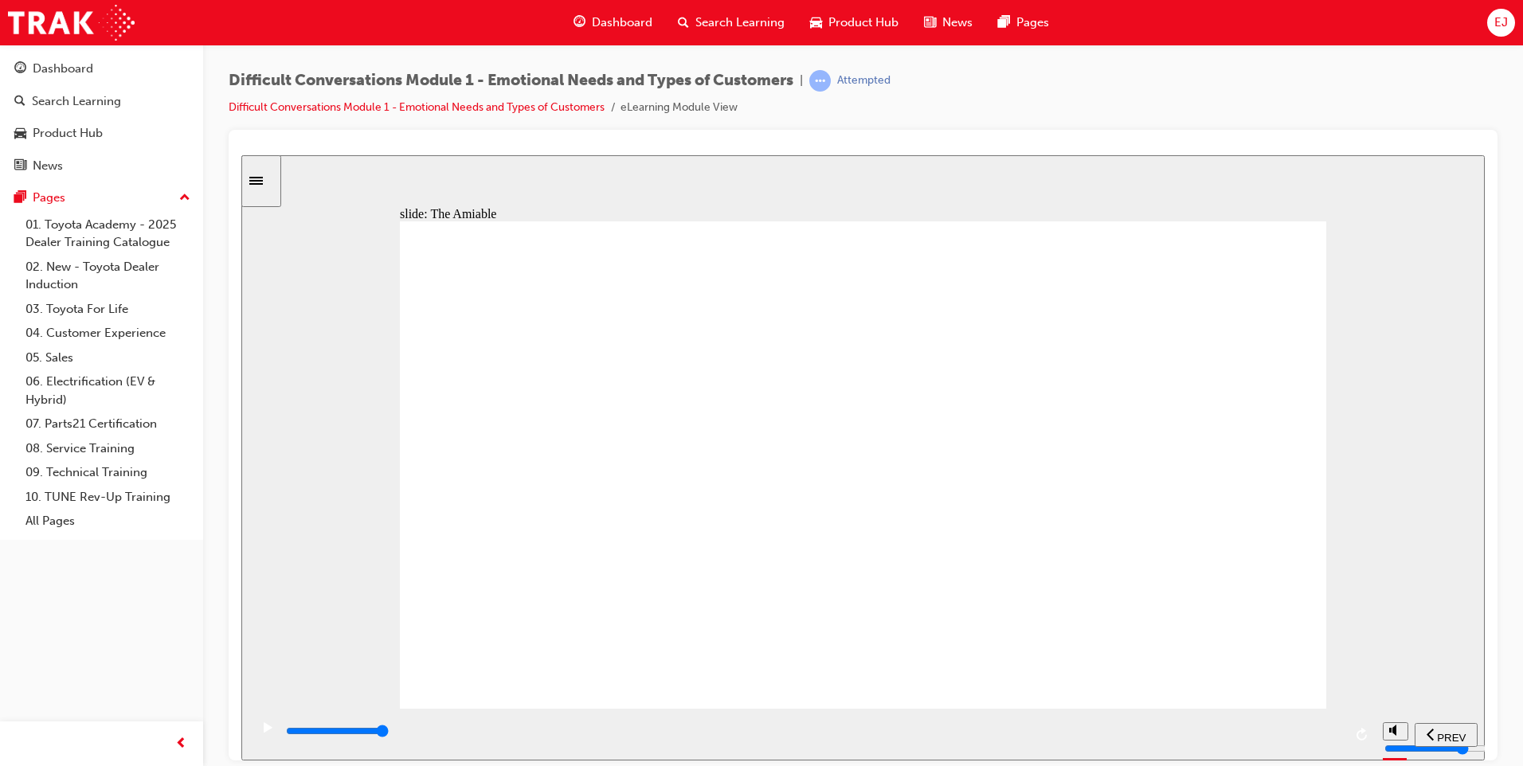
type input "11600"
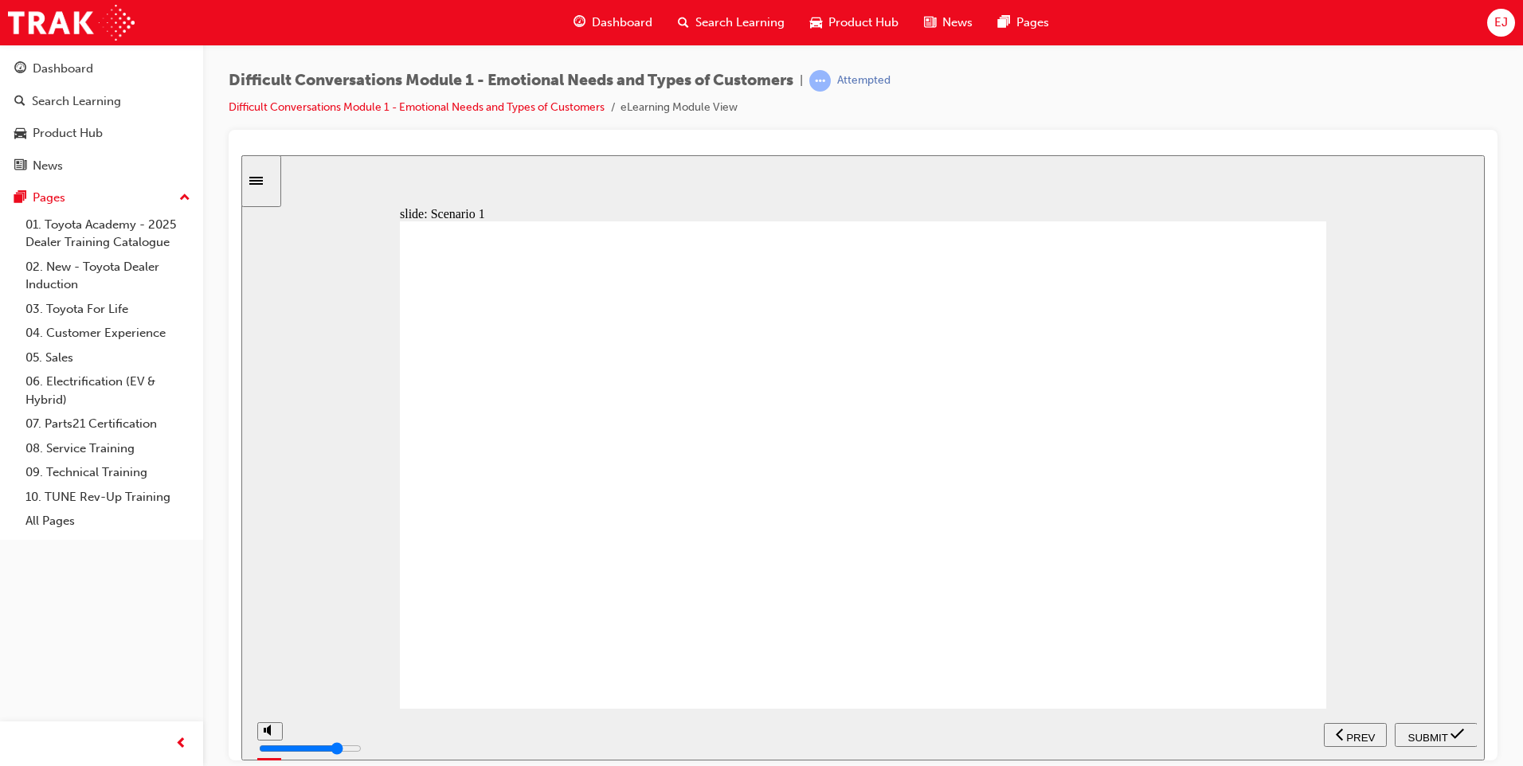
radio input "true"
click at [1418, 734] on span "SUBMIT" at bounding box center [1428, 737] width 40 height 12
type input "41500"
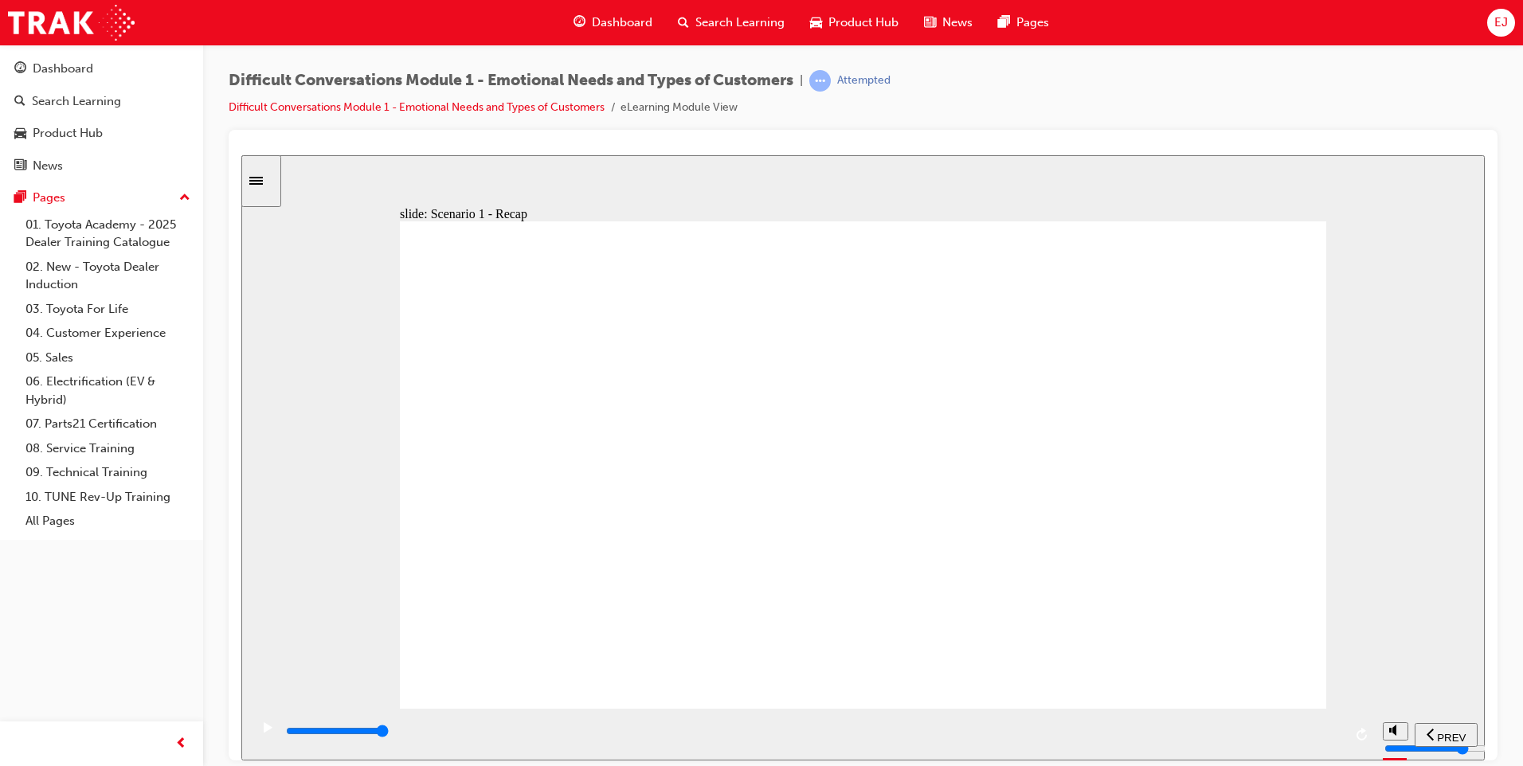
radio input "true"
click at [1441, 731] on span "SUBMIT" at bounding box center [1428, 737] width 40 height 12
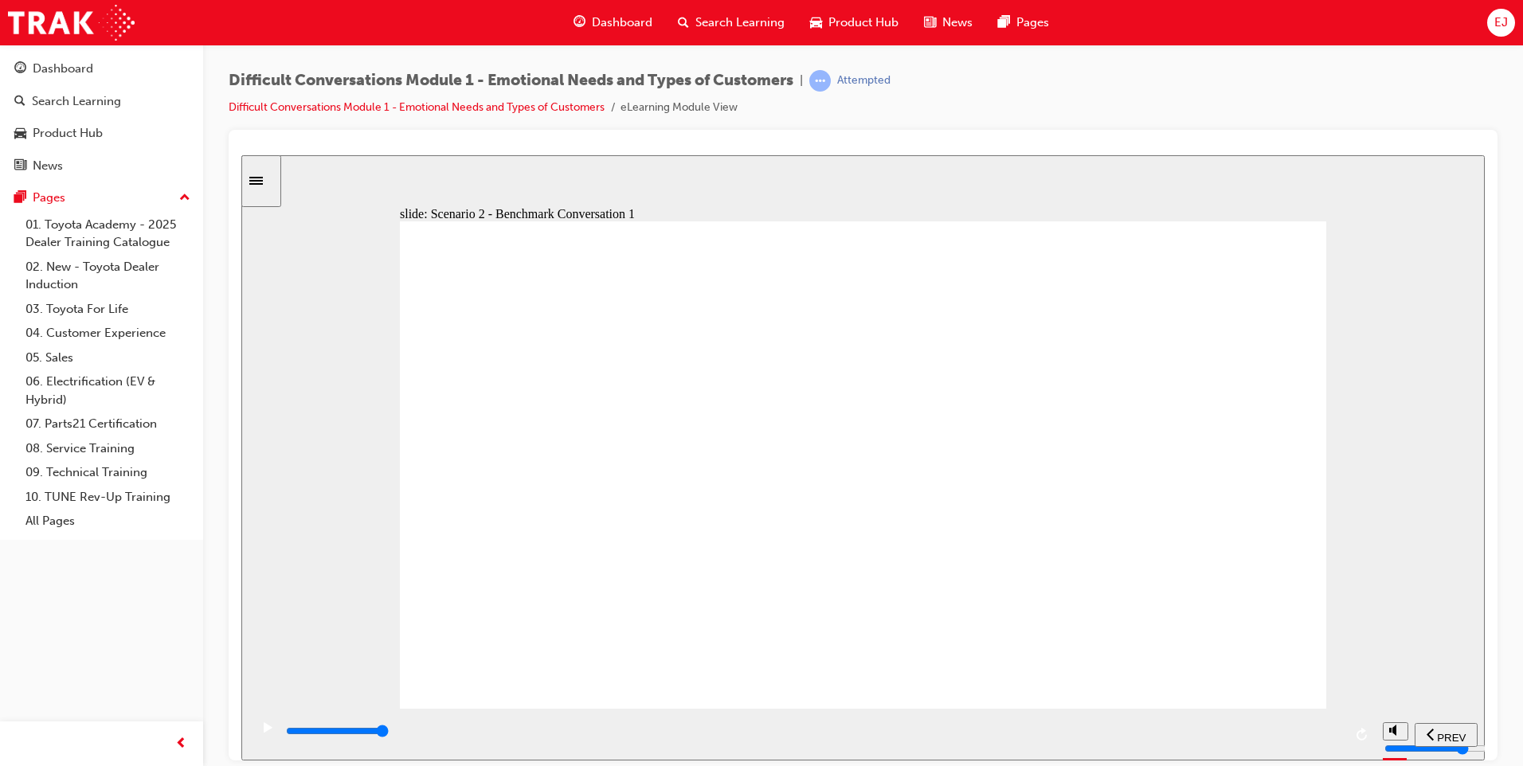
click at [264, 733] on icon "play/pause" at bounding box center [267, 727] width 7 height 11
click at [264, 732] on icon "play/pause" at bounding box center [268, 727] width 9 height 10
click at [264, 733] on icon "play/pause" at bounding box center [267, 727] width 7 height 11
click at [264, 730] on icon "play/pause" at bounding box center [268, 727] width 9 height 10
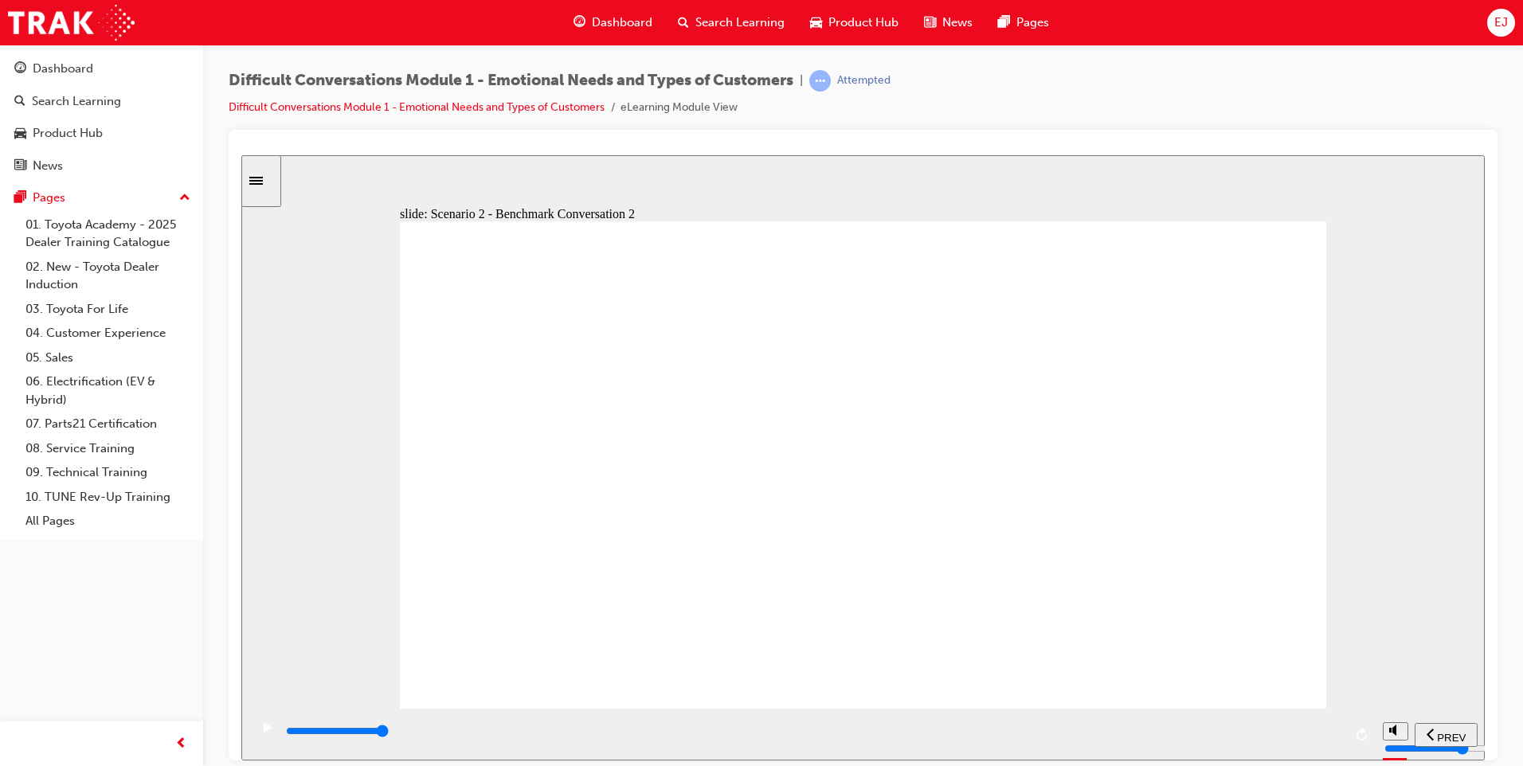
type input "56000"
radio input "true"
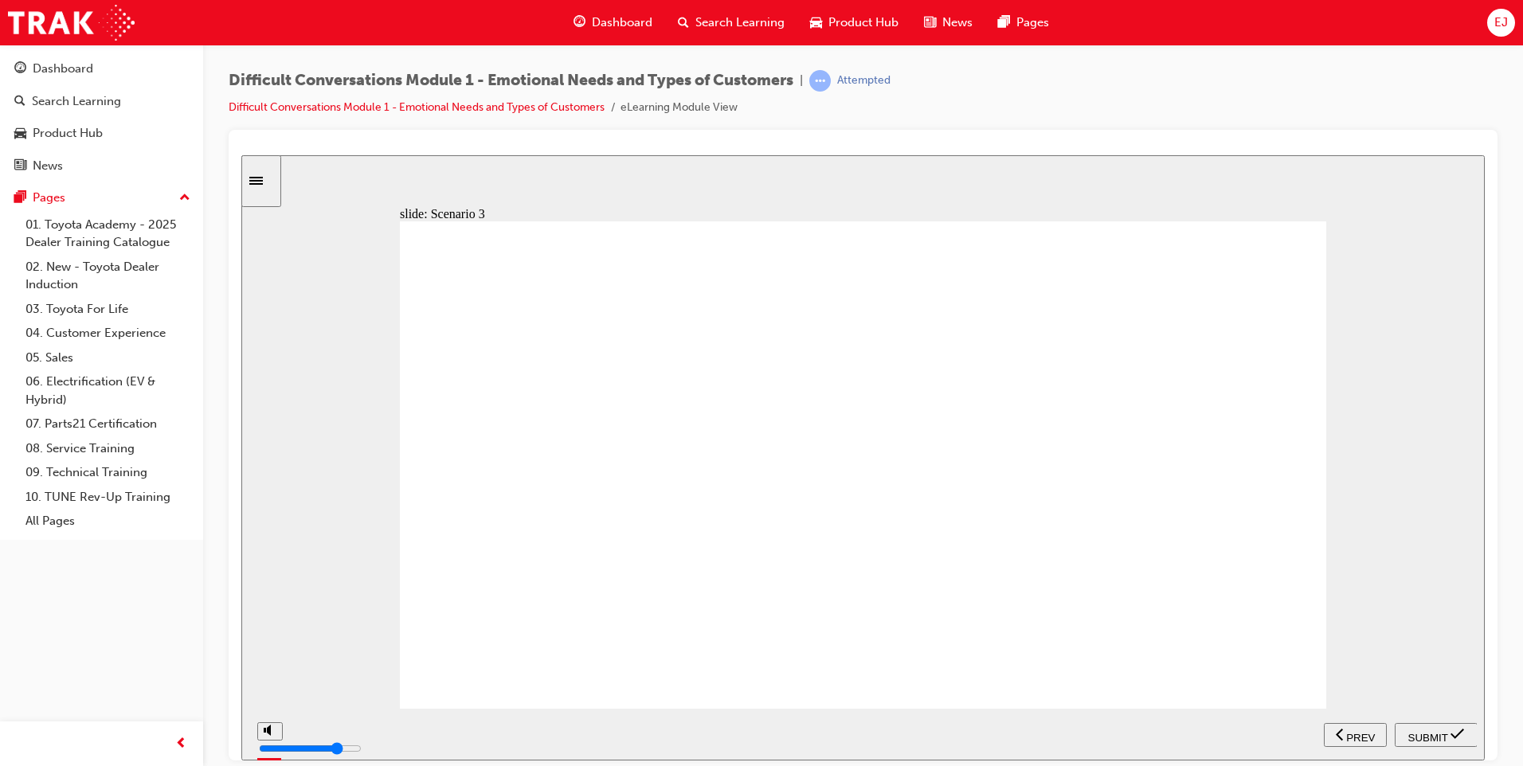
click at [1430, 740] on div "SUBMIT" at bounding box center [1436, 734] width 70 height 17
type input "43800"
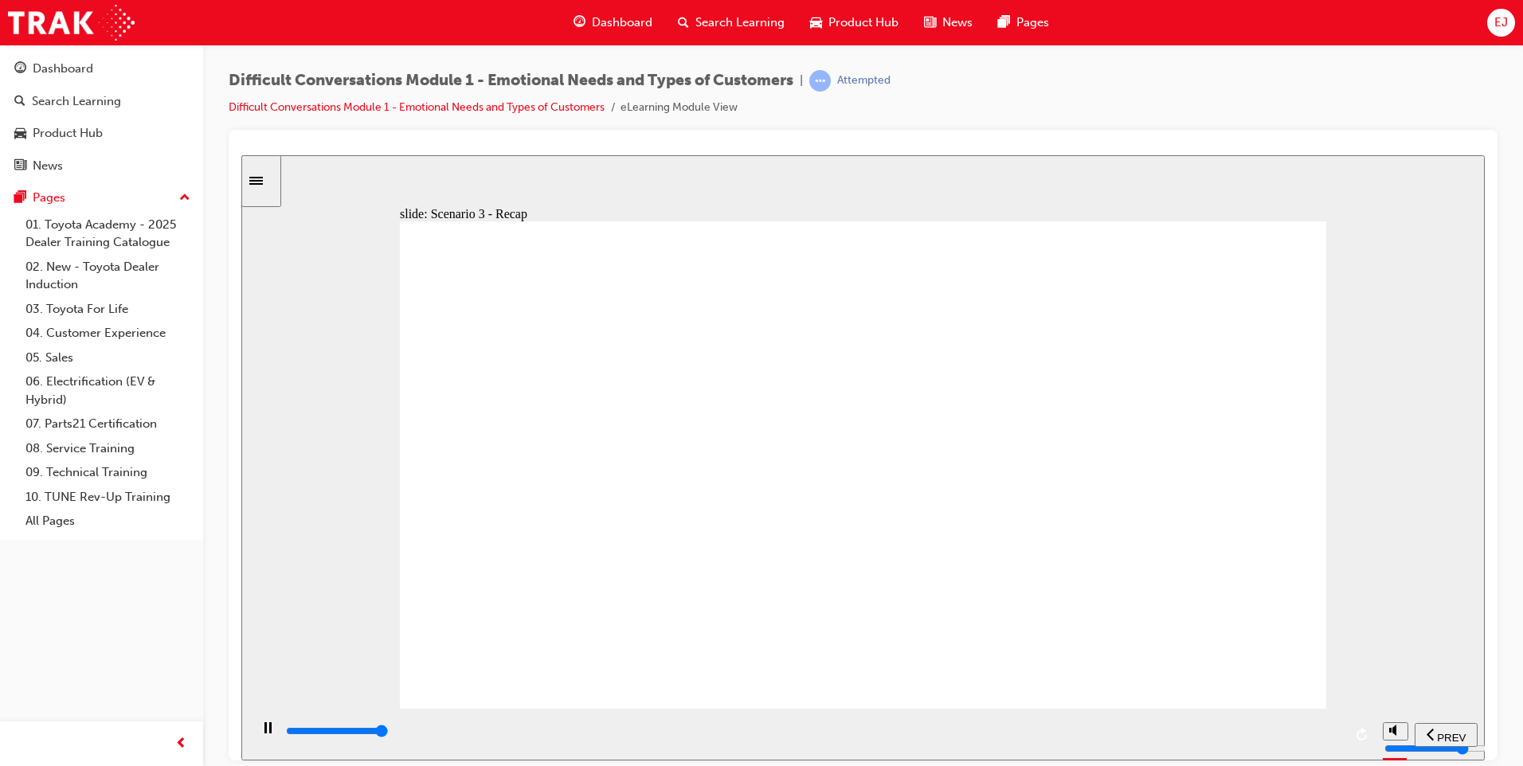
radio input "true"
click at [1419, 738] on span "SUBMIT" at bounding box center [1428, 737] width 40 height 12
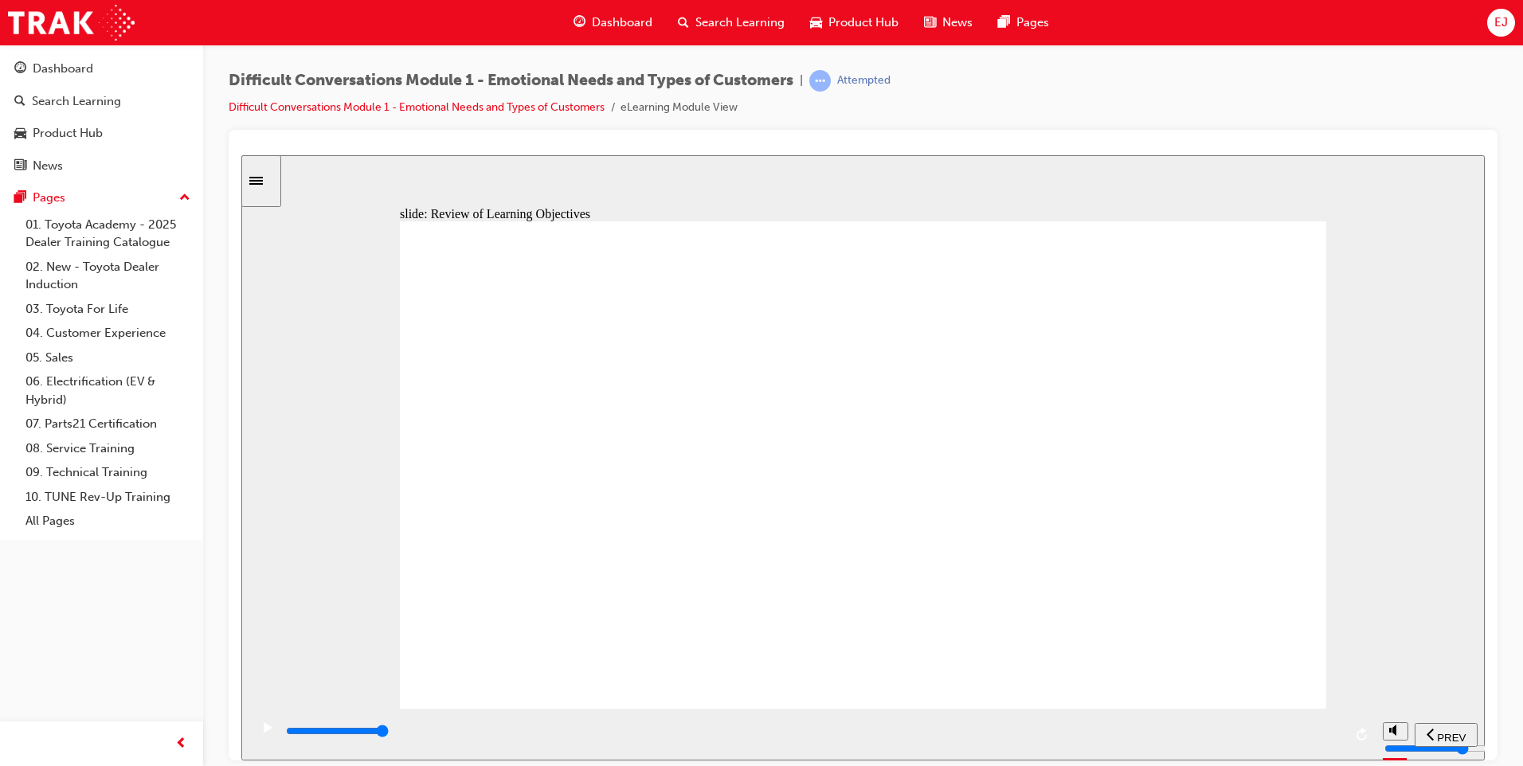
type input "9600"
drag, startPoint x: 1231, startPoint y: 625, endPoint x: 682, endPoint y: 621, distance: 549.6
drag, startPoint x: 1209, startPoint y: 673, endPoint x: 538, endPoint y: 430, distance: 713.4
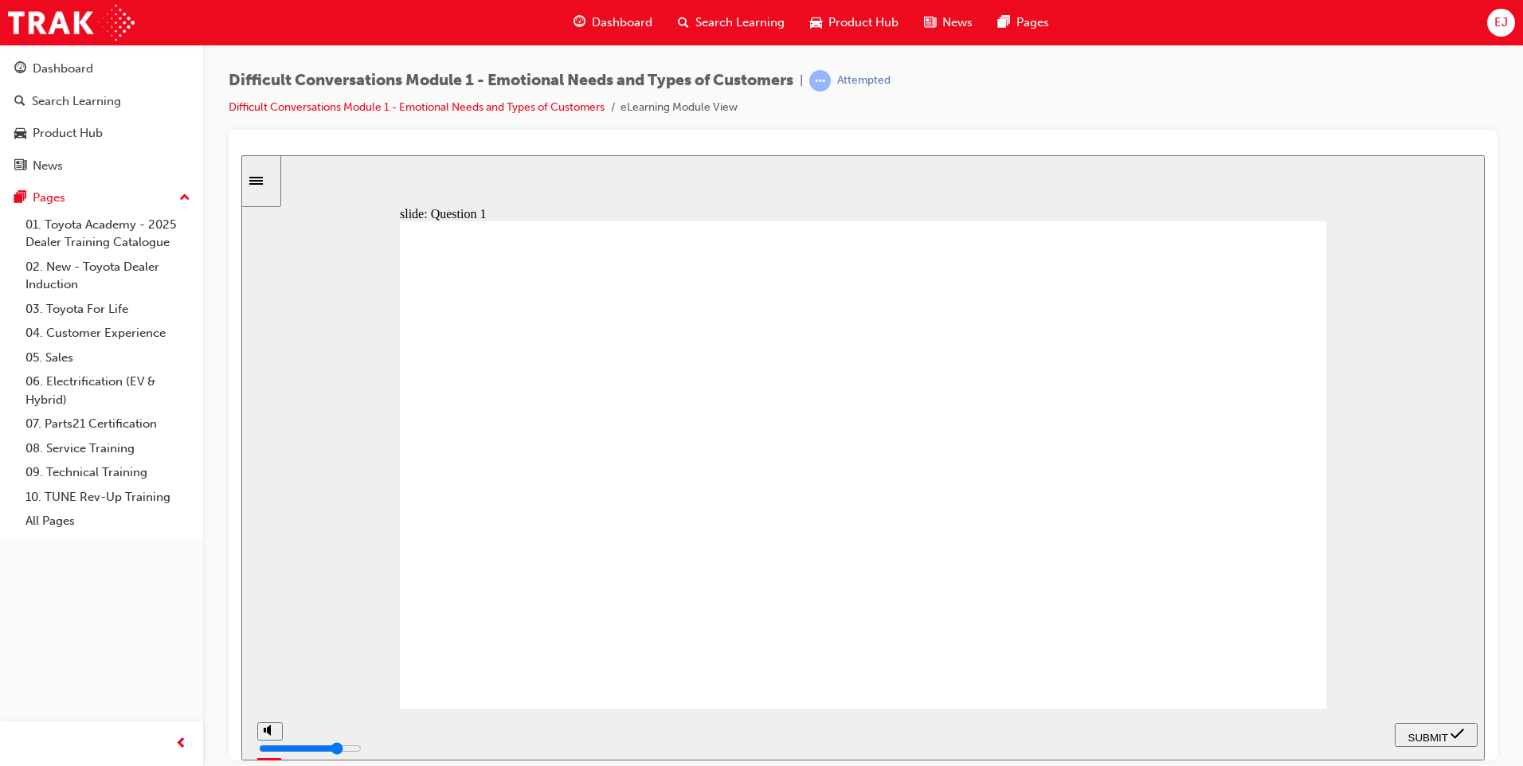
drag, startPoint x: 1153, startPoint y: 276, endPoint x: 574, endPoint y: 621, distance: 673.3
drag, startPoint x: 1228, startPoint y: 324, endPoint x: 864, endPoint y: 574, distance: 441.2
drag, startPoint x: 1216, startPoint y: 427, endPoint x: 720, endPoint y: 426, distance: 495.5
drag, startPoint x: 1216, startPoint y: 378, endPoint x: 1024, endPoint y: 581, distance: 280.1
drag, startPoint x: 1180, startPoint y: 527, endPoint x: 662, endPoint y: 619, distance: 525.8
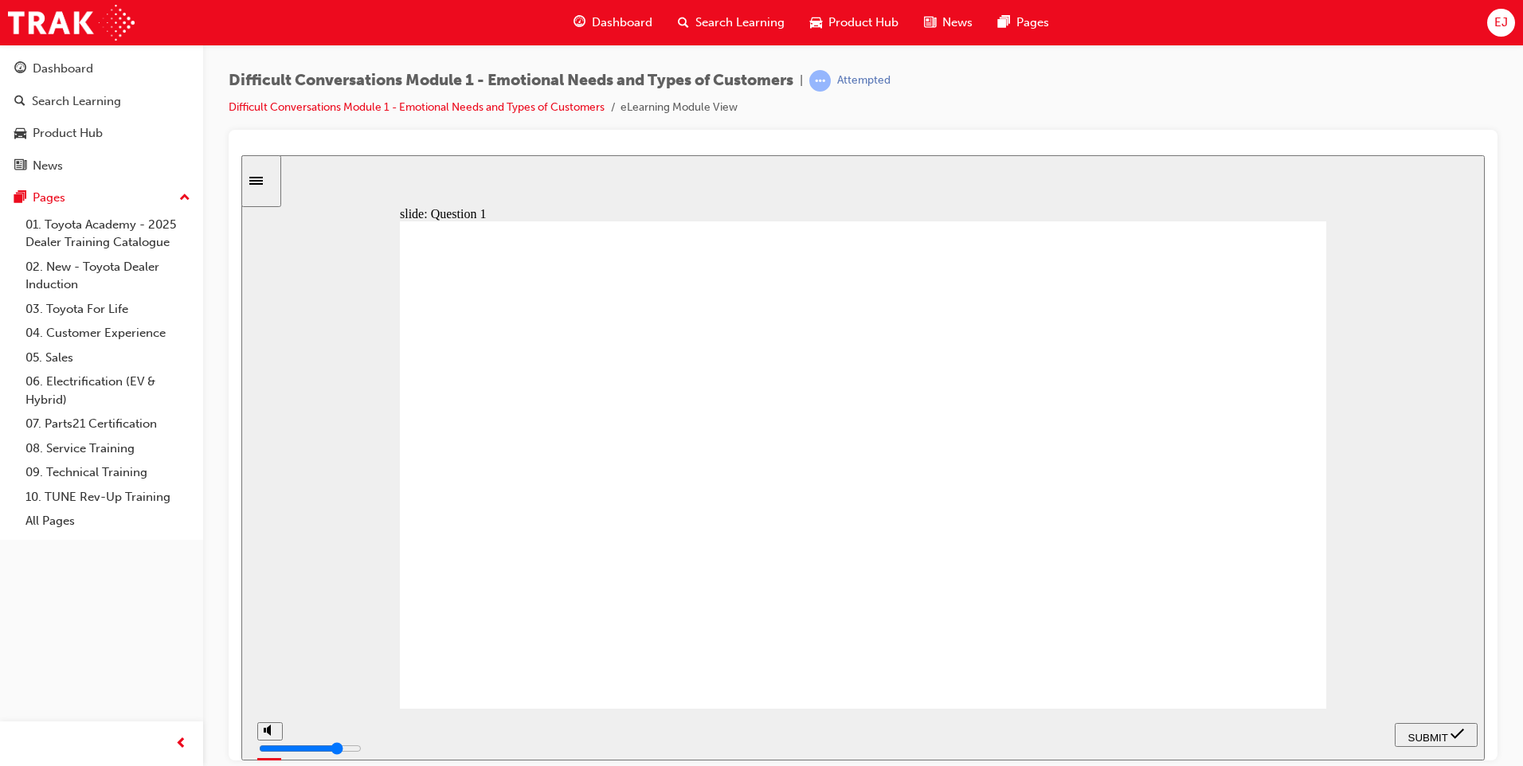
drag, startPoint x: 1247, startPoint y: 473, endPoint x: 901, endPoint y: 605, distance: 369.8
drag, startPoint x: 1200, startPoint y: 581, endPoint x: 998, endPoint y: 623, distance: 205.9
click at [1422, 726] on div "SUBMIT" at bounding box center [1436, 734] width 70 height 17
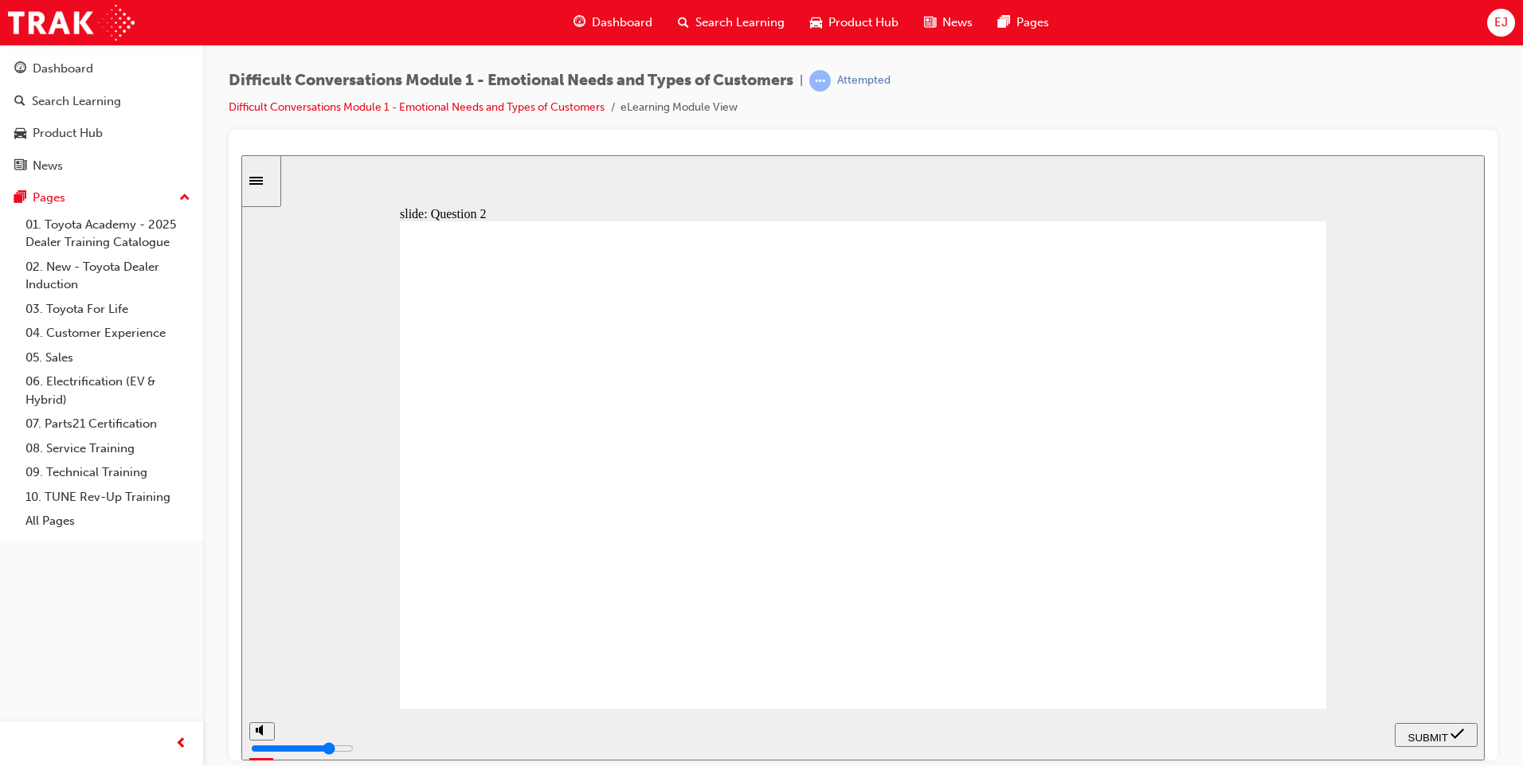
checkbox input "true"
click at [1409, 733] on span "SUBMIT" at bounding box center [1428, 737] width 40 height 12
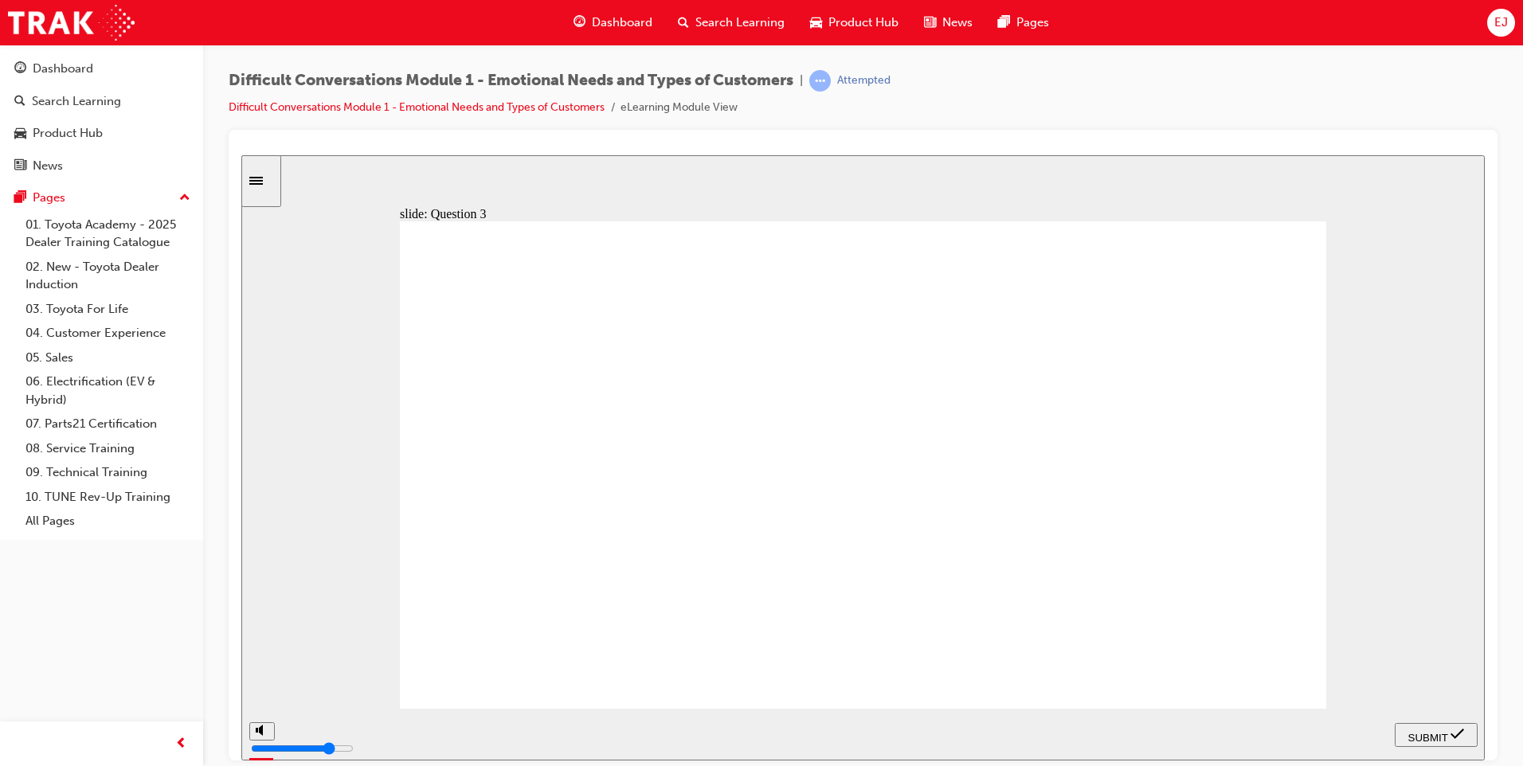
checkbox input "true"
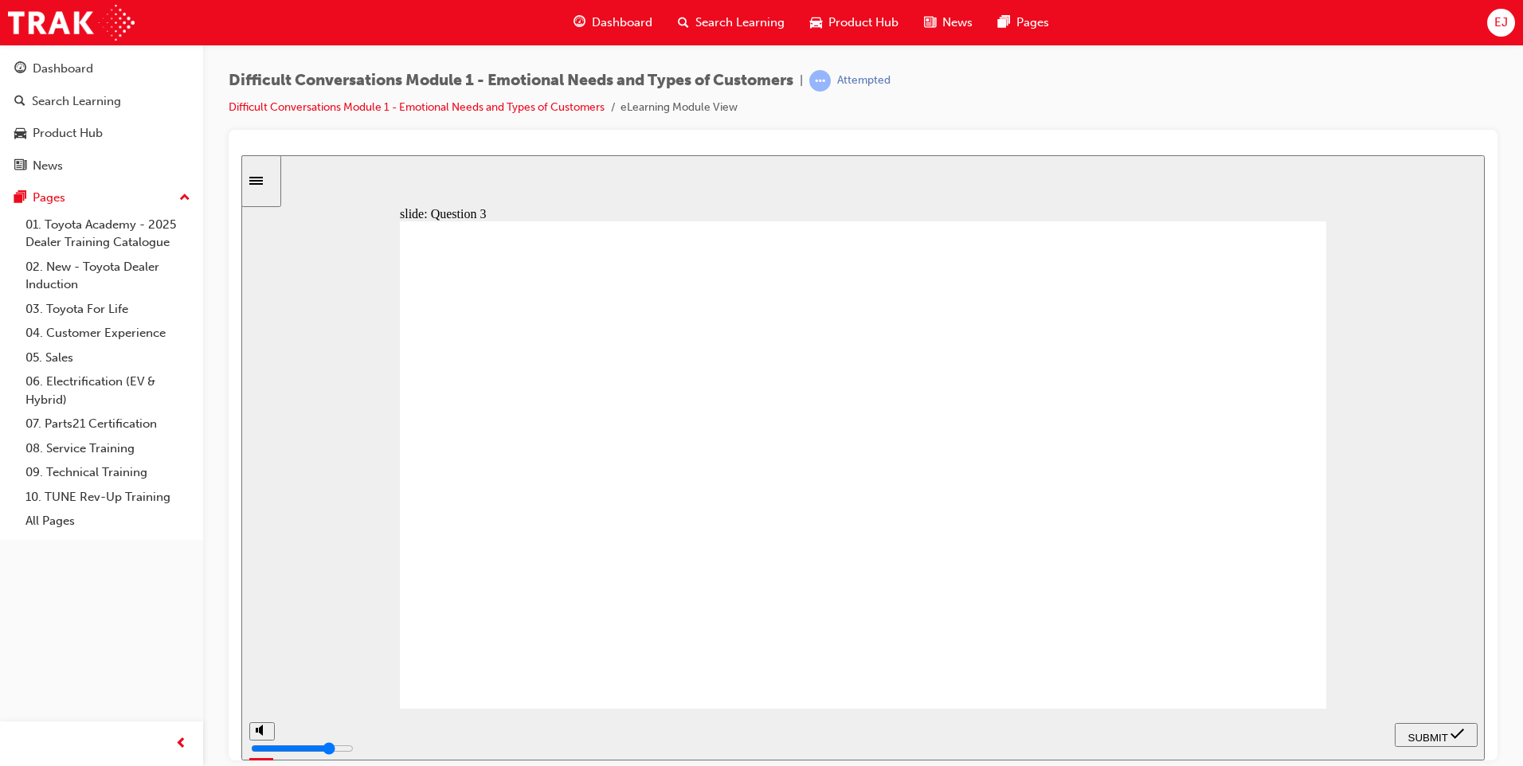
checkbox input "true"
click at [1420, 731] on span "SUBMIT" at bounding box center [1428, 737] width 40 height 12
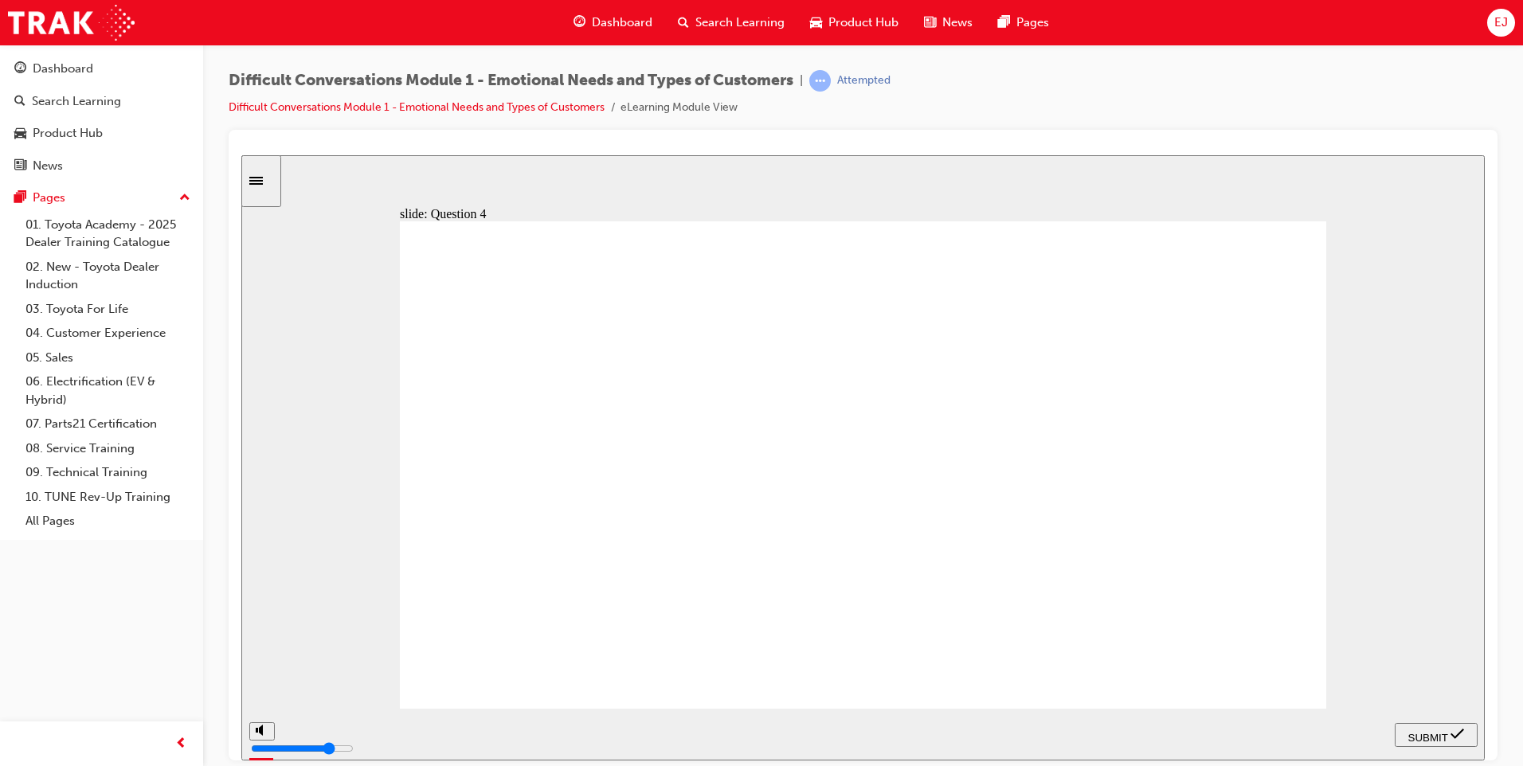
checkbox input "true"
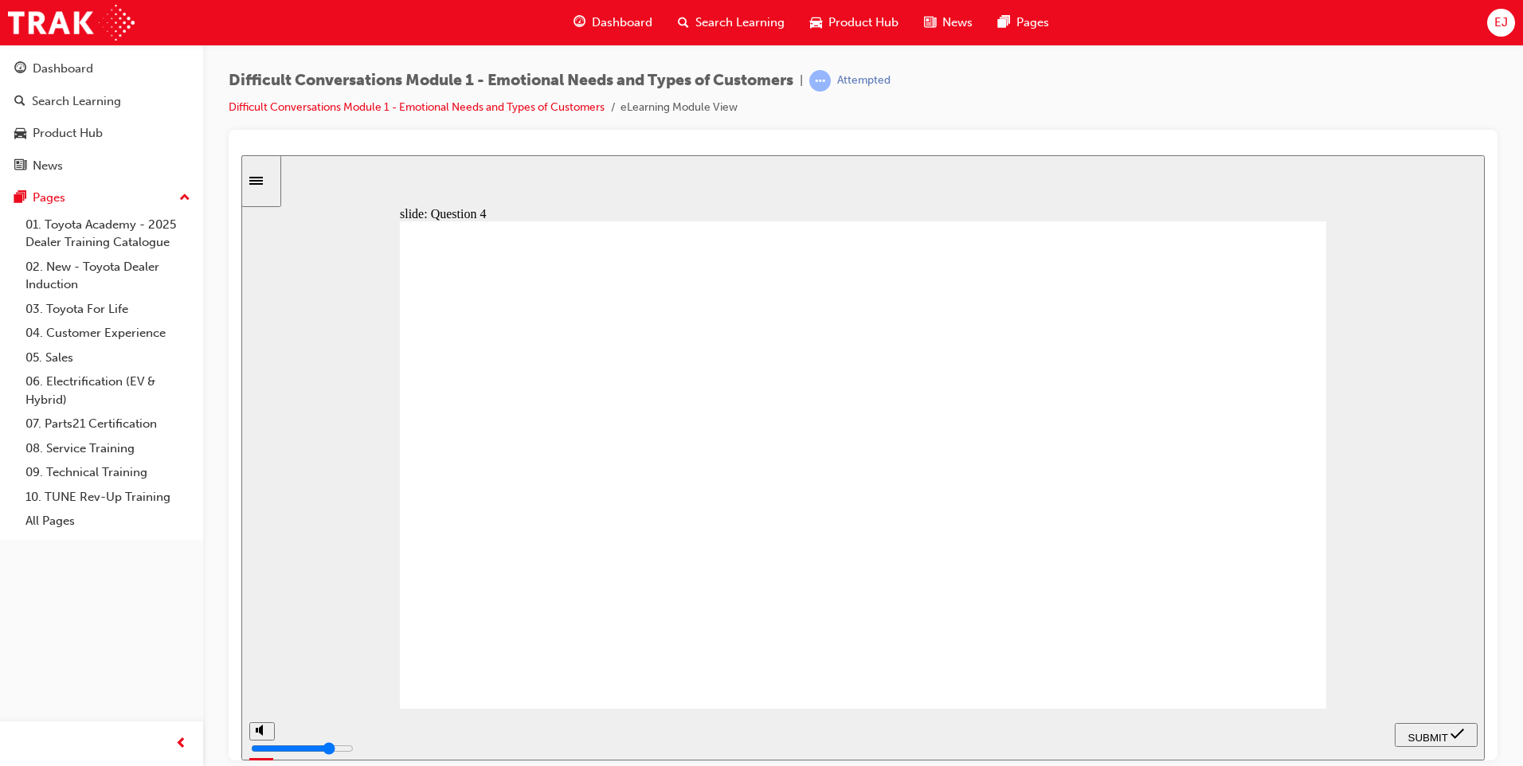
checkbox input "true"
click at [1425, 732] on span "SUBMIT" at bounding box center [1428, 737] width 40 height 12
checkbox input "true"
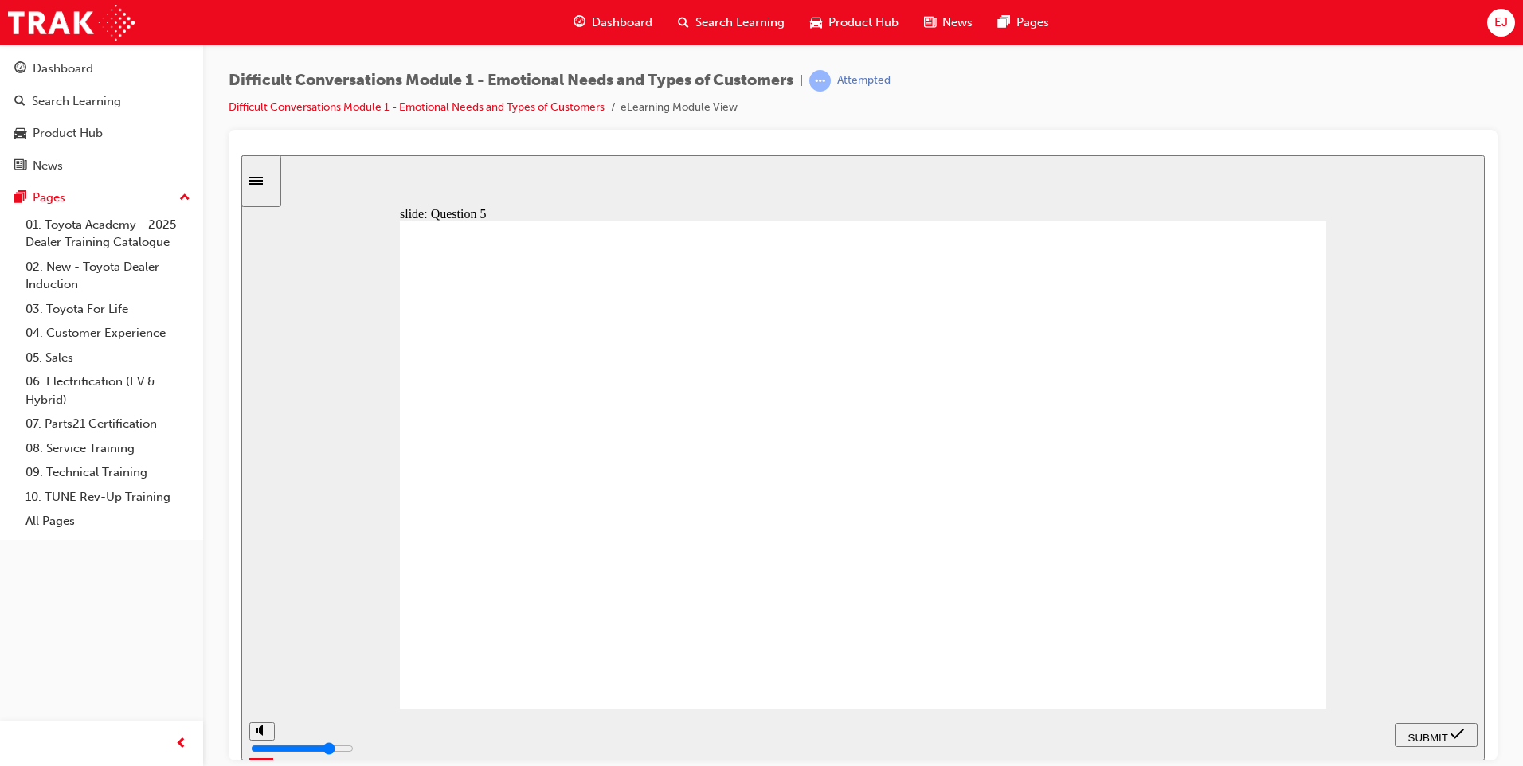
checkbox input "true"
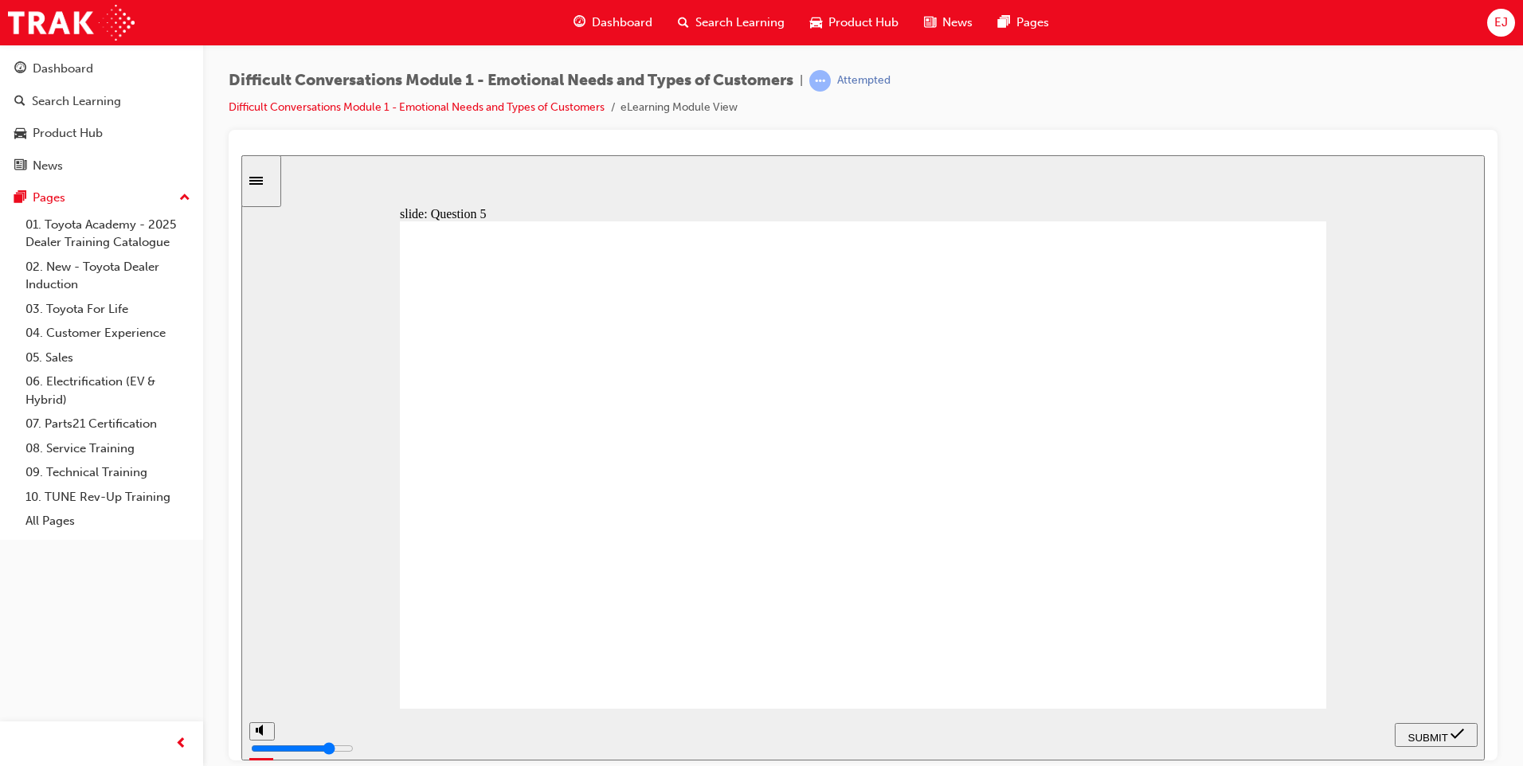
checkbox input "true"
click at [1418, 731] on span "SUBMIT" at bounding box center [1428, 737] width 40 height 12
checkbox input "true"
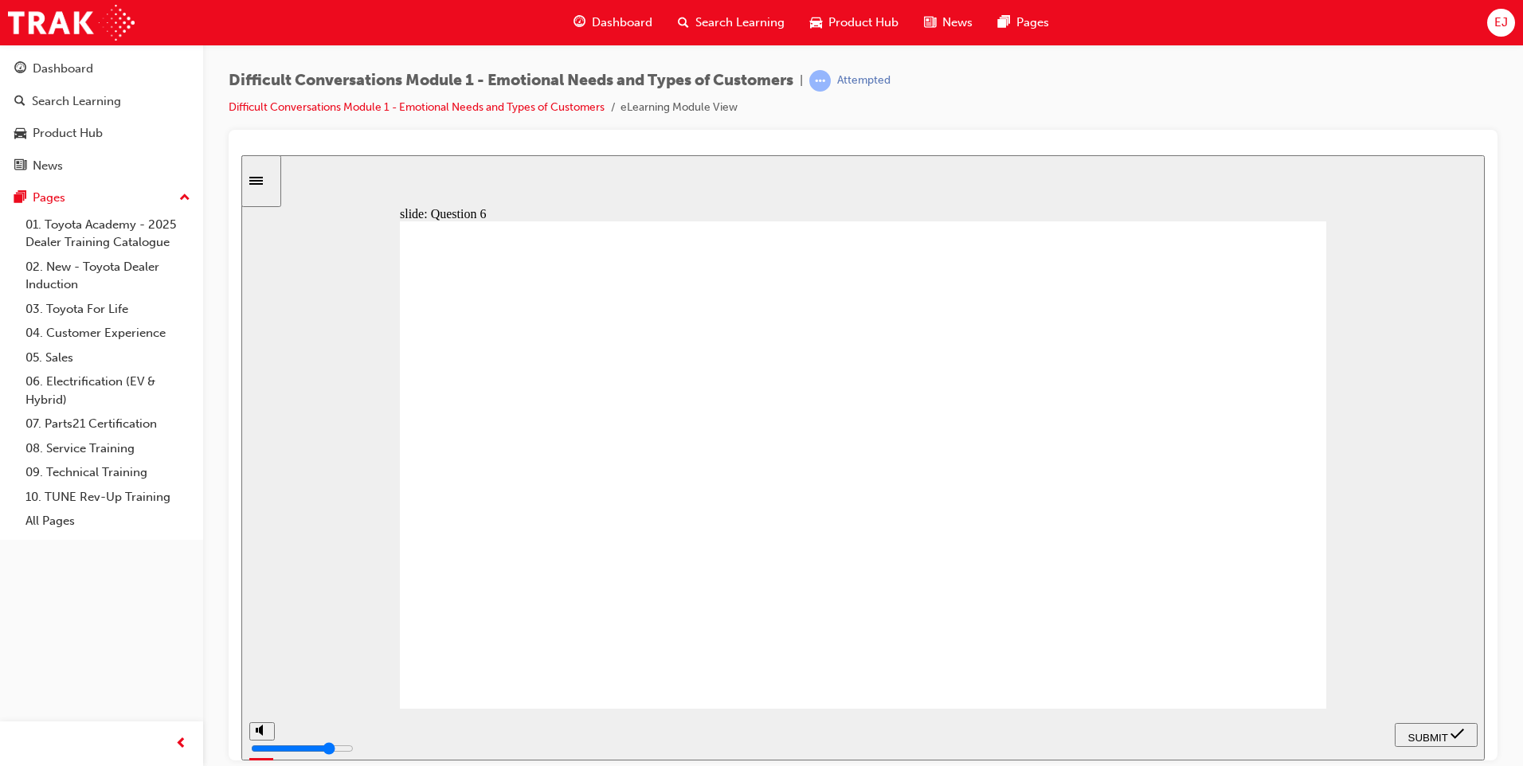
checkbox input "true"
click at [1427, 731] on span "SUBMIT" at bounding box center [1428, 737] width 40 height 12
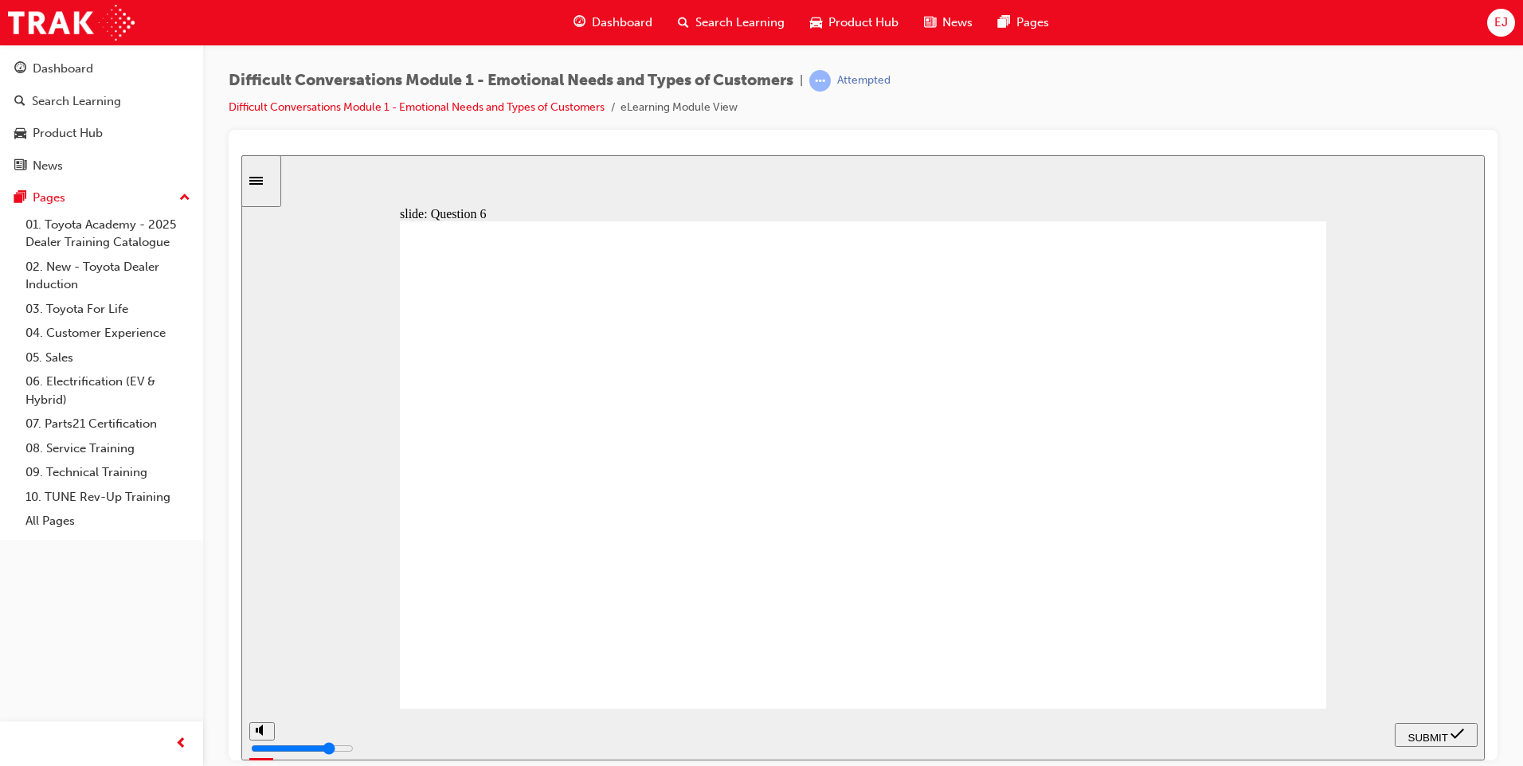
checkbox input "true"
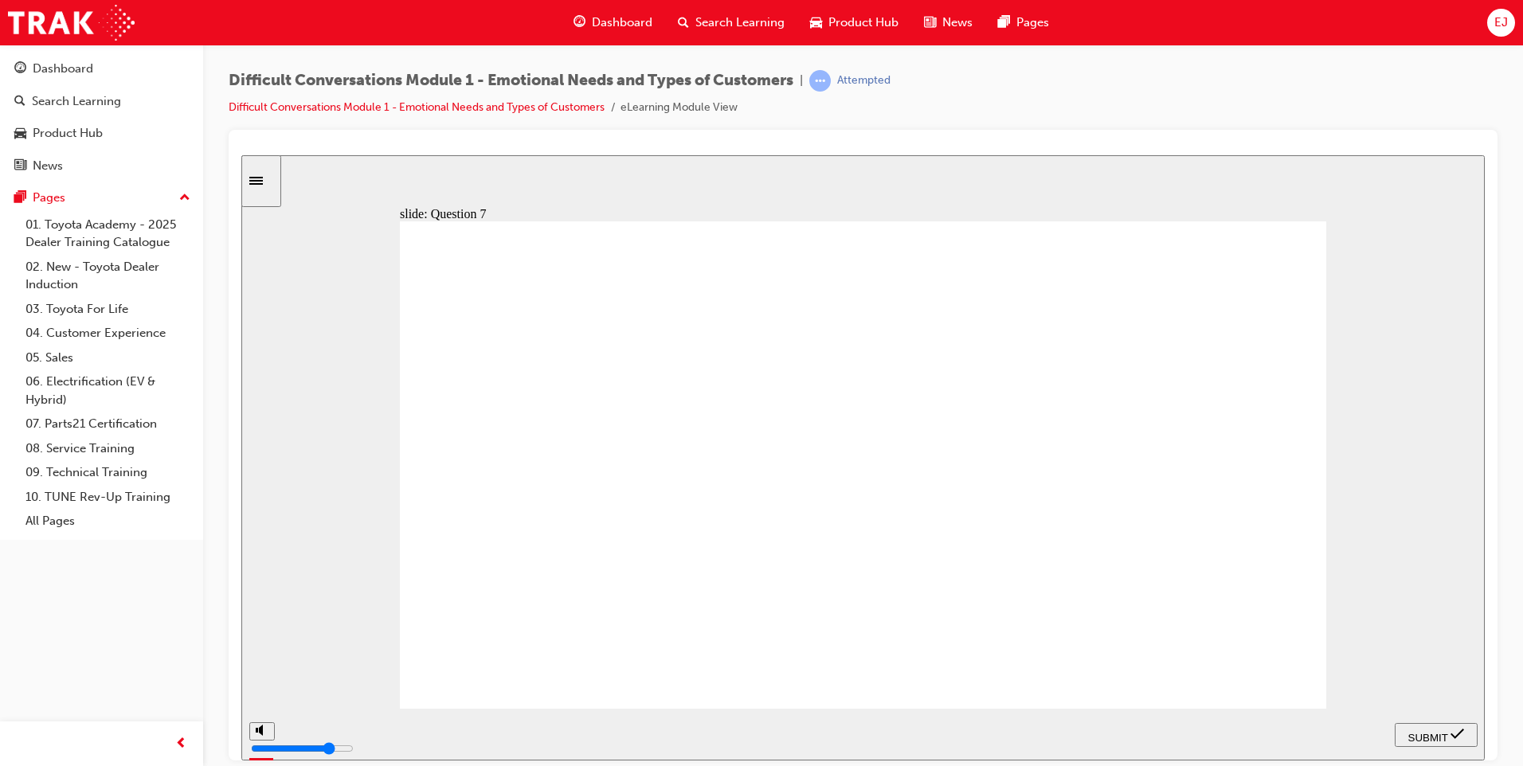
checkbox input "true"
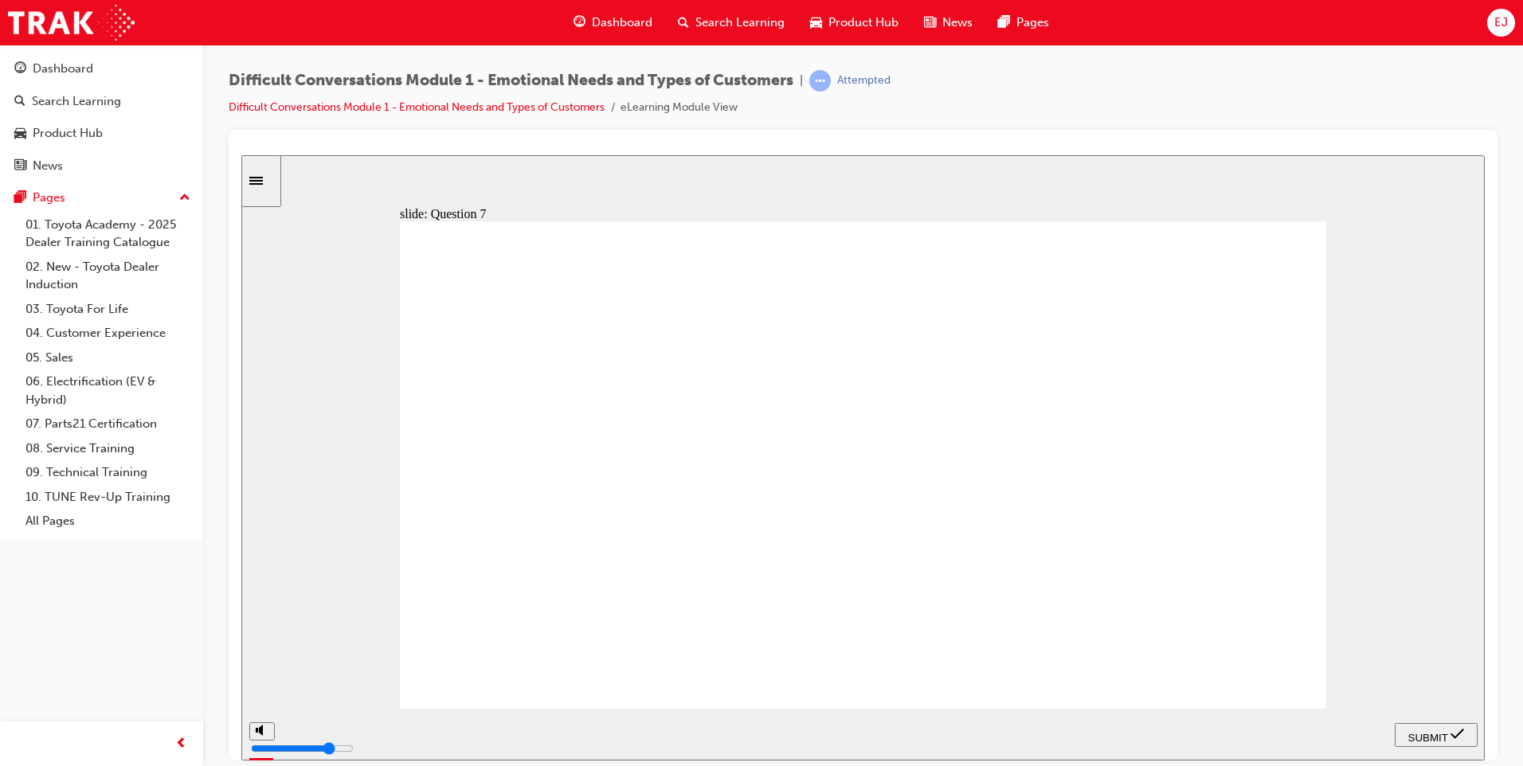
checkbox input "true"
click at [1442, 735] on span "SUBMIT" at bounding box center [1428, 737] width 40 height 12
checkbox input "true"
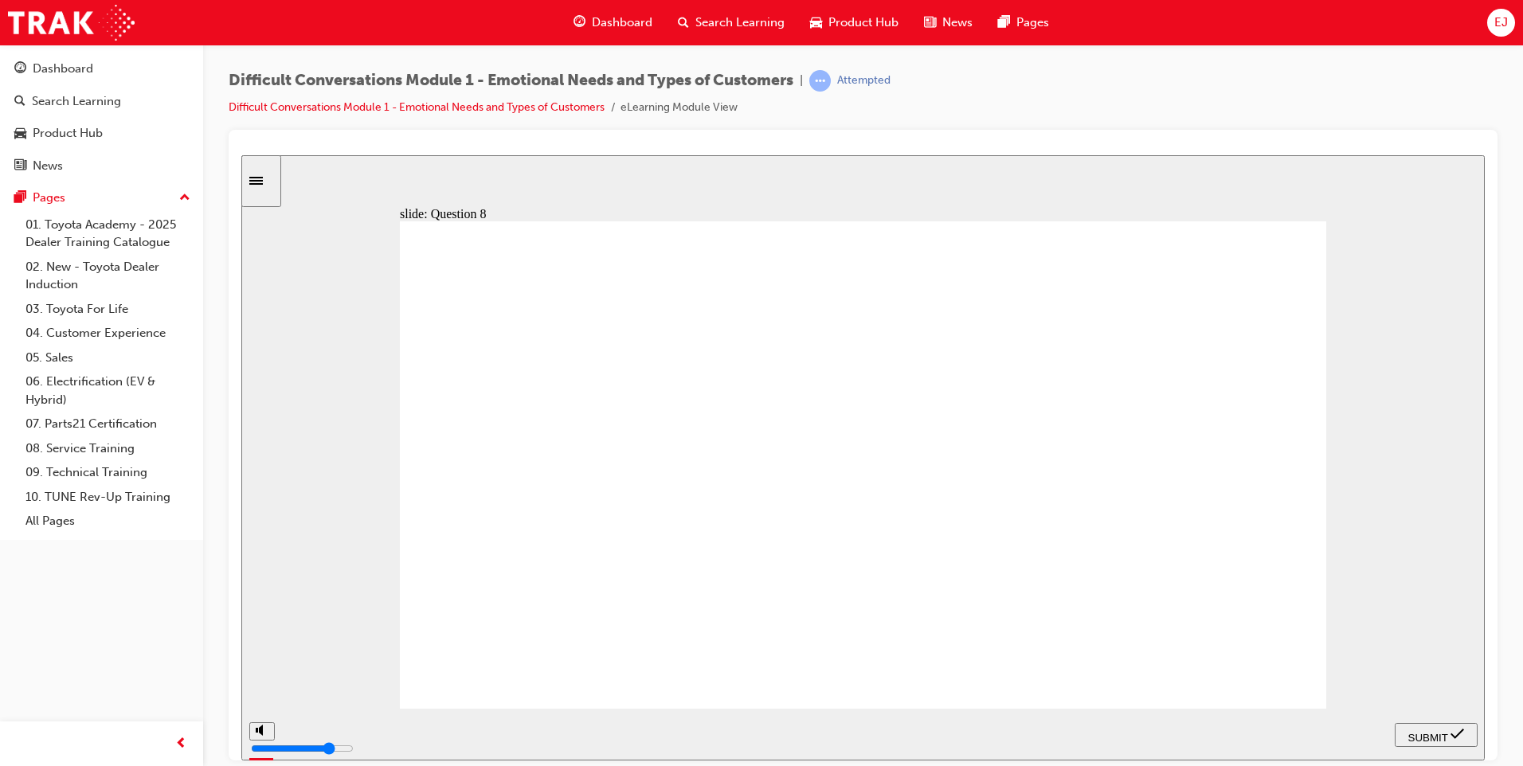
checkbox input "true"
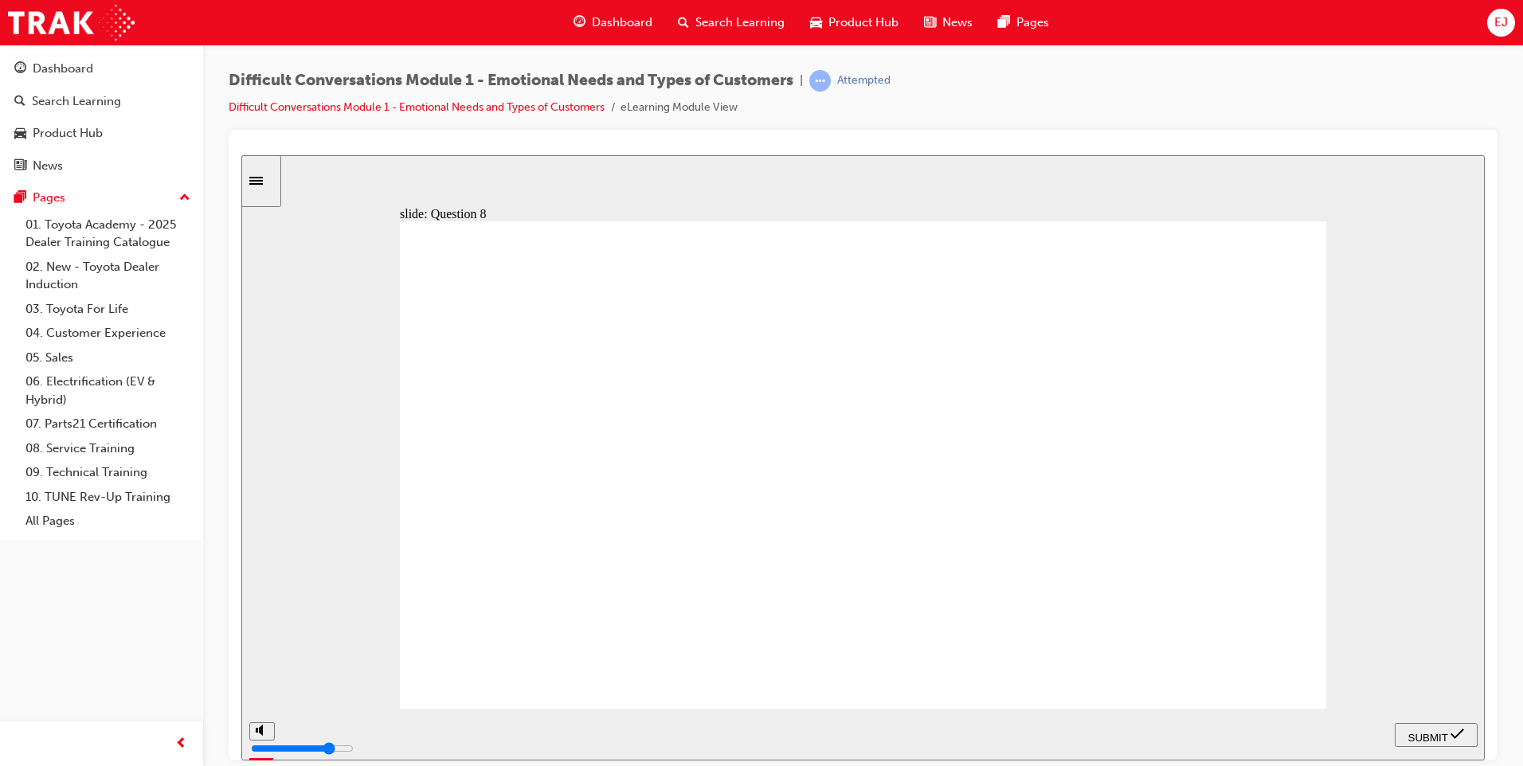
checkbox input "true"
click at [1411, 731] on span "SUBMIT" at bounding box center [1428, 737] width 40 height 12
radio input "true"
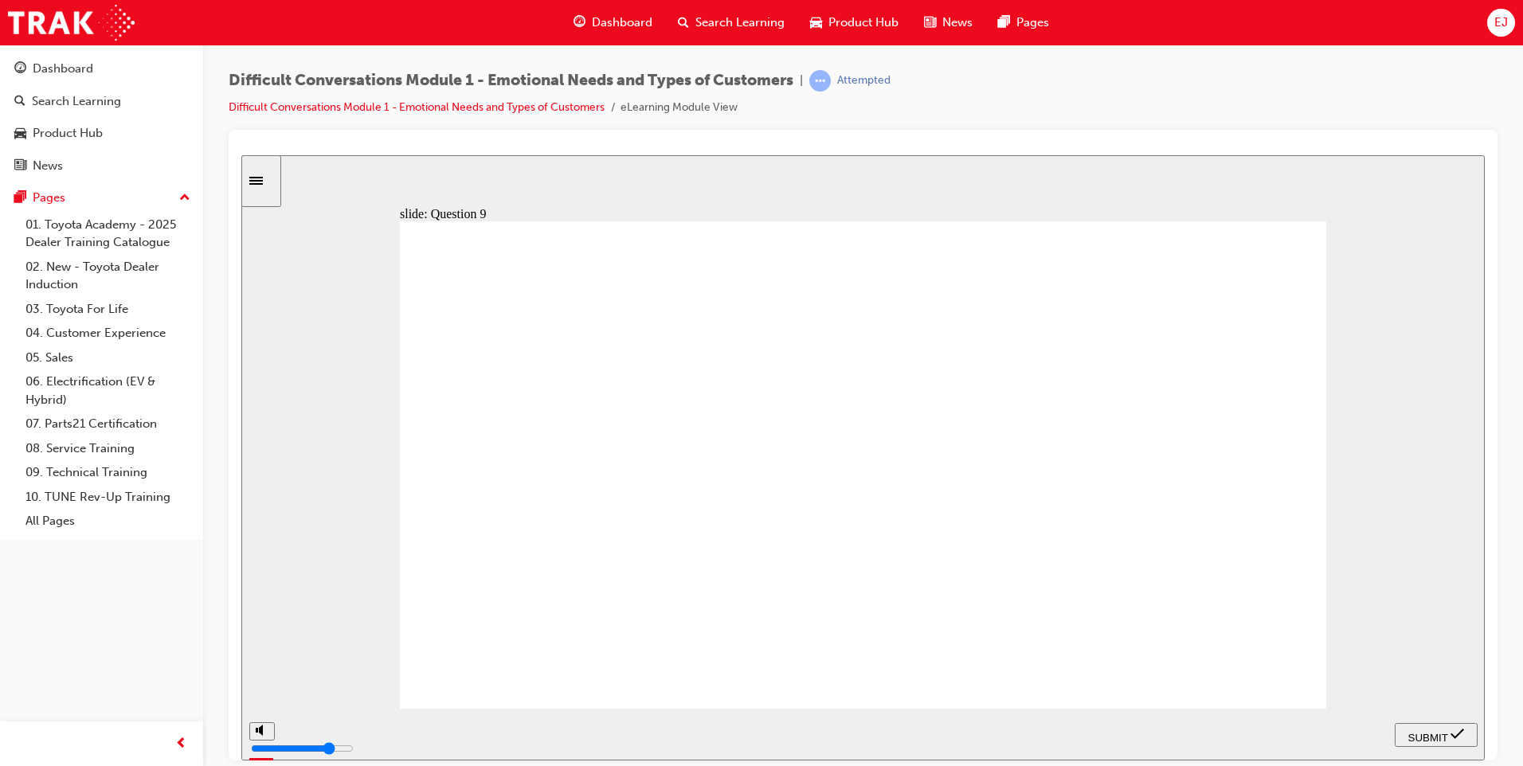
click at [1412, 726] on div "SUBMIT" at bounding box center [1436, 734] width 70 height 17
radio input "true"
click at [1422, 731] on span "SUBMIT" at bounding box center [1428, 737] width 40 height 12
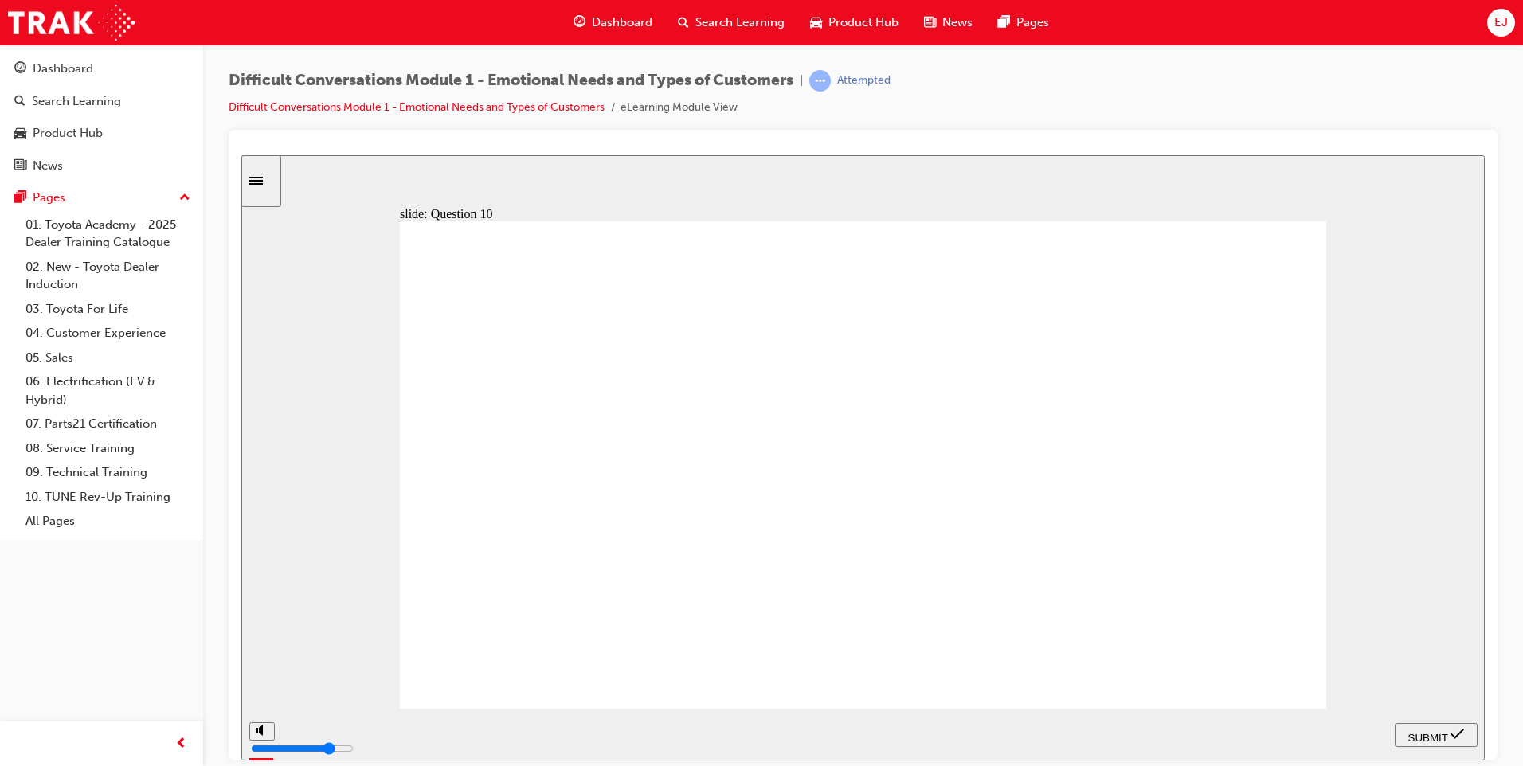
radio input "true"
click at [1415, 731] on span "SUBMIT" at bounding box center [1428, 737] width 40 height 12
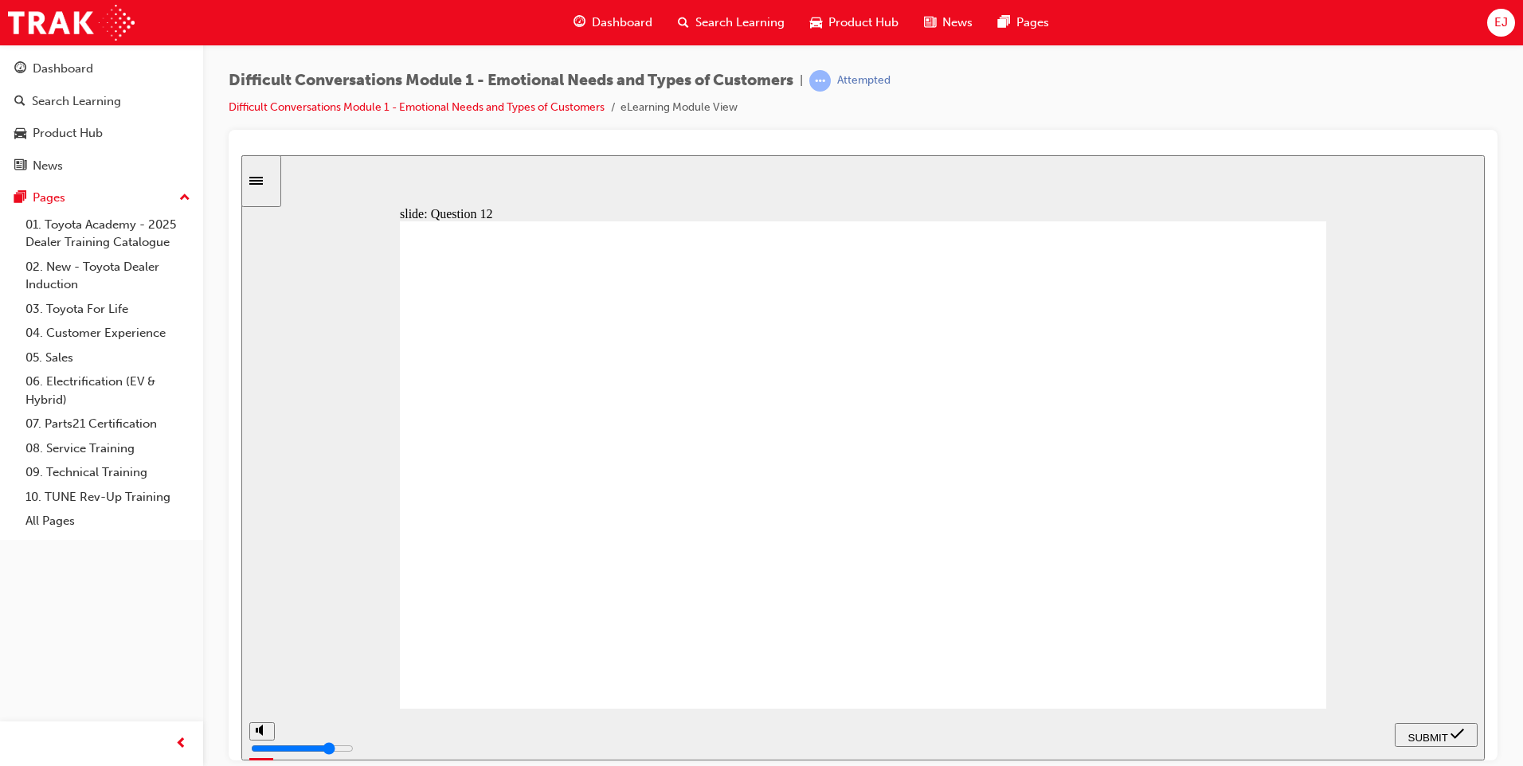
radio input "true"
click at [1441, 736] on span "SUBMIT" at bounding box center [1428, 737] width 40 height 12
type input "4000"
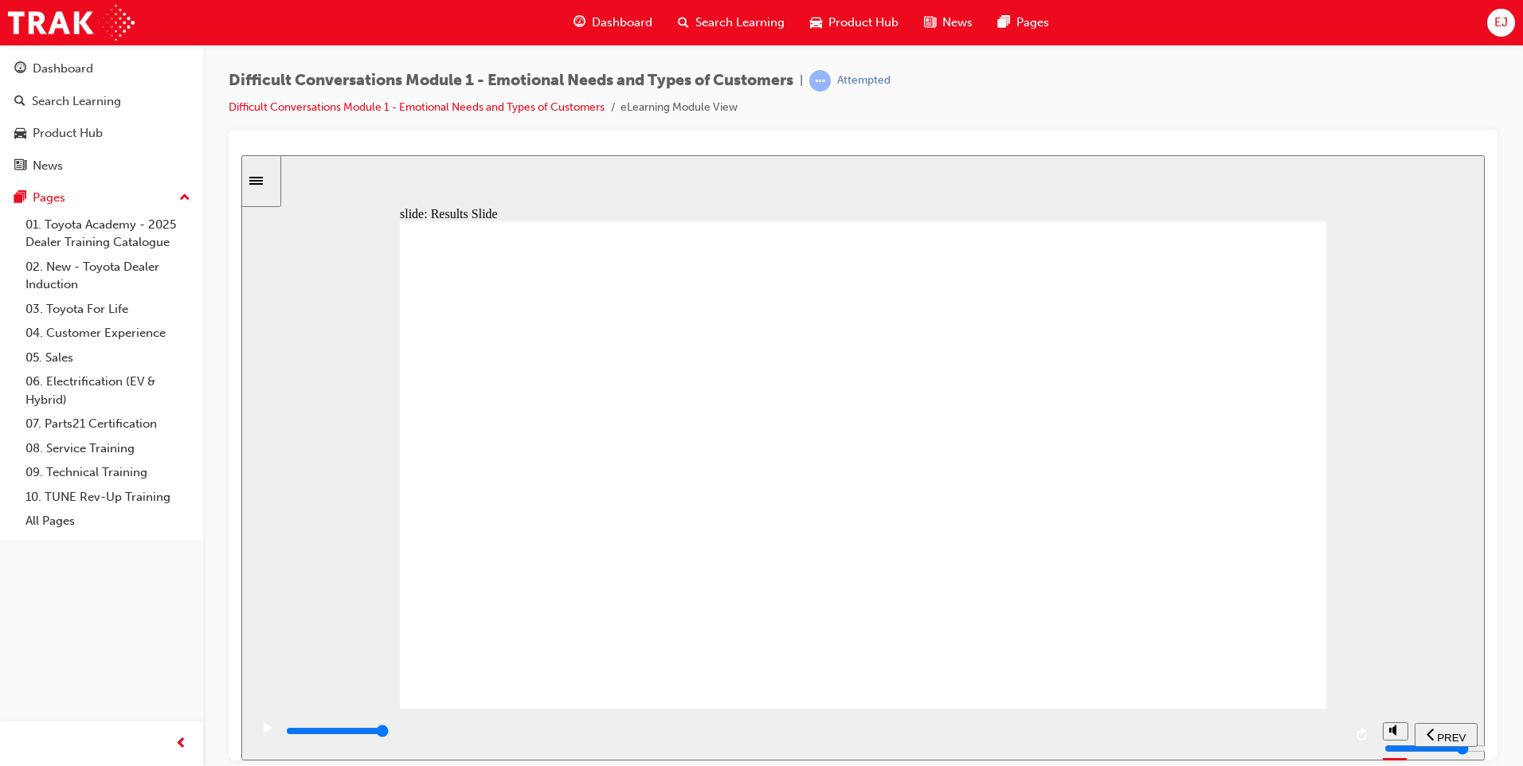
click at [1439, 731] on span "NEXT" at bounding box center [1440, 737] width 28 height 12
click at [1452, 736] on span "NEXT" at bounding box center [1440, 737] width 28 height 12
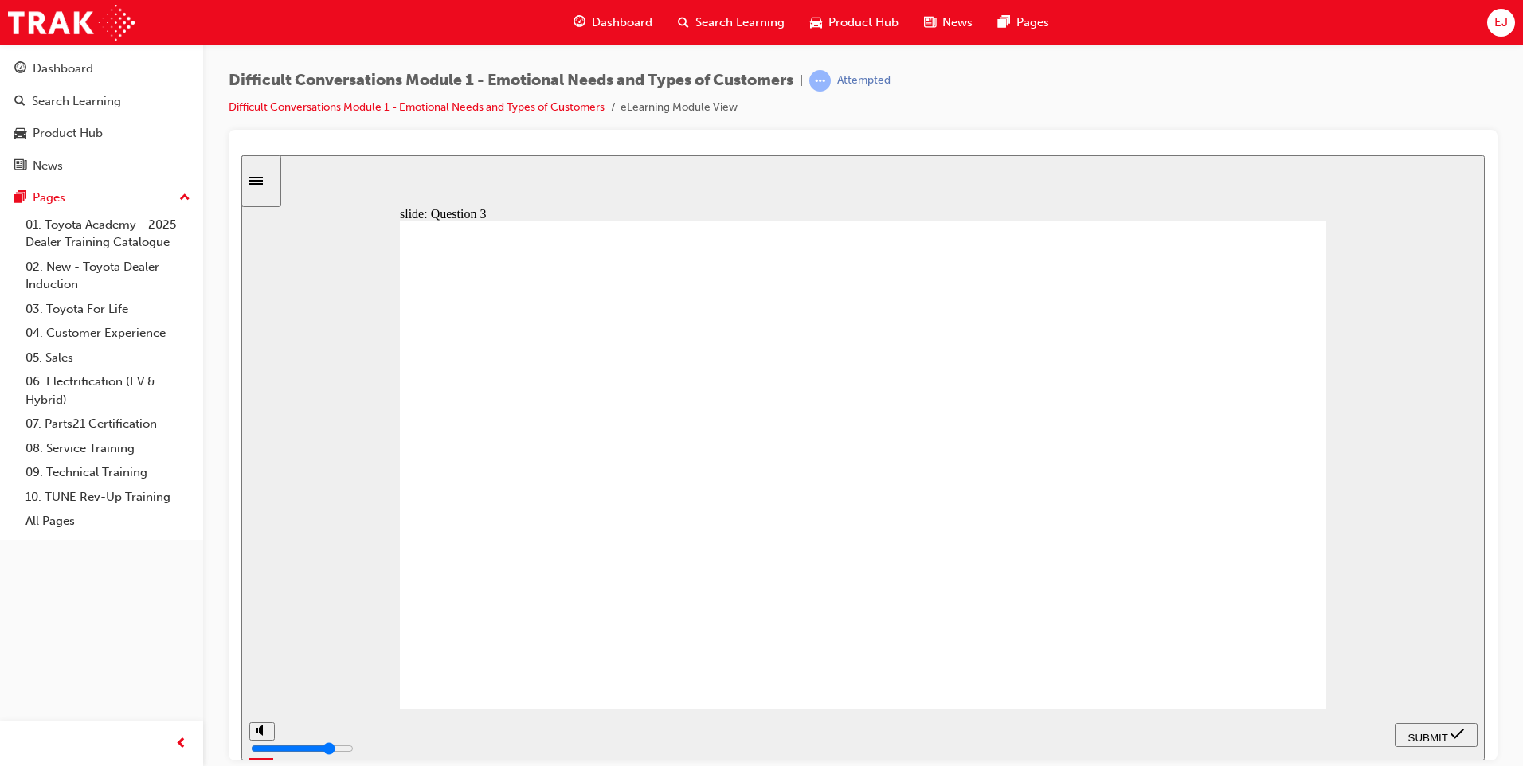
click at [1452, 736] on nav "PREV NEXT SUBMIT" at bounding box center [1436, 734] width 83 height 52
click at [1452, 736] on span "NEXT" at bounding box center [1440, 737] width 28 height 12
type input "4000"
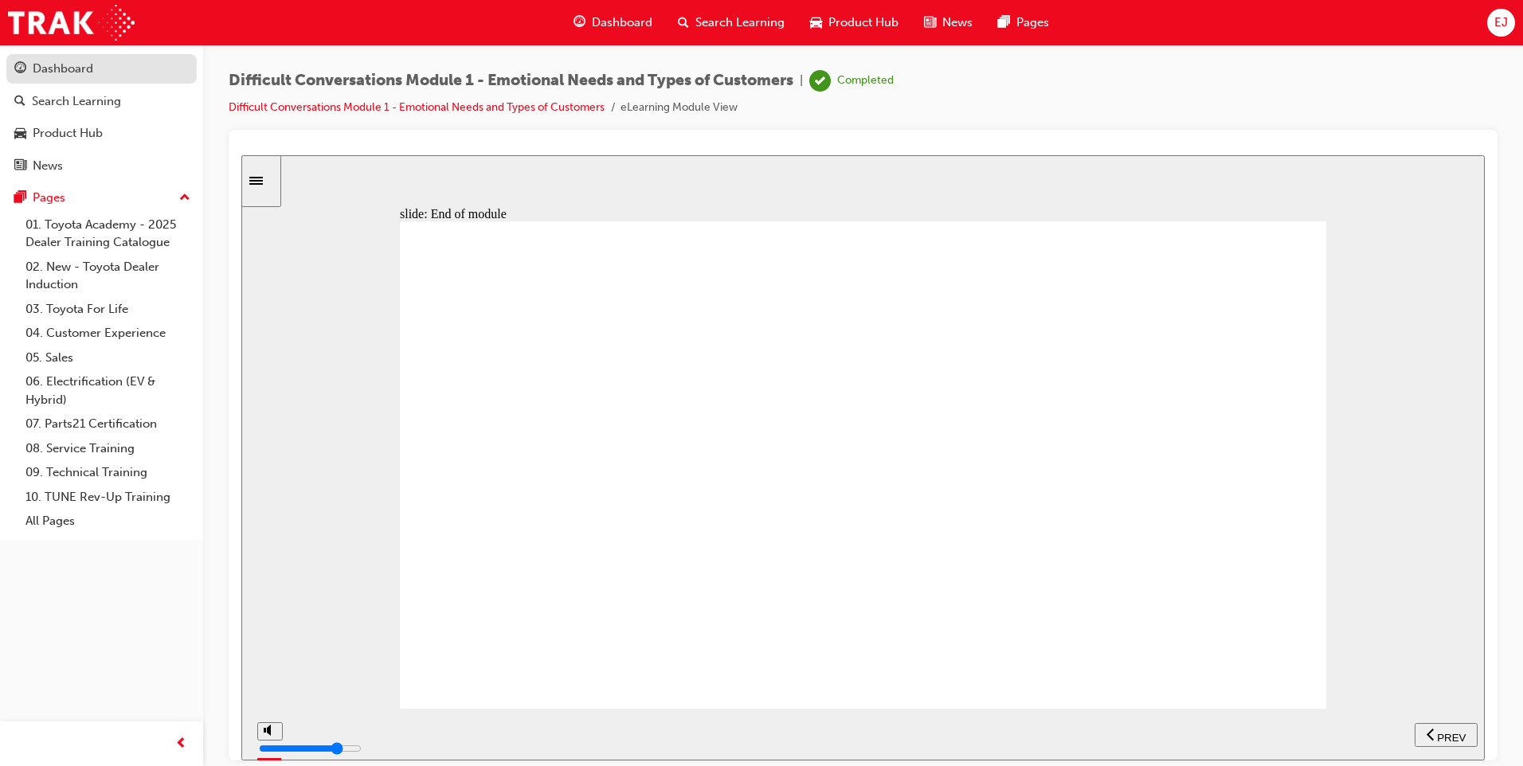
click at [33, 73] on div "Dashboard" at bounding box center [63, 69] width 61 height 18
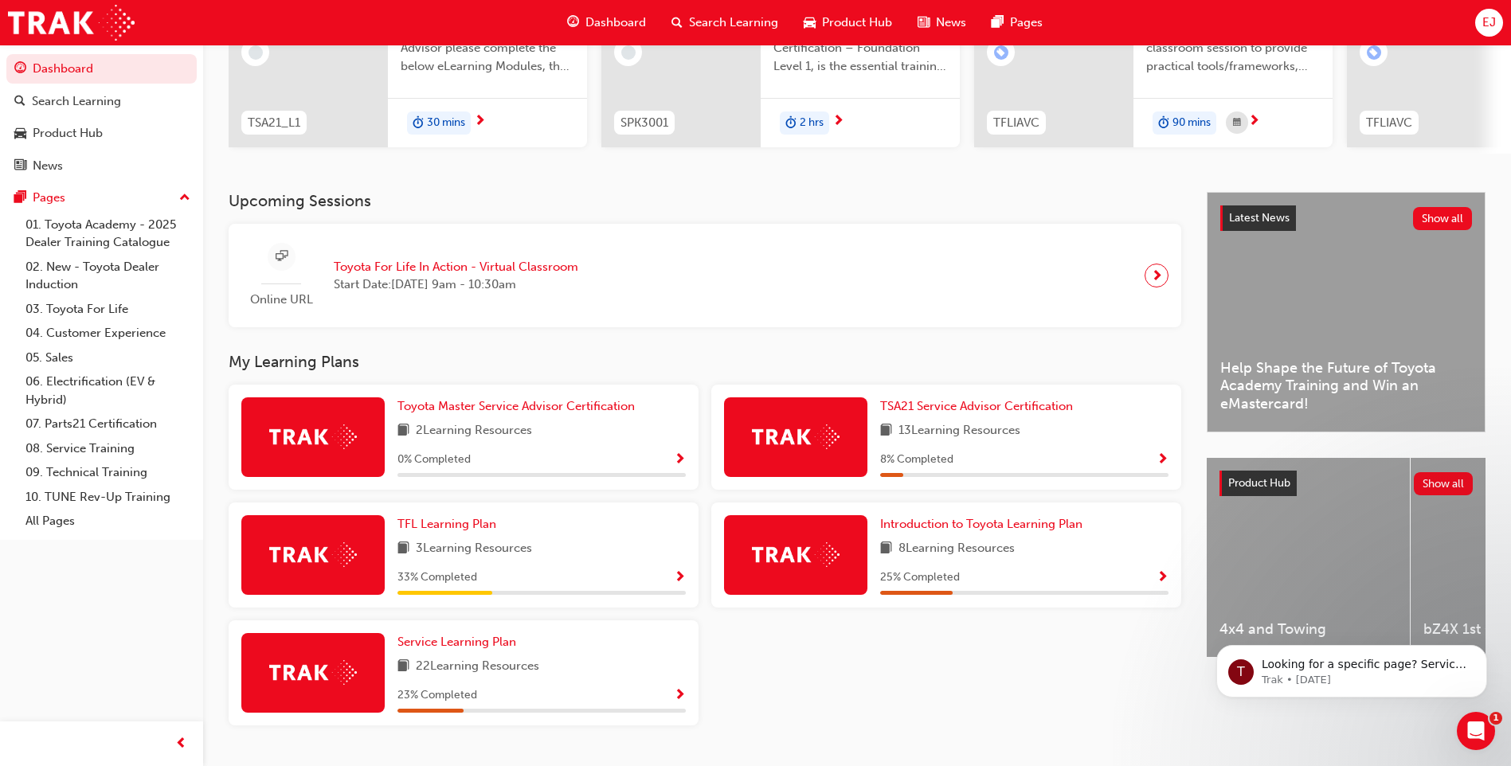
scroll to position [257, 0]
